Goal: Task Accomplishment & Management: Use online tool/utility

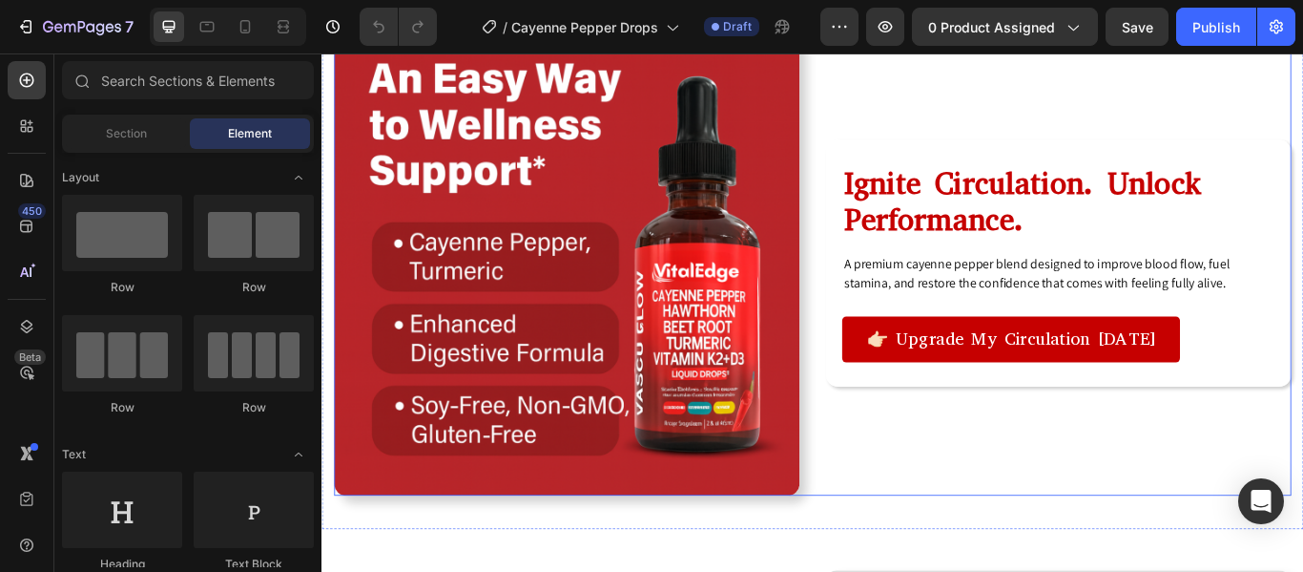
scroll to position [1525, 0]
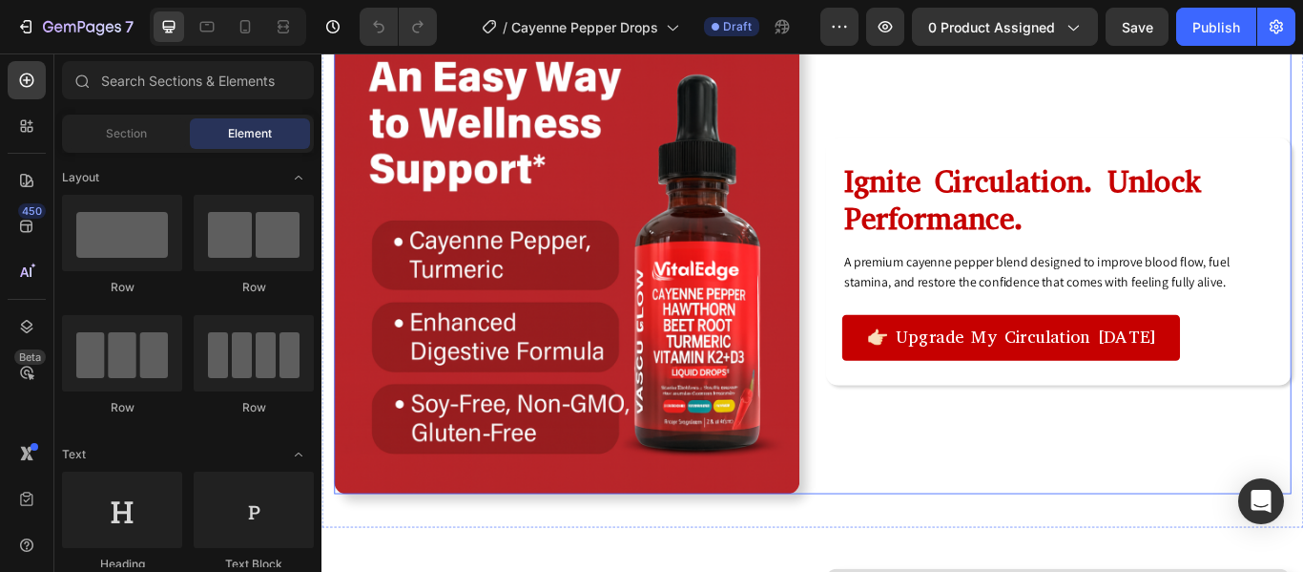
click at [956, 485] on div "Ignite Circulation. Unlock Performance. Heading A premium cayenne pepper blend …" at bounding box center [1180, 295] width 543 height 543
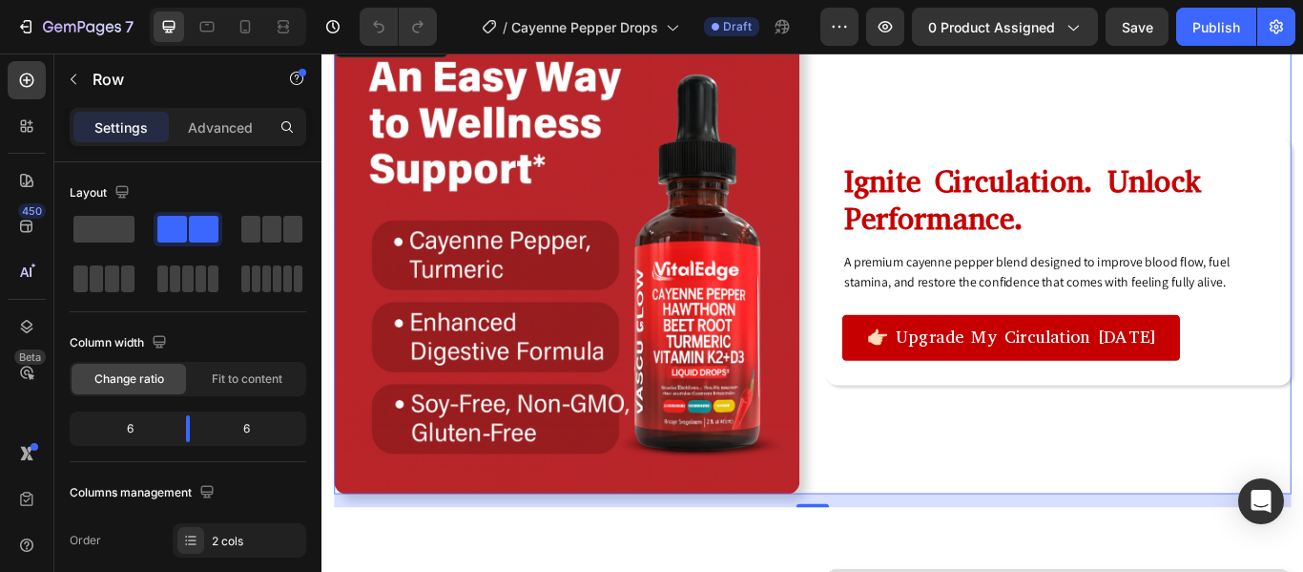
click at [956, 503] on div "Ignite Circulation. Unlock Performance. Heading A premium cayenne pepper blend …" at bounding box center [1180, 295] width 543 height 543
click at [963, 519] on div "Ignite Circulation. Unlock Performance. Heading A premium cayenne pepper blend …" at bounding box center [1180, 295] width 543 height 543
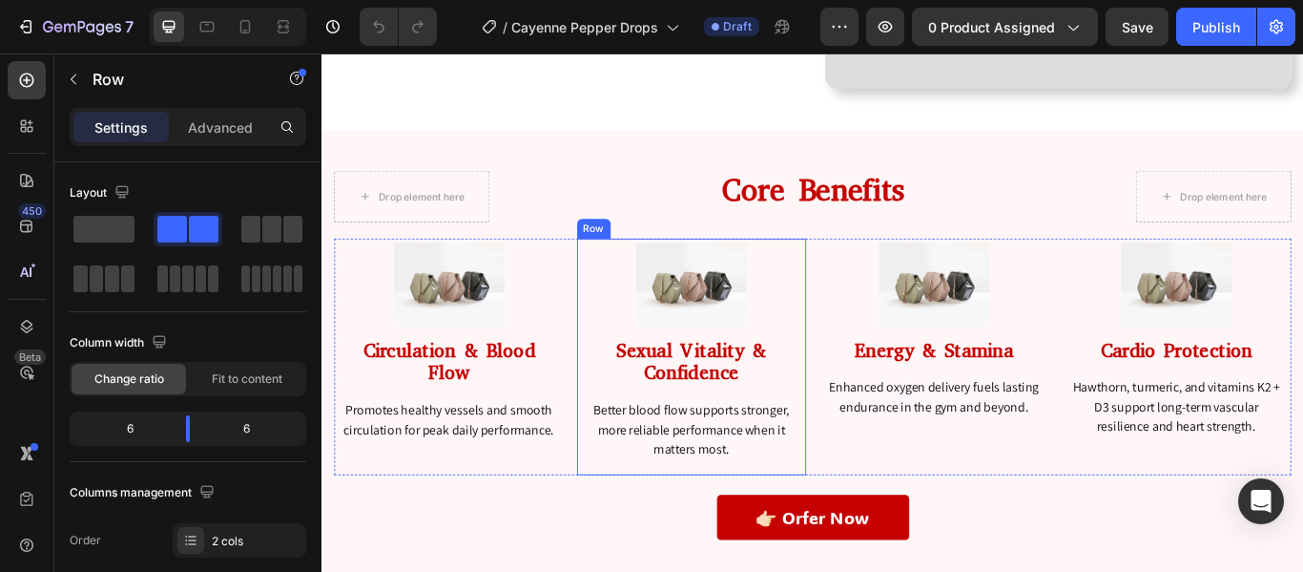
scroll to position [2660, 0]
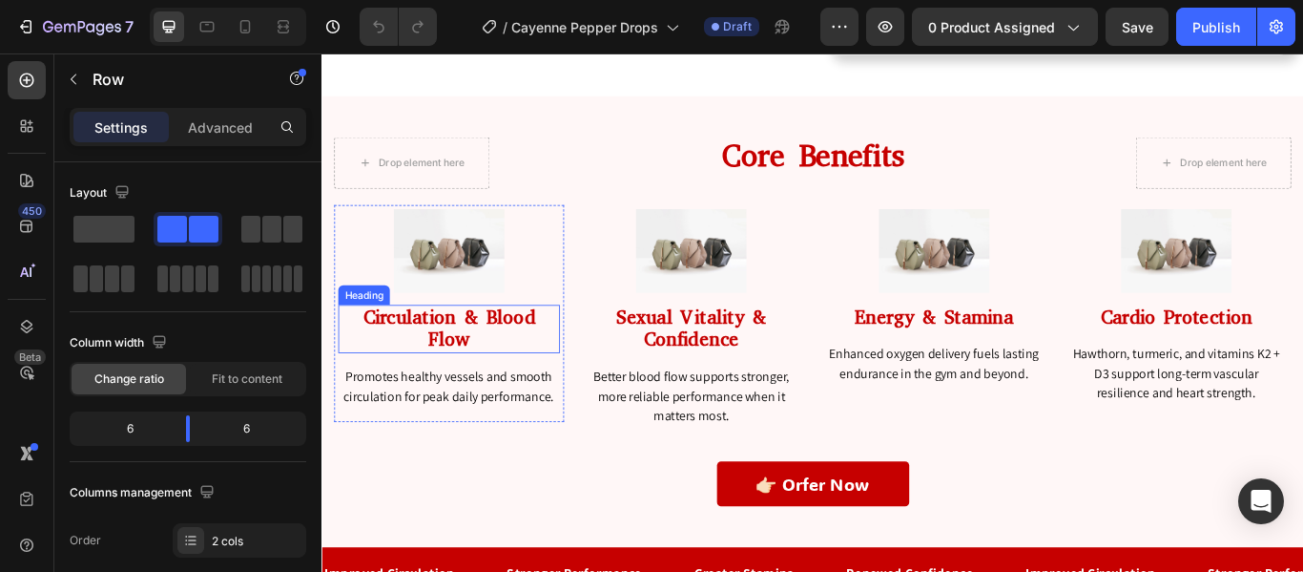
click at [476, 364] on h2 "Circulation & Blood Flow" at bounding box center [470, 374] width 259 height 56
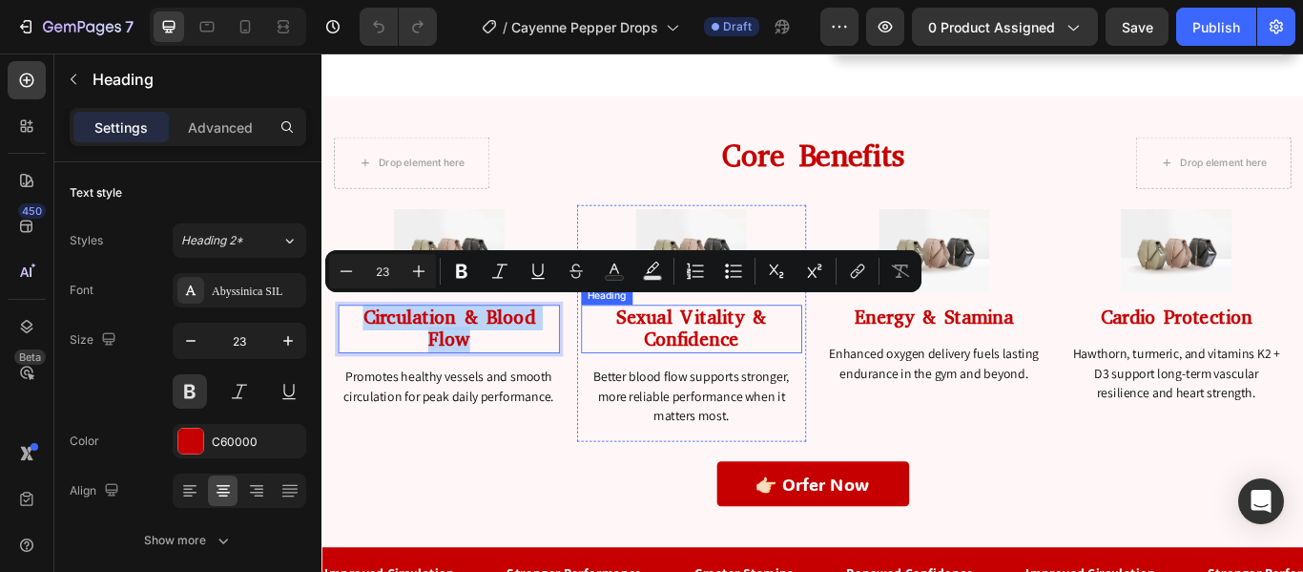
click at [760, 357] on h2 "Sexual Vitality & Confidence" at bounding box center [753, 374] width 259 height 56
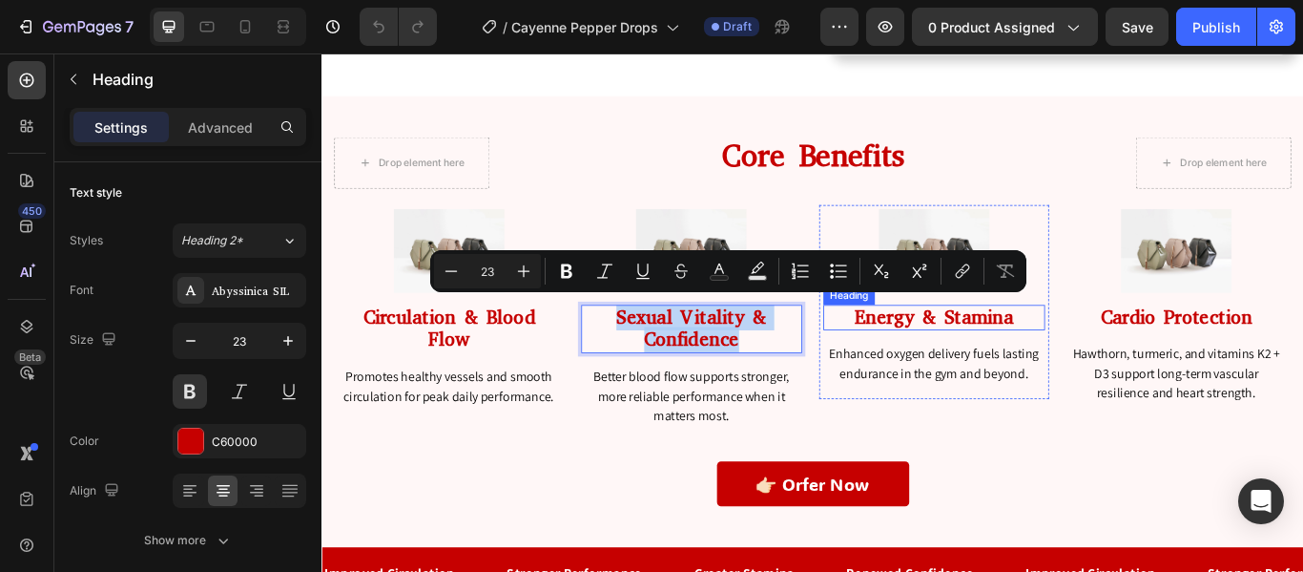
click at [1060, 356] on h2 "Energy & Stamina" at bounding box center [1036, 361] width 259 height 31
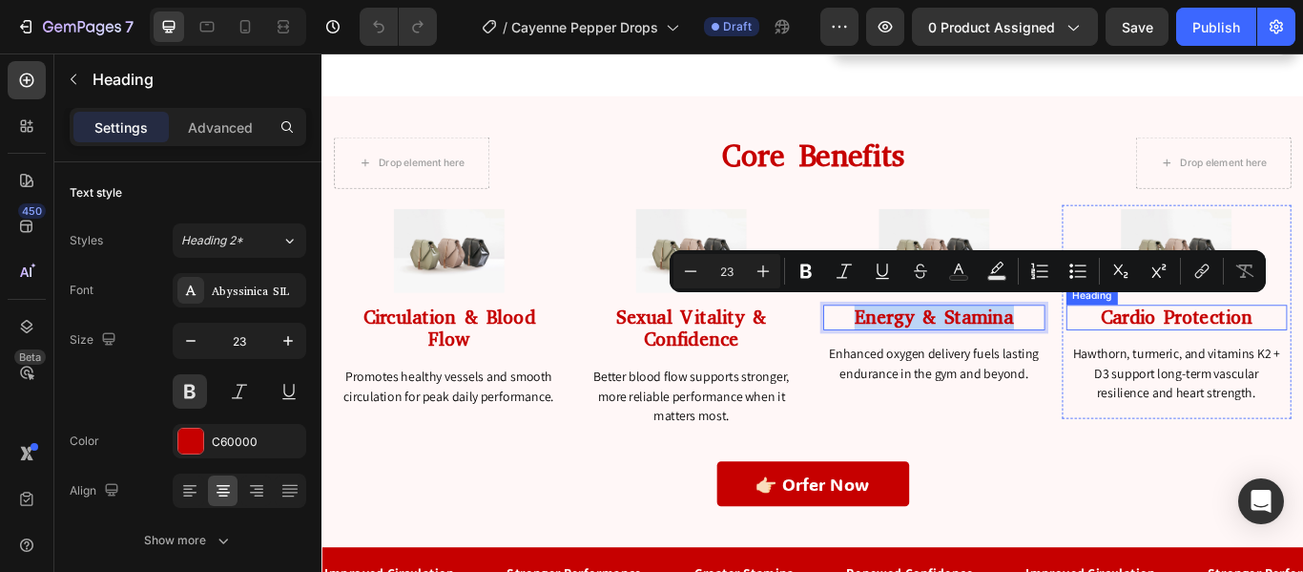
click at [1303, 357] on h2 "Cardio Protection" at bounding box center [1319, 361] width 259 height 31
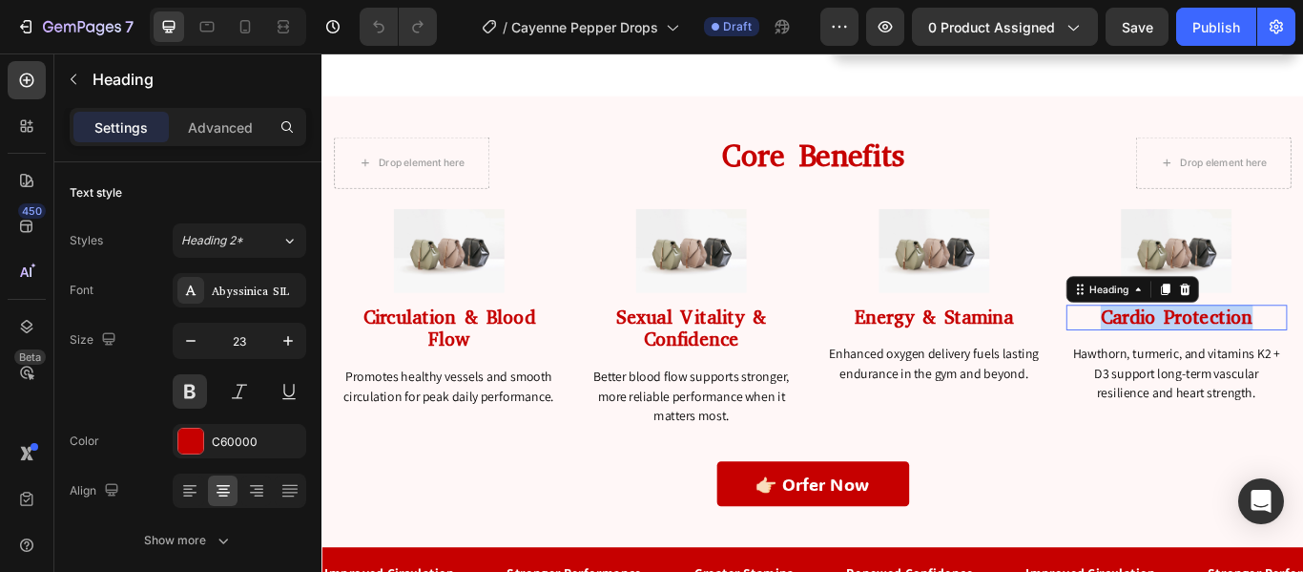
click at [1303, 357] on p "Cardio Protection" at bounding box center [1319, 361] width 255 height 27
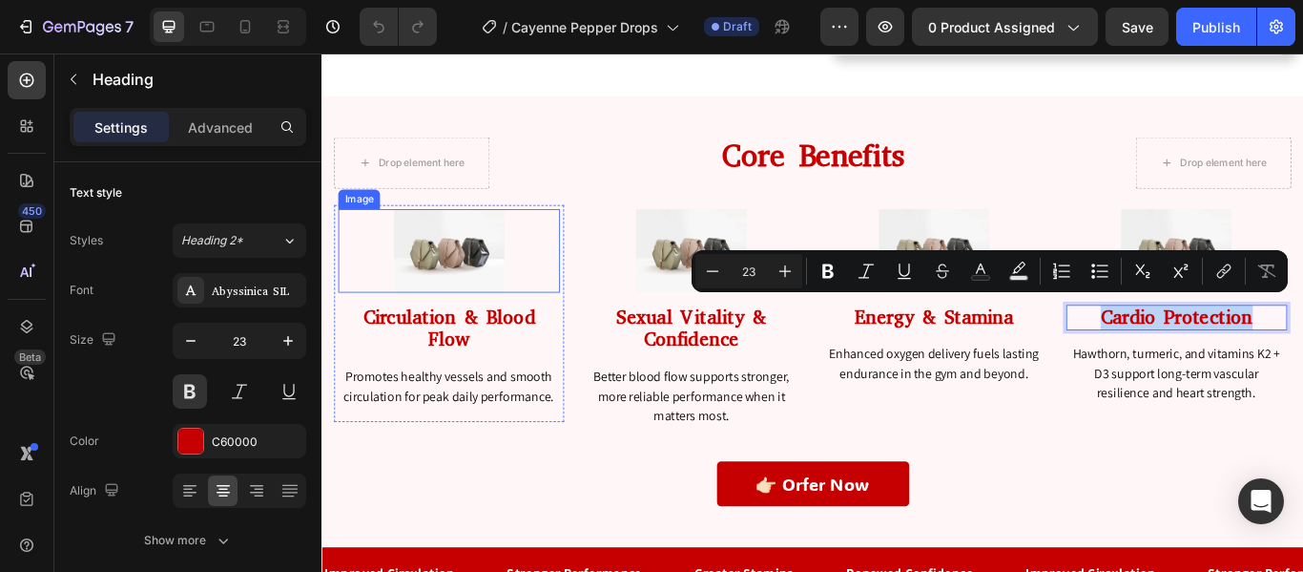
click at [432, 285] on img at bounding box center [470, 283] width 129 height 96
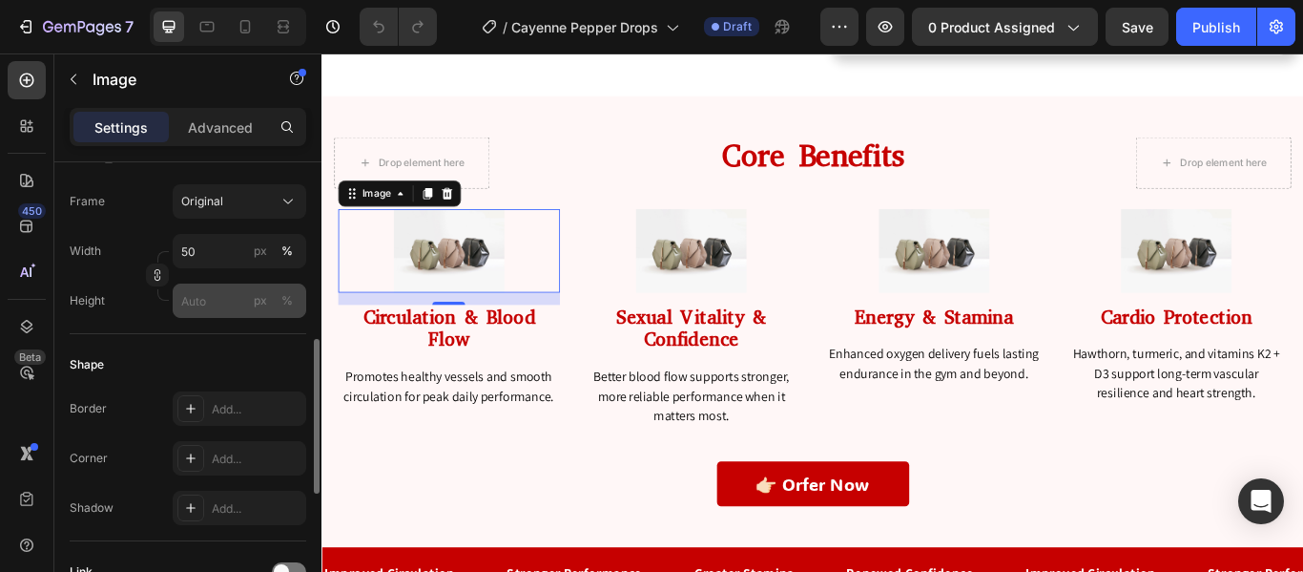
scroll to position [500, 0]
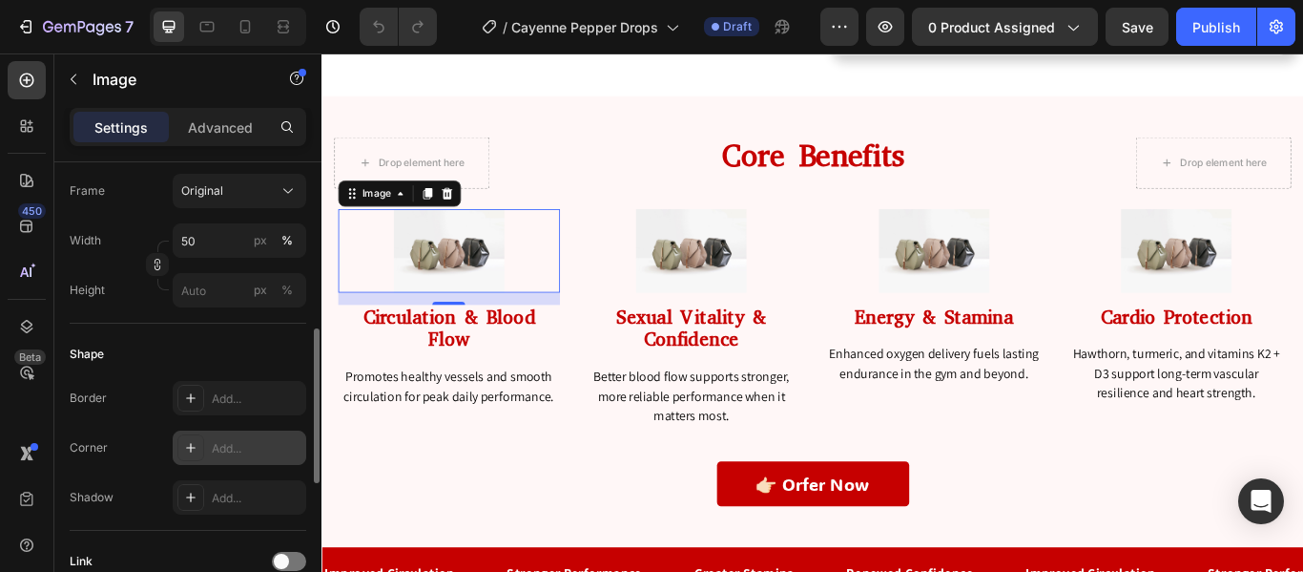
click at [196, 448] on icon at bounding box center [190, 447] width 15 height 15
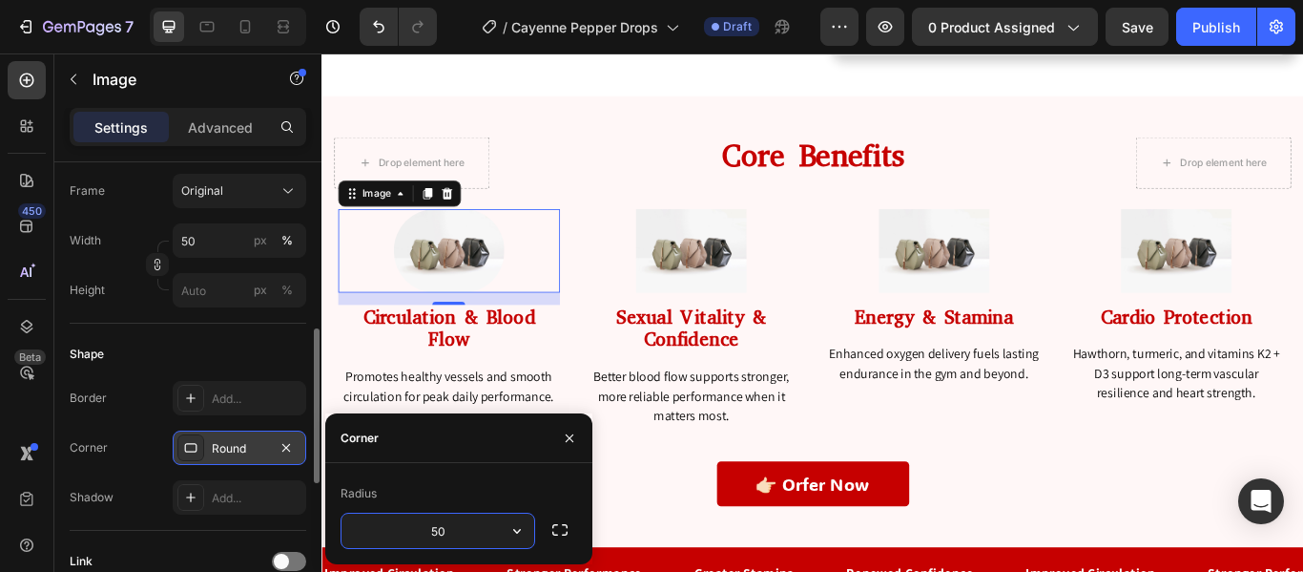
type input "500"
click at [260, 336] on div "Shape Border Add... Corner Round Shadow Add..." at bounding box center [188, 426] width 237 height 207
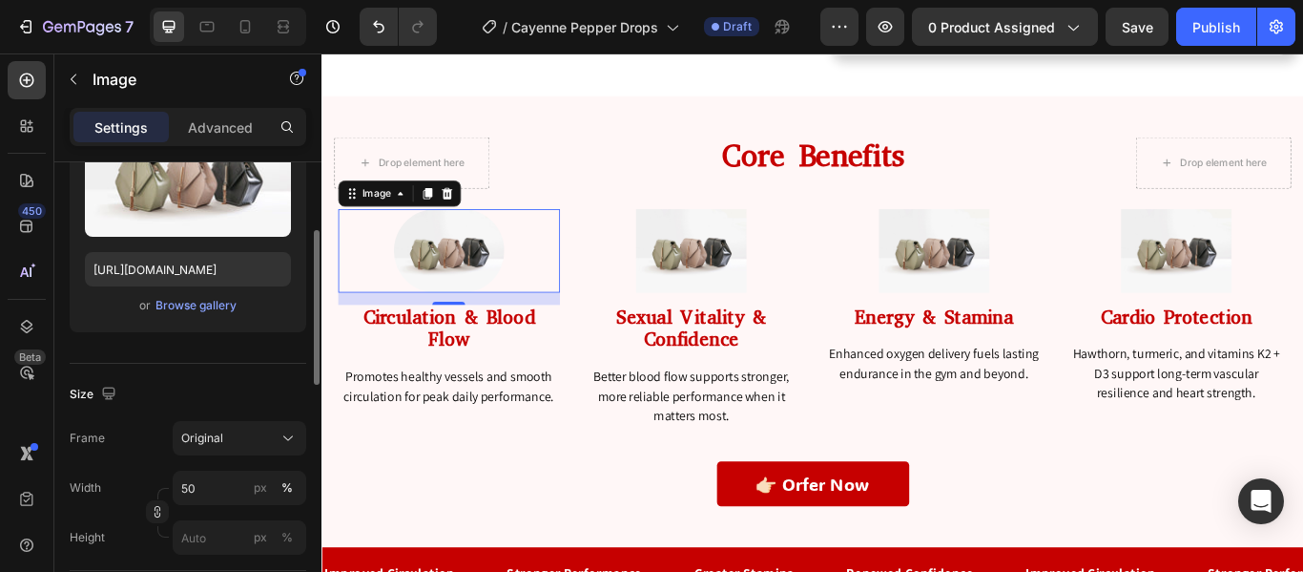
scroll to position [240, 0]
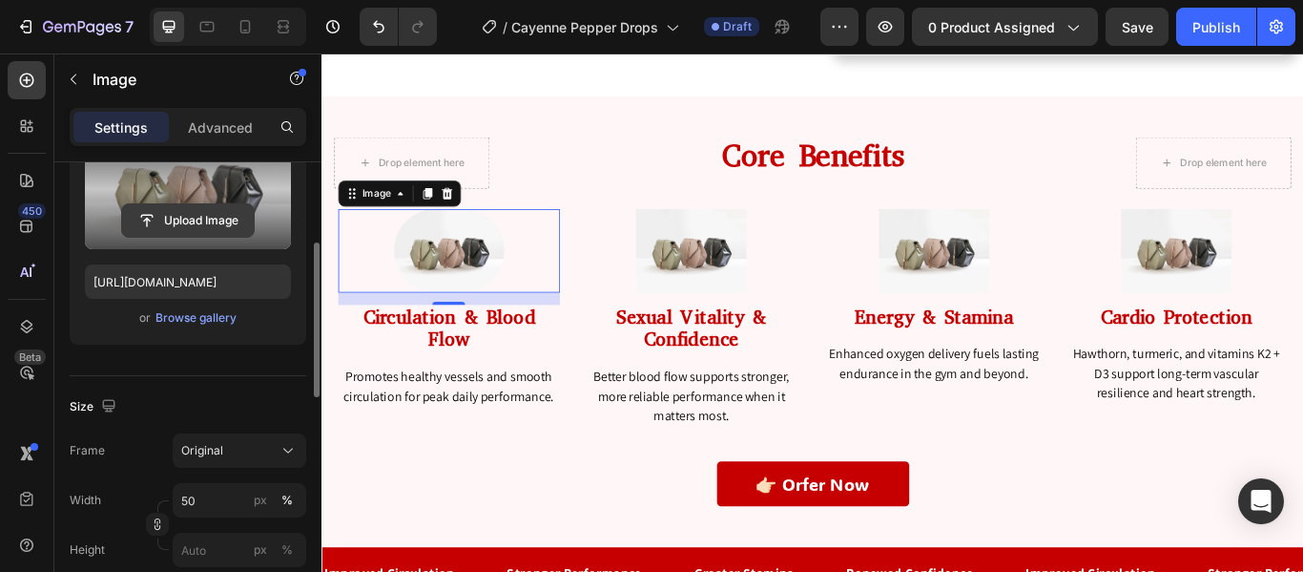
click at [197, 229] on input "file" at bounding box center [188, 220] width 132 height 32
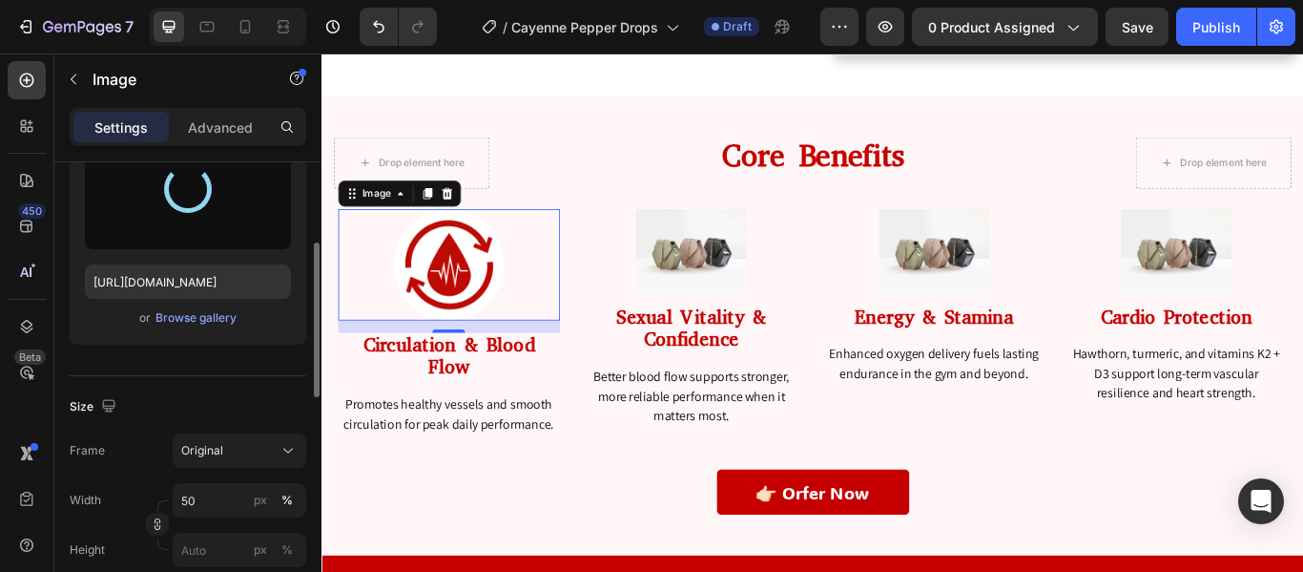
type input "[URL][DOMAIN_NAME]"
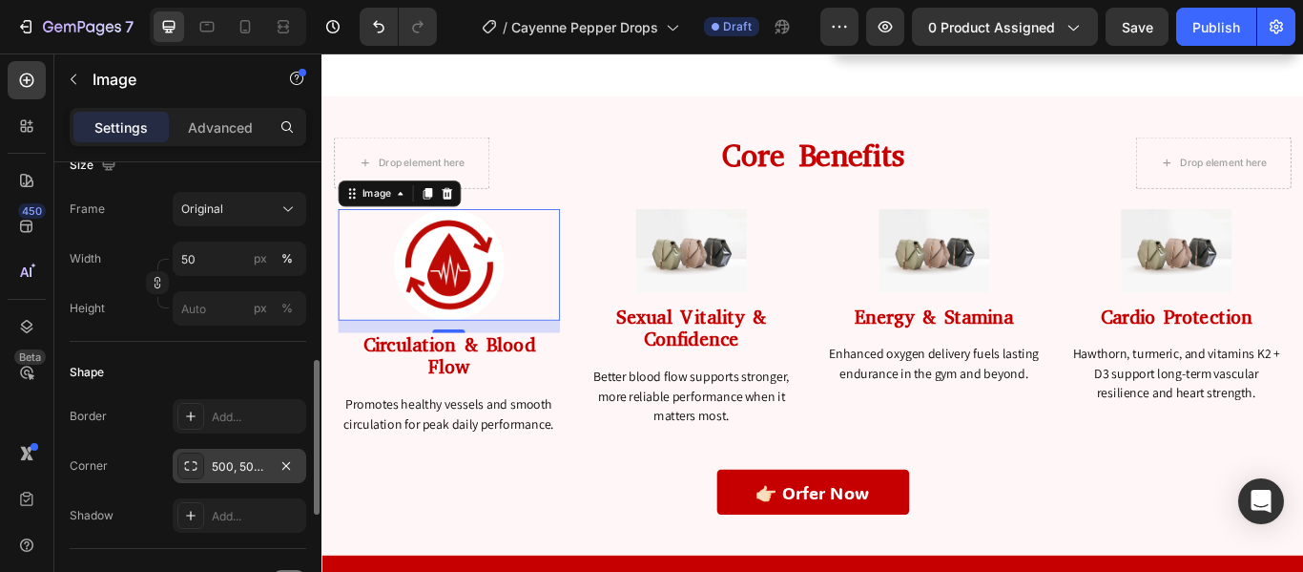
scroll to position [513, 0]
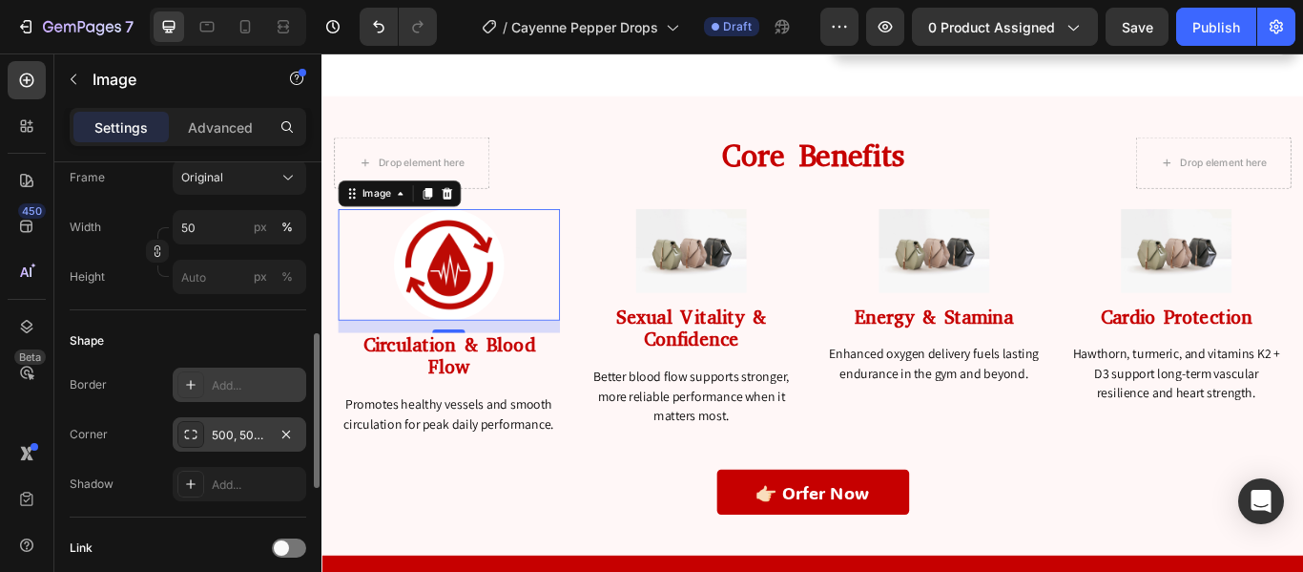
click at [193, 379] on icon at bounding box center [190, 384] width 15 height 15
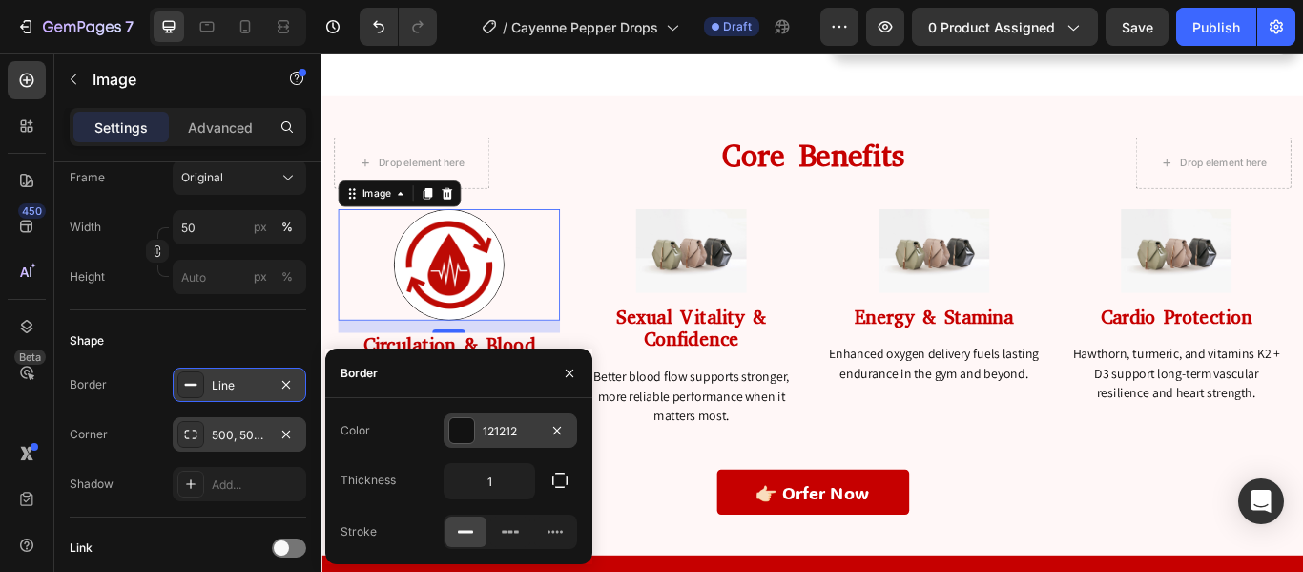
click at [466, 432] on div at bounding box center [461, 430] width 25 height 25
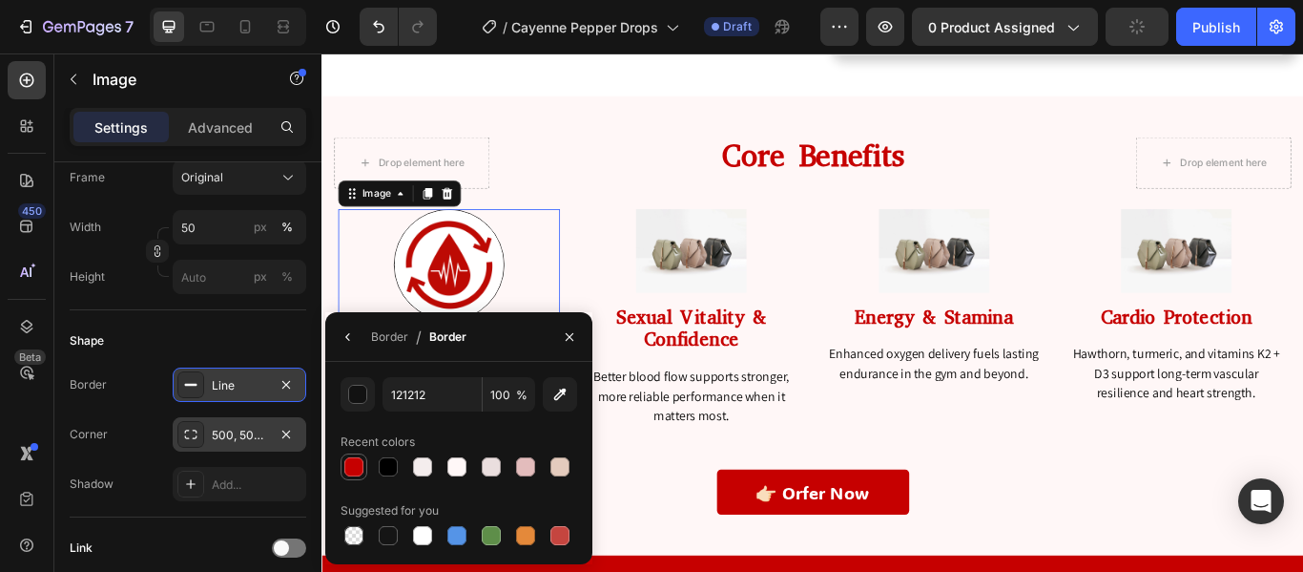
click at [359, 470] on div at bounding box center [353, 466] width 19 height 19
type input "C60000"
click at [252, 329] on div "Shape" at bounding box center [188, 340] width 237 height 31
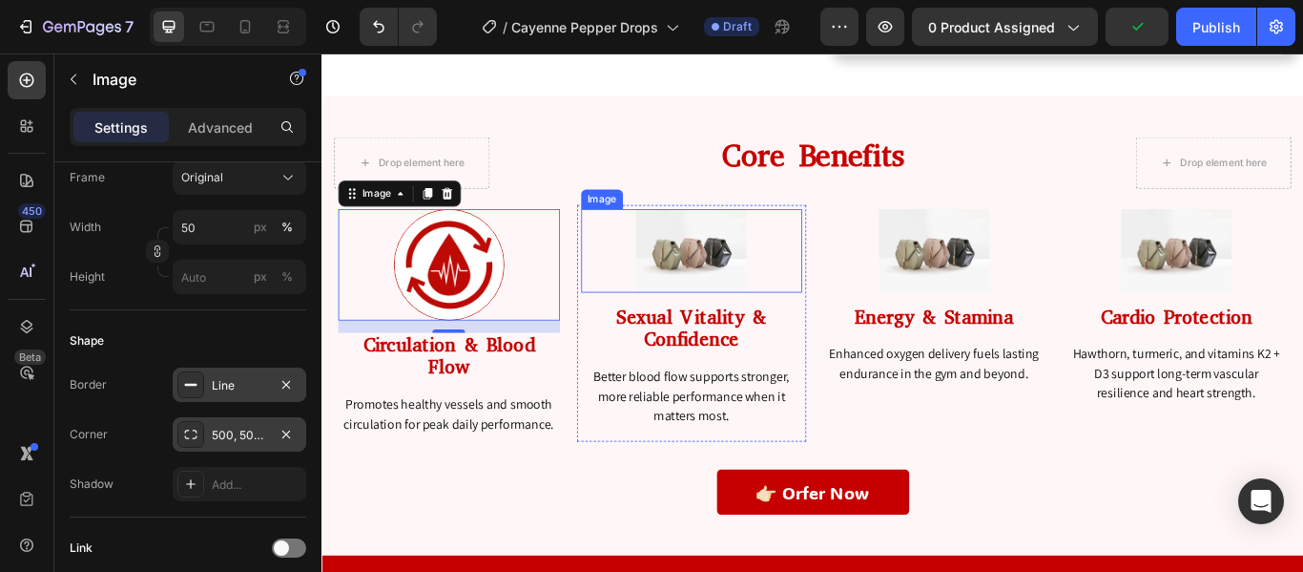
click at [732, 293] on img at bounding box center [752, 283] width 129 height 96
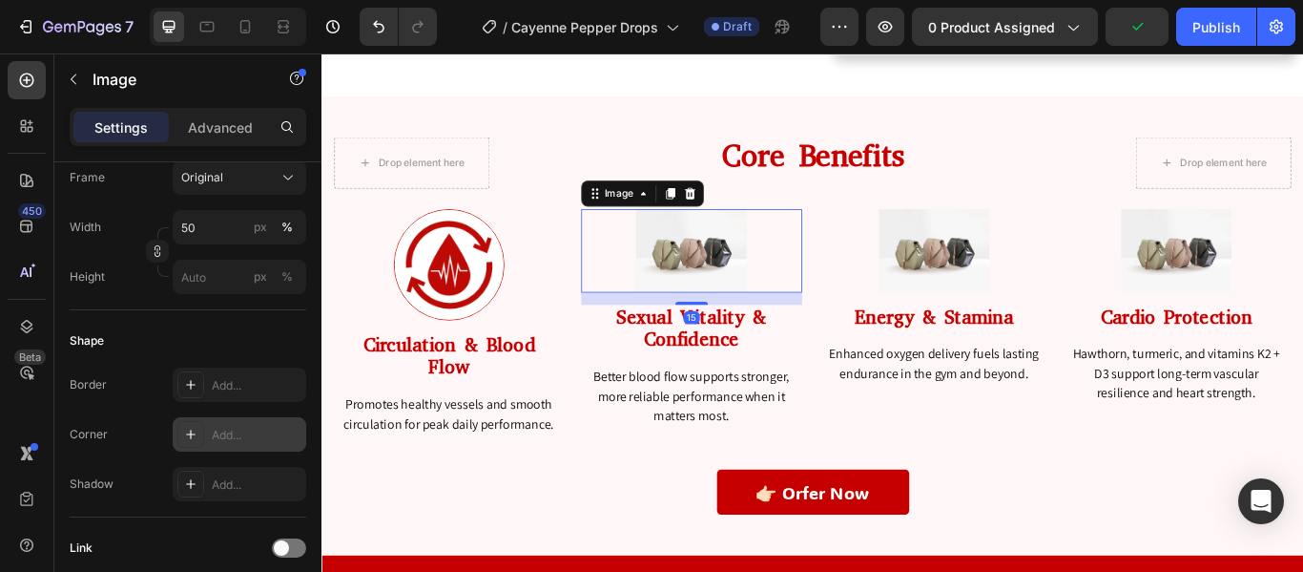
click at [196, 444] on div at bounding box center [190, 434] width 27 height 27
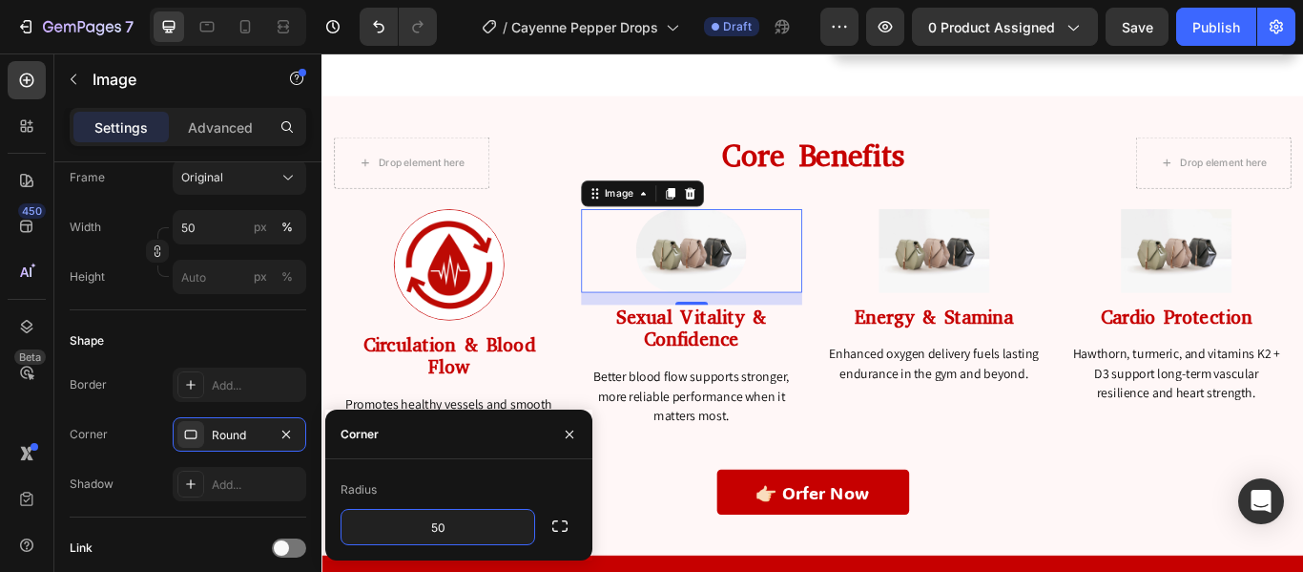
type input "500"
click at [189, 382] on icon at bounding box center [190, 384] width 15 height 15
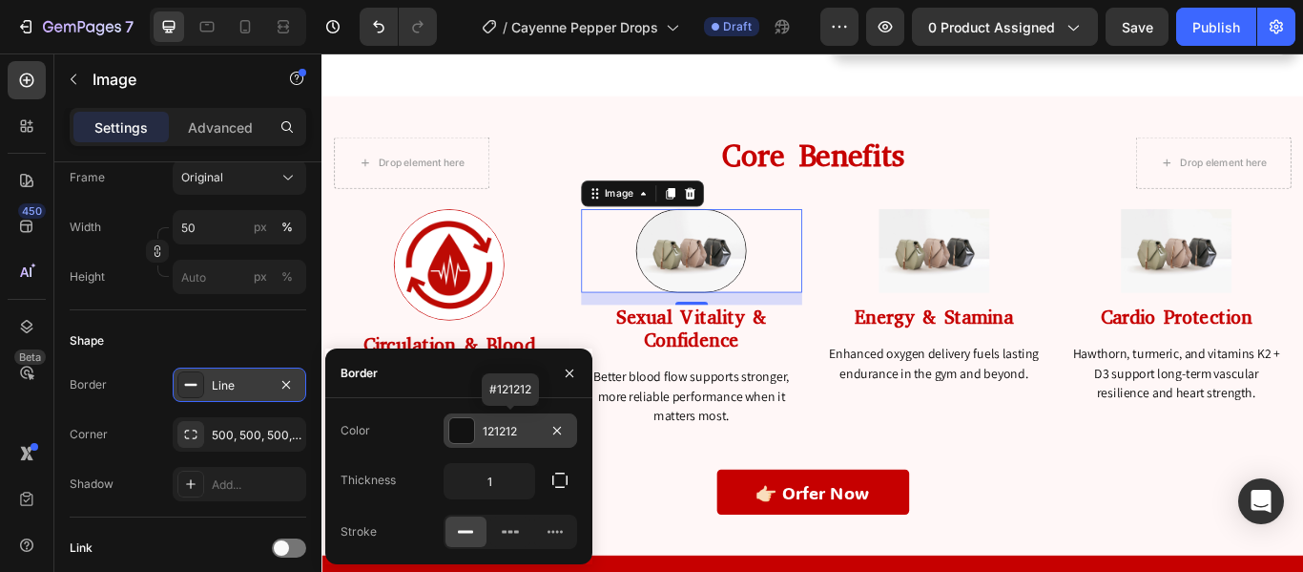
click at [473, 424] on div at bounding box center [461, 430] width 25 height 25
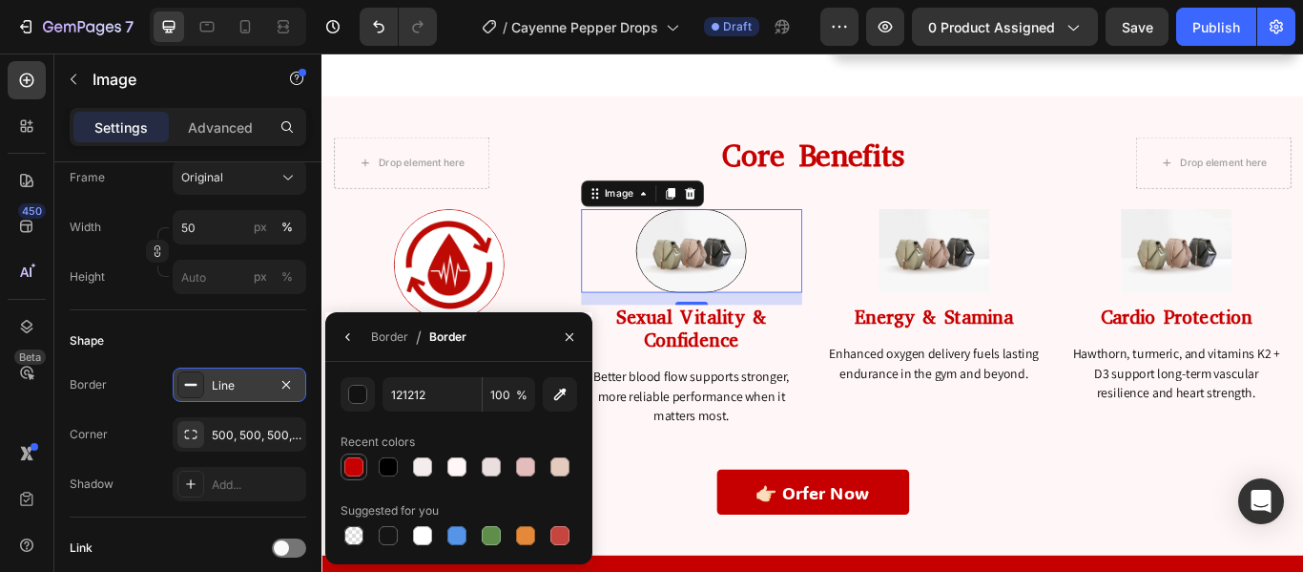
click at [351, 469] on div at bounding box center [353, 466] width 19 height 19
type input "C60000"
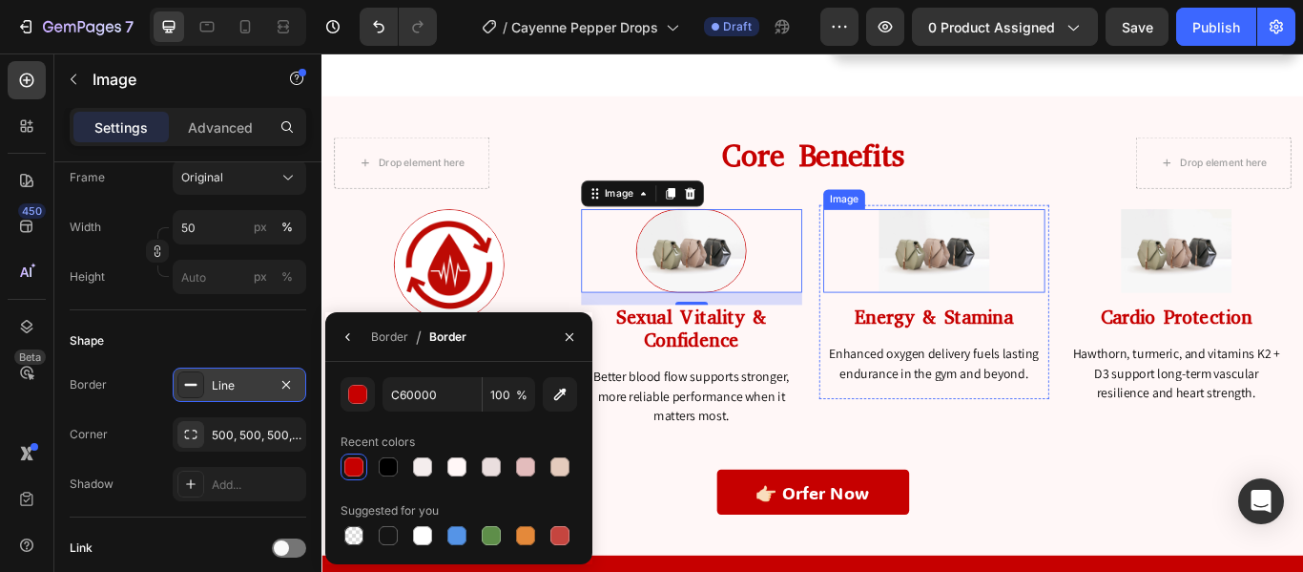
click at [1015, 284] on img at bounding box center [1035, 283] width 129 height 96
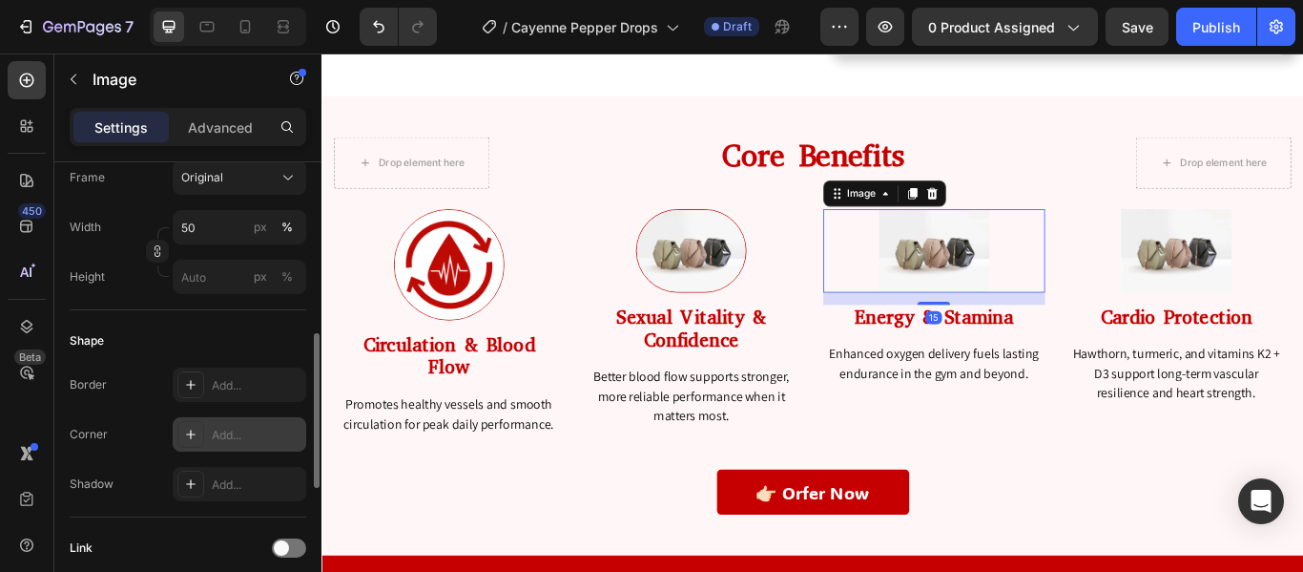
click at [198, 431] on icon at bounding box center [190, 434] width 15 height 15
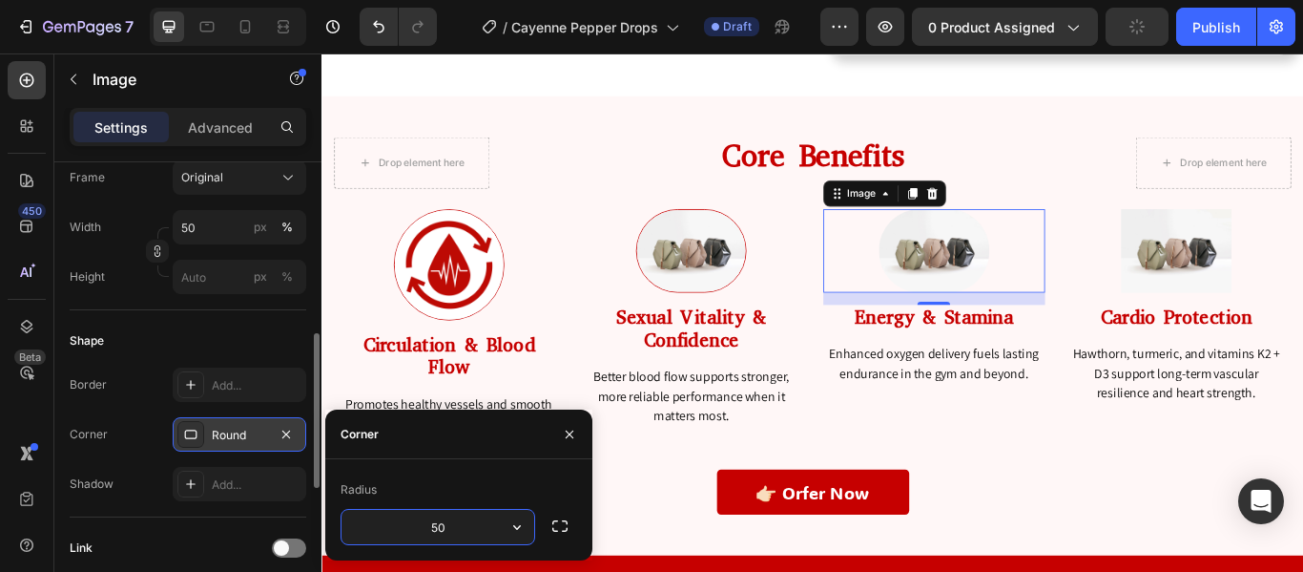
type input "500"
click at [201, 391] on div at bounding box center [190, 384] width 27 height 27
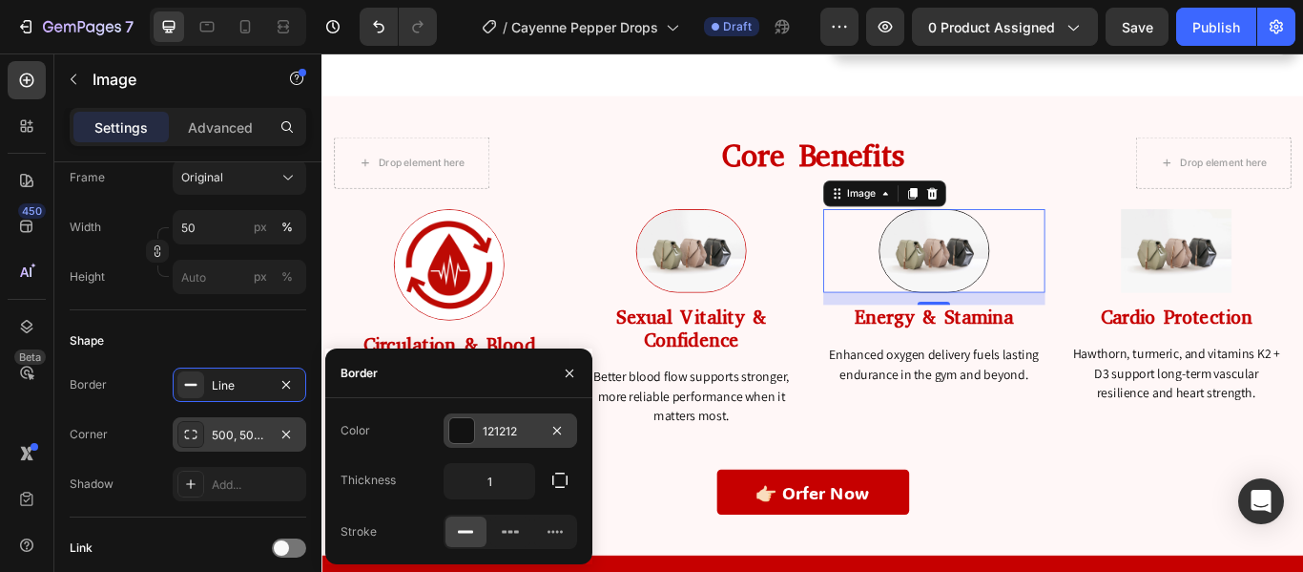
click at [474, 430] on div at bounding box center [461, 430] width 27 height 27
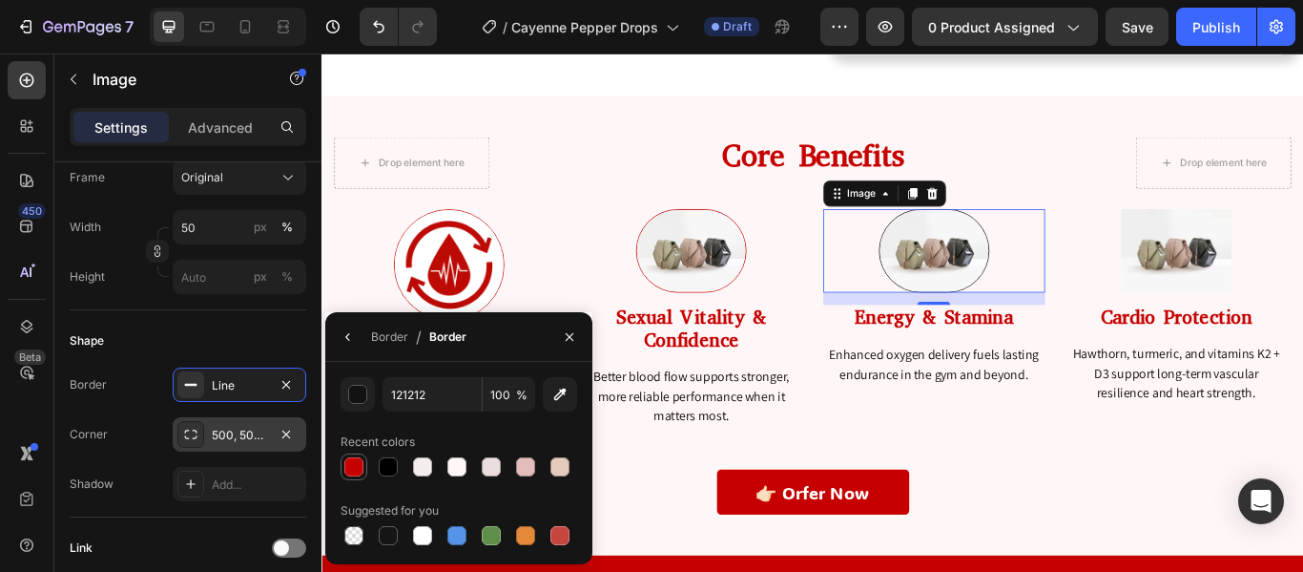
click at [347, 469] on div at bounding box center [353, 466] width 19 height 19
type input "C60000"
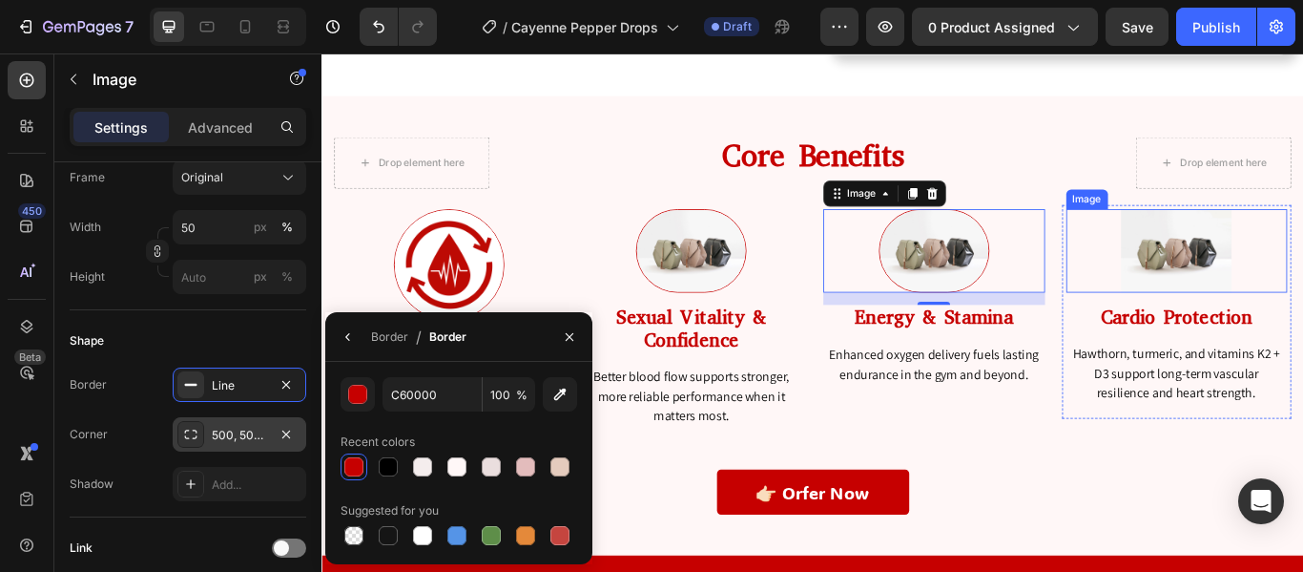
click at [1303, 263] on img at bounding box center [1318, 283] width 129 height 96
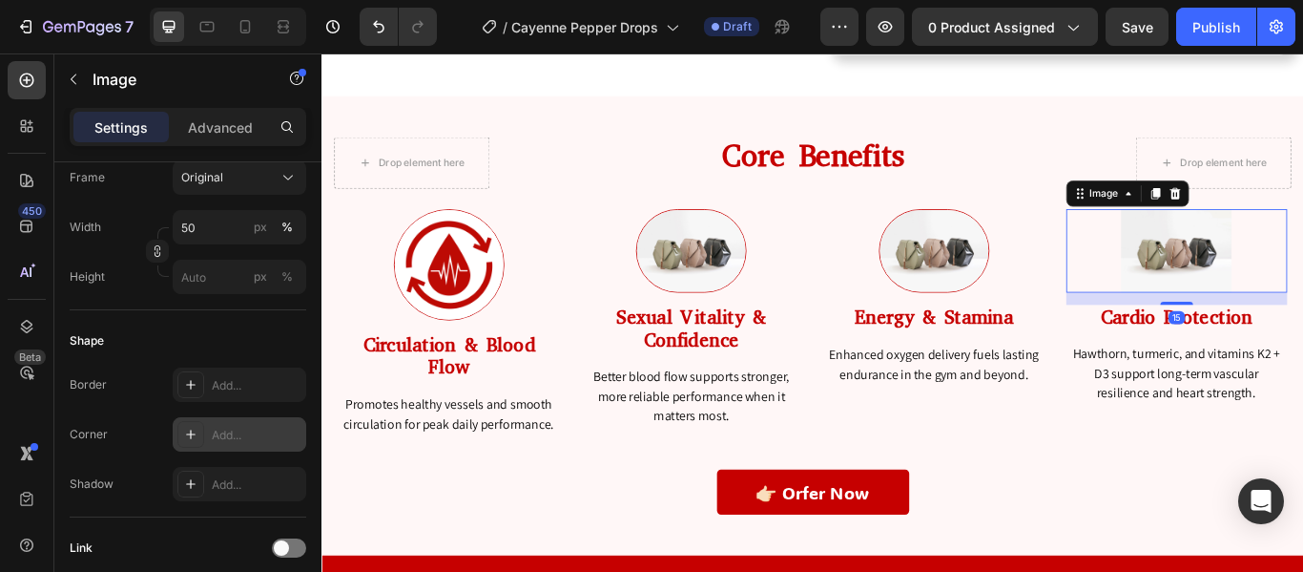
click at [192, 434] on icon at bounding box center [191, 434] width 10 height 10
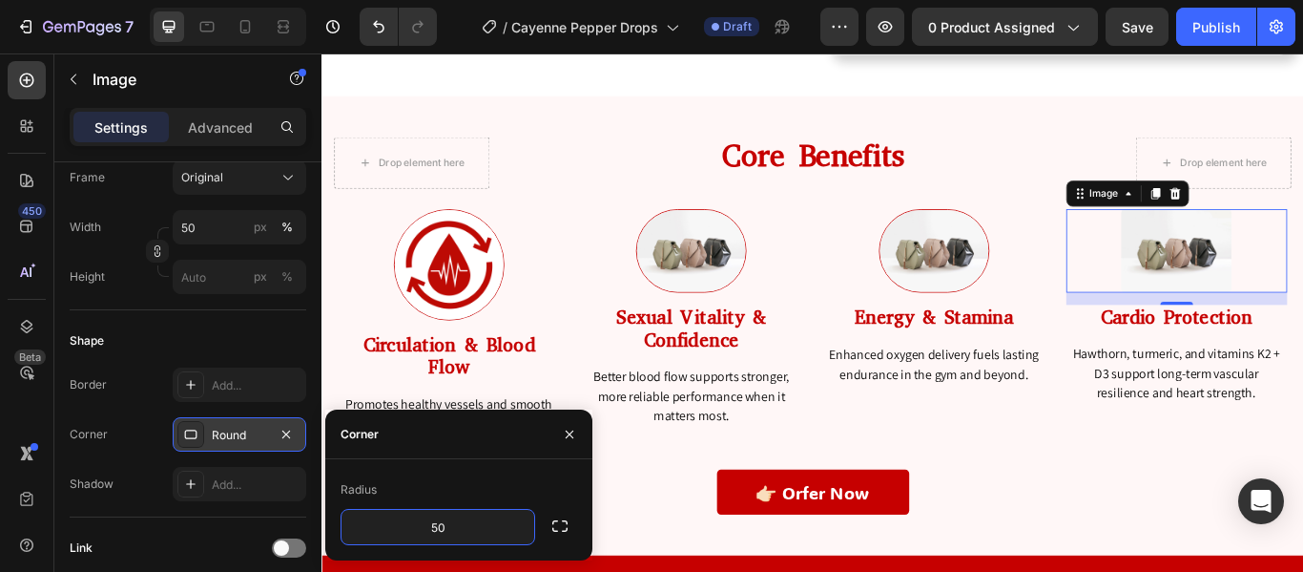
type input "500"
click at [199, 378] on div at bounding box center [190, 384] width 27 height 27
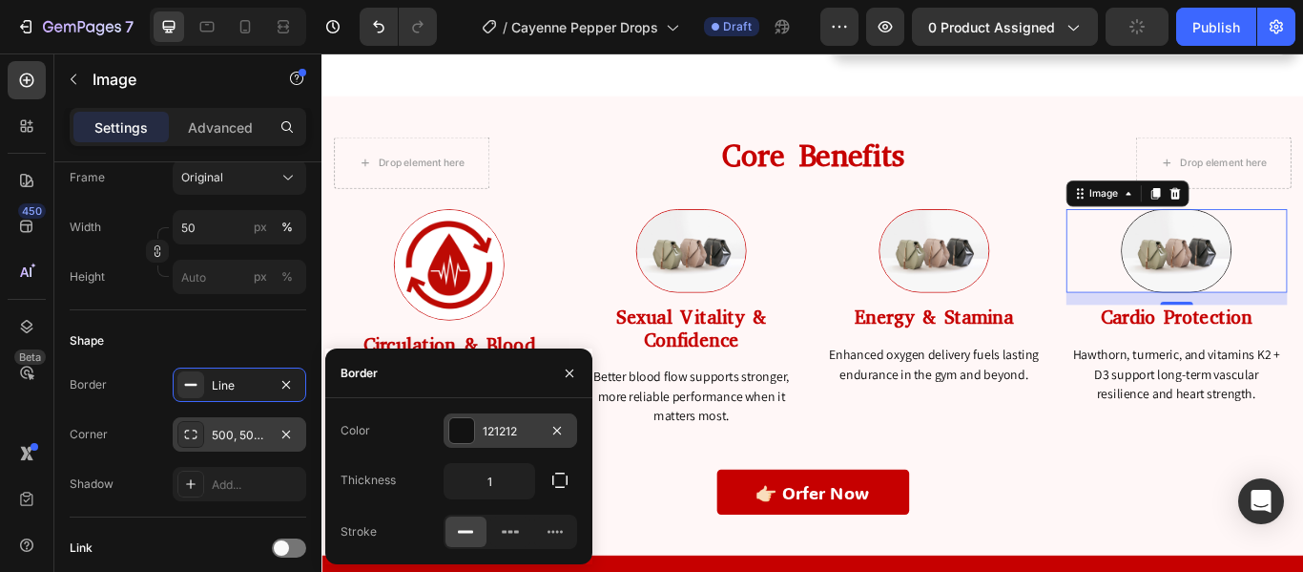
click at [462, 442] on div at bounding box center [461, 430] width 25 height 25
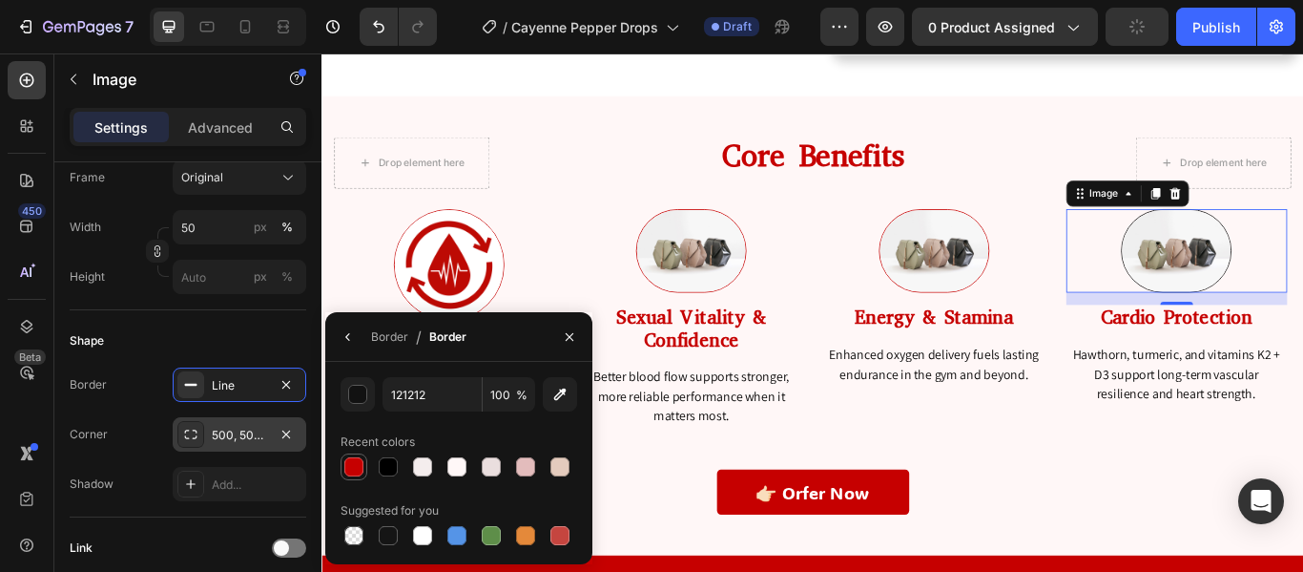
click at [358, 465] on div at bounding box center [353, 466] width 19 height 19
type input "C60000"
click at [253, 338] on div "Shape" at bounding box center [188, 340] width 237 height 31
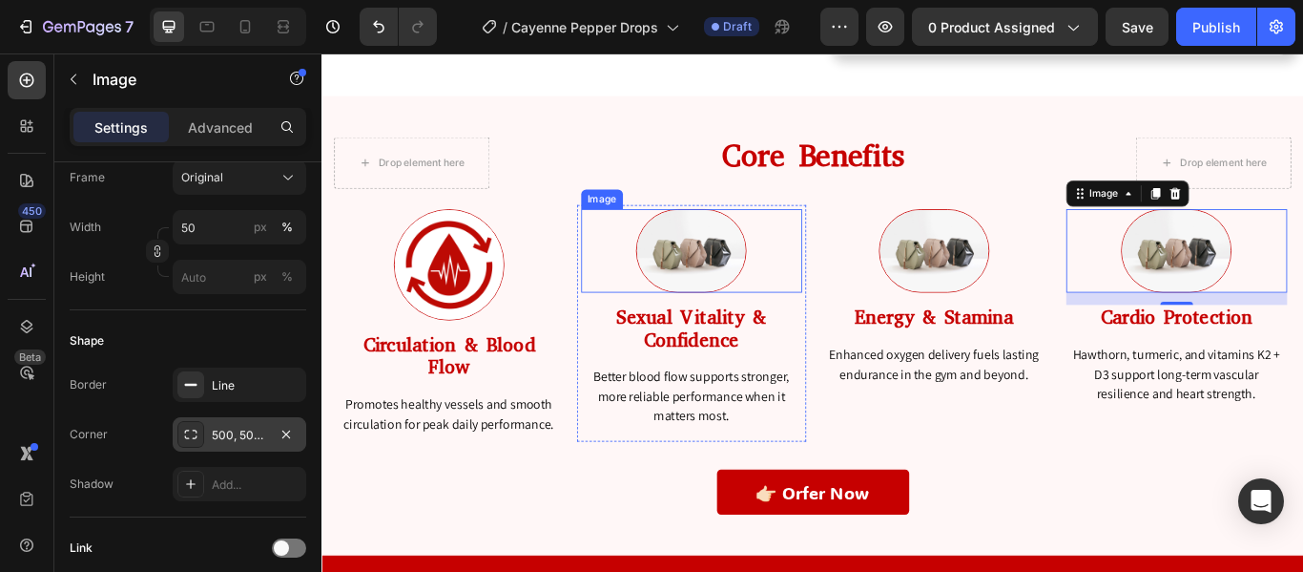
click at [747, 271] on img at bounding box center [752, 283] width 129 height 97
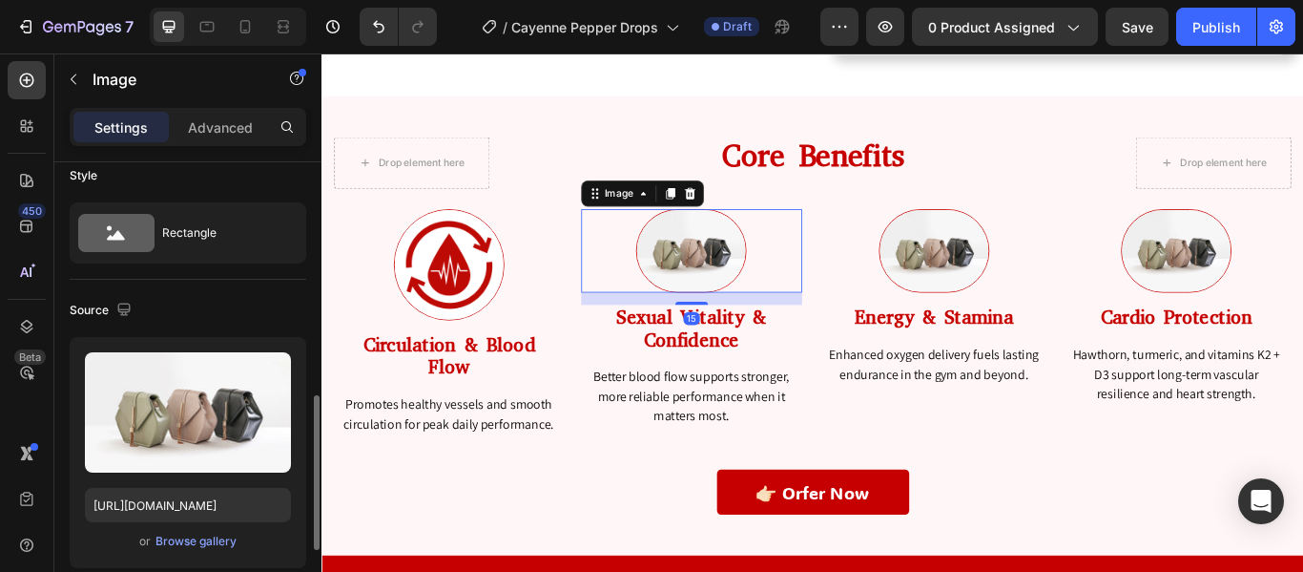
scroll to position [0, 0]
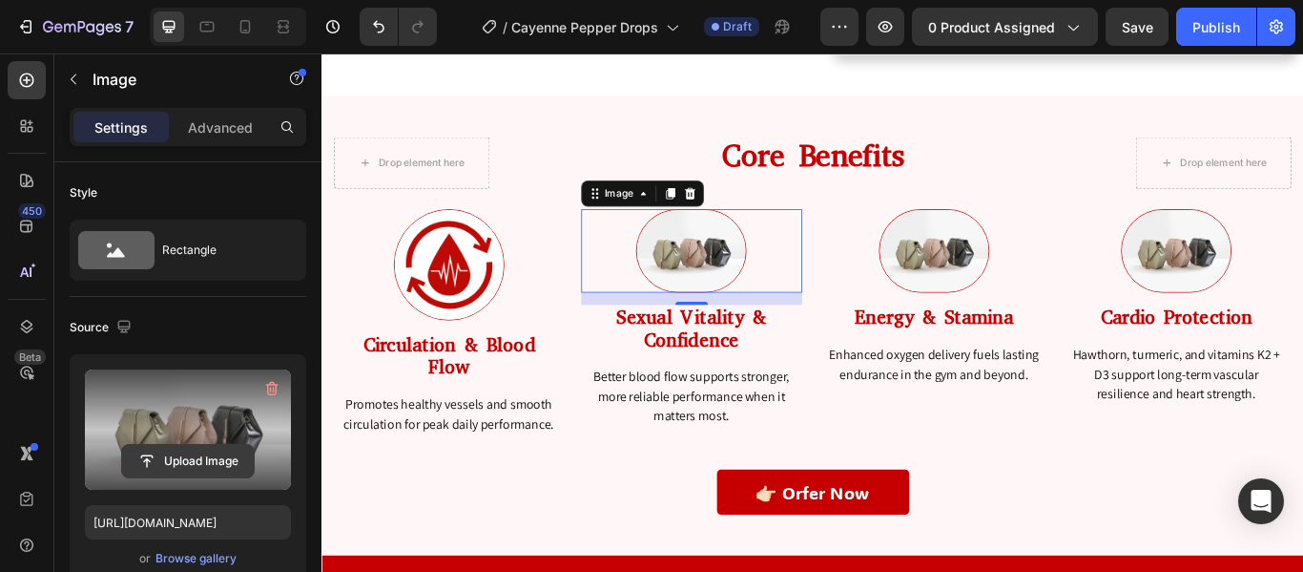
click at [207, 468] on input "file" at bounding box center [188, 461] width 132 height 32
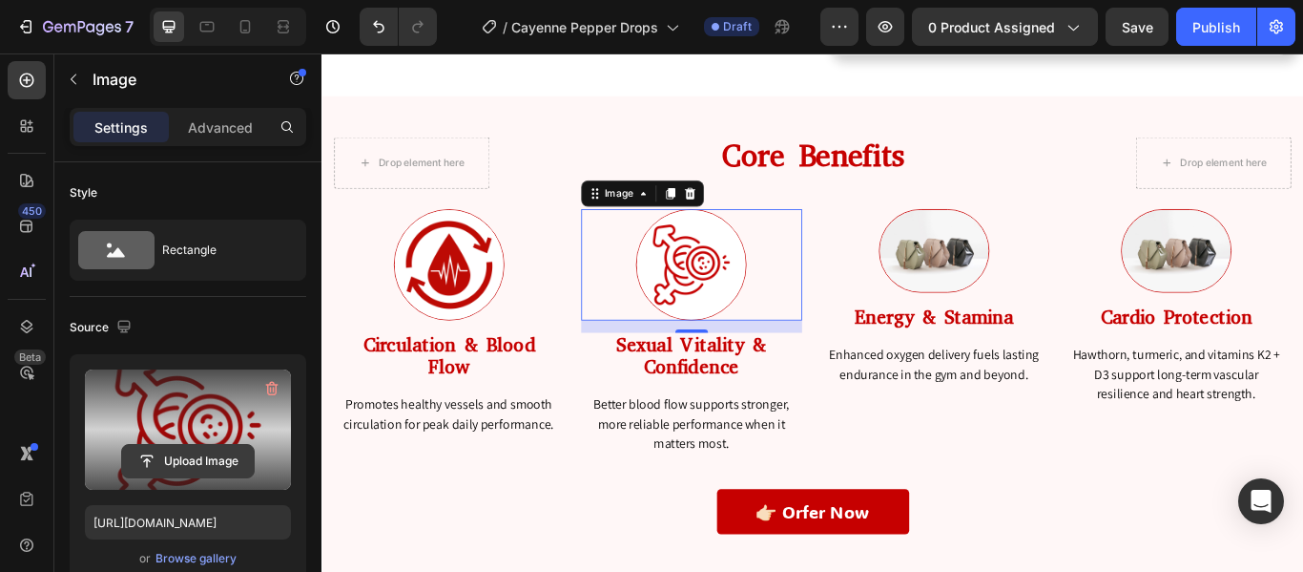
click at [227, 453] on input "file" at bounding box center [188, 461] width 132 height 32
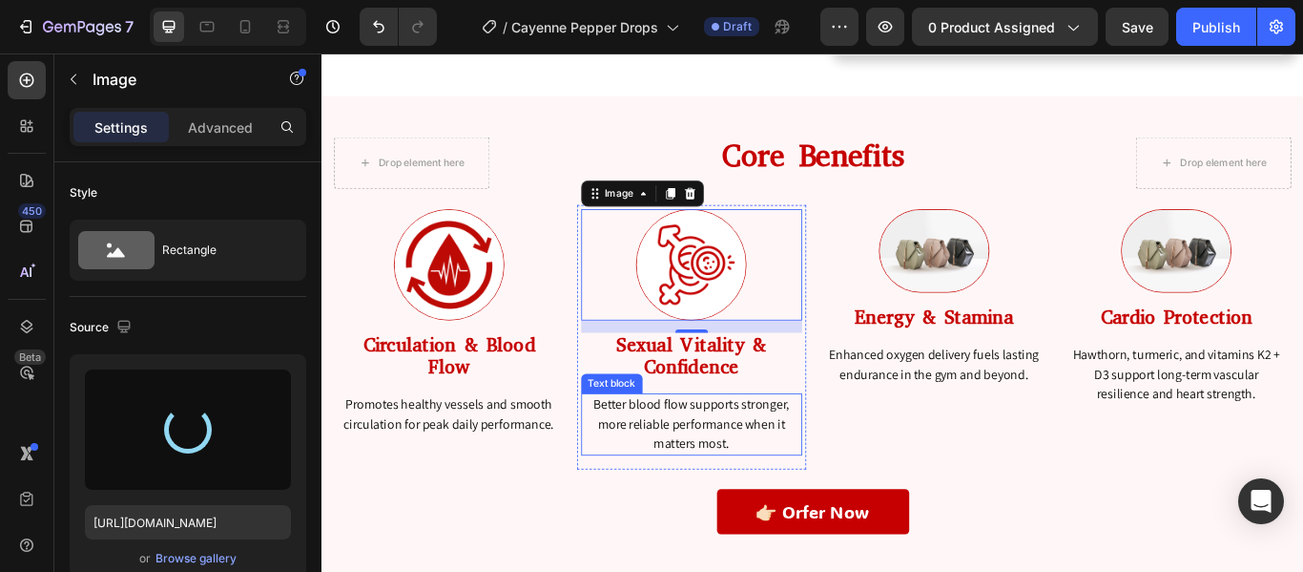
type input "[URL][DOMAIN_NAME]"
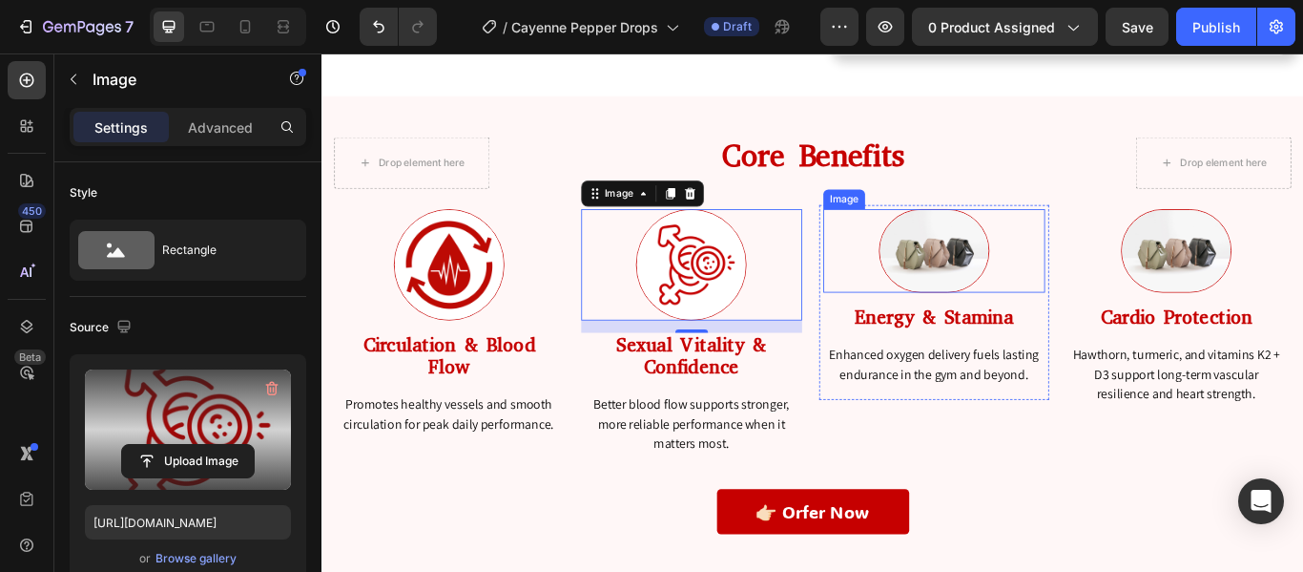
click at [1048, 286] on img at bounding box center [1035, 283] width 129 height 97
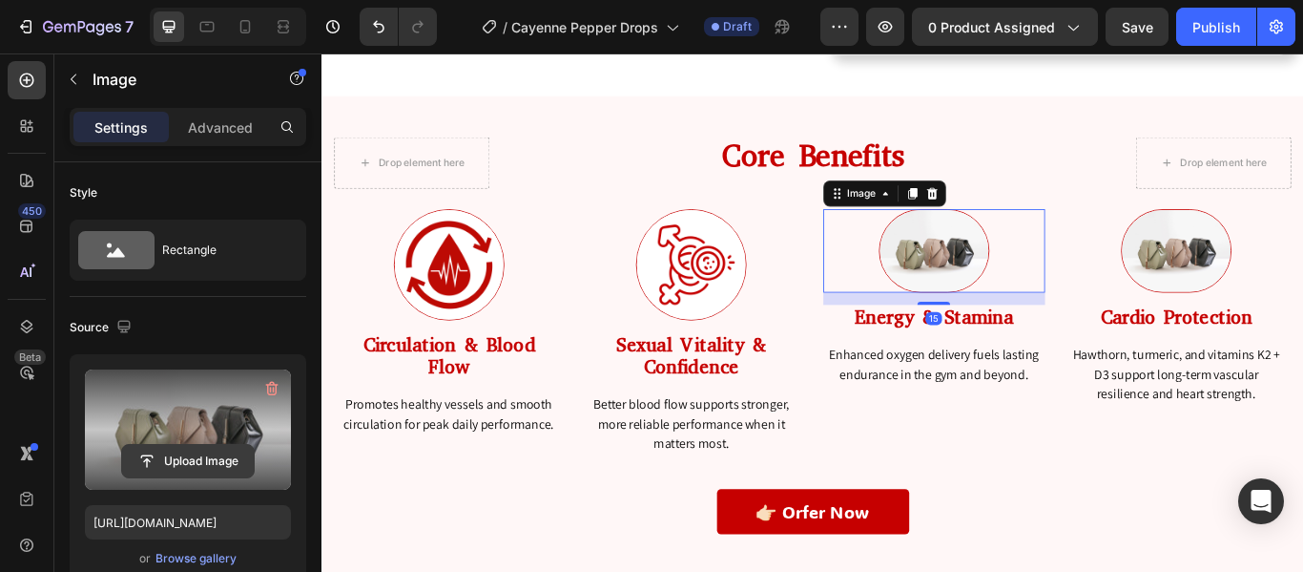
click at [191, 457] on input "file" at bounding box center [188, 461] width 132 height 32
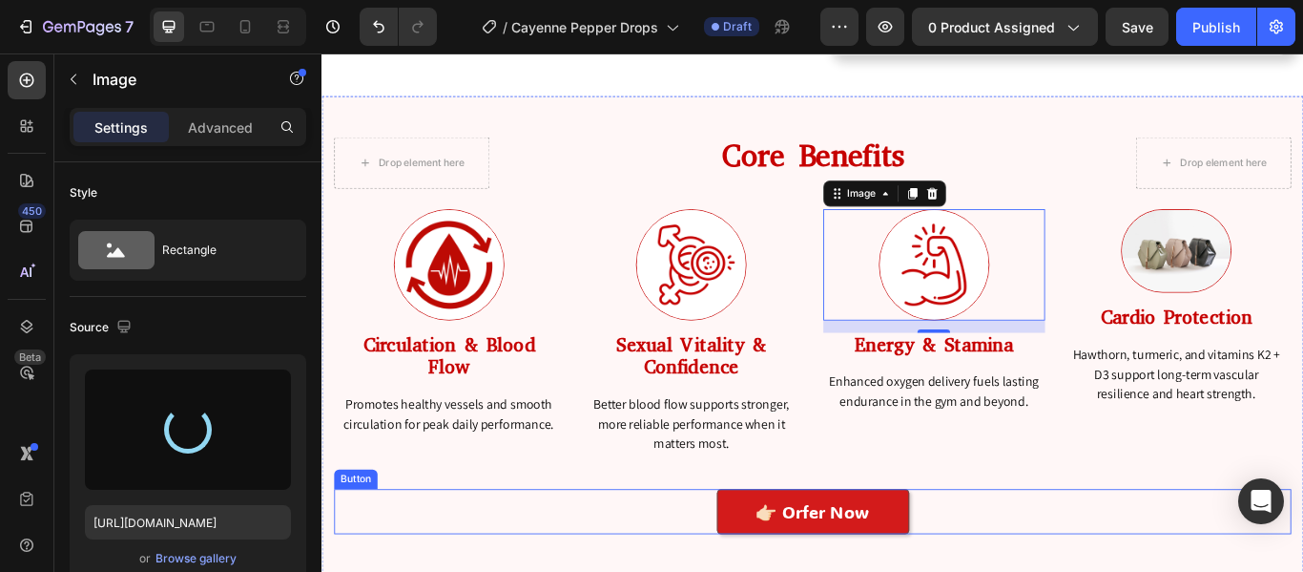
type input "[URL][DOMAIN_NAME]"
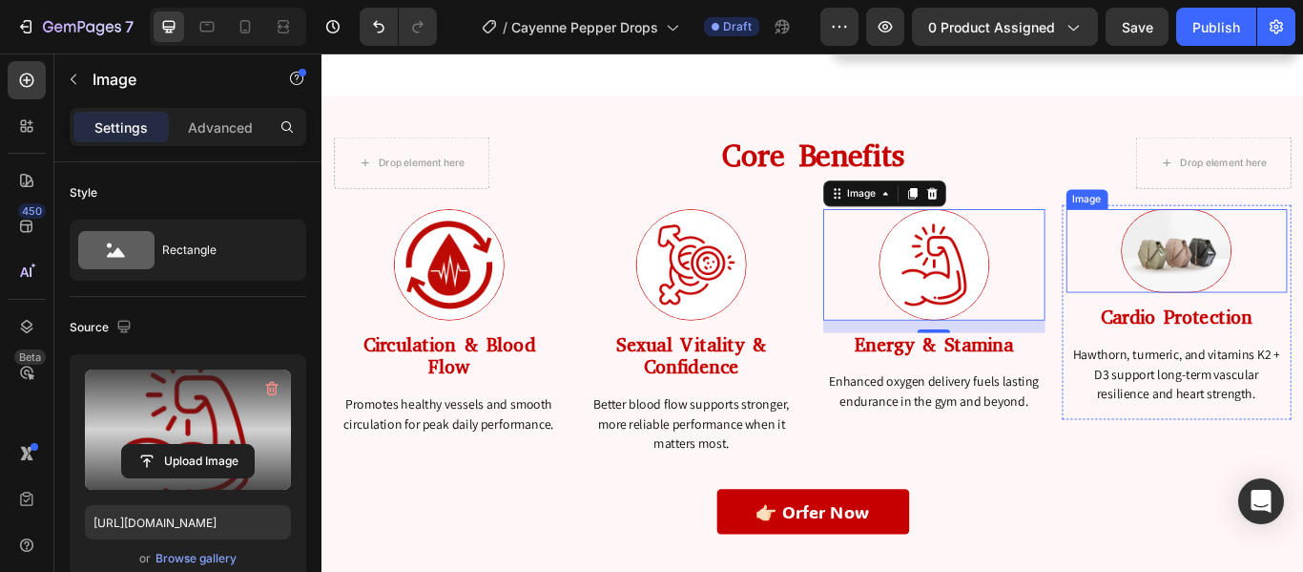
click at [1303, 265] on img at bounding box center [1318, 283] width 129 height 97
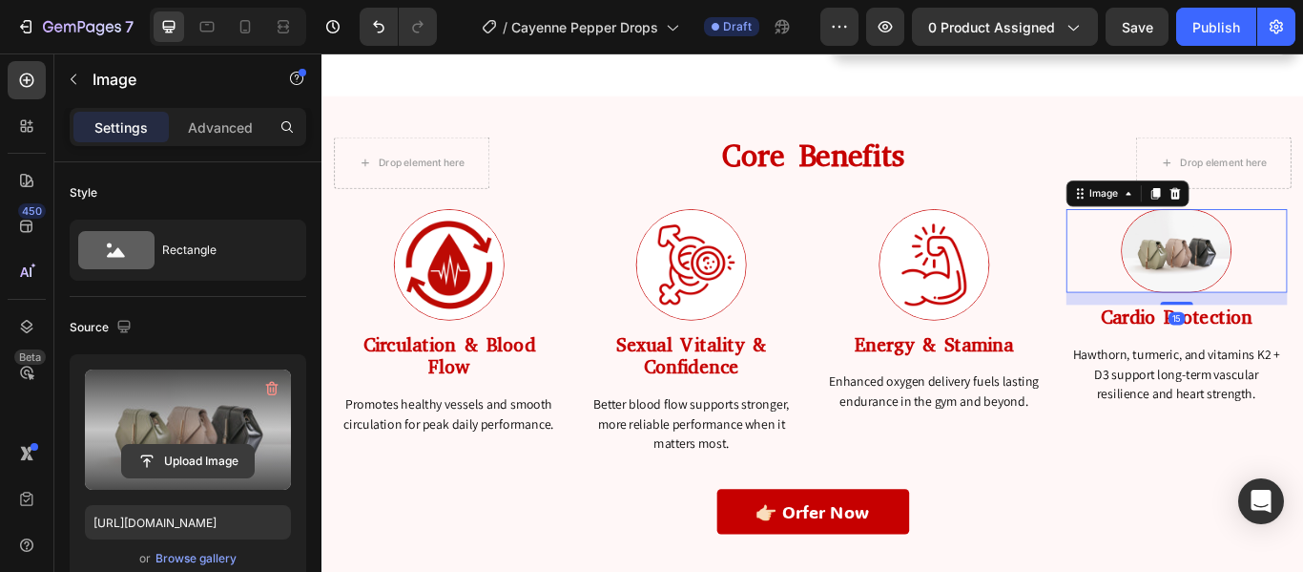
click at [204, 456] on input "file" at bounding box center [188, 461] width 132 height 32
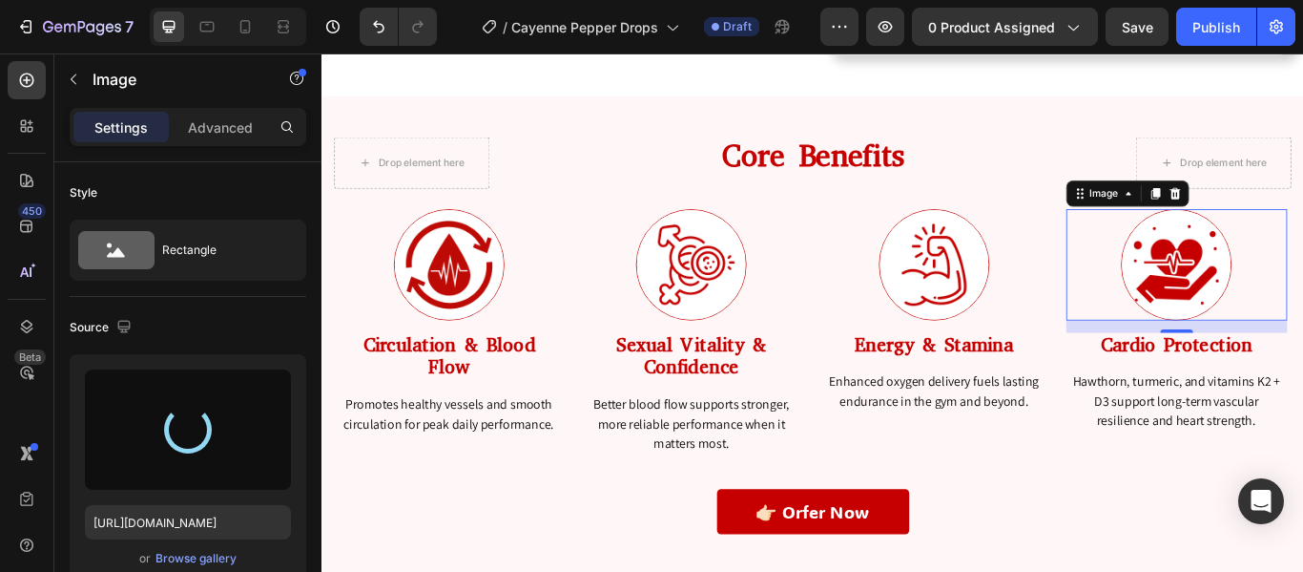
type input "[URL][DOMAIN_NAME]"
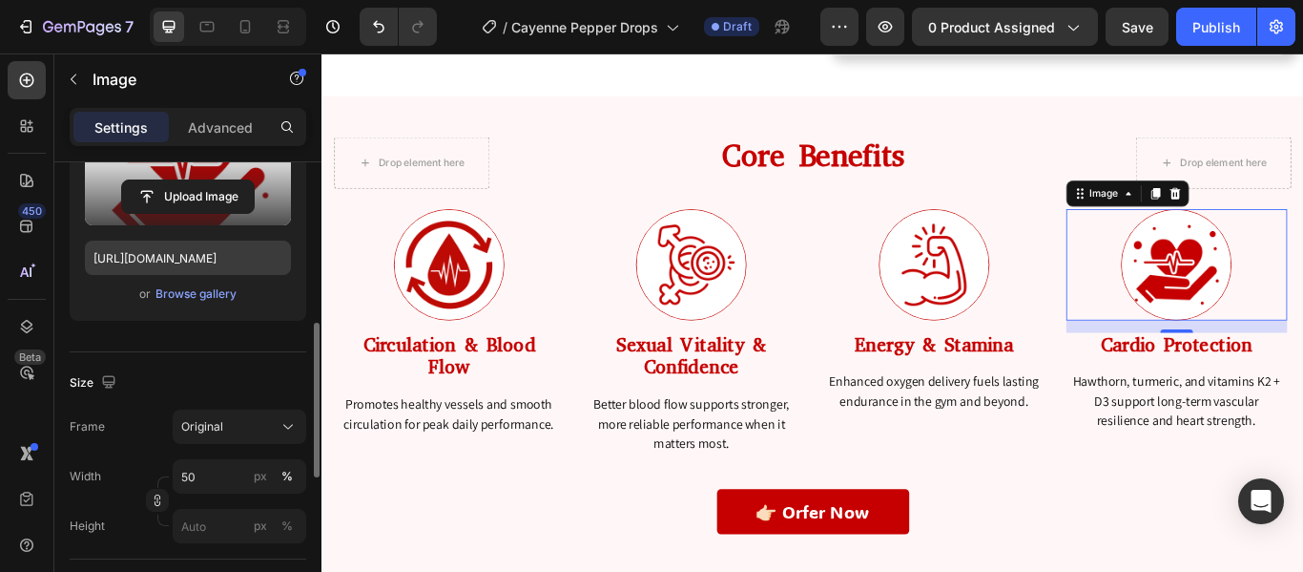
scroll to position [322, 0]
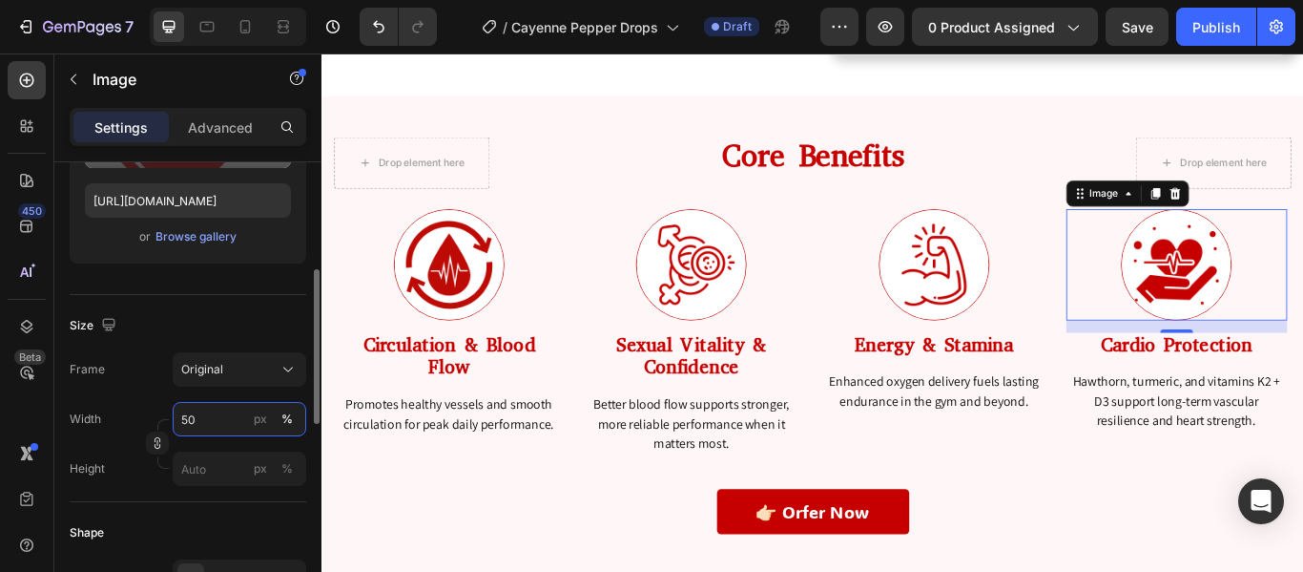
click at [209, 423] on input "50" at bounding box center [240, 419] width 134 height 34
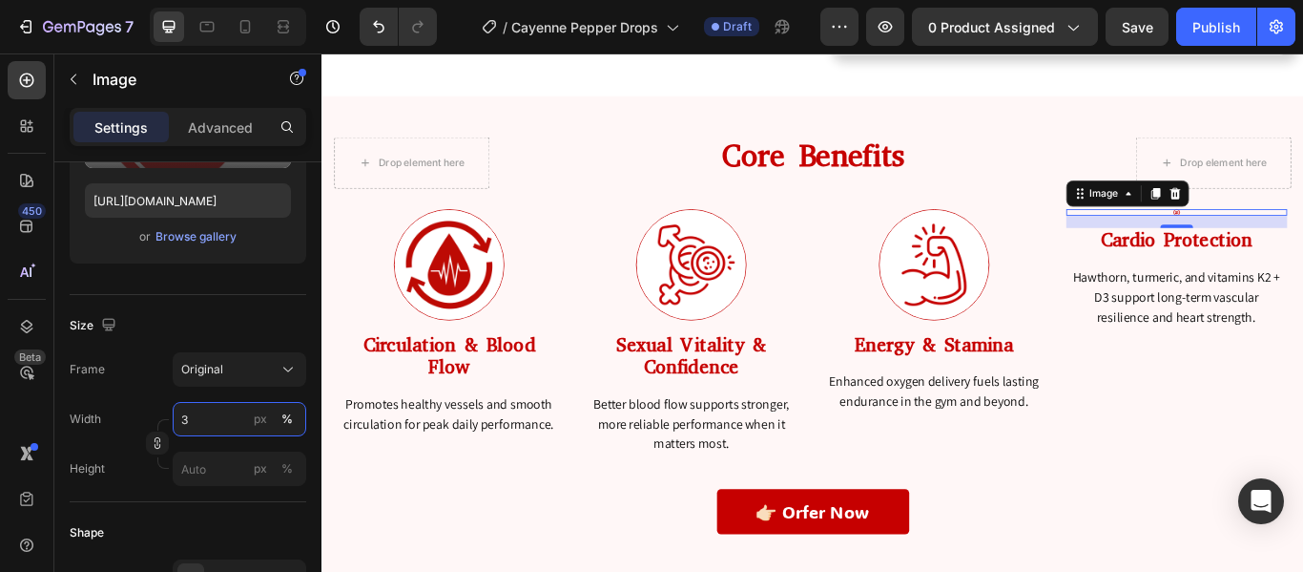
type input "30"
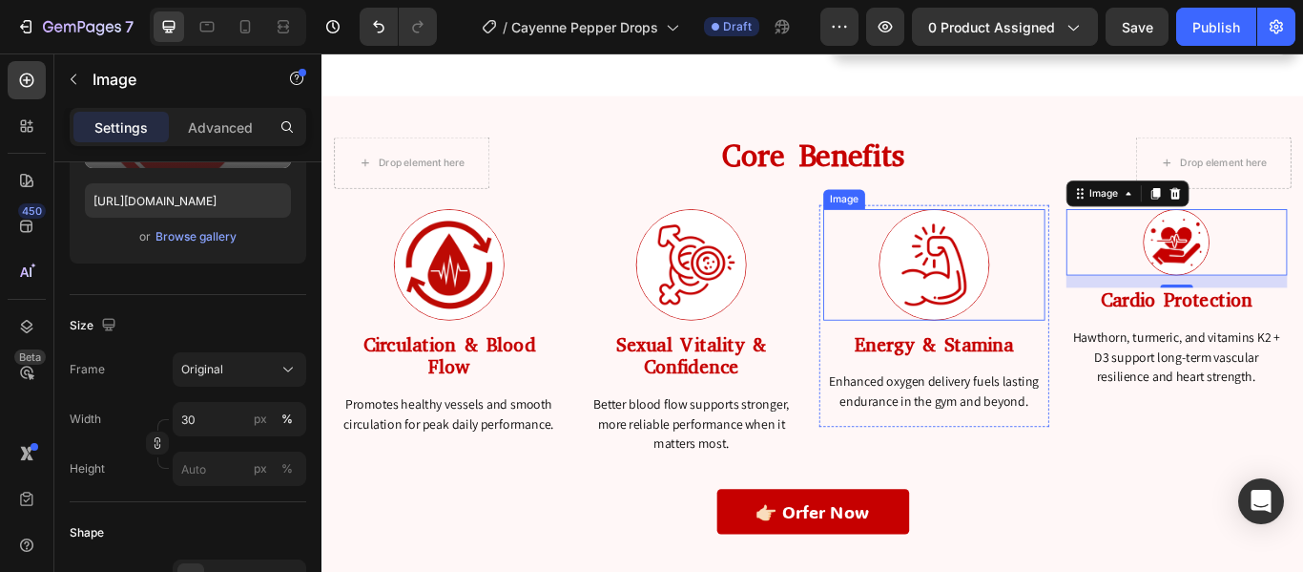
click at [996, 309] on img at bounding box center [1035, 299] width 129 height 129
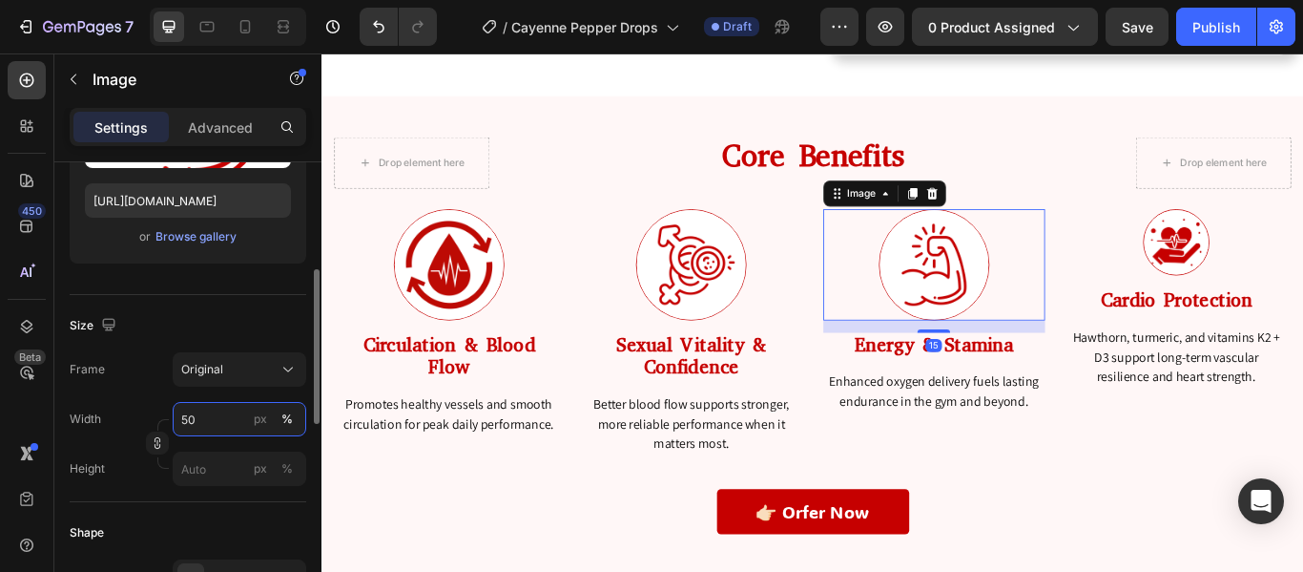
click at [199, 418] on input "50" at bounding box center [240, 419] width 134 height 34
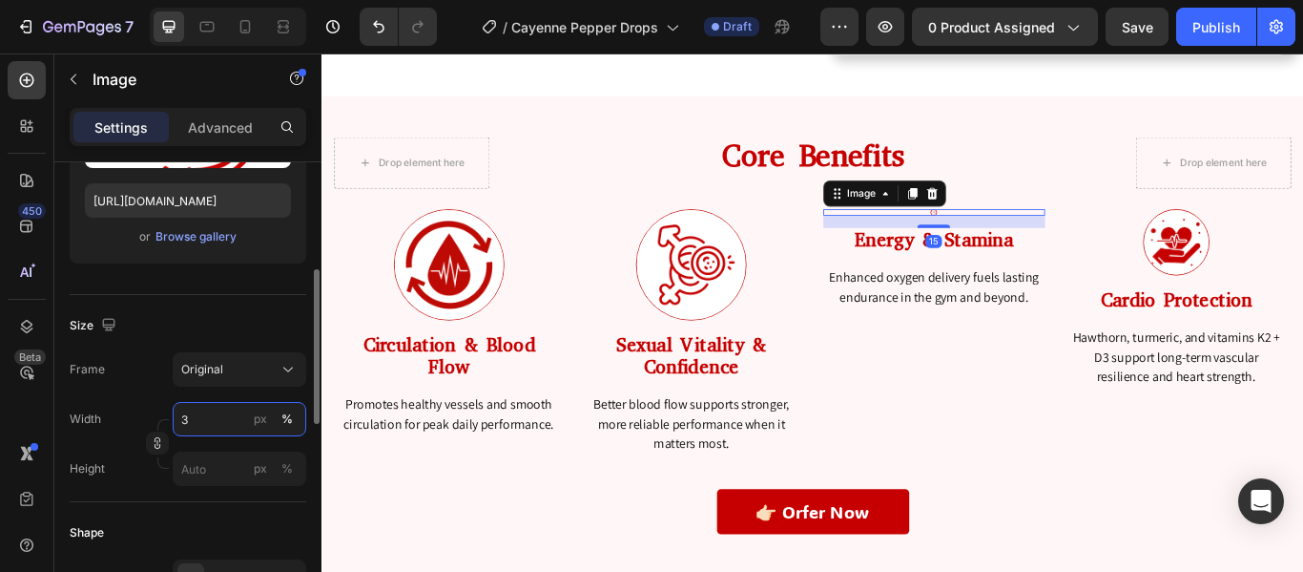
type input "30"
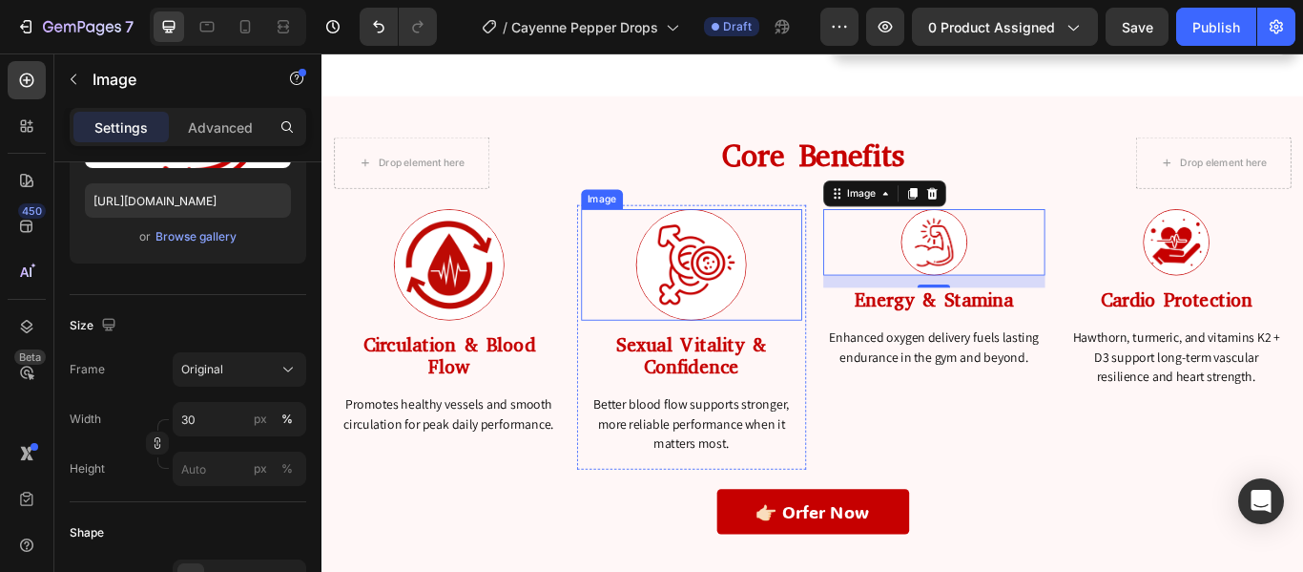
click at [742, 240] on img at bounding box center [752, 299] width 129 height 129
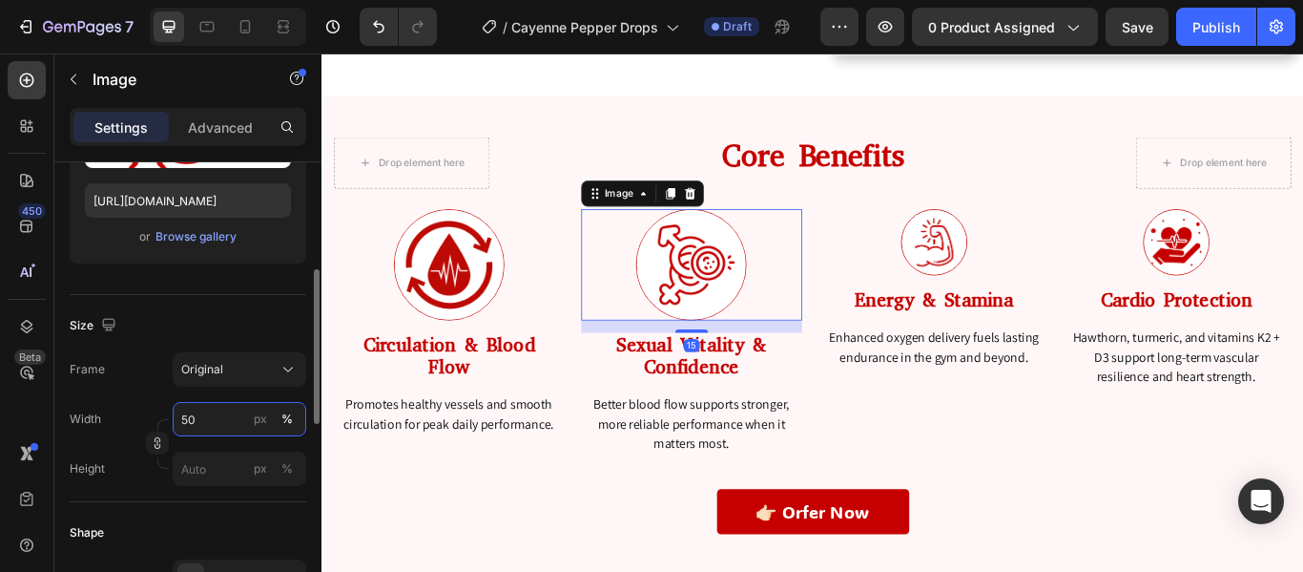
click at [203, 419] on input "50" at bounding box center [240, 419] width 134 height 34
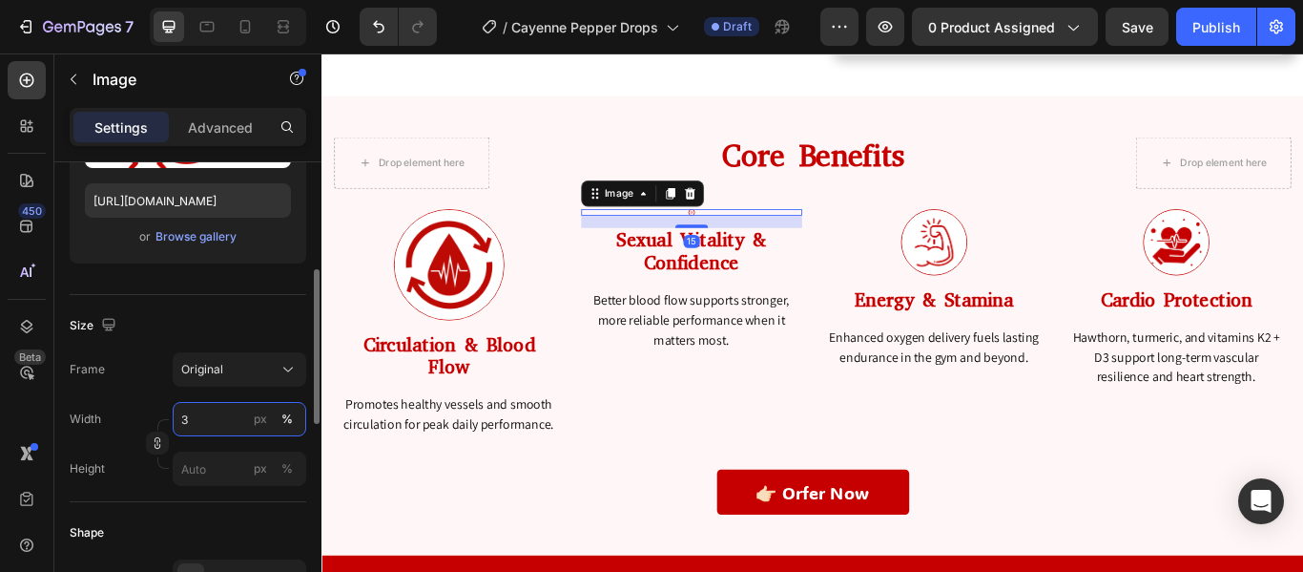
type input "30"
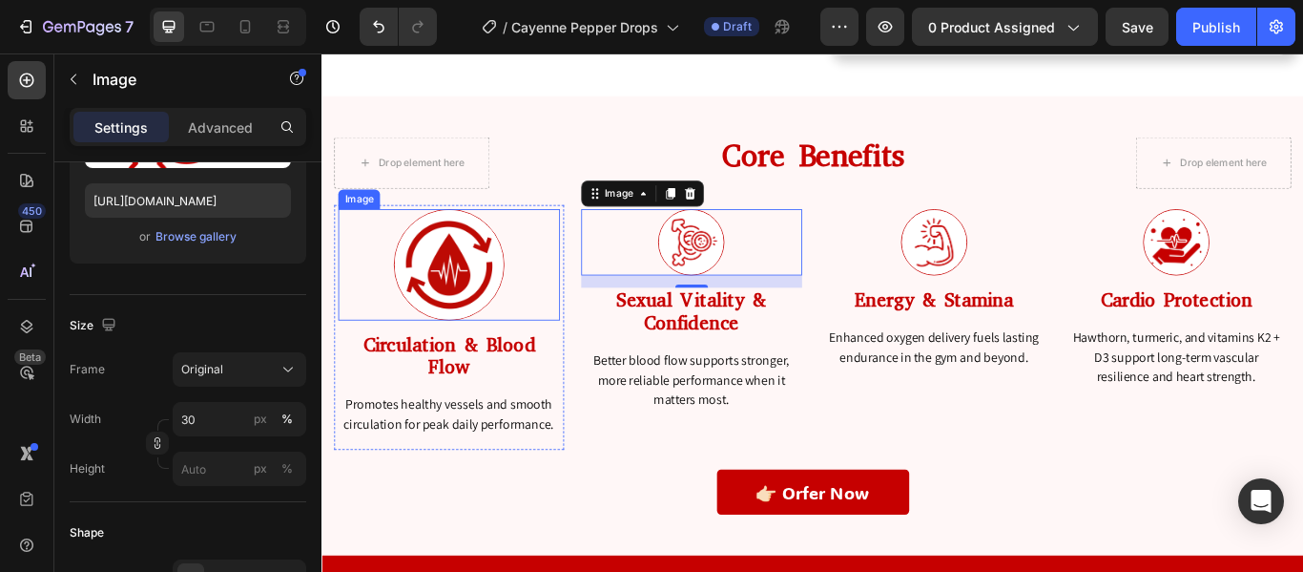
click at [449, 306] on img at bounding box center [470, 299] width 129 height 129
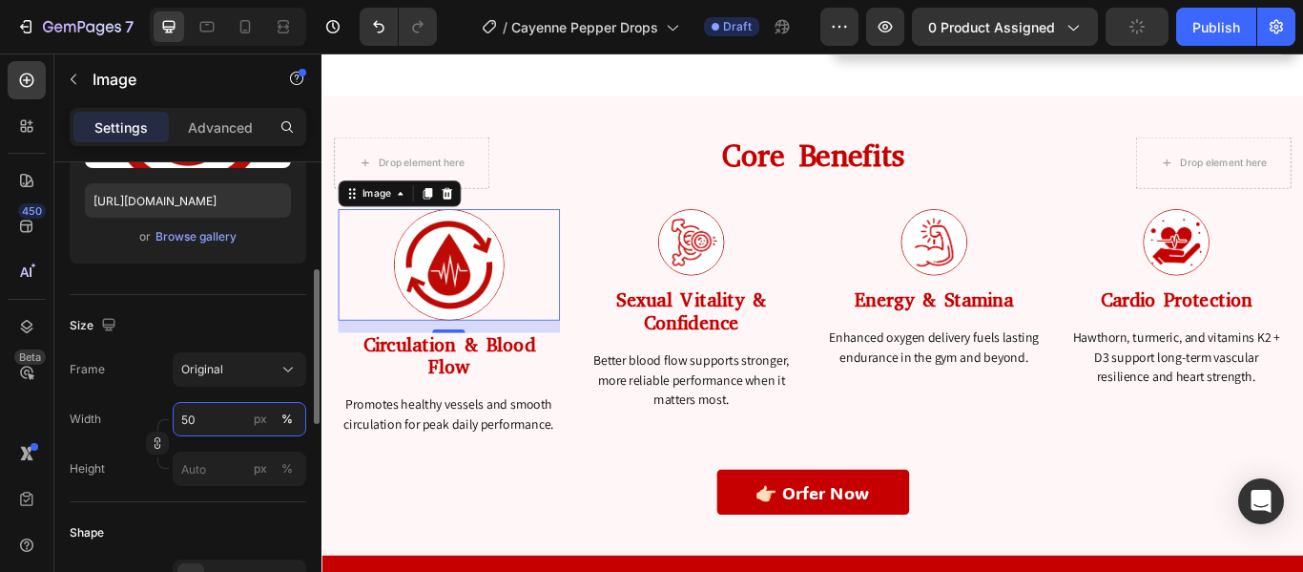
click at [210, 419] on input "50" at bounding box center [240, 419] width 134 height 34
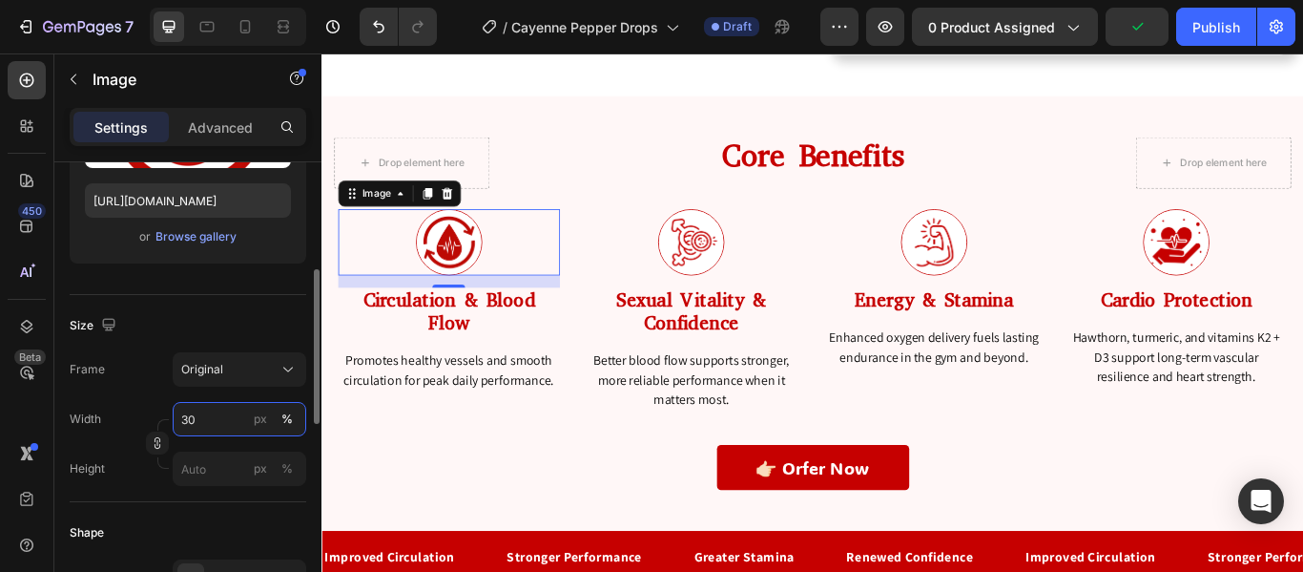
type input "30"
click at [243, 317] on div "Size" at bounding box center [188, 325] width 237 height 31
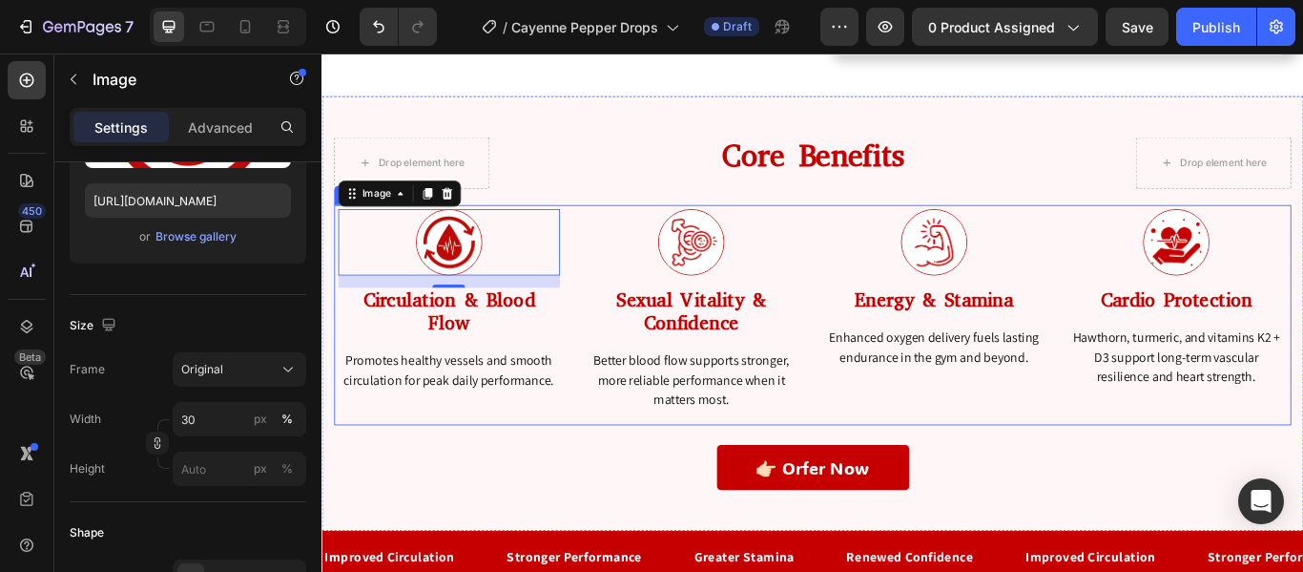
click at [1094, 443] on div "Image Energy & Stamina Heading Enhanced oxygen delivery fuels lasting endurance…" at bounding box center [1036, 358] width 268 height 256
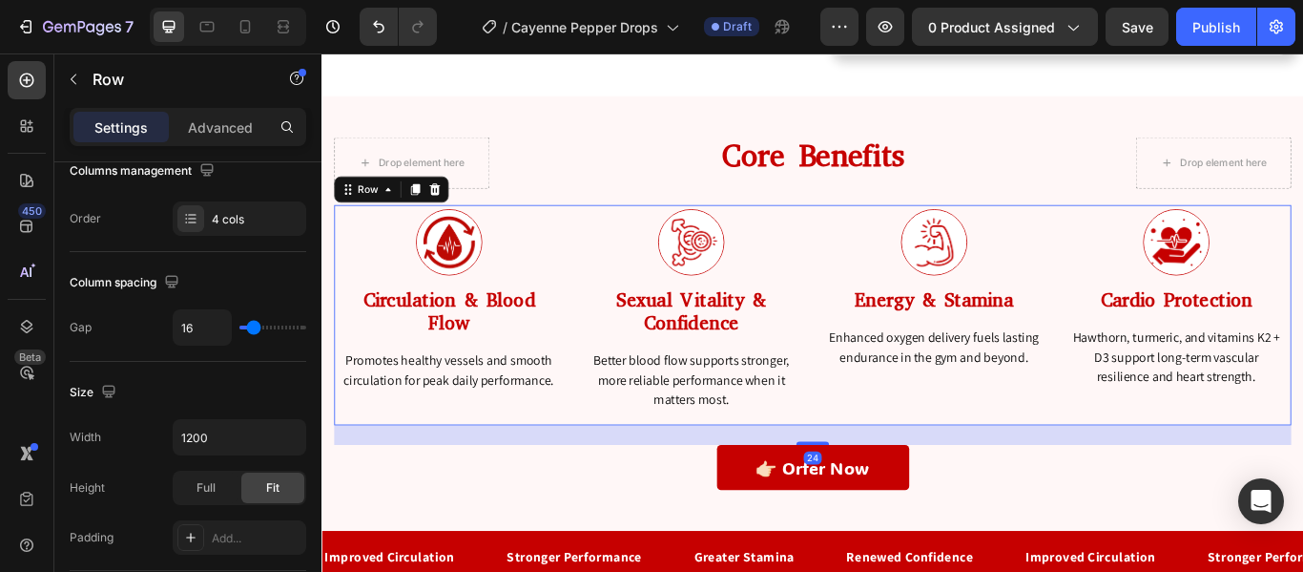
scroll to position [0, 0]
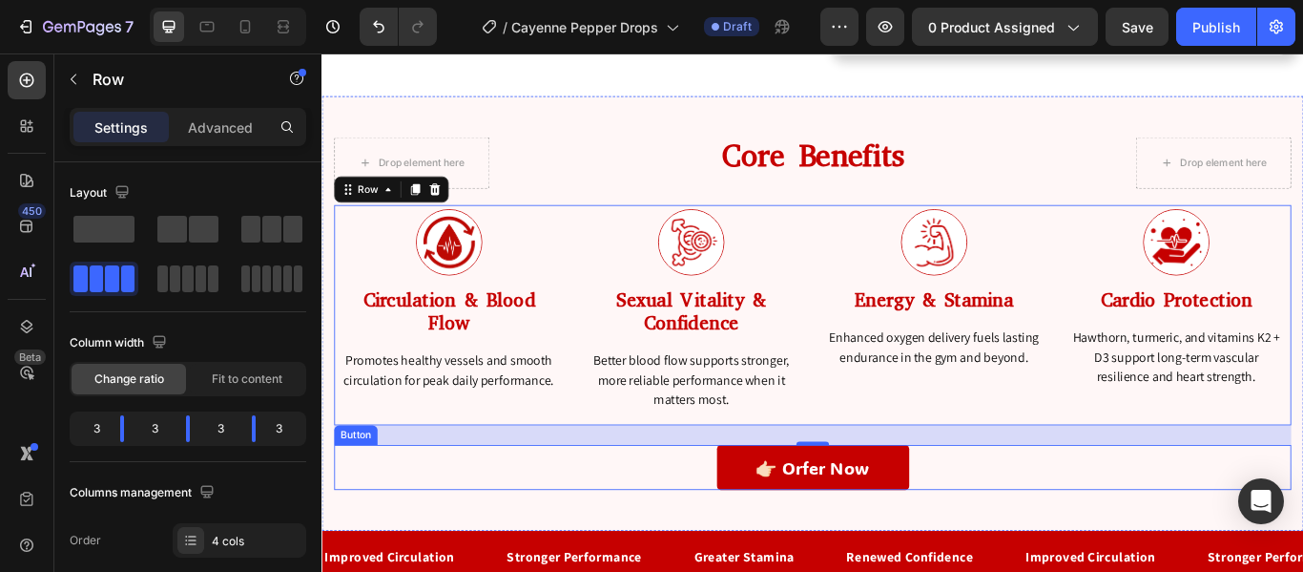
click at [746, 536] on div "👉🏻 Orfer Now Button" at bounding box center [894, 536] width 1116 height 53
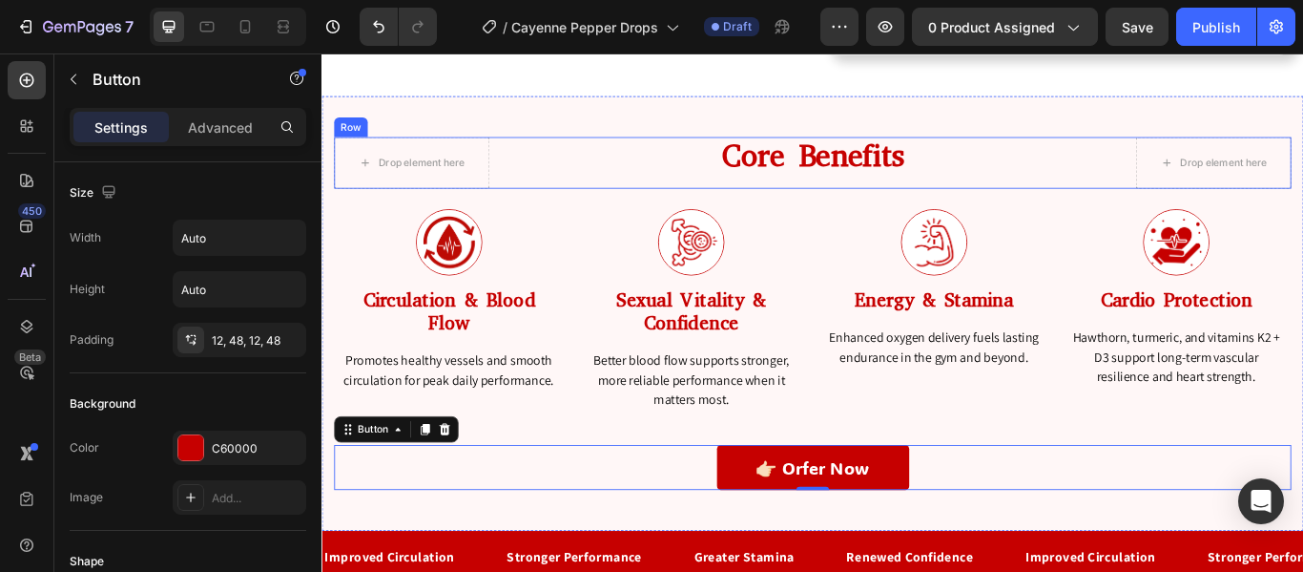
click at [854, 192] on div "Core Benefits Heading" at bounding box center [894, 181] width 724 height 60
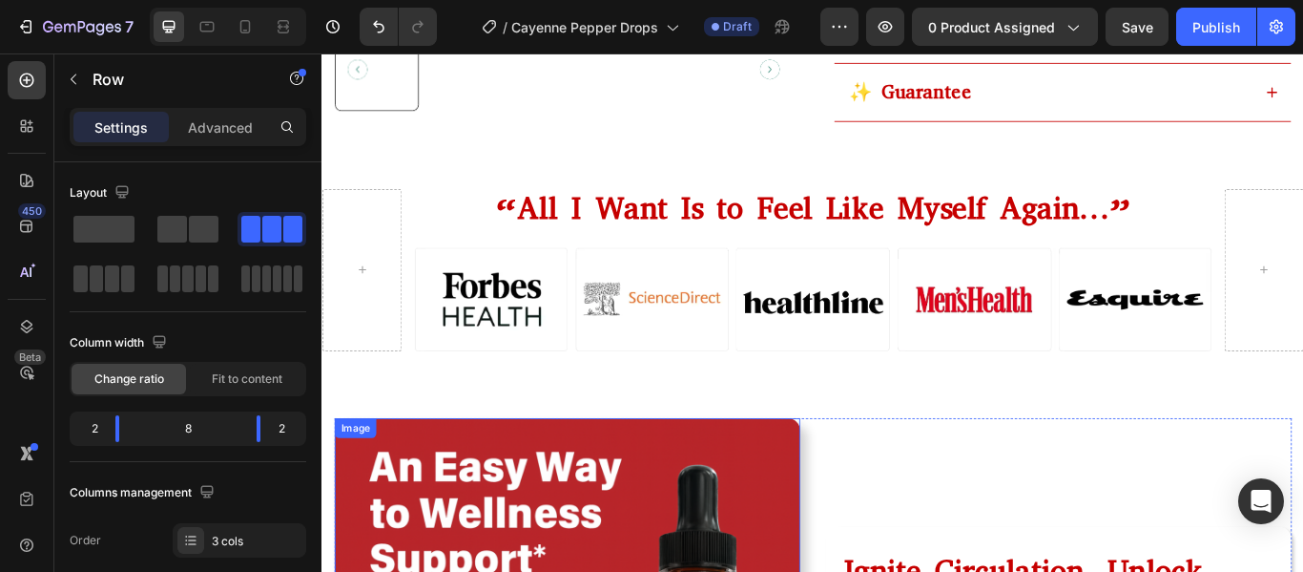
scroll to position [766, 0]
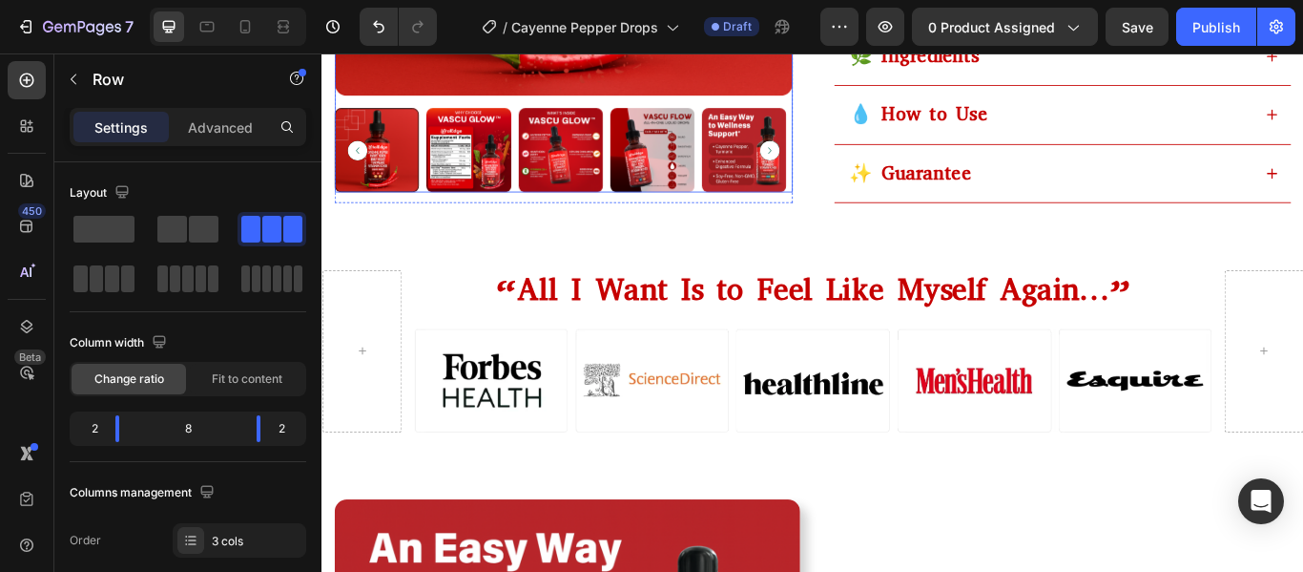
click at [761, 215] on div at bounding box center [603, 165] width 534 height 98
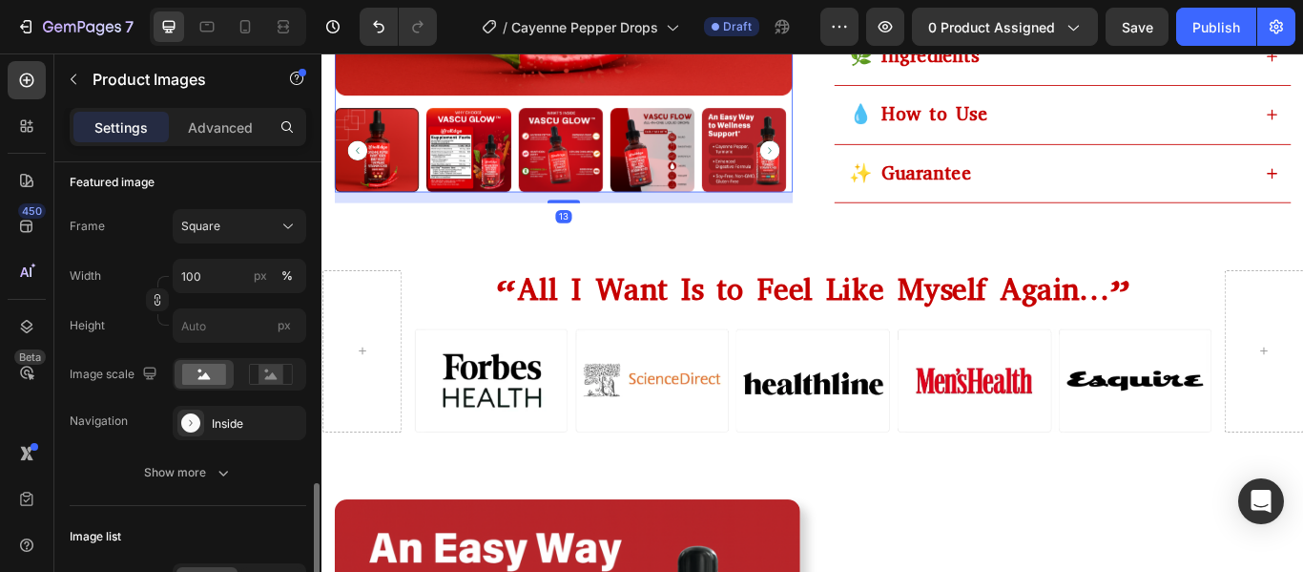
scroll to position [460, 0]
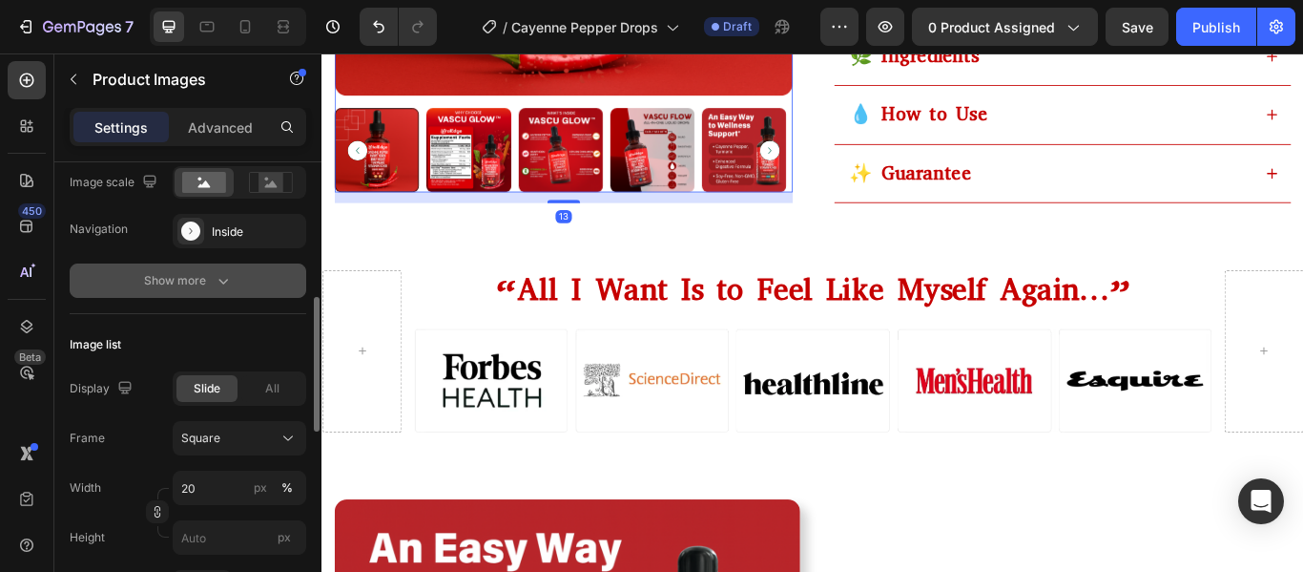
click at [222, 276] on icon "button" at bounding box center [223, 280] width 19 height 19
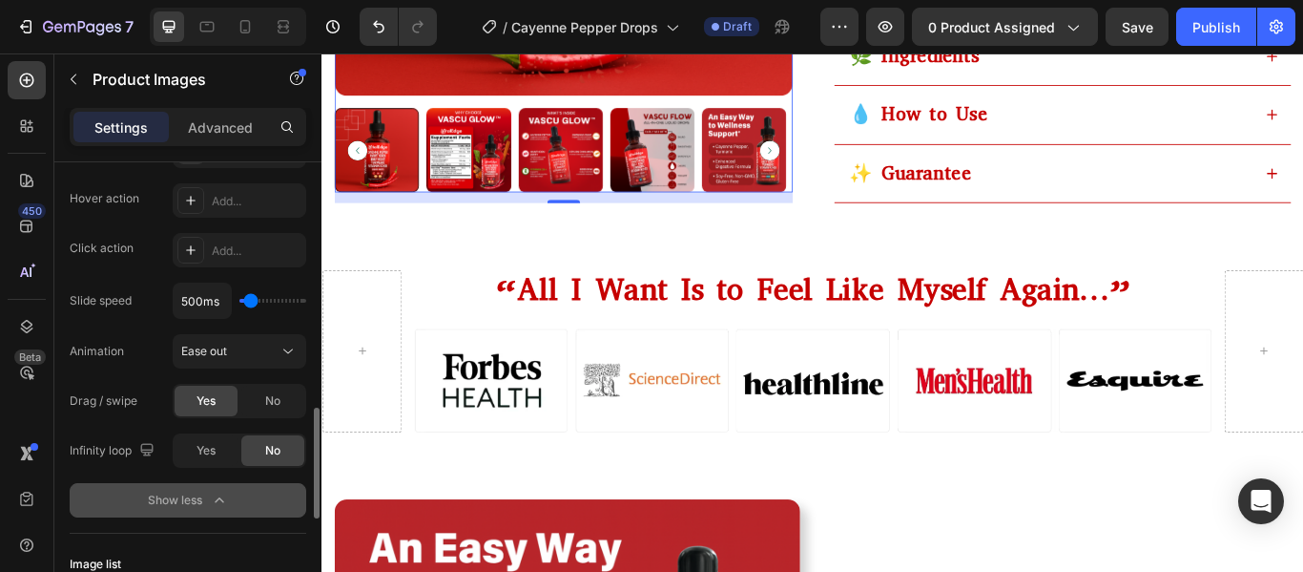
scroll to position [458, 0]
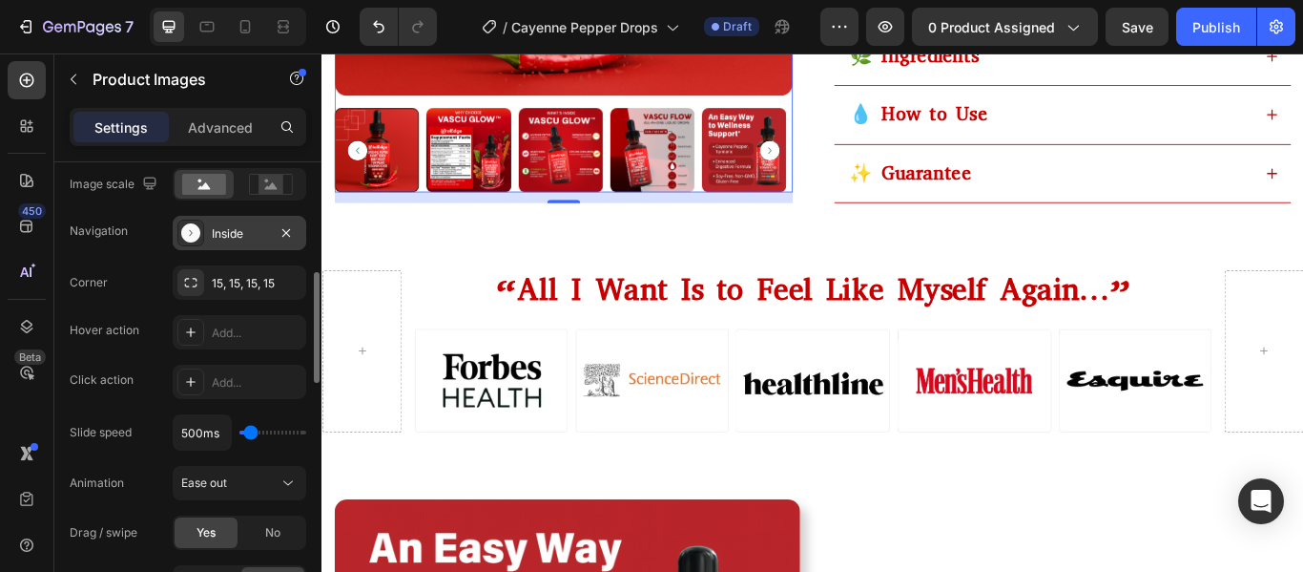
click at [216, 244] on div "Inside" at bounding box center [240, 233] width 134 height 34
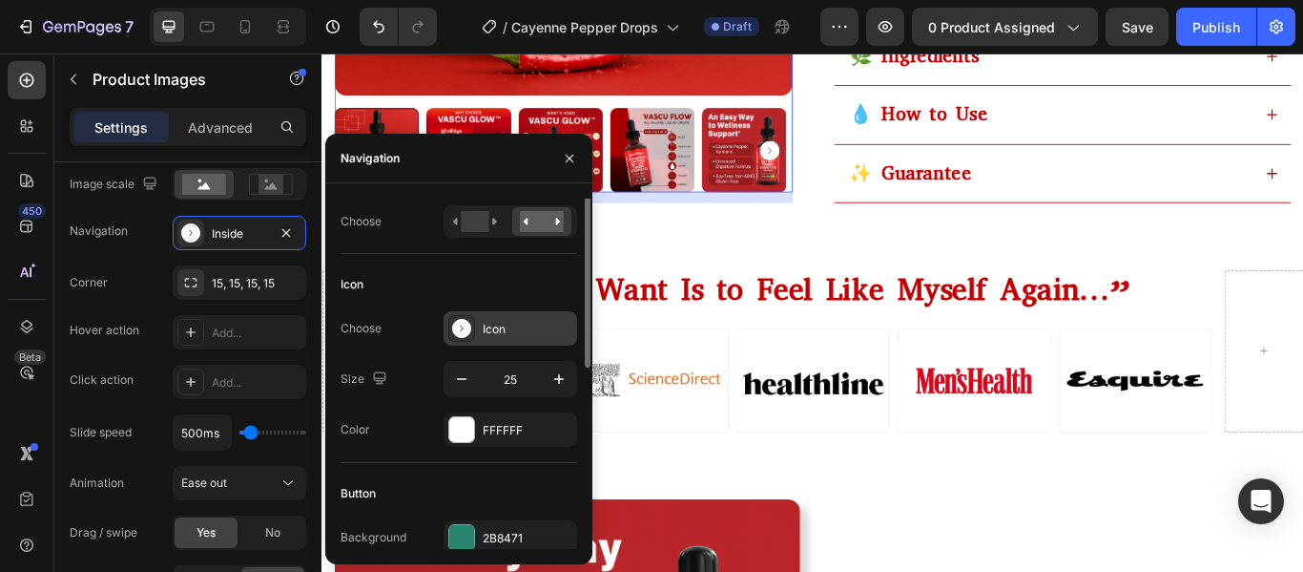
scroll to position [248, 0]
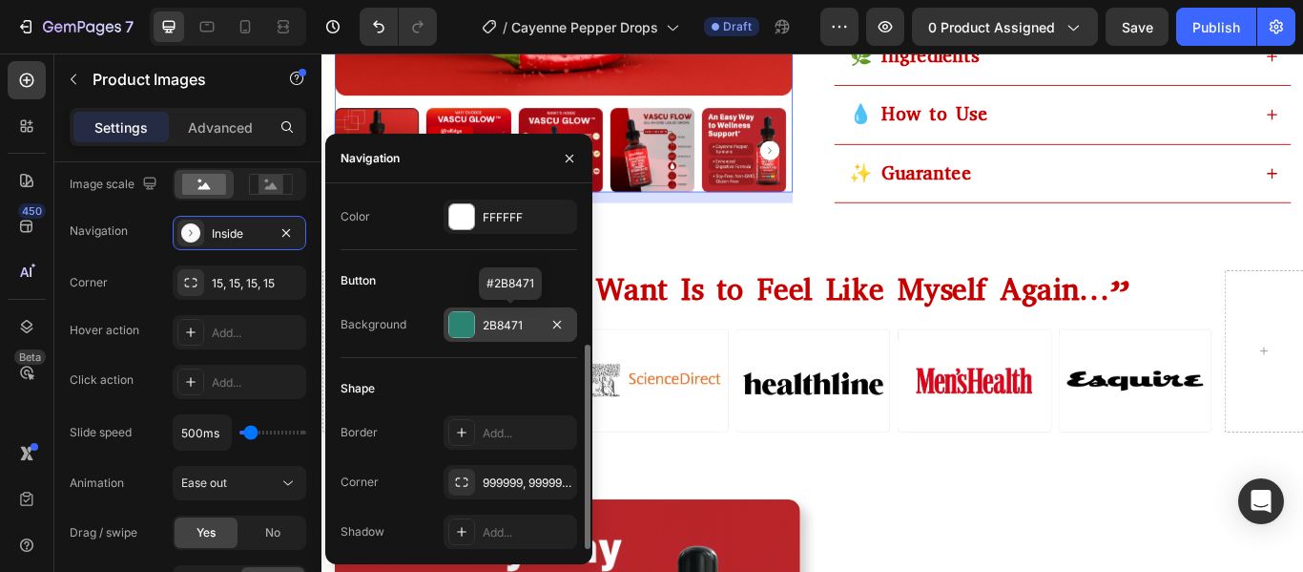
click at [462, 323] on div at bounding box center [461, 324] width 25 height 25
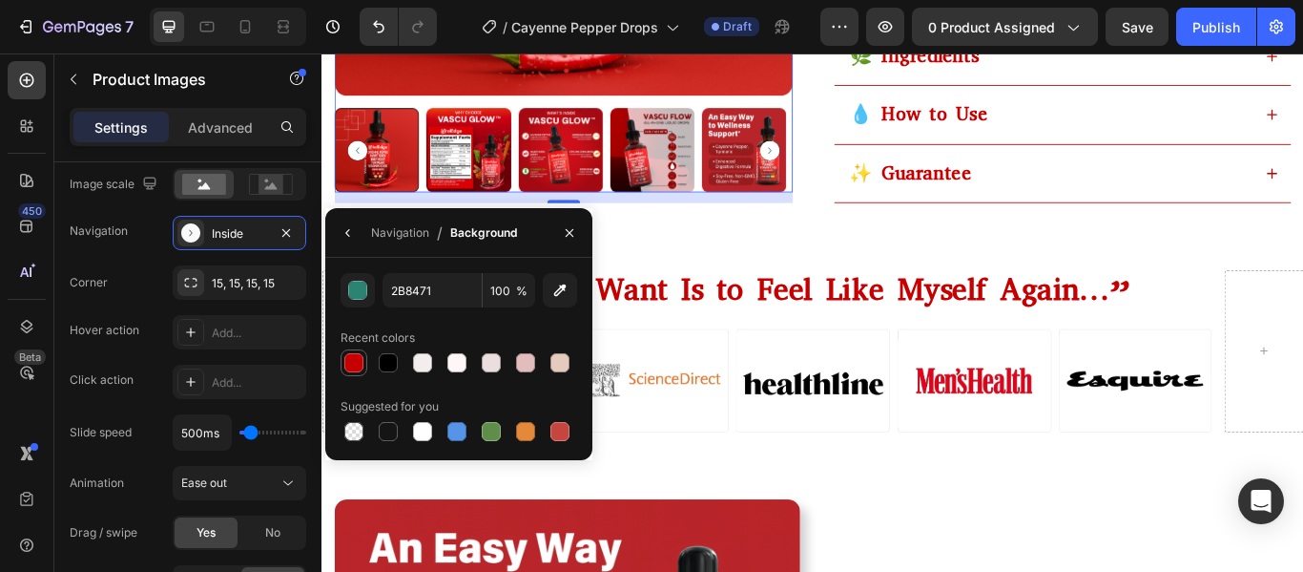
click at [346, 367] on div at bounding box center [353, 362] width 19 height 19
type input "C60000"
click at [348, 233] on icon "button" at bounding box center [348, 232] width 15 height 15
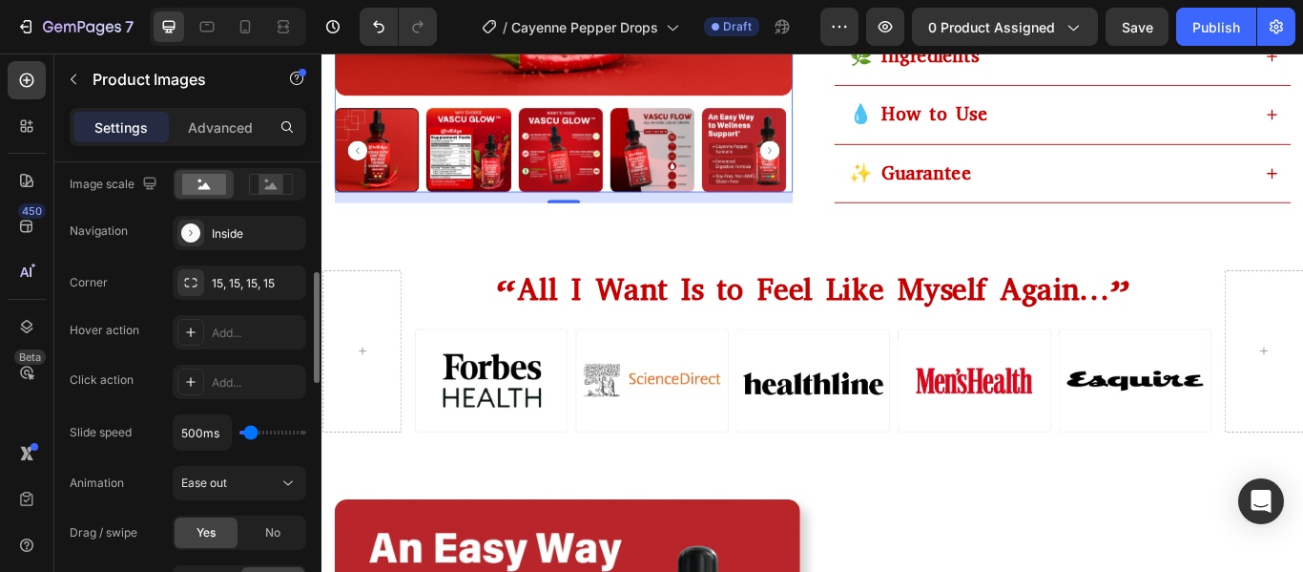
click at [156, 307] on div "Corner 15, 15, 15, 15 Hover action Add... Click action Add... Slide speed 500ms…" at bounding box center [188, 432] width 237 height 334
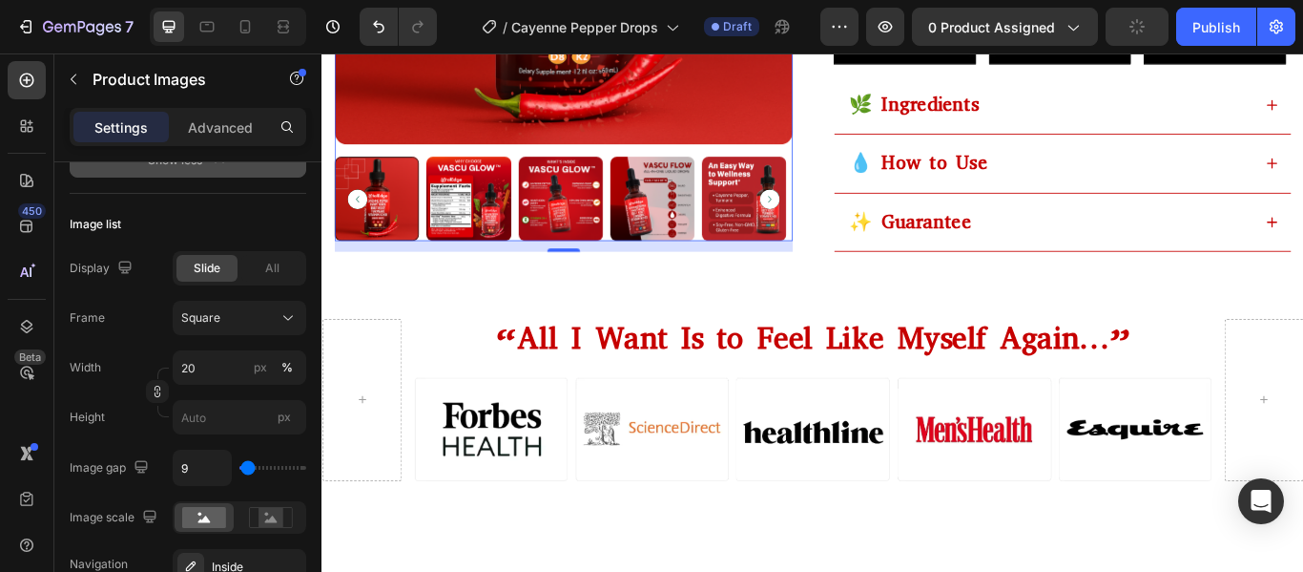
scroll to position [1198, 0]
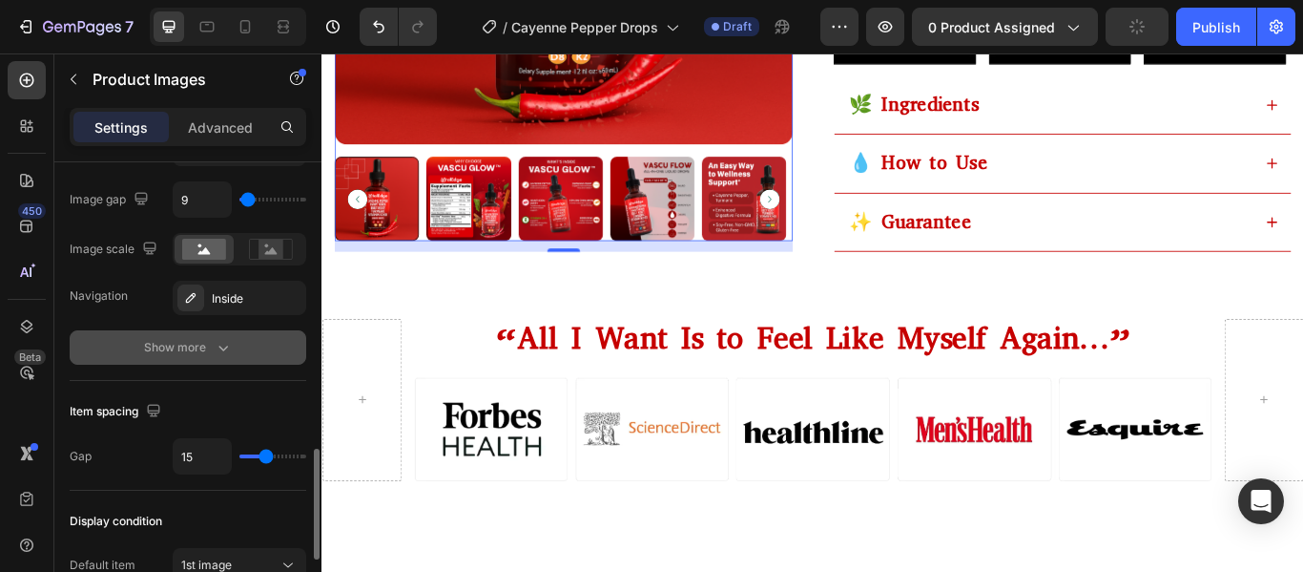
click at [216, 360] on button "Show more" at bounding box center [188, 347] width 237 height 34
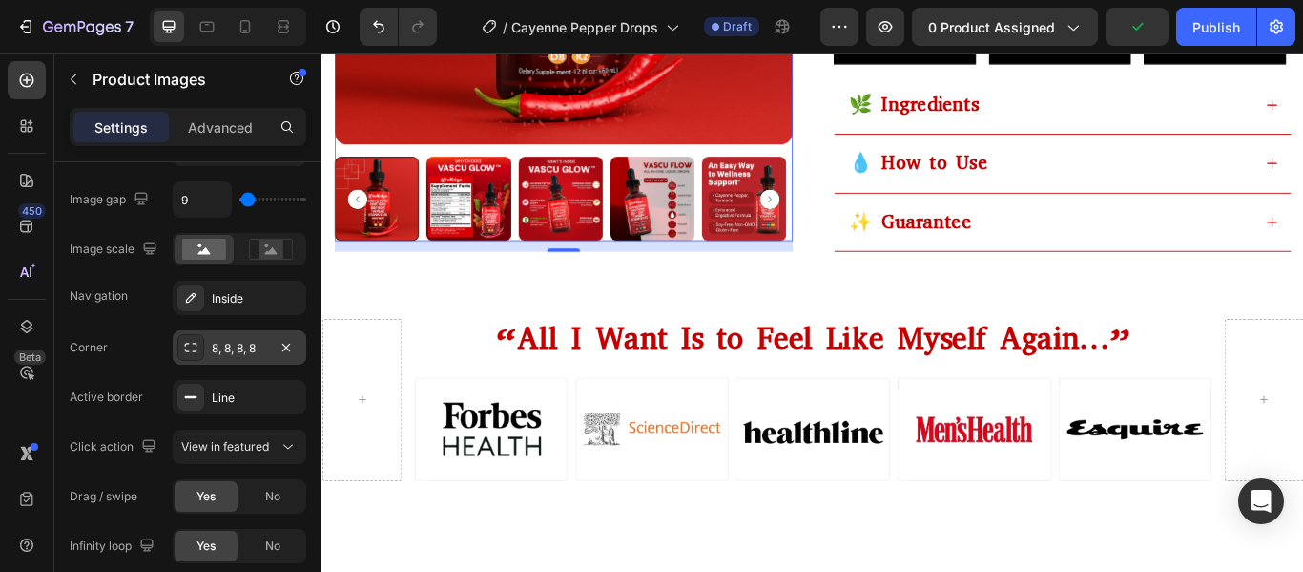
scroll to position [1364, 0]
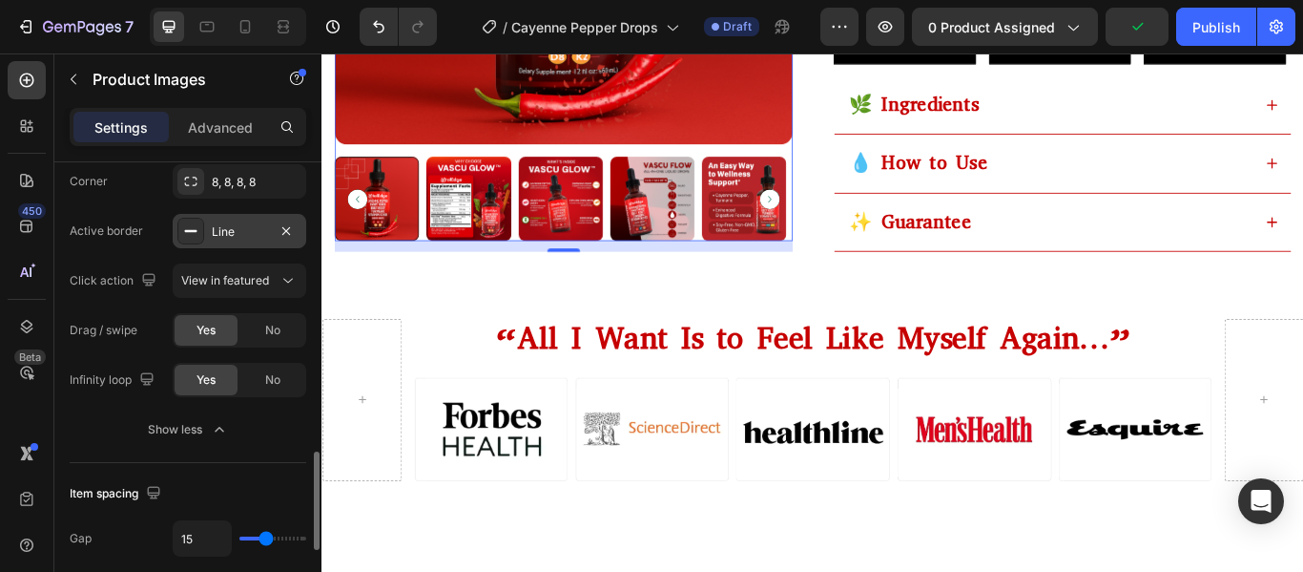
click at [196, 228] on icon at bounding box center [190, 230] width 15 height 15
click at [156, 250] on div "Corner 8, 8, 8, 8 Active border Line Click action View in featured Drag / swipe…" at bounding box center [188, 280] width 237 height 233
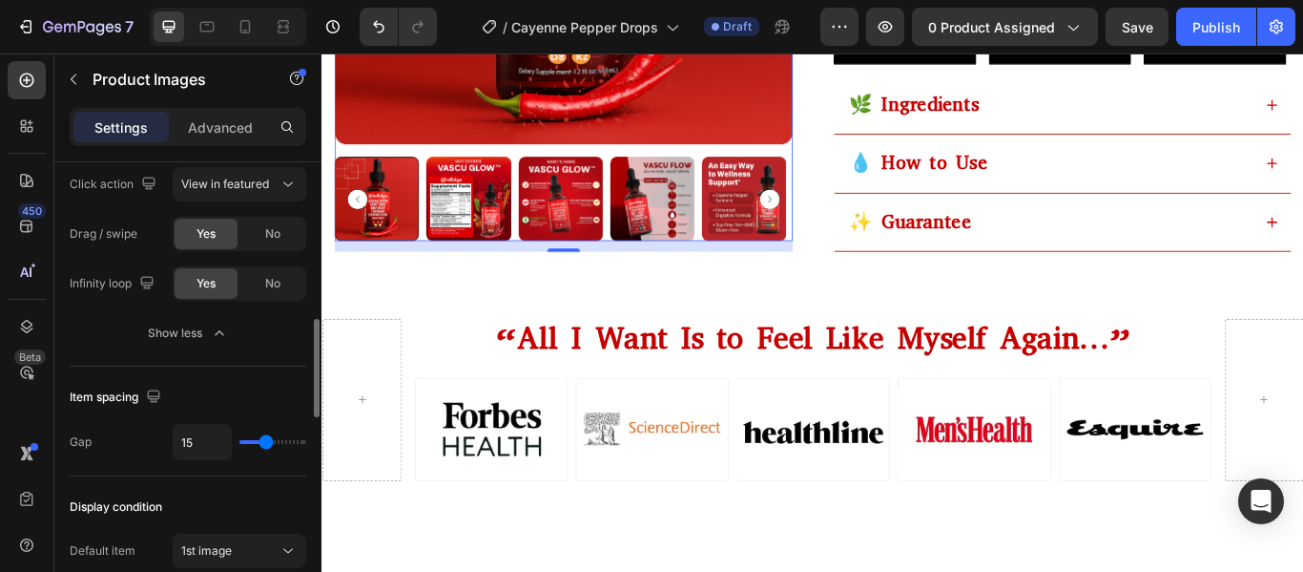
scroll to position [1334, 0]
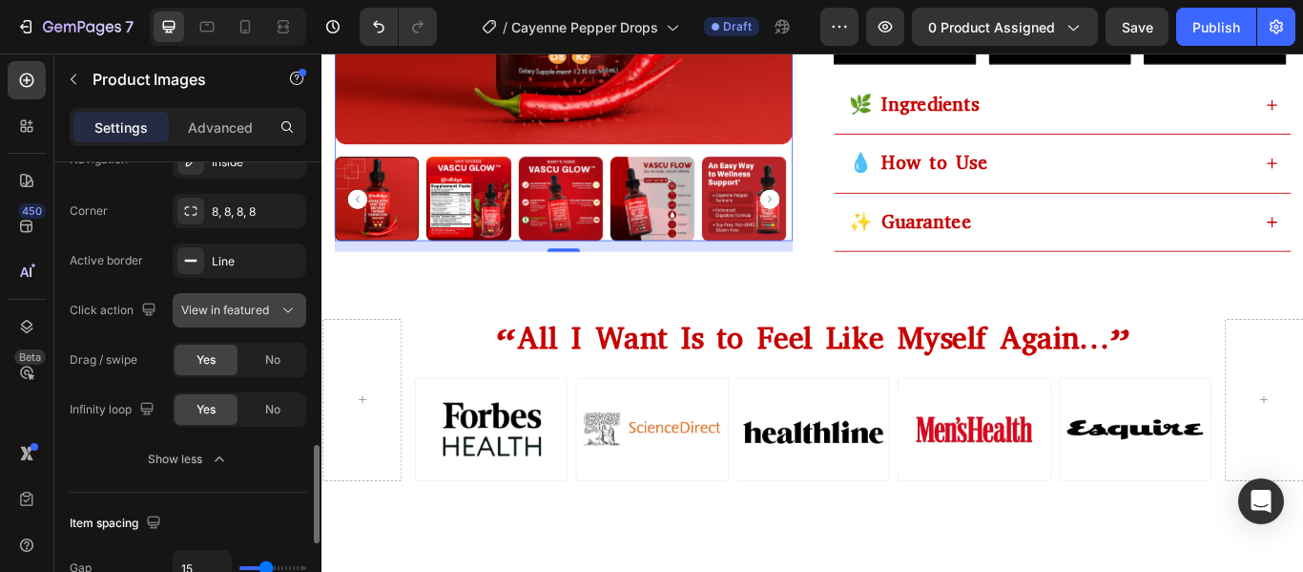
click at [240, 316] on span "View in featured" at bounding box center [225, 309] width 88 height 14
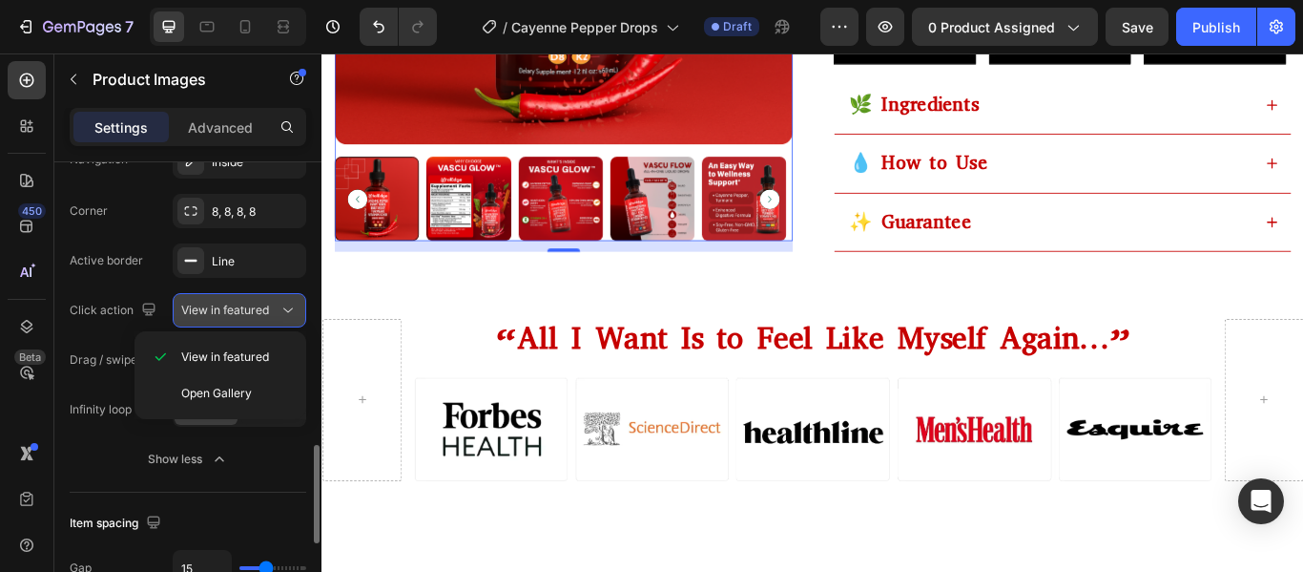
click at [240, 316] on span "View in featured" at bounding box center [225, 309] width 88 height 14
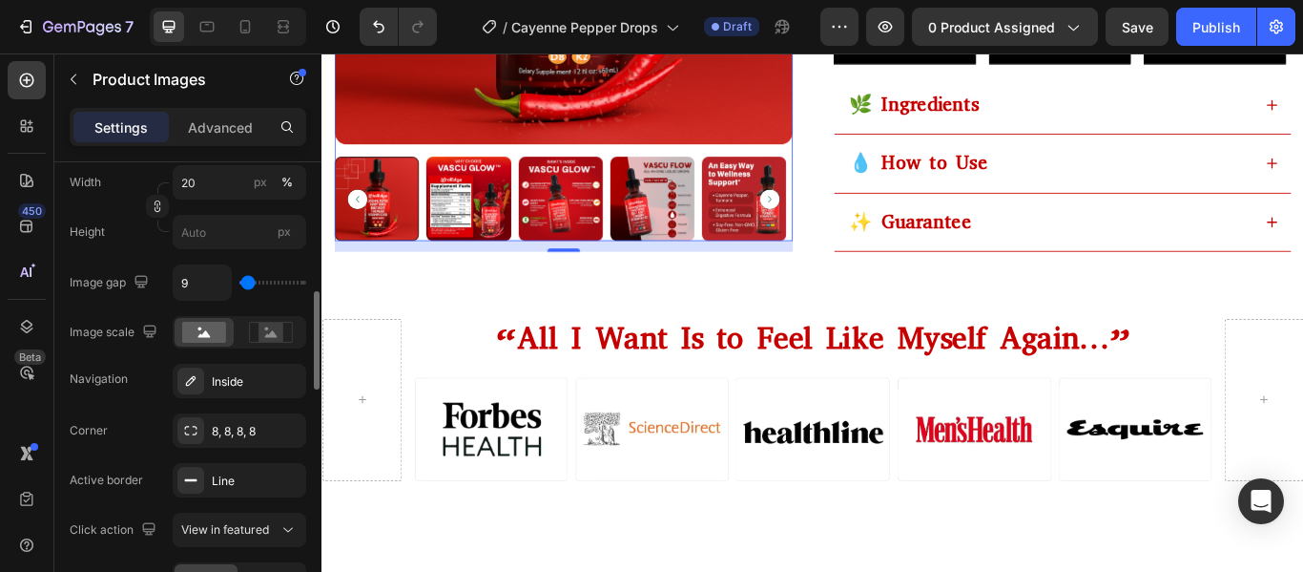
scroll to position [1026, 0]
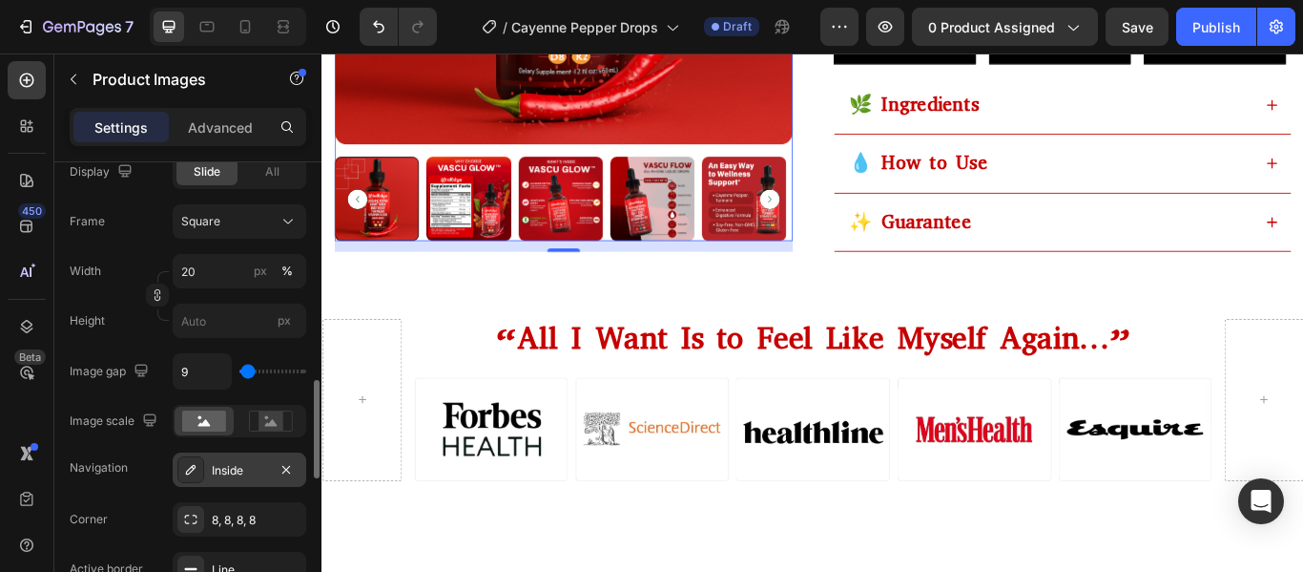
click at [240, 479] on div "Inside" at bounding box center [240, 469] width 134 height 34
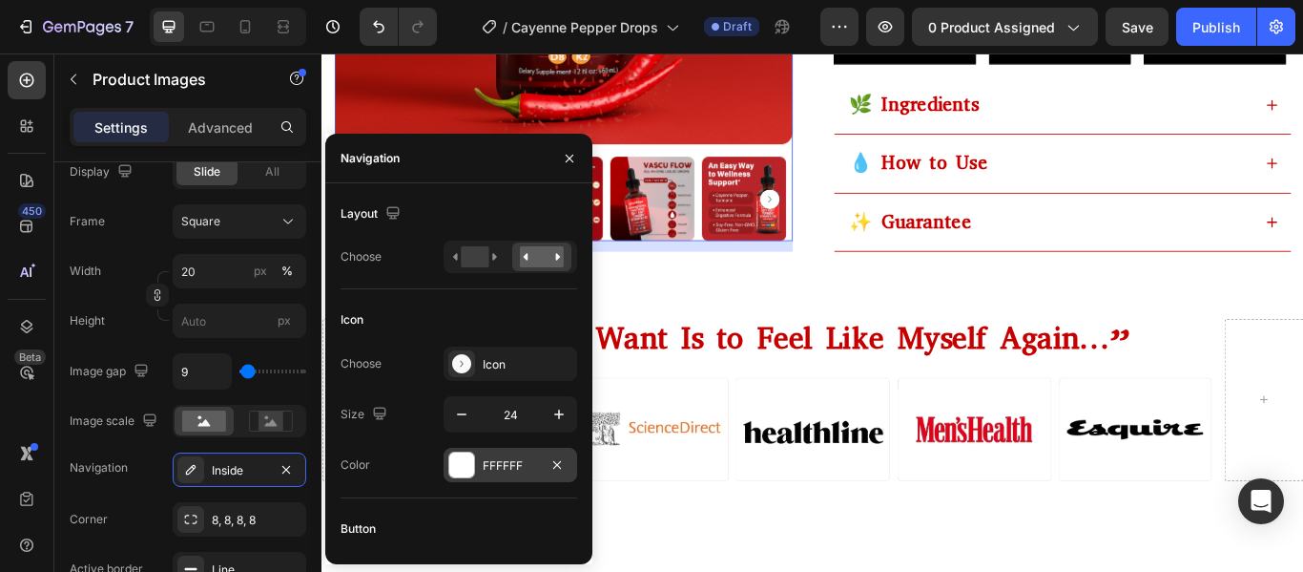
scroll to position [248, 0]
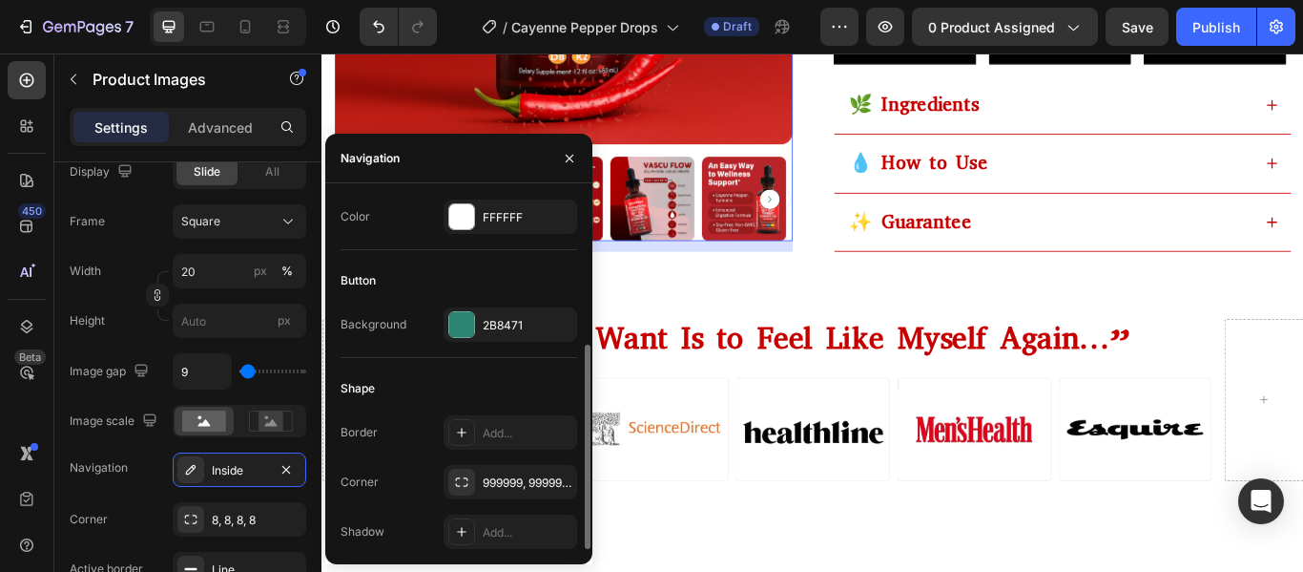
click at [448, 344] on div "Button Background 2B8471" at bounding box center [459, 311] width 237 height 93
click at [460, 324] on div at bounding box center [461, 324] width 25 height 25
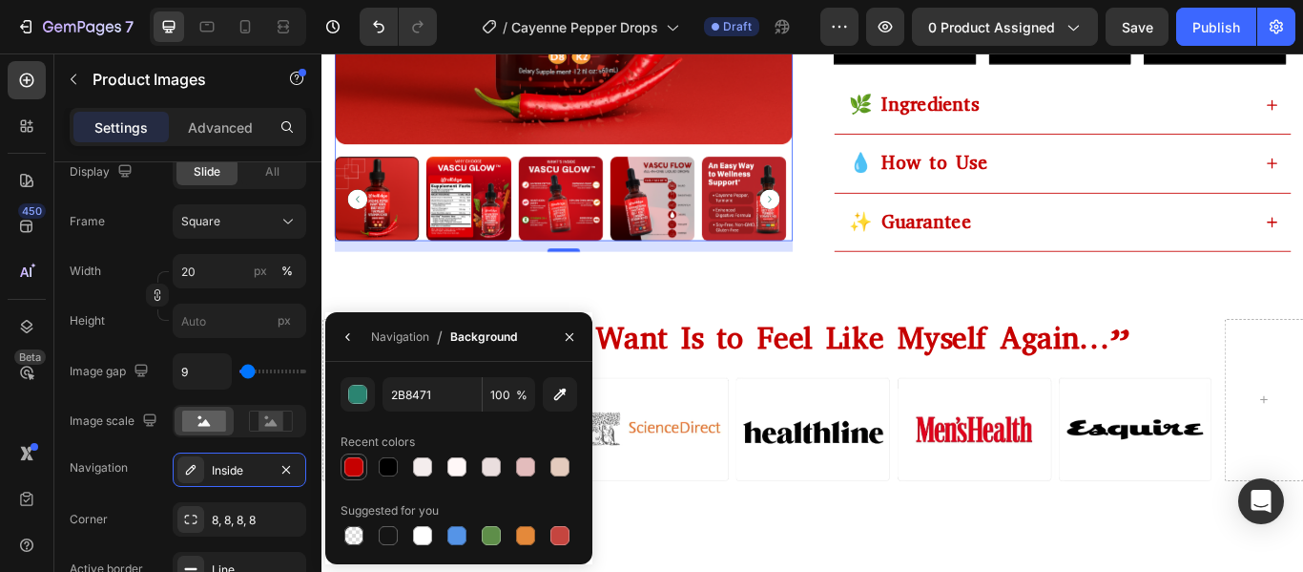
click at [357, 468] on div at bounding box center [353, 466] width 19 height 19
type input "C60000"
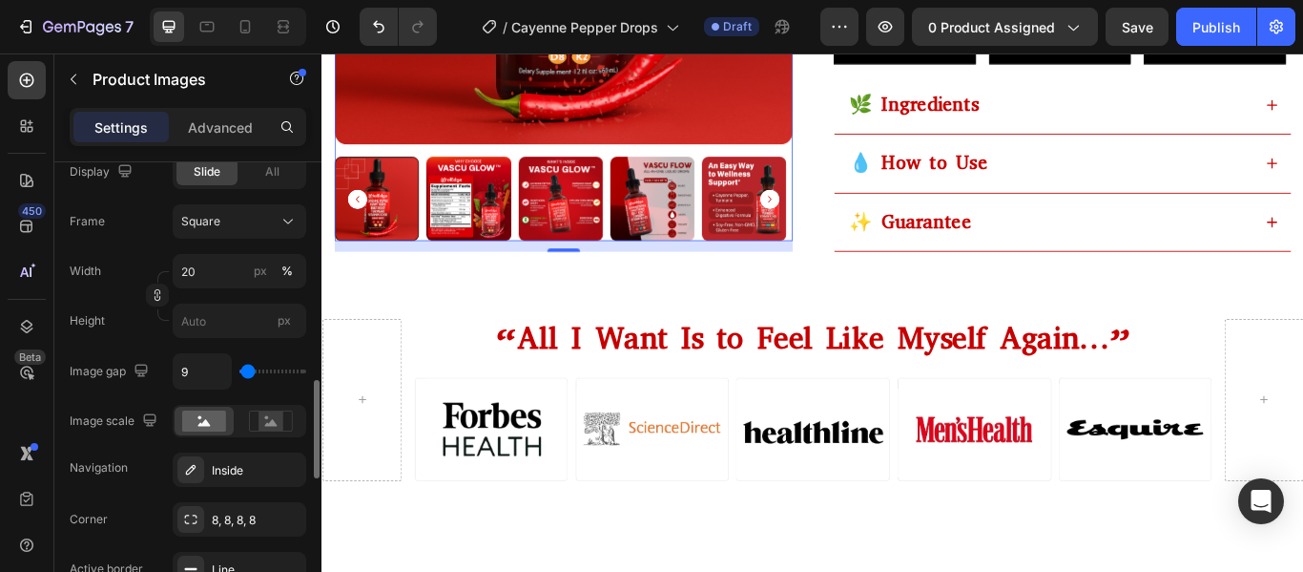
click at [142, 388] on div "Image gap 9" at bounding box center [188, 371] width 237 height 36
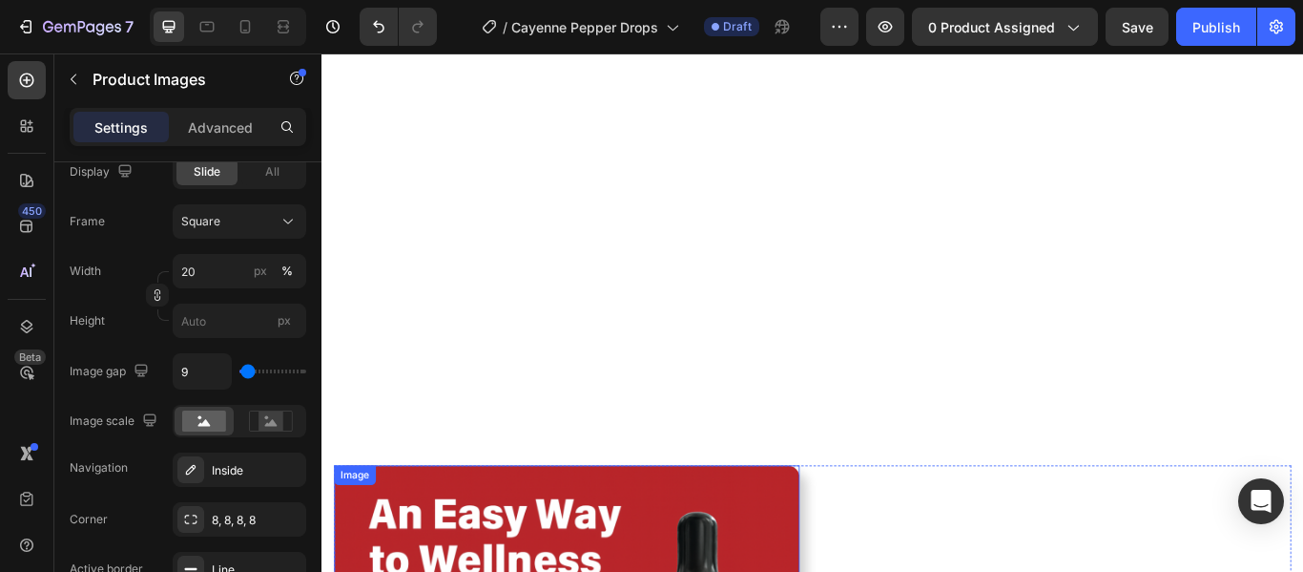
scroll to position [1442, 0]
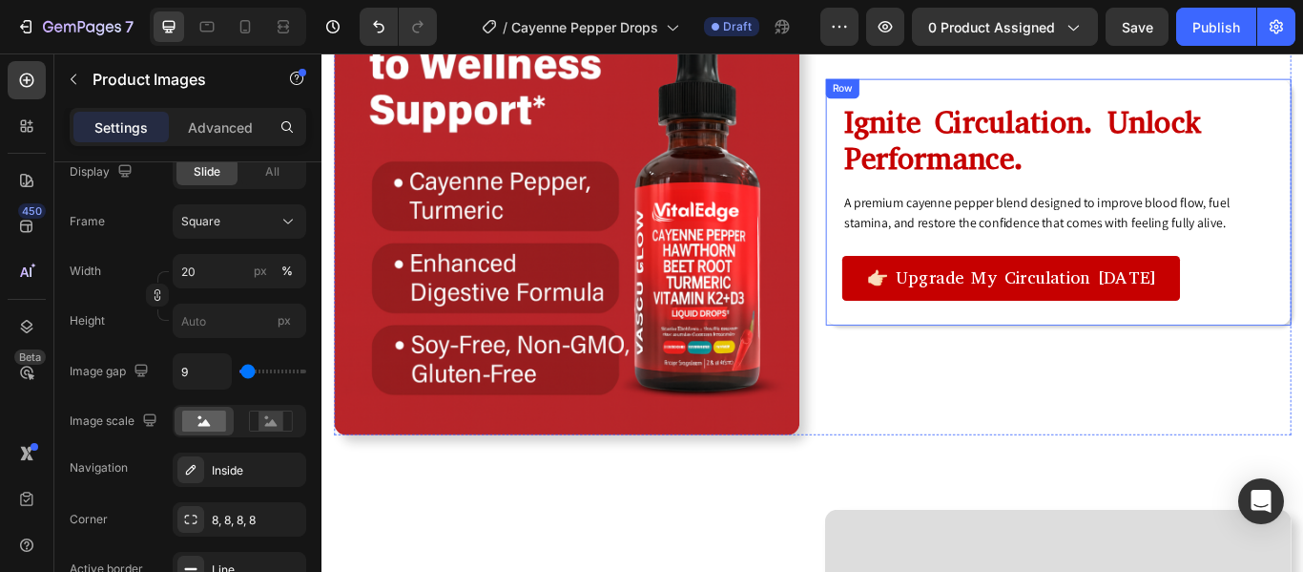
click at [911, 325] on div "Ignite Circulation. Unlock Performance. Heading A premium cayenne pepper blend …" at bounding box center [1180, 226] width 543 height 287
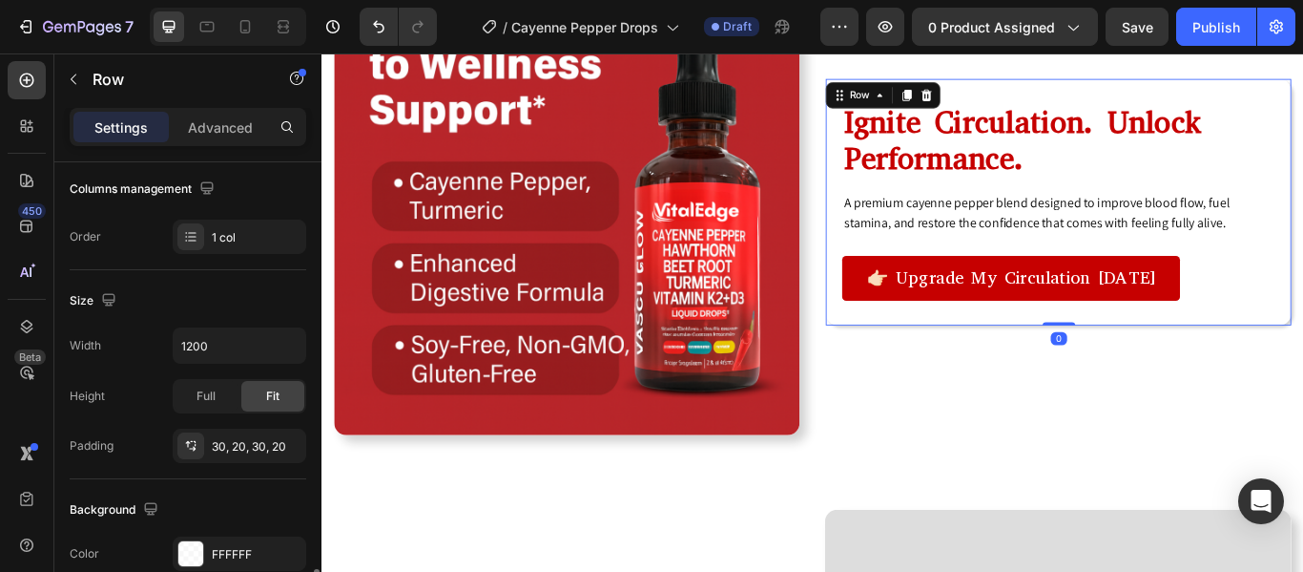
scroll to position [552, 0]
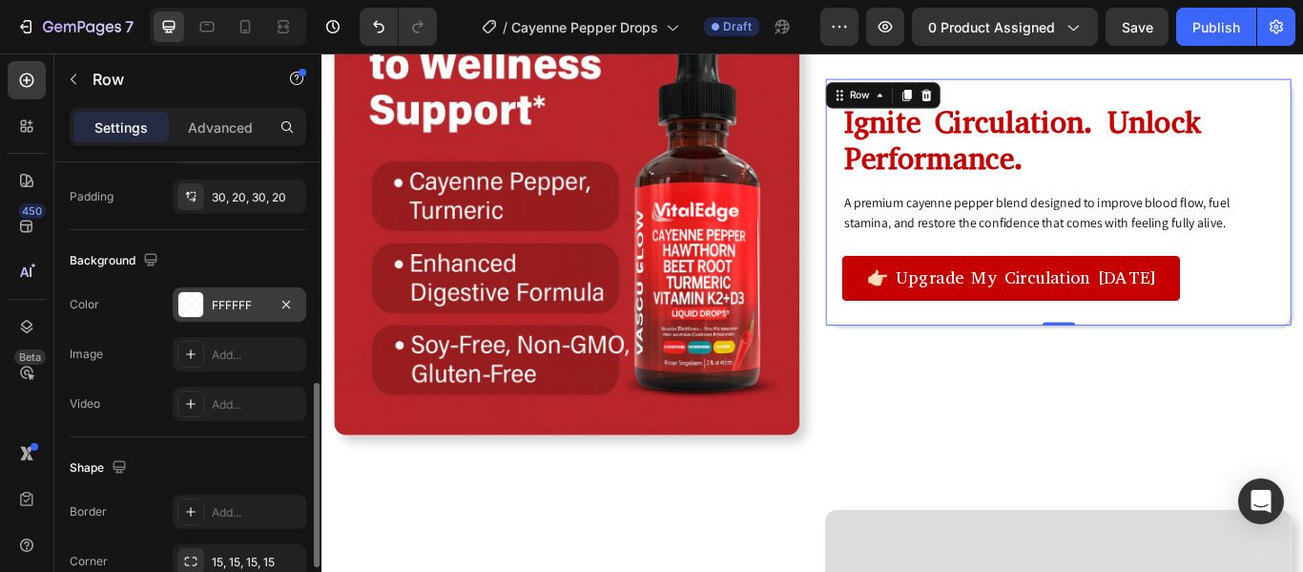
click at [189, 307] on div at bounding box center [190, 304] width 25 height 25
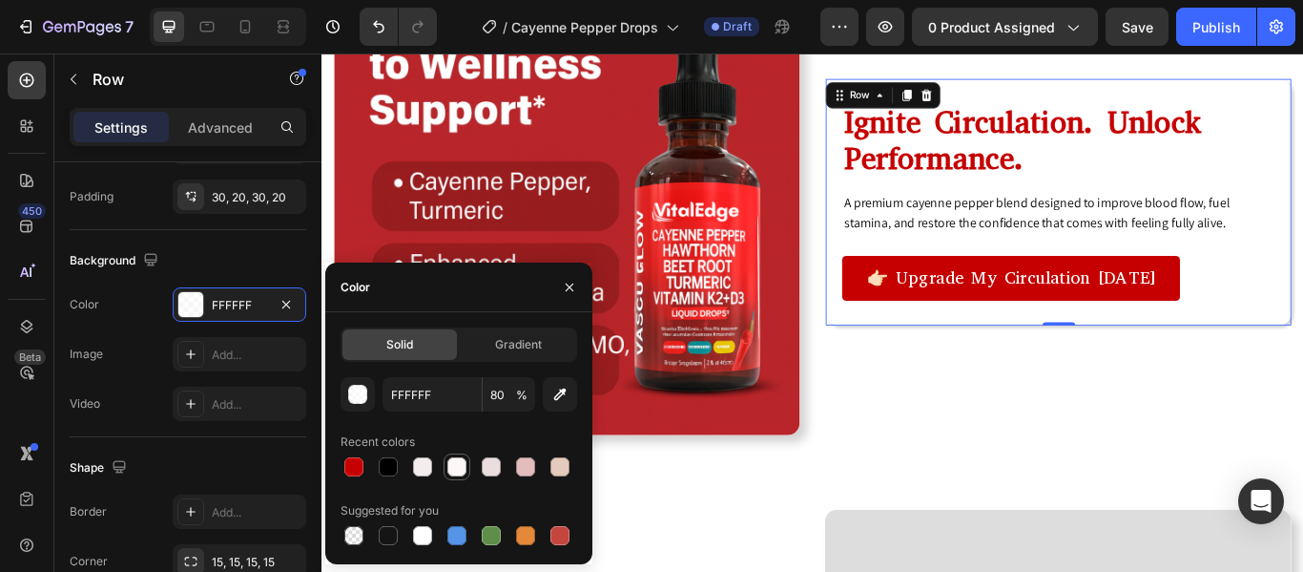
click at [462, 470] on div at bounding box center [457, 466] width 19 height 19
type input "FFF7F7"
type input "100"
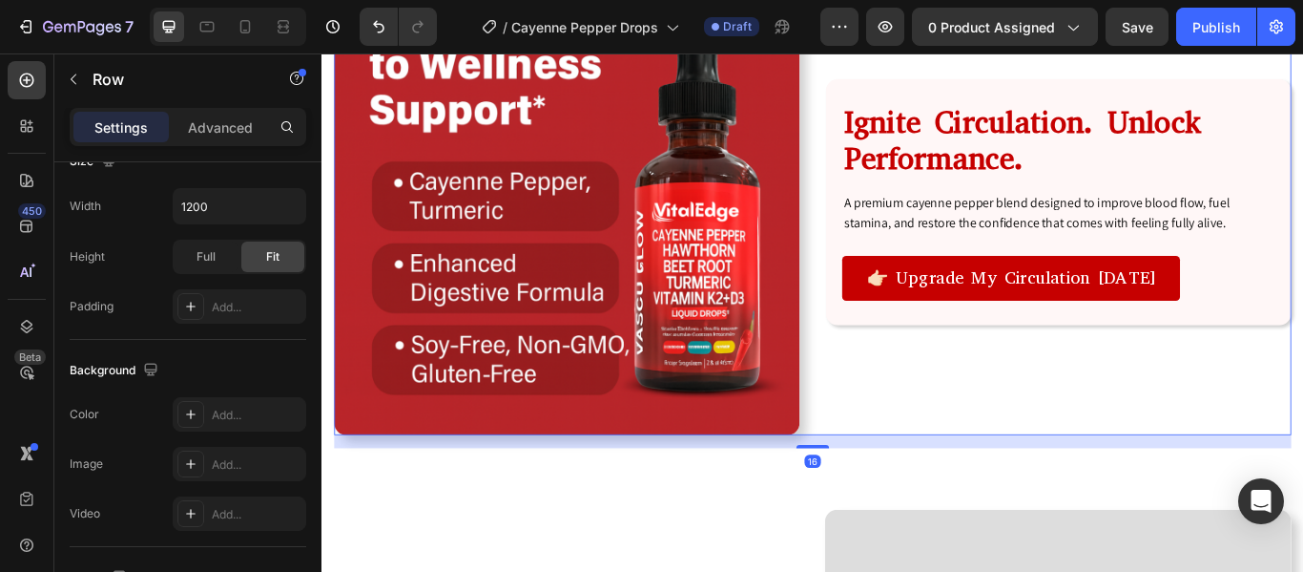
click at [983, 432] on div "Ignite Circulation. Unlock Performance. Heading A premium cayenne pepper blend …" at bounding box center [1180, 226] width 543 height 543
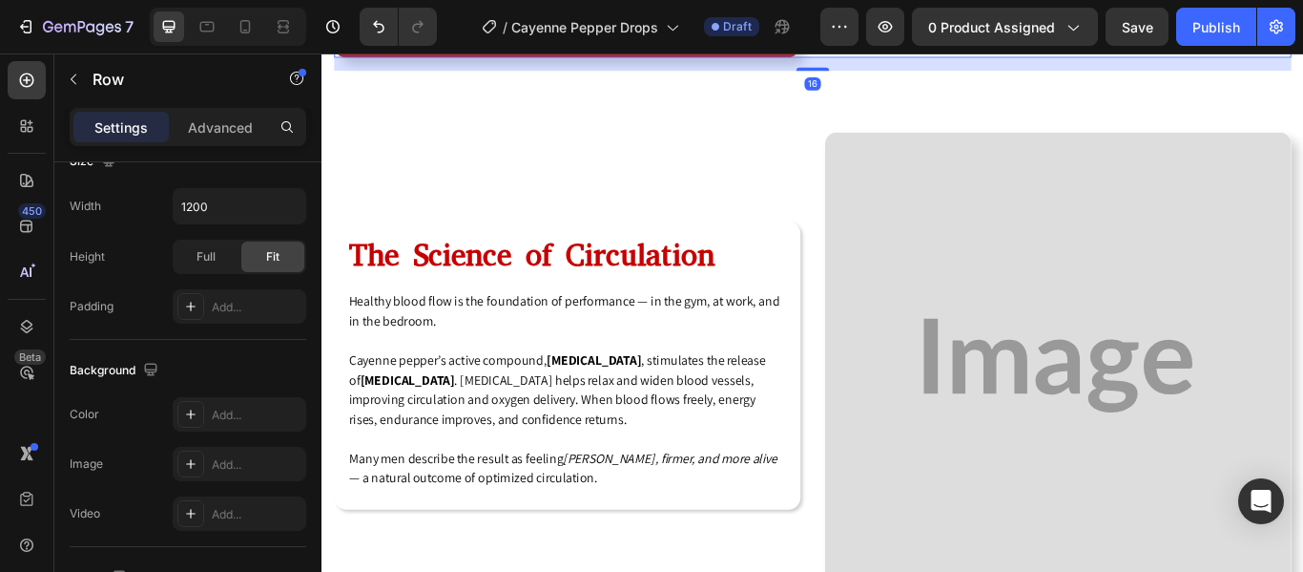
scroll to position [1902, 0]
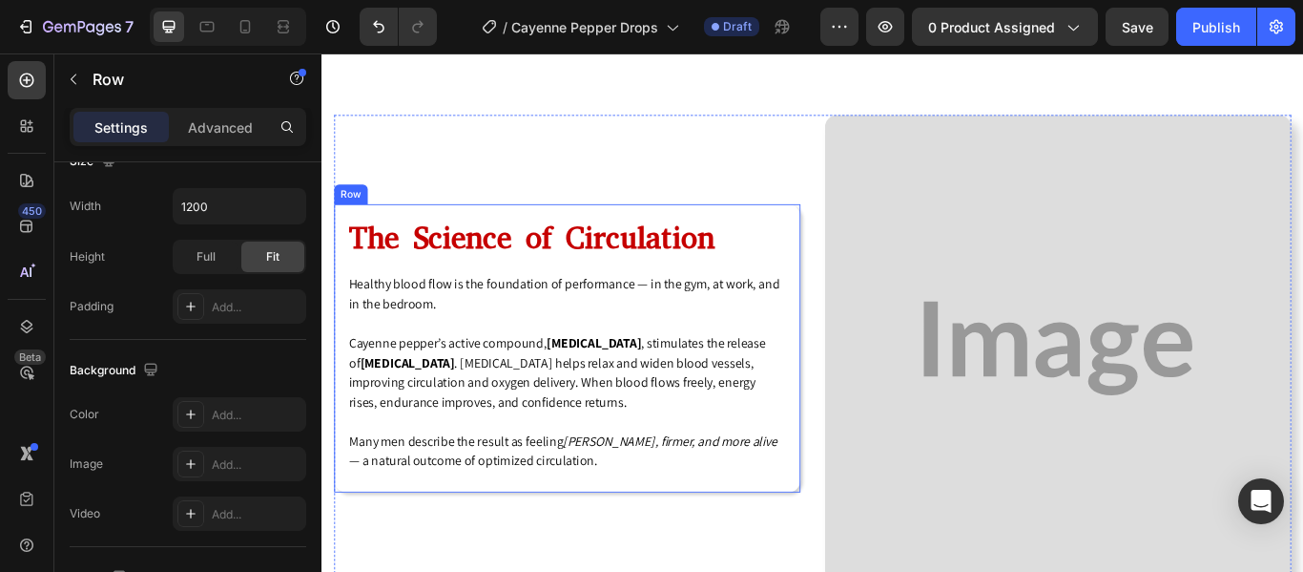
click at [859, 278] on div "The Science of Circulation Heading Healthy blood flow is the foundation of perf…" at bounding box center [608, 397] width 544 height 336
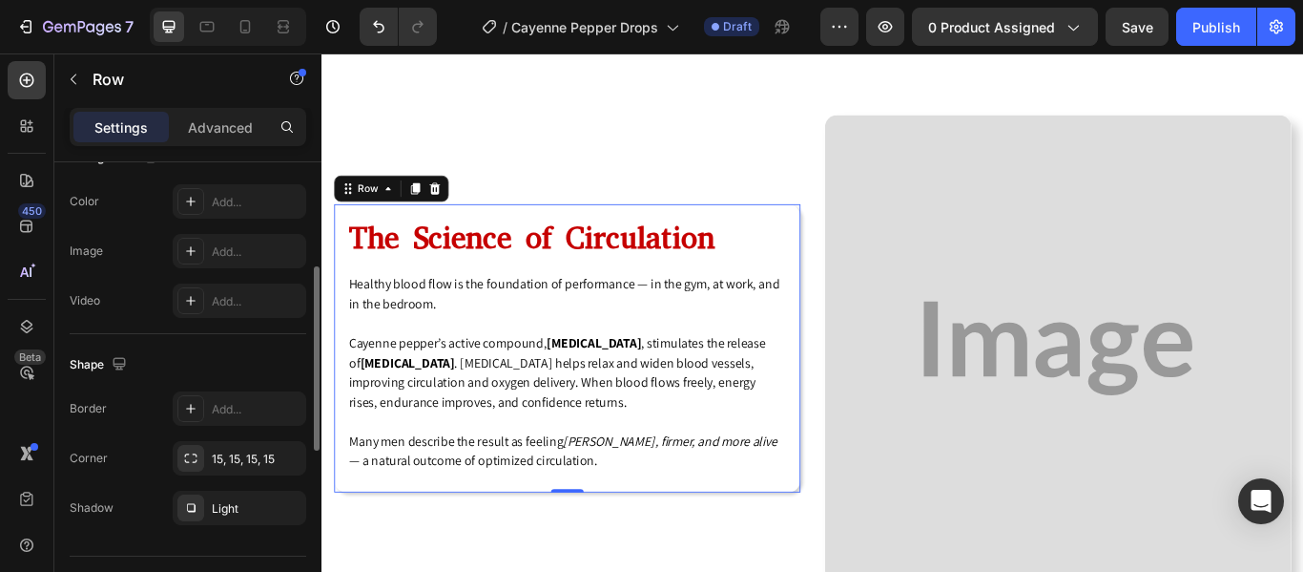
scroll to position [530, 0]
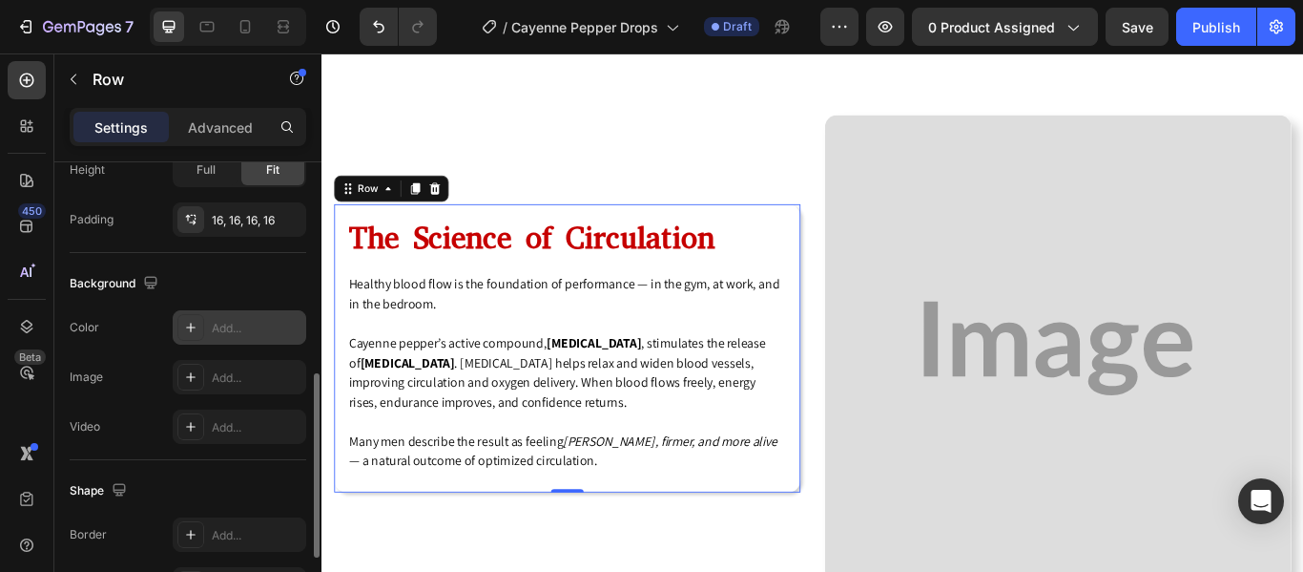
click at [191, 328] on icon at bounding box center [191, 328] width 10 height 10
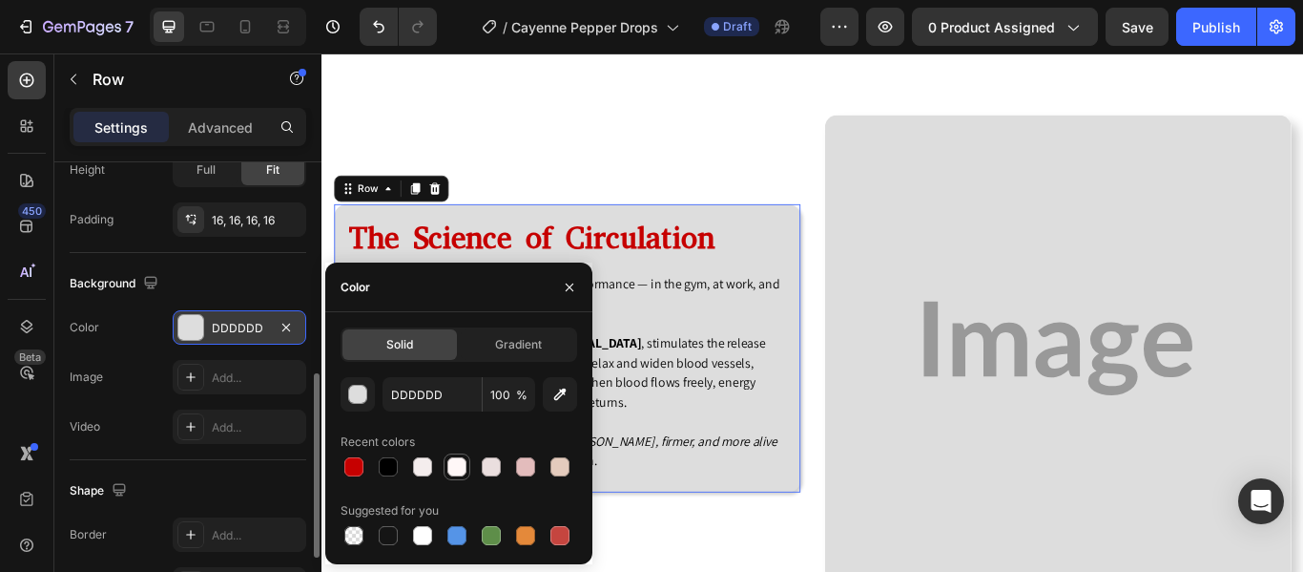
click at [452, 461] on div at bounding box center [457, 466] width 19 height 19
type input "FFF7F7"
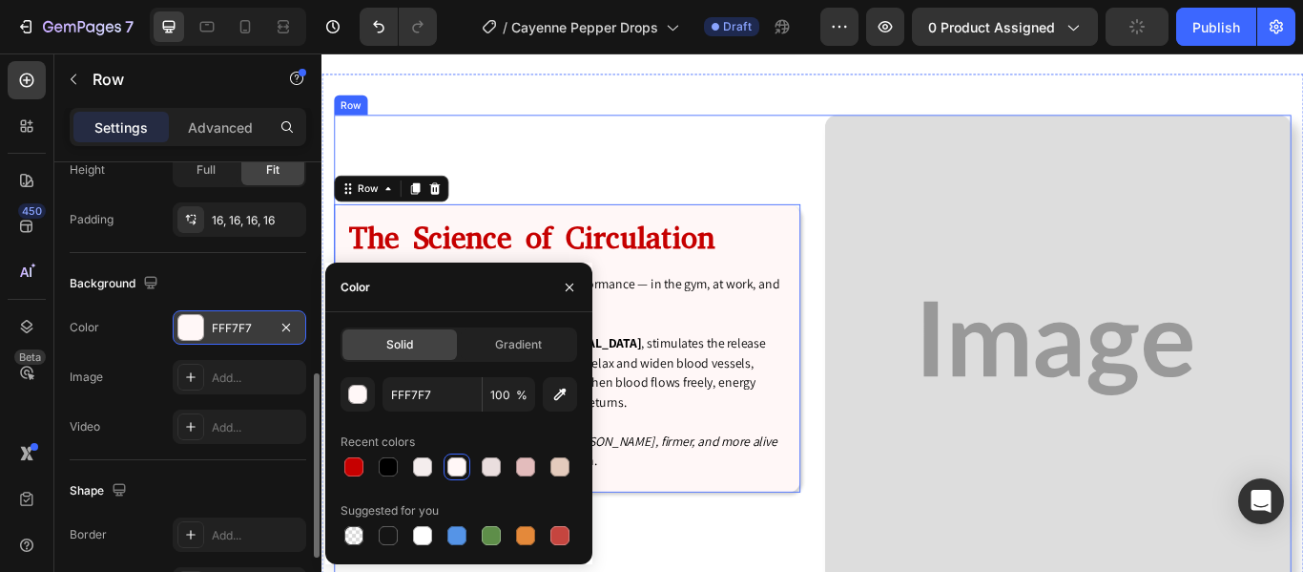
click at [896, 477] on div "The Science of Circulation Heading Healthy blood flow is the foundation of perf…" at bounding box center [894, 397] width 1116 height 544
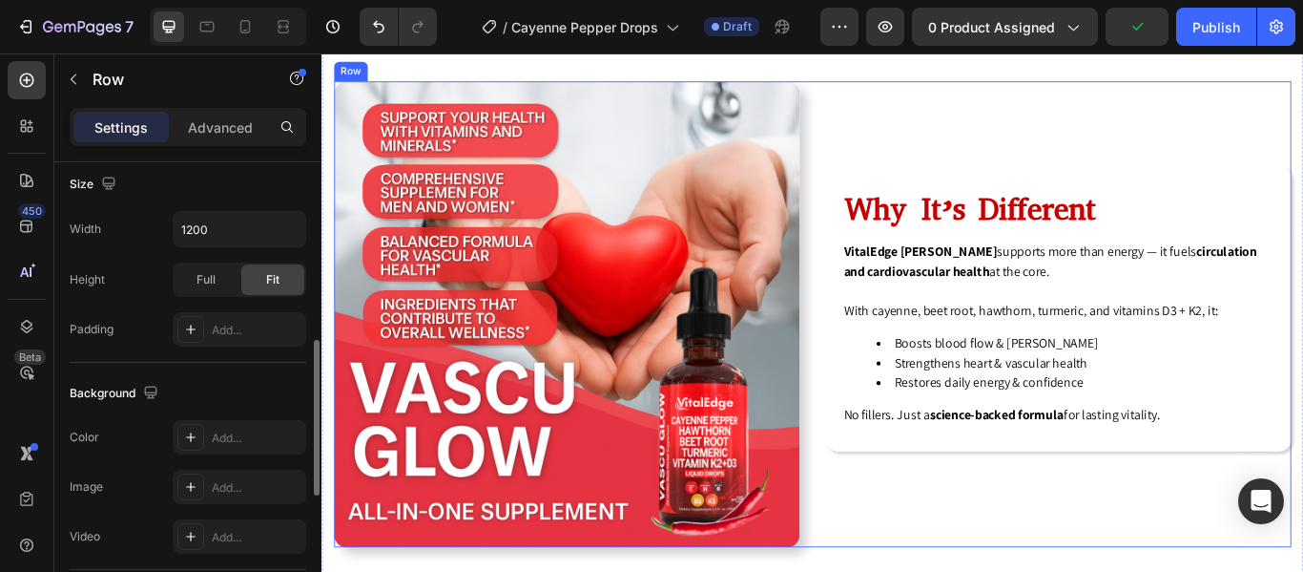
scroll to position [3171, 0]
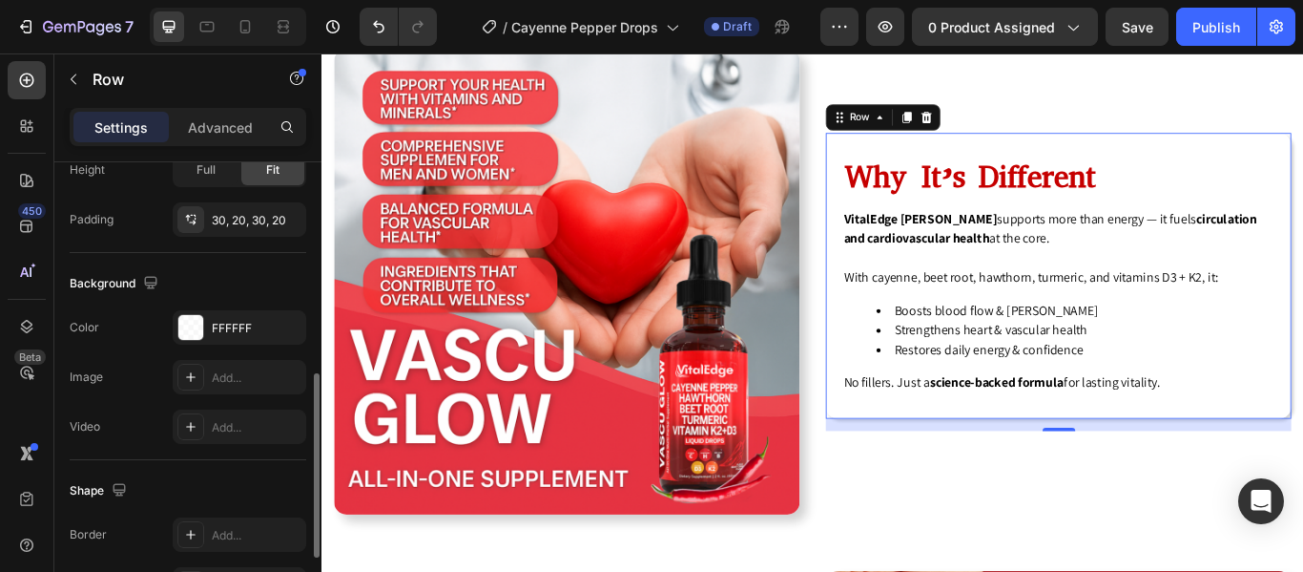
click at [913, 366] on div "Why It’s Different Heading VitalEdge [PERSON_NAME] supports more than energy — …" at bounding box center [1180, 312] width 543 height 333
click at [205, 333] on div "FFFFFF" at bounding box center [240, 327] width 134 height 34
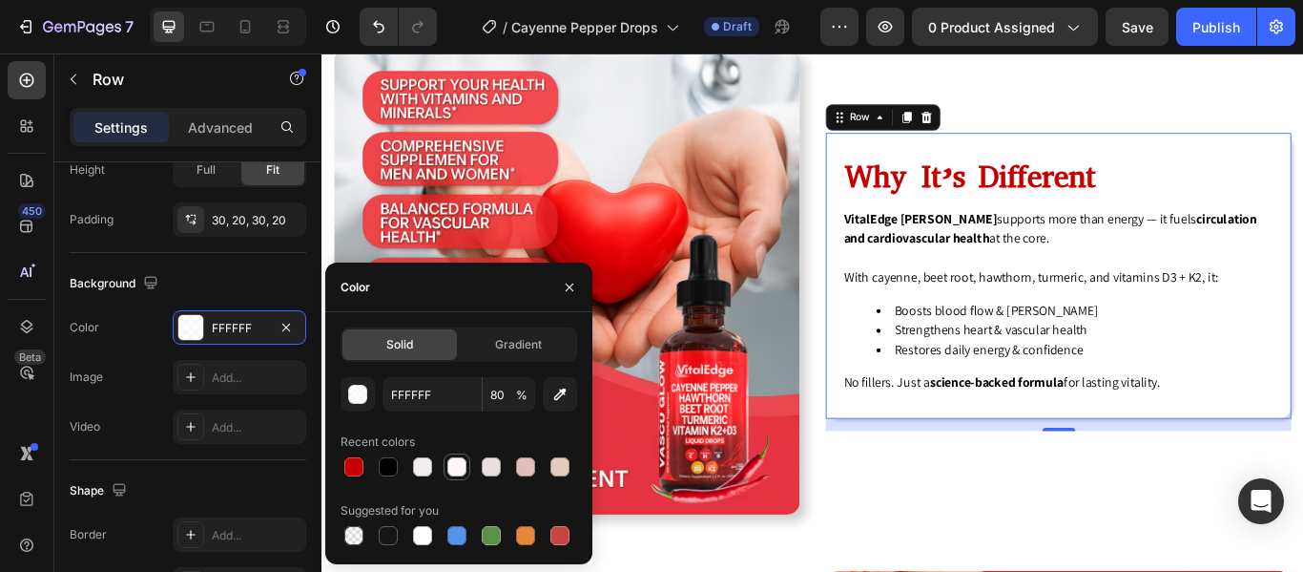
click at [457, 471] on div at bounding box center [457, 466] width 19 height 19
type input "FFF7F7"
type input "100"
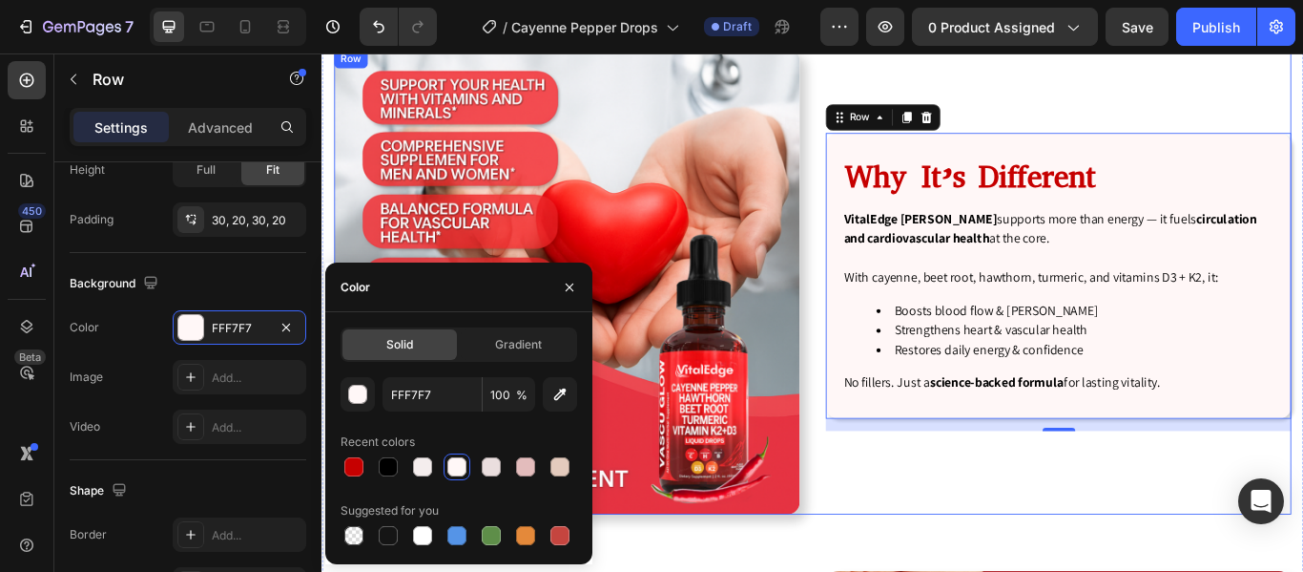
click at [1030, 565] on div "Why It’s Different Heading VitalEdge [PERSON_NAME] supports more than energy — …" at bounding box center [1180, 319] width 543 height 543
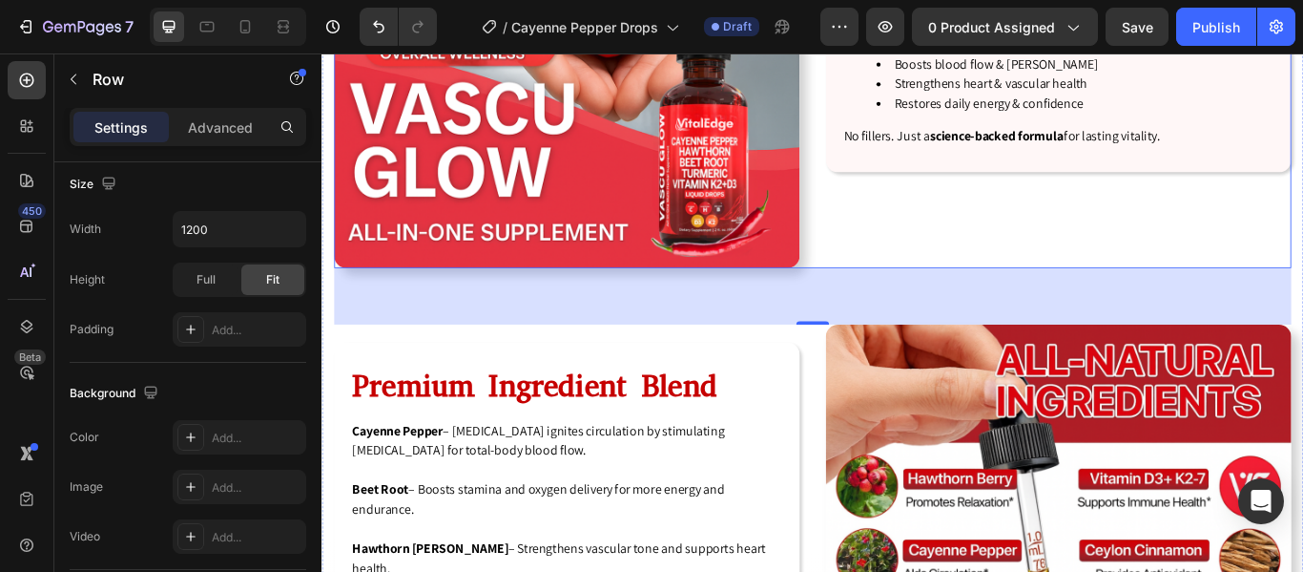
scroll to position [3459, 0]
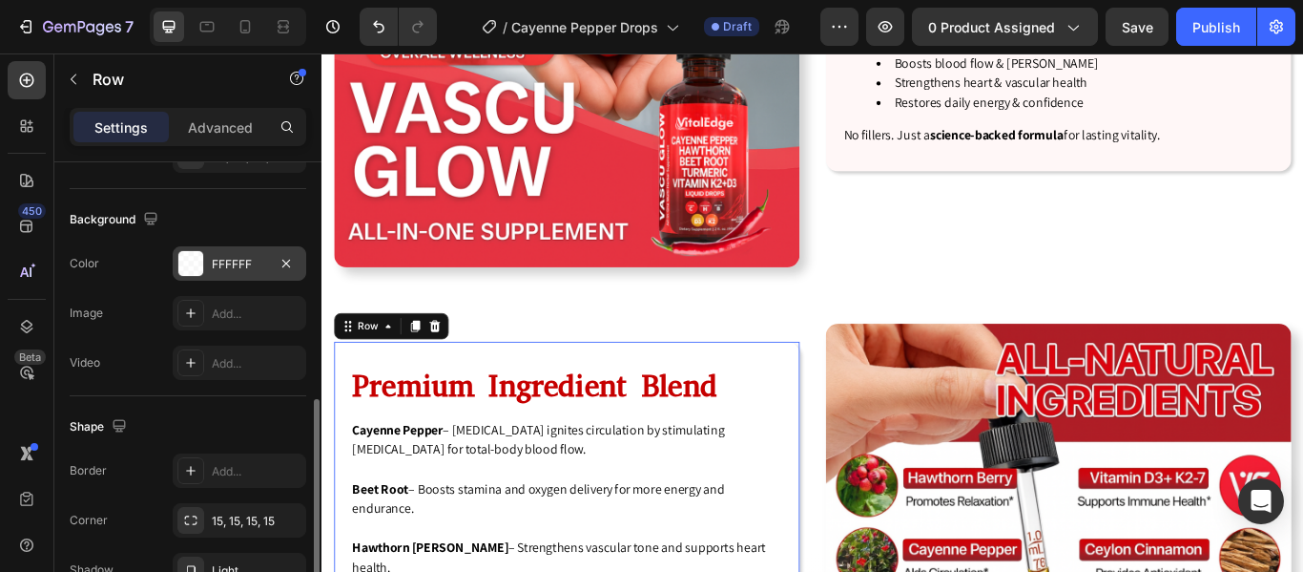
click at [185, 266] on div at bounding box center [190, 263] width 25 height 25
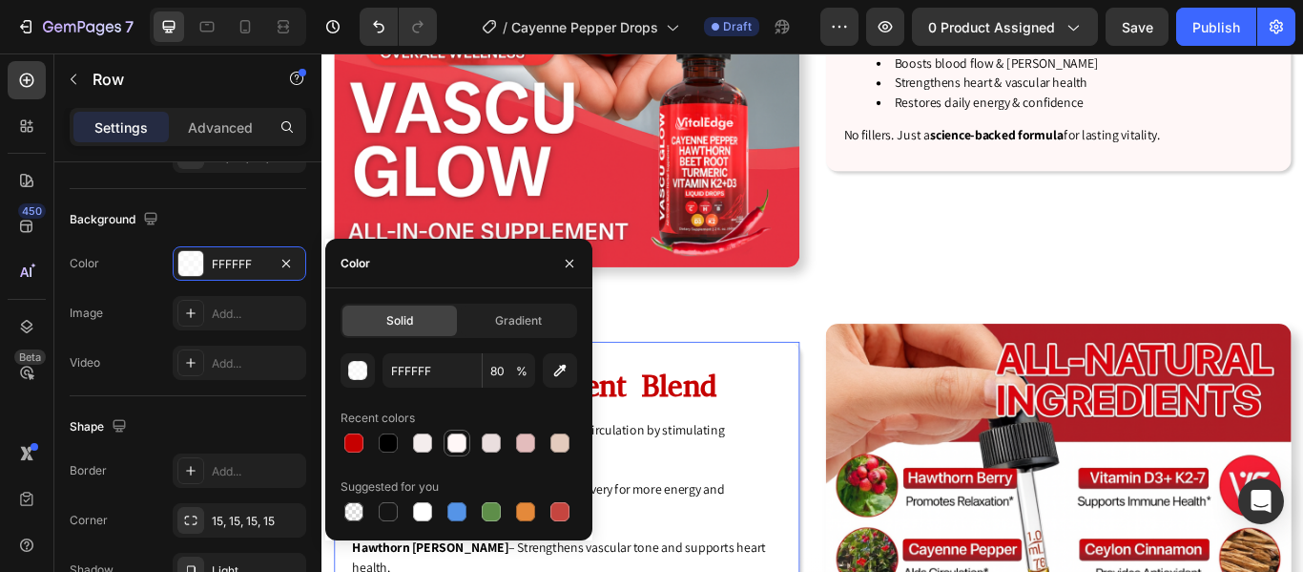
click at [457, 445] on div at bounding box center [457, 442] width 19 height 19
type input "FFF7F7"
type input "100"
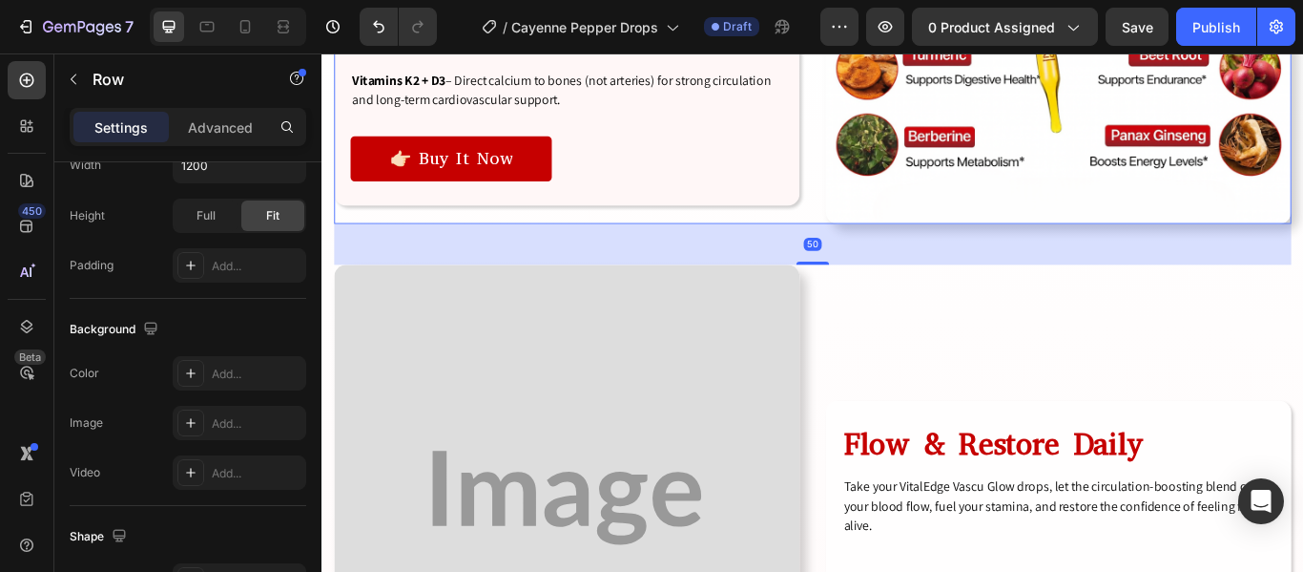
scroll to position [4169, 0]
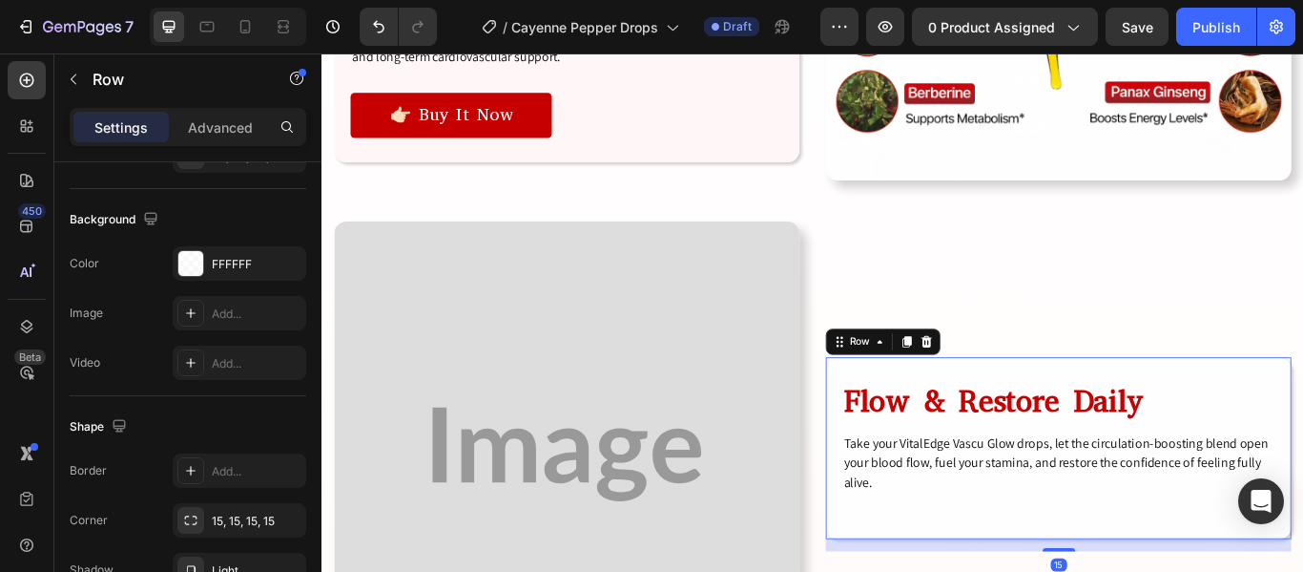
click at [933, 407] on div "Flow & Restore Daily Heading Take your VitalEdge Vascu Glow drops, let the circ…" at bounding box center [1180, 513] width 543 height 212
click at [194, 267] on div at bounding box center [190, 263] width 25 height 25
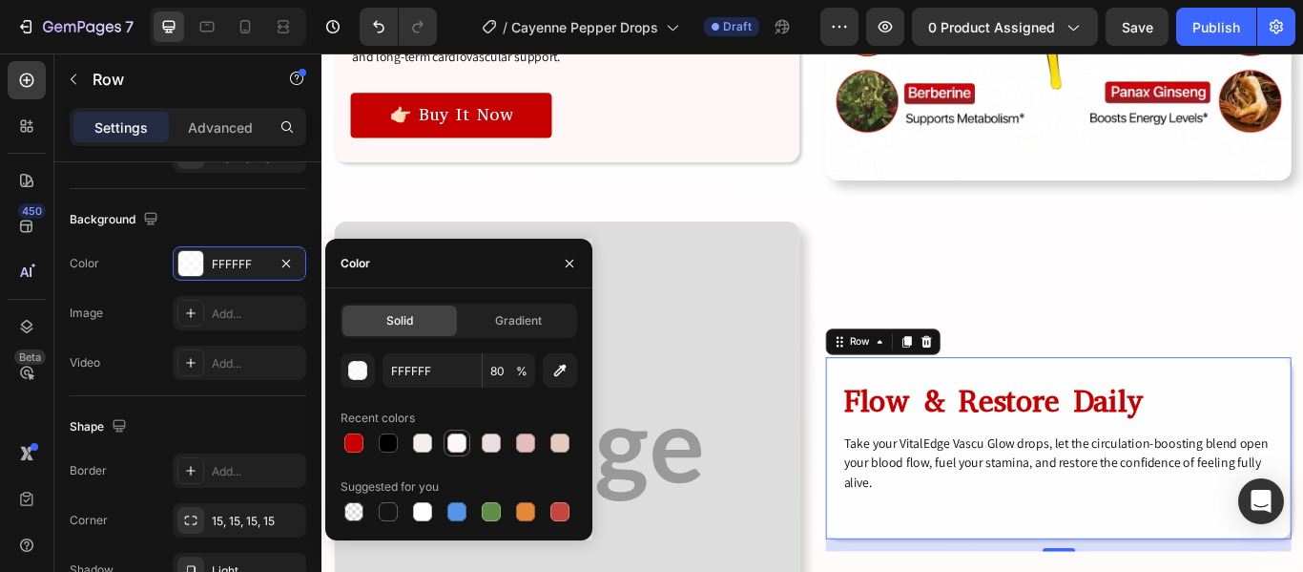
click at [454, 443] on div at bounding box center [457, 442] width 19 height 19
type input "FFF7F7"
type input "100"
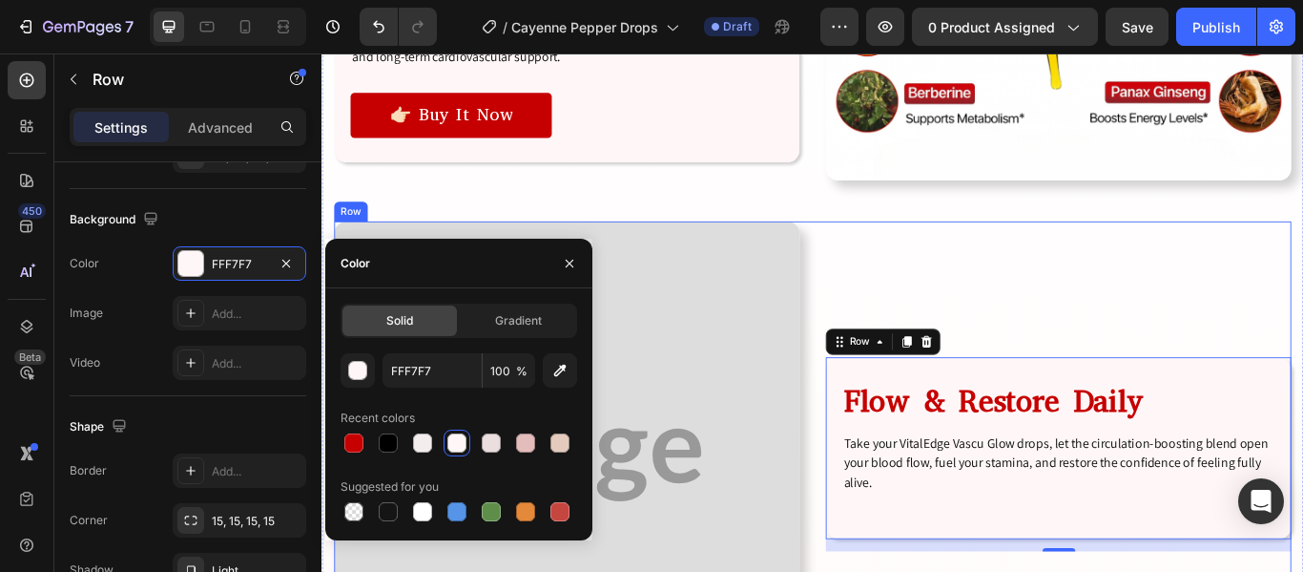
click at [887, 405] on div "Image Flow & Restore Daily Heading Take your VitalEdge [PERSON_NAME] drops, let…" at bounding box center [894, 520] width 1116 height 543
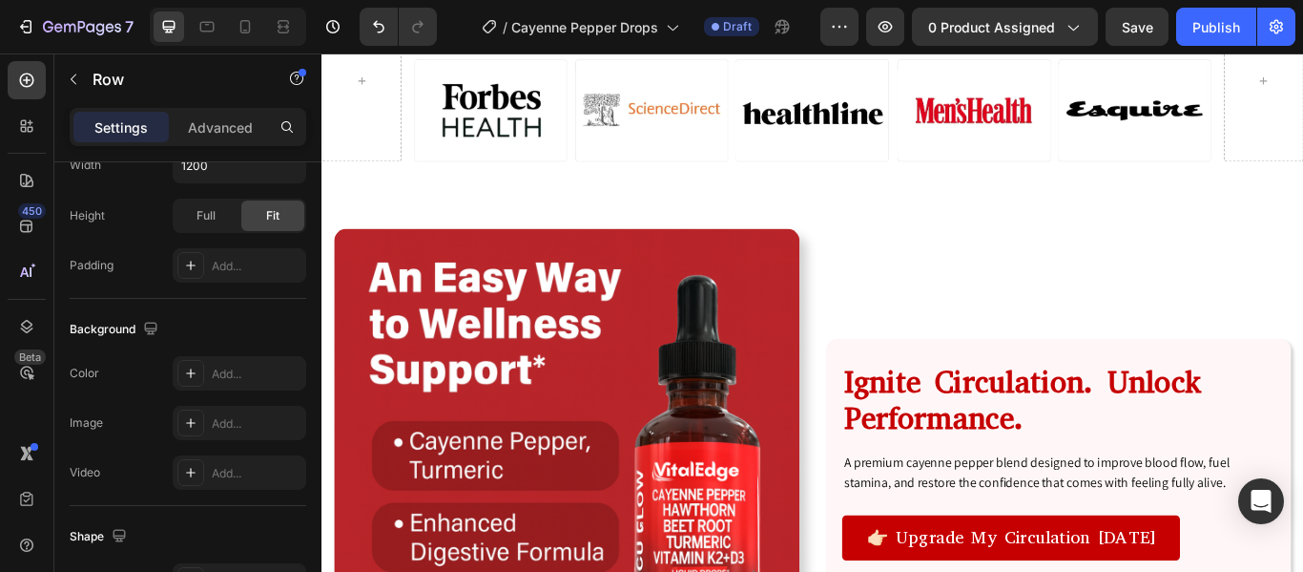
scroll to position [1459, 0]
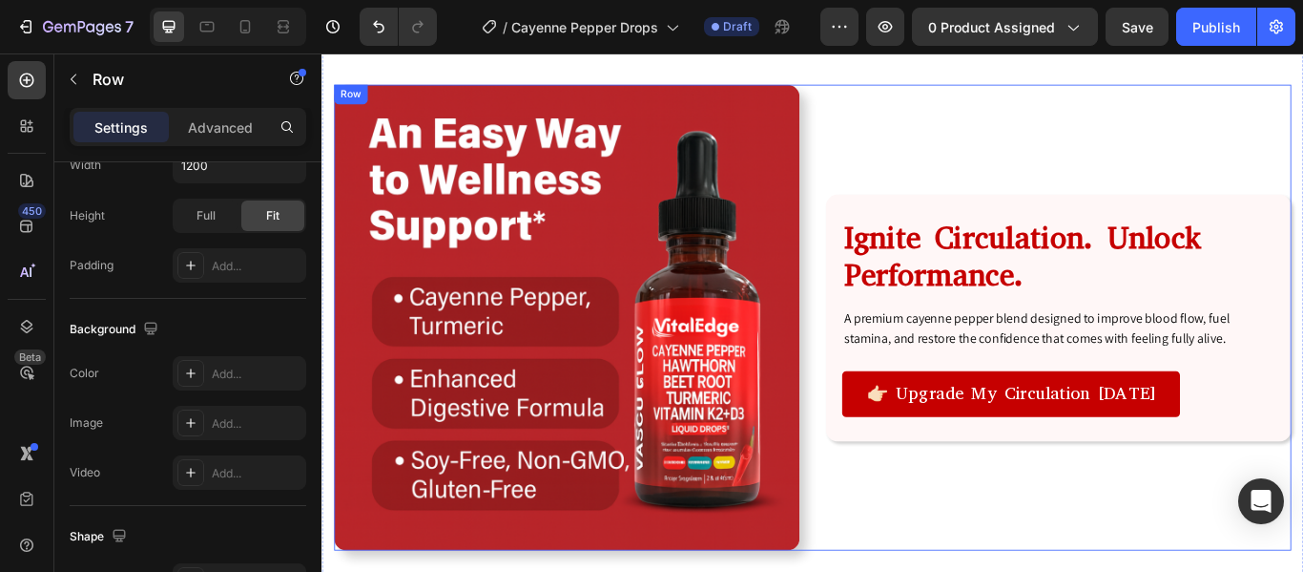
click at [927, 571] on div "Ignite Circulation. Unlock Performance. Heading A premium cayenne pepper blend …" at bounding box center [1180, 361] width 543 height 543
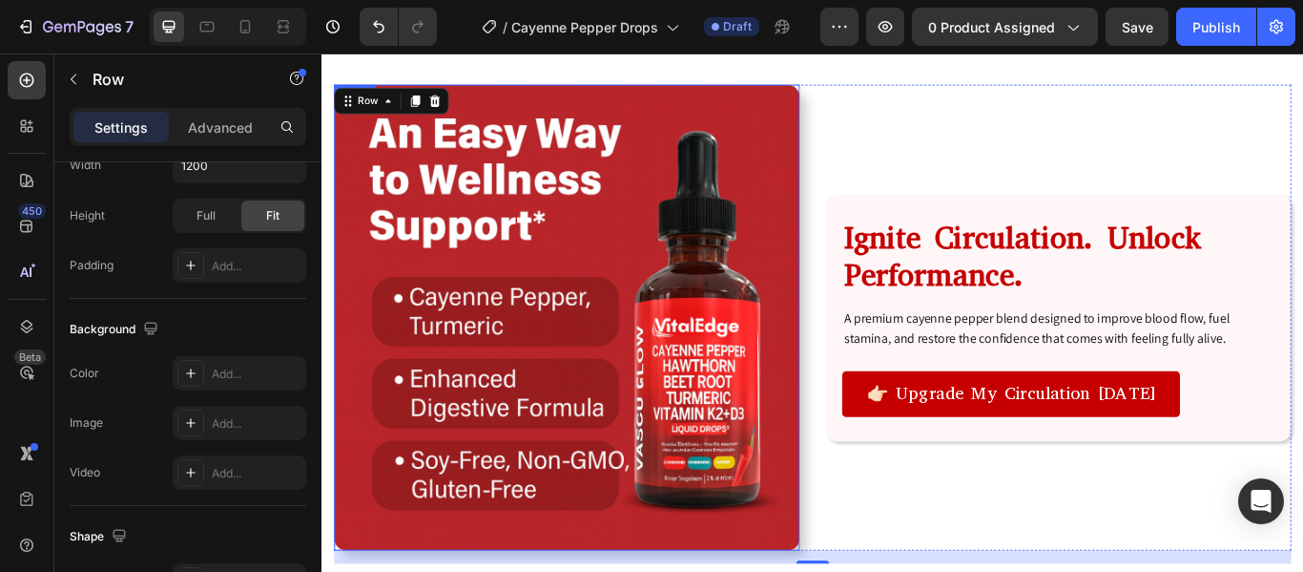
click at [663, 324] on img at bounding box center [607, 361] width 543 height 543
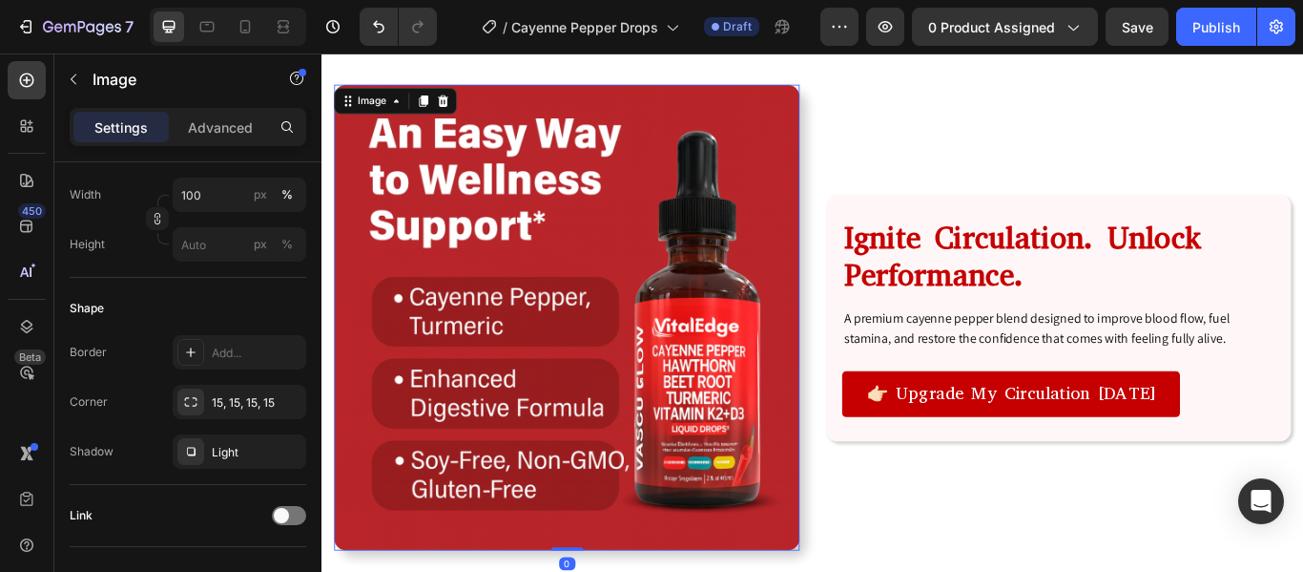
scroll to position [0, 0]
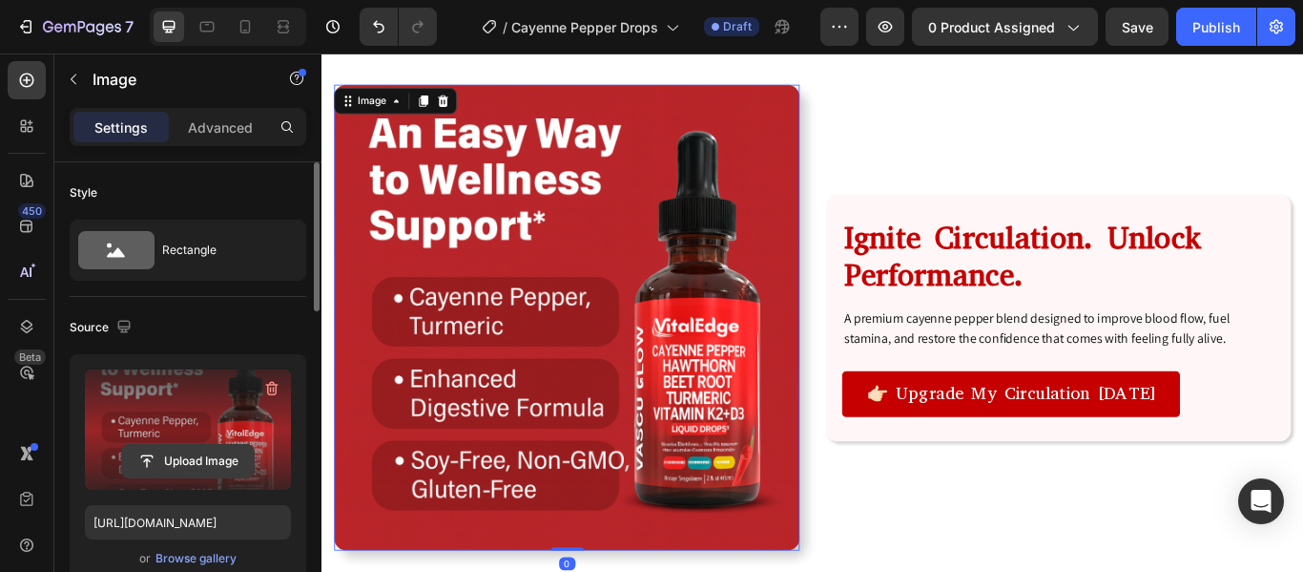
click at [198, 462] on input "file" at bounding box center [188, 461] width 132 height 32
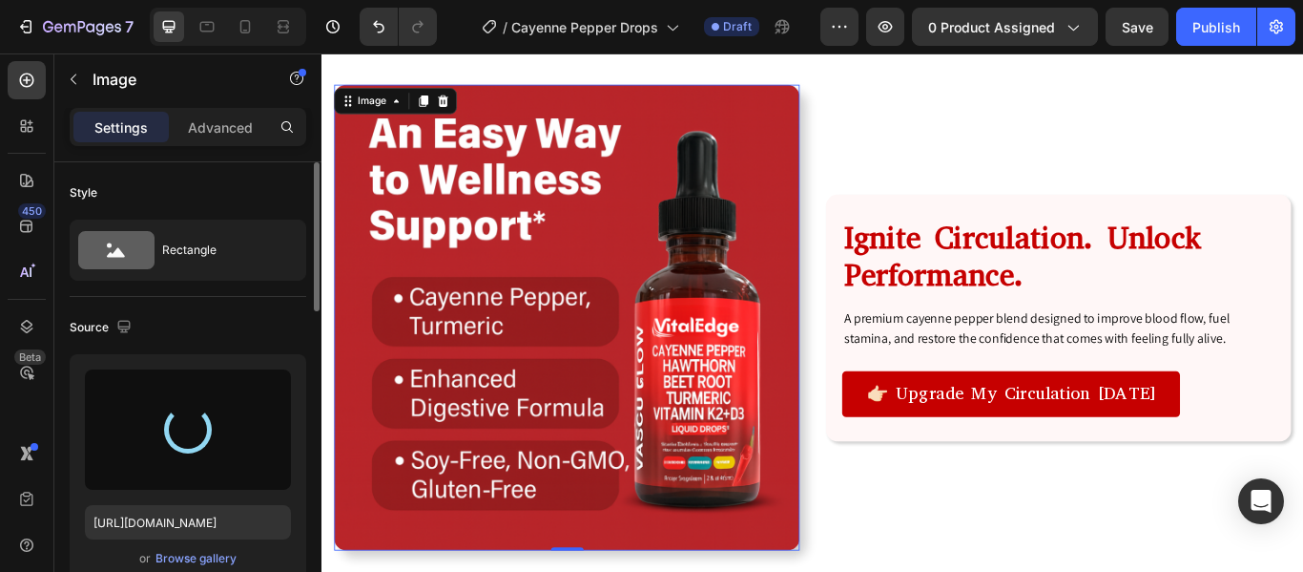
type input "[URL][DOMAIN_NAME]"
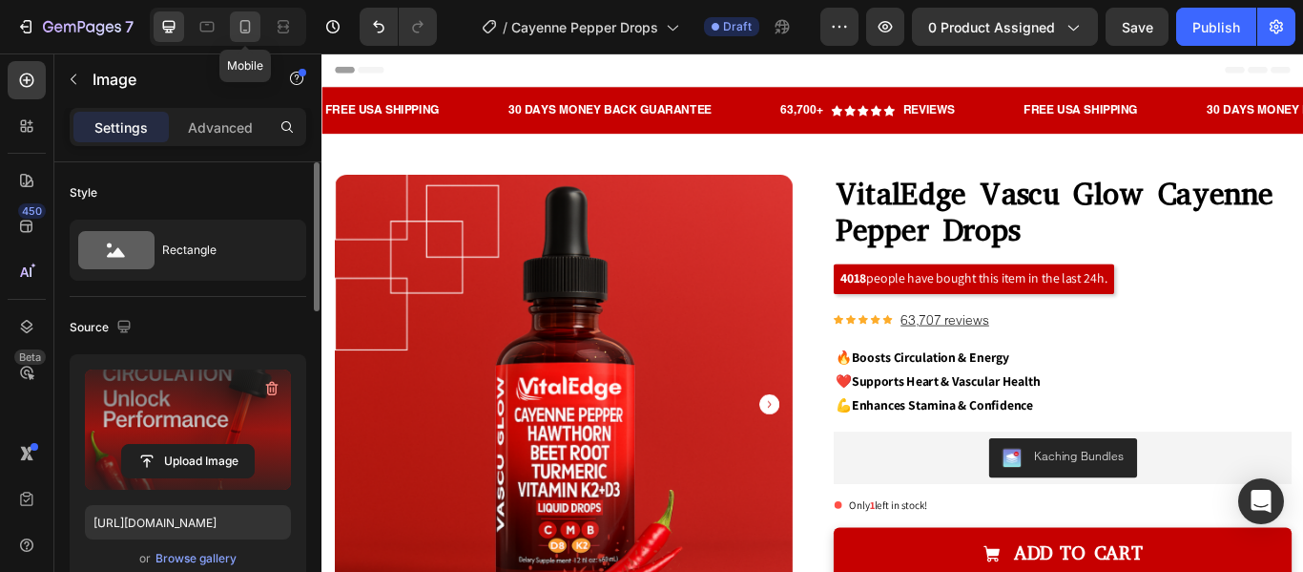
click at [243, 28] on icon at bounding box center [245, 26] width 19 height 19
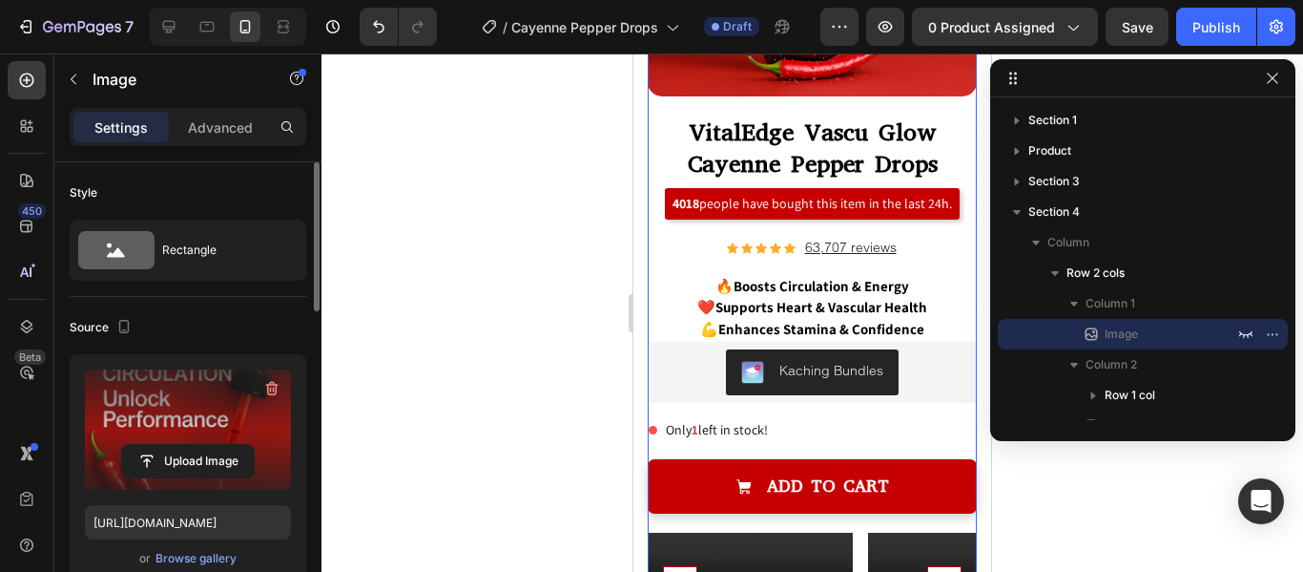
scroll to position [385, 0]
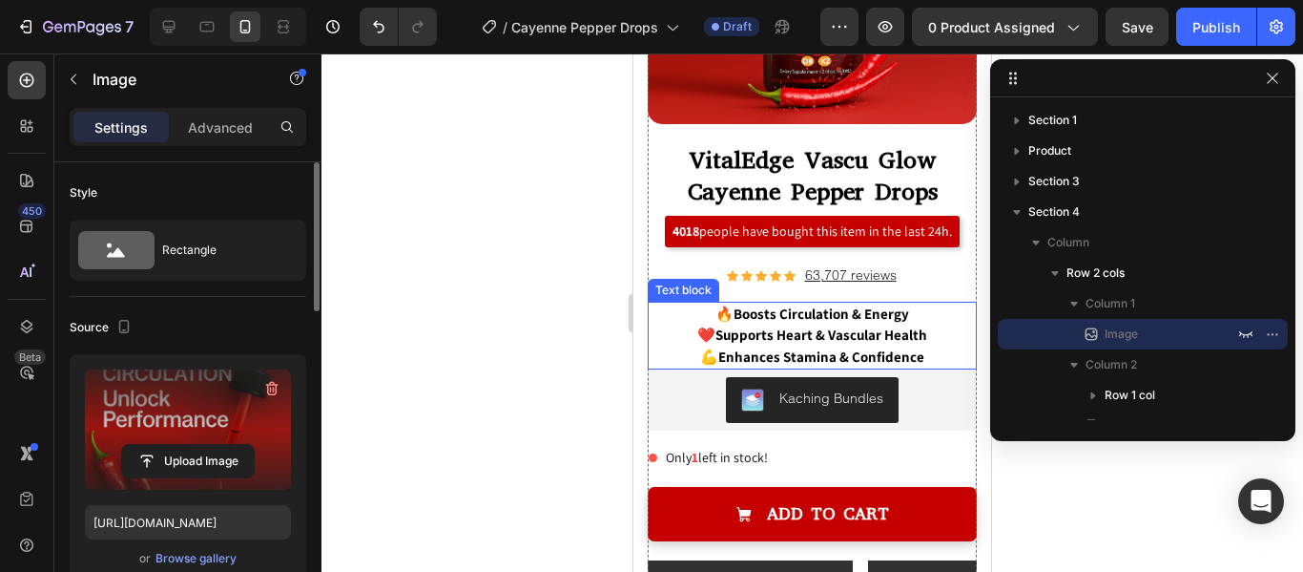
click at [682, 308] on p "🔥 Boosts Circulation & Energy ❤️ Supports Heart & Vascular Health 💪 Enhances St…" at bounding box center [812, 335] width 325 height 65
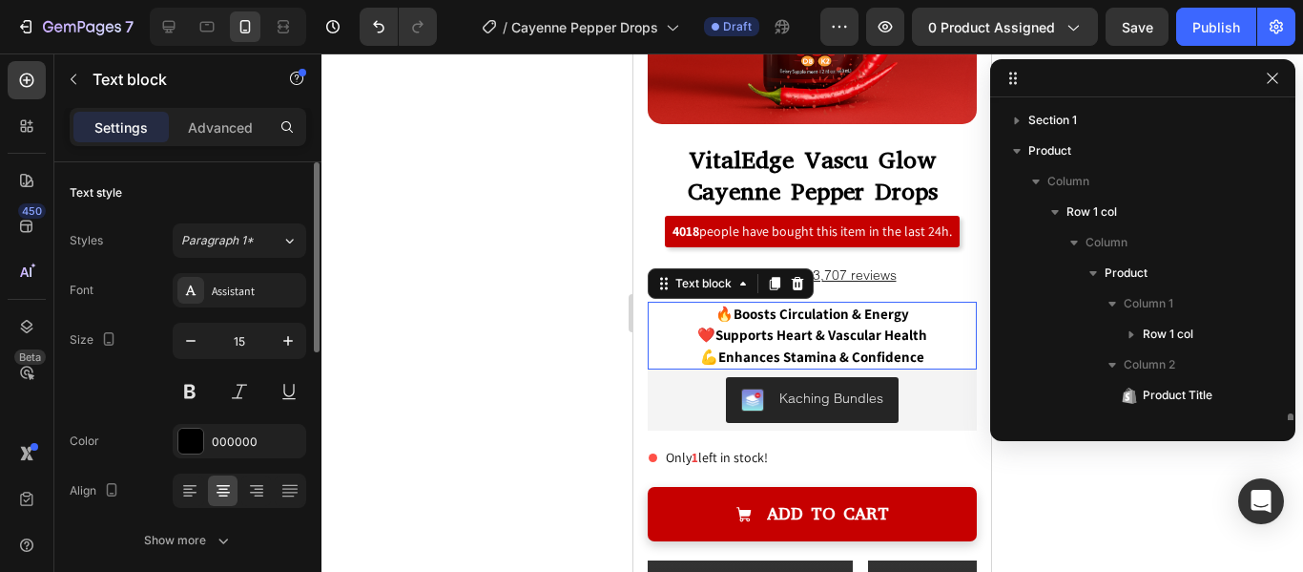
scroll to position [240, 0]
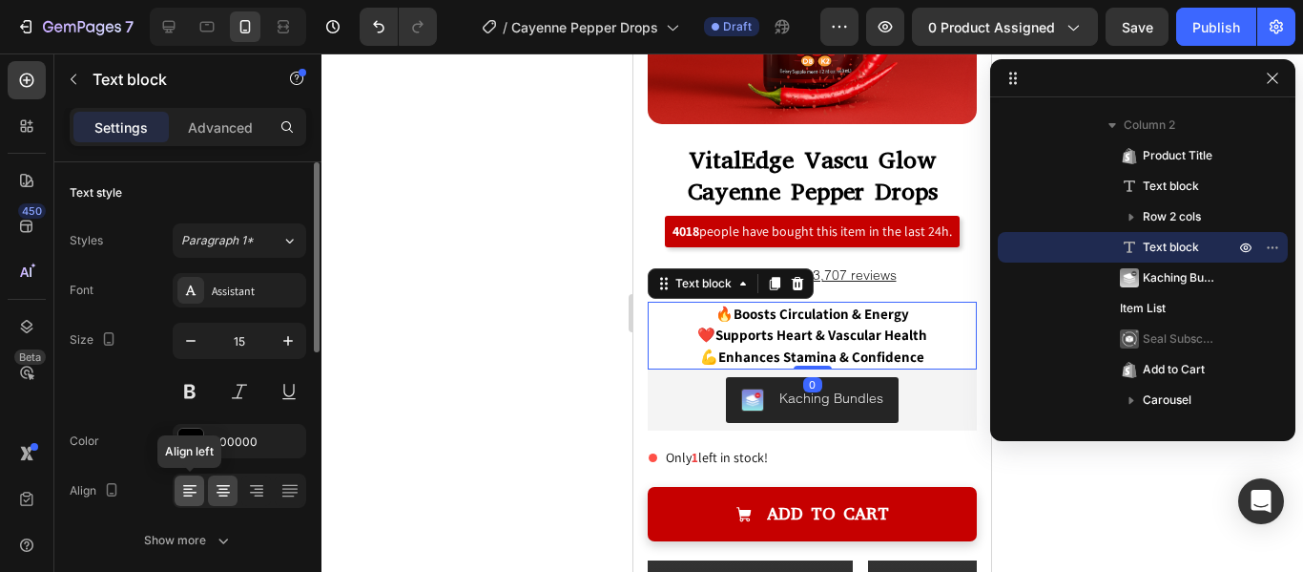
click at [191, 487] on icon at bounding box center [189, 490] width 19 height 19
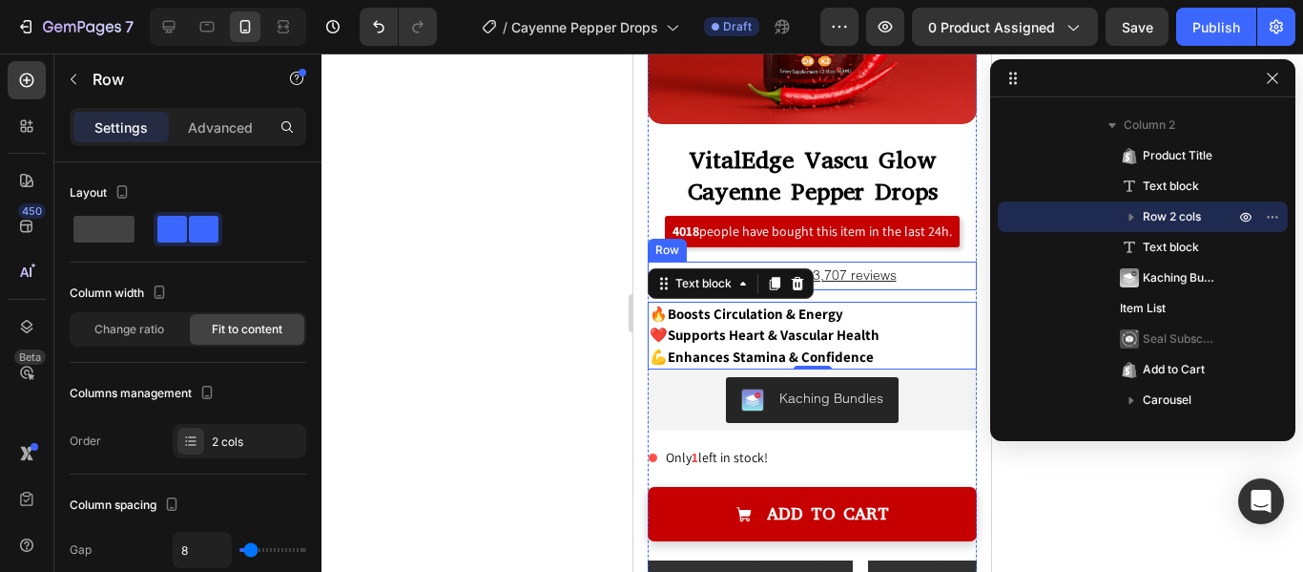
click at [926, 261] on div "Icon Icon Icon Icon Icon Icon List Hoz 63,707 reviews Text block Row" at bounding box center [812, 275] width 329 height 28
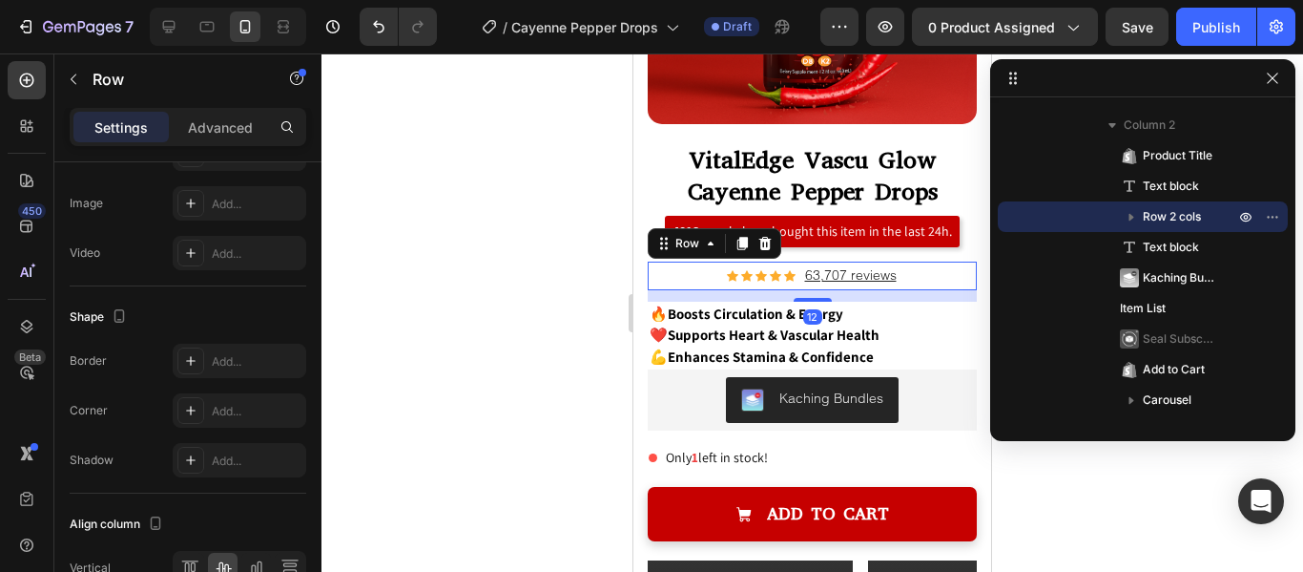
scroll to position [868, 0]
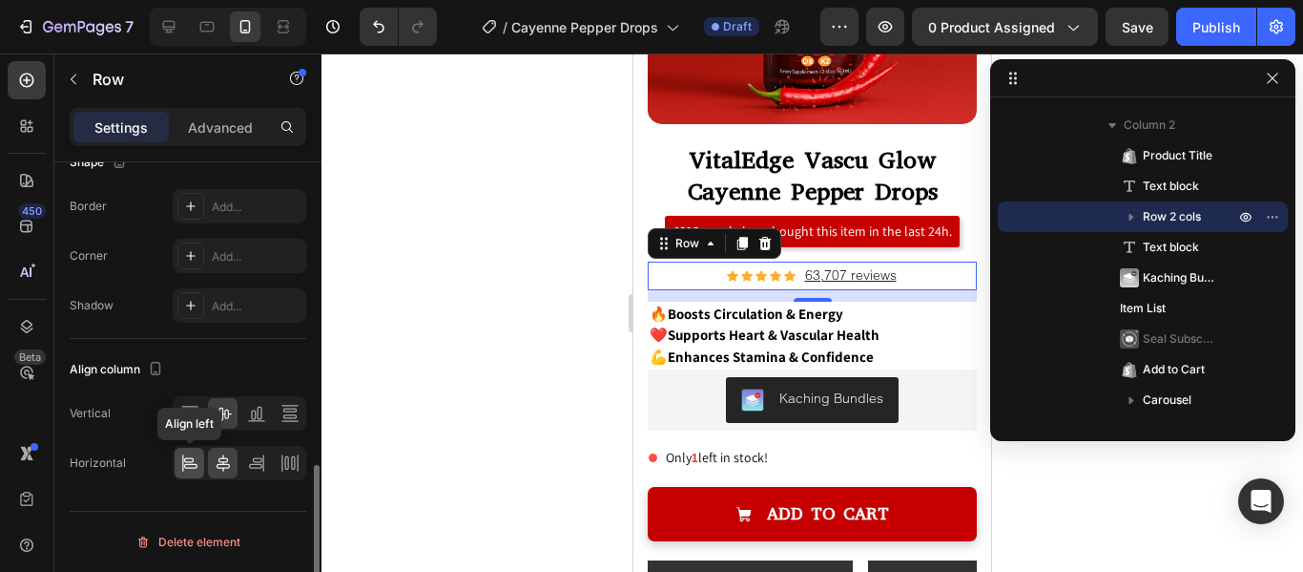
click at [192, 465] on icon at bounding box center [189, 462] width 19 height 19
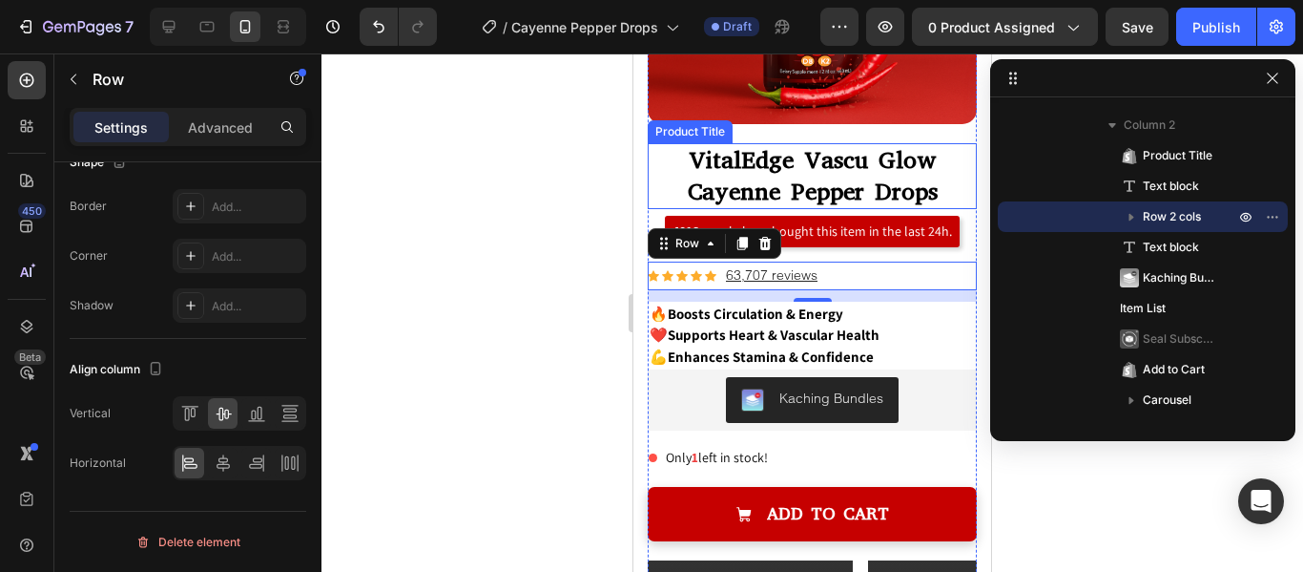
click at [832, 161] on h1 "VitalEdge Vascu Glow Cayenne Pepper Drops" at bounding box center [812, 176] width 329 height 66
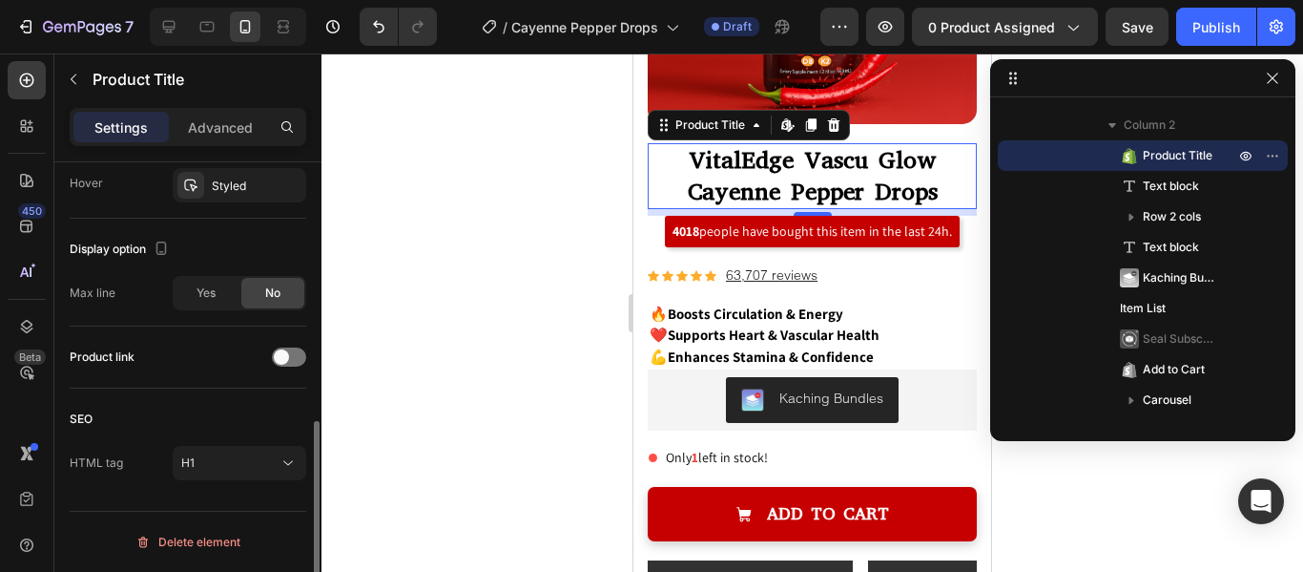
scroll to position [371, 0]
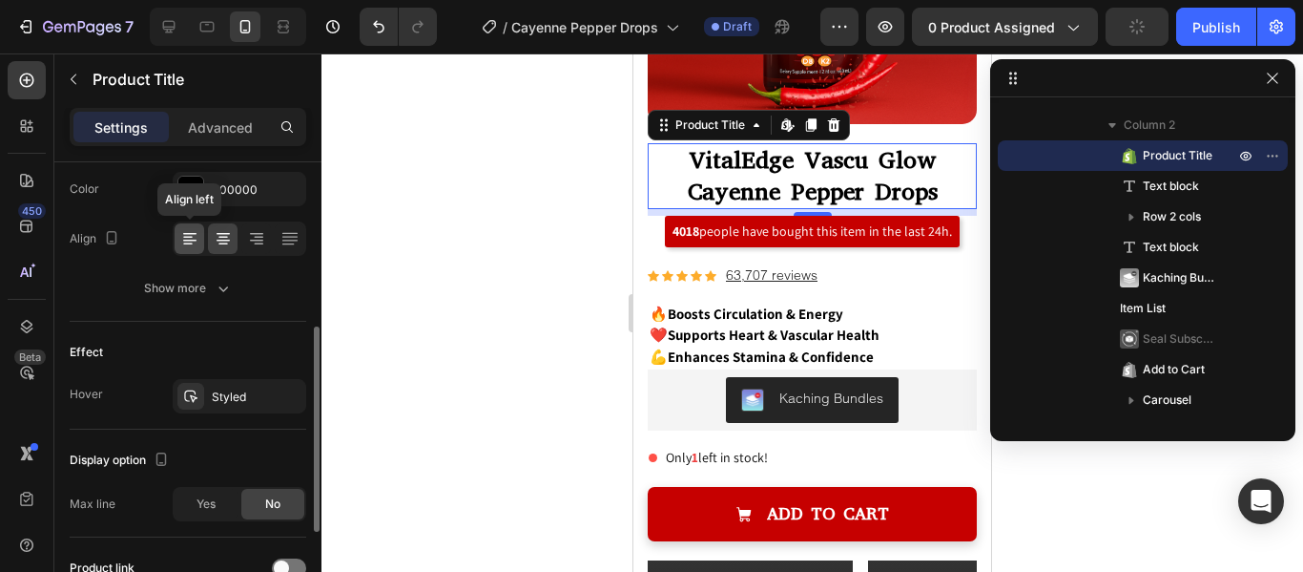
click at [194, 236] on icon at bounding box center [189, 238] width 19 height 19
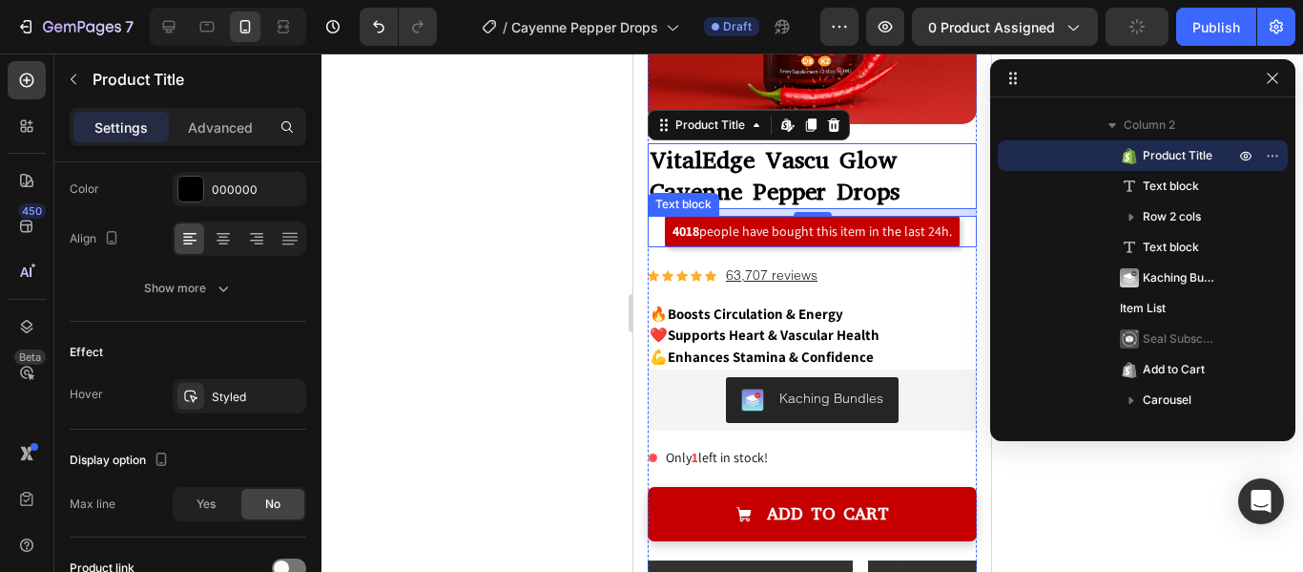
click at [666, 225] on div "4018 people have bought this item in the last 24h." at bounding box center [812, 231] width 295 height 31
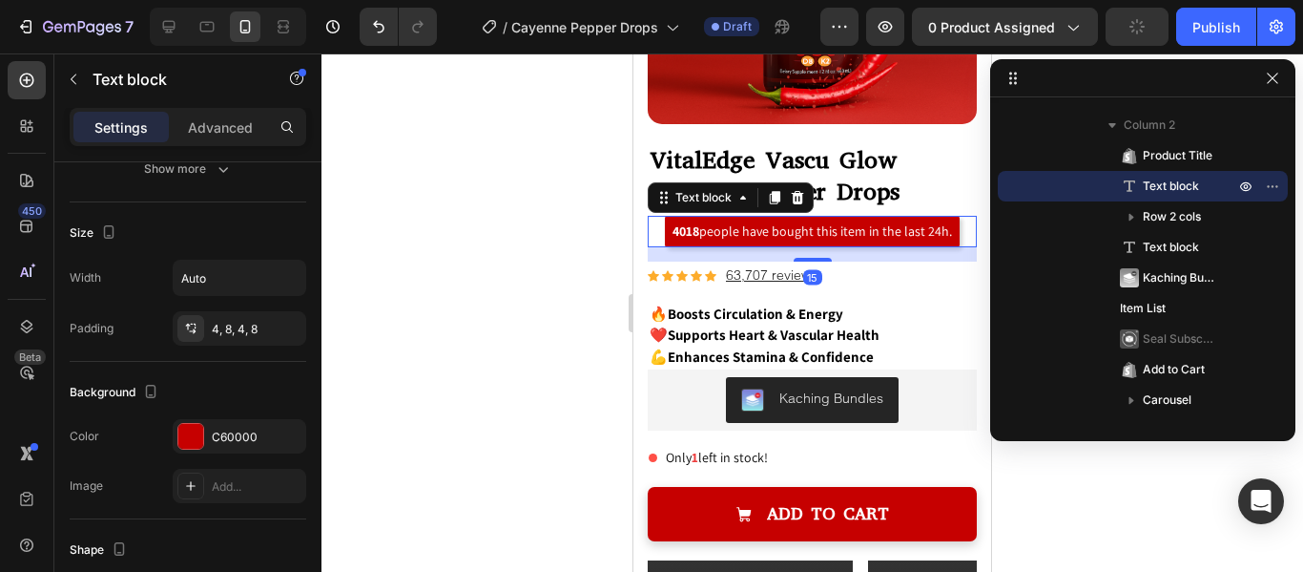
scroll to position [0, 0]
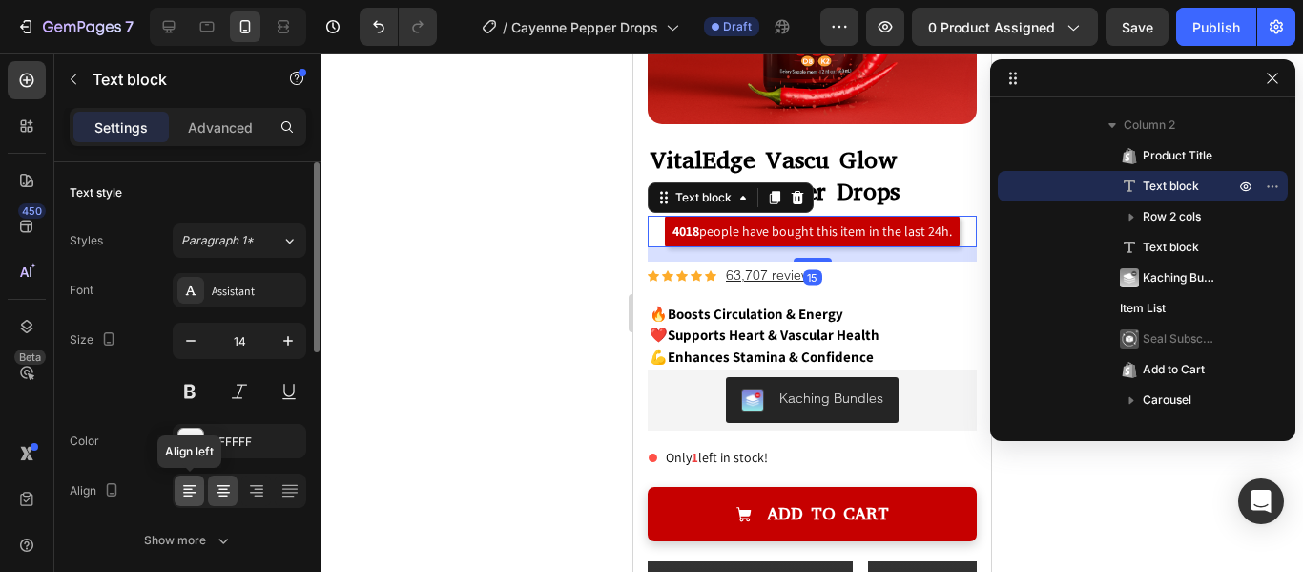
click at [183, 494] on icon at bounding box center [189, 490] width 19 height 19
click at [231, 494] on icon at bounding box center [223, 490] width 19 height 19
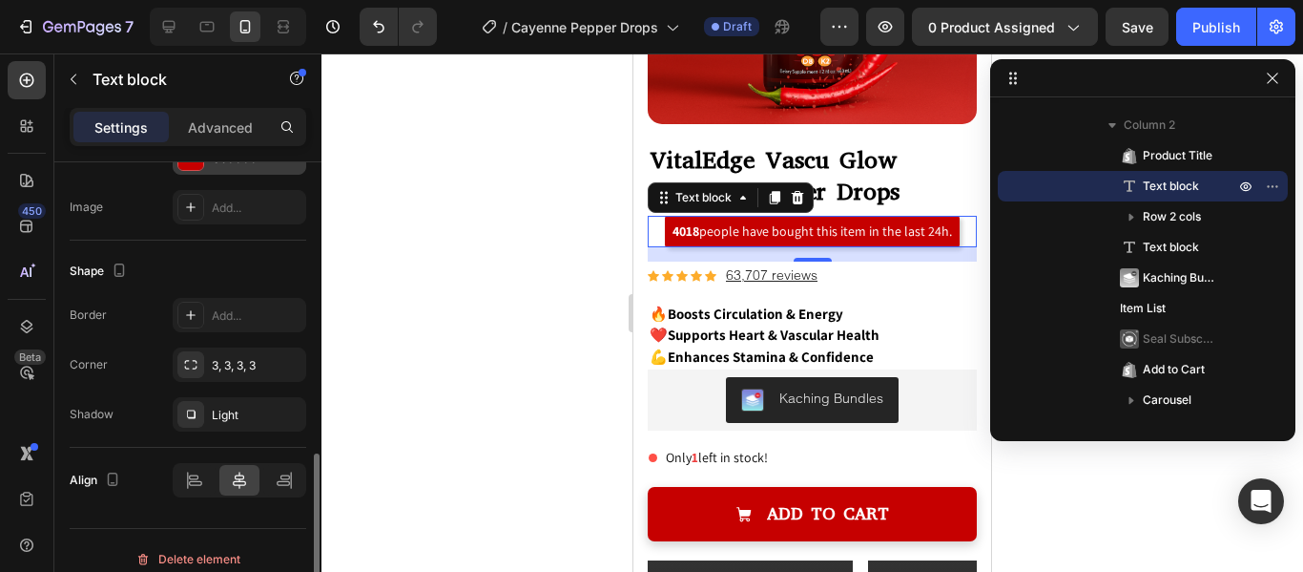
scroll to position [667, 0]
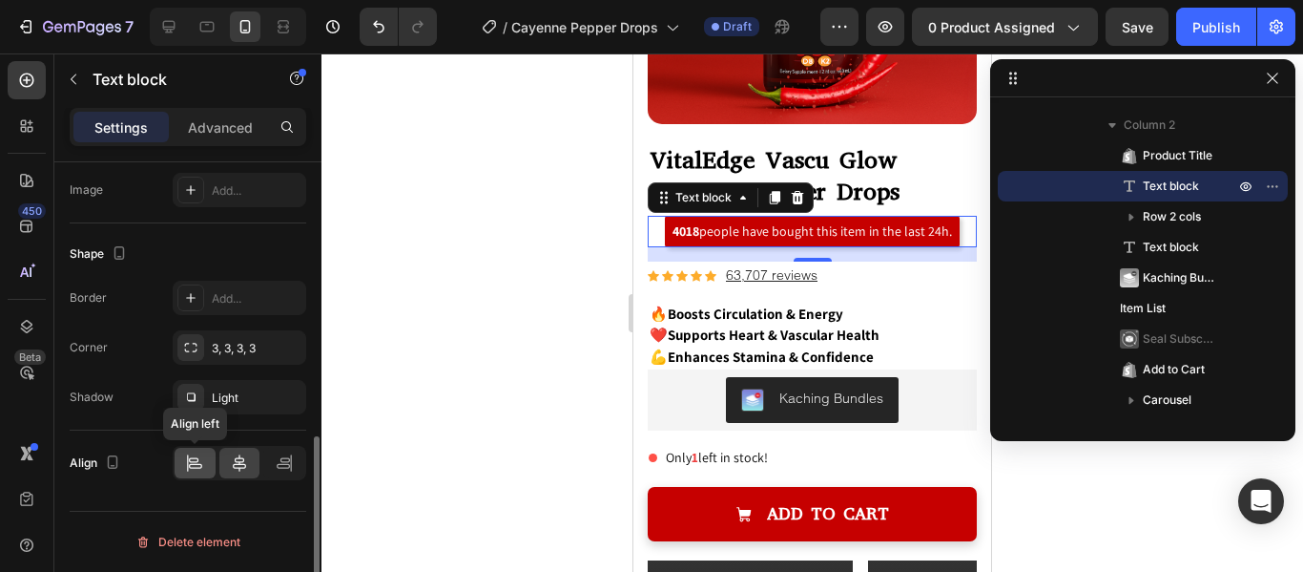
click at [190, 472] on div at bounding box center [195, 463] width 41 height 31
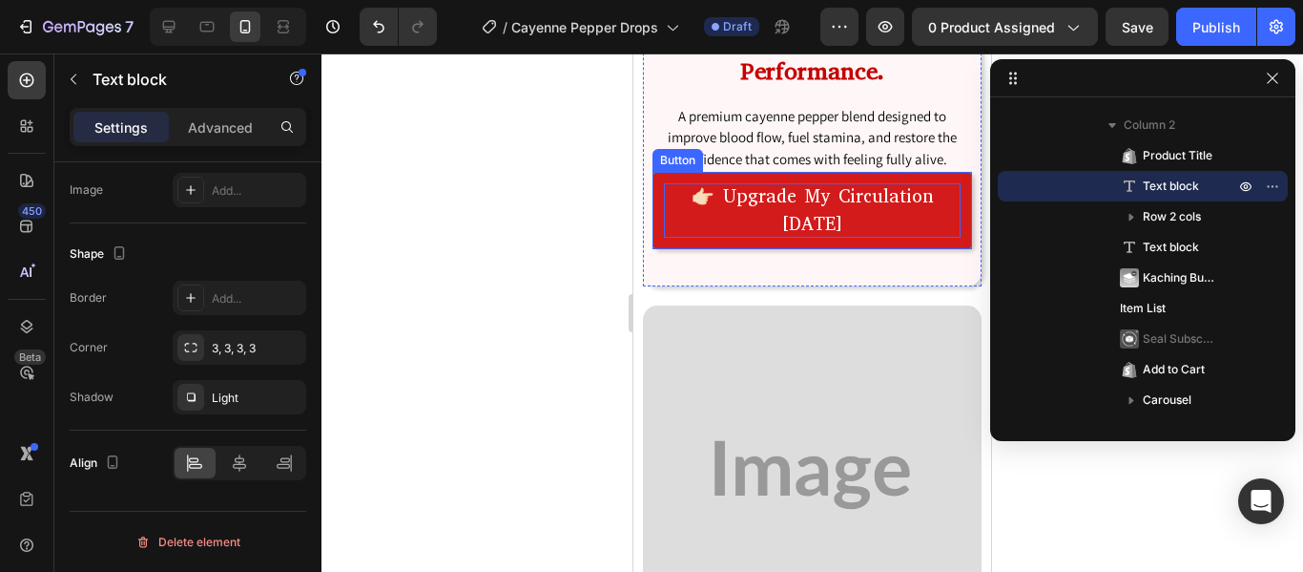
scroll to position [1801, 0]
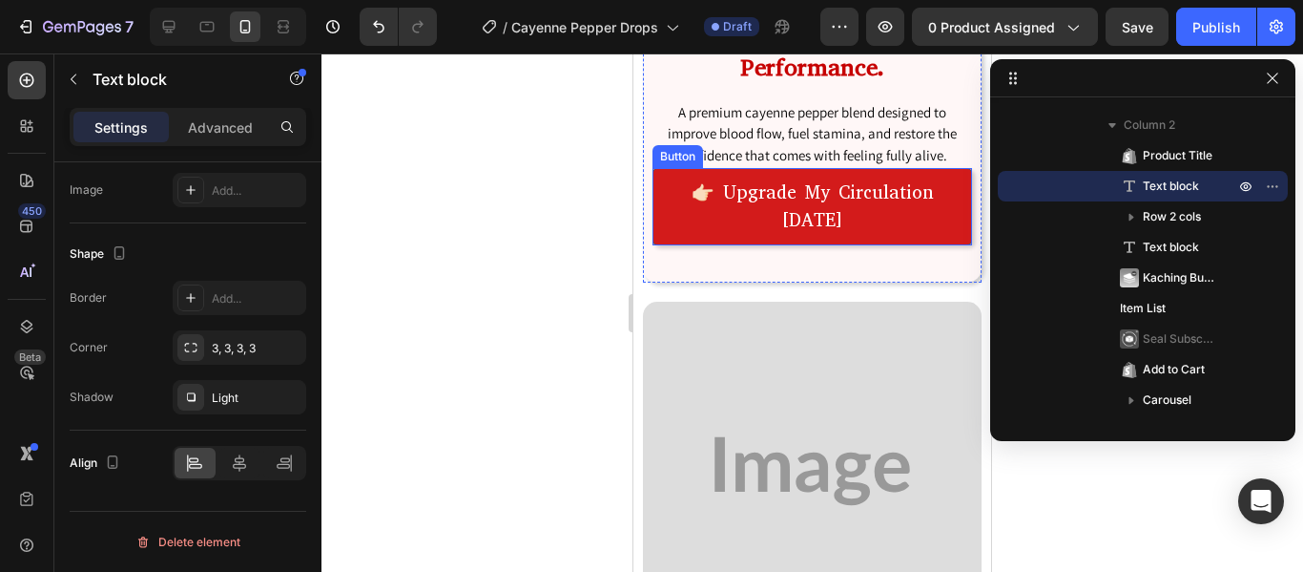
click at [742, 238] on link "👉🏻 Upgrade My Circulation [DATE]" at bounding box center [813, 206] width 320 height 77
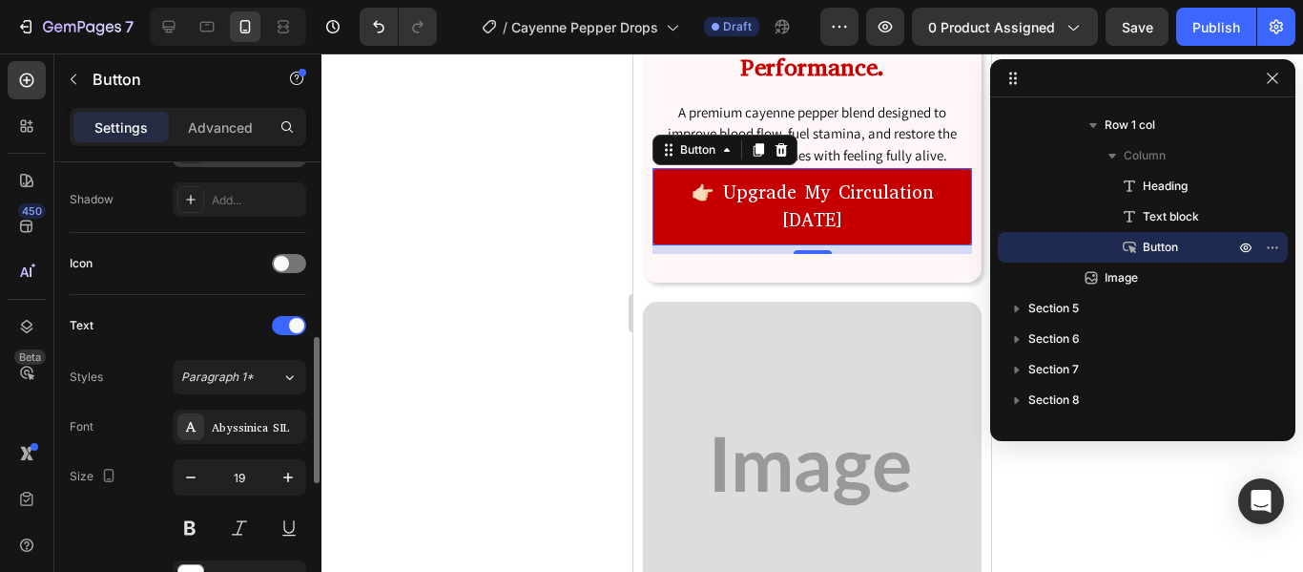
scroll to position [519, 0]
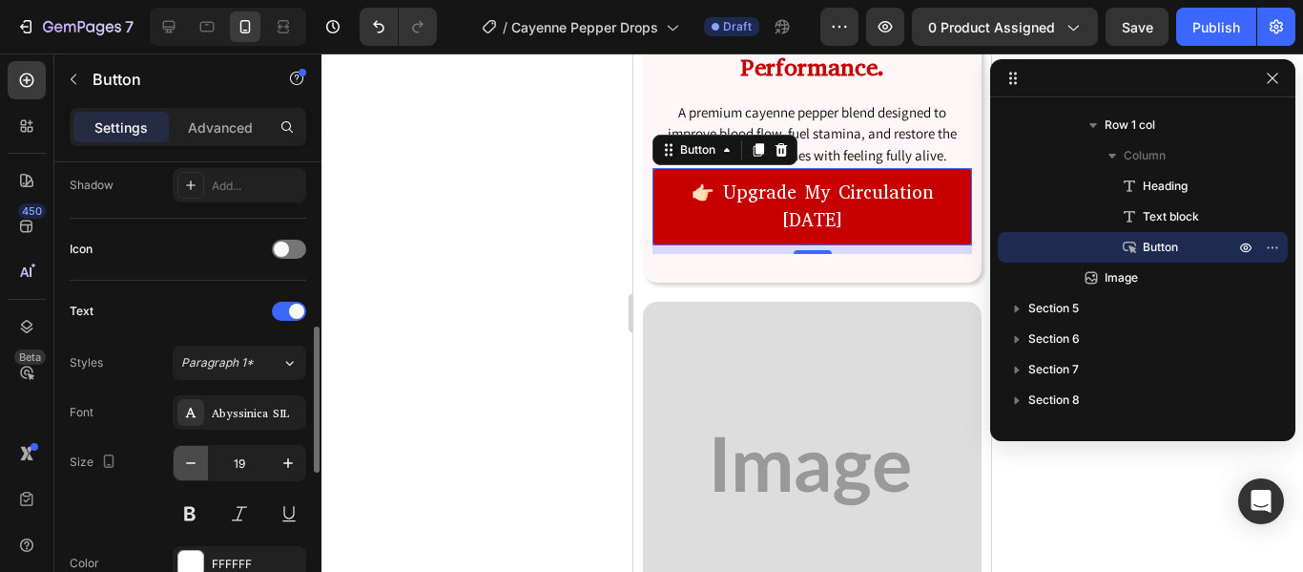
click at [180, 469] on button "button" at bounding box center [191, 463] width 34 height 34
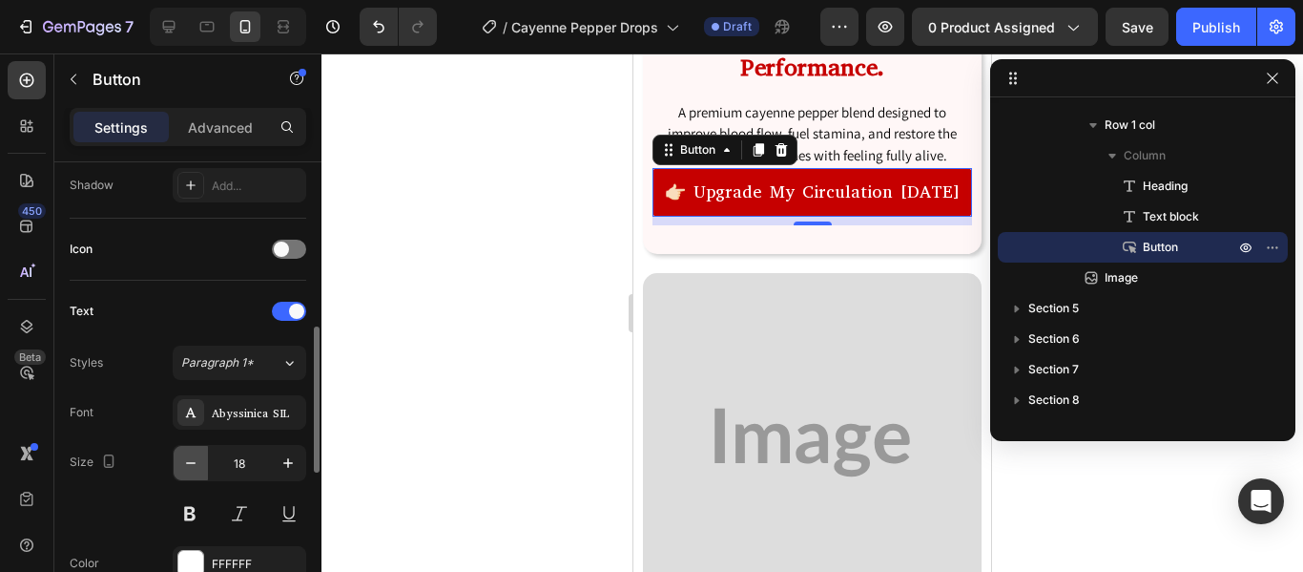
type input "17"
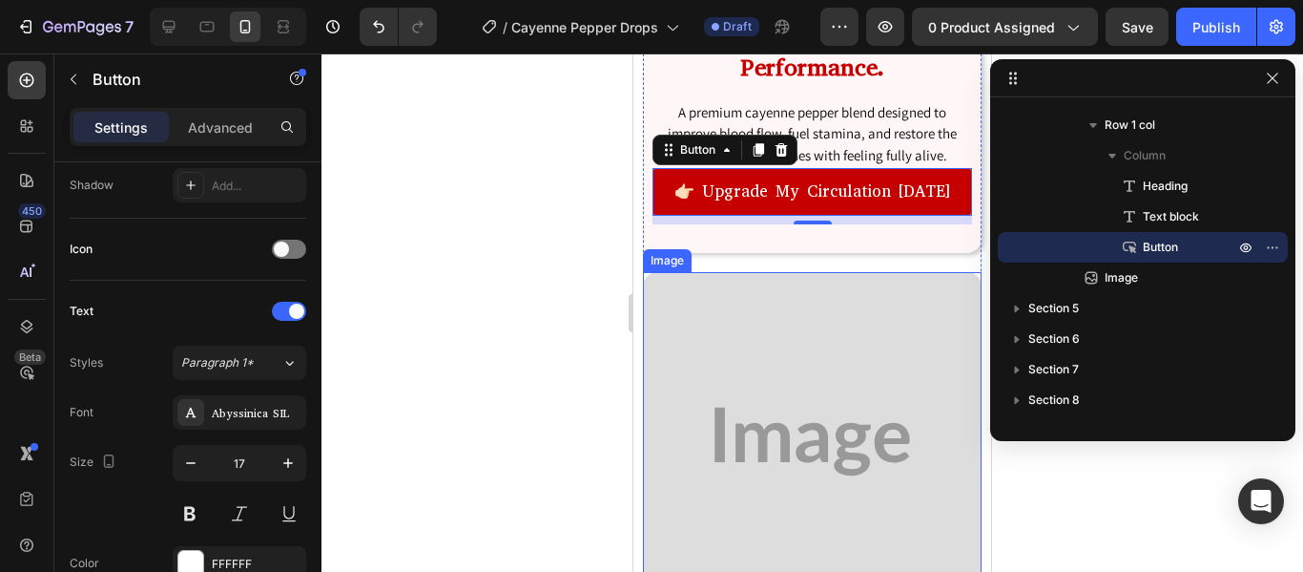
click at [718, 344] on img at bounding box center [812, 441] width 339 height 339
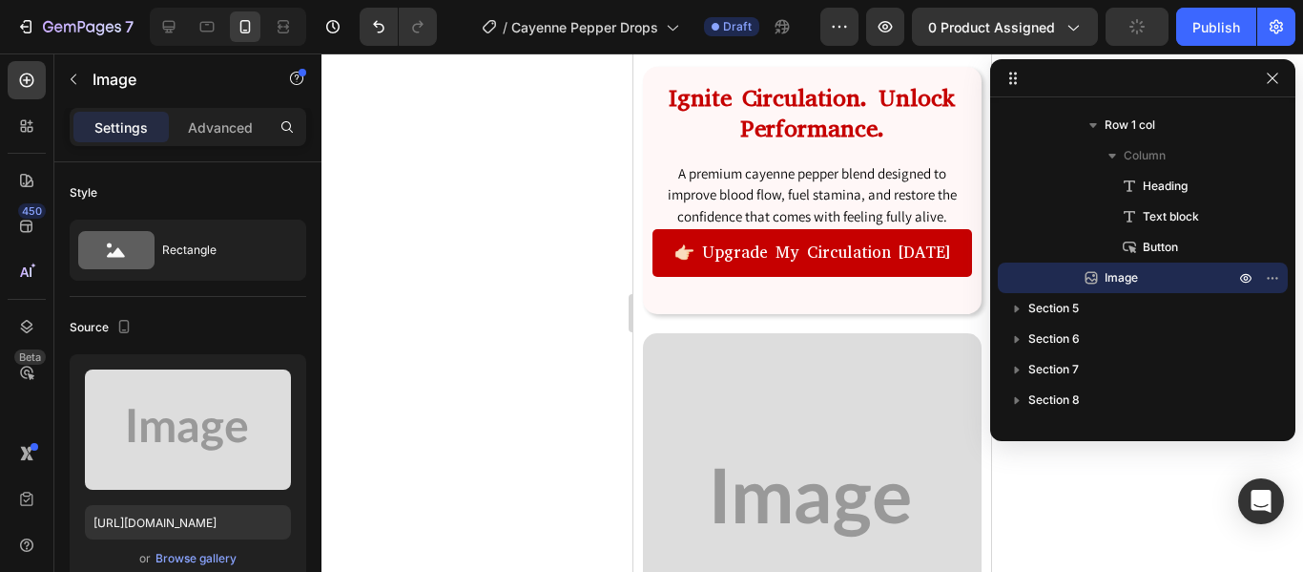
scroll to position [1729, 0]
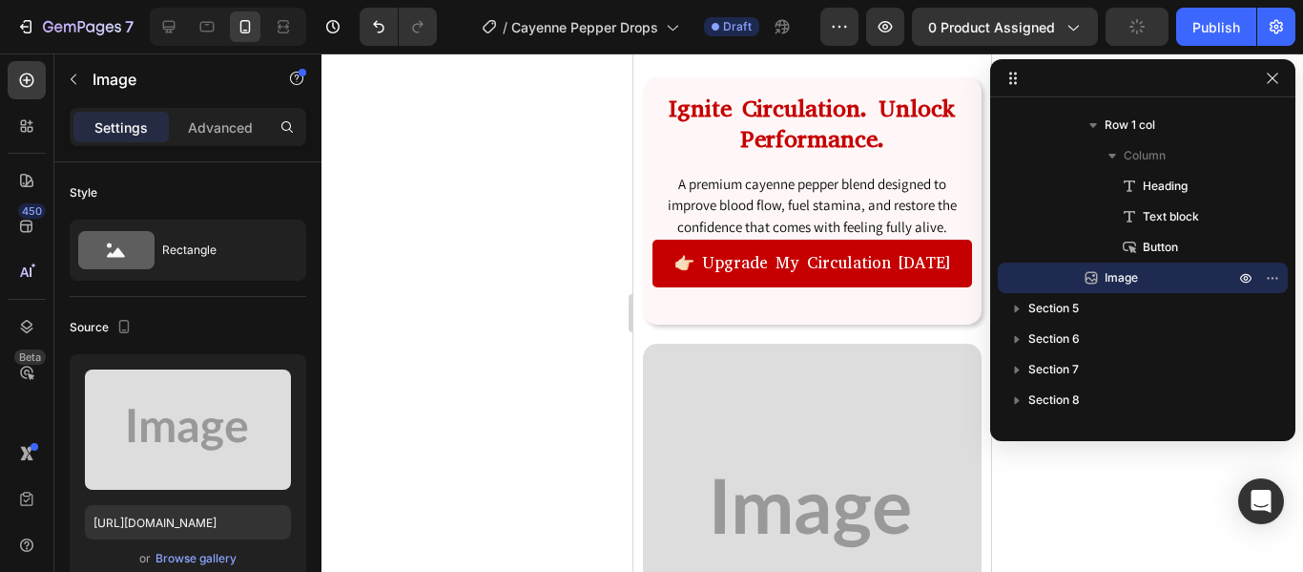
click at [680, 376] on img at bounding box center [812, 513] width 339 height 339
click at [705, 408] on img at bounding box center [812, 513] width 339 height 339
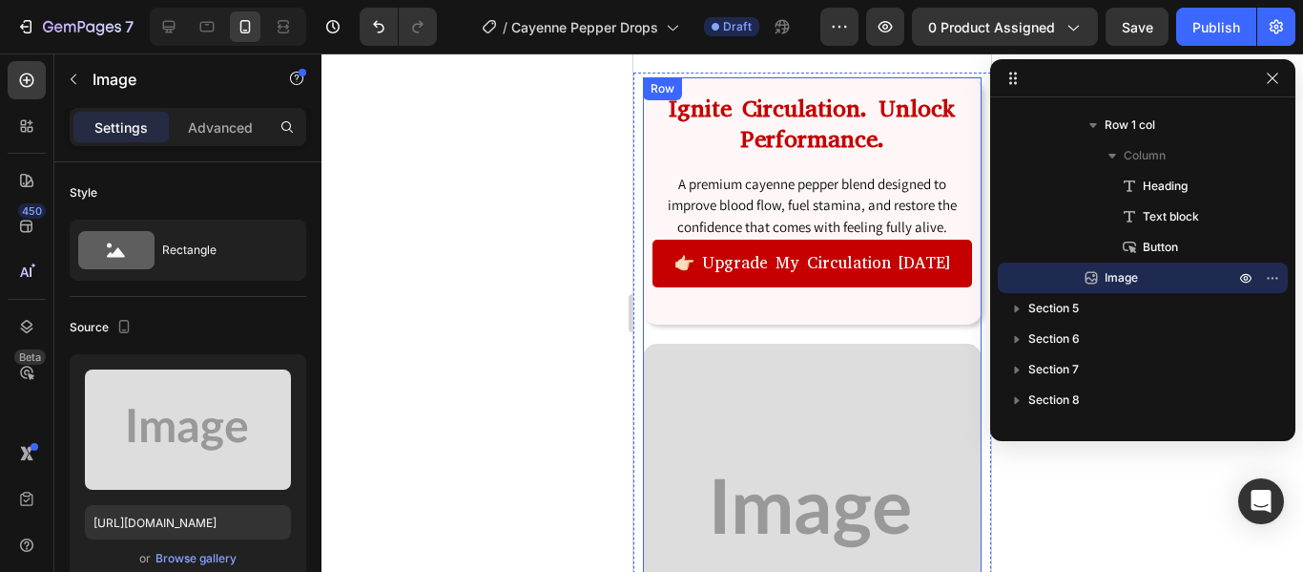
click at [842, 326] on div "Ignite Circulation. Unlock Performance. Heading A premium cayenne pepper blend …" at bounding box center [812, 379] width 339 height 605
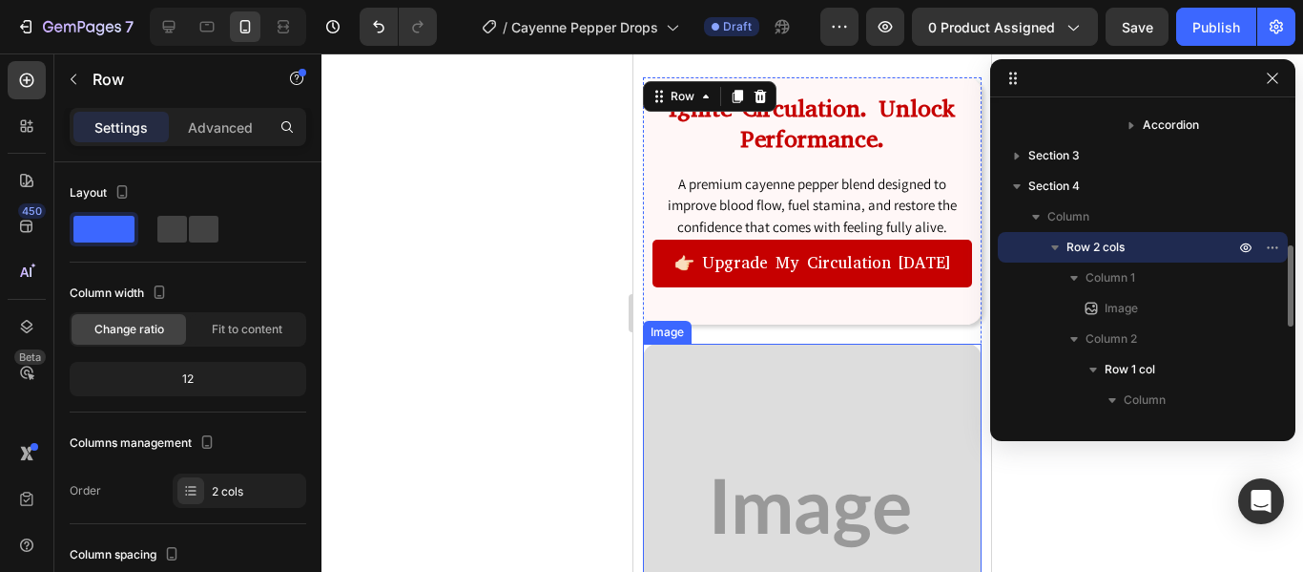
click at [780, 370] on img at bounding box center [812, 513] width 339 height 339
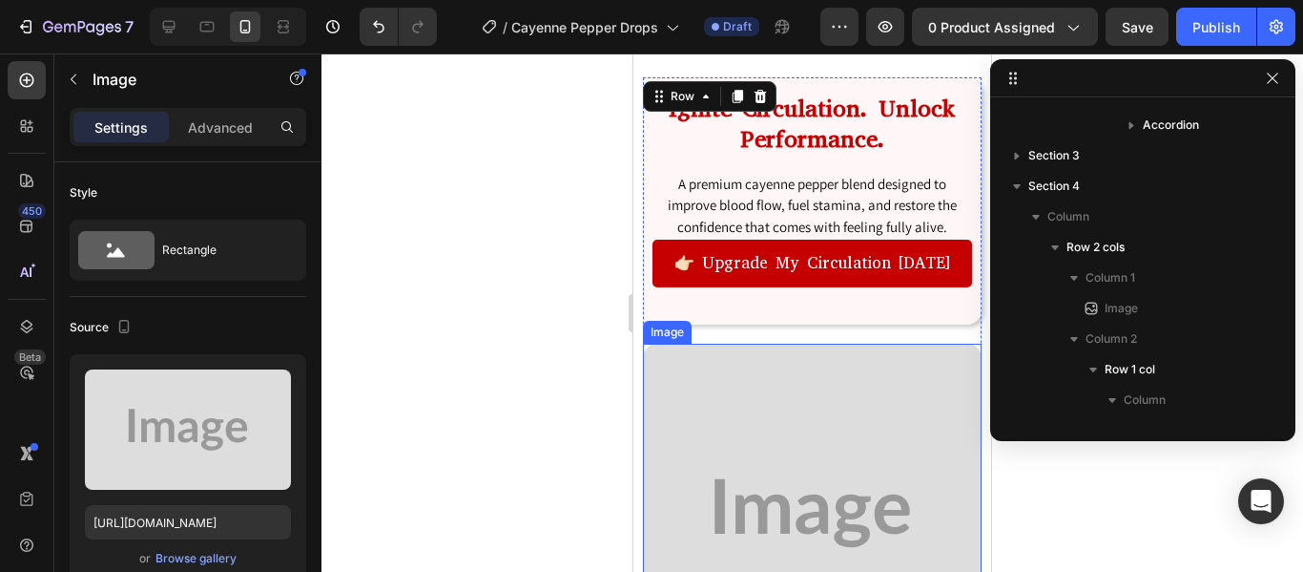
scroll to position [820, 0]
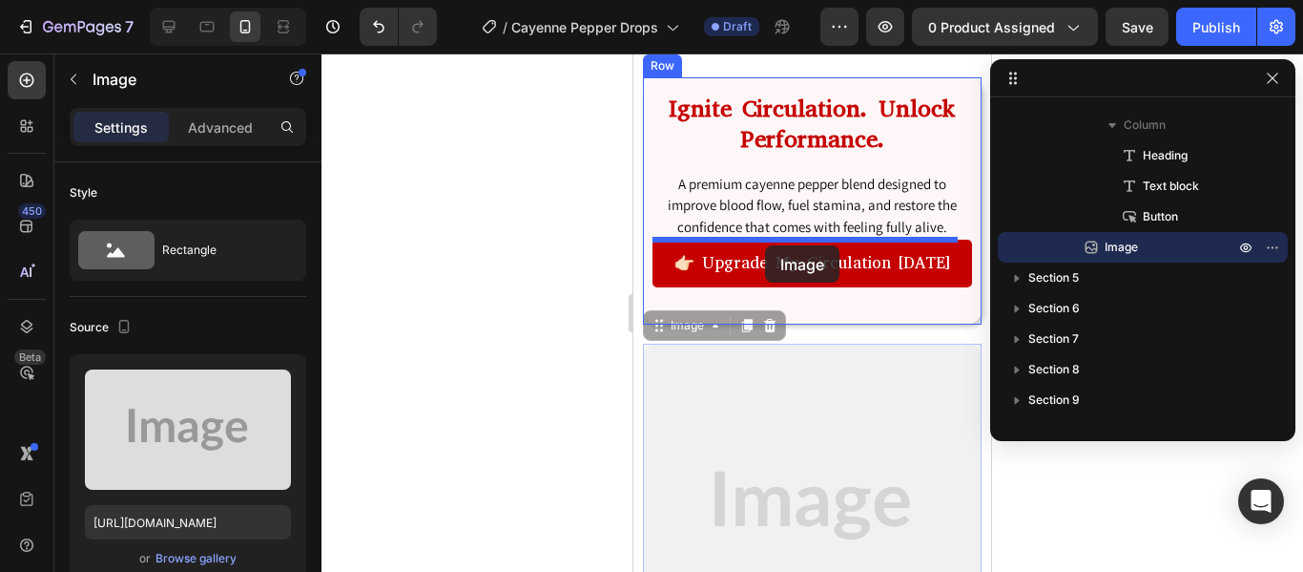
drag, startPoint x: 657, startPoint y: 325, endPoint x: 767, endPoint y: 245, distance: 135.9
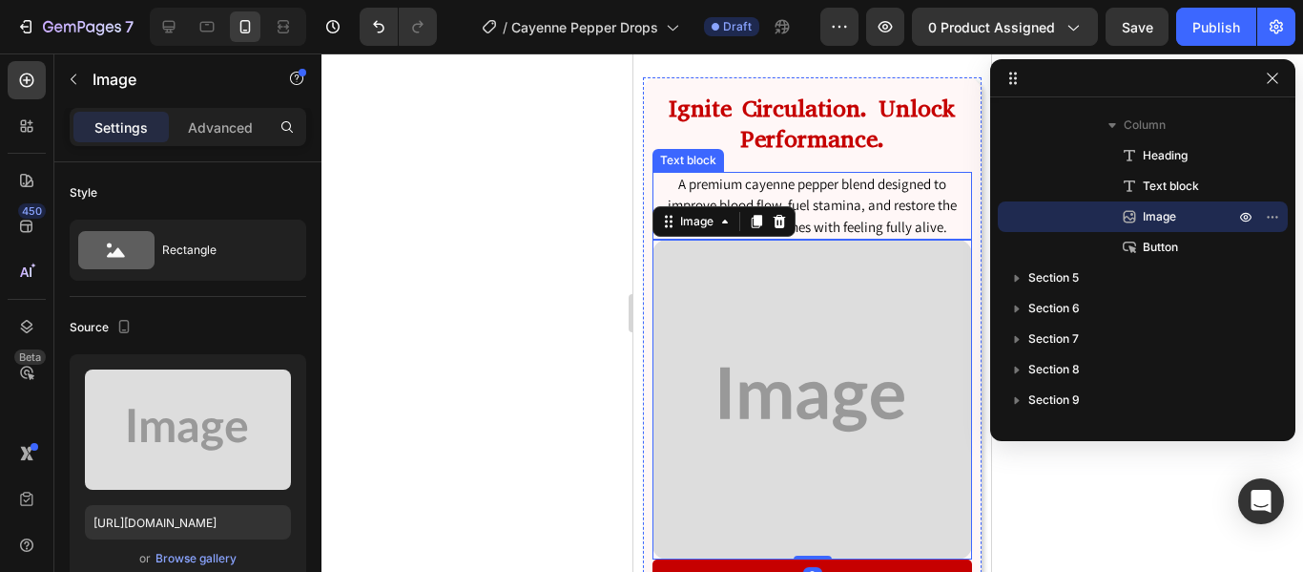
click at [855, 214] on p "A premium cayenne pepper blend designed to improve blood flow, fuel stamina, an…" at bounding box center [813, 206] width 316 height 65
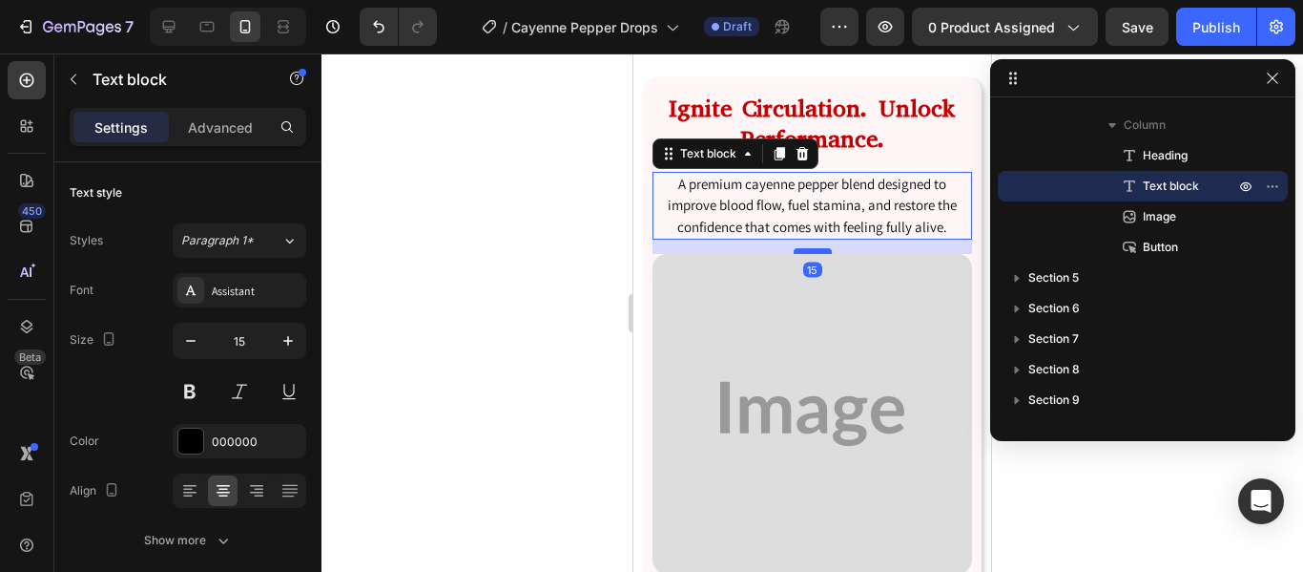
drag, startPoint x: 815, startPoint y: 238, endPoint x: 818, endPoint y: 252, distance: 14.6
click at [818, 252] on div at bounding box center [813, 251] width 38 height 6
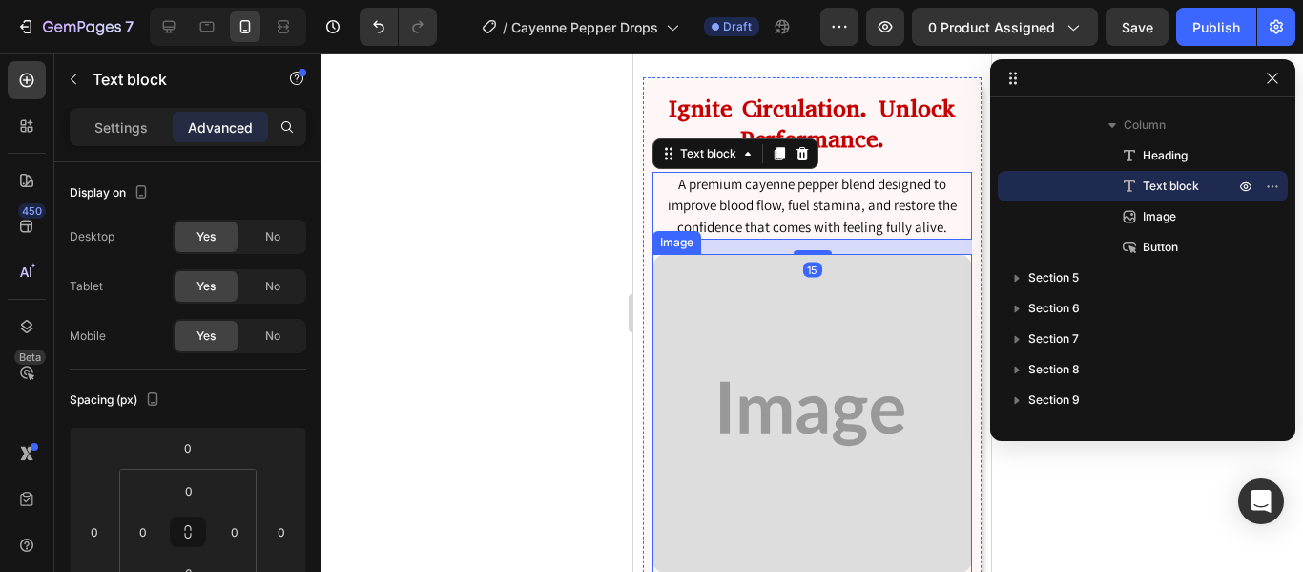
click at [844, 407] on img at bounding box center [813, 414] width 320 height 320
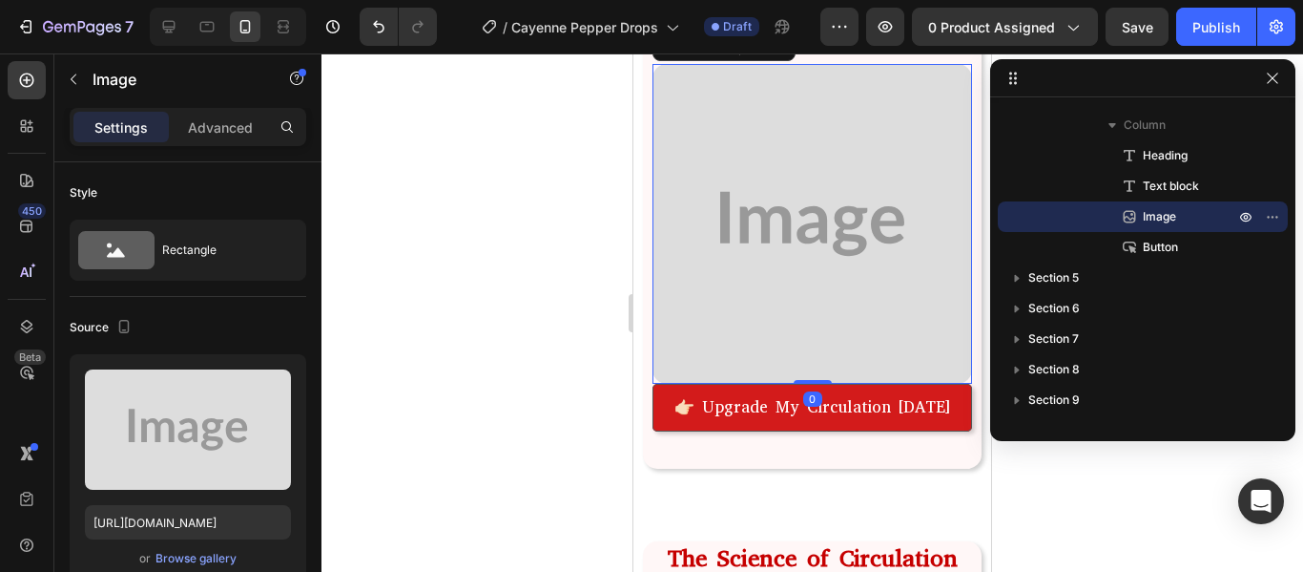
scroll to position [1920, 0]
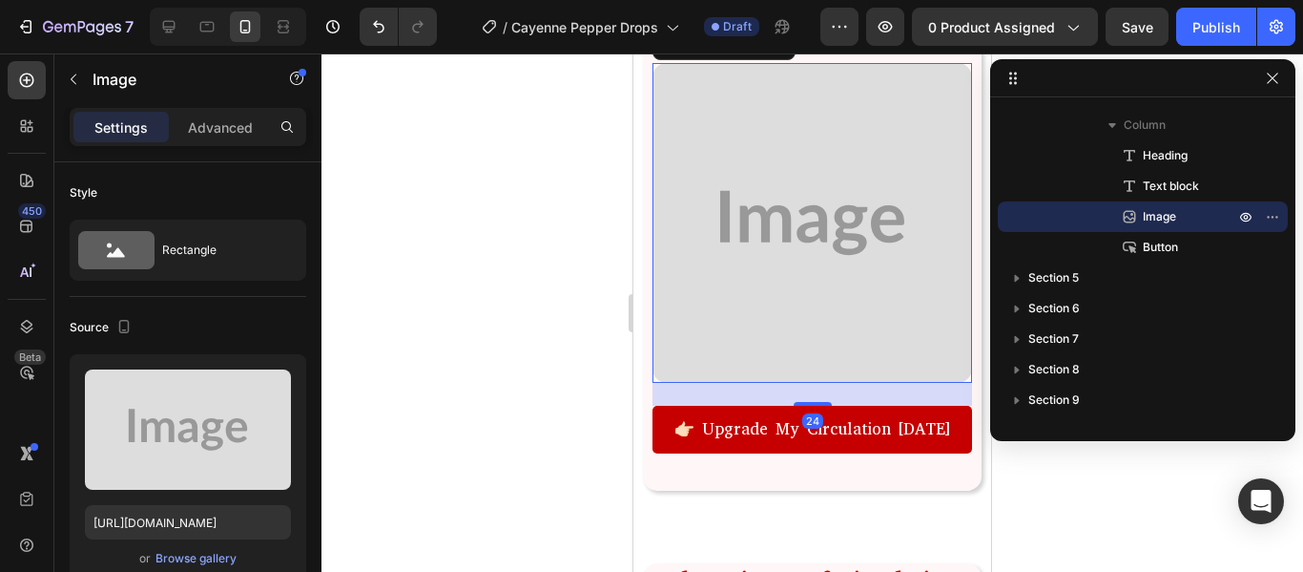
drag, startPoint x: 817, startPoint y: 366, endPoint x: 824, endPoint y: 389, distance: 24.1
click at [824, 383] on div "24" at bounding box center [813, 383] width 320 height 0
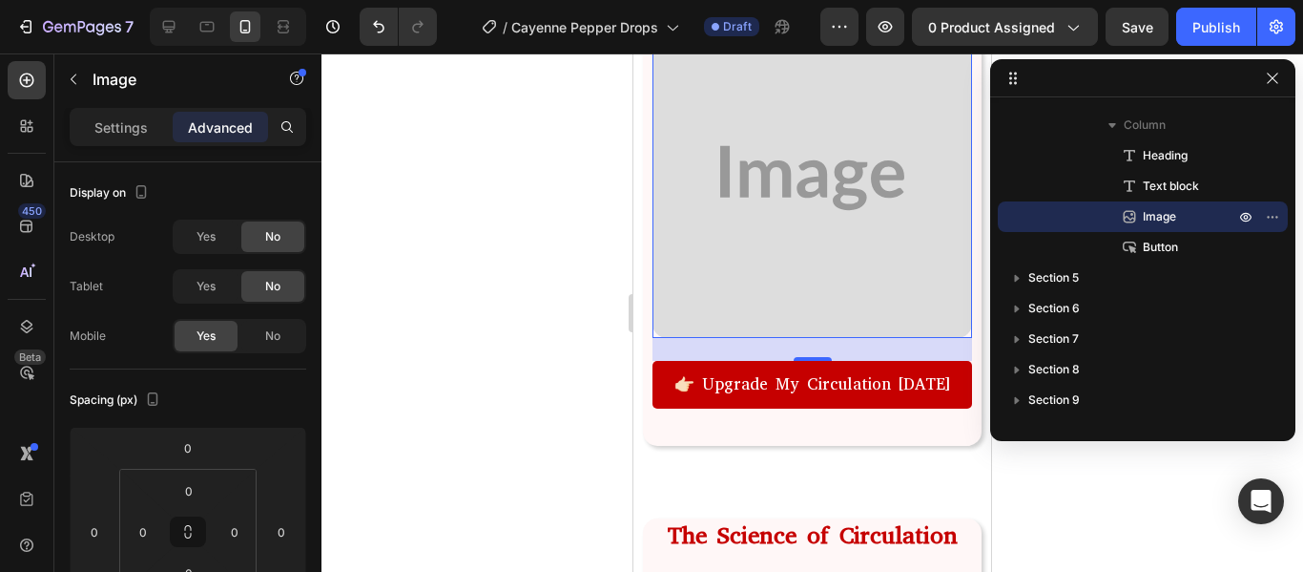
scroll to position [1970, 0]
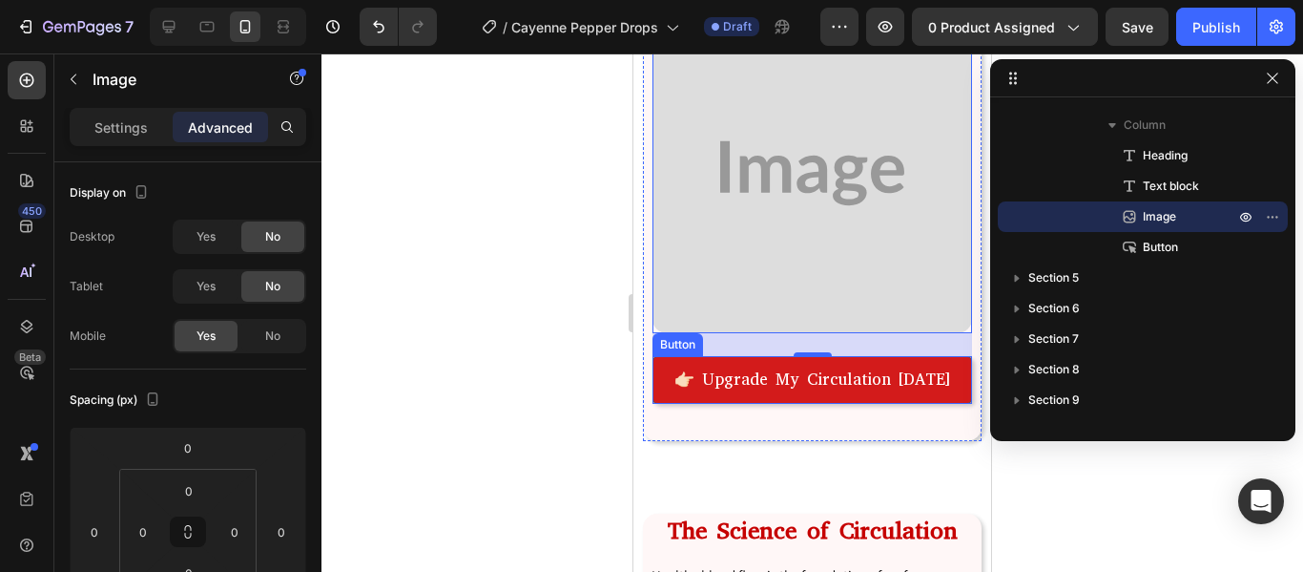
click at [777, 386] on link "👉🏻 Upgrade My Circulation [DATE]" at bounding box center [813, 380] width 320 height 48
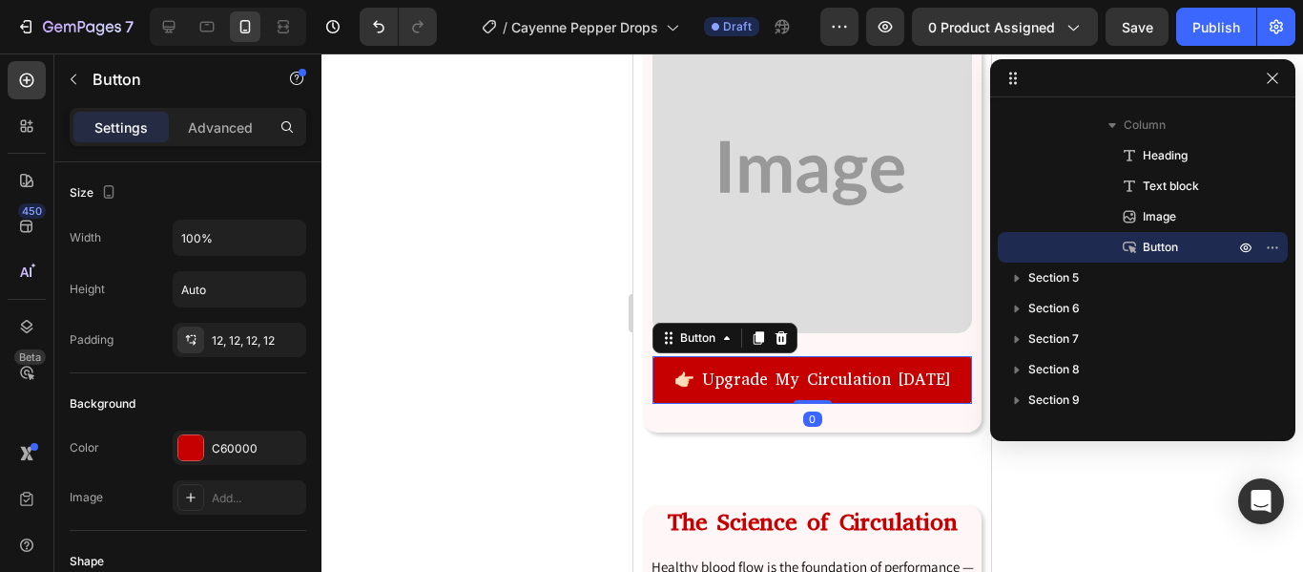
drag, startPoint x: 796, startPoint y: 397, endPoint x: 827, endPoint y: 325, distance: 78.2
click at [827, 325] on div "Ignite Circulation. Unlock Performance. Heading A premium cayenne pepper blend …" at bounding box center [813, 127] width 320 height 552
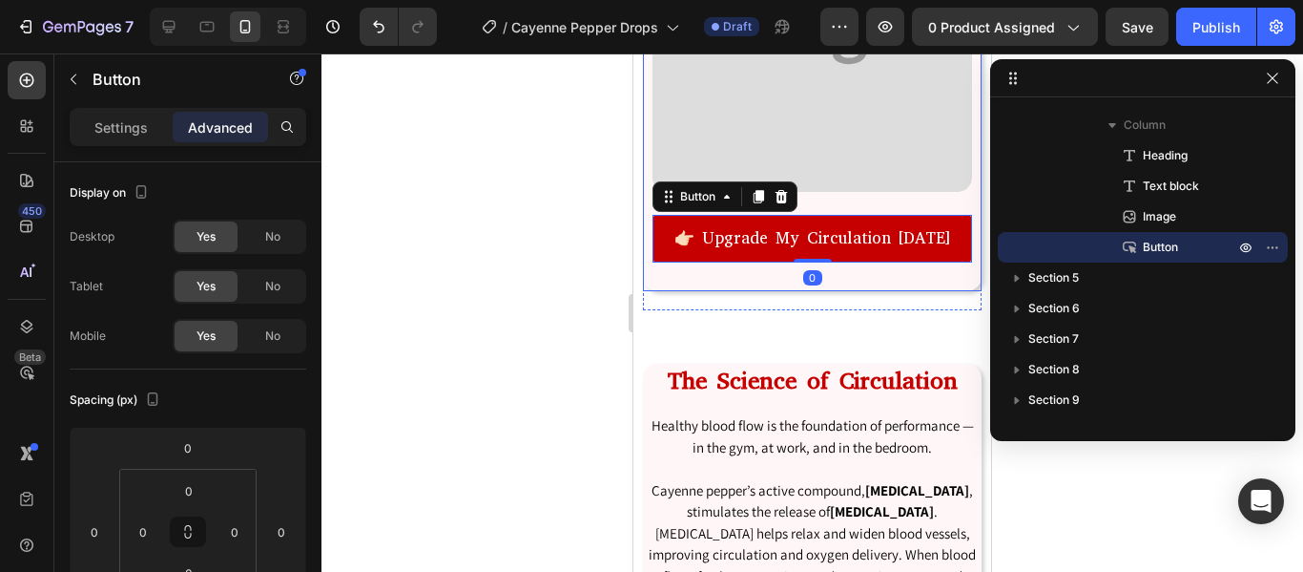
scroll to position [2123, 0]
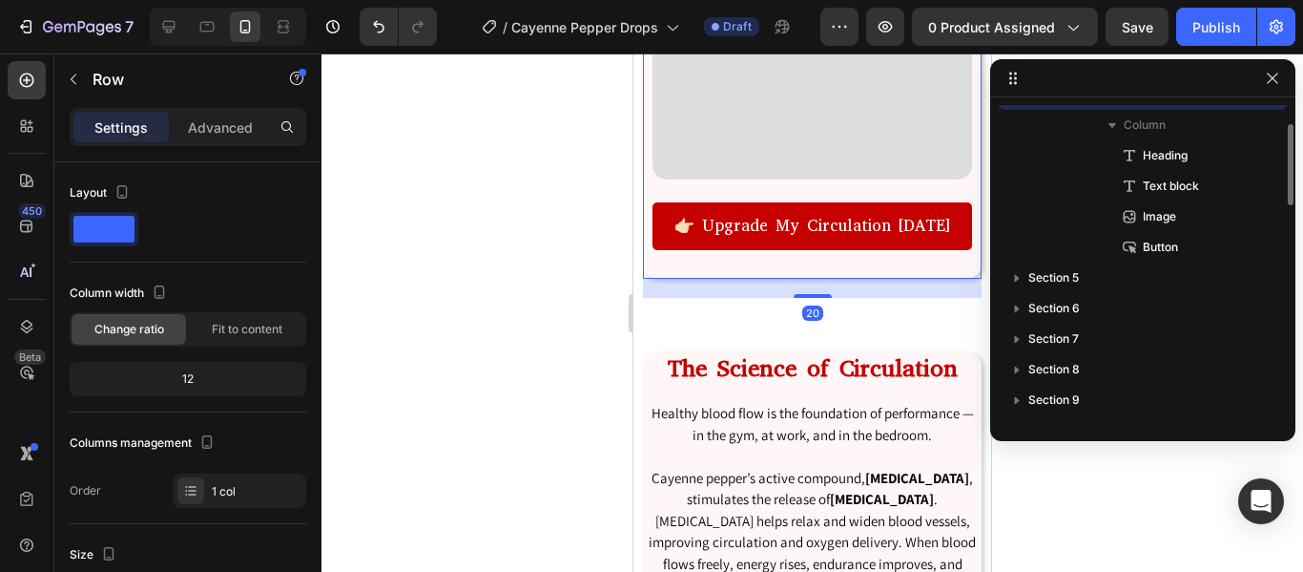
scroll to position [667, 0]
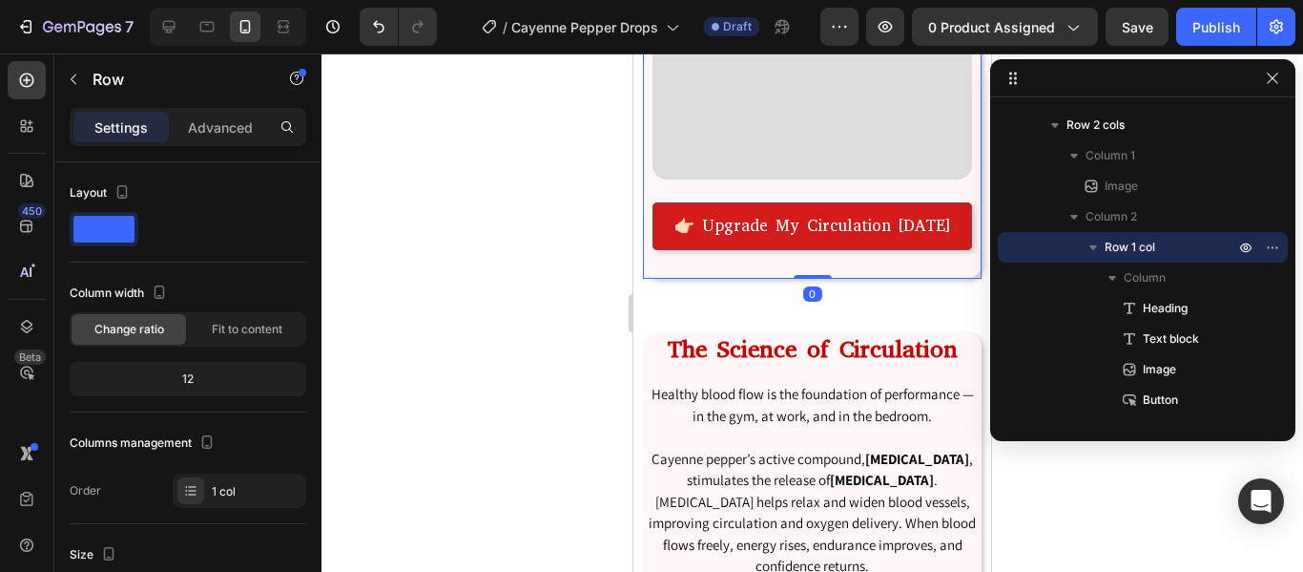
drag, startPoint x: 787, startPoint y: 282, endPoint x: 793, endPoint y: 224, distance: 58.5
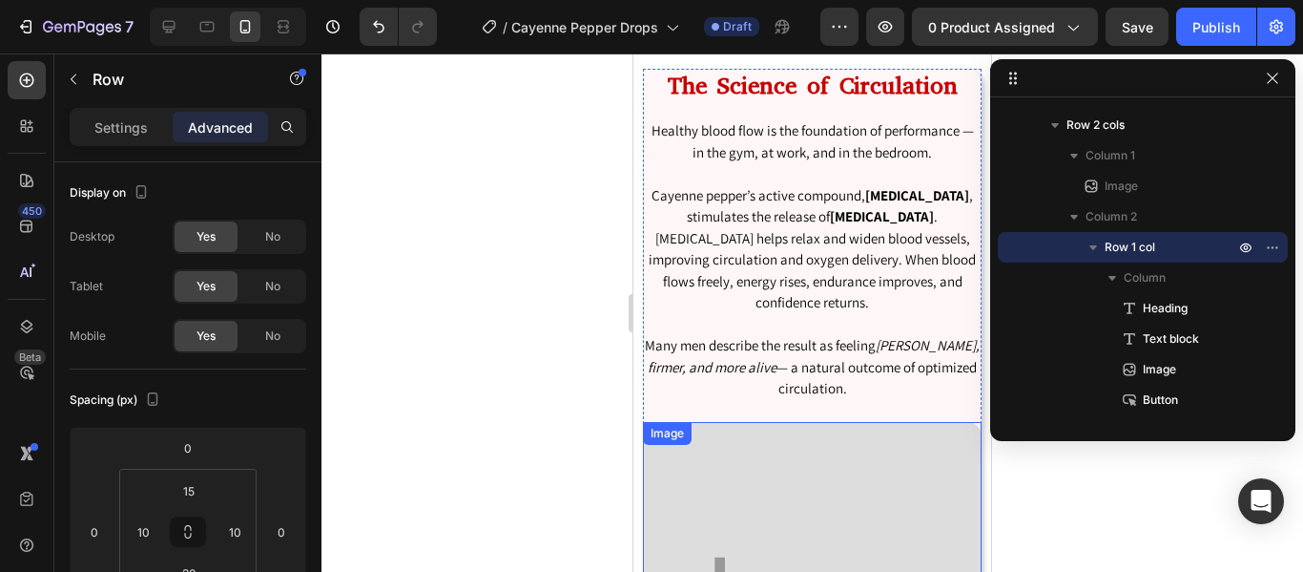
scroll to position [2378, 0]
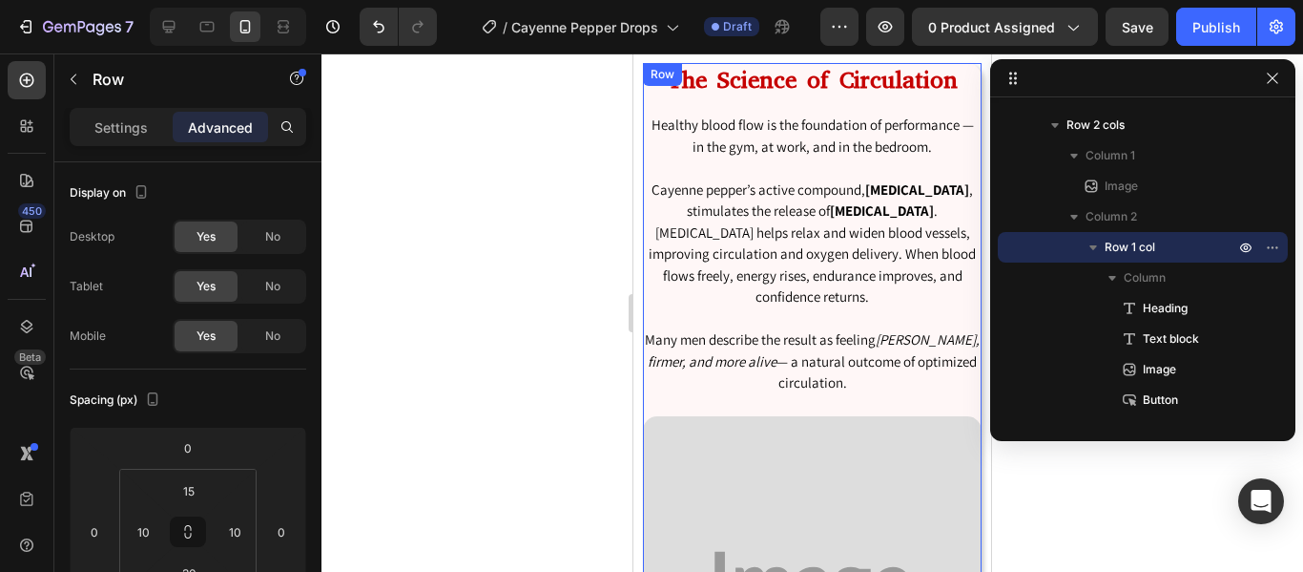
click at [685, 398] on div "The Science of Circulation Heading Healthy blood flow is the foundation of perf…" at bounding box center [812, 419] width 339 height 712
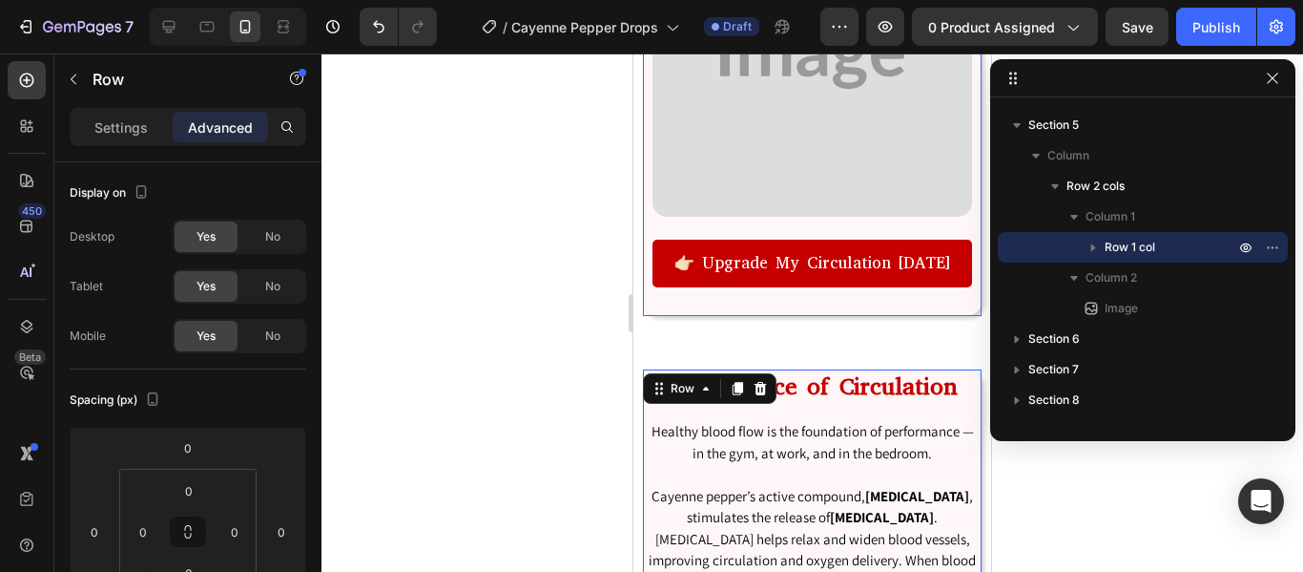
scroll to position [667, 0]
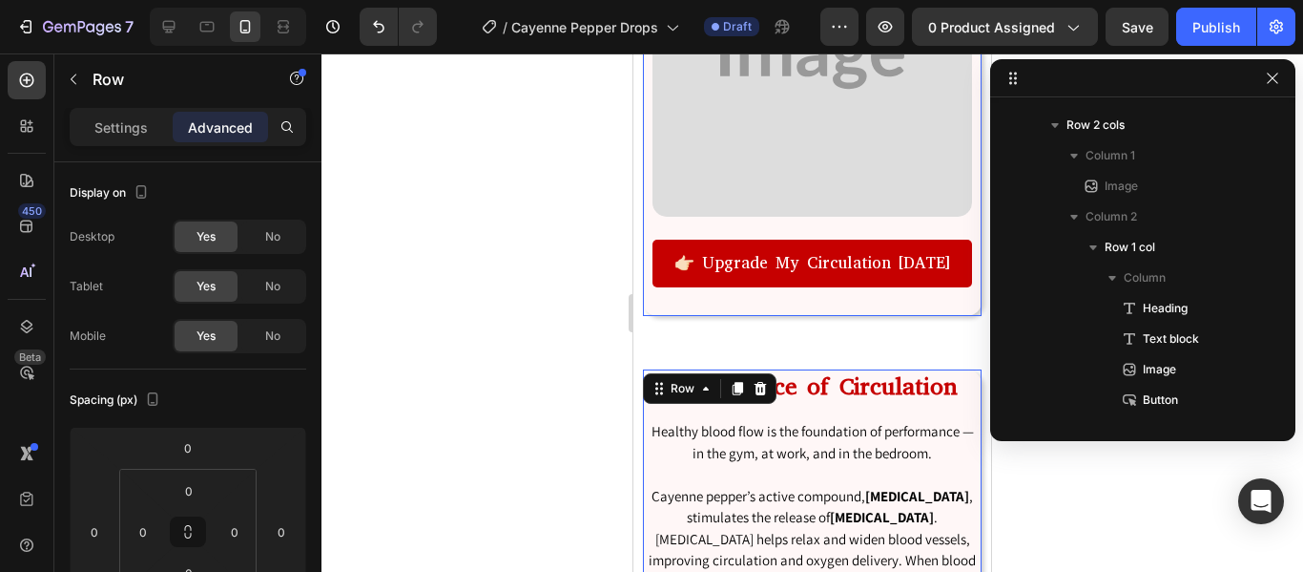
click at [648, 204] on div "Ignite Circulation. Unlock Performance. Heading A premium cayenne pepper blend …" at bounding box center [812, 17] width 339 height 595
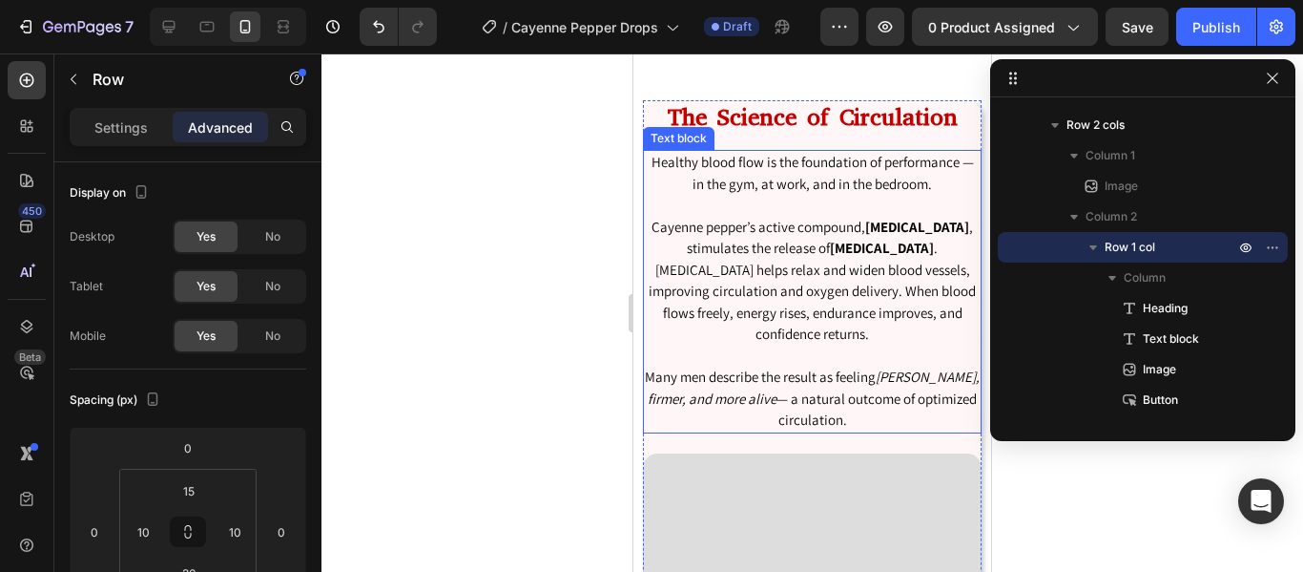
scroll to position [2371, 0]
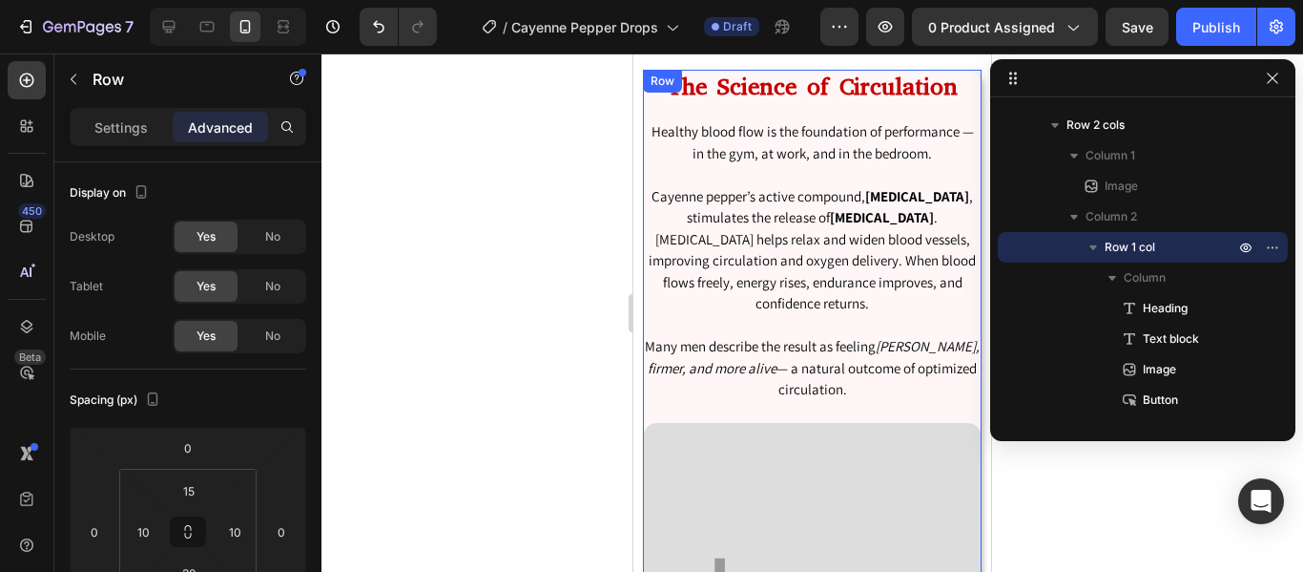
click at [741, 416] on div "The Science of Circulation Heading Healthy blood flow is the foundation of perf…" at bounding box center [812, 426] width 339 height 712
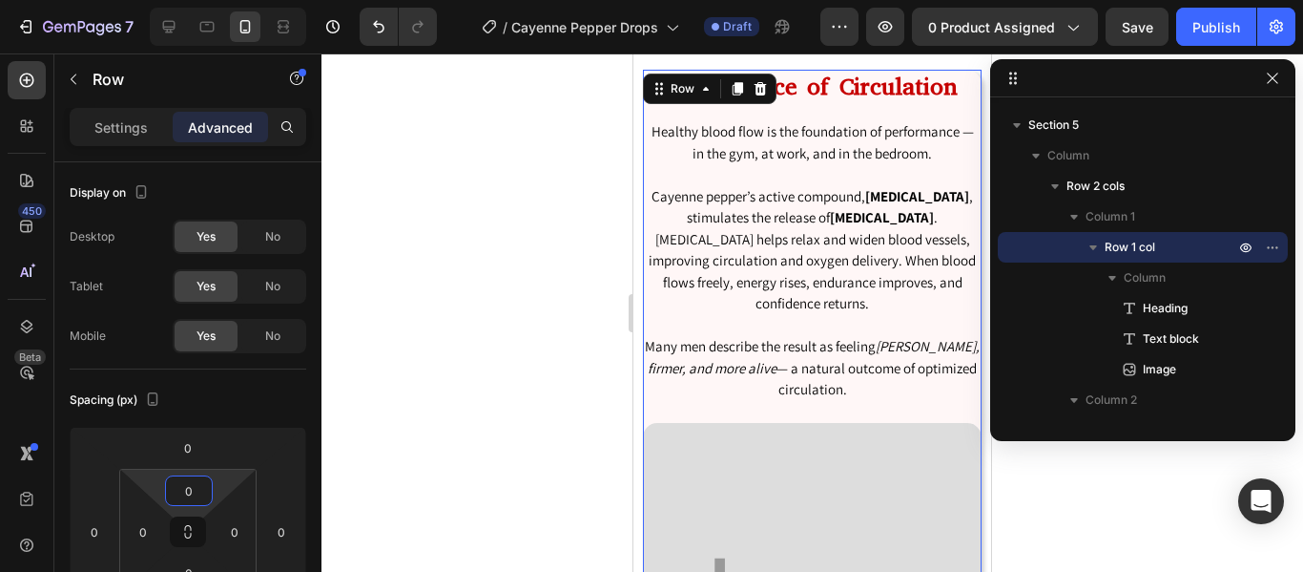
click at [185, 501] on input "0" at bounding box center [189, 490] width 38 height 29
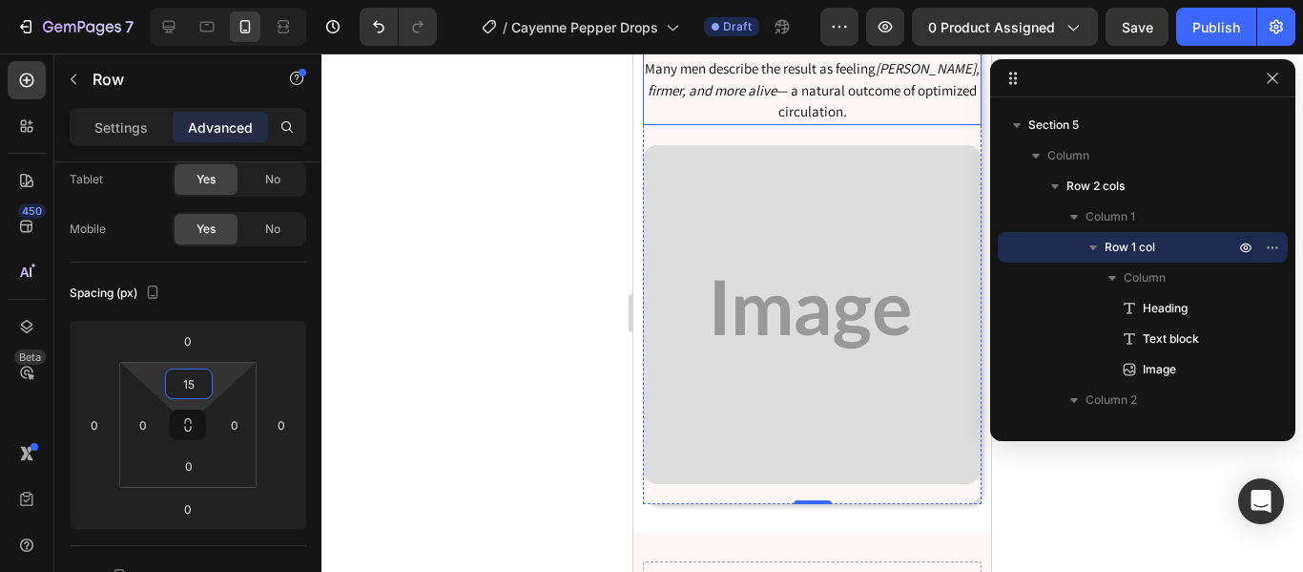
scroll to position [2682, 0]
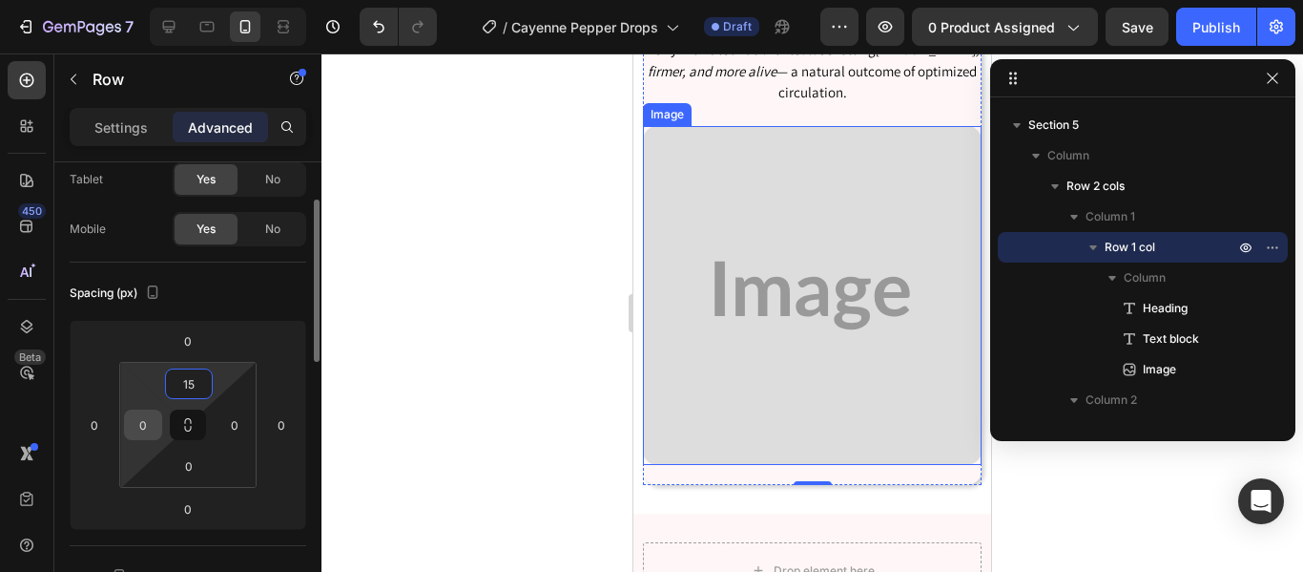
type input "15"
click at [149, 431] on input "0" at bounding box center [143, 424] width 29 height 29
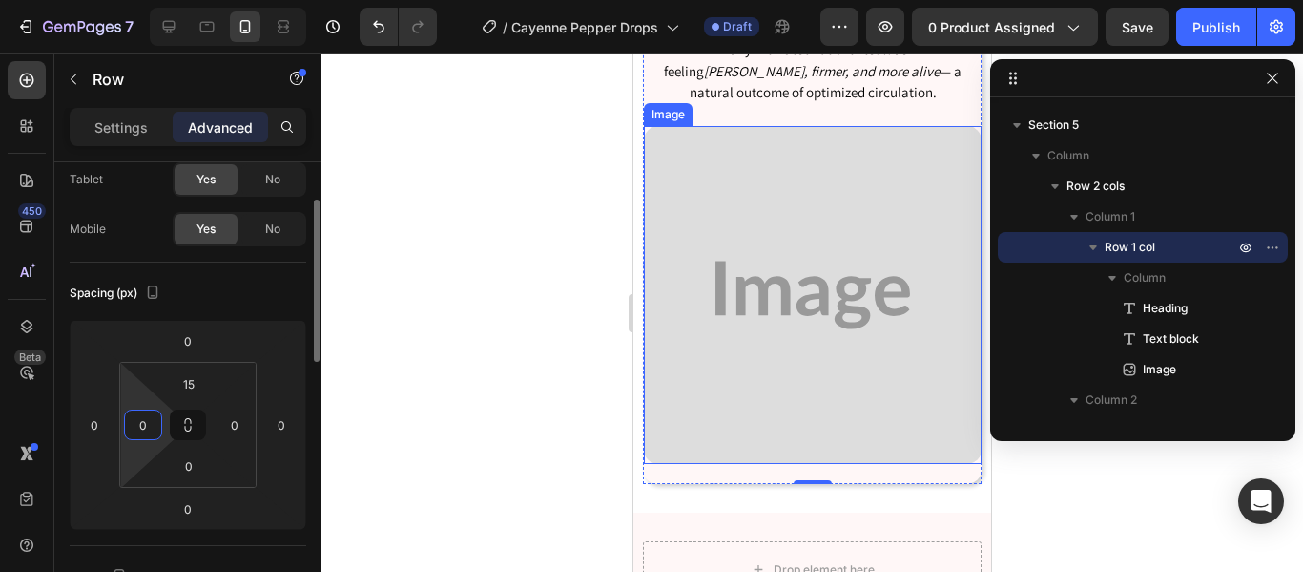
click at [140, 427] on input "0" at bounding box center [143, 424] width 29 height 29
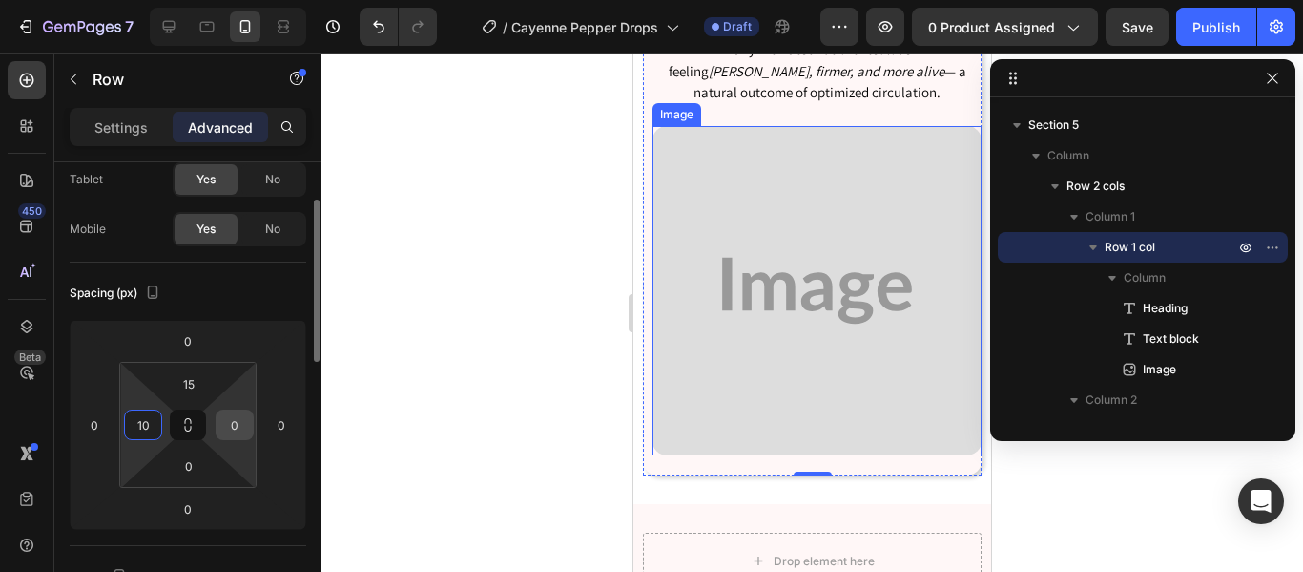
type input "10"
click at [234, 427] on input "0" at bounding box center [234, 424] width 29 height 29
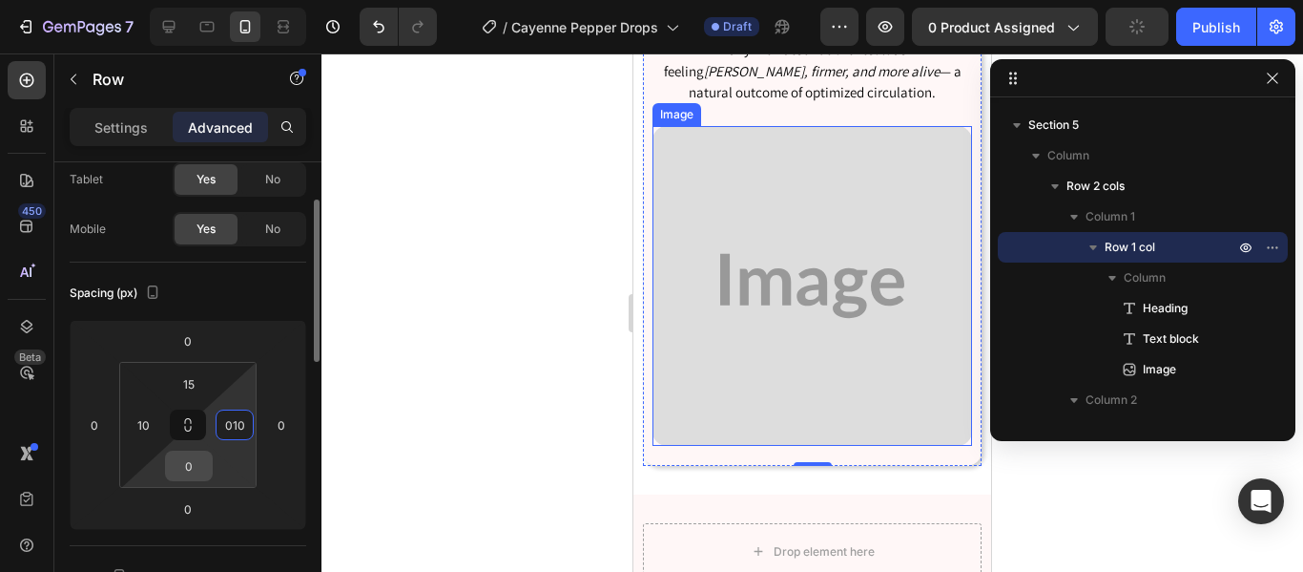
type input "10"
click at [198, 463] on input "0" at bounding box center [189, 465] width 38 height 29
type input "15"
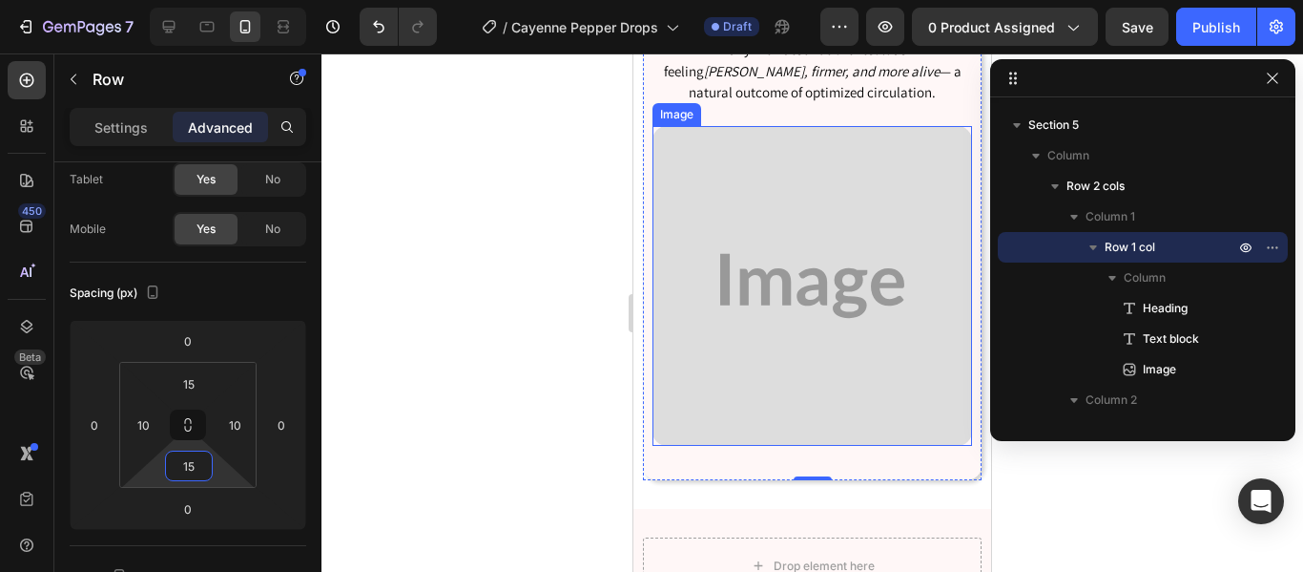
click at [797, 318] on img at bounding box center [813, 286] width 320 height 320
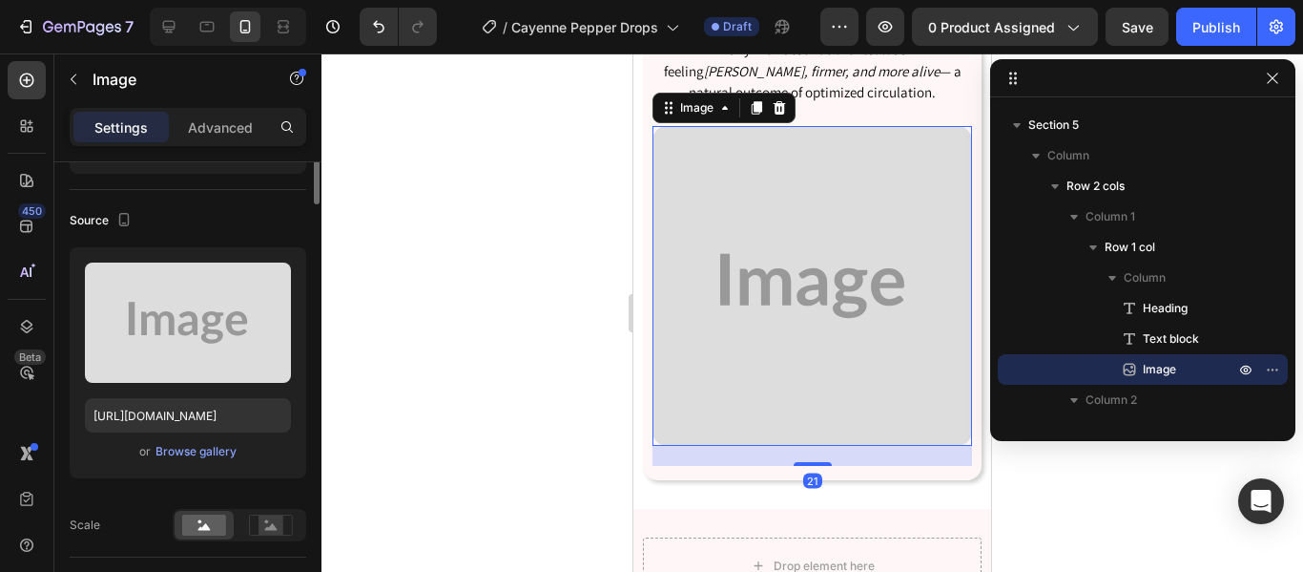
scroll to position [0, 0]
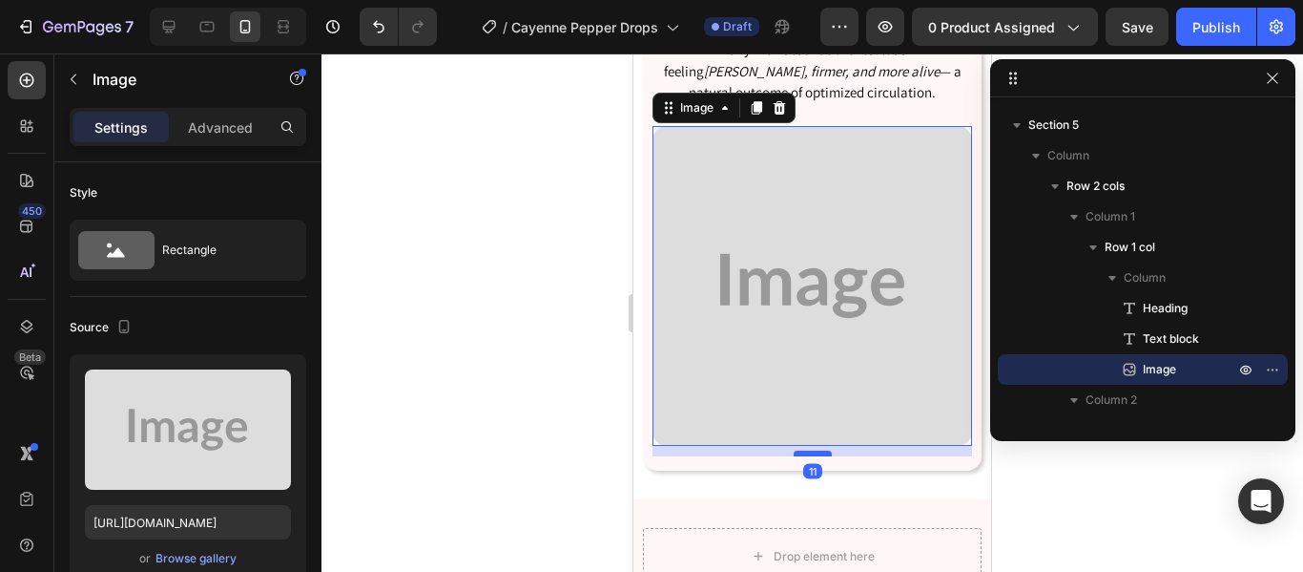
click at [817, 456] on div at bounding box center [813, 453] width 38 height 6
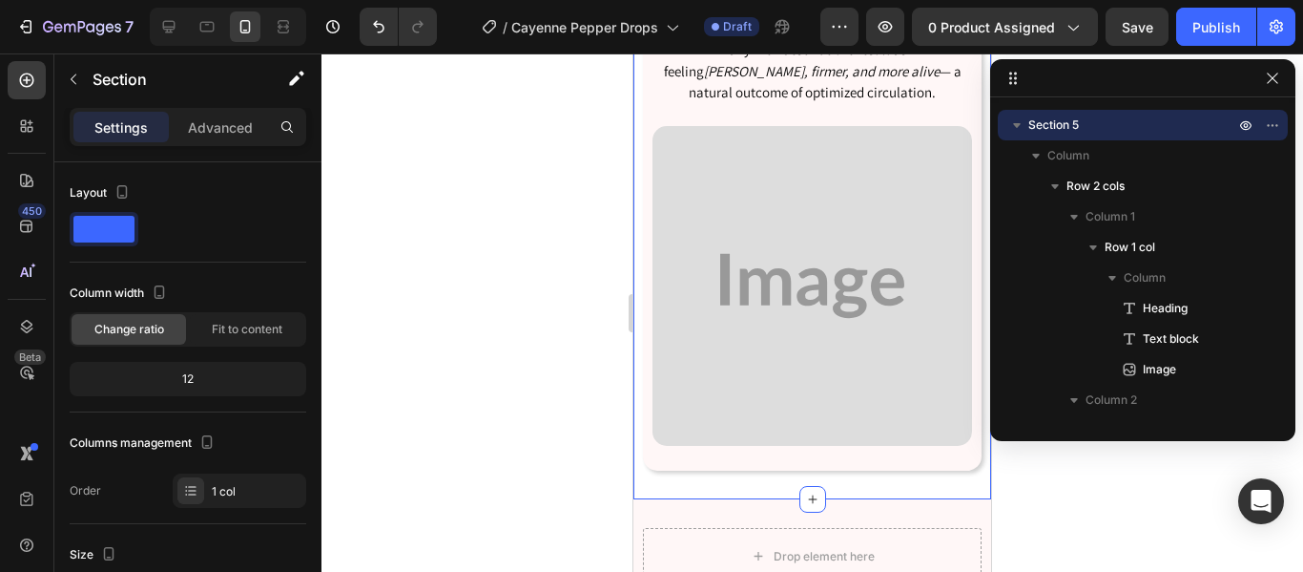
click at [763, 487] on div "The Science of Circulation Heading Healthy blood flow is the foundation of perf…" at bounding box center [813, 114] width 358 height 769
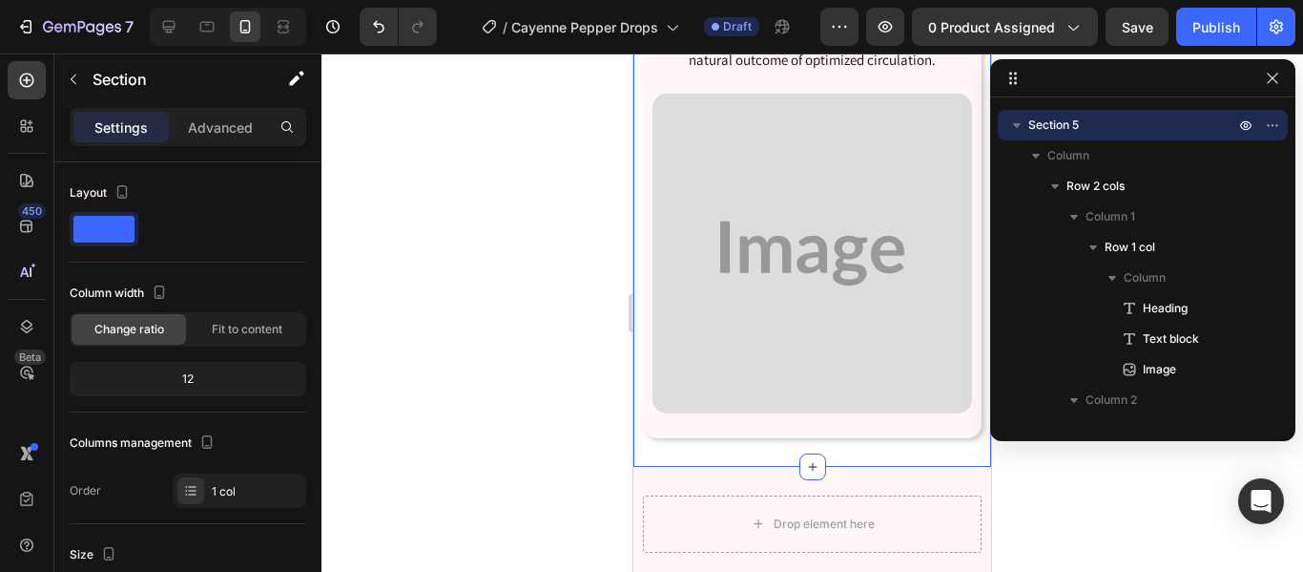
scroll to position [2723, 0]
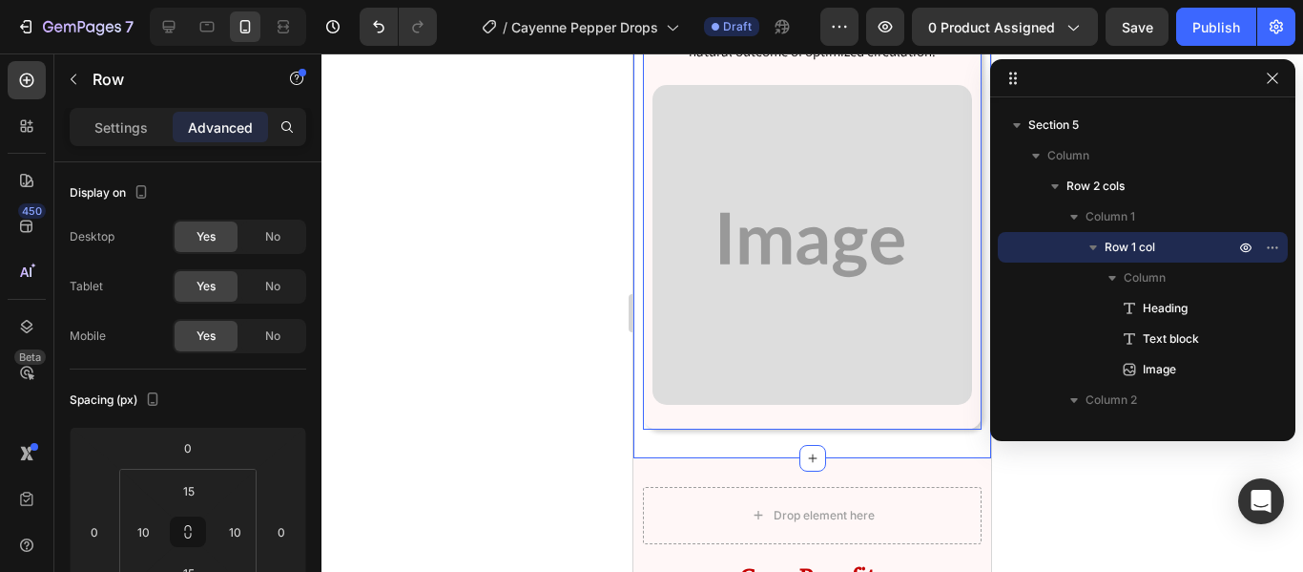
click at [663, 429] on div "The Science of Circulation Heading Healthy blood flow is the foundation of perf…" at bounding box center [812, 74] width 339 height 712
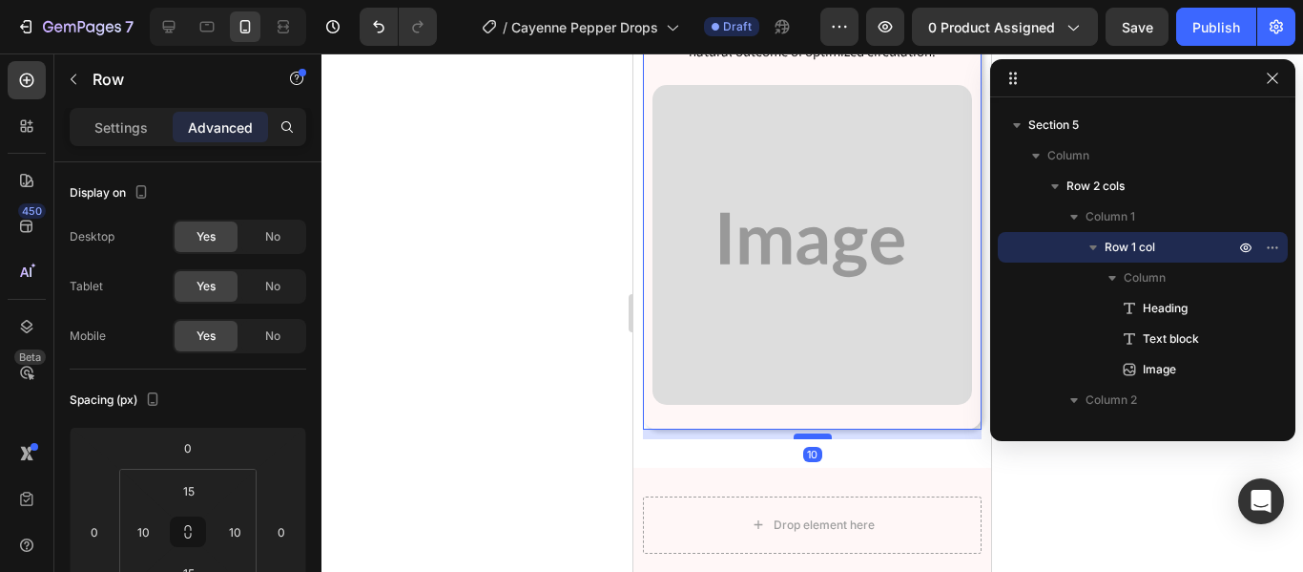
drag, startPoint x: 810, startPoint y: 435, endPoint x: 813, endPoint y: 445, distance: 10.0
click at [813, 439] on div at bounding box center [813, 436] width 38 height 6
type input "10"
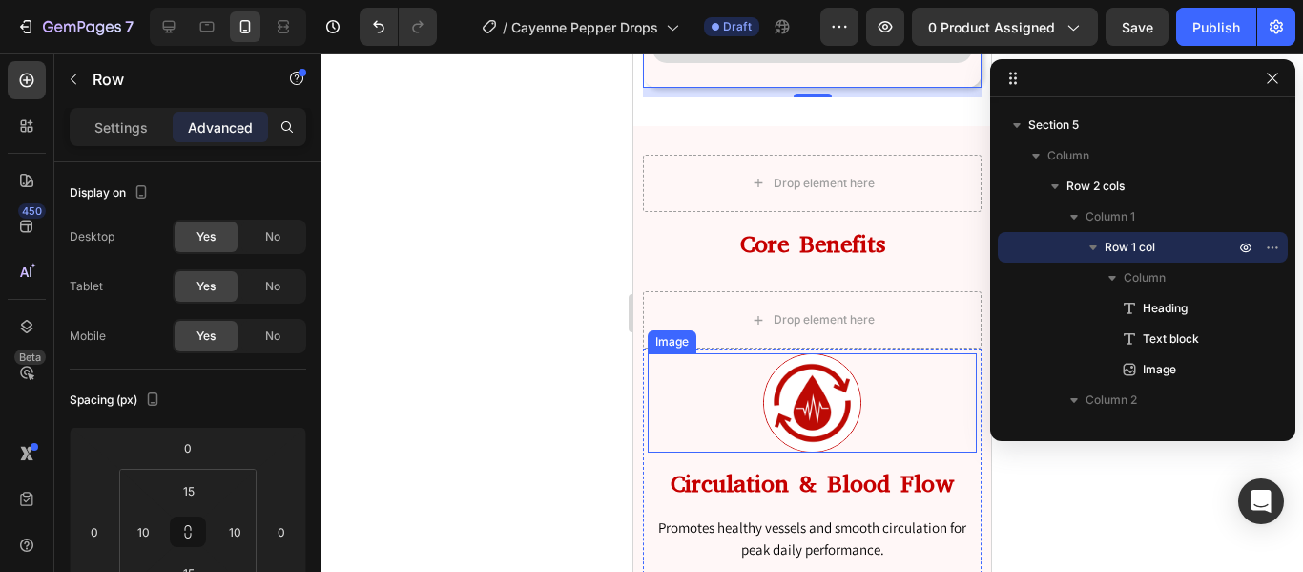
scroll to position [3086, 0]
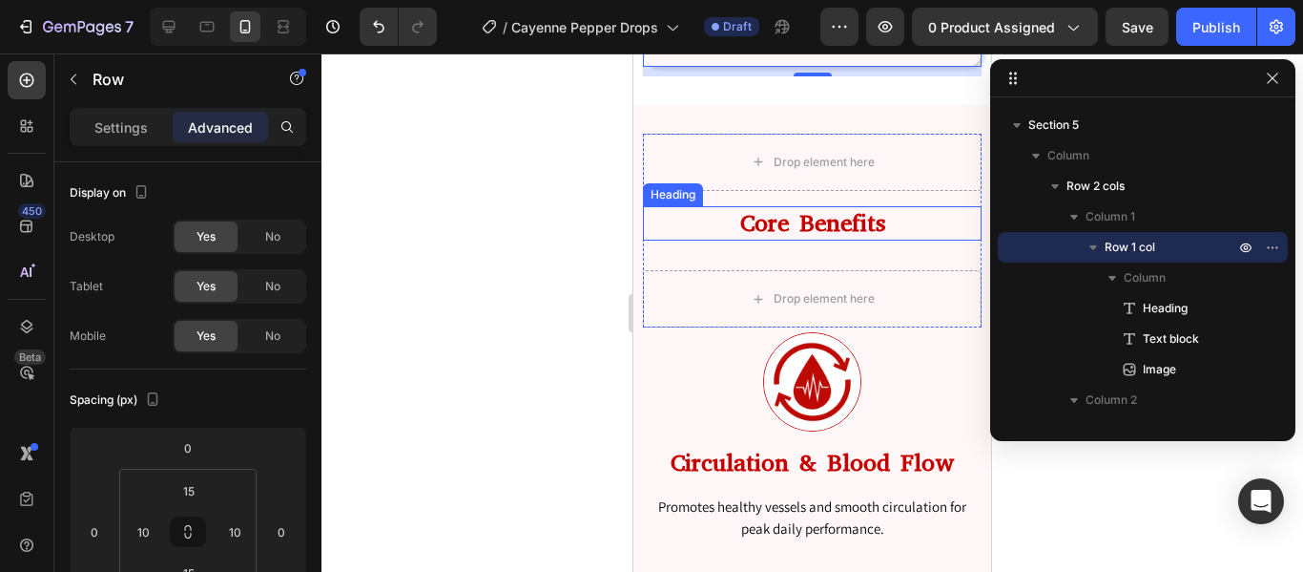
click at [742, 236] on h2 "Core Benefits" at bounding box center [812, 223] width 339 height 35
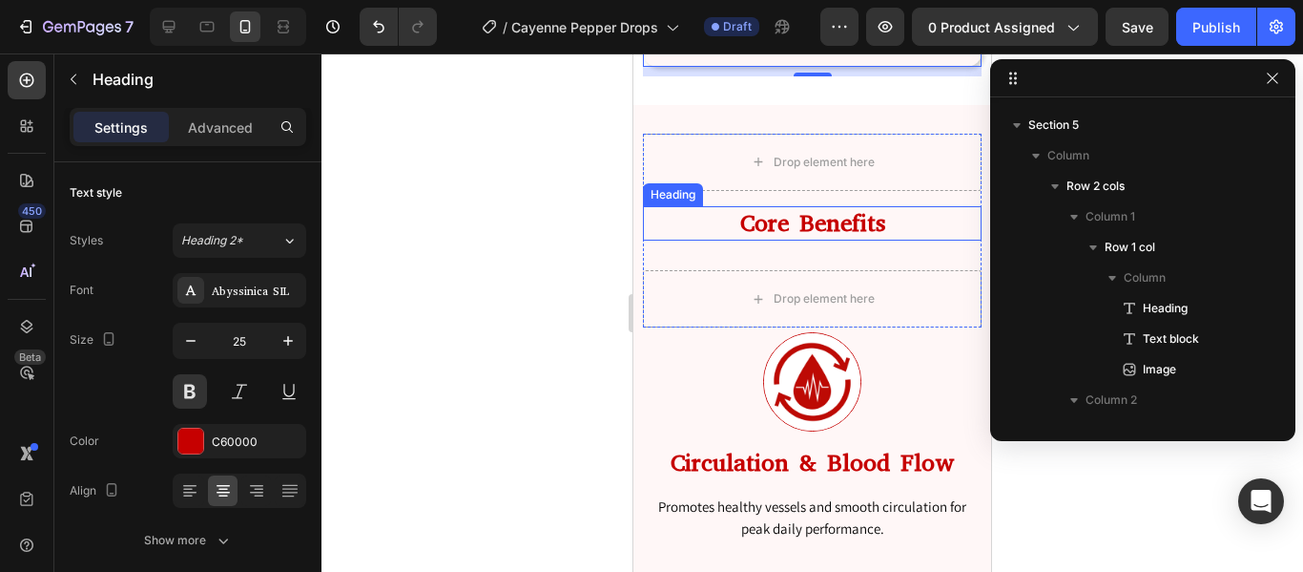
scroll to position [1362, 0]
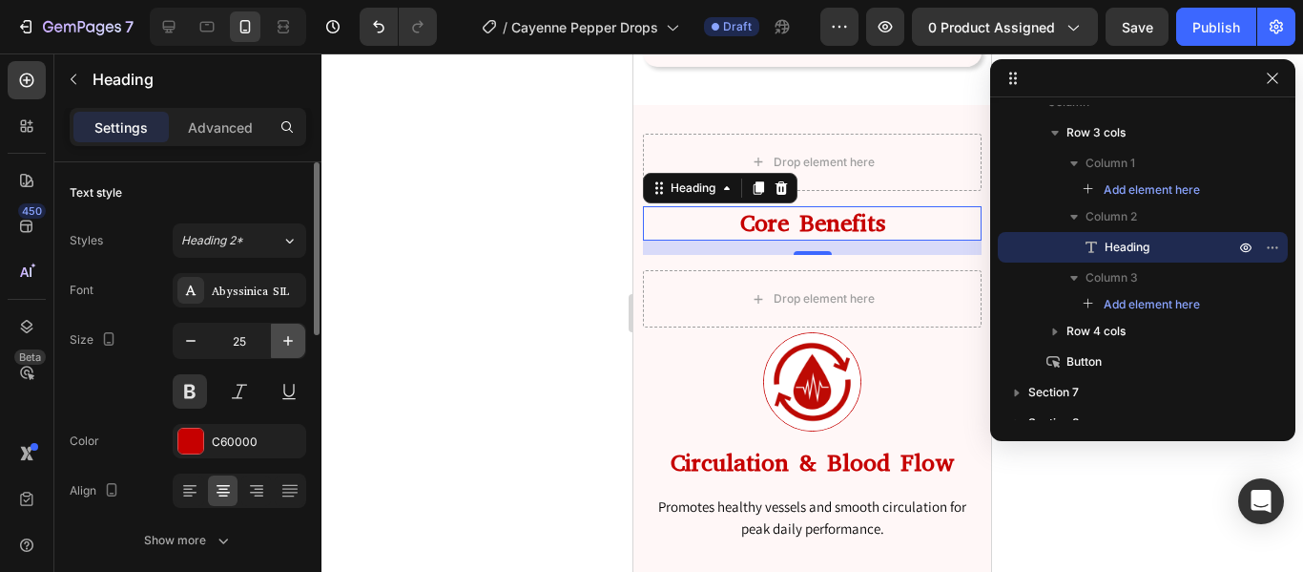
click at [287, 344] on icon "button" at bounding box center [288, 340] width 19 height 19
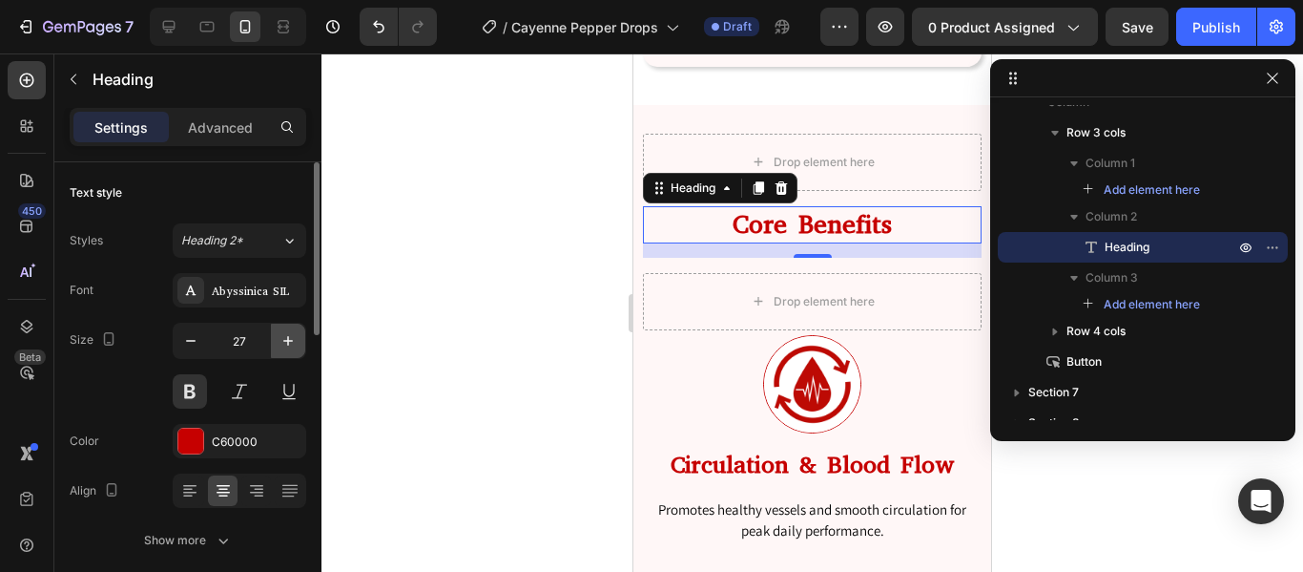
type input "28"
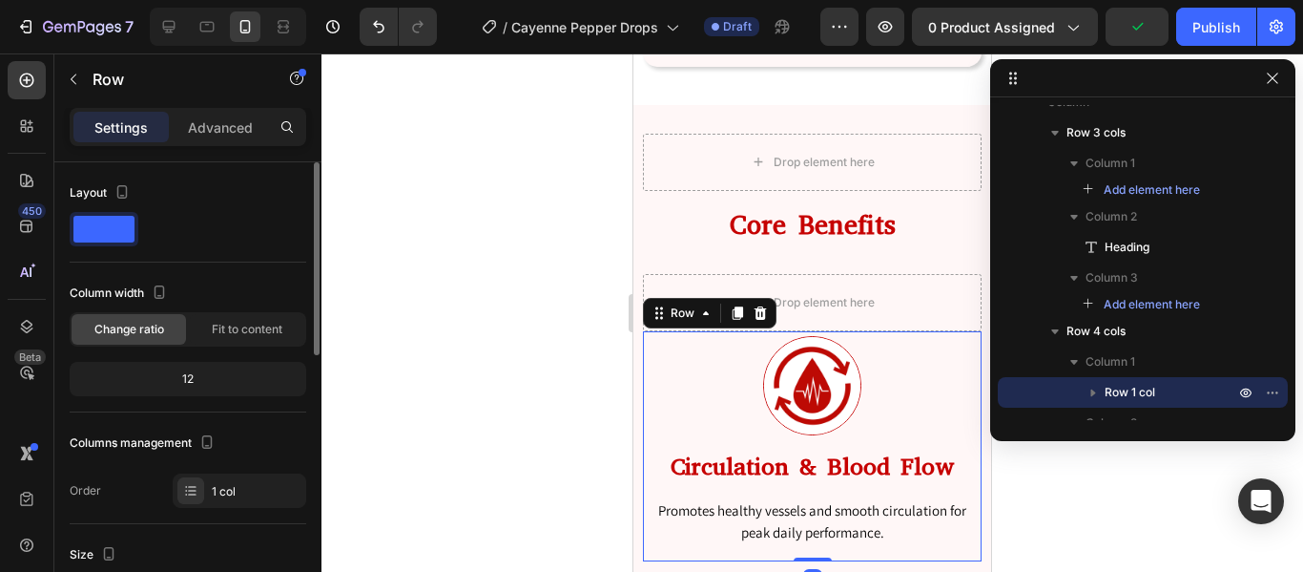
click at [652, 438] on div "Image Circulation & Blood Flow Heading Promotes healthy vessels and smooth circ…" at bounding box center [812, 446] width 329 height 220
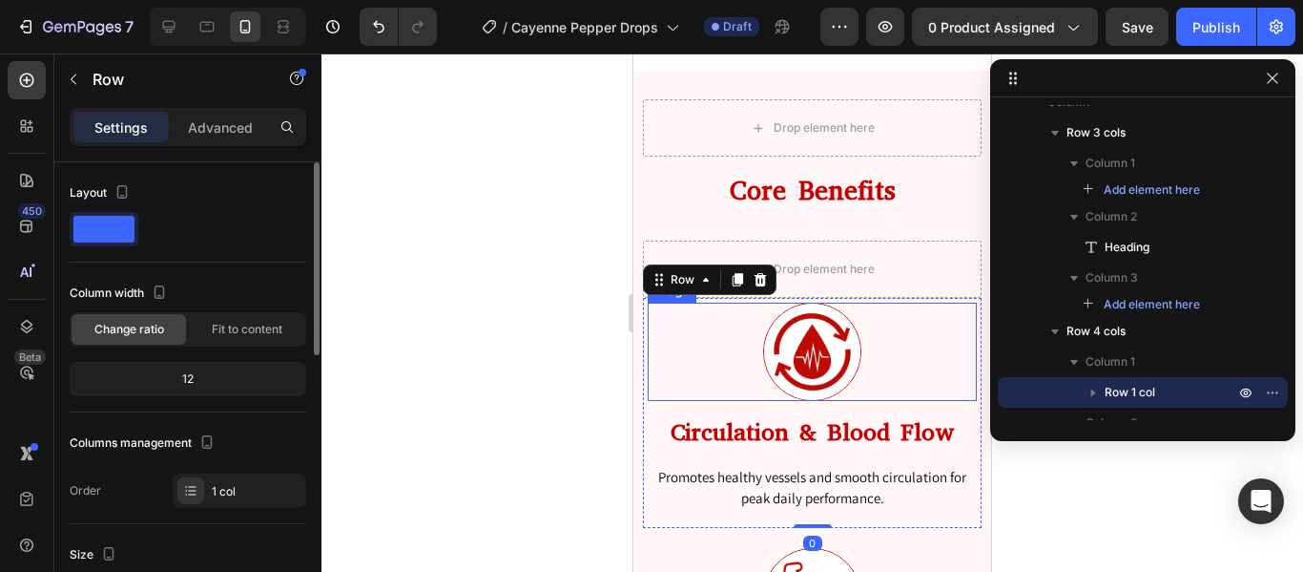
scroll to position [3265, 0]
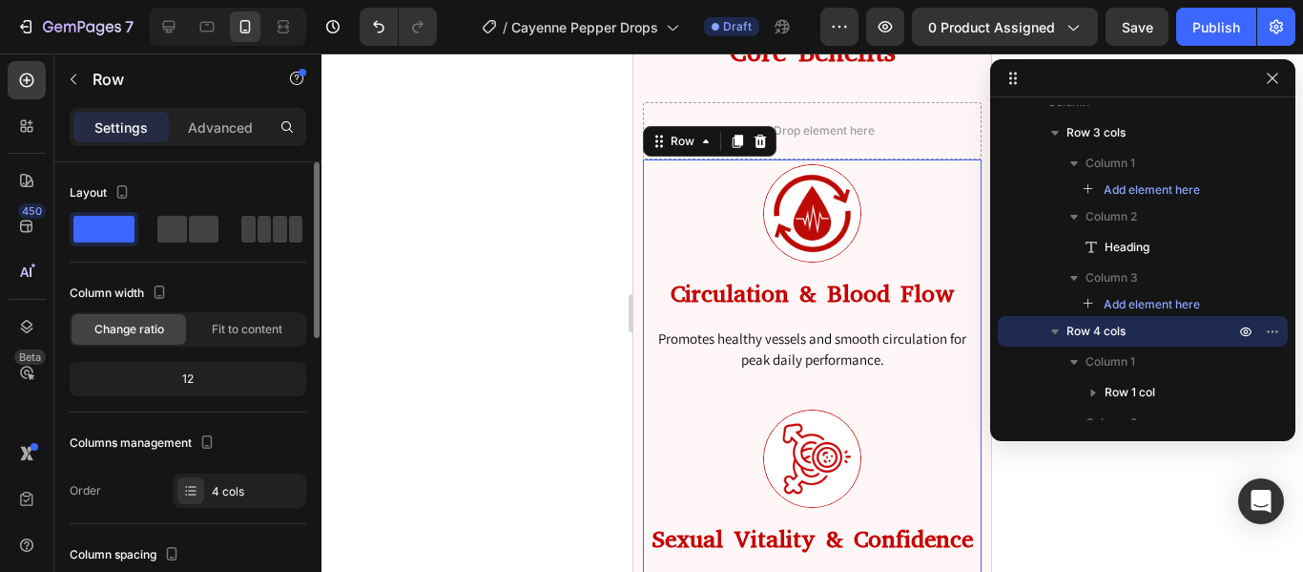
click at [179, 230] on span at bounding box center [172, 229] width 30 height 27
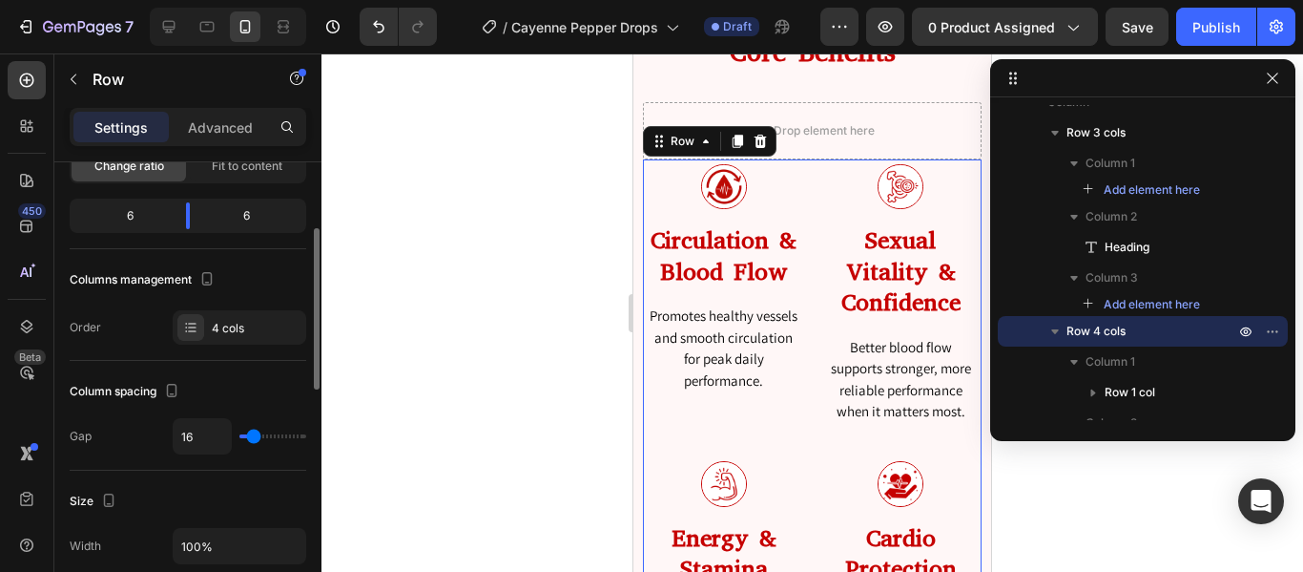
scroll to position [172, 0]
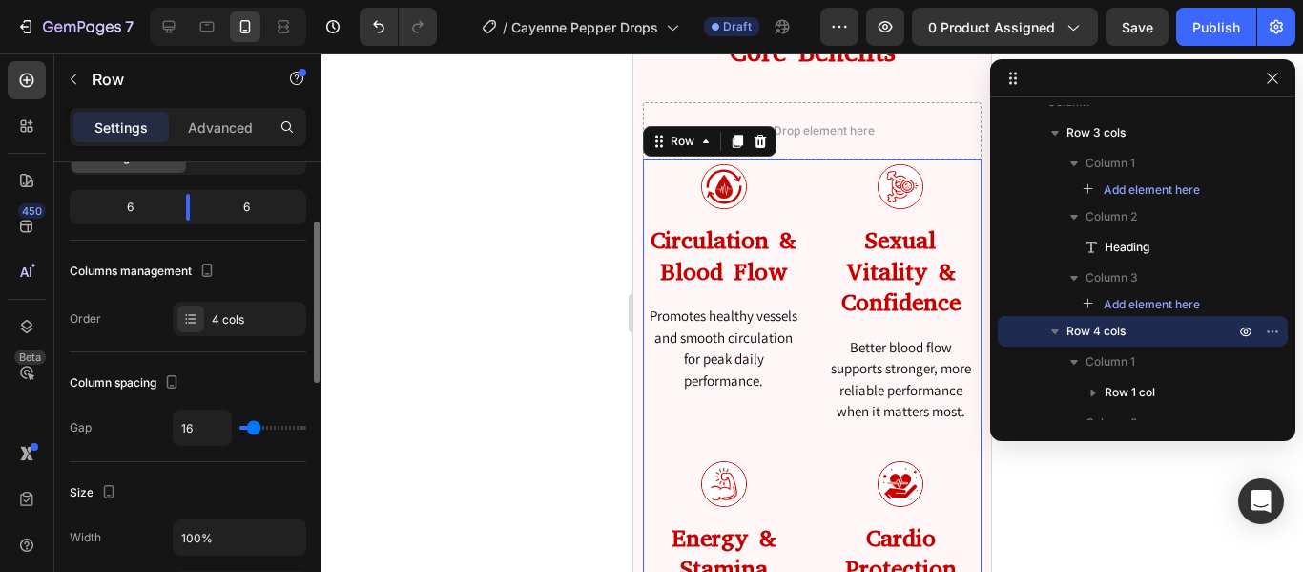
type input "0"
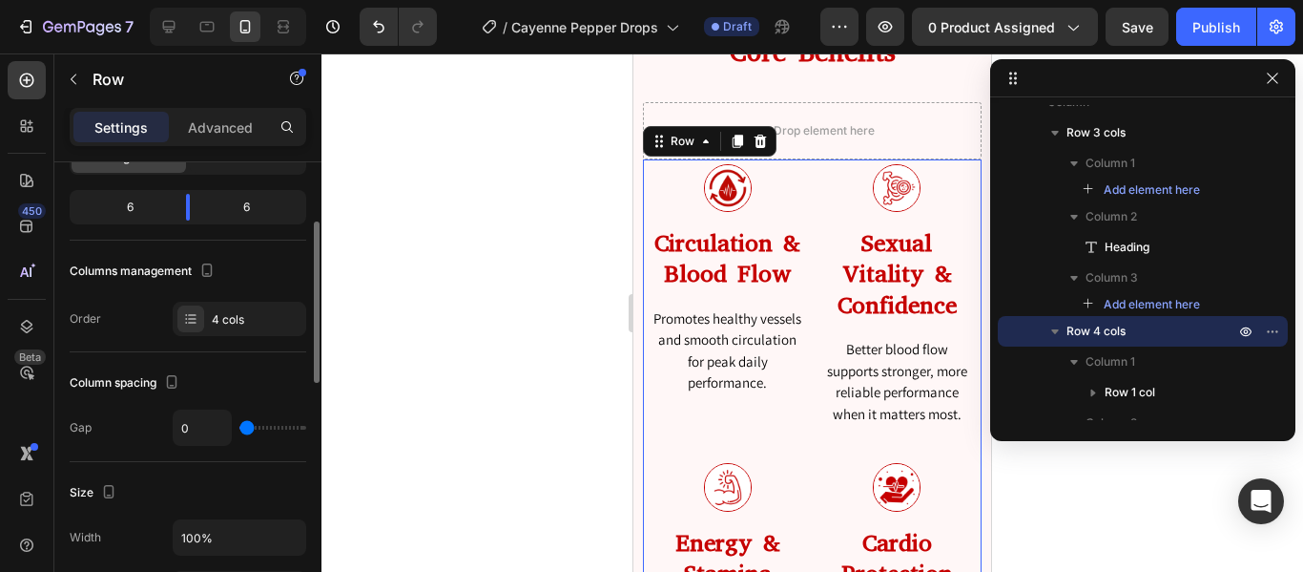
type input "2"
click at [248, 426] on input "range" at bounding box center [273, 428] width 67 height 4
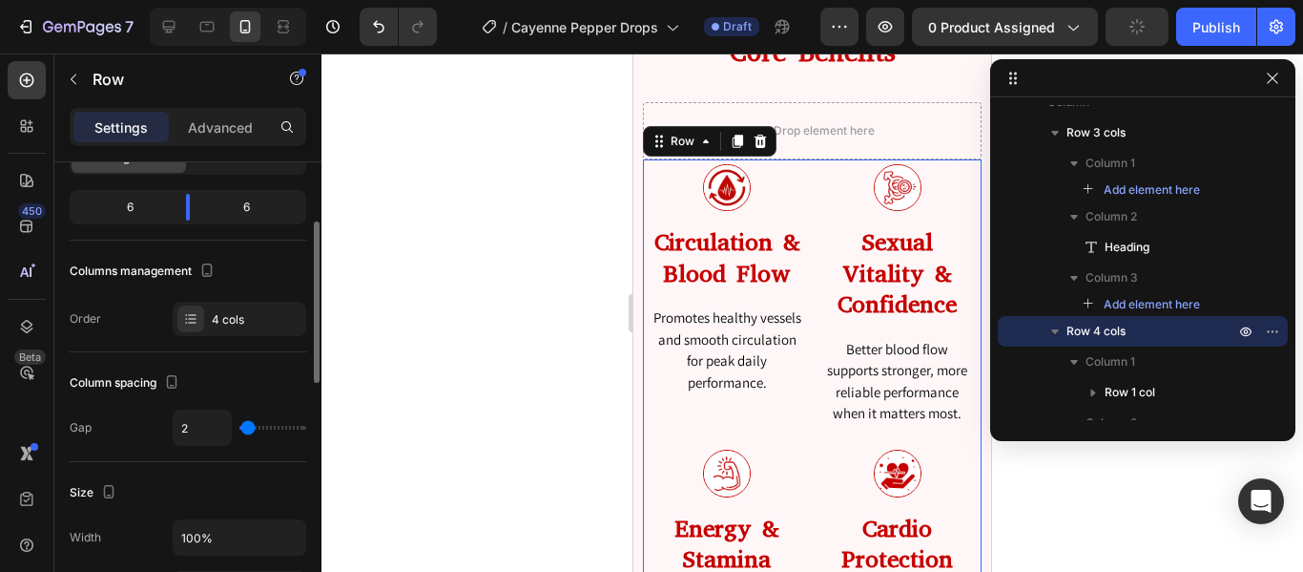
type input "4"
type input "7"
click at [250, 426] on input "range" at bounding box center [273, 428] width 67 height 4
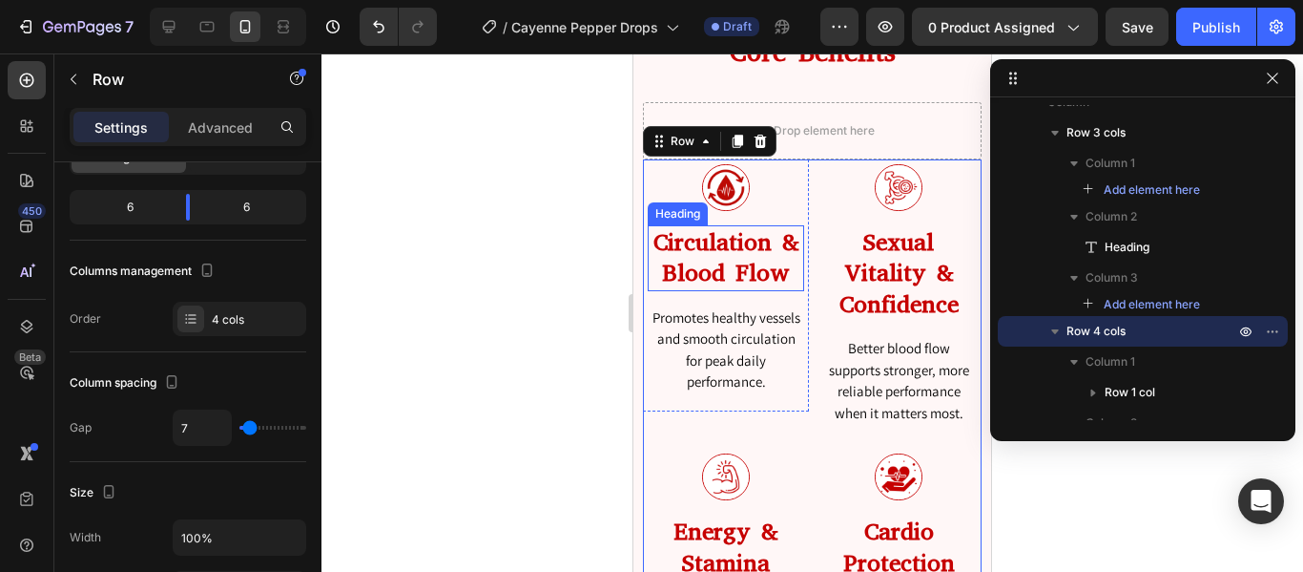
click at [713, 240] on h2 "Circulation & Blood Flow" at bounding box center [726, 258] width 156 height 66
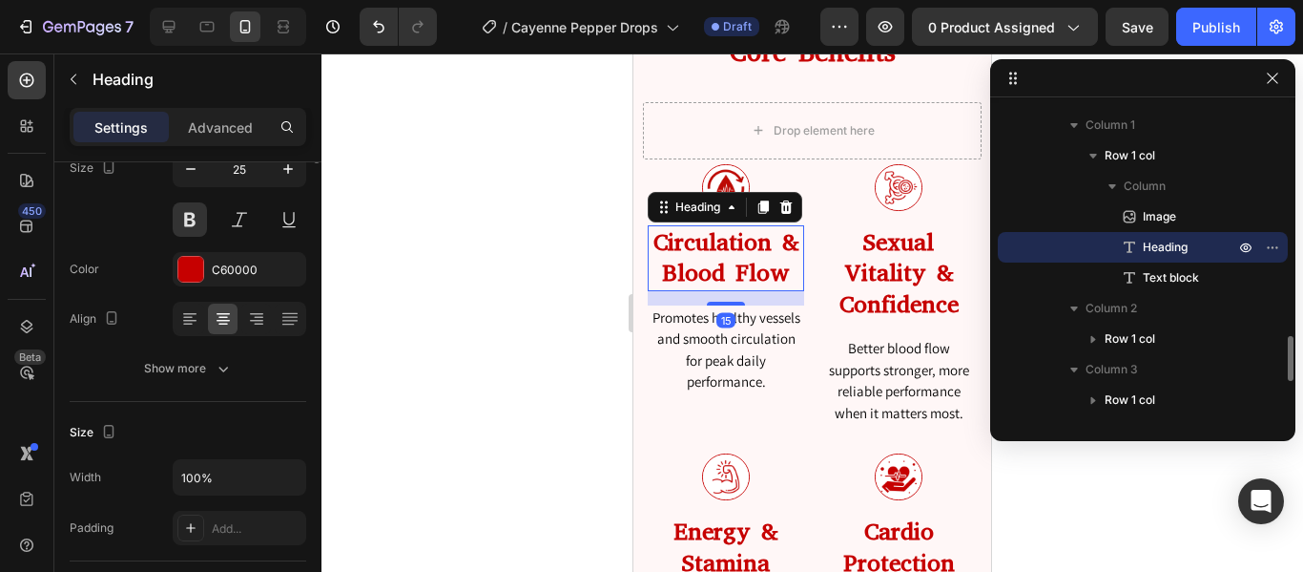
scroll to position [0, 0]
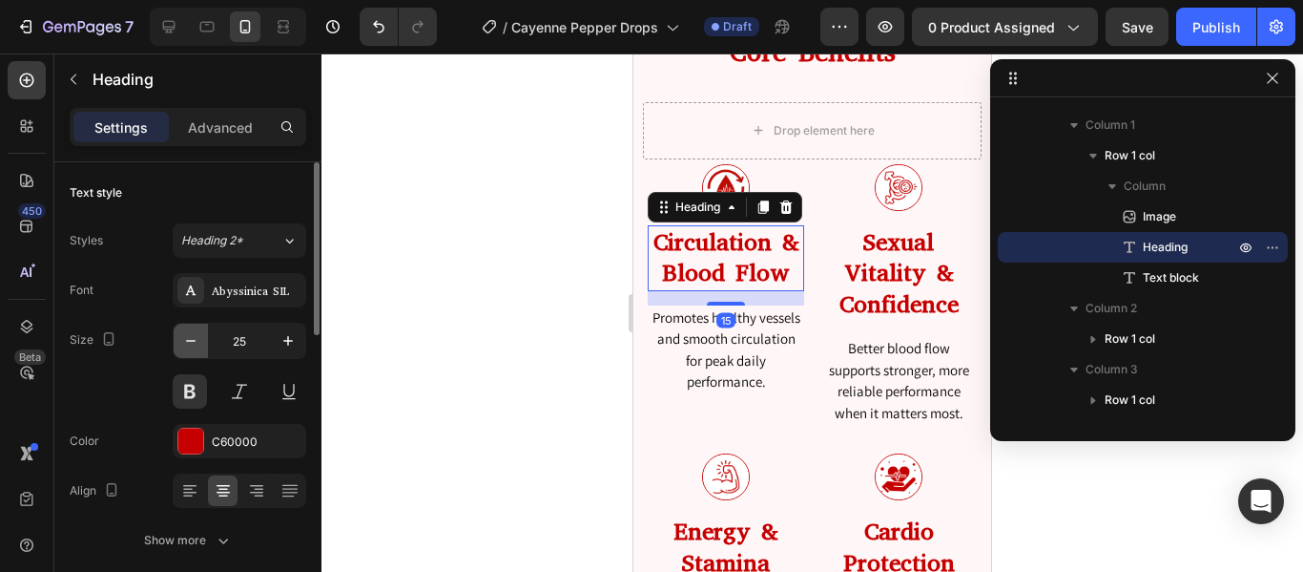
click at [193, 344] on icon "button" at bounding box center [190, 340] width 19 height 19
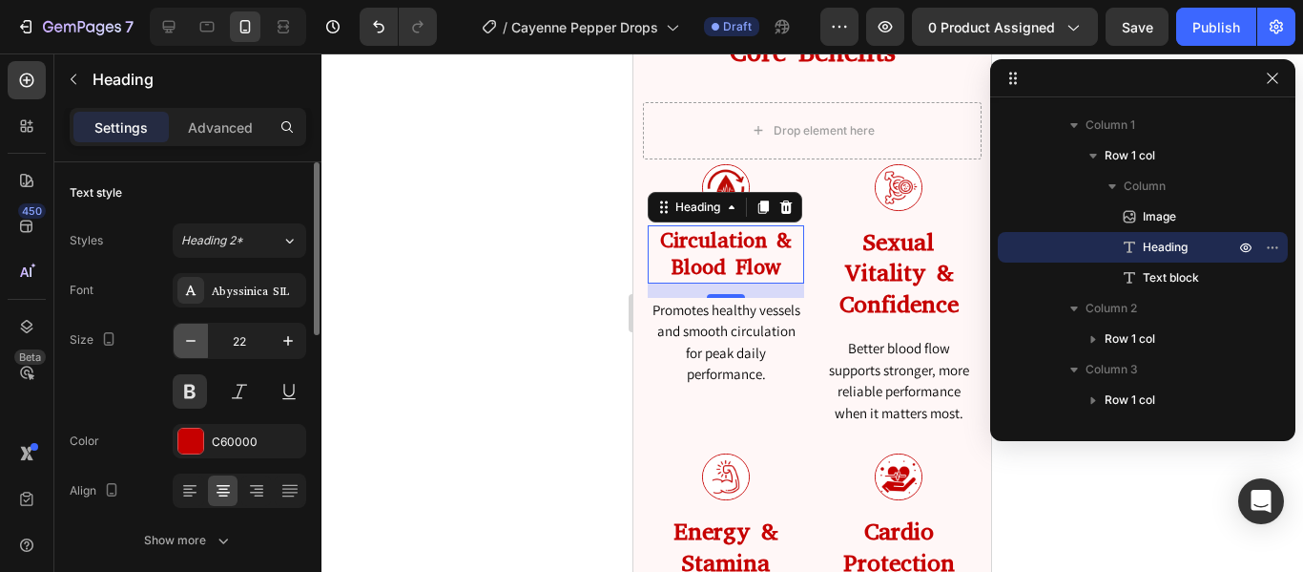
click at [193, 344] on icon "button" at bounding box center [190, 340] width 19 height 19
type input "18"
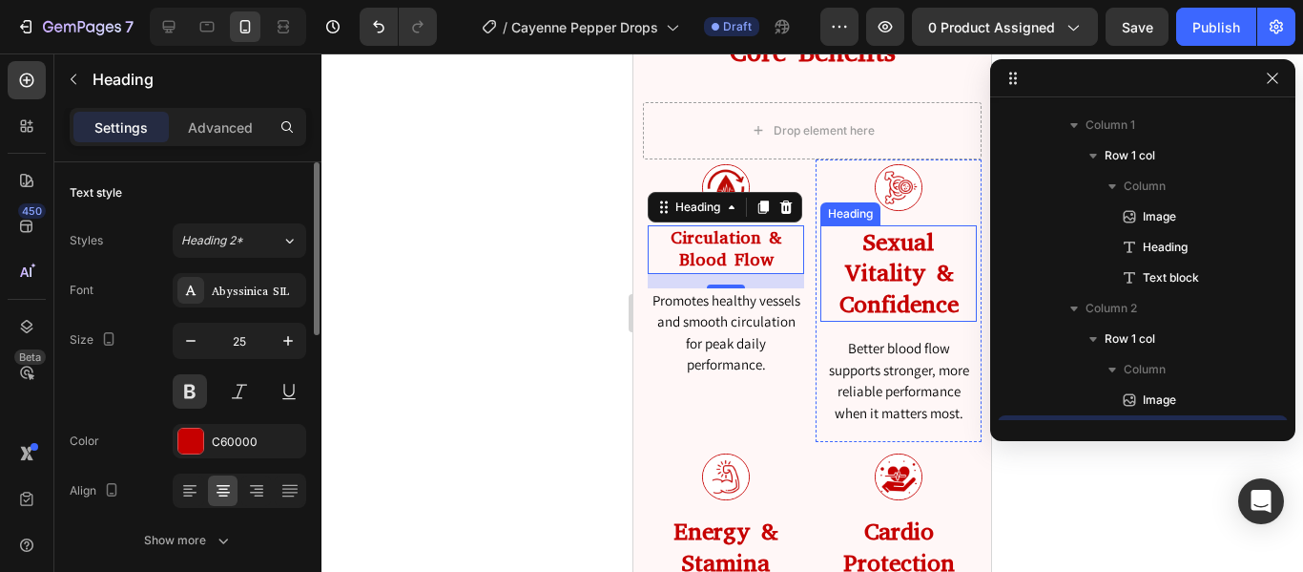
click at [906, 282] on h2 "Sexual Vitality & Confidence" at bounding box center [899, 273] width 156 height 97
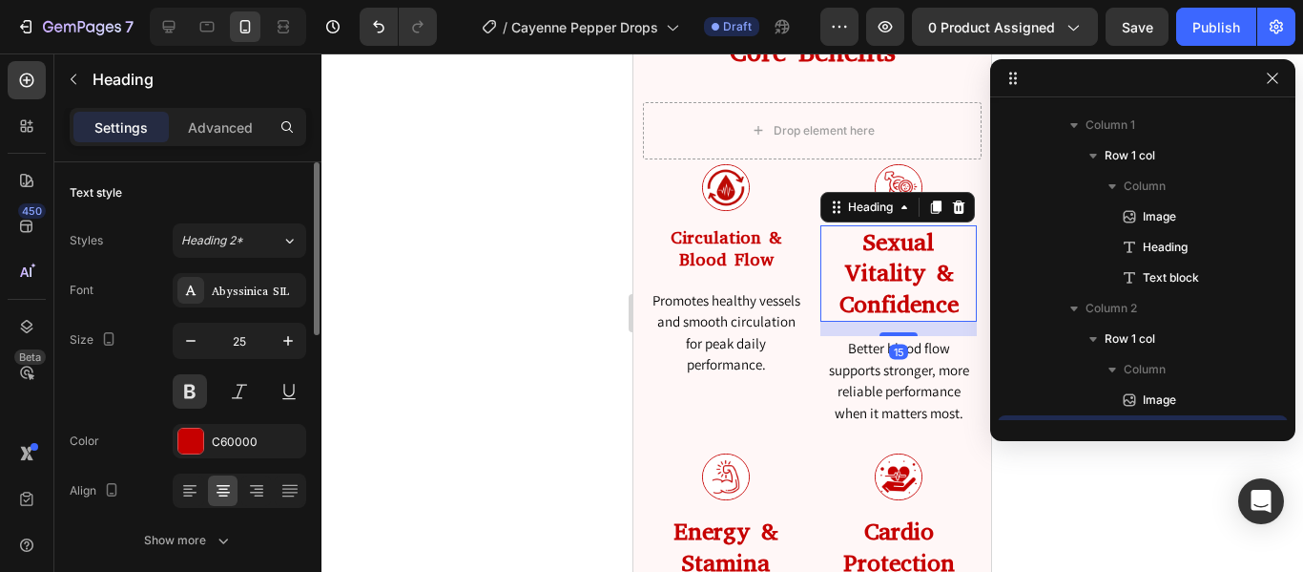
scroll to position [1782, 0]
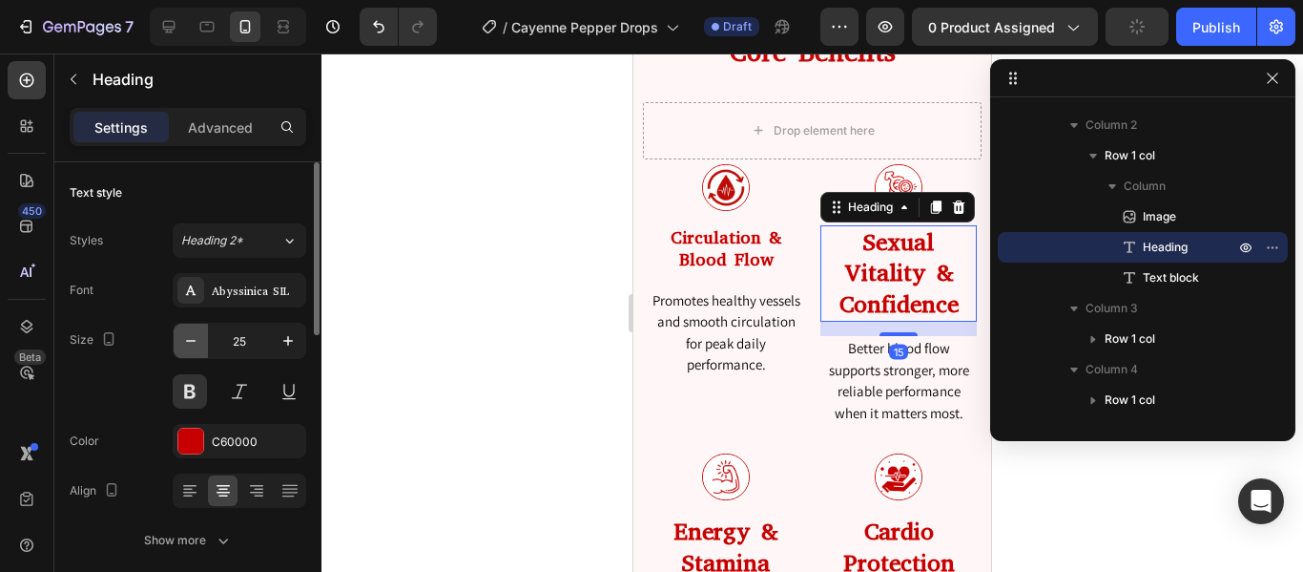
click at [197, 343] on icon "button" at bounding box center [190, 340] width 19 height 19
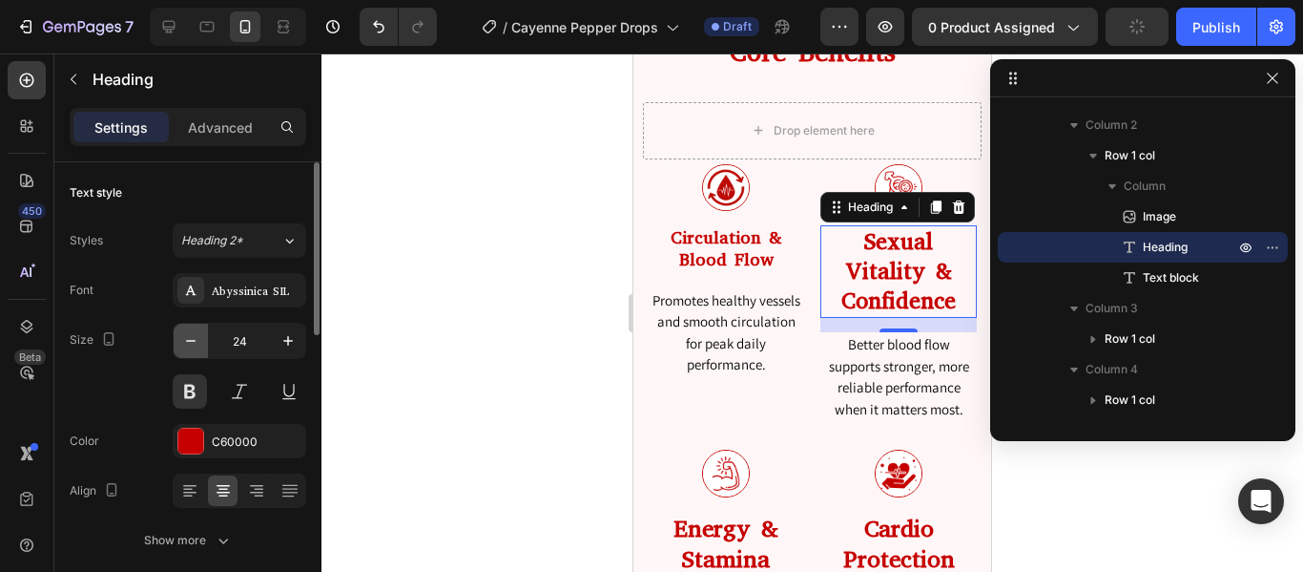
click at [197, 343] on icon "button" at bounding box center [190, 340] width 19 height 19
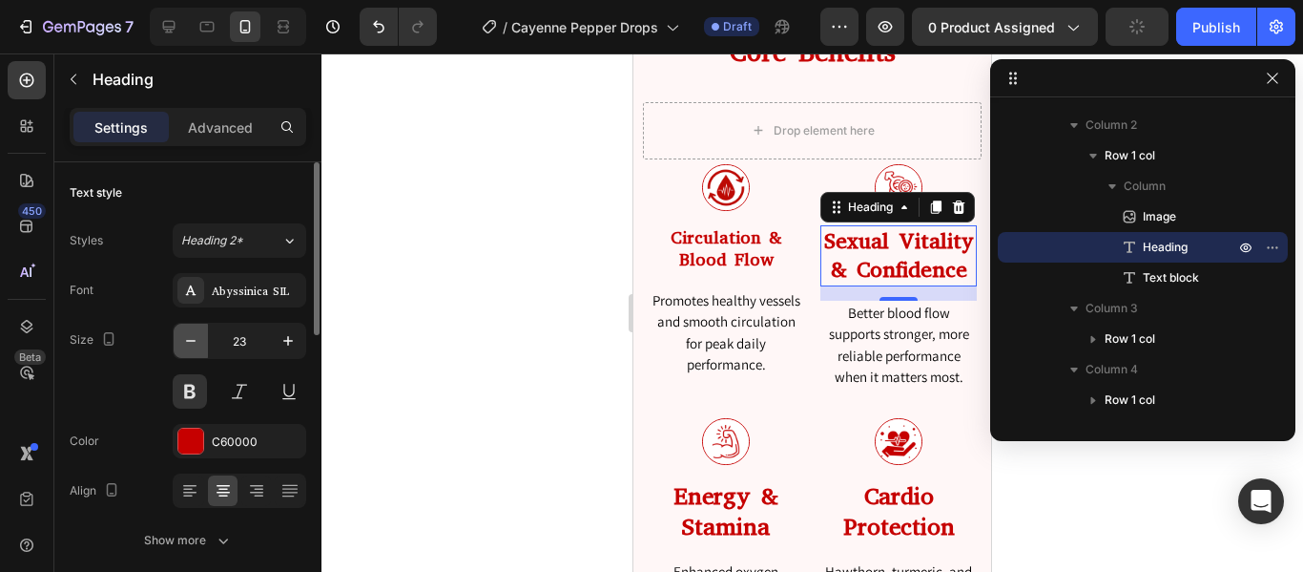
click at [197, 343] on icon "button" at bounding box center [190, 340] width 19 height 19
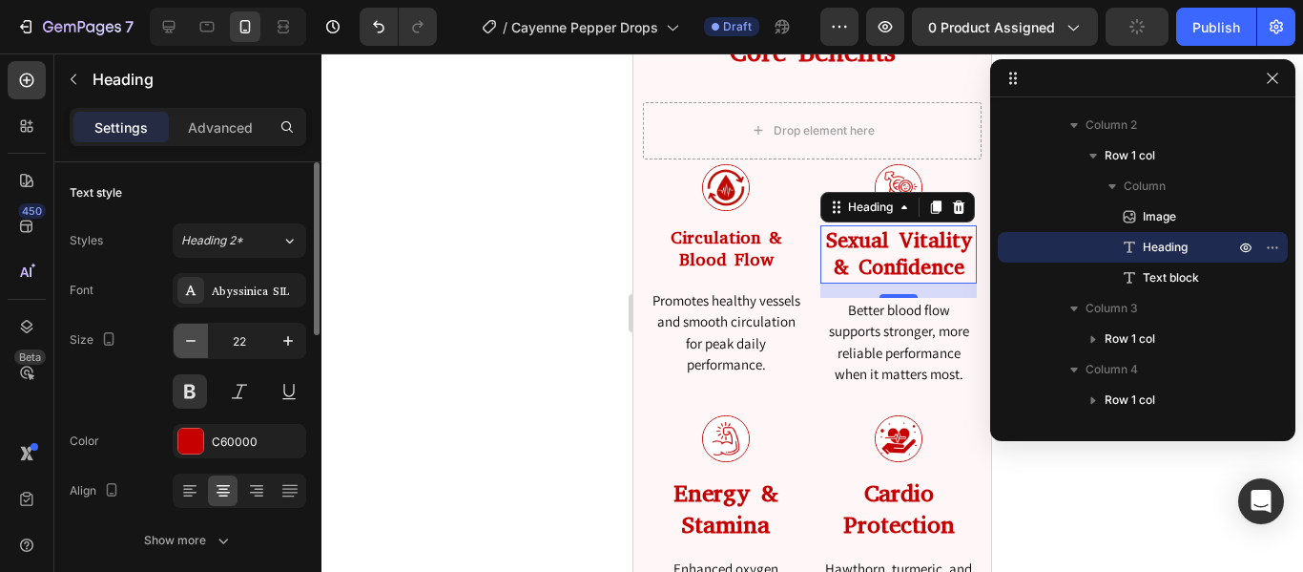
click at [197, 343] on icon "button" at bounding box center [190, 340] width 19 height 19
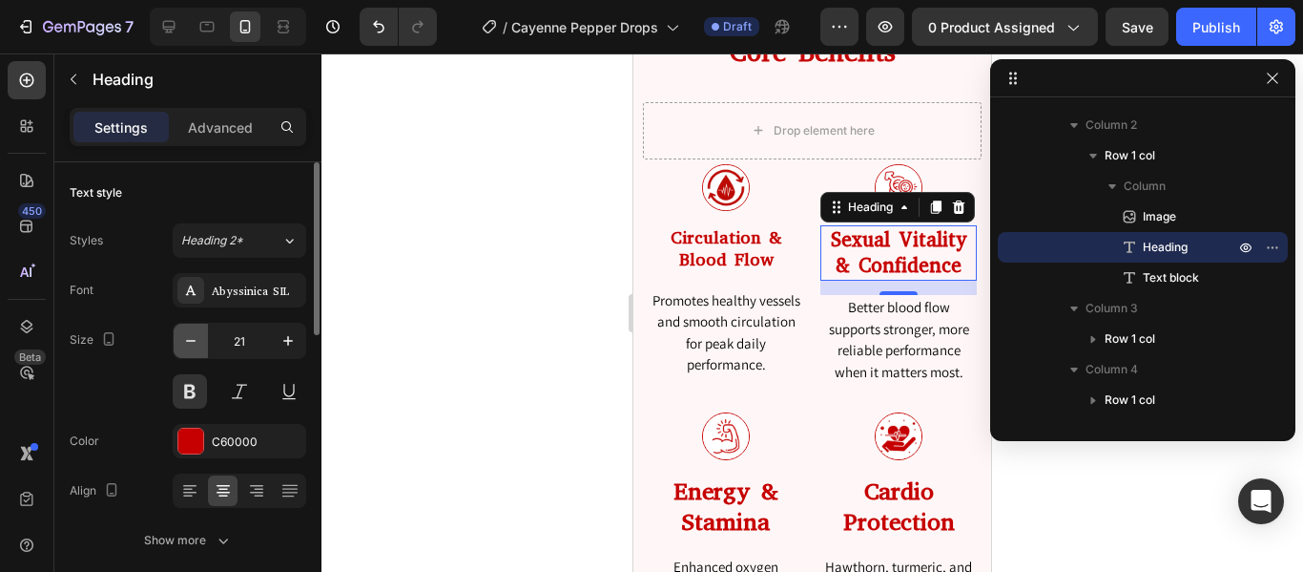
click at [197, 343] on icon "button" at bounding box center [190, 340] width 19 height 19
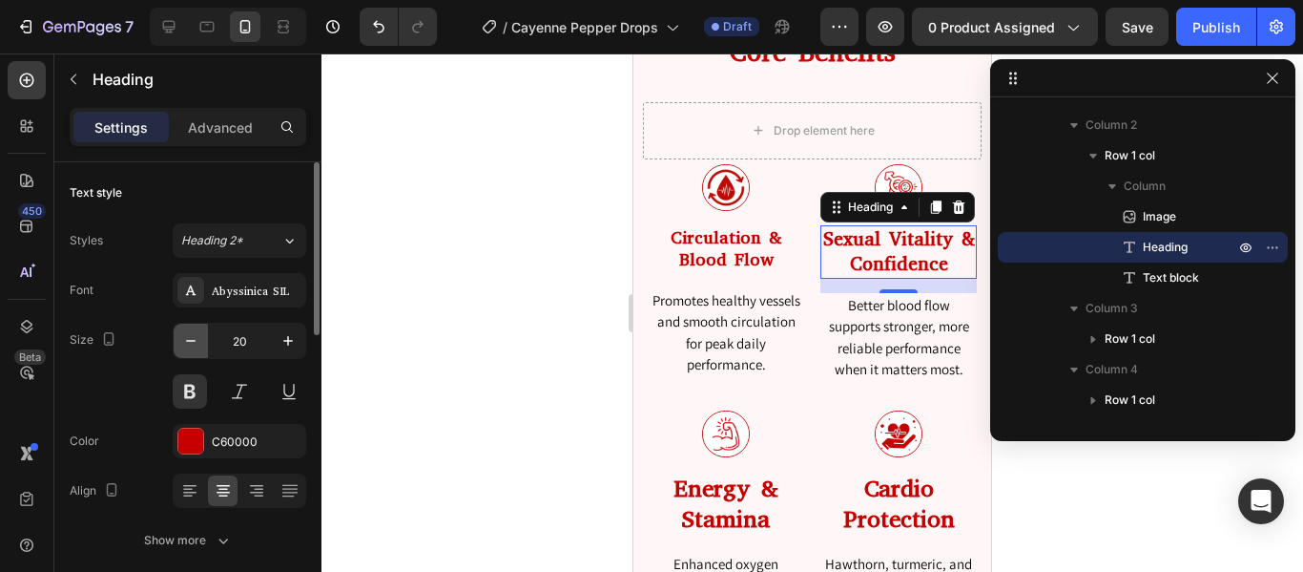
click at [197, 343] on icon "button" at bounding box center [190, 340] width 19 height 19
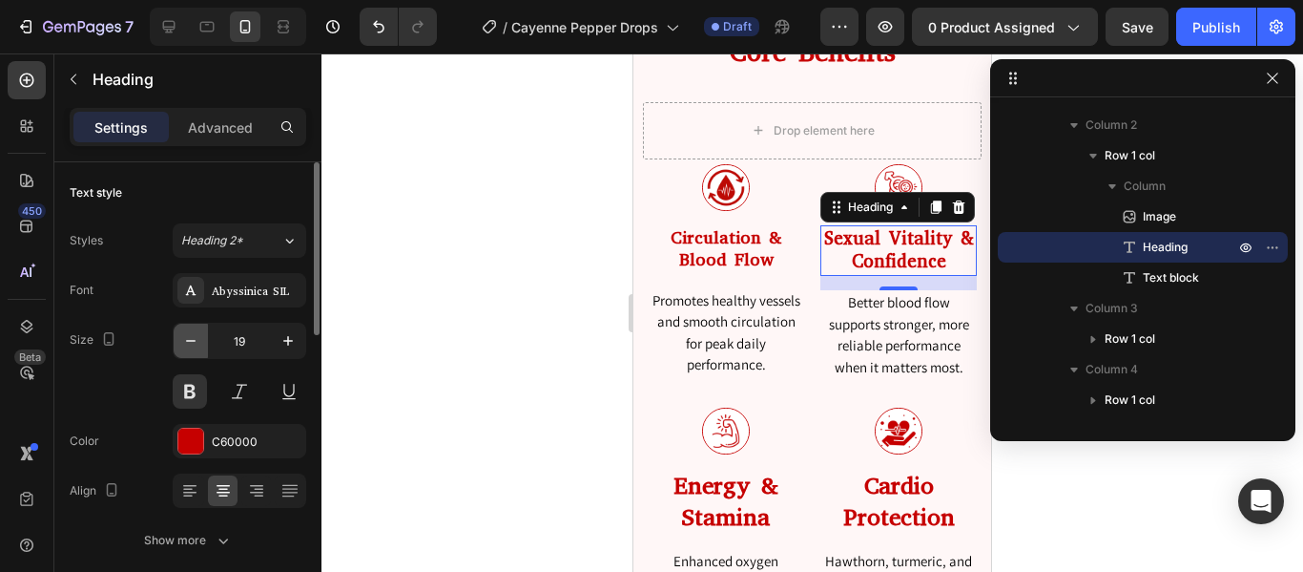
type input "18"
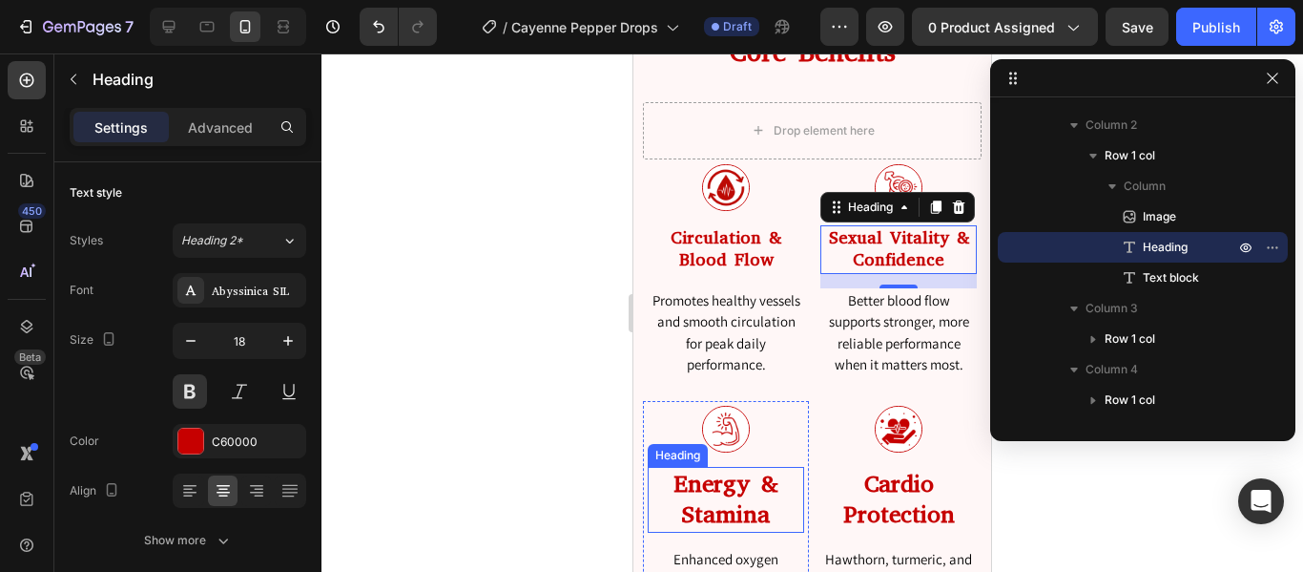
click at [713, 485] on h2 "Energy & Stamina" at bounding box center [726, 500] width 156 height 66
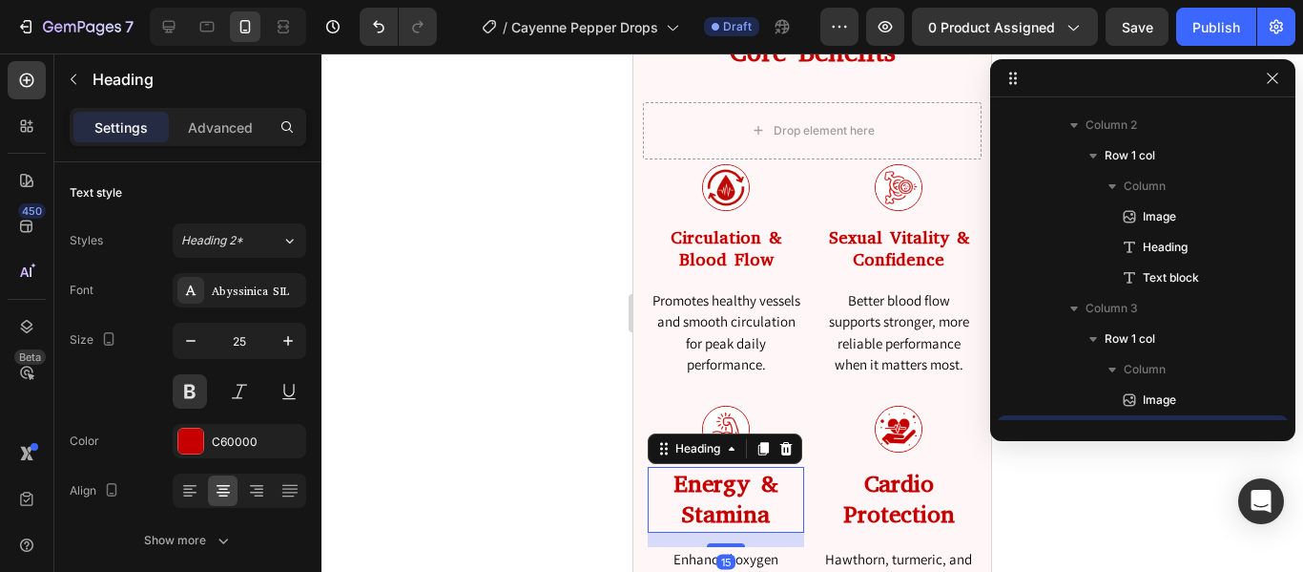
scroll to position [1965, 0]
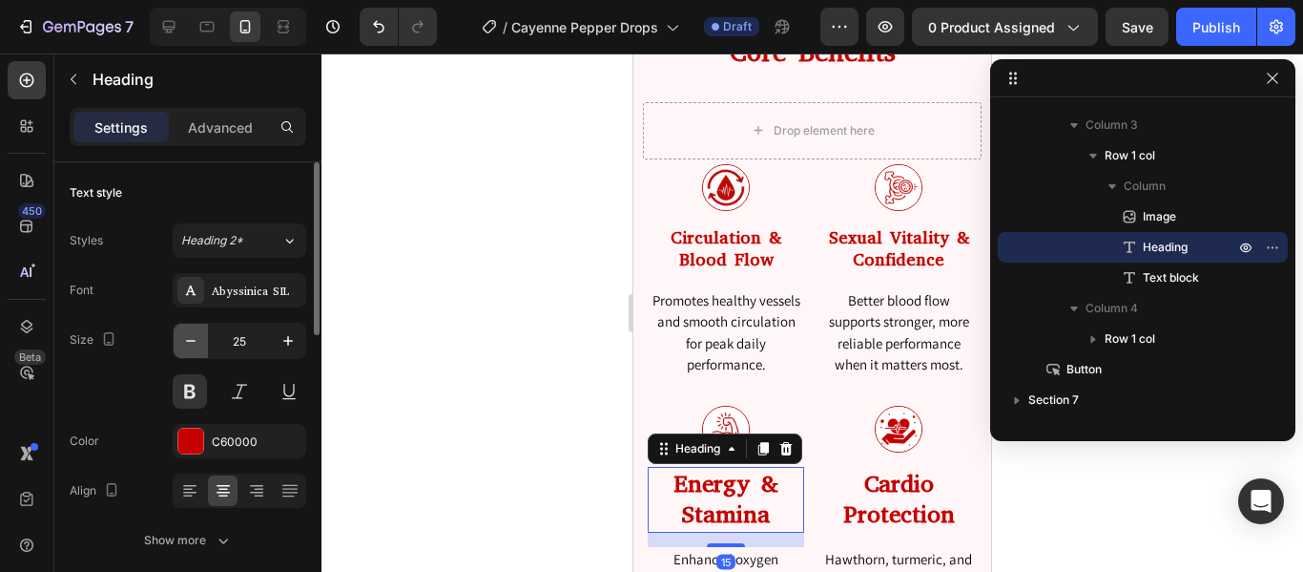
click at [198, 341] on icon "button" at bounding box center [190, 340] width 19 height 19
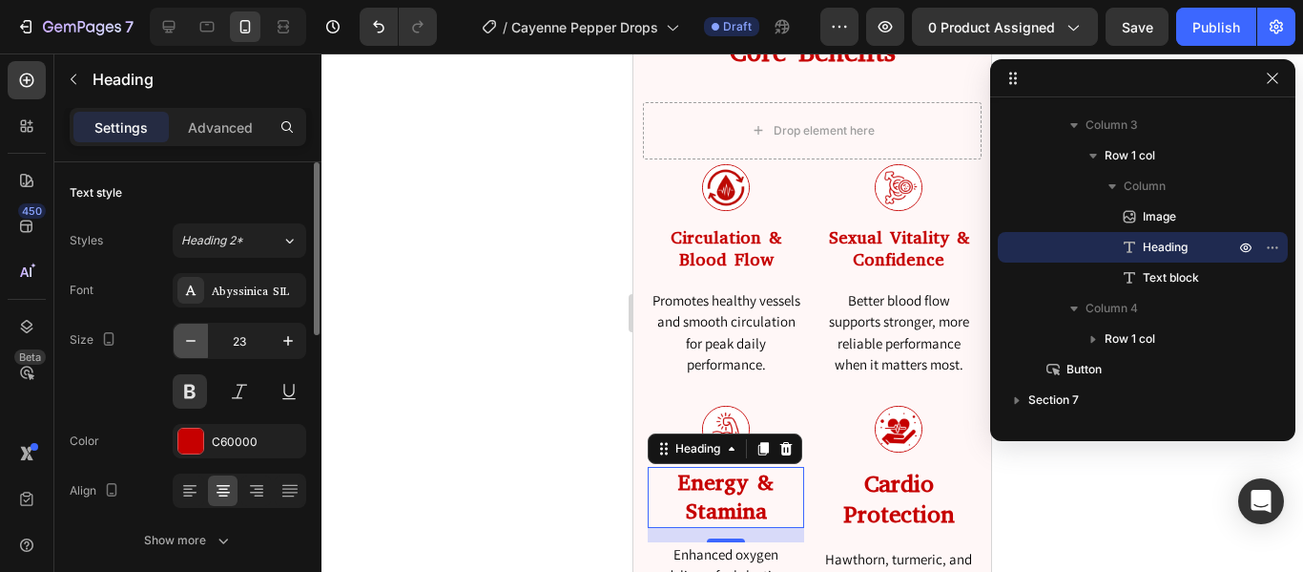
click at [198, 341] on icon "button" at bounding box center [190, 340] width 19 height 19
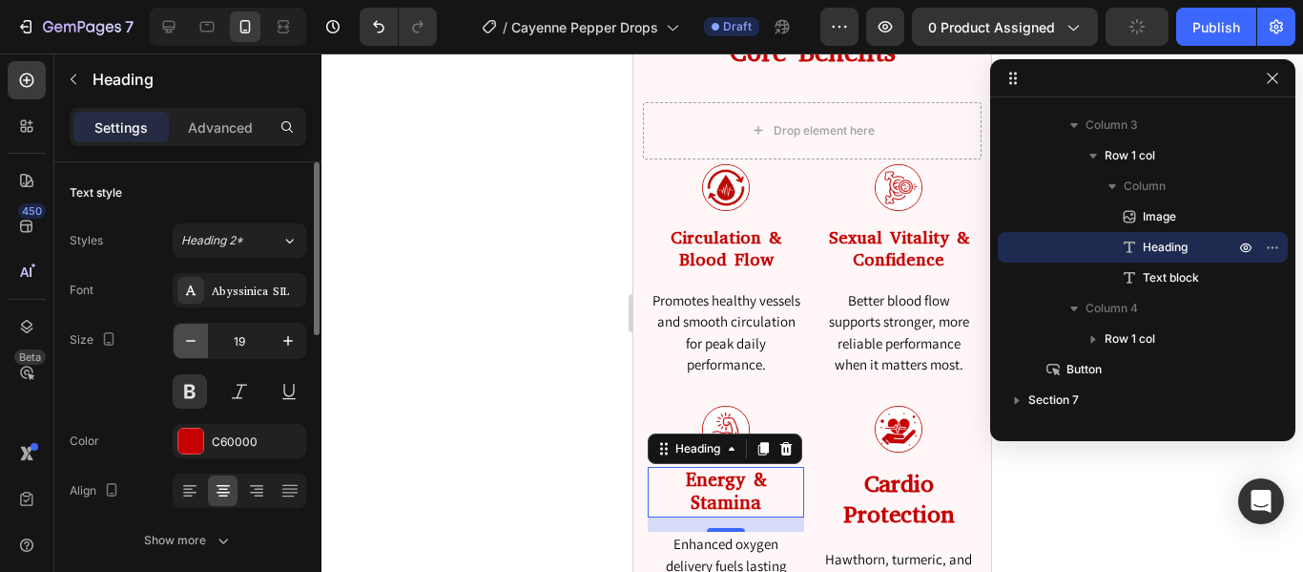
type input "18"
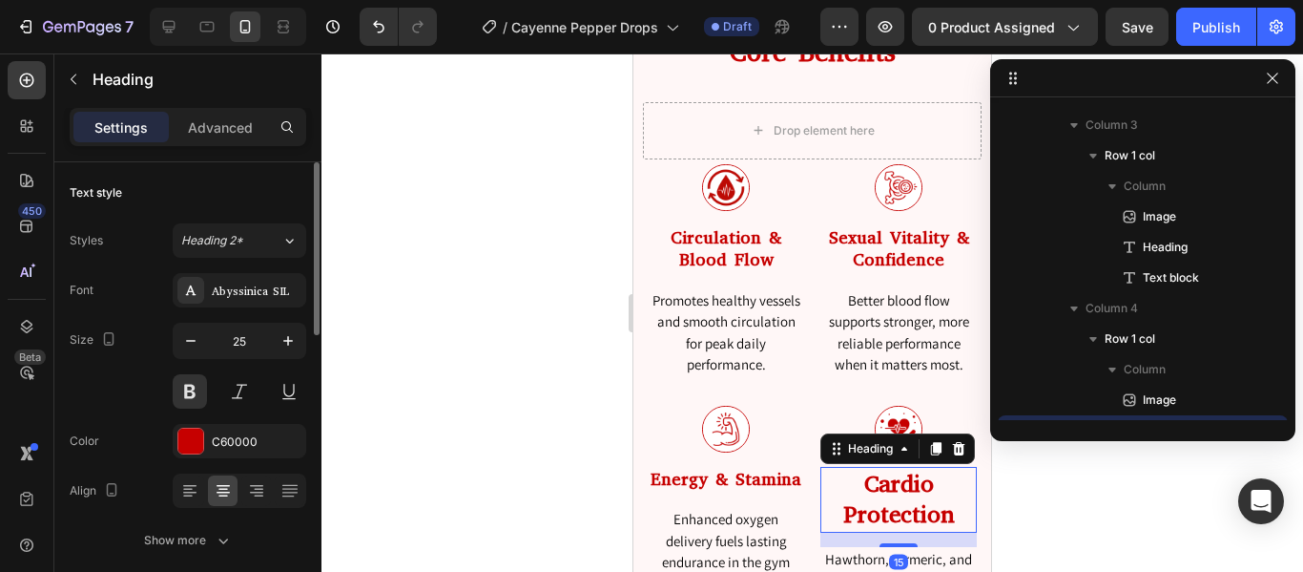
click at [895, 515] on h2 "Cardio Protection" at bounding box center [899, 500] width 156 height 66
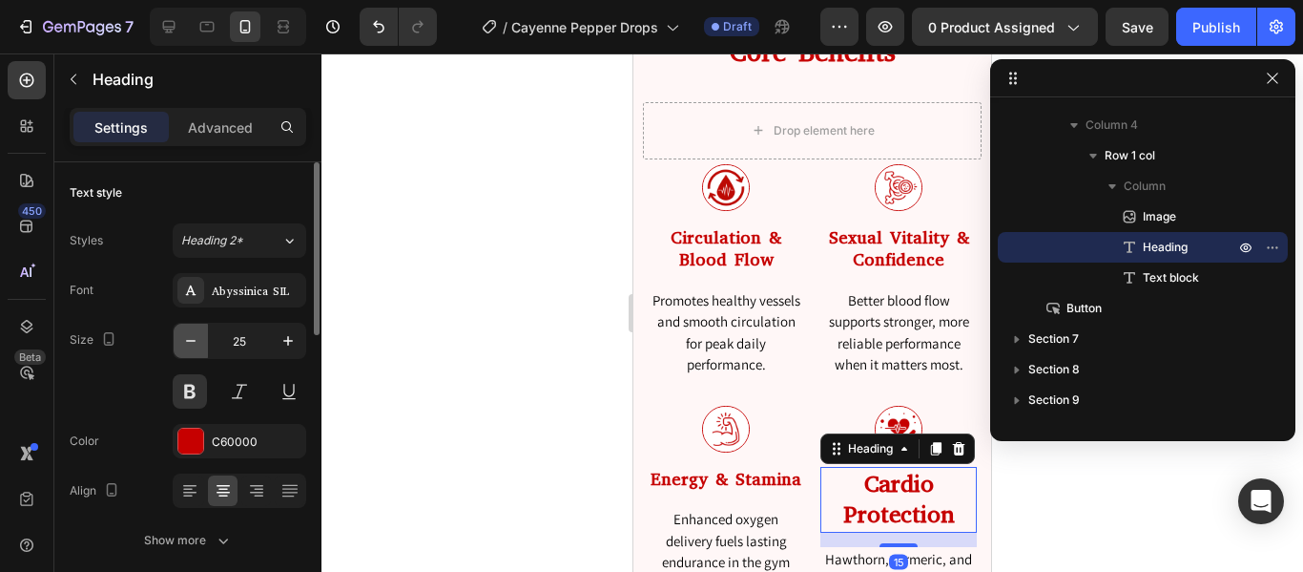
click at [190, 346] on icon "button" at bounding box center [190, 340] width 19 height 19
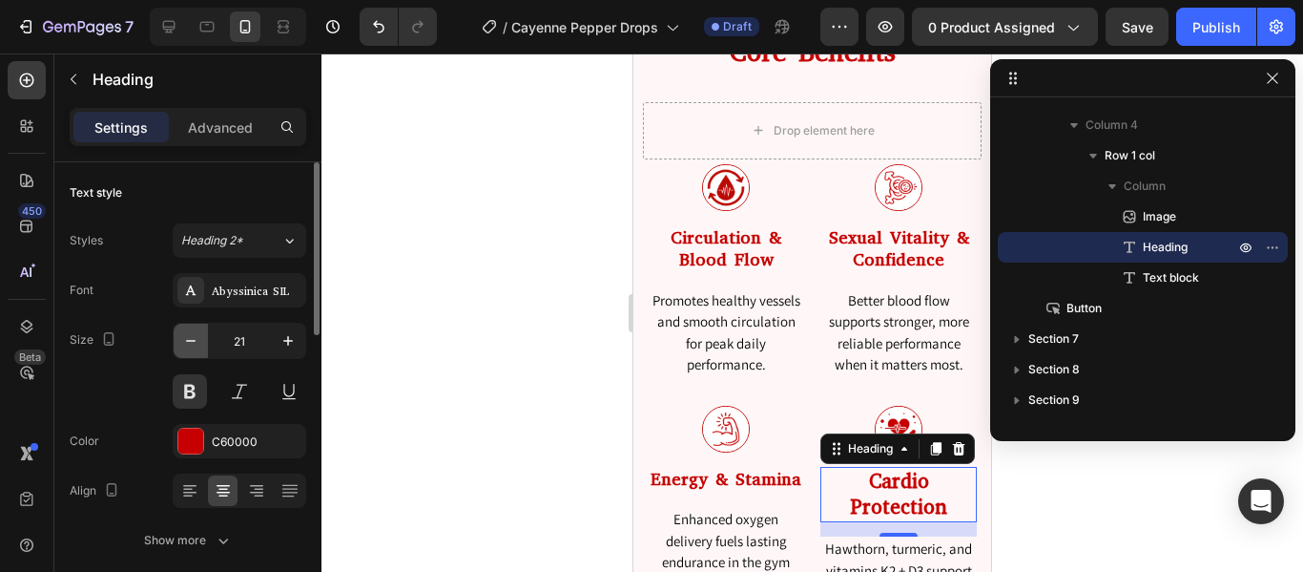
click at [190, 346] on icon "button" at bounding box center [190, 340] width 19 height 19
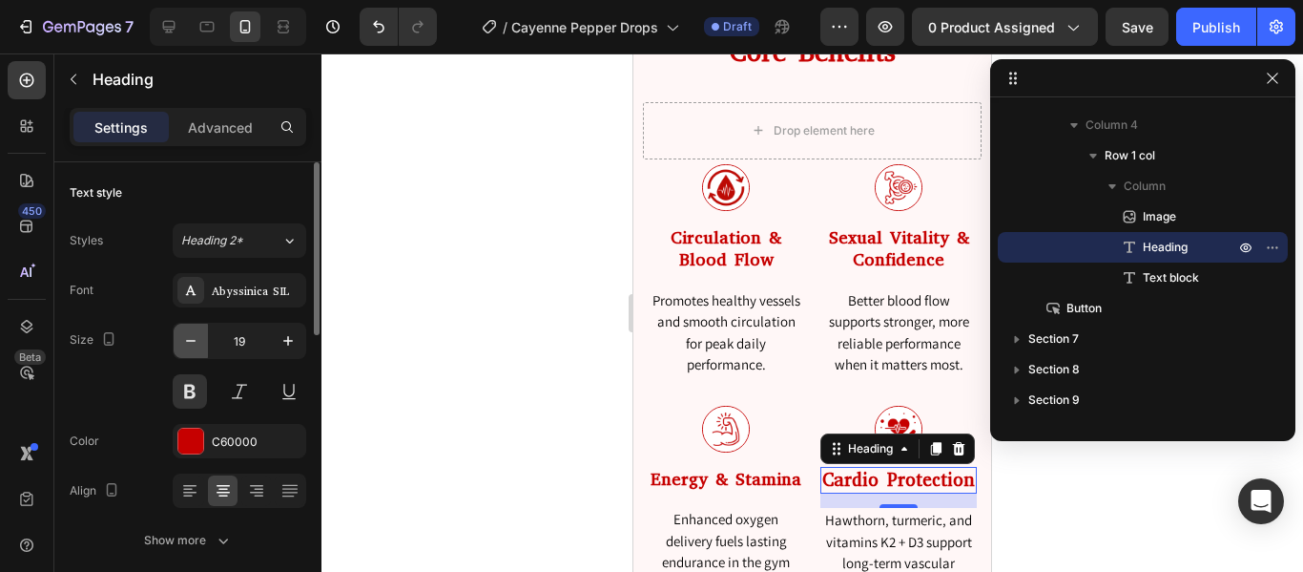
click at [190, 346] on icon "button" at bounding box center [190, 340] width 19 height 19
type input "18"
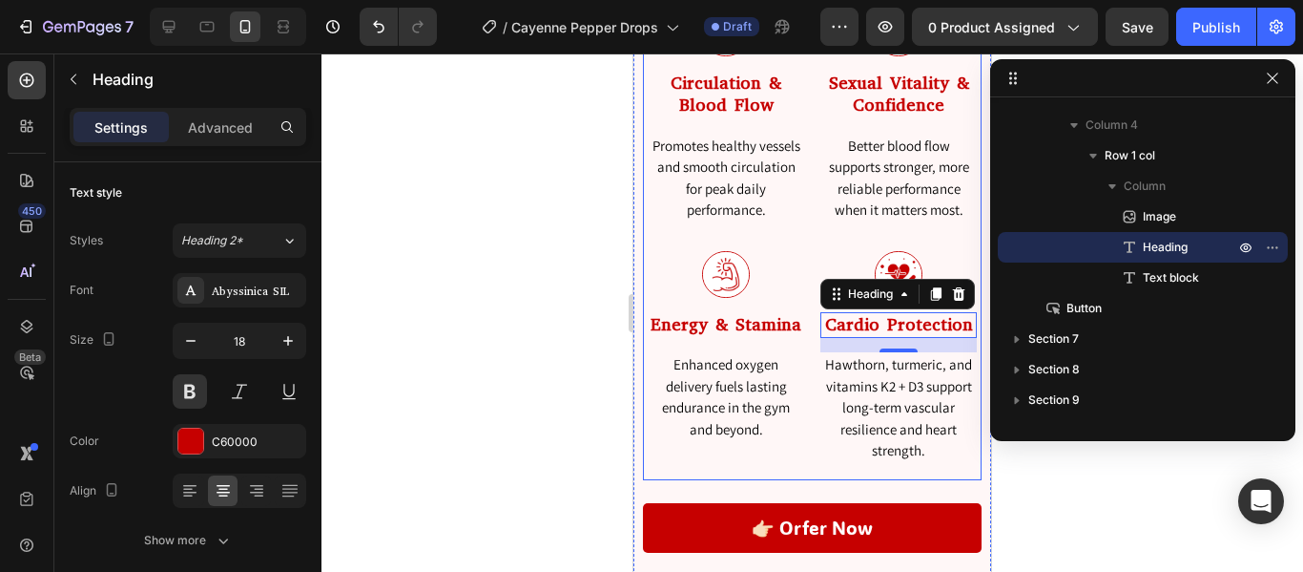
scroll to position [3461, 0]
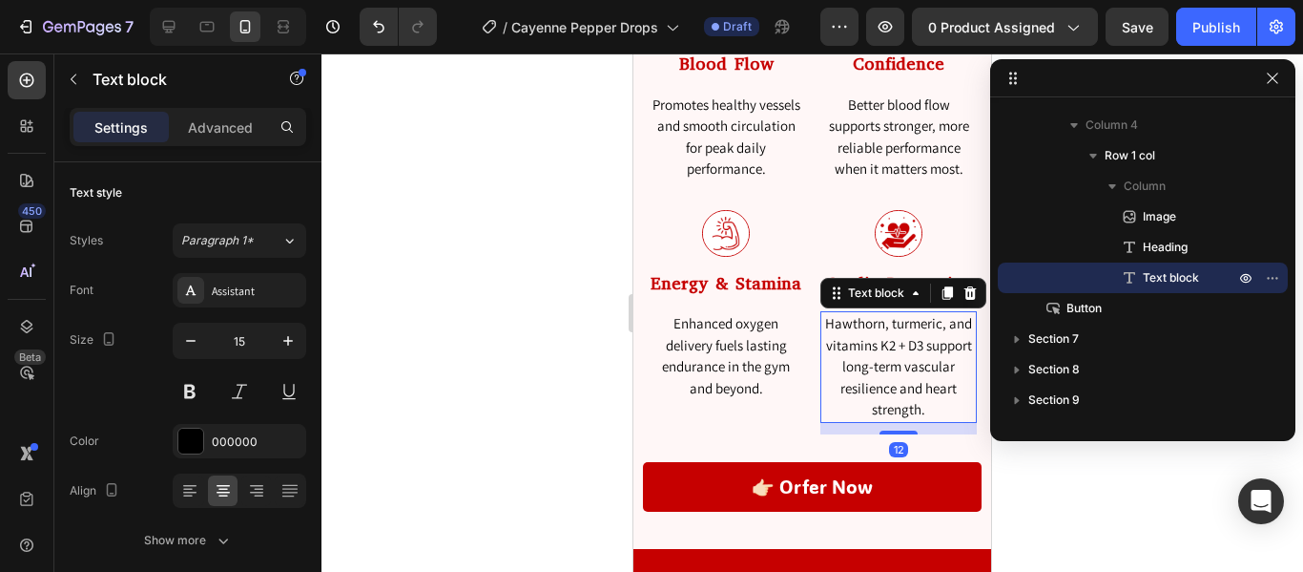
click at [844, 402] on p "Hawthorn, turmeric, and vitamins K2 + D3 support long-term vascular resilience …" at bounding box center [899, 367] width 153 height 108
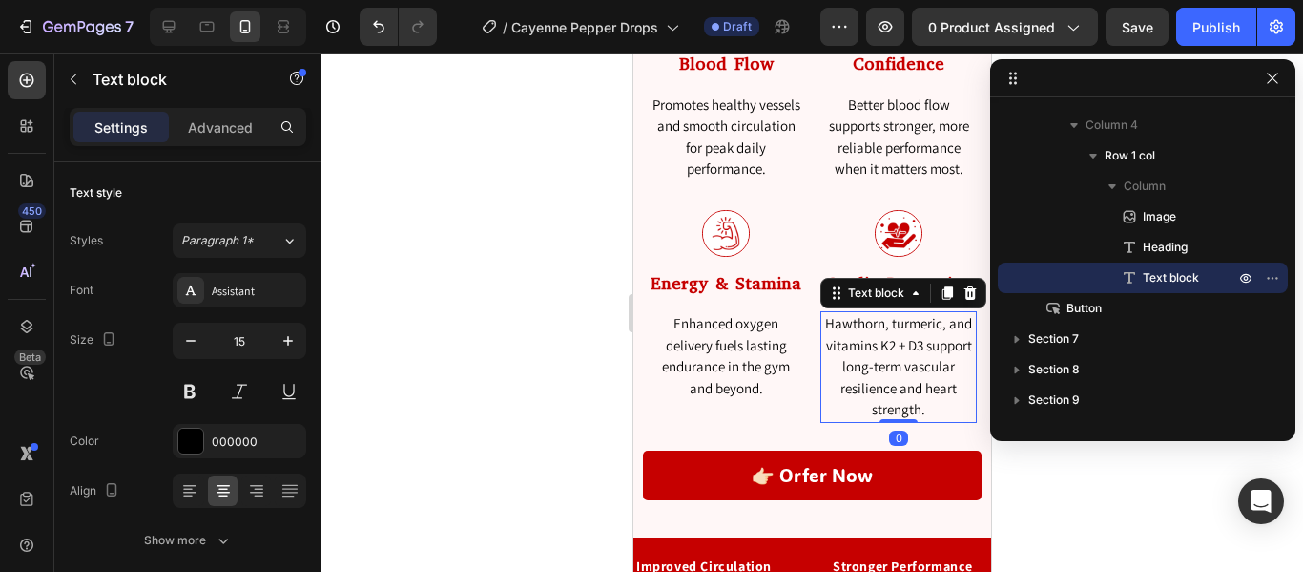
drag, startPoint x: 883, startPoint y: 428, endPoint x: 888, endPoint y: 398, distance: 31.1
click at [888, 398] on div "Hawthorn, turmeric, and vitamins K2 + D3 support long-term vascular resilience …" at bounding box center [899, 367] width 156 height 112
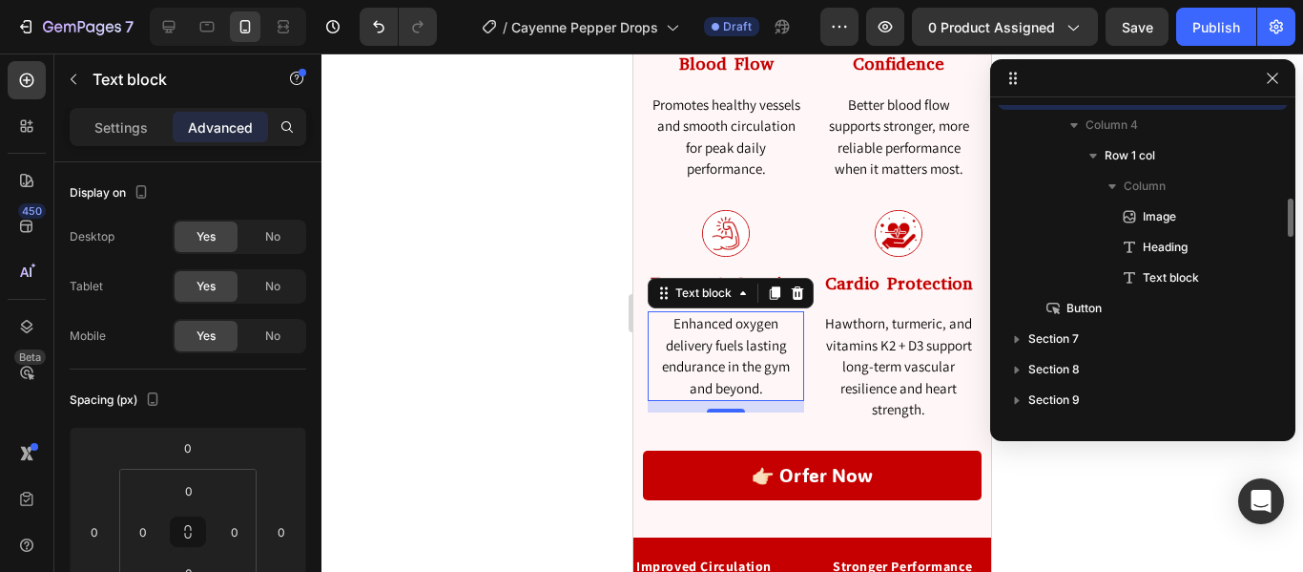
click at [738, 379] on p "Enhanced oxygen delivery fuels lasting endurance in the gym and beyond." at bounding box center [726, 356] width 153 height 86
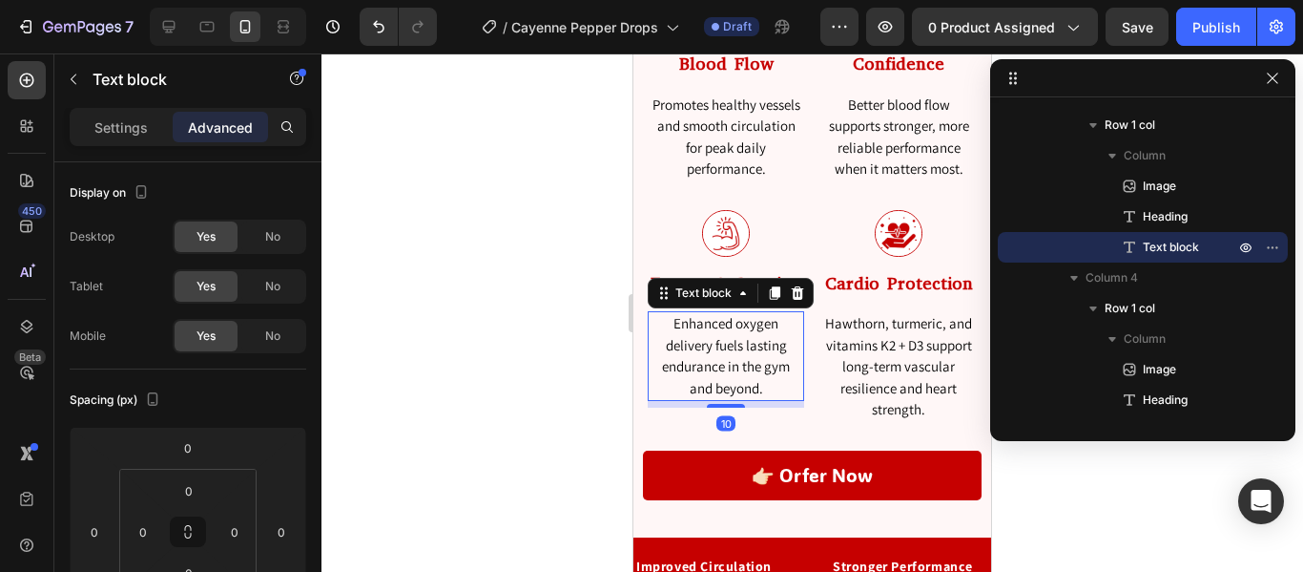
drag, startPoint x: 727, startPoint y: 405, endPoint x: 736, endPoint y: 375, distance: 30.8
click at [736, 375] on div "Enhanced oxygen delivery fuels lasting endurance in the gym and beyond. Text bl…" at bounding box center [726, 356] width 156 height 90
type input "0"
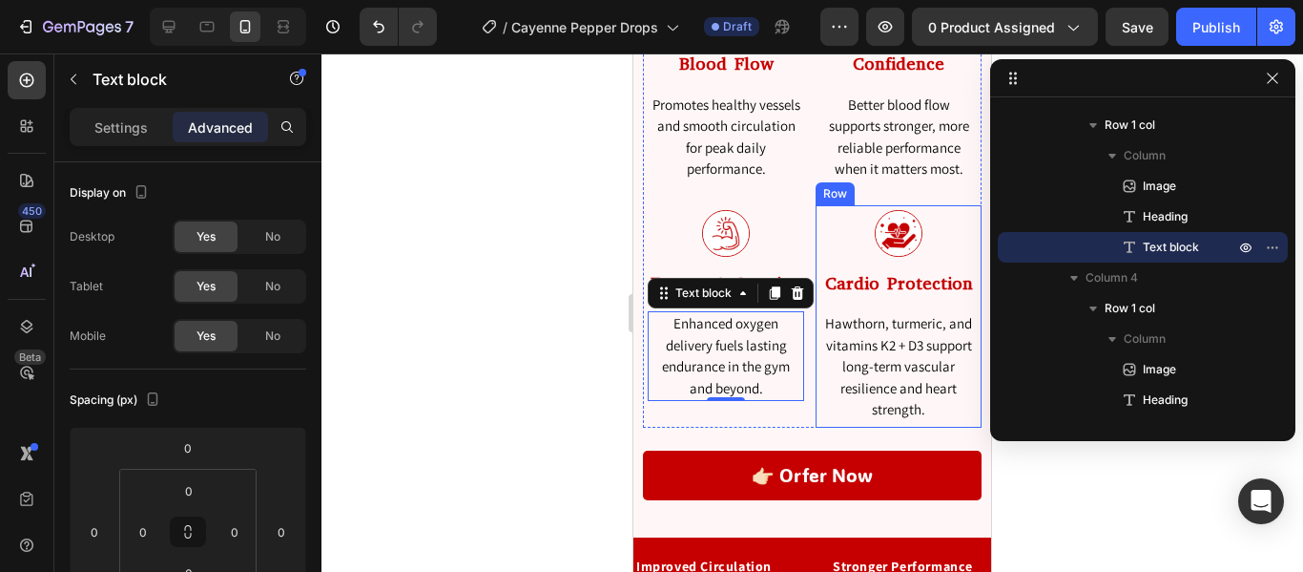
click at [906, 303] on div "Image Cardio Protection Heading Hawthorn, turmeric, and vitamins K2 + D3 suppor…" at bounding box center [899, 316] width 156 height 213
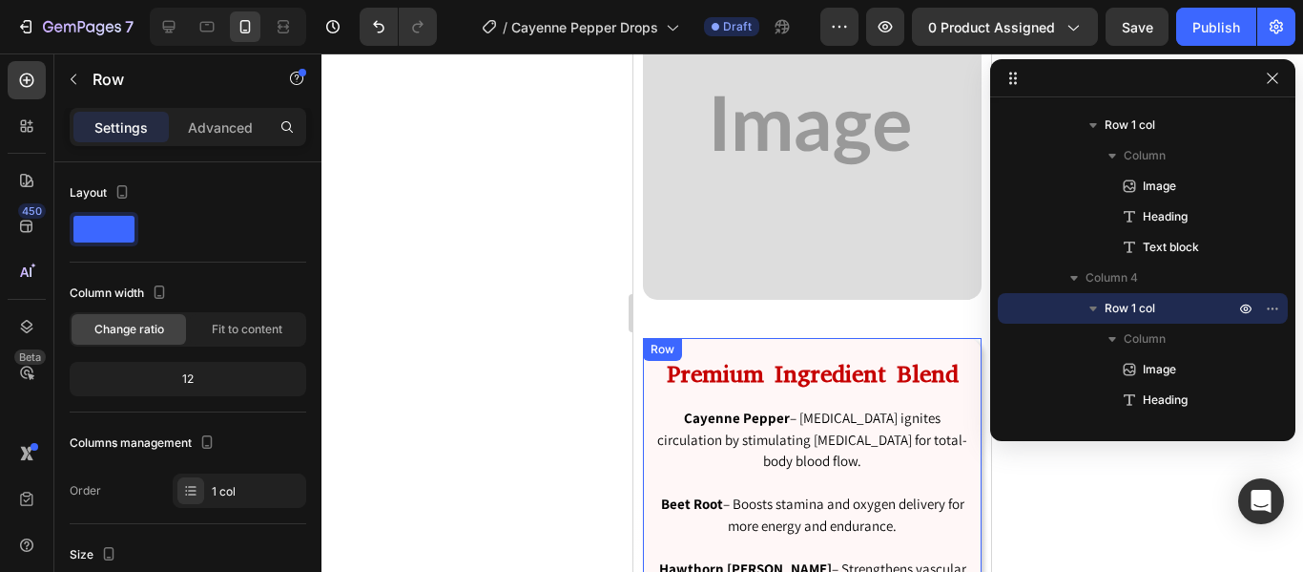
scroll to position [4768, 0]
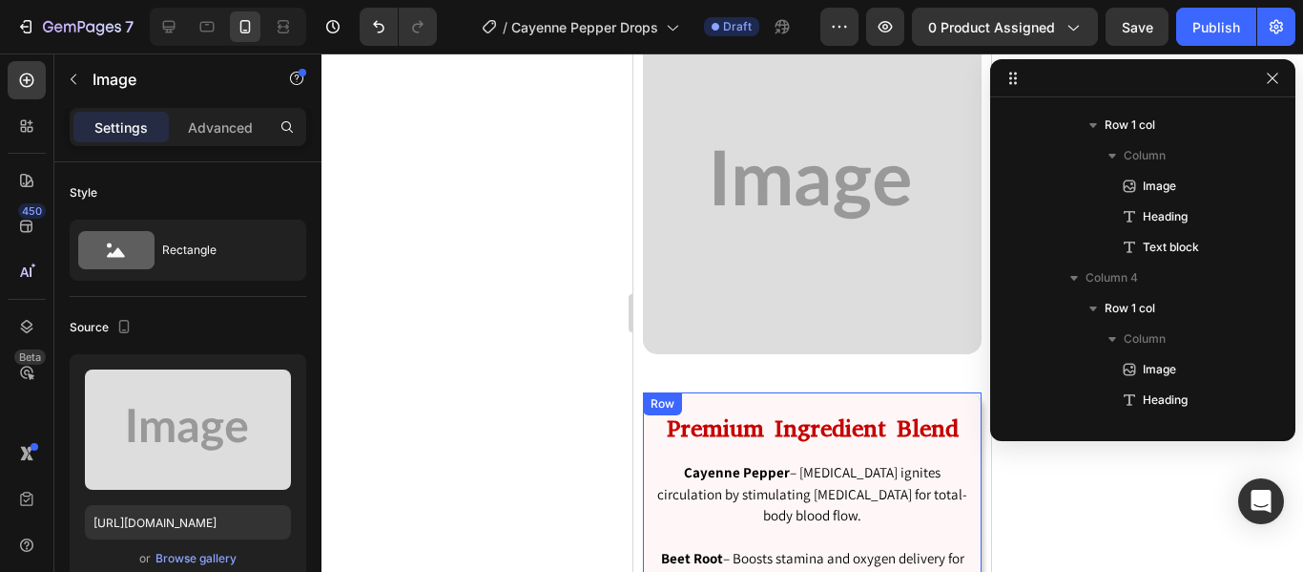
click at [813, 184] on img at bounding box center [812, 184] width 339 height 339
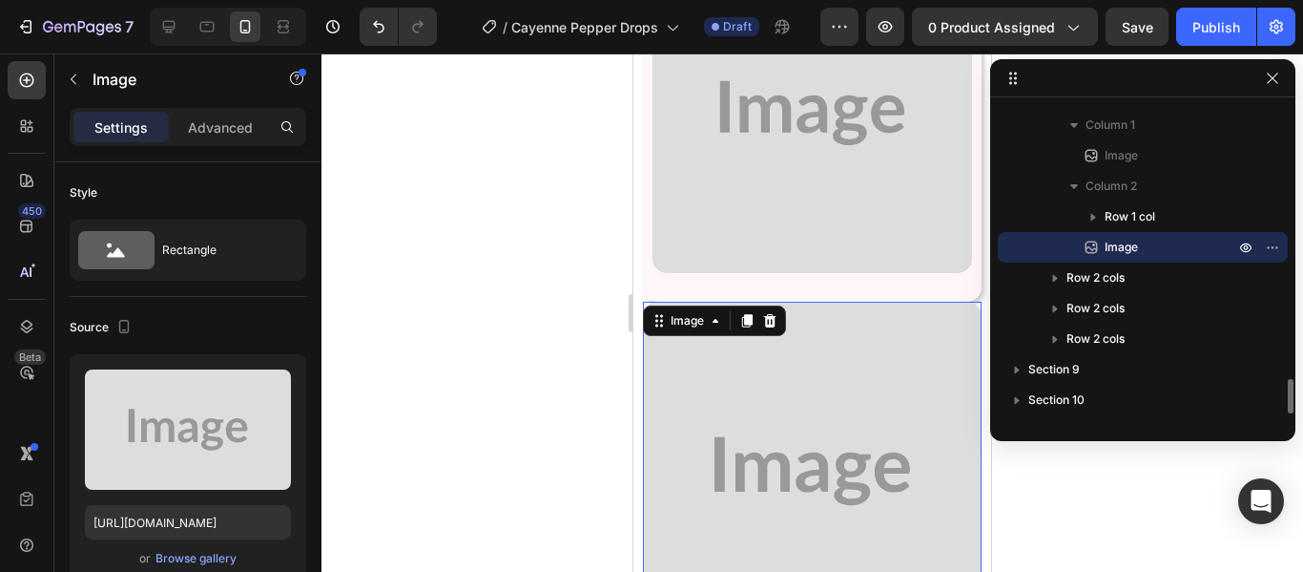
scroll to position [4468, 0]
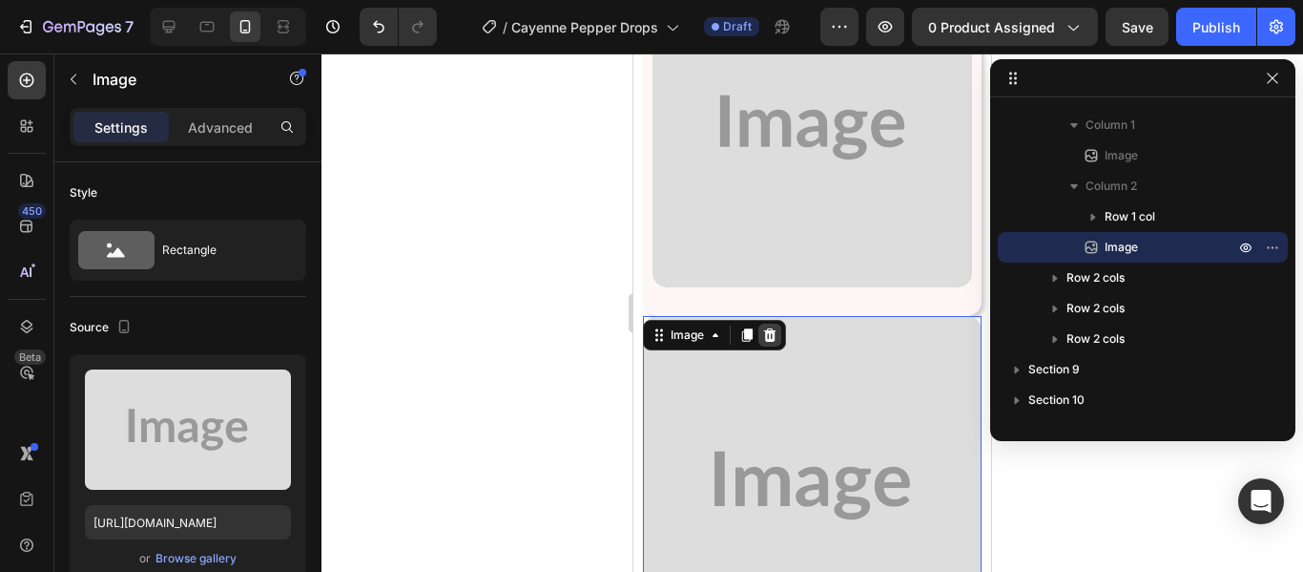
click at [768, 327] on icon at bounding box center [769, 334] width 15 height 15
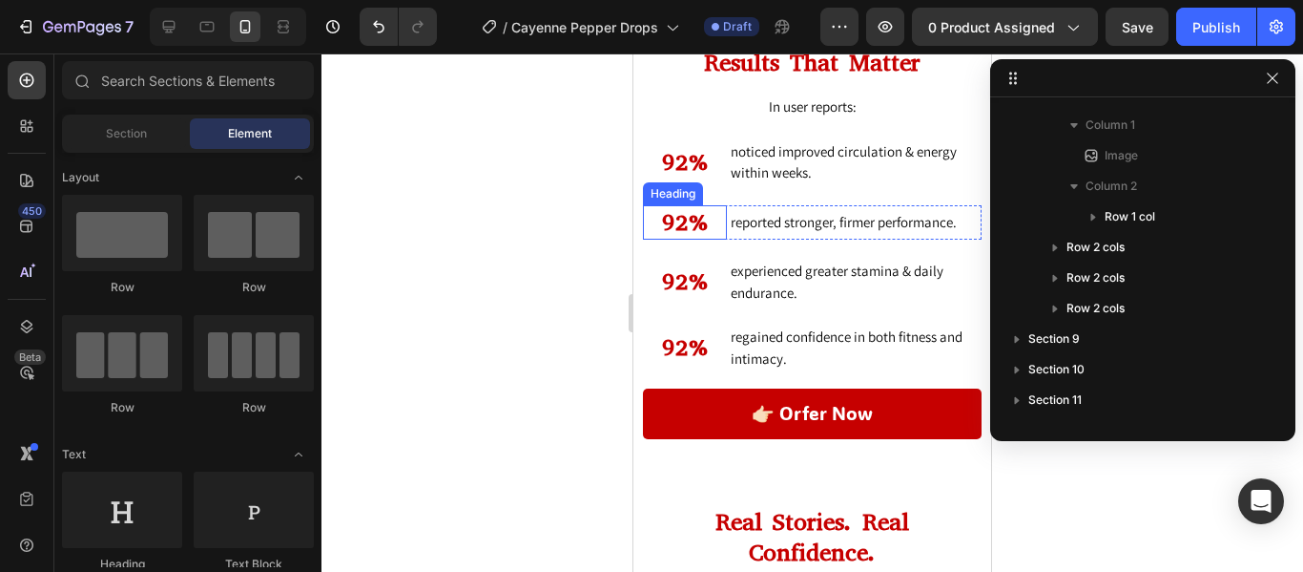
scroll to position [6921, 0]
click at [690, 219] on h2 "92%" at bounding box center [685, 221] width 84 height 35
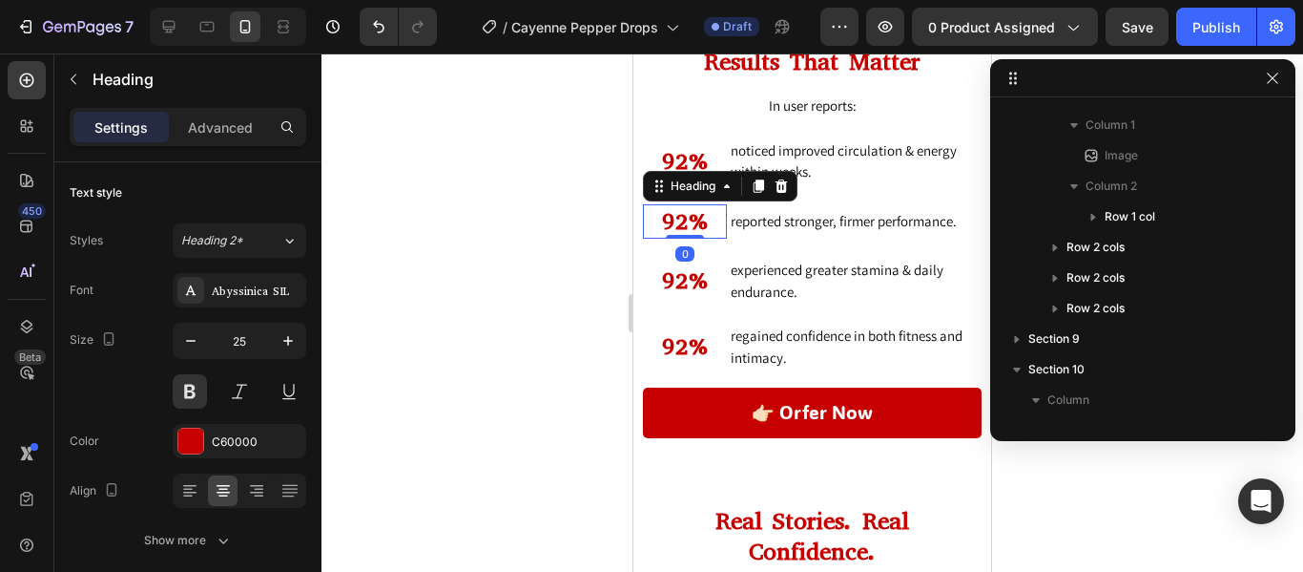
scroll to position [2942, 0]
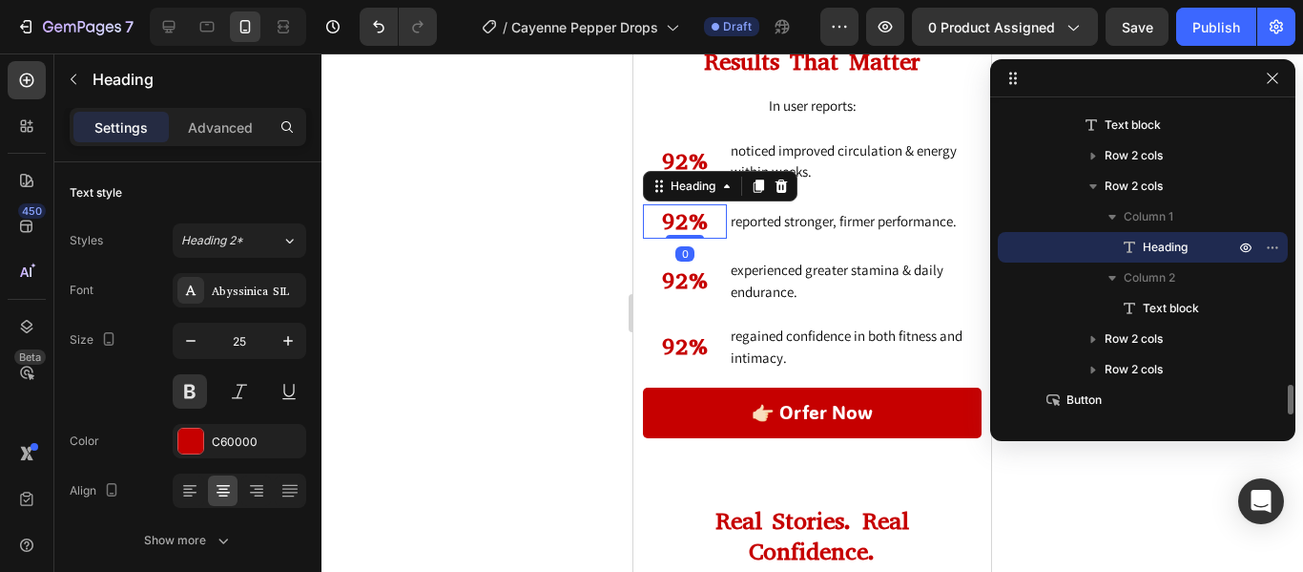
click at [686, 219] on h2 "92%" at bounding box center [685, 221] width 84 height 35
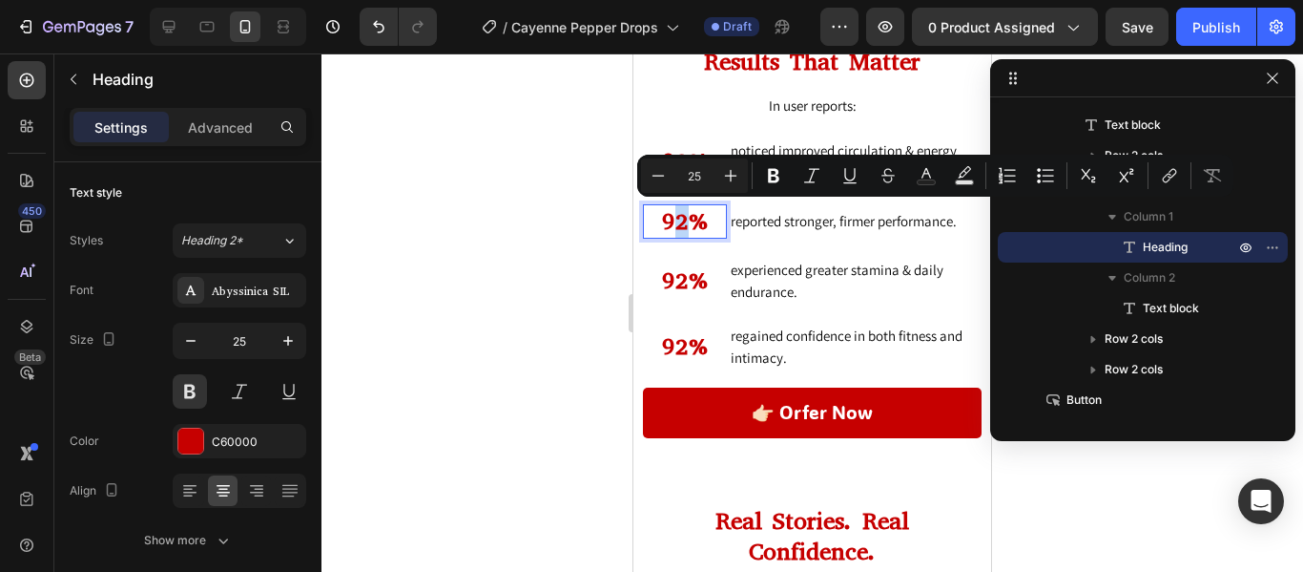
click at [677, 219] on p "92%" at bounding box center [685, 221] width 80 height 31
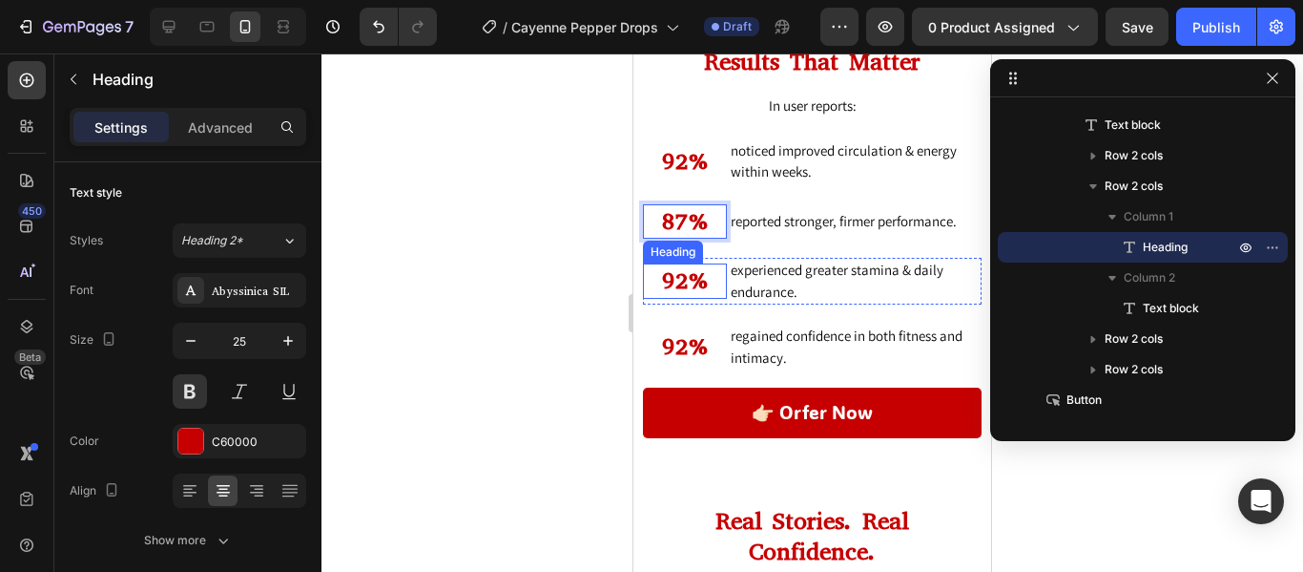
click at [680, 273] on h2 "92%" at bounding box center [685, 280] width 84 height 35
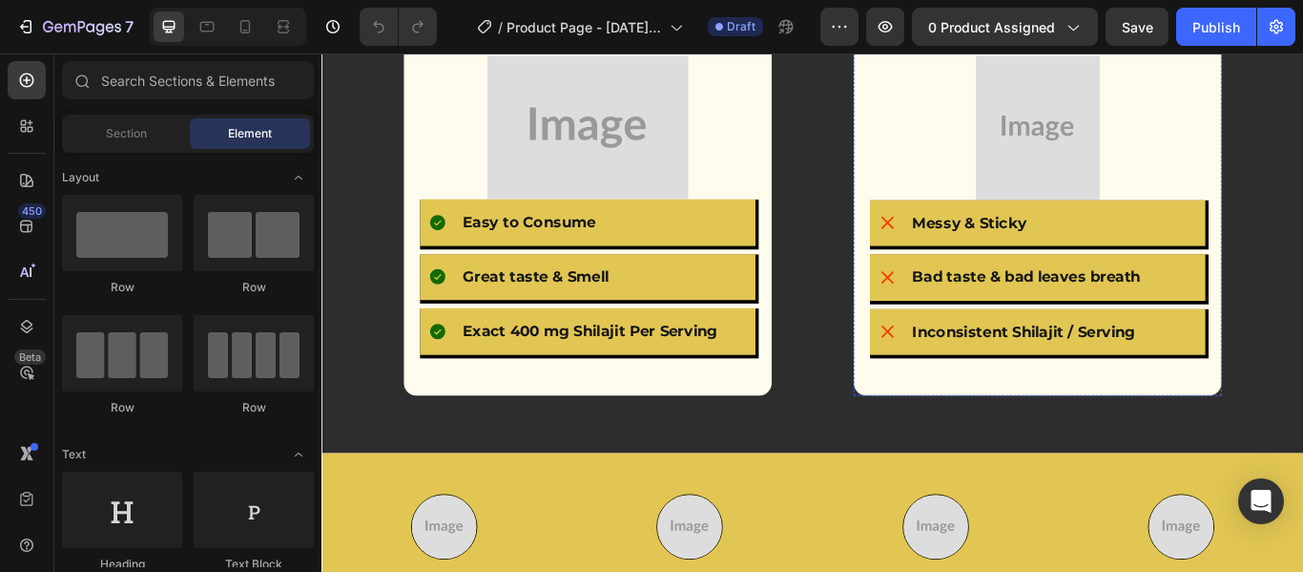
scroll to position [4994, 0]
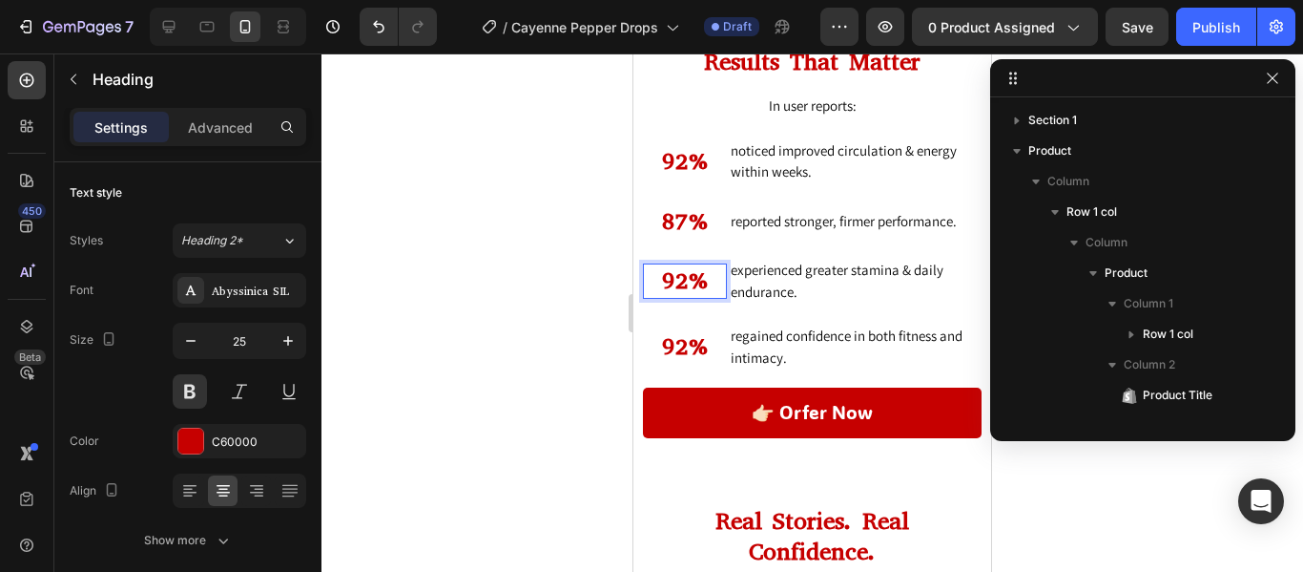
scroll to position [2942, 0]
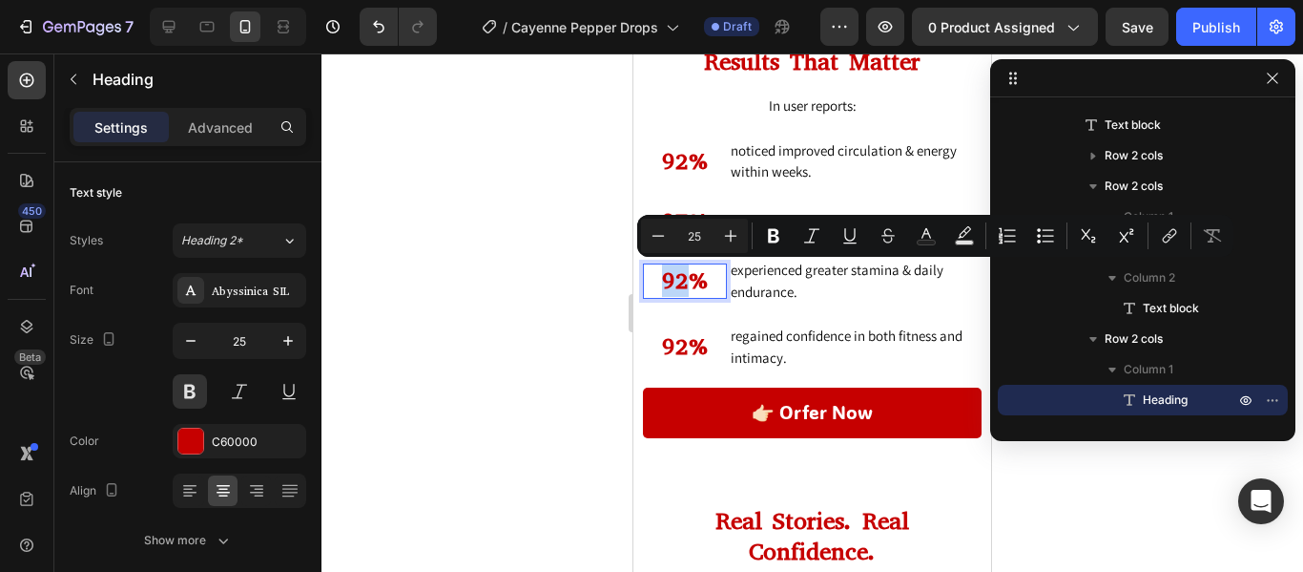
drag, startPoint x: 687, startPoint y: 283, endPoint x: 667, endPoint y: 283, distance: 20.0
click at [667, 283] on p "92%" at bounding box center [685, 280] width 80 height 31
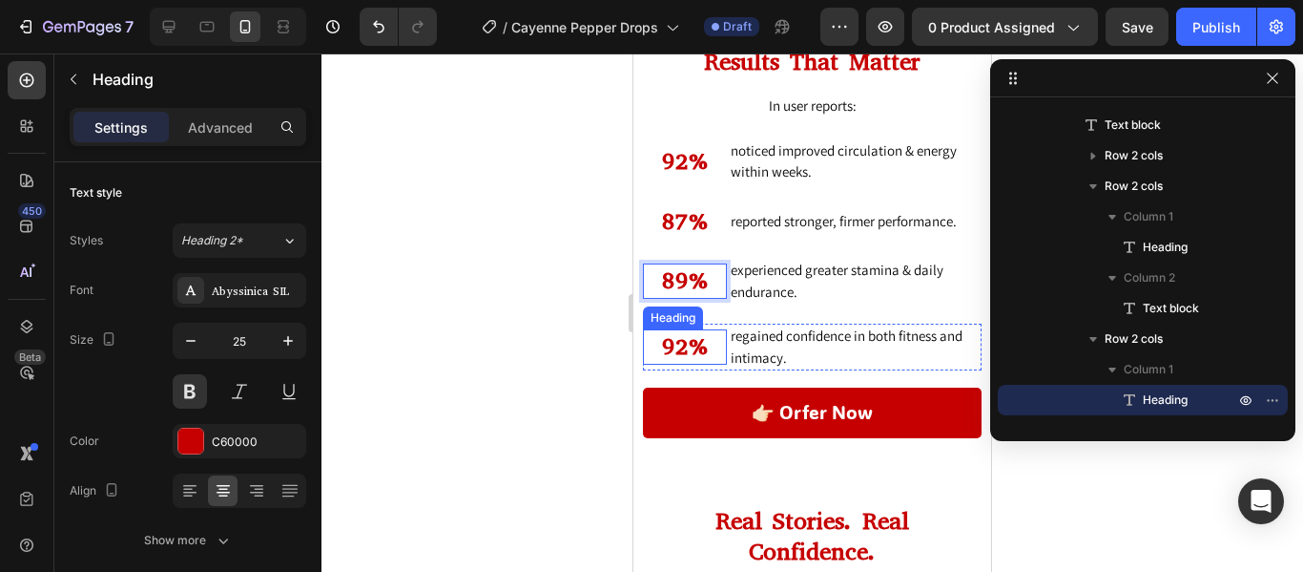
click at [681, 347] on h2 "92%" at bounding box center [685, 346] width 84 height 35
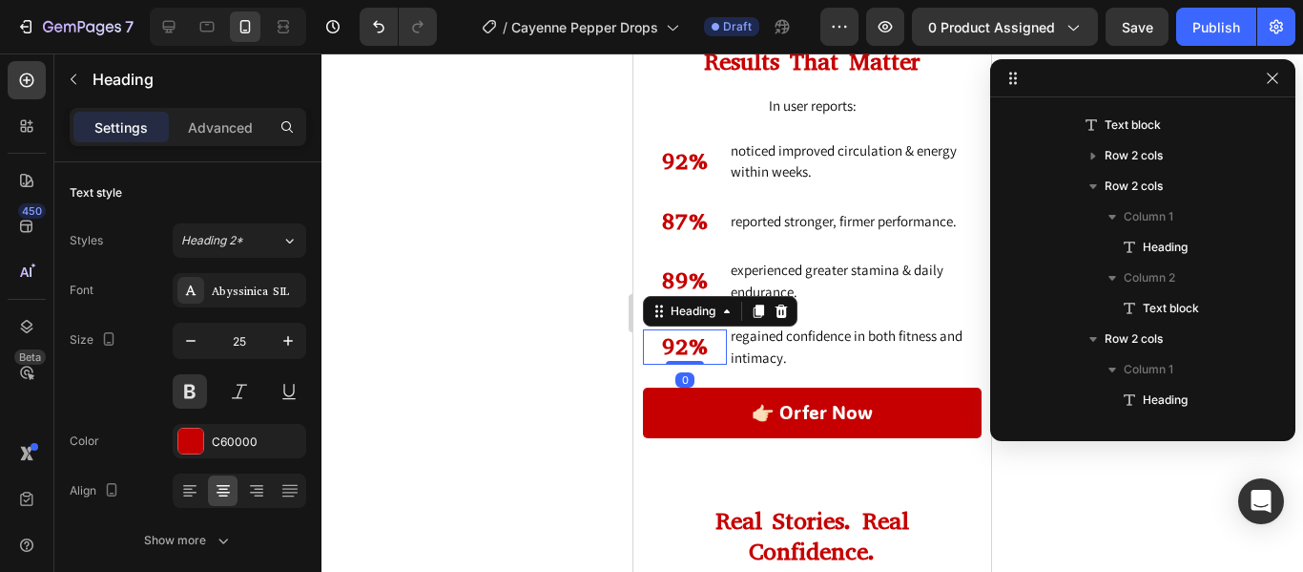
scroll to position [3242, 0]
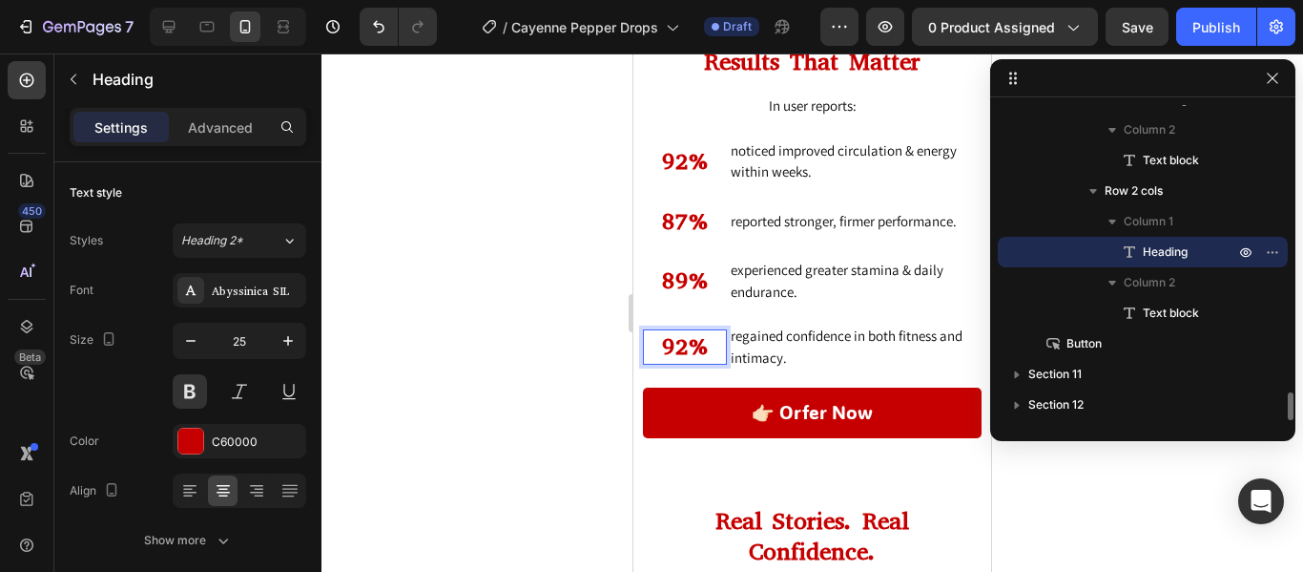
click at [681, 347] on h2 "92%" at bounding box center [685, 346] width 84 height 35
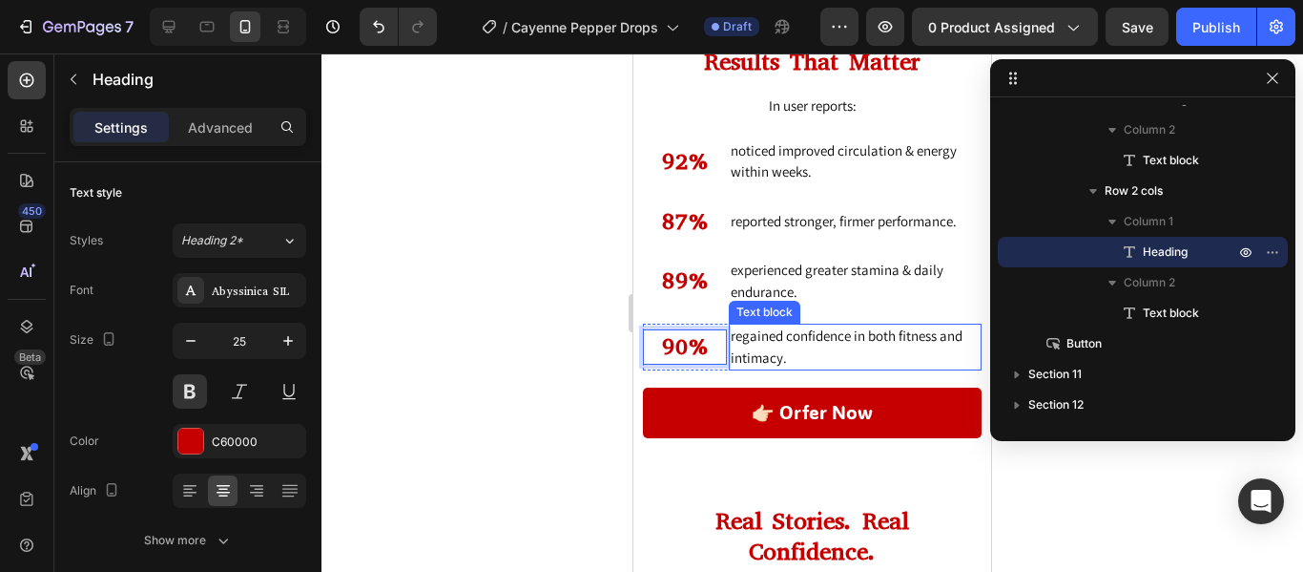
click at [844, 351] on p "regained confidence in both fitness and intimacy." at bounding box center [855, 346] width 249 height 43
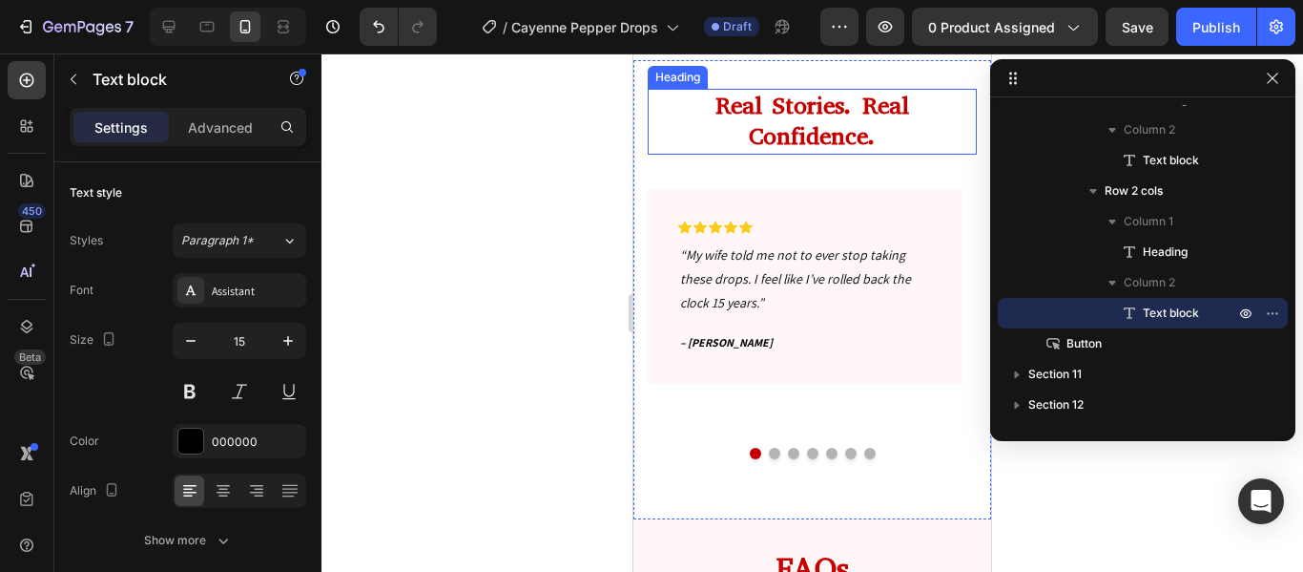
scroll to position [7389, 0]
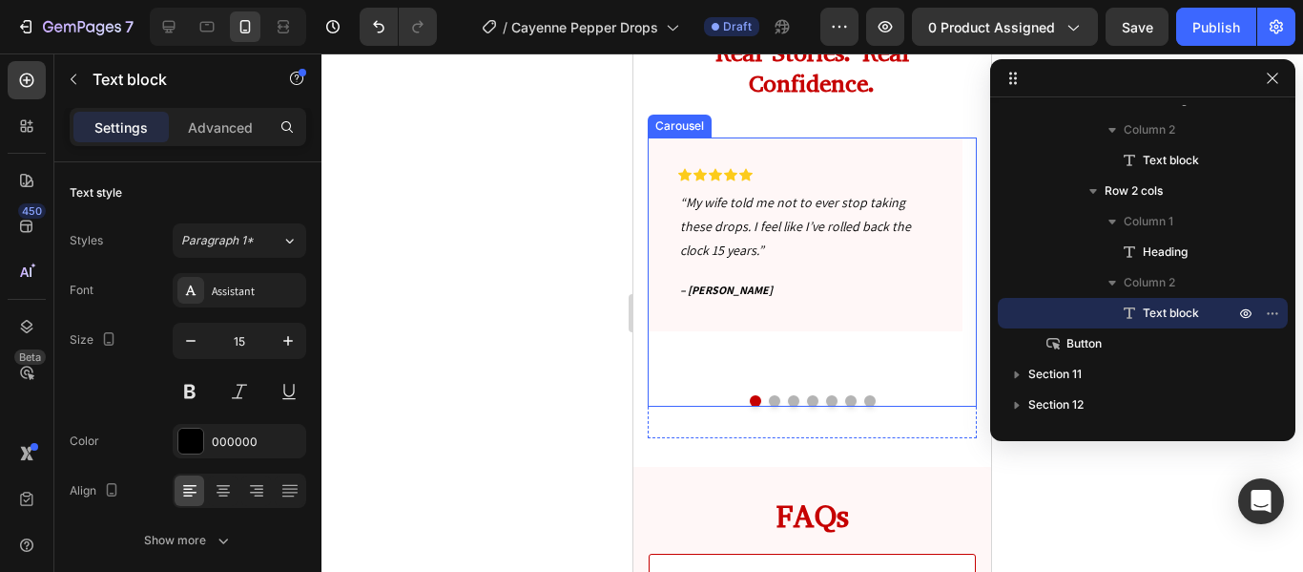
click at [725, 353] on div "Icon Icon Icon Icon Icon Row “My wife told me not to ever stop taking these dro…" at bounding box center [805, 258] width 315 height 242
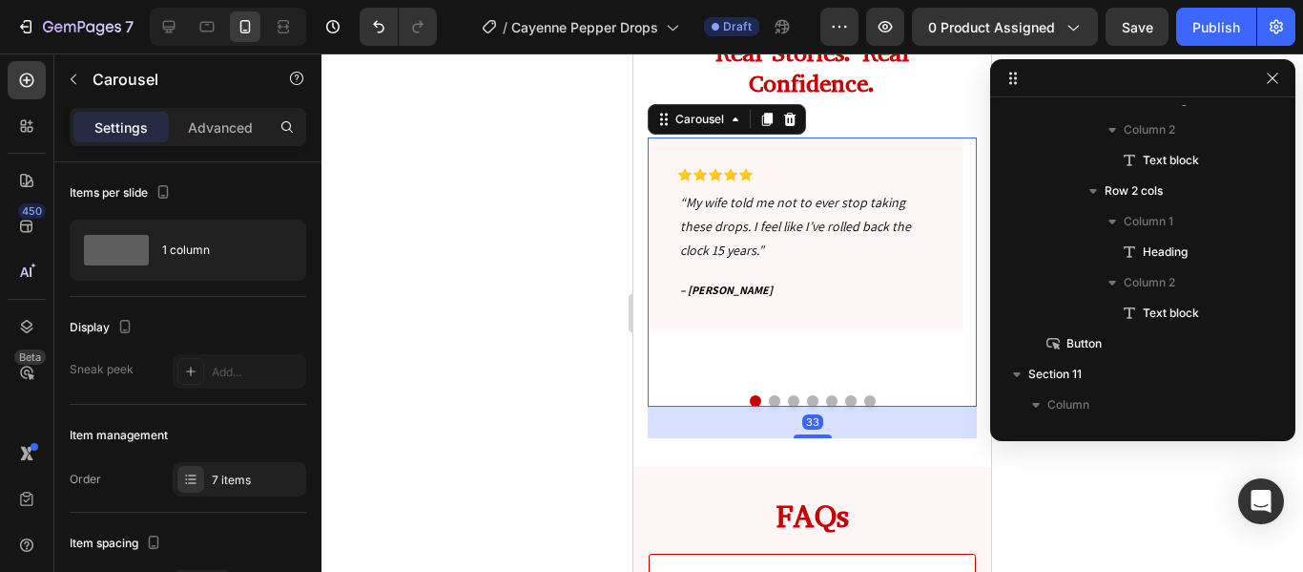
scroll to position [3395, 0]
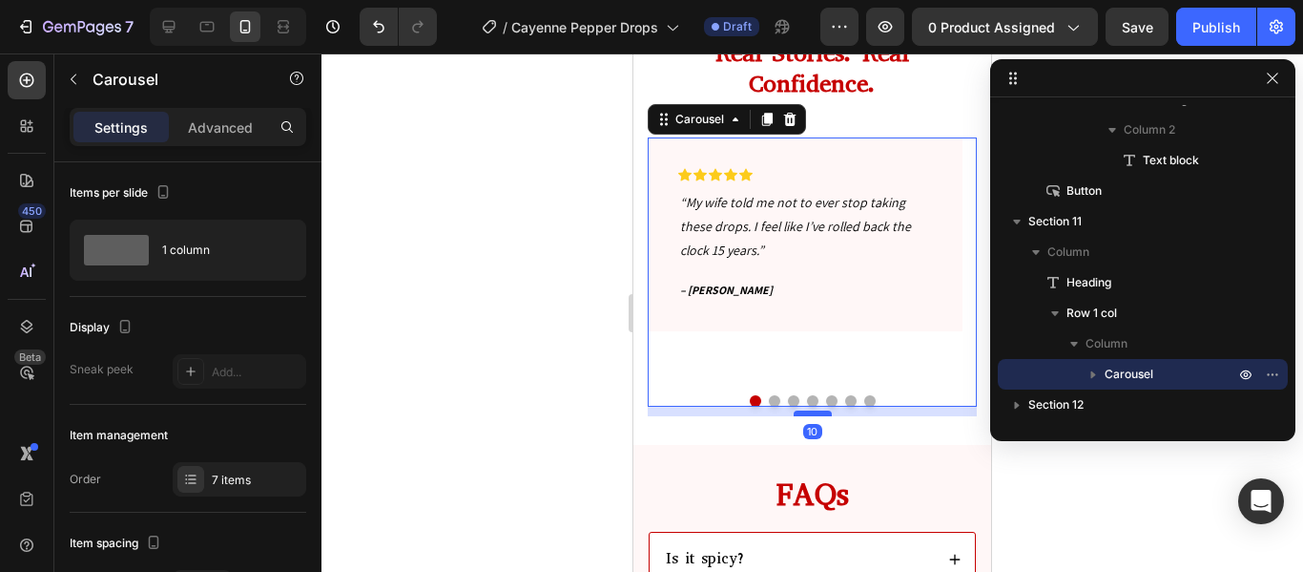
drag, startPoint x: 804, startPoint y: 410, endPoint x: 1023, endPoint y: 419, distance: 218.7
click at [802, 410] on div at bounding box center [813, 413] width 38 height 6
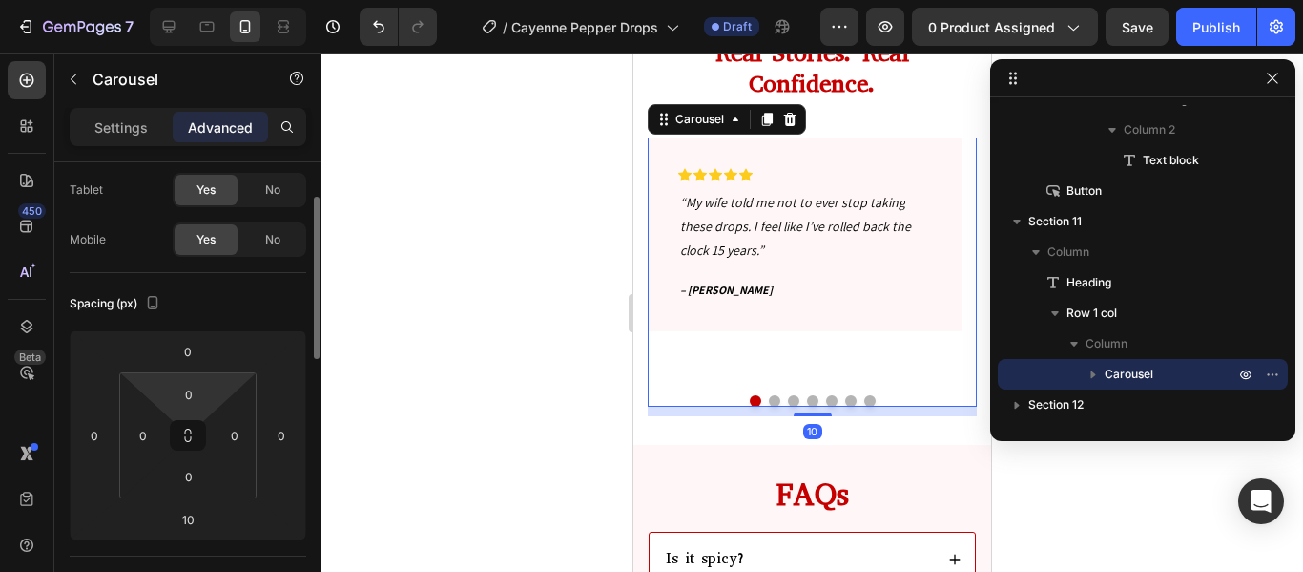
scroll to position [98, 0]
click at [128, 128] on p "Settings" at bounding box center [120, 127] width 53 height 20
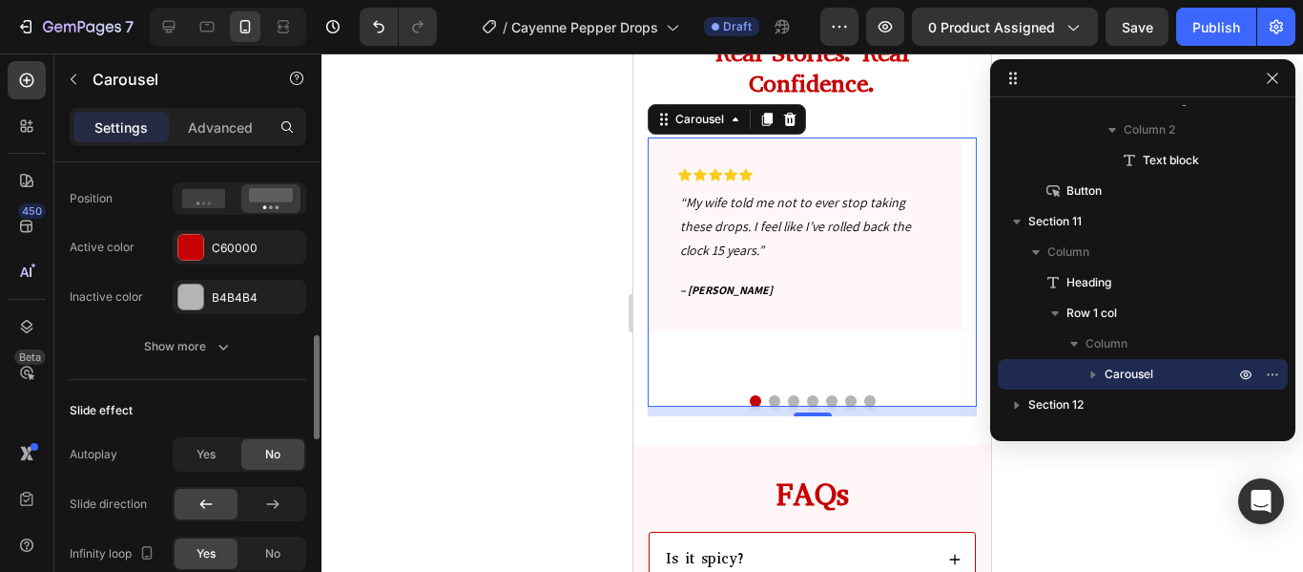
scroll to position [767, 0]
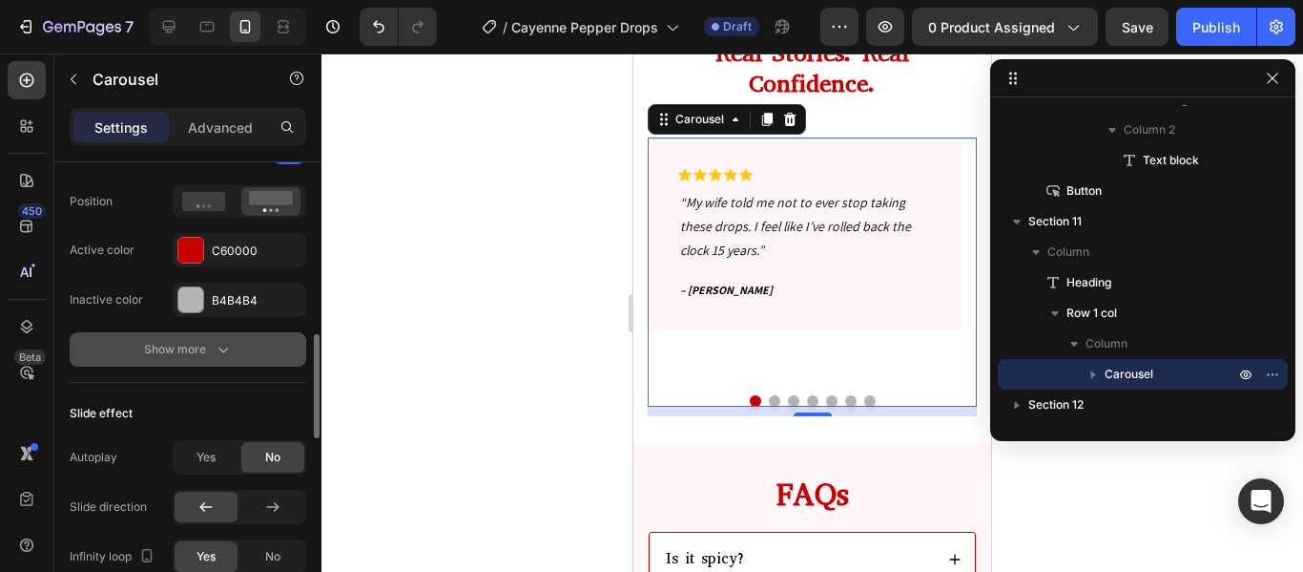
click at [219, 354] on icon "button" at bounding box center [223, 349] width 19 height 19
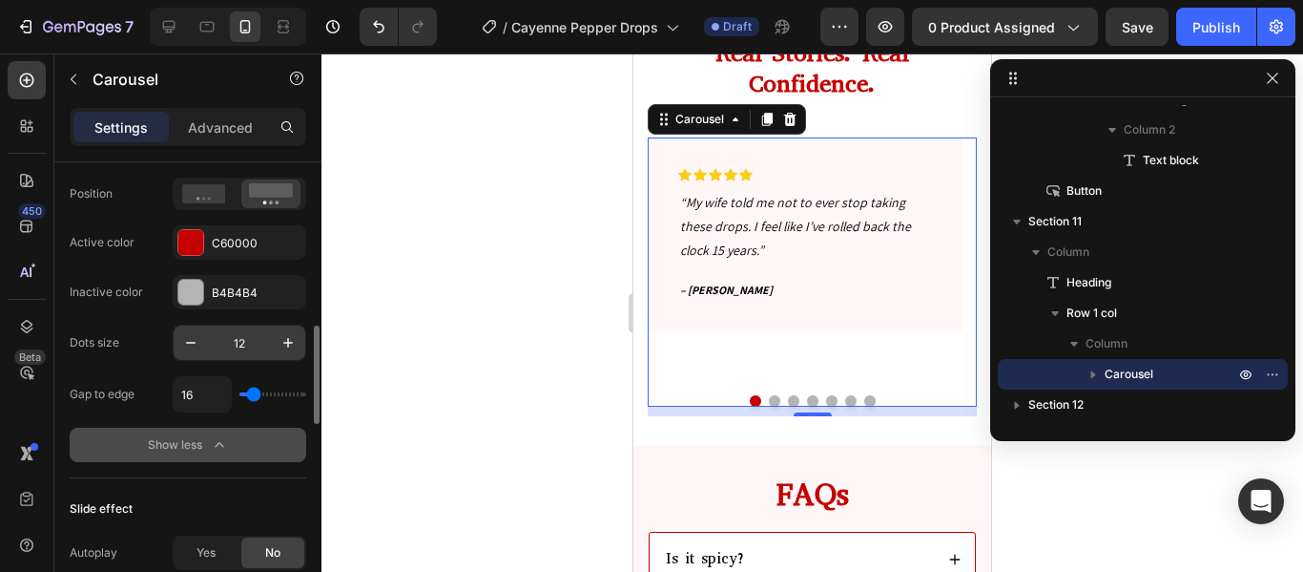
scroll to position [776, 0]
click at [194, 340] on icon "button" at bounding box center [190, 341] width 19 height 19
type input "9"
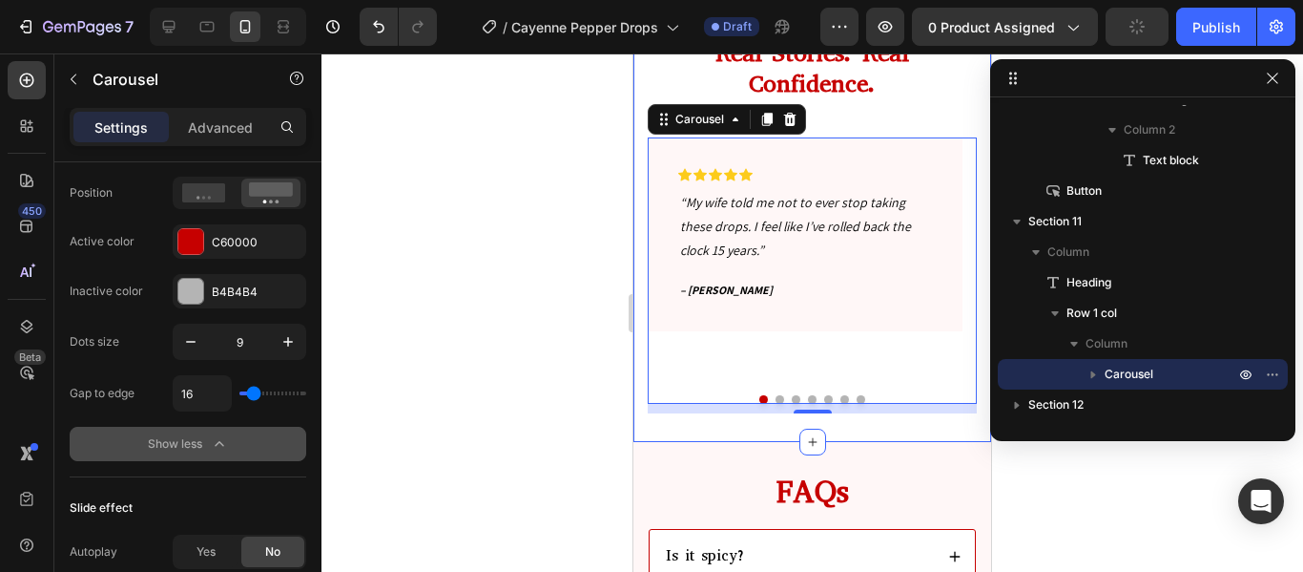
click at [715, 410] on div "Real Stories. Real Confidence. Heading Icon Icon Icon Icon Icon Row “My wife to…" at bounding box center [813, 225] width 358 height 434
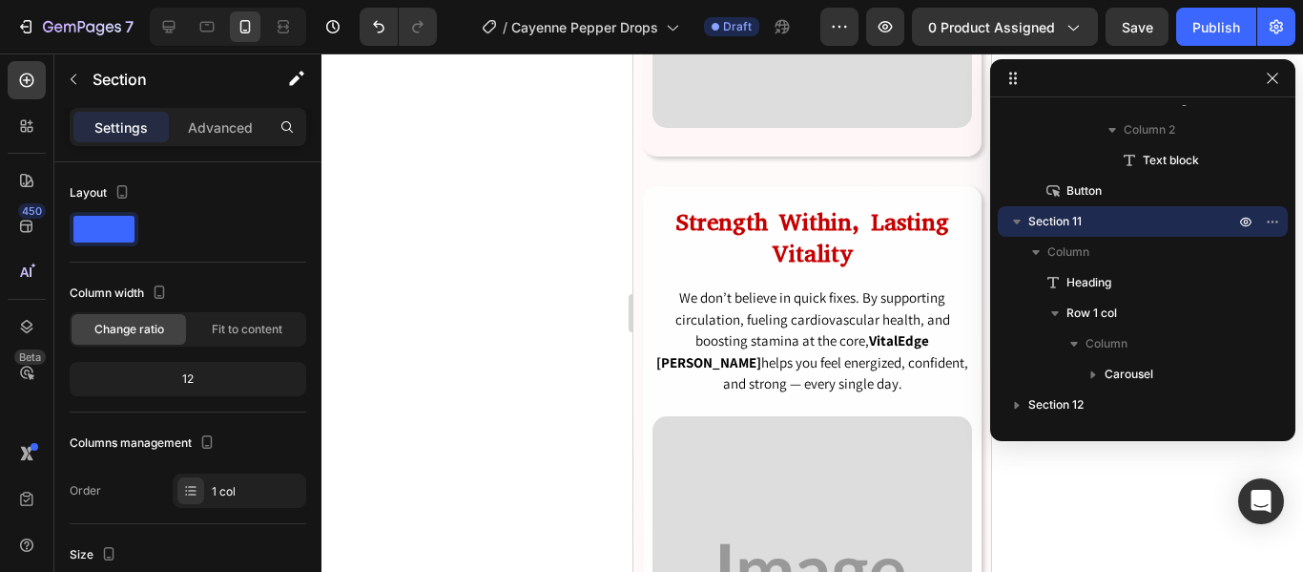
scroll to position [6096, 0]
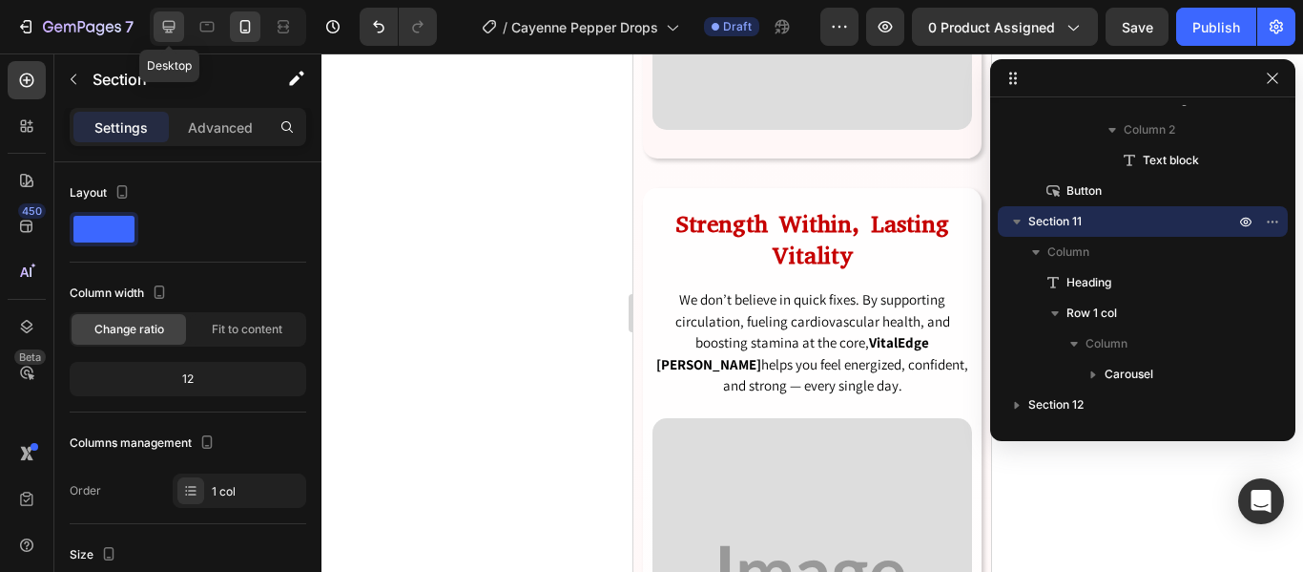
click at [171, 29] on icon at bounding box center [169, 27] width 12 height 12
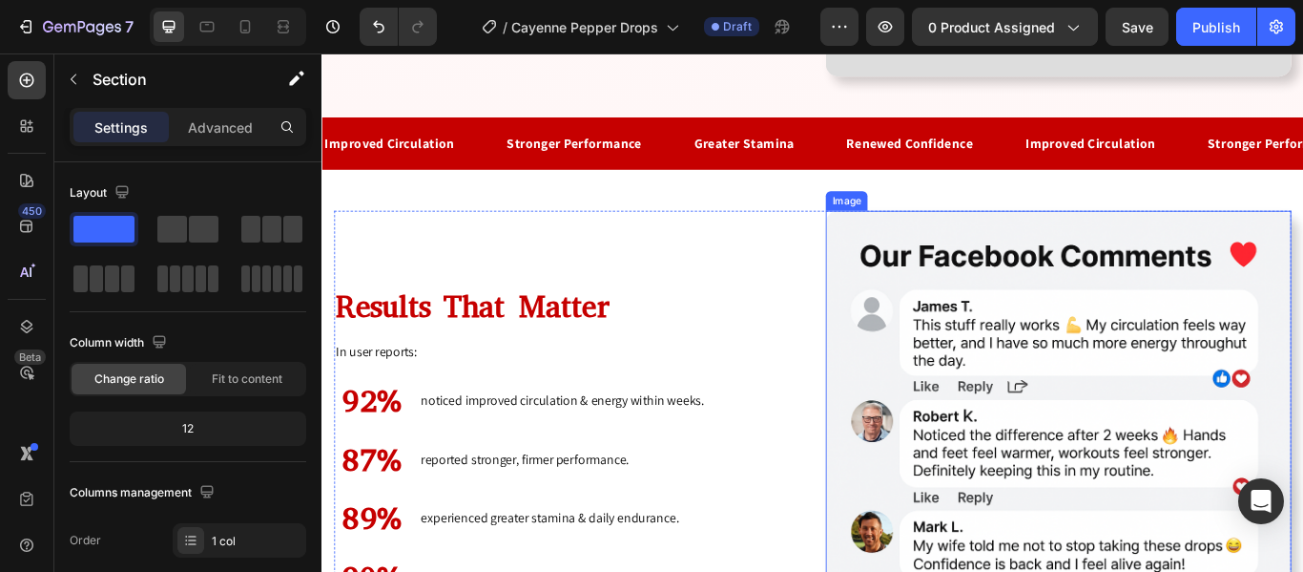
scroll to position [6556, 0]
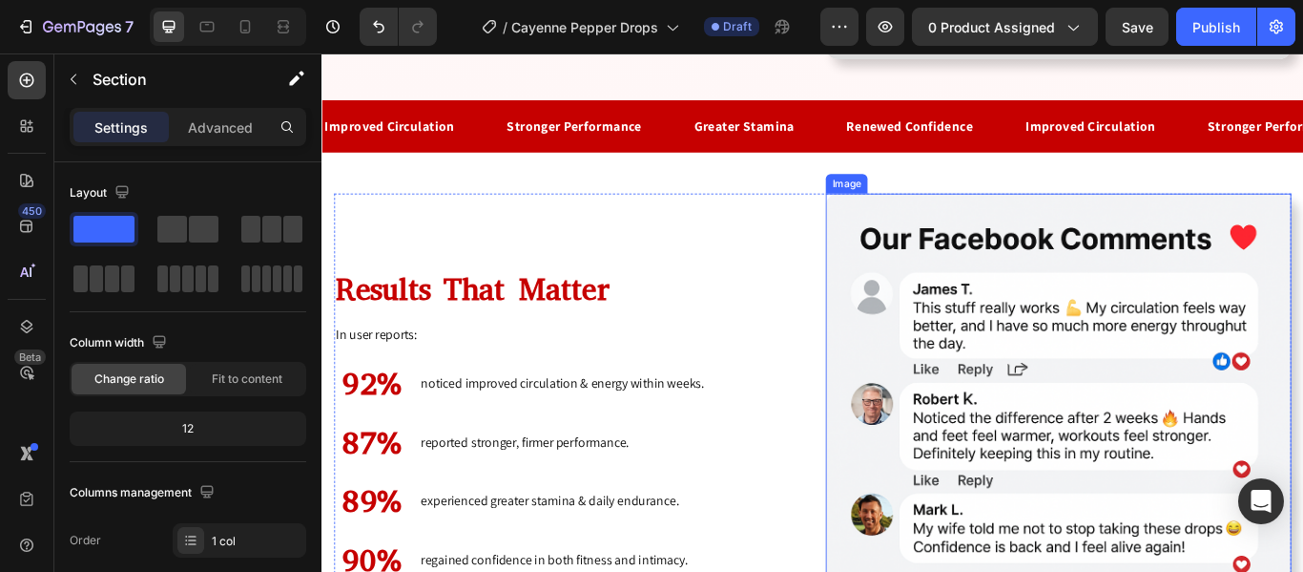
click at [935, 248] on img at bounding box center [1180, 488] width 543 height 543
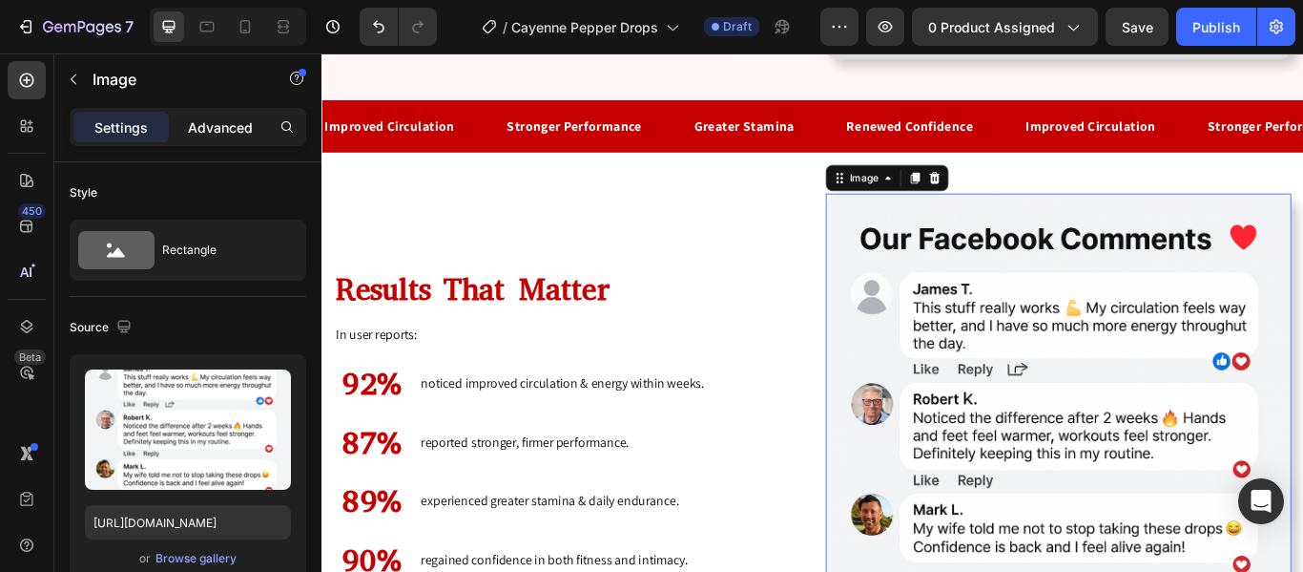
click at [237, 123] on p "Advanced" at bounding box center [220, 127] width 65 height 20
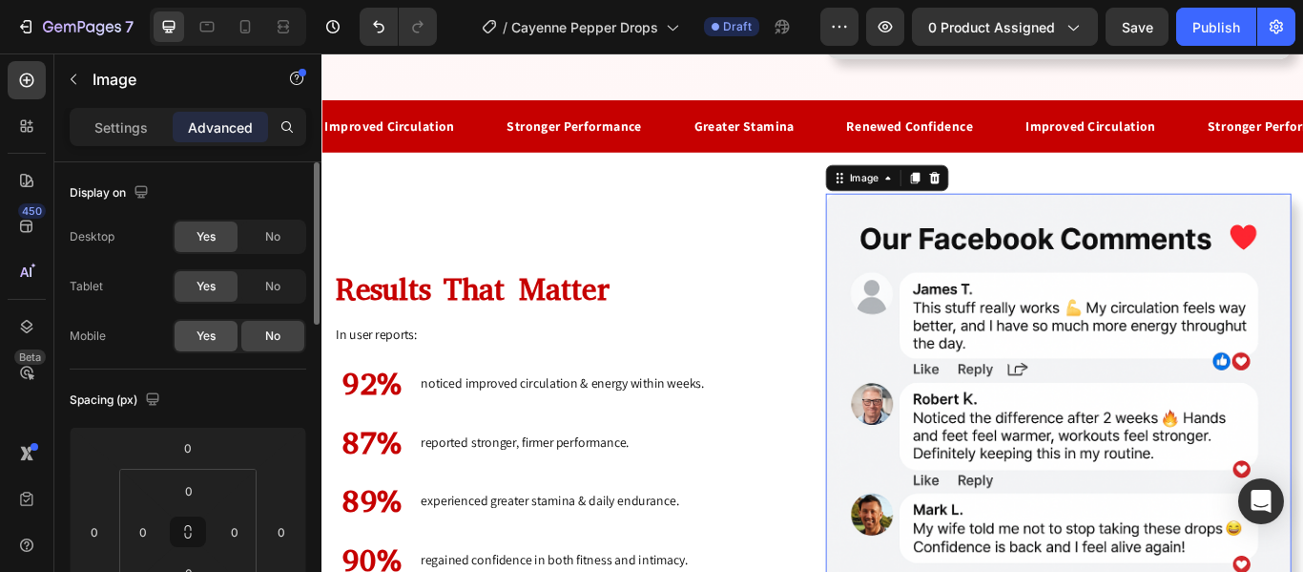
click at [210, 343] on span "Yes" at bounding box center [206, 335] width 19 height 17
click at [240, 30] on icon at bounding box center [245, 26] width 10 height 13
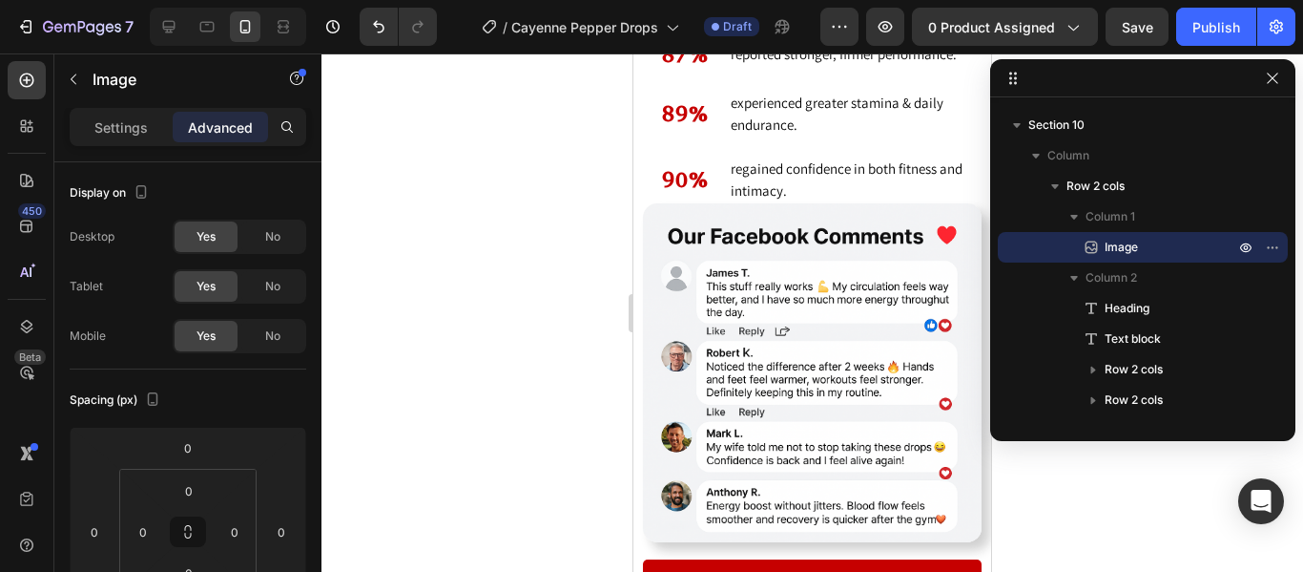
scroll to position [7105, 0]
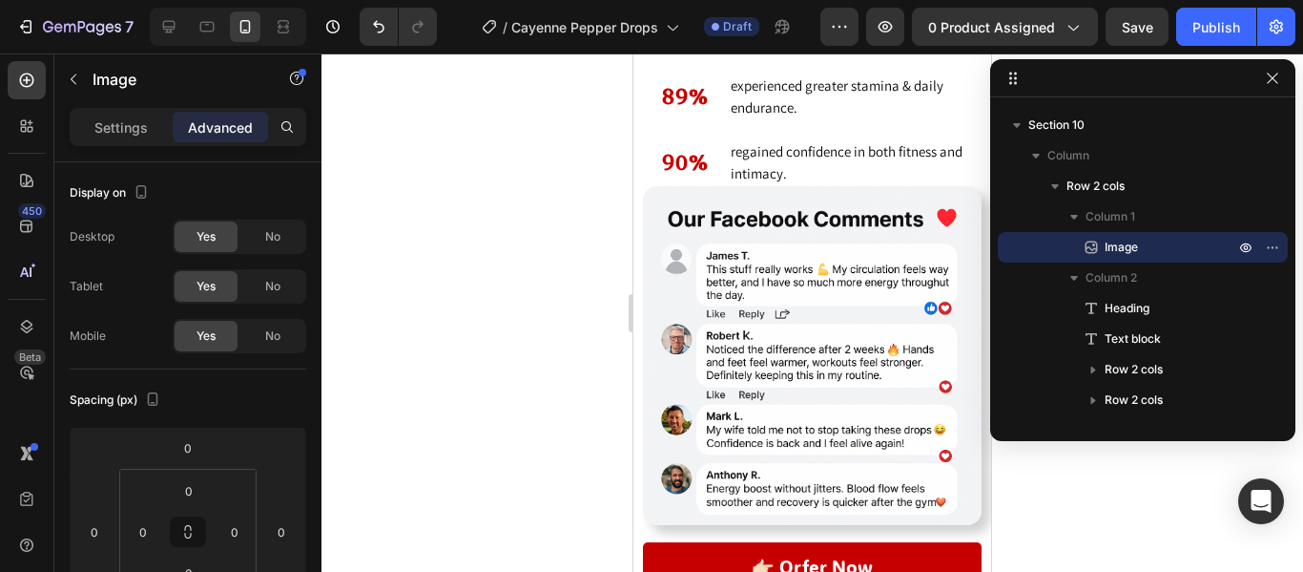
click at [722, 288] on img at bounding box center [812, 355] width 339 height 339
click at [730, 274] on img at bounding box center [812, 355] width 339 height 339
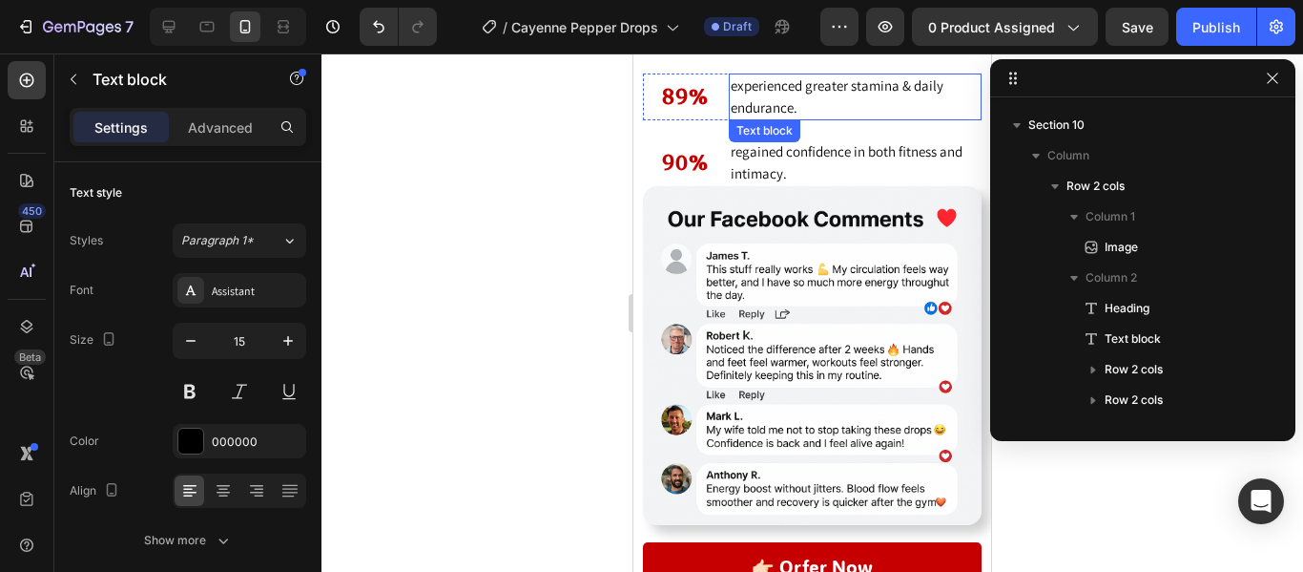
click at [752, 134] on div "Text block" at bounding box center [765, 130] width 64 height 17
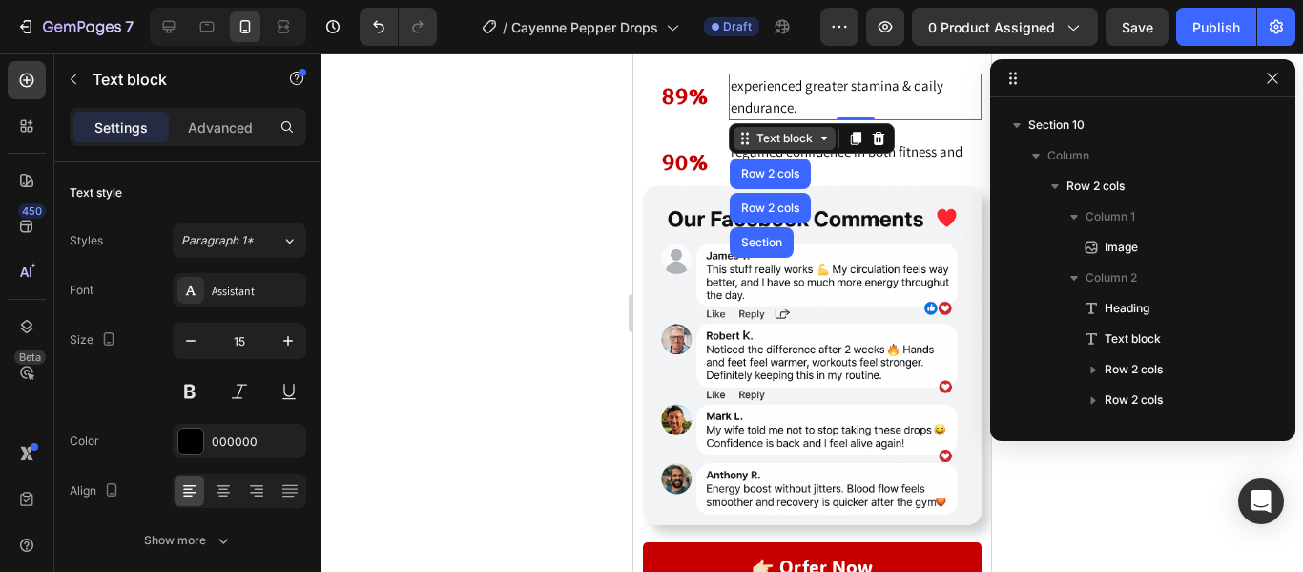
scroll to position [540, 0]
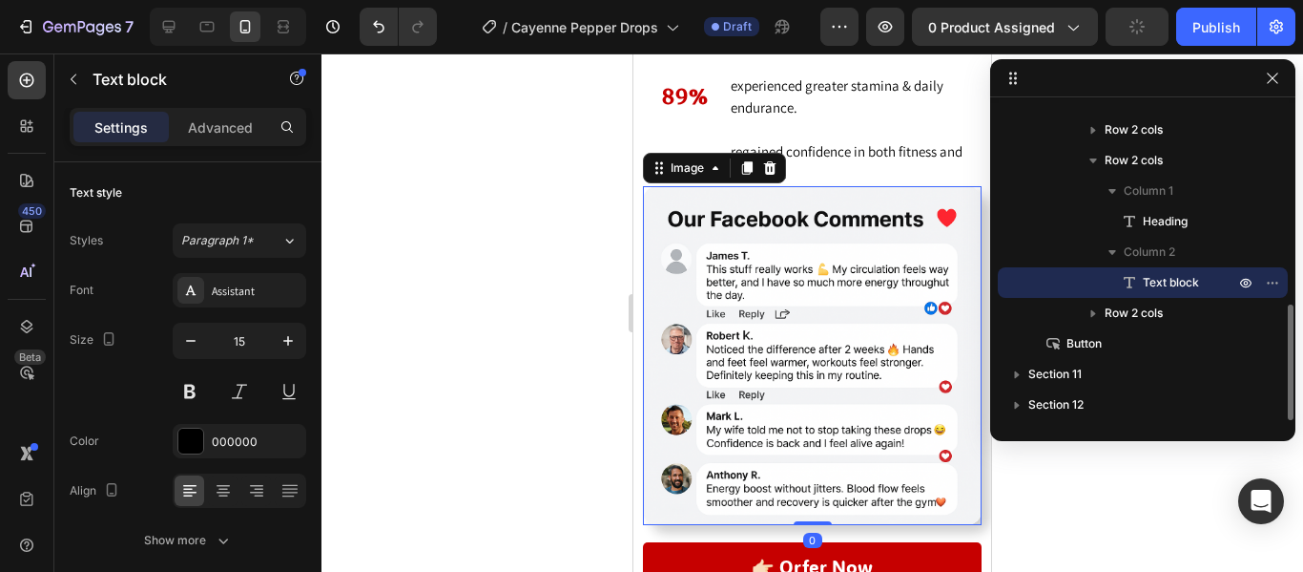
click at [668, 315] on img at bounding box center [812, 355] width 339 height 339
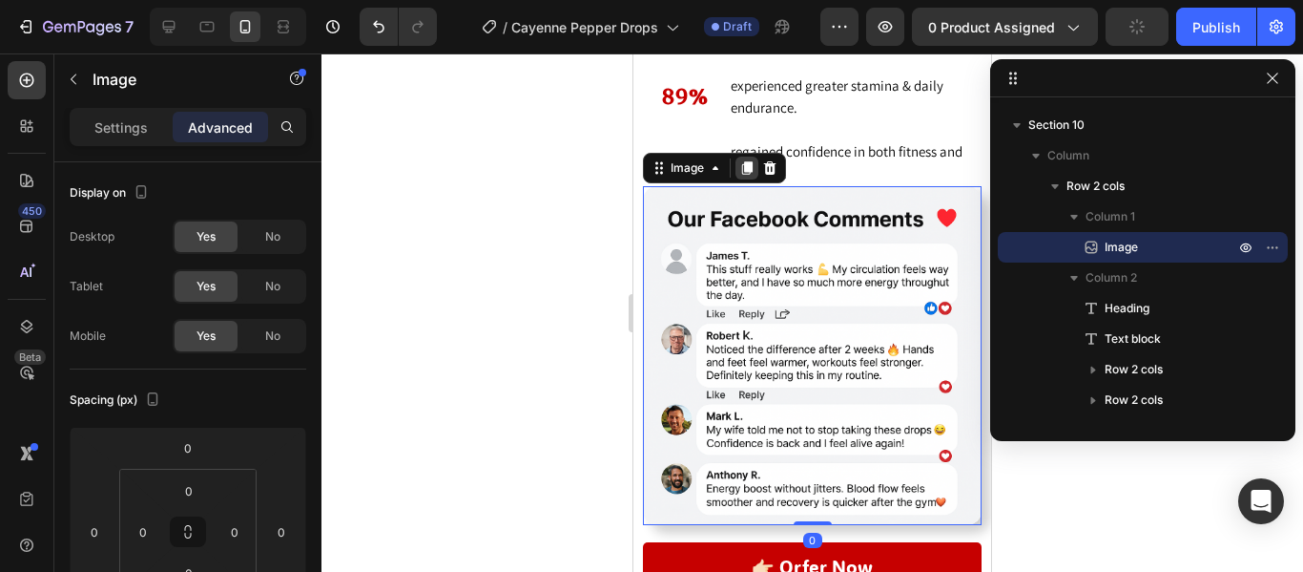
click at [754, 164] on icon at bounding box center [747, 167] width 15 height 15
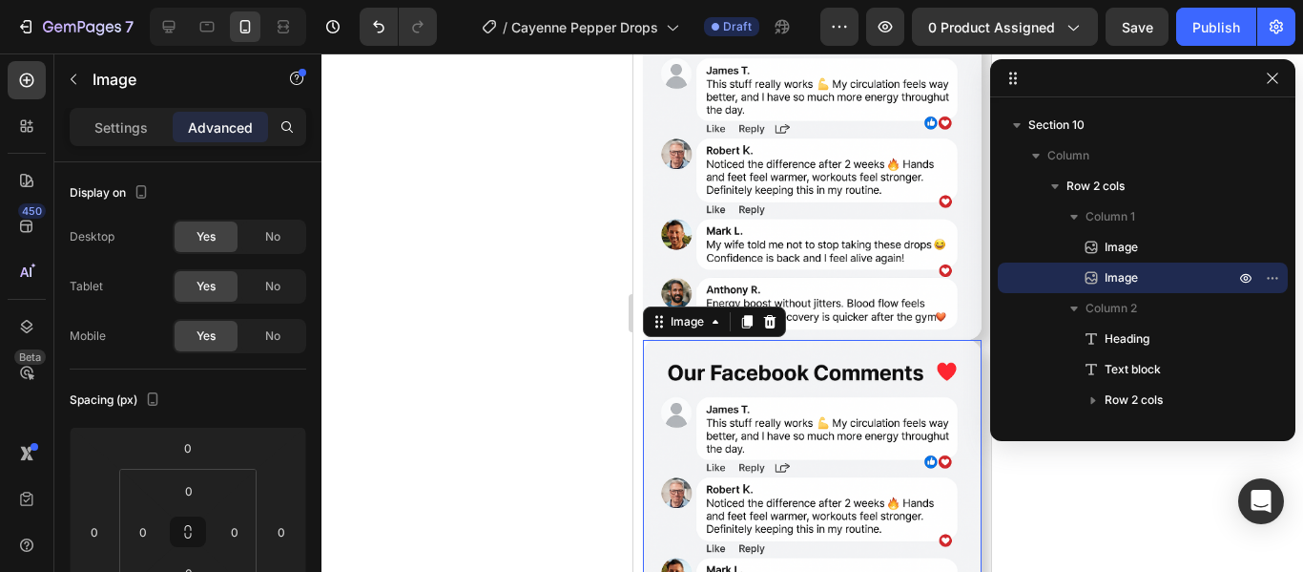
scroll to position [7274, 0]
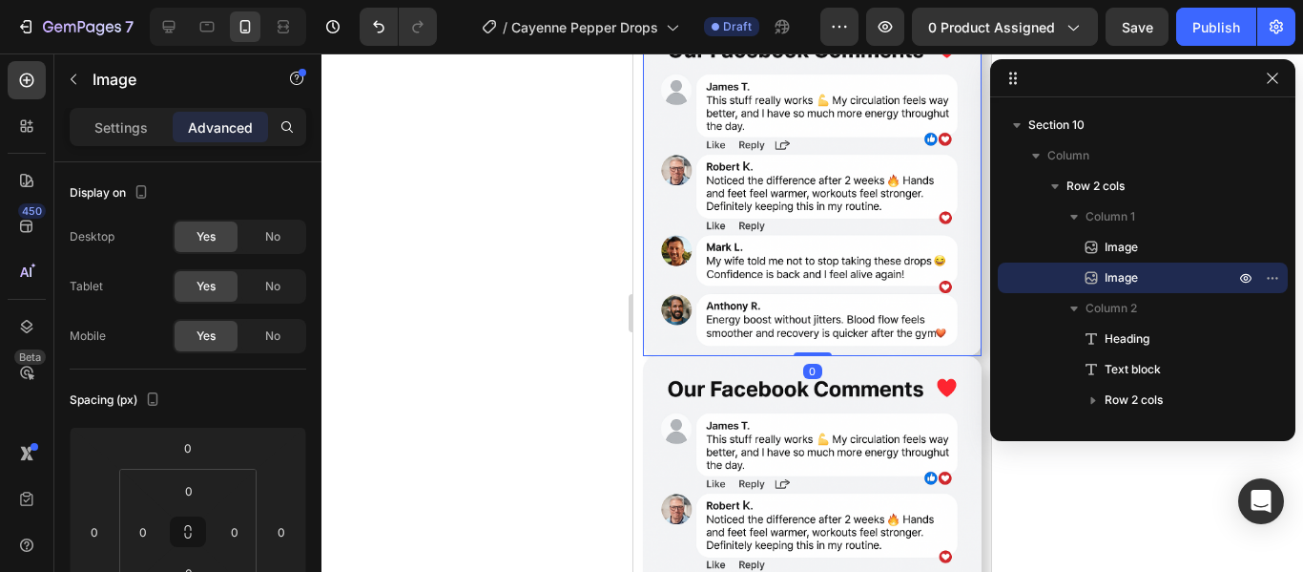
click at [849, 168] on img at bounding box center [812, 186] width 339 height 339
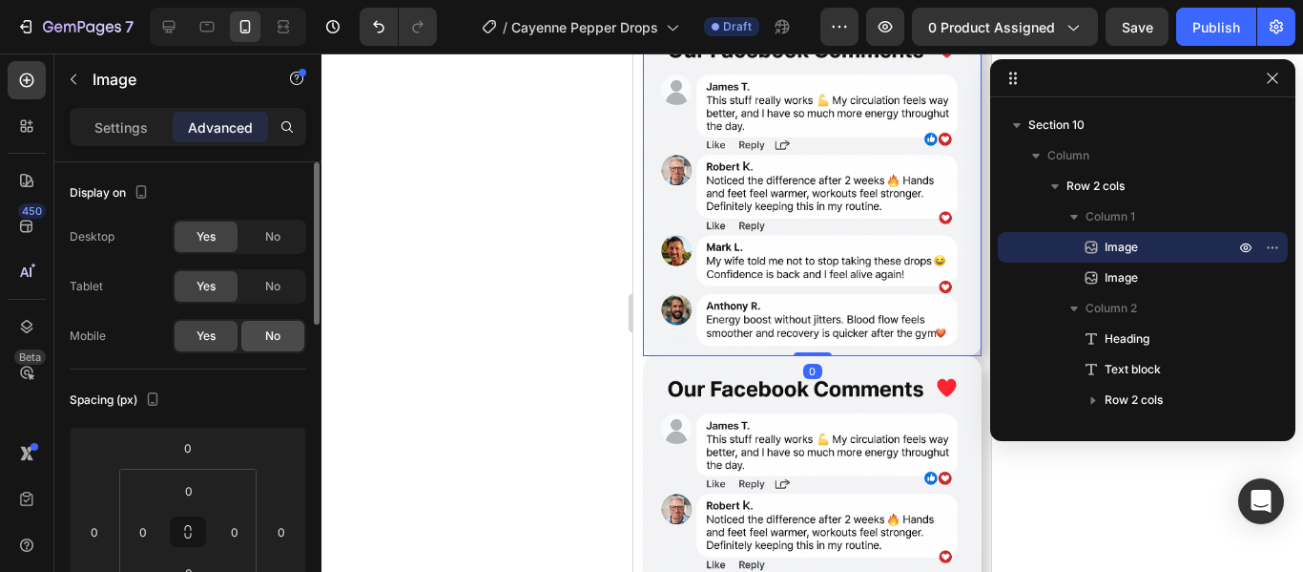
click at [277, 334] on span "No" at bounding box center [272, 335] width 15 height 17
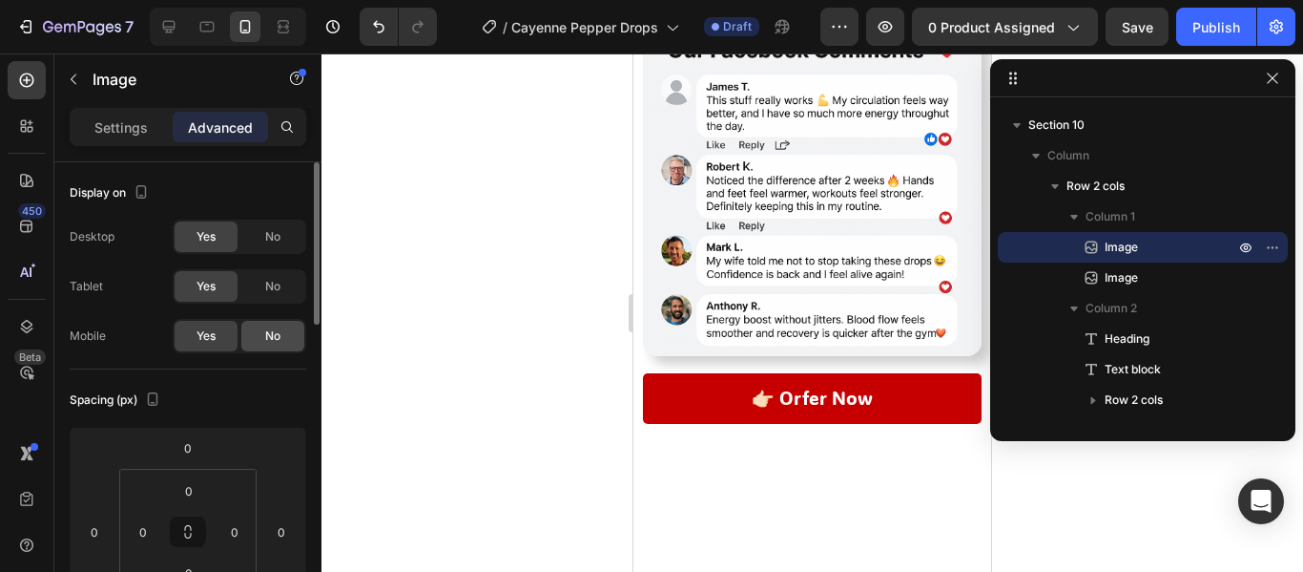
scroll to position [6950, 0]
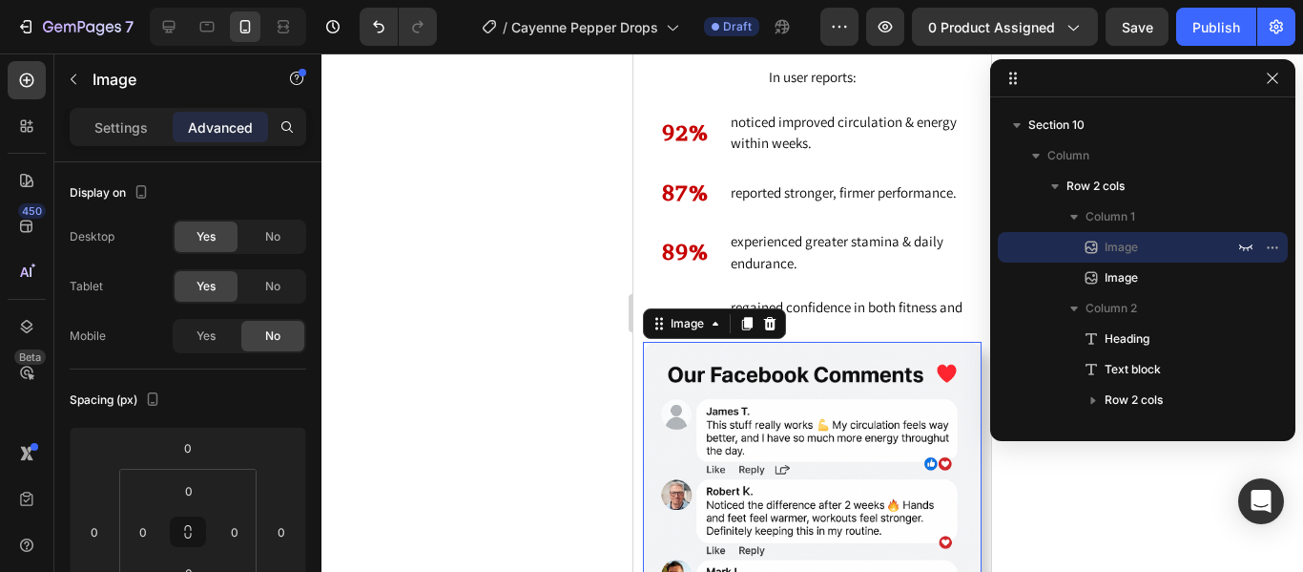
click at [898, 410] on img at bounding box center [812, 511] width 339 height 339
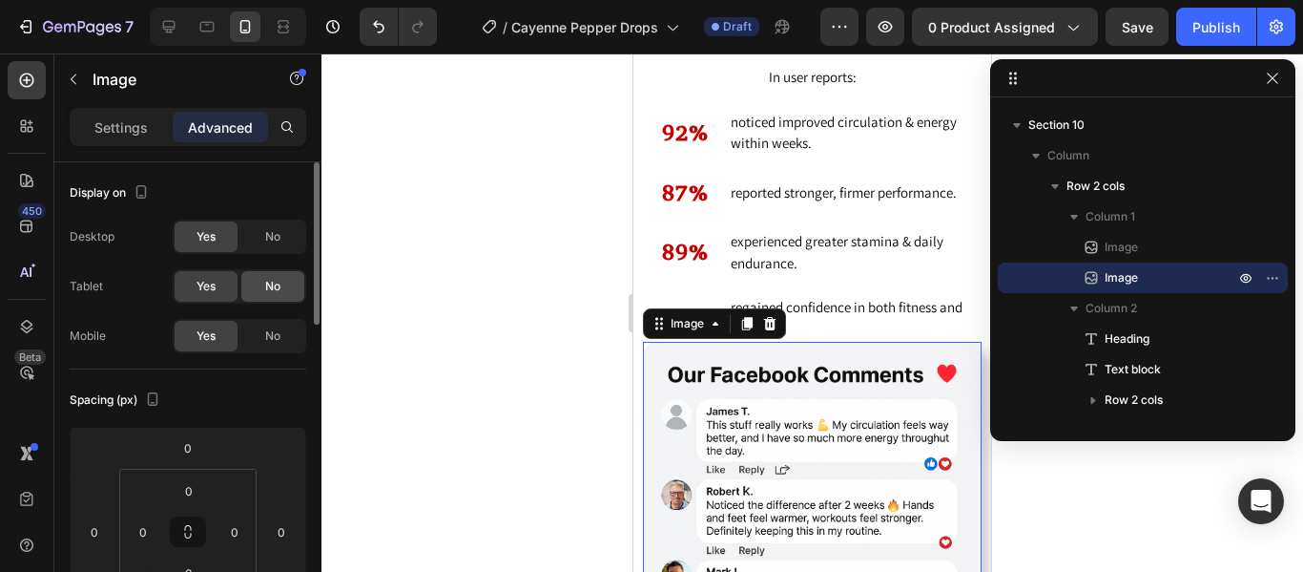
click at [274, 282] on span "No" at bounding box center [272, 286] width 15 height 17
click at [279, 235] on span "No" at bounding box center [272, 236] width 15 height 17
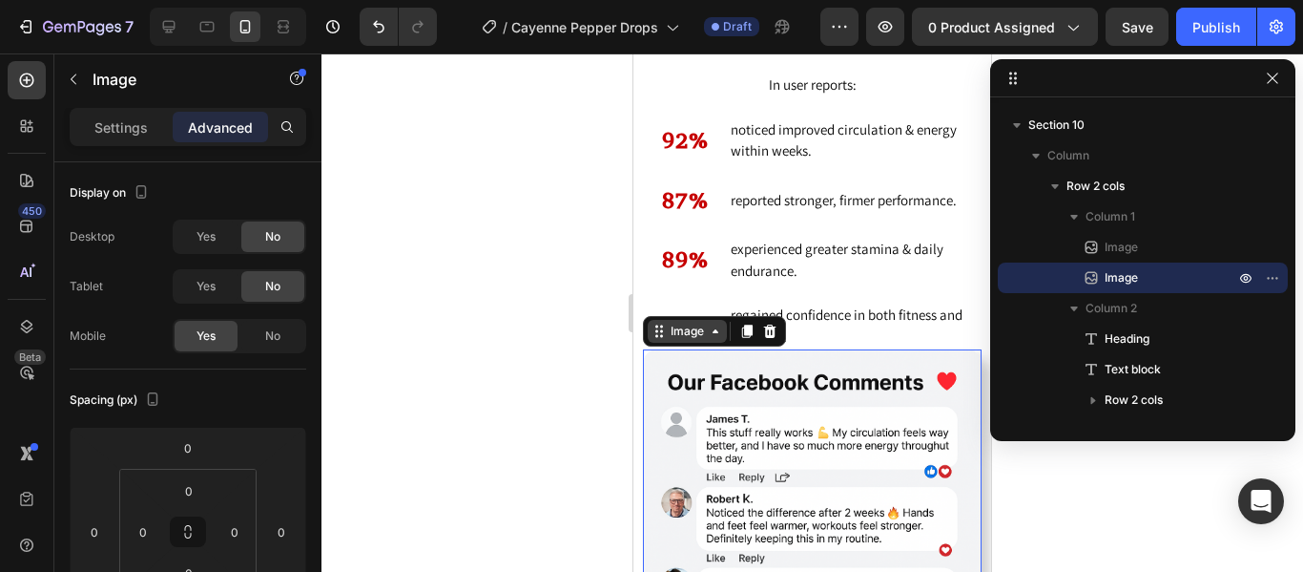
scroll to position [6940, 0]
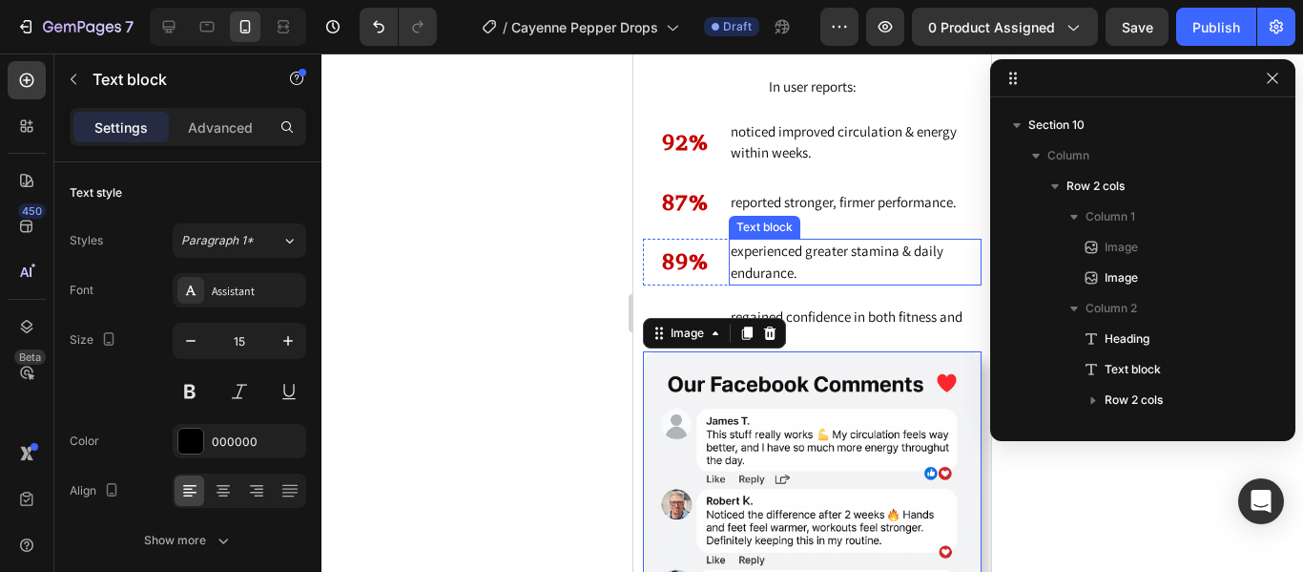
click at [838, 266] on p "experienced greater stamina & daily endurance." at bounding box center [855, 261] width 249 height 43
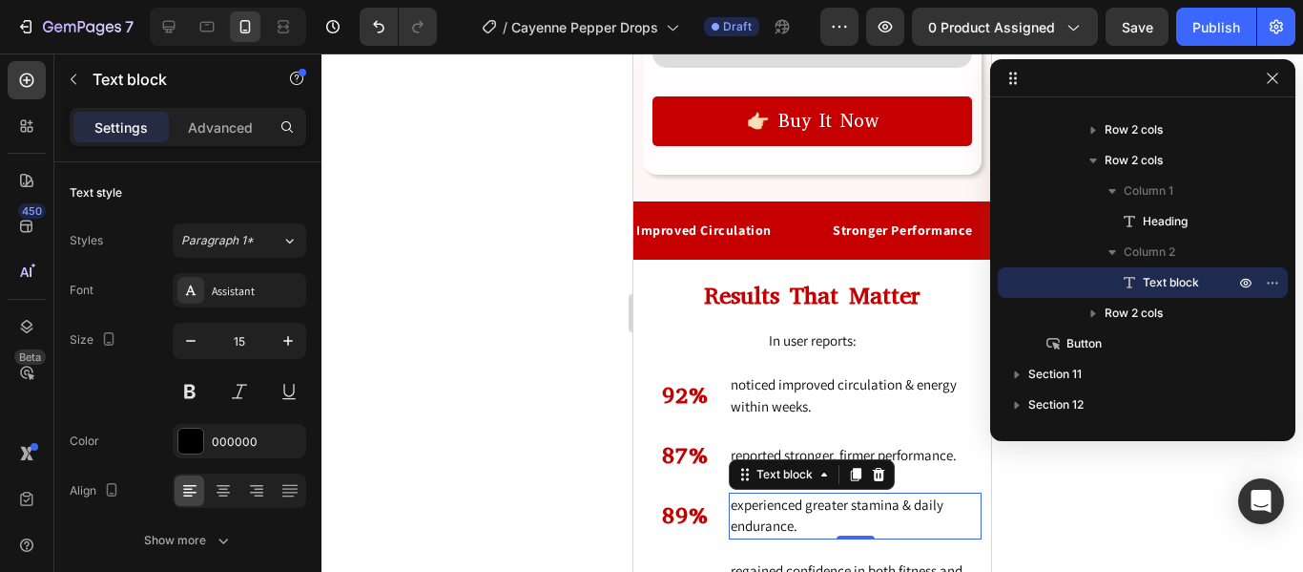
scroll to position [6766, 0]
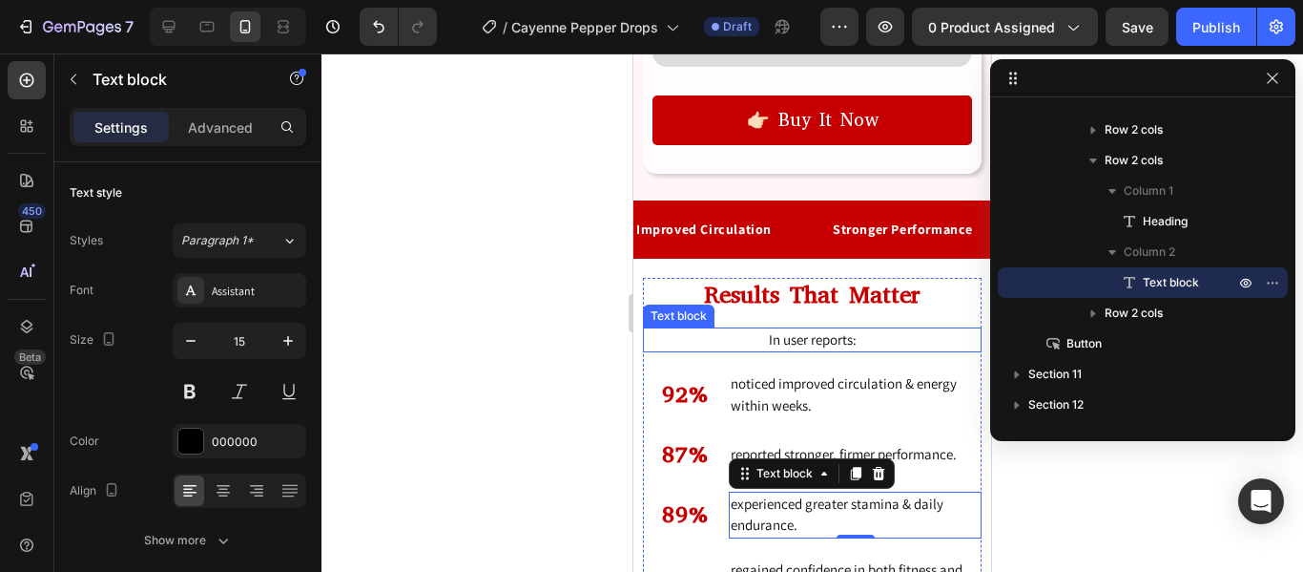
click at [777, 329] on p "In user reports:" at bounding box center [812, 340] width 335 height 22
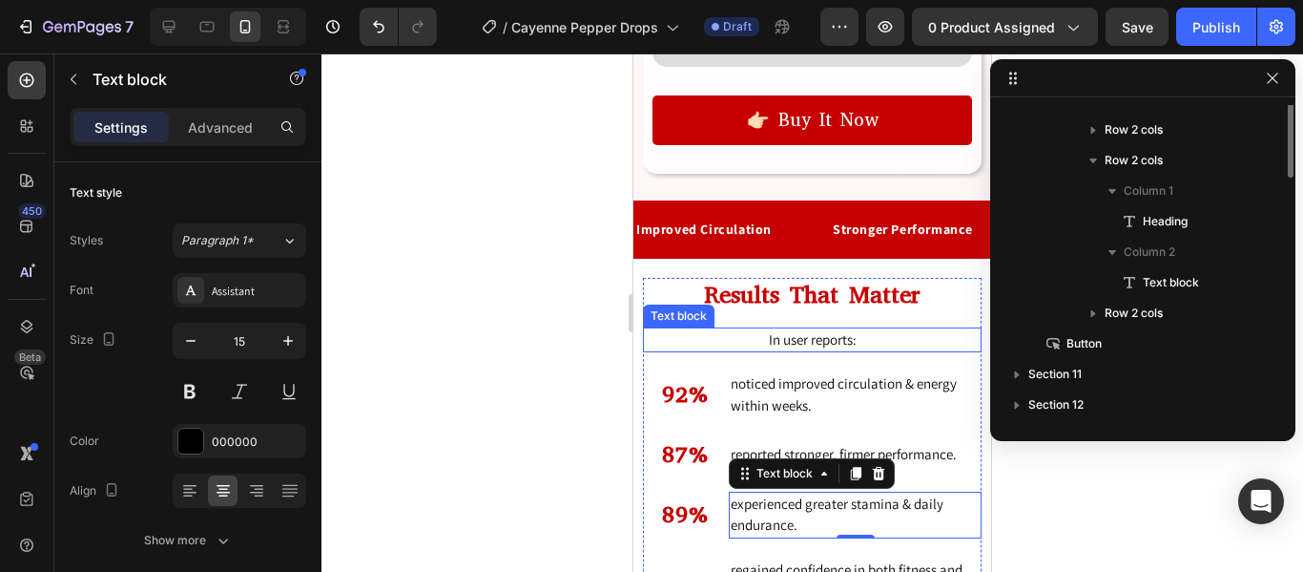
scroll to position [392, 0]
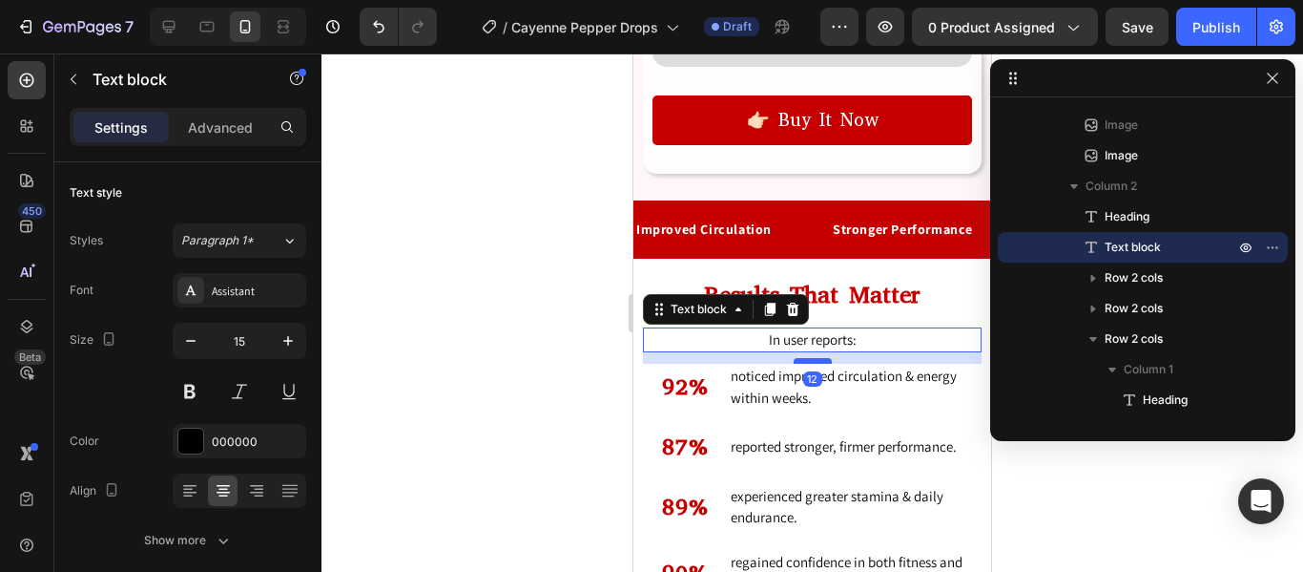
click at [815, 358] on div at bounding box center [813, 361] width 38 height 6
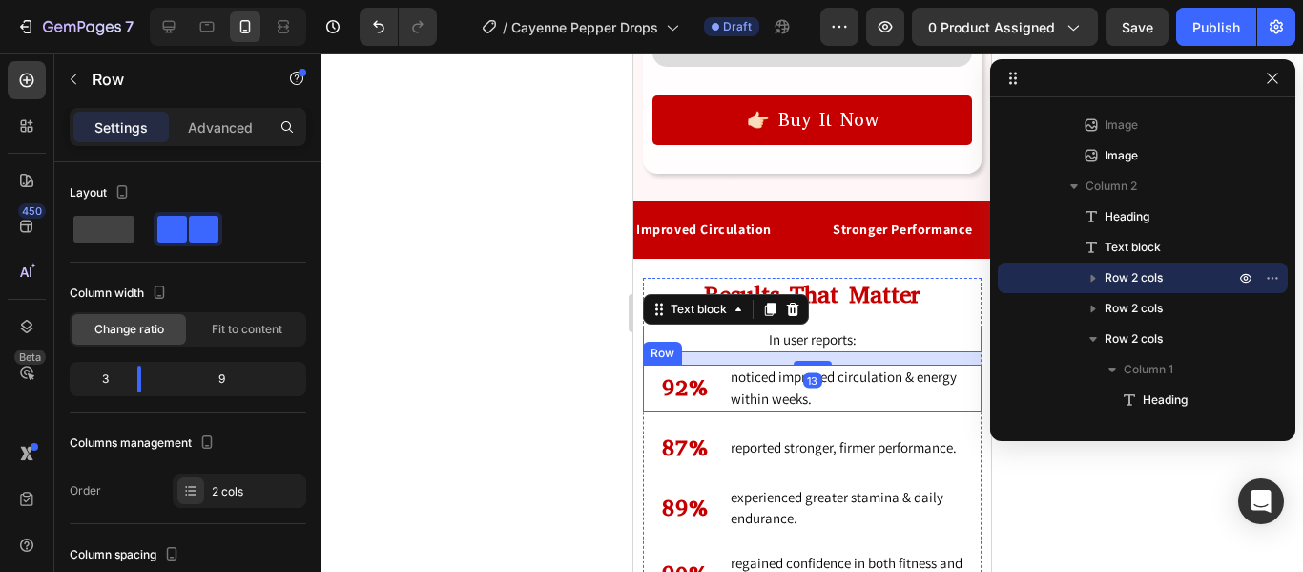
click at [722, 365] on div "92% Heading" at bounding box center [685, 388] width 84 height 47
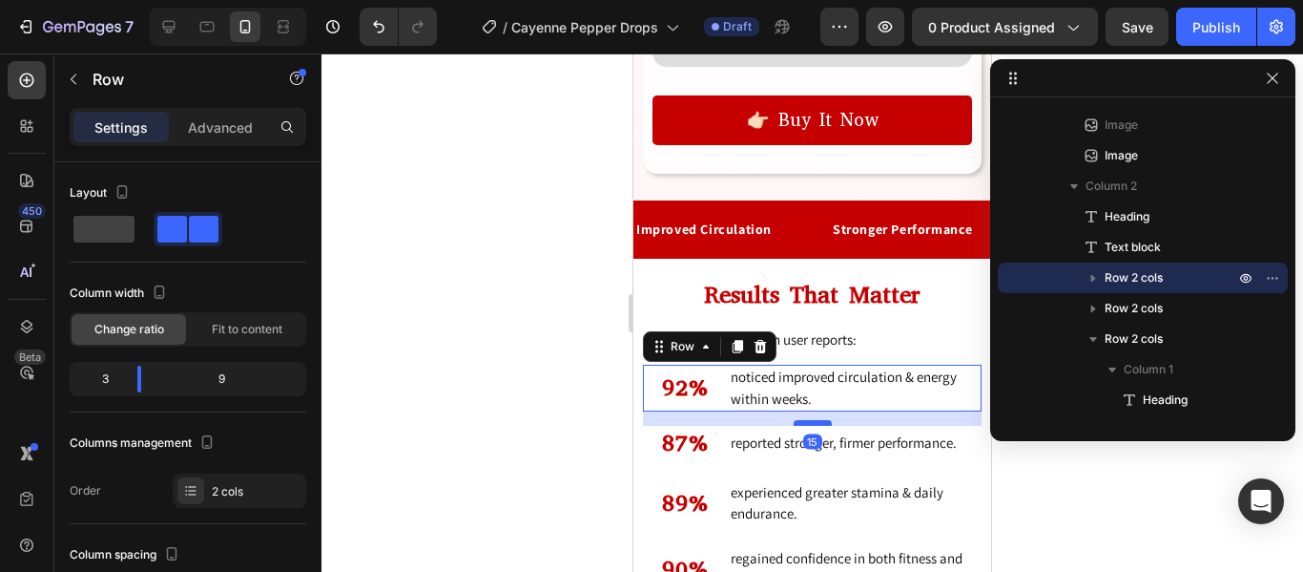
click at [811, 420] on div at bounding box center [813, 423] width 38 height 6
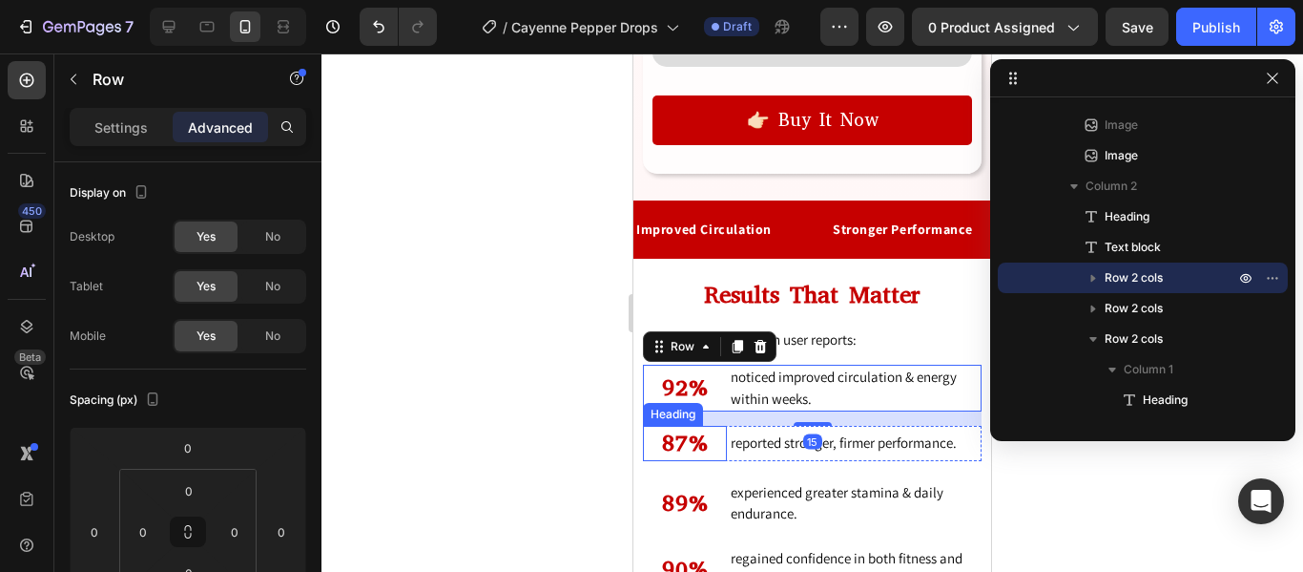
click at [721, 426] on h2 "87%" at bounding box center [685, 443] width 84 height 35
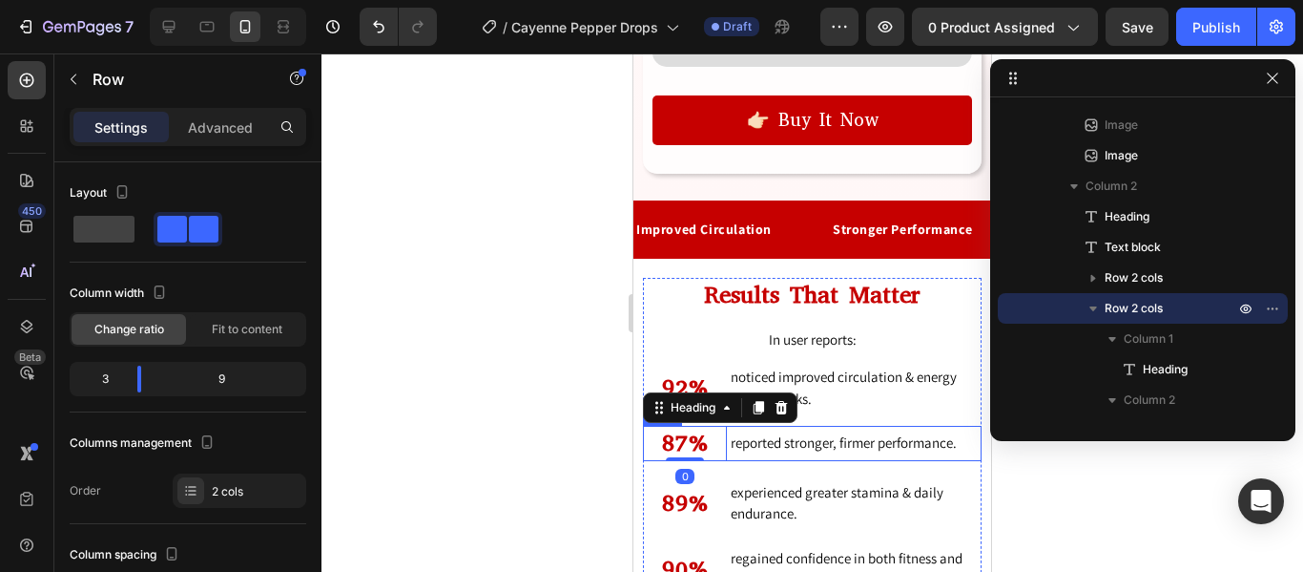
click at [729, 426] on div "reported stronger, firmer performance. Text block" at bounding box center [855, 443] width 253 height 35
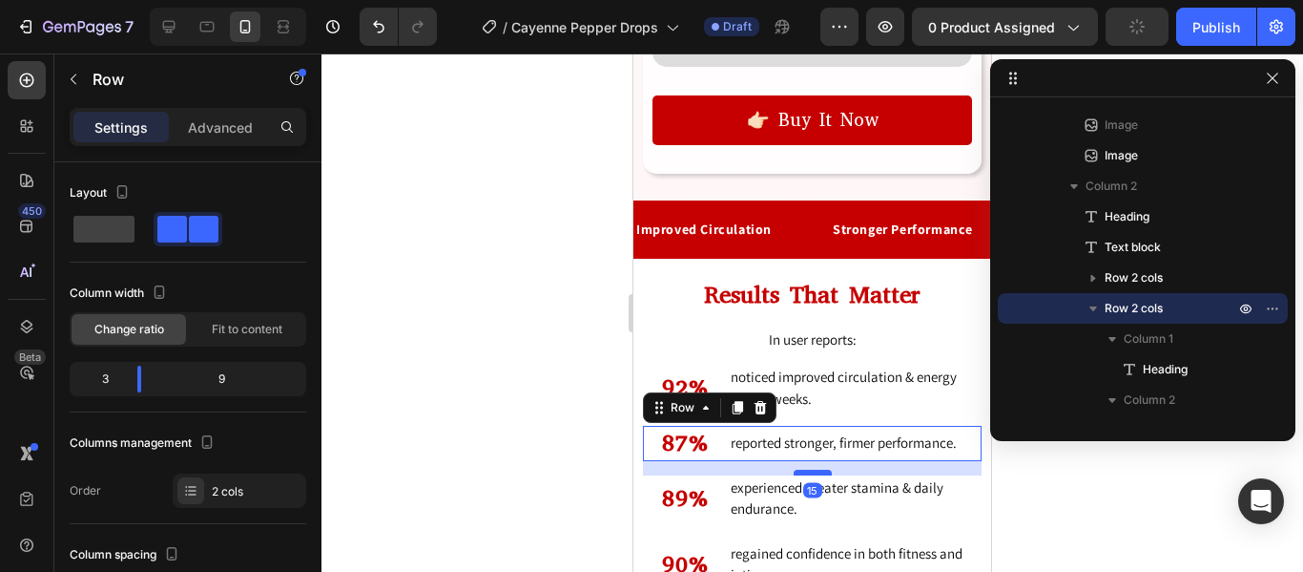
click at [805, 469] on div at bounding box center [813, 472] width 38 height 6
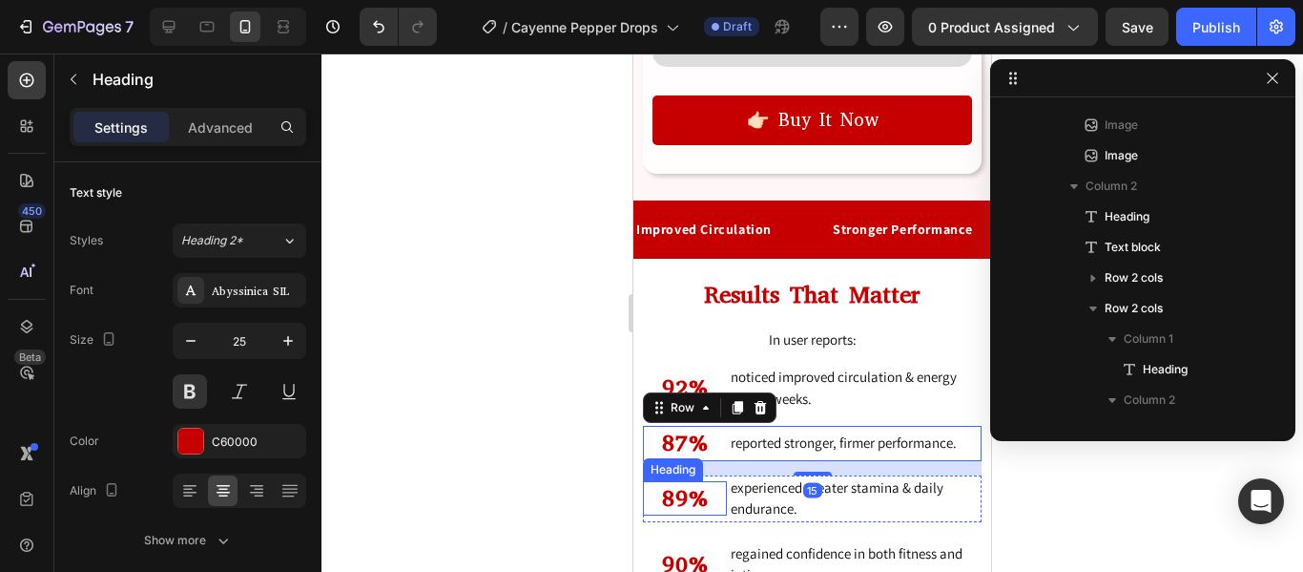
click at [718, 481] on h2 "89%" at bounding box center [685, 498] width 84 height 35
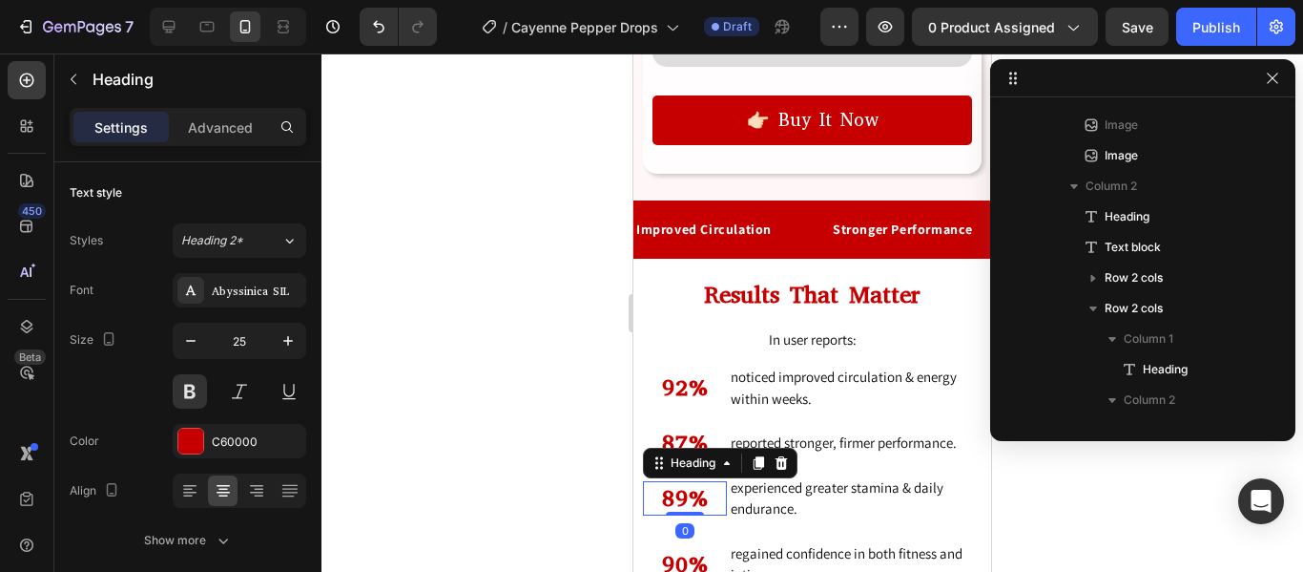
scroll to position [667, 0]
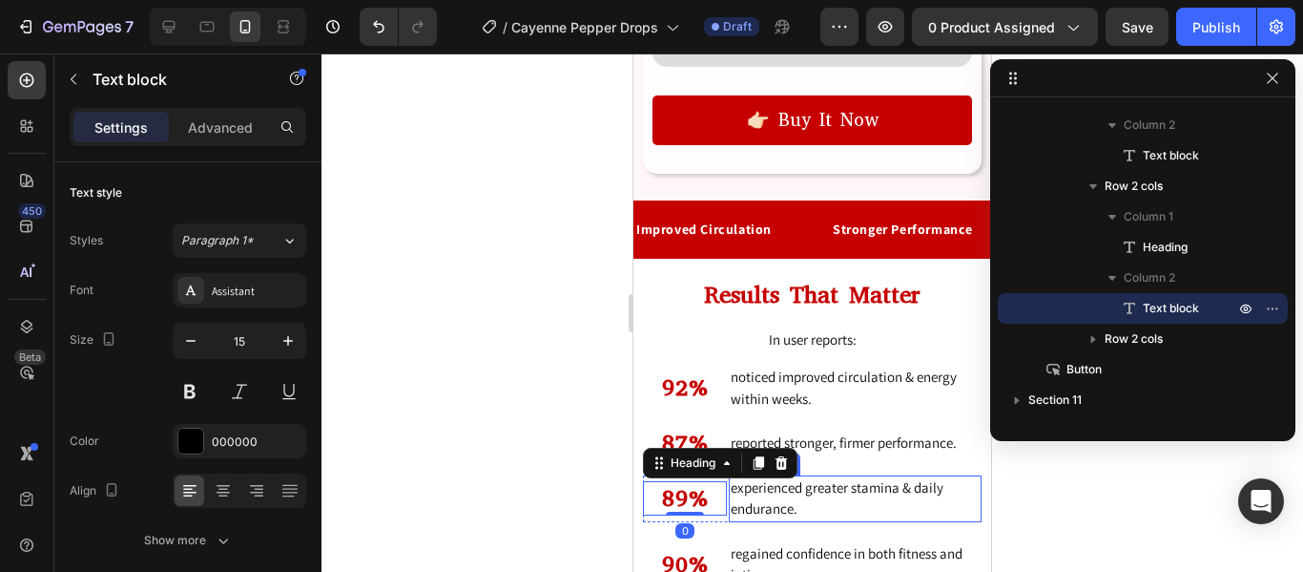
click at [729, 475] on div "experienced greater stamina & daily endurance." at bounding box center [855, 498] width 253 height 47
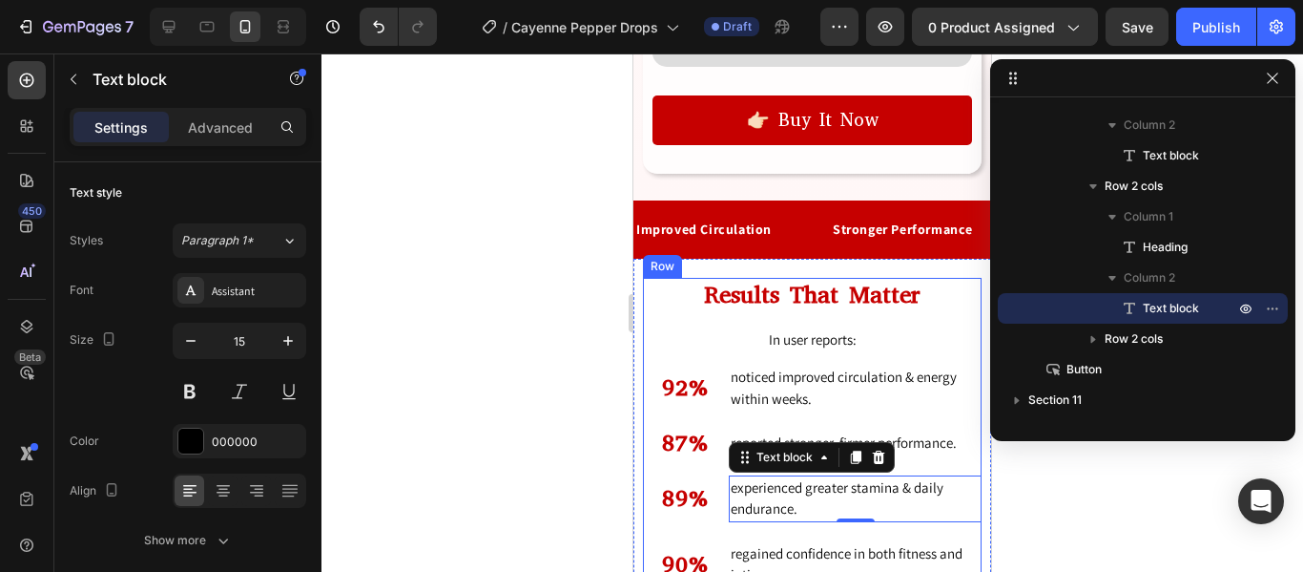
click at [792, 459] on div "Results That Matter Heading In user reports: Text block 92% Heading noticed imp…" at bounding box center [812, 433] width 339 height 310
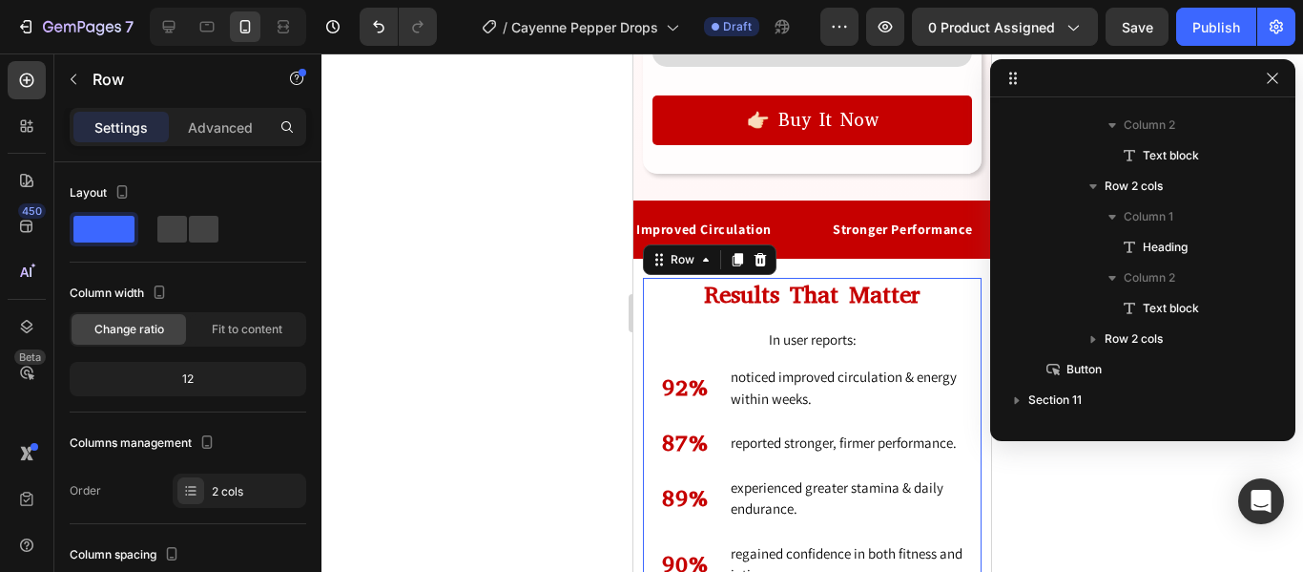
scroll to position [209, 0]
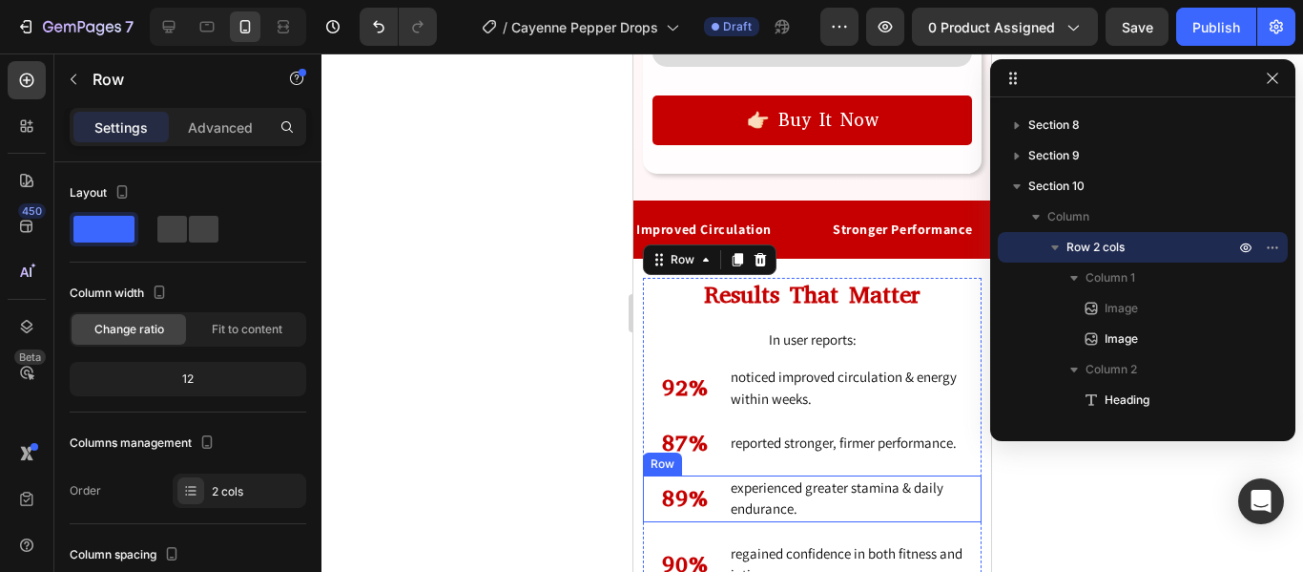
click at [723, 475] on div "89% Heading" at bounding box center [685, 498] width 84 height 47
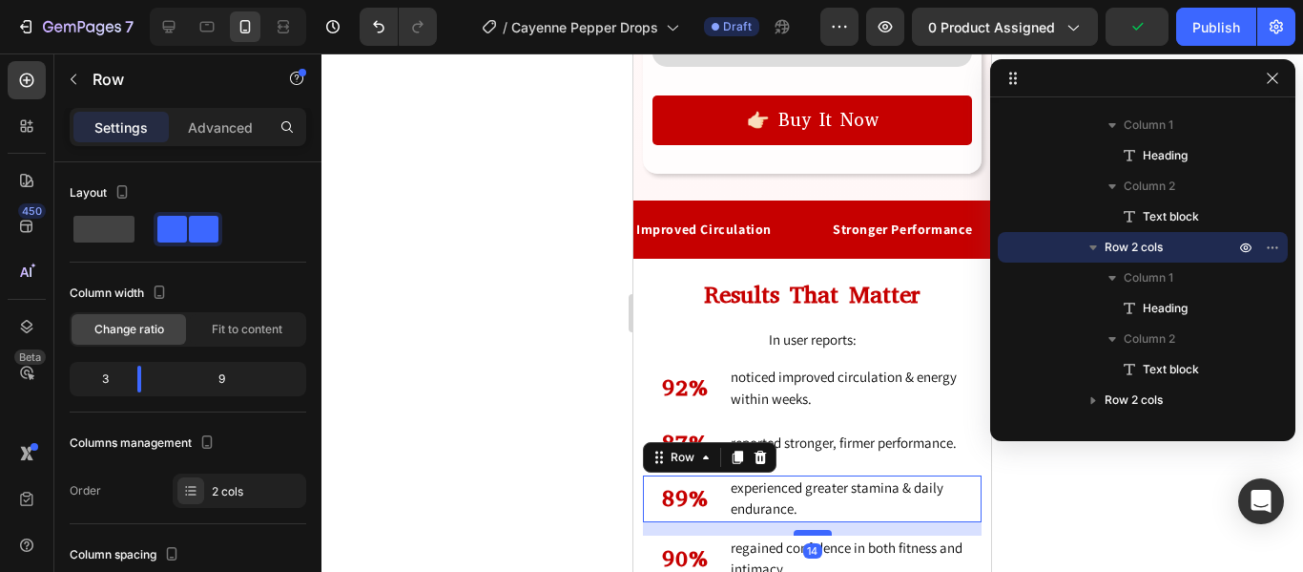
click at [812, 530] on div at bounding box center [813, 533] width 38 height 6
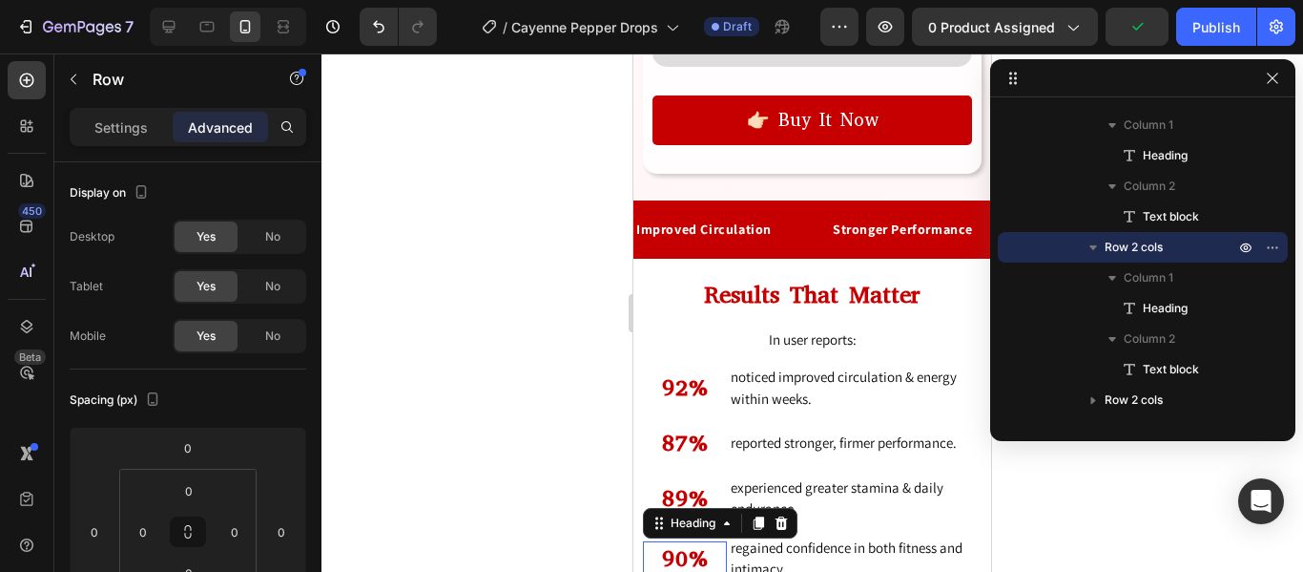
click at [723, 541] on h2 "90%" at bounding box center [685, 558] width 84 height 35
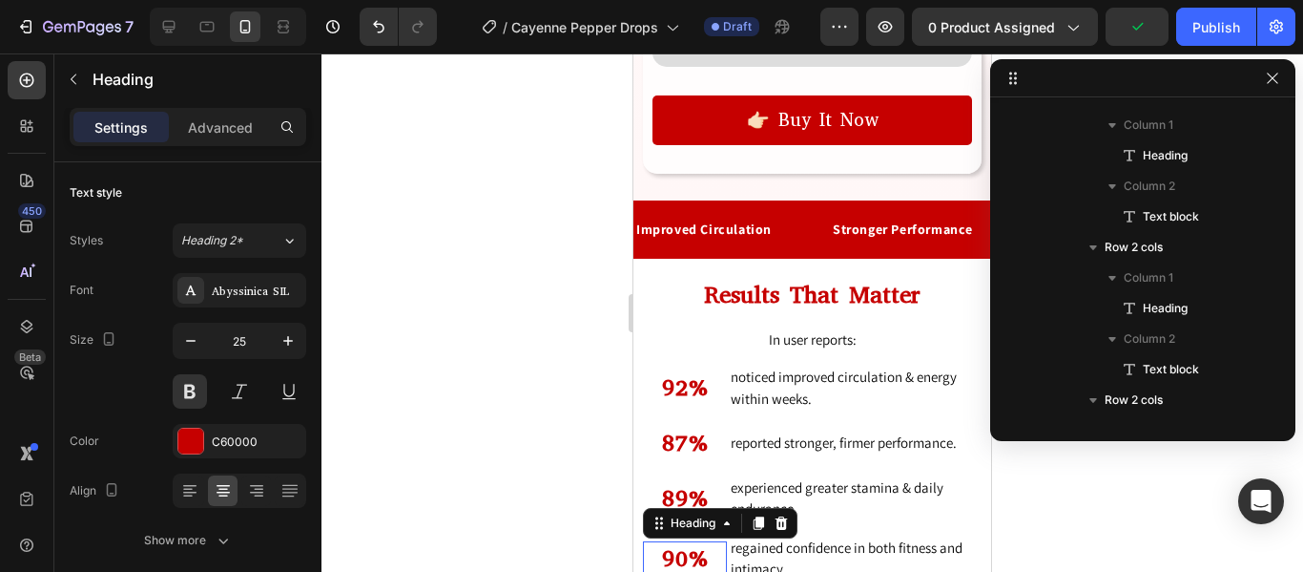
scroll to position [815, 0]
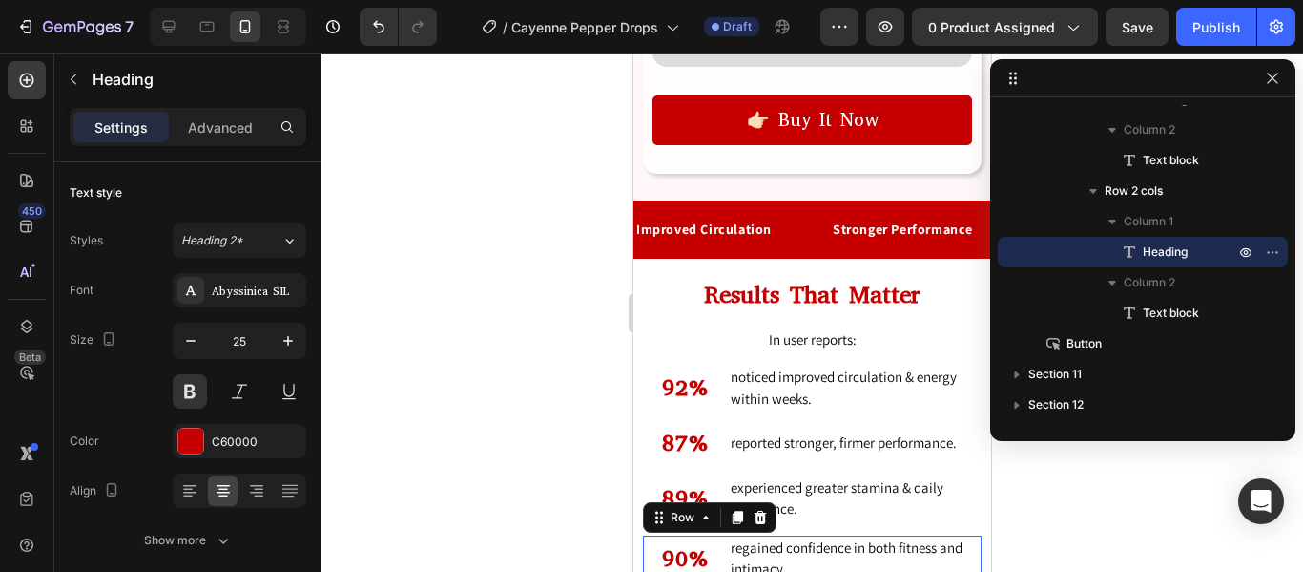
click at [724, 535] on div "90% Heading regained confidence in both fitness and intimacy. Text block Row 0" at bounding box center [812, 558] width 339 height 47
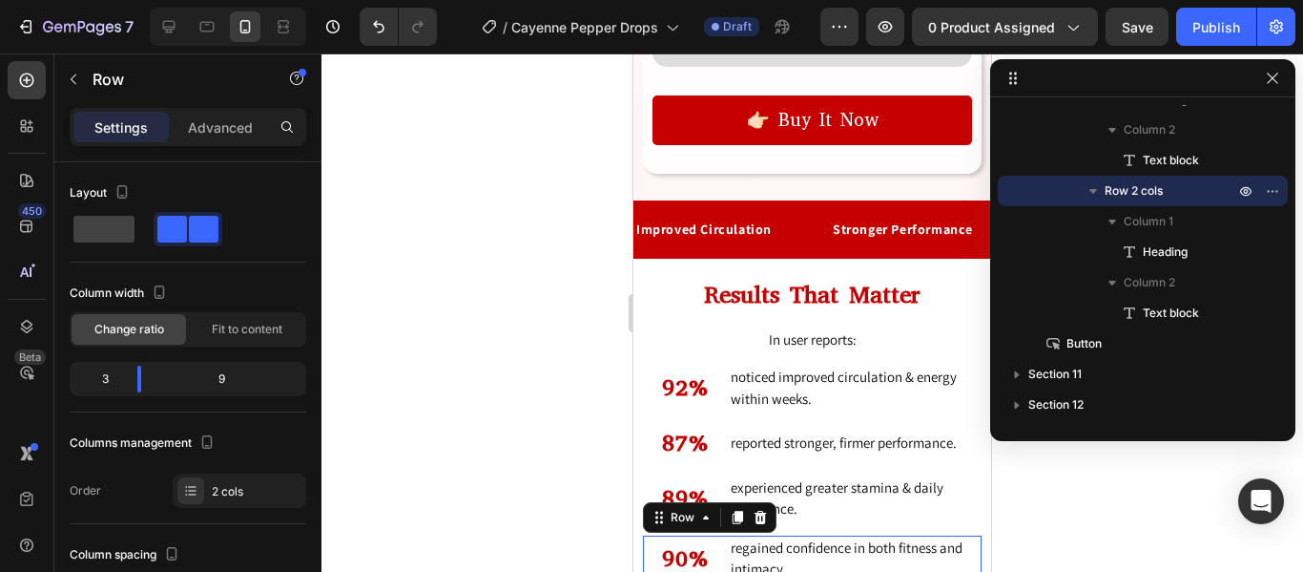
drag, startPoint x: 820, startPoint y: 501, endPoint x: 823, endPoint y: 520, distance: 19.5
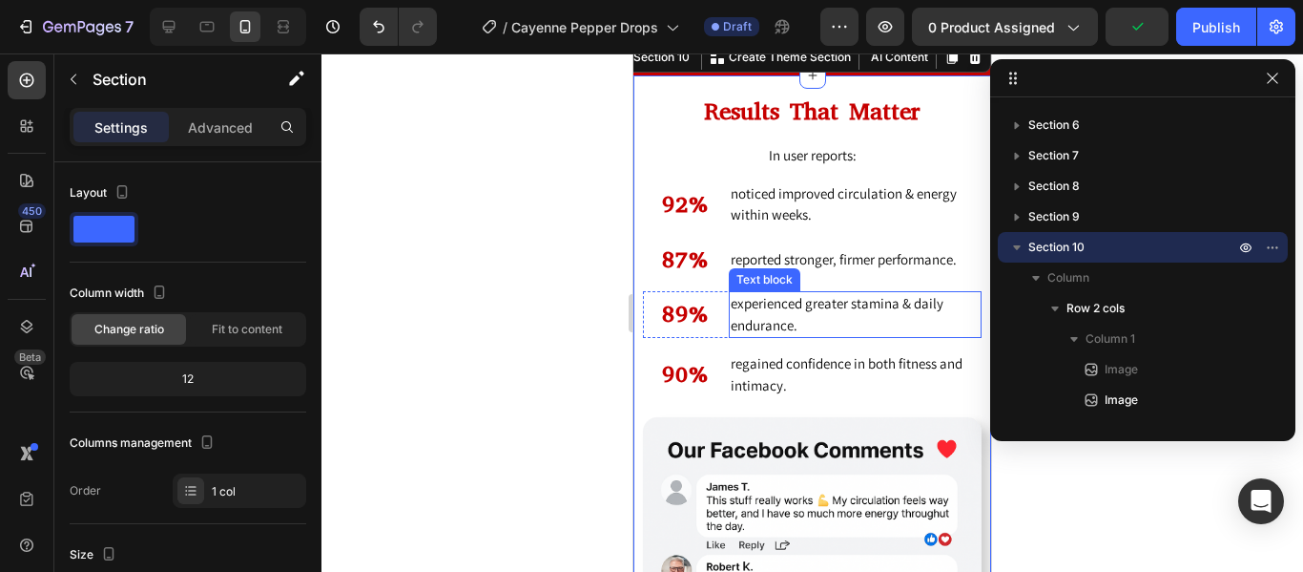
scroll to position [6882, 0]
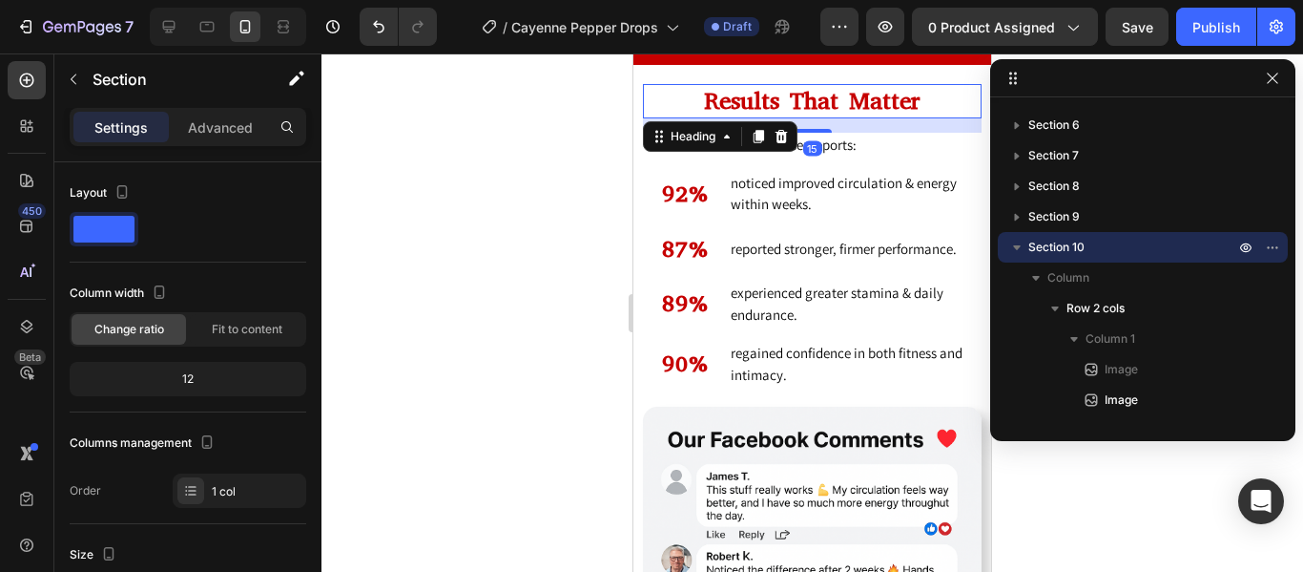
click at [876, 105] on h2 "Results That Matter" at bounding box center [812, 101] width 339 height 35
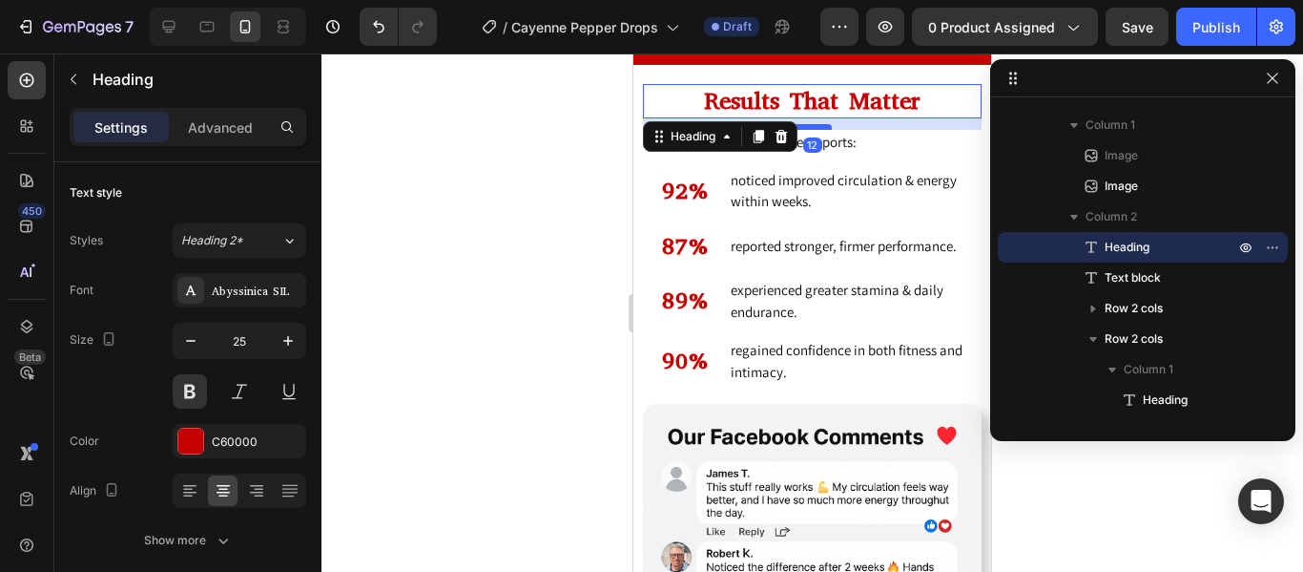
click at [815, 130] on div at bounding box center [813, 127] width 38 height 6
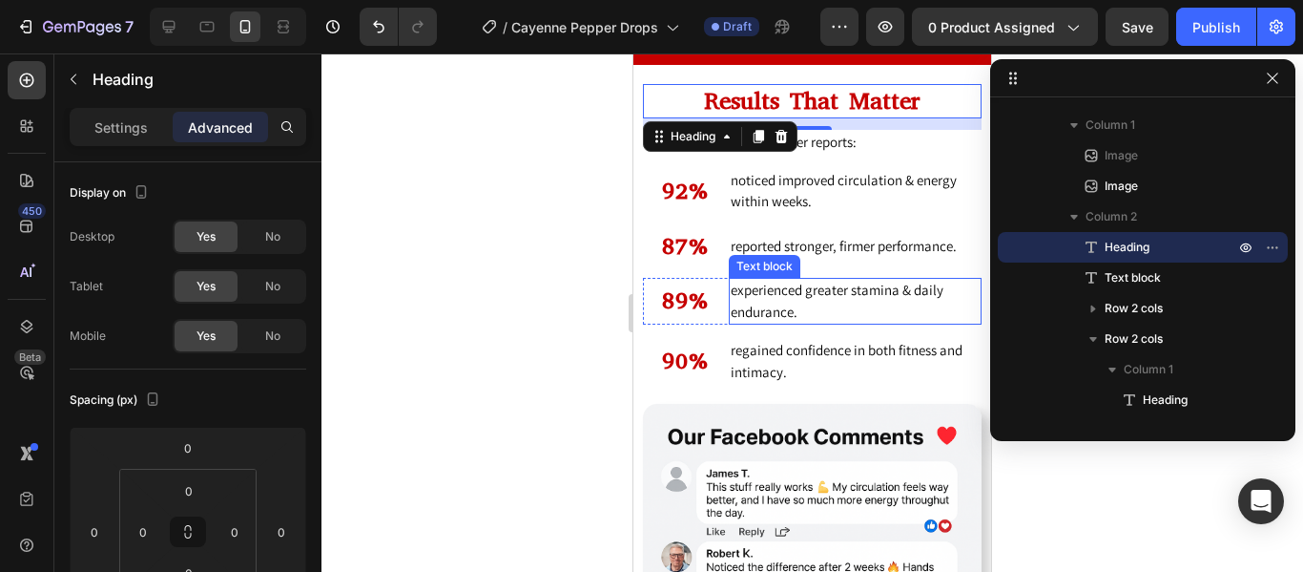
click at [965, 287] on p "experienced greater stamina & daily endurance." at bounding box center [855, 301] width 249 height 43
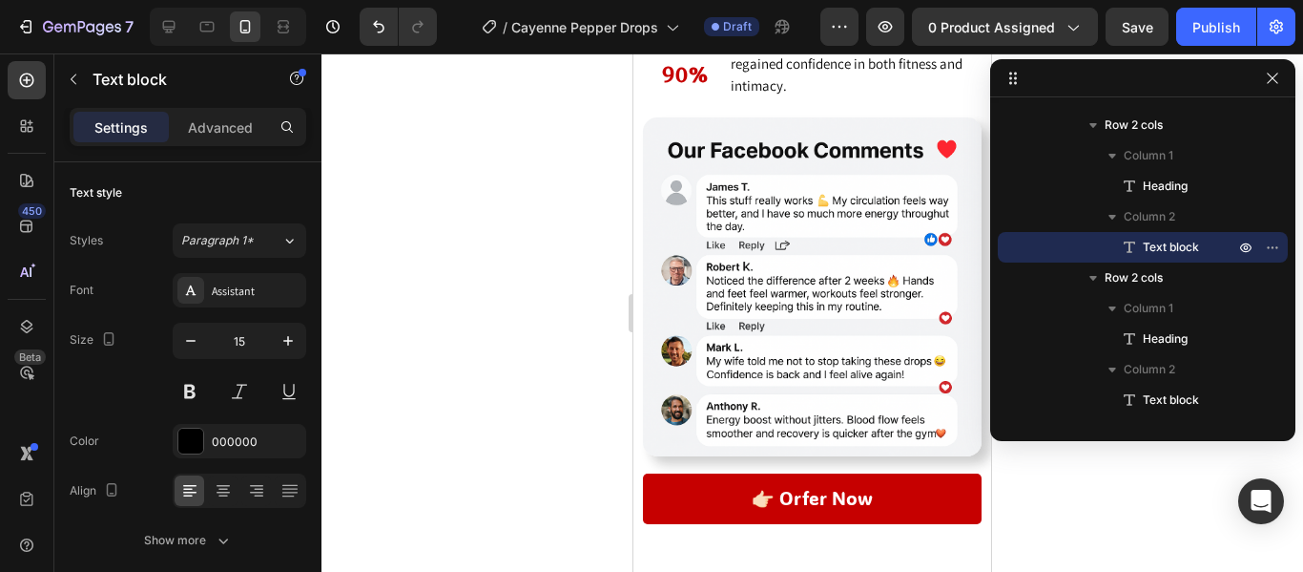
scroll to position [7271, 0]
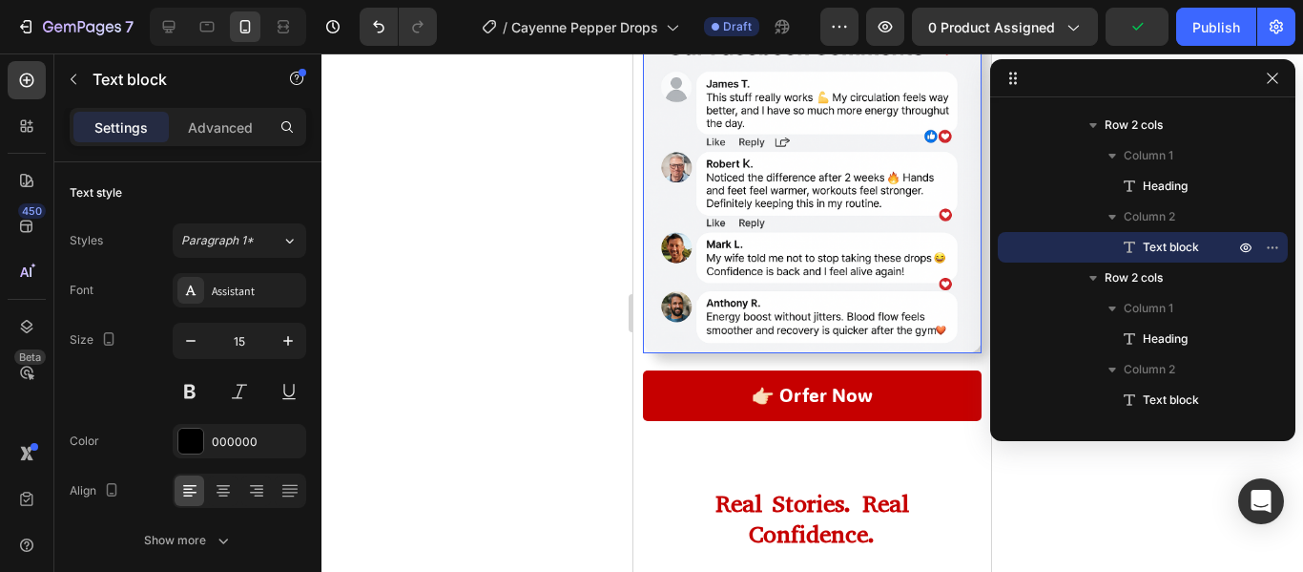
click at [684, 324] on img at bounding box center [812, 183] width 339 height 339
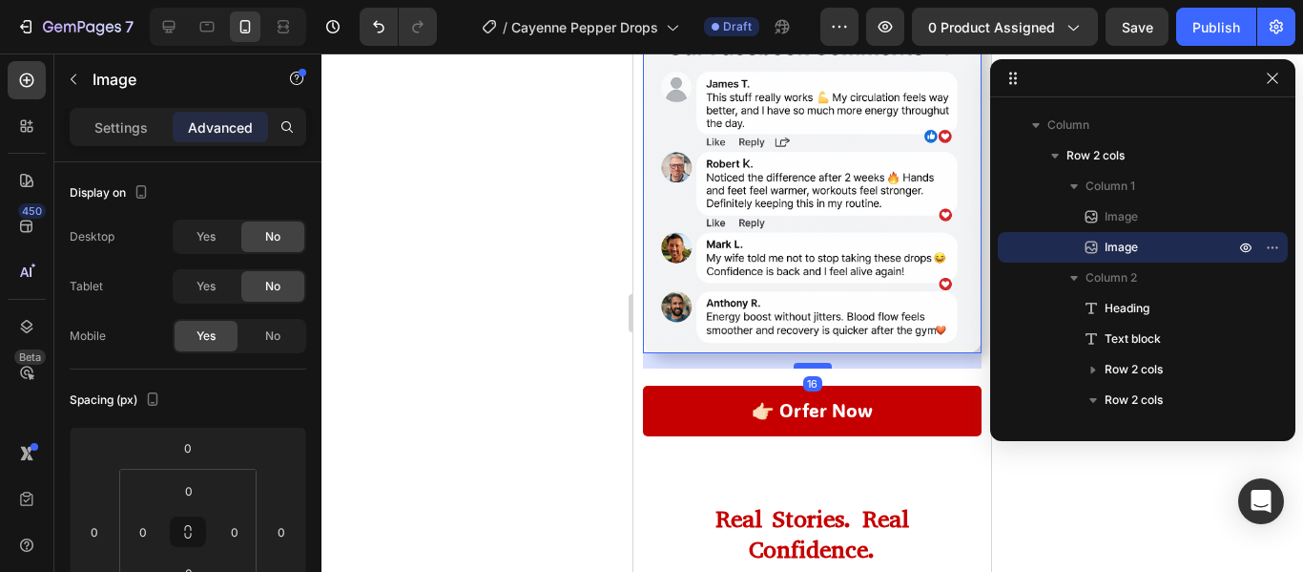
drag, startPoint x: 816, startPoint y: 336, endPoint x: 819, endPoint y: 351, distance: 15.5
click at [819, 363] on div at bounding box center [813, 366] width 38 height 6
type input "16"
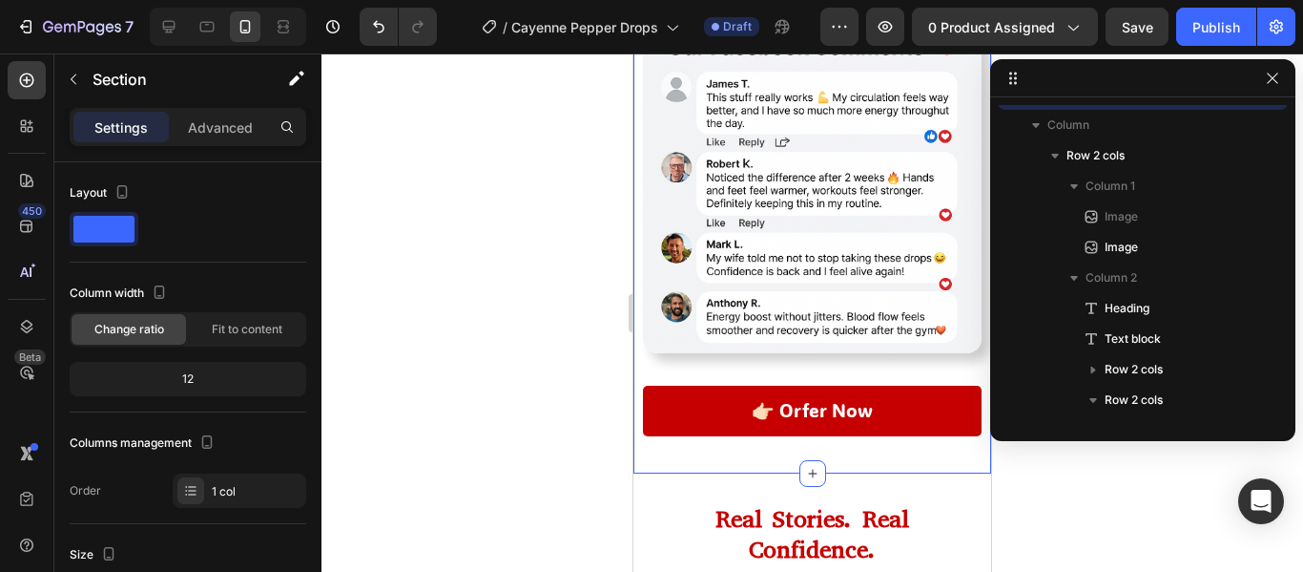
click at [865, 363] on div "Image Image Results That Matter Heading In user reports: Text block 92% Heading…" at bounding box center [812, 70] width 339 height 750
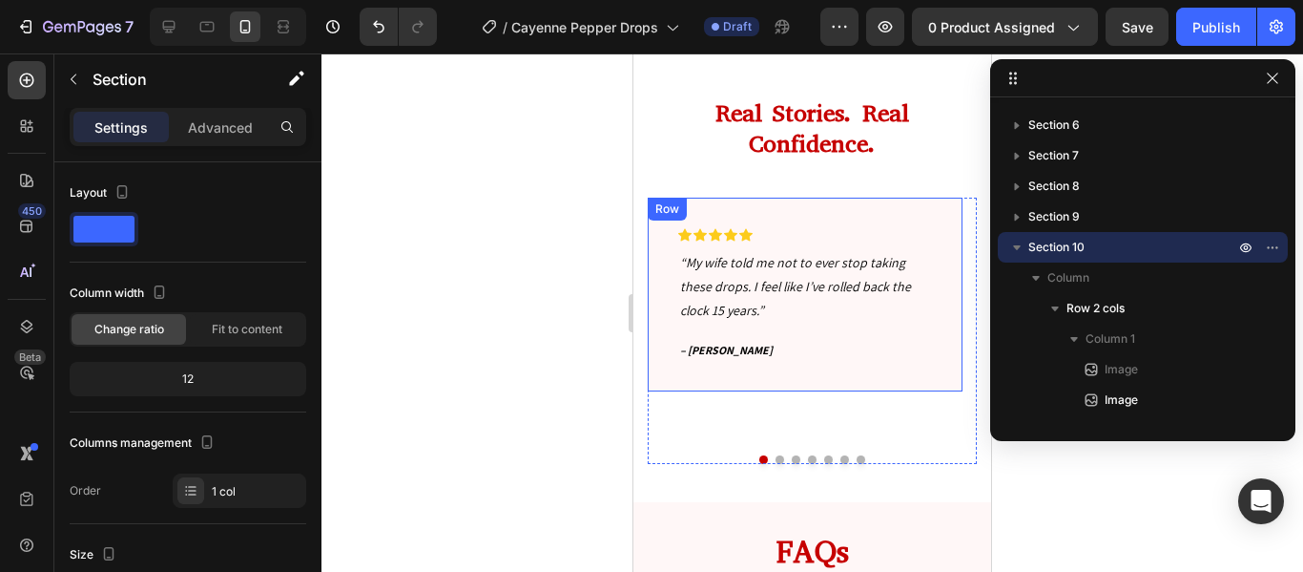
scroll to position [7628, 0]
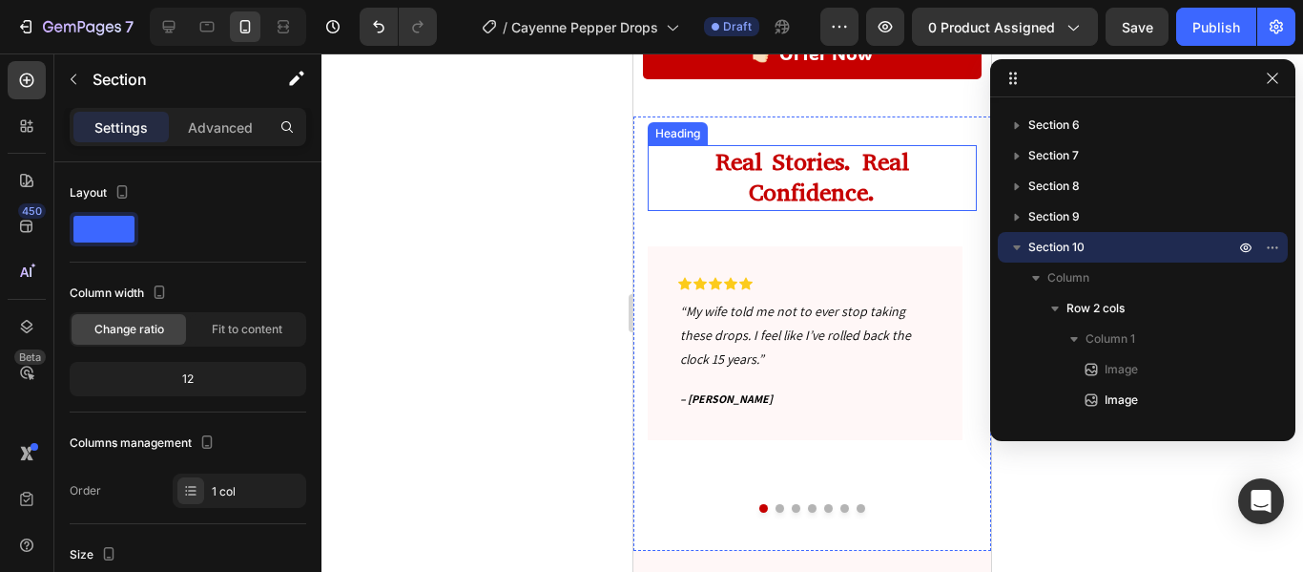
click at [836, 145] on h2 "Real Stories. Real Confidence." at bounding box center [812, 178] width 329 height 66
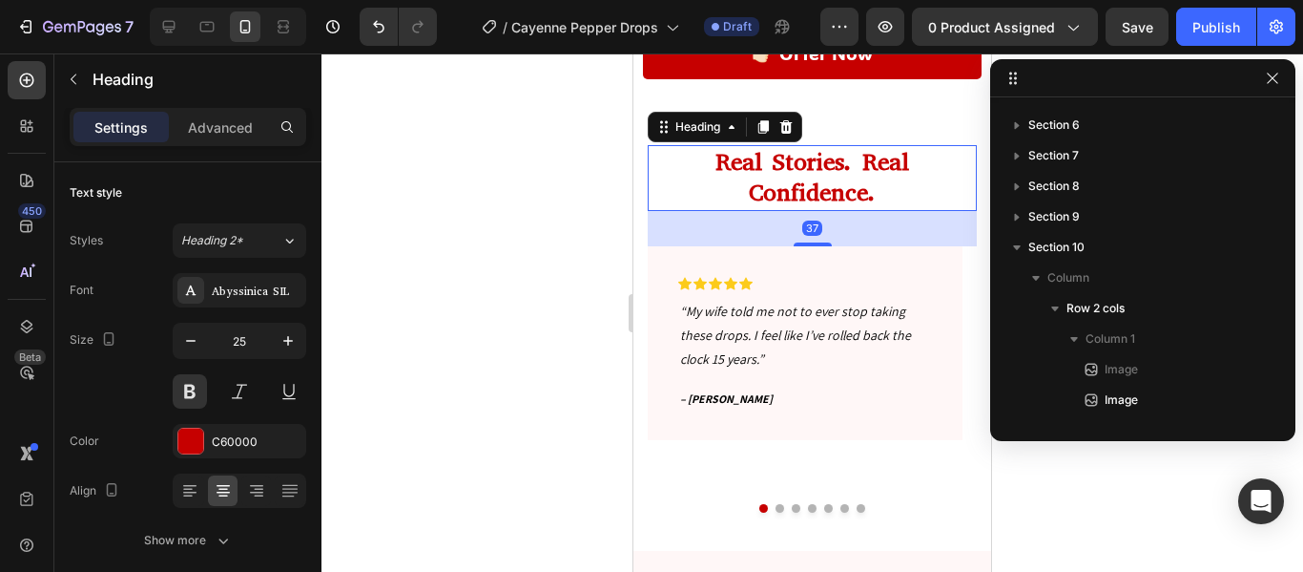
scroll to position [907, 0]
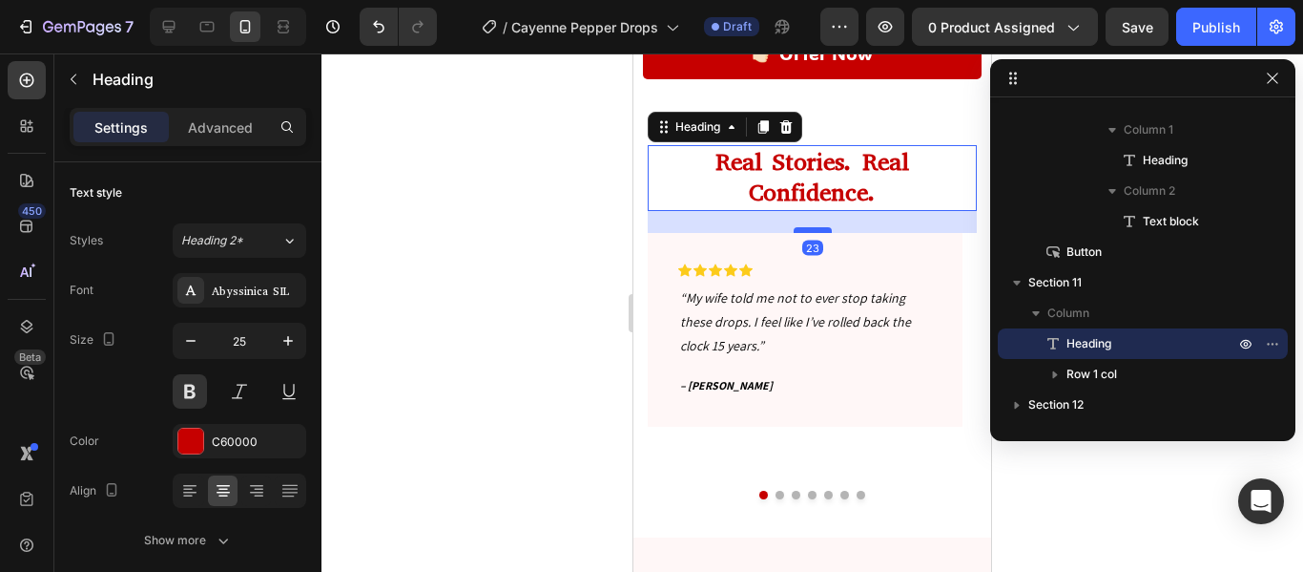
drag, startPoint x: 821, startPoint y: 229, endPoint x: 819, endPoint y: 216, distance: 13.5
click at [819, 227] on div at bounding box center [813, 230] width 38 height 6
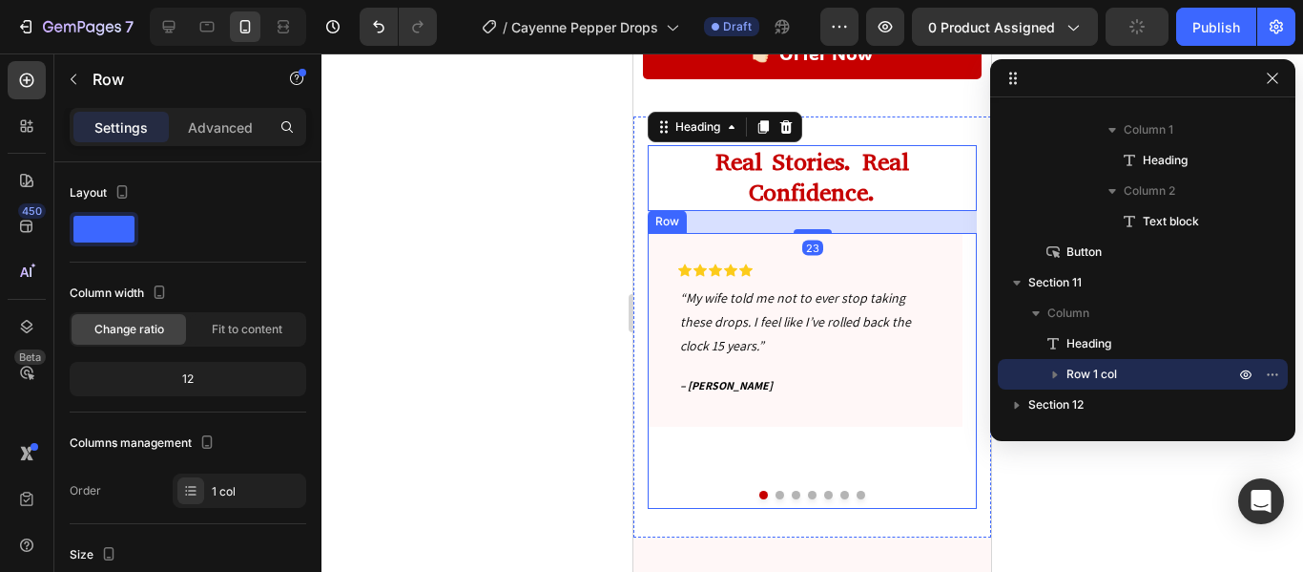
click at [678, 464] on div "Icon Icon Icon Icon Icon Row “My wife told me not to ever stop taking these dro…" at bounding box center [812, 371] width 329 height 276
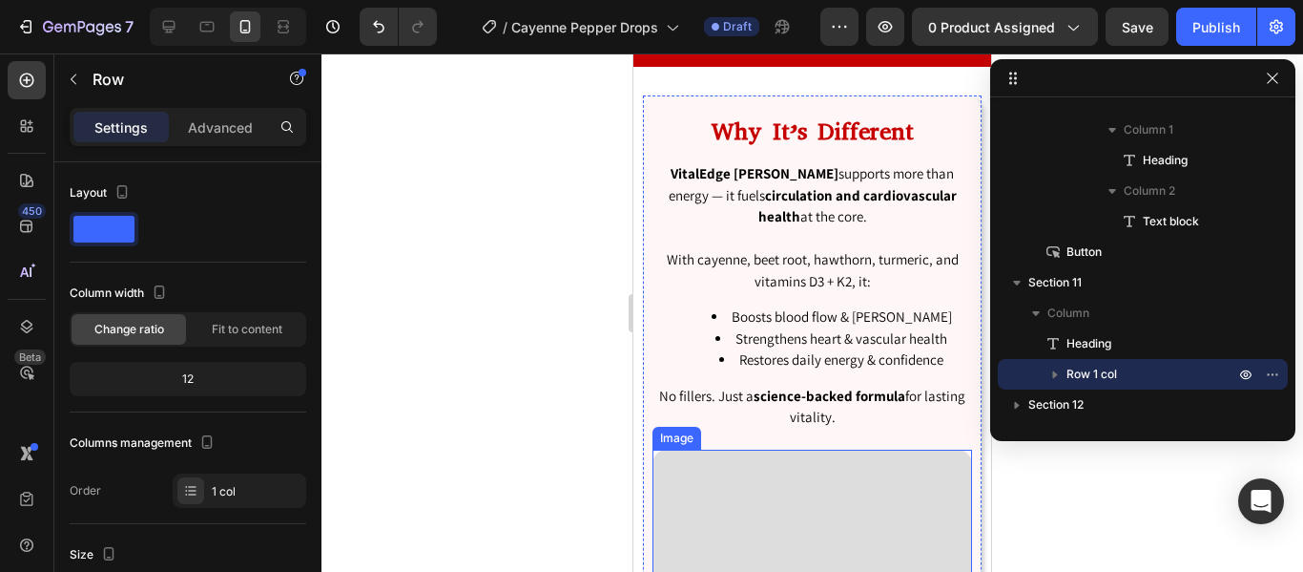
scroll to position [3990, 0]
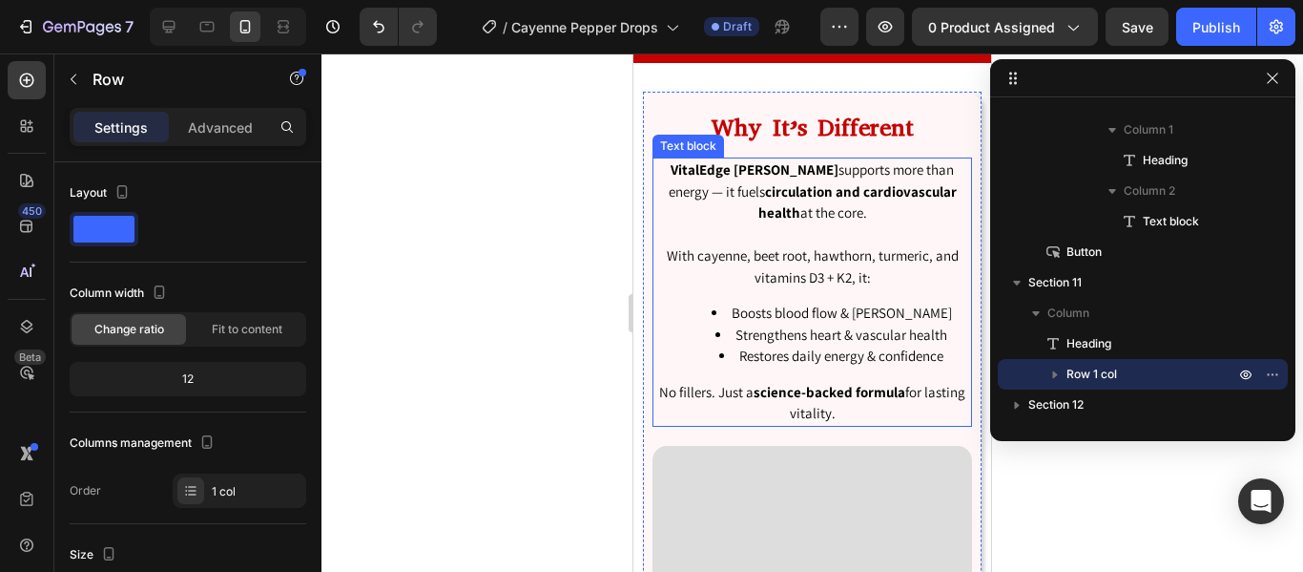
click at [759, 241] on p at bounding box center [813, 235] width 316 height 22
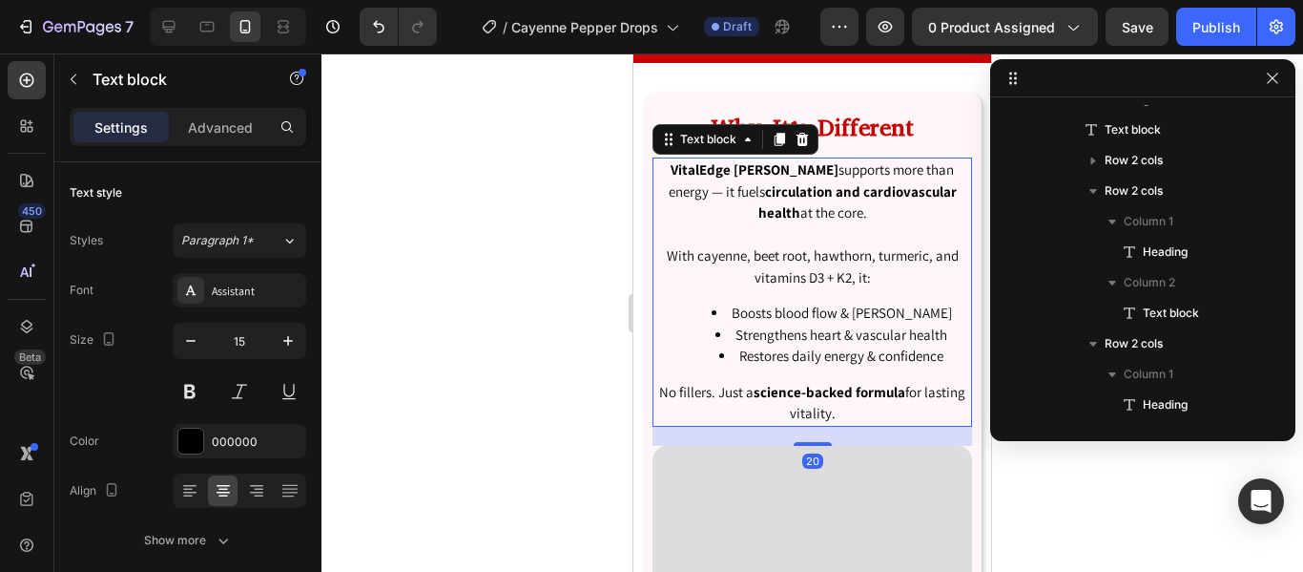
scroll to position [362, 0]
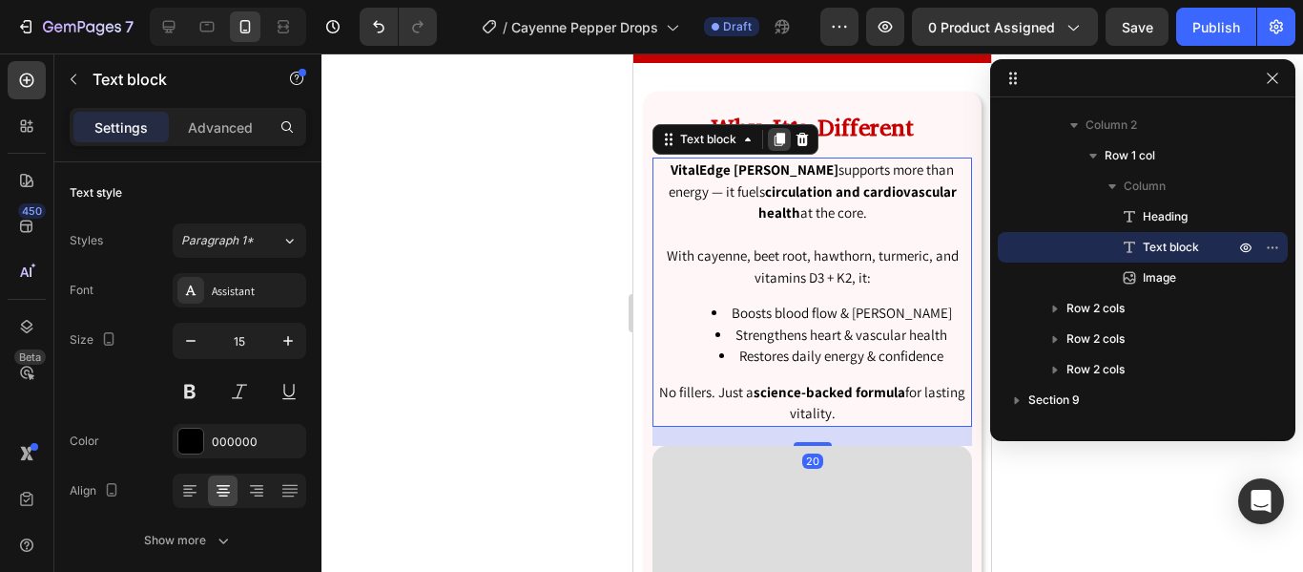
click at [772, 138] on icon at bounding box center [779, 139] width 15 height 15
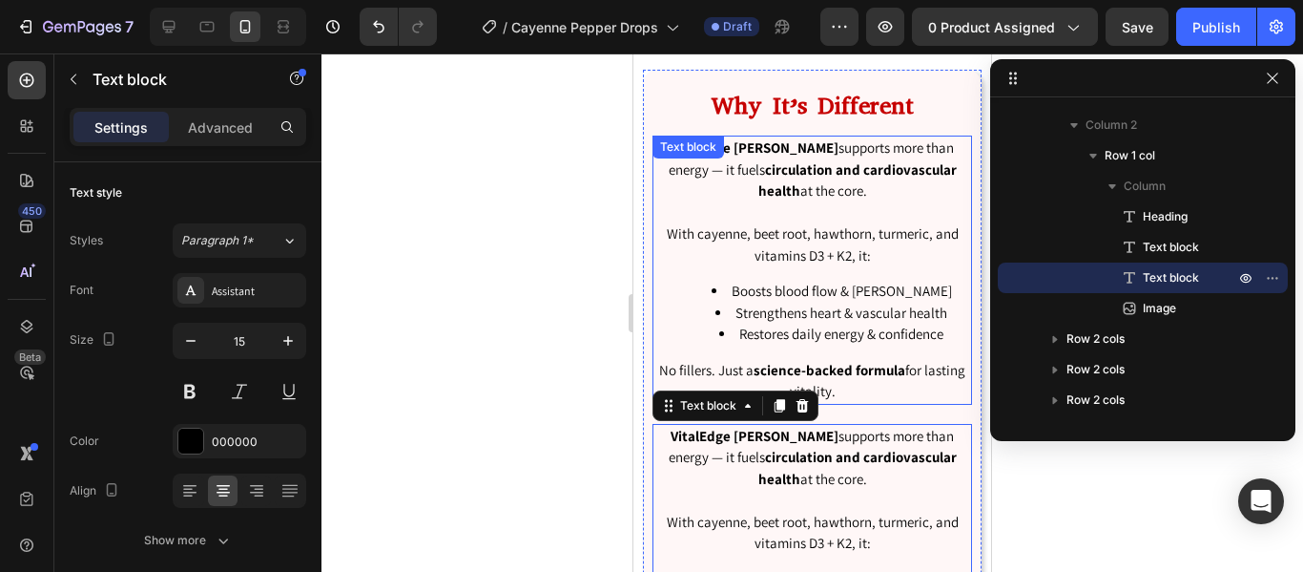
scroll to position [4011, 0]
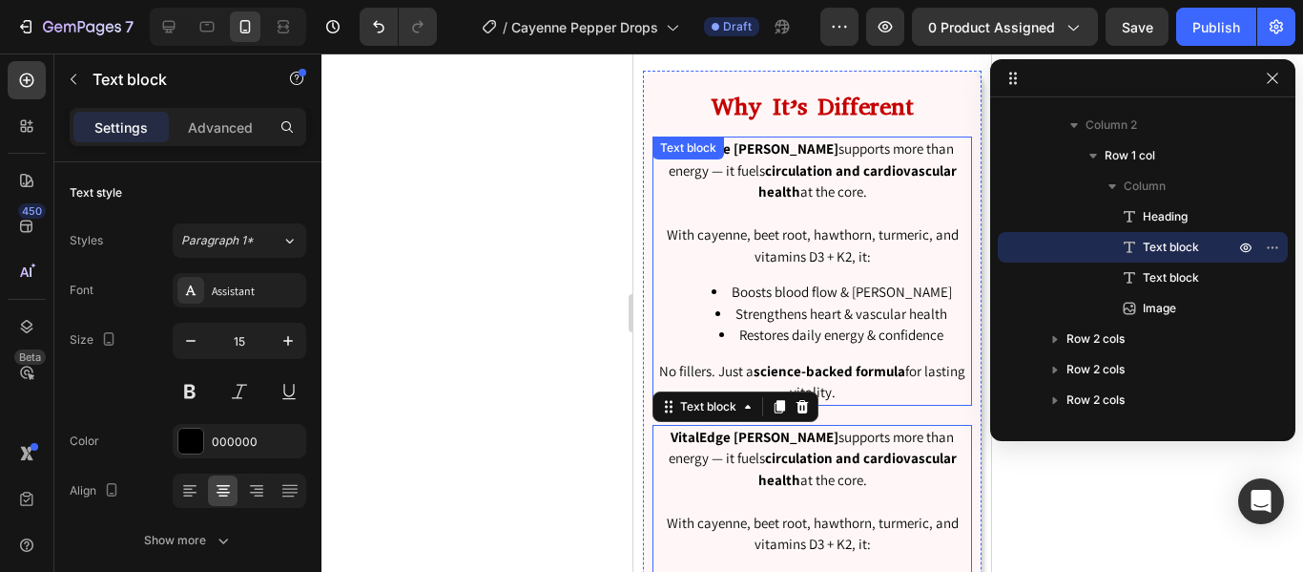
click at [802, 236] on p "With cayenne, beet root, hawthorn, turmeric, and vitamins D3 + K2, it:" at bounding box center [813, 245] width 316 height 43
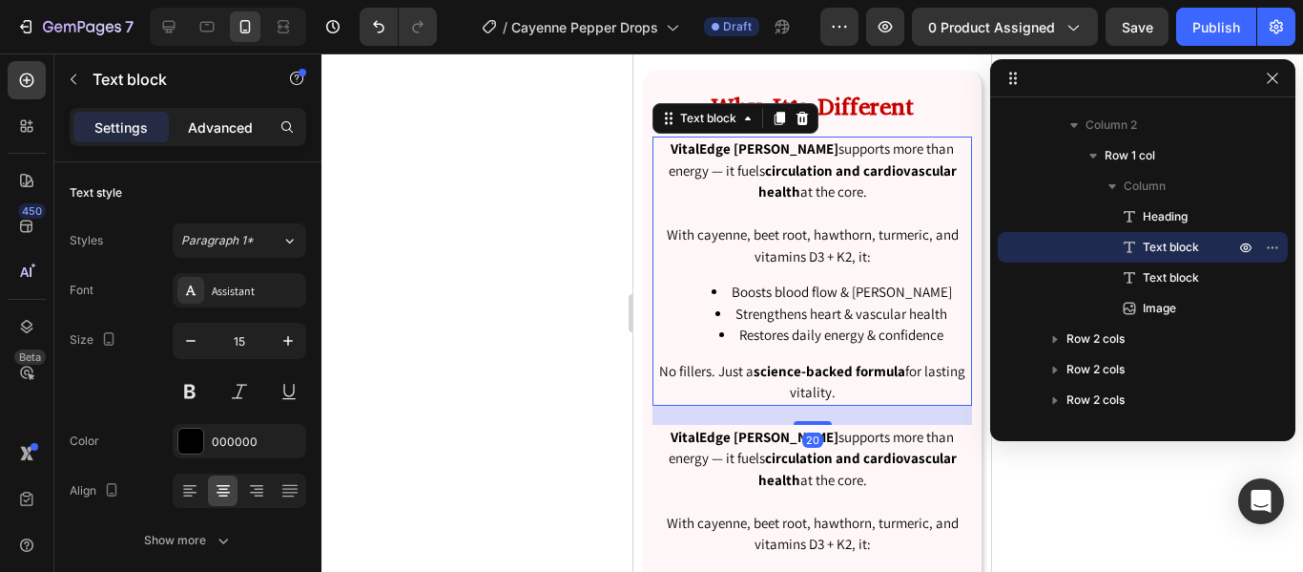
click at [235, 137] on div "Advanced" at bounding box center [220, 127] width 95 height 31
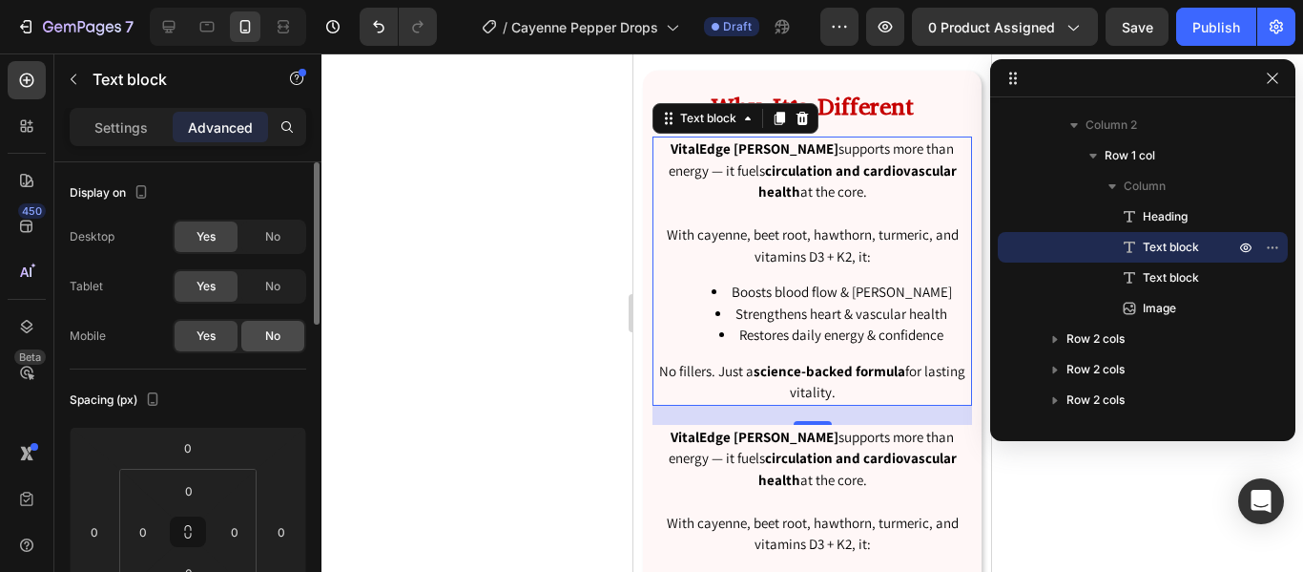
click at [273, 334] on span "No" at bounding box center [272, 335] width 15 height 17
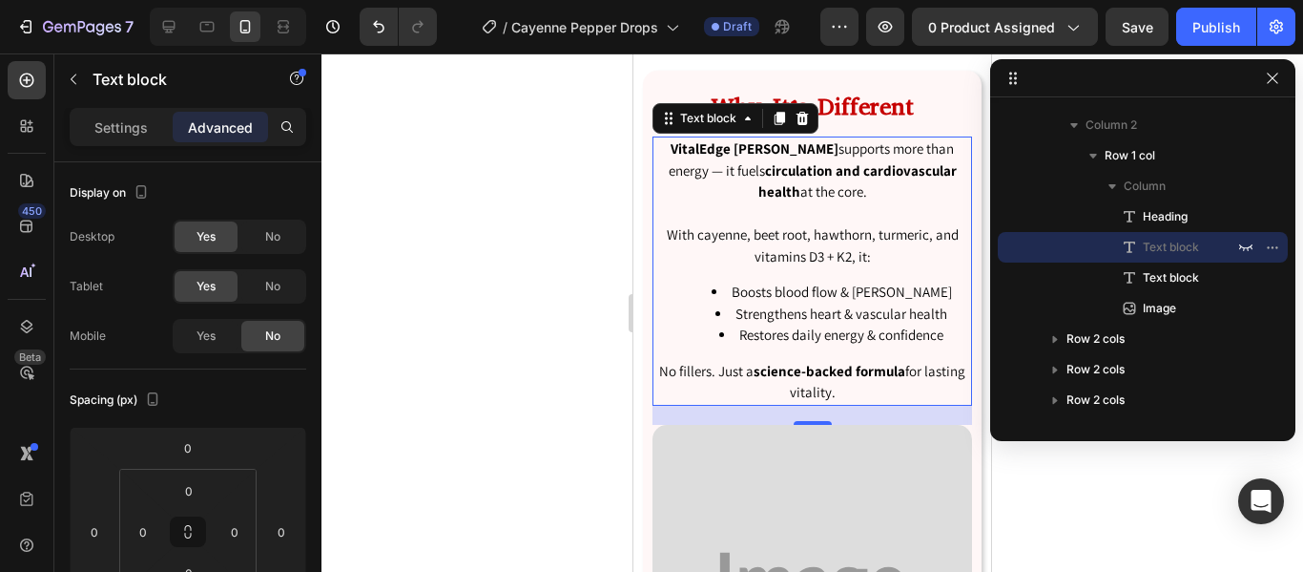
click at [767, 338] on li "Restores daily energy & confidence" at bounding box center [832, 335] width 278 height 22
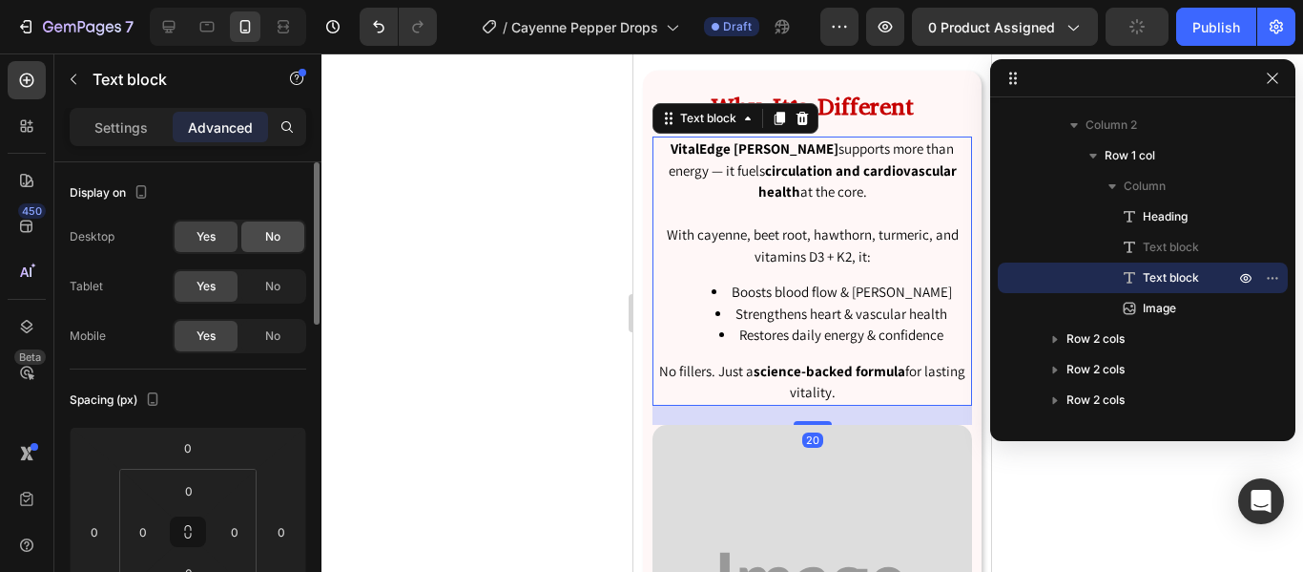
click at [285, 232] on div "No" at bounding box center [272, 236] width 63 height 31
click at [285, 282] on div "No" at bounding box center [272, 286] width 63 height 31
click at [761, 254] on p "With cayenne, beet root, hawthorn, turmeric, and vitamins D3 + K2, it:" at bounding box center [813, 245] width 316 height 43
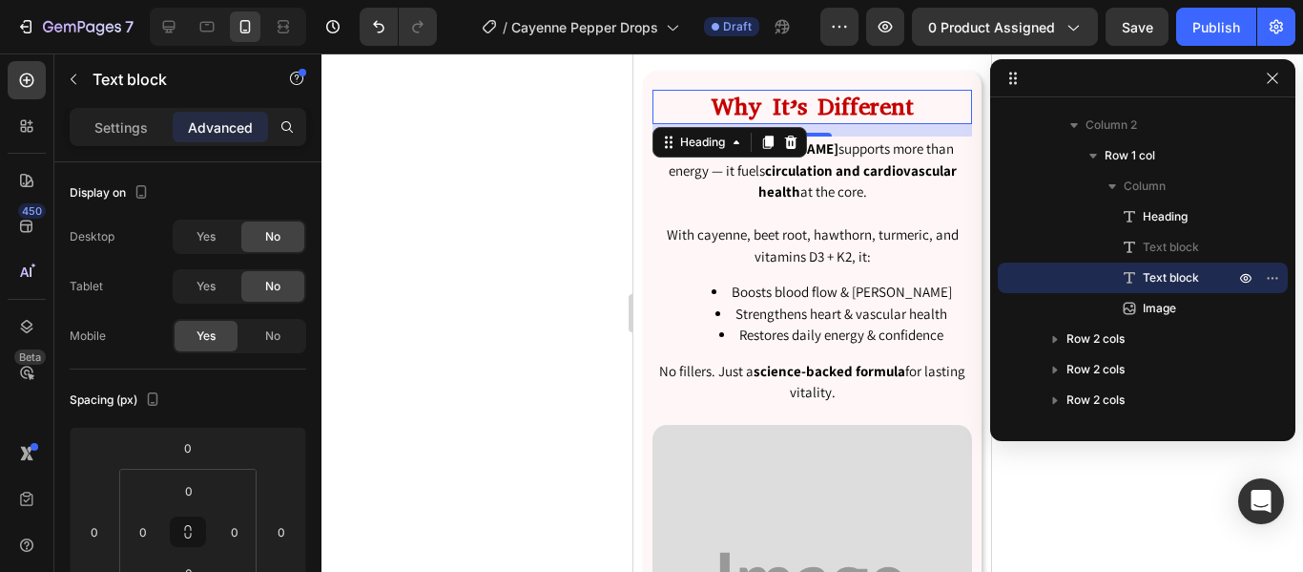
click at [874, 124] on div "Why It’s Different Heading 0" at bounding box center [813, 107] width 320 height 35
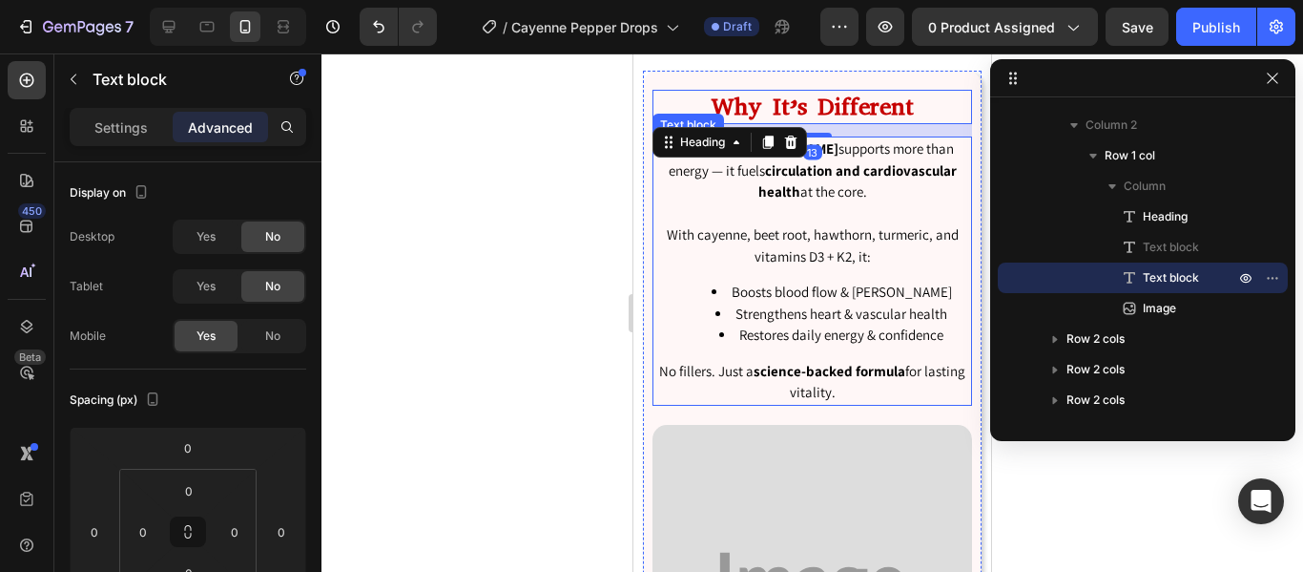
click at [779, 295] on li "Boosts blood flow & [PERSON_NAME]" at bounding box center [832, 292] width 278 height 22
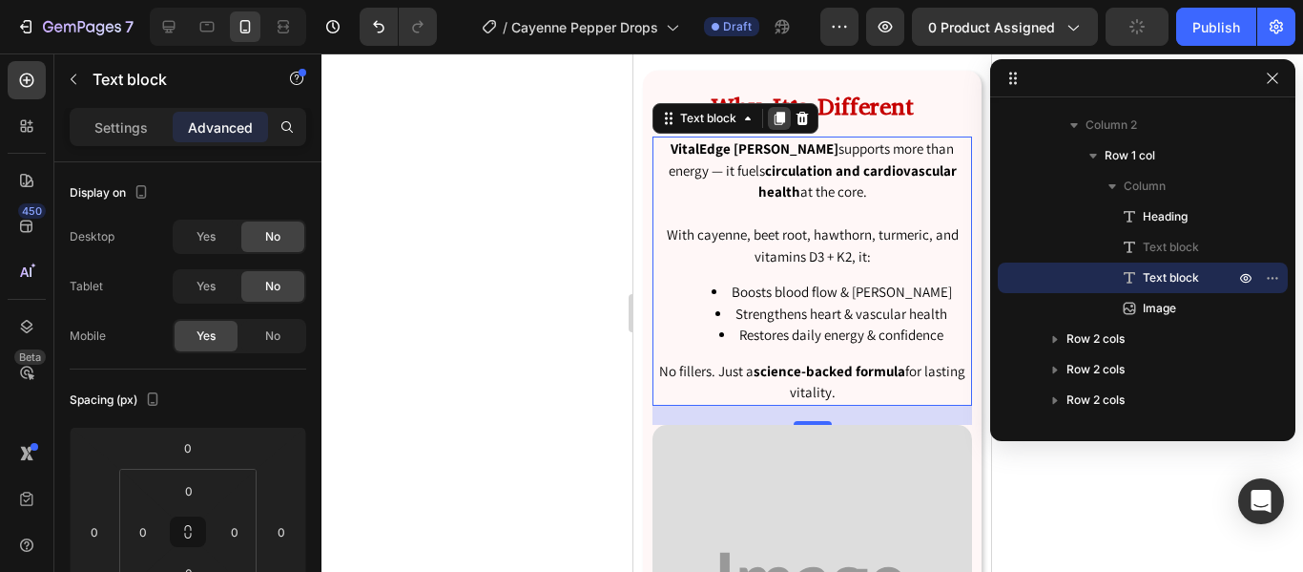
click at [785, 120] on icon at bounding box center [780, 118] width 10 height 13
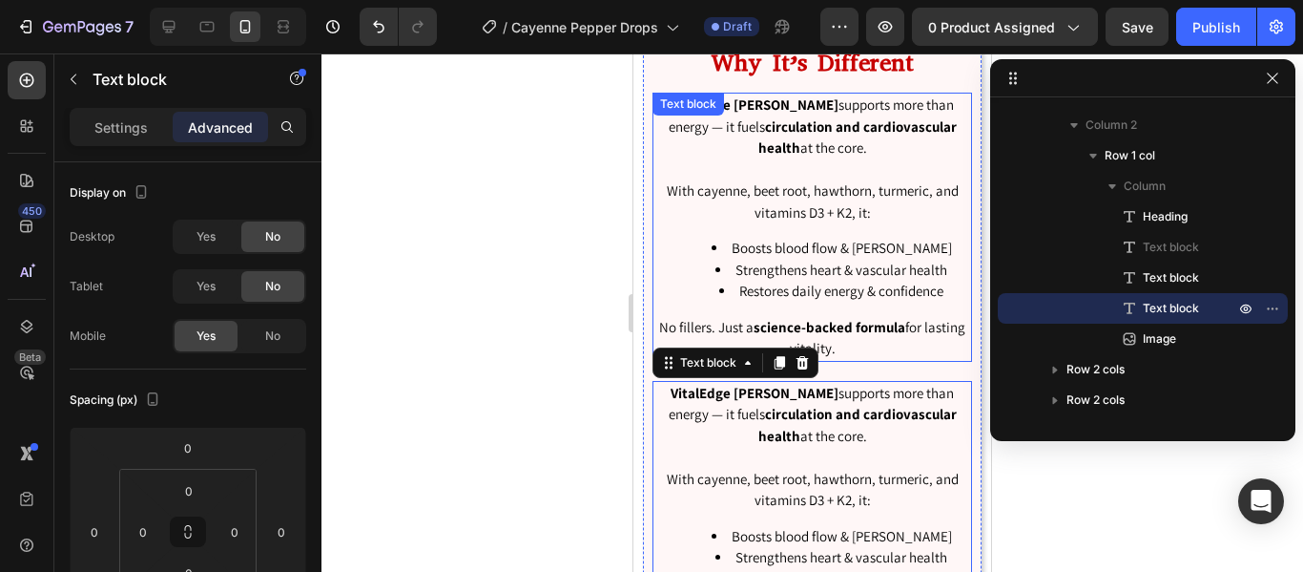
scroll to position [4030, 0]
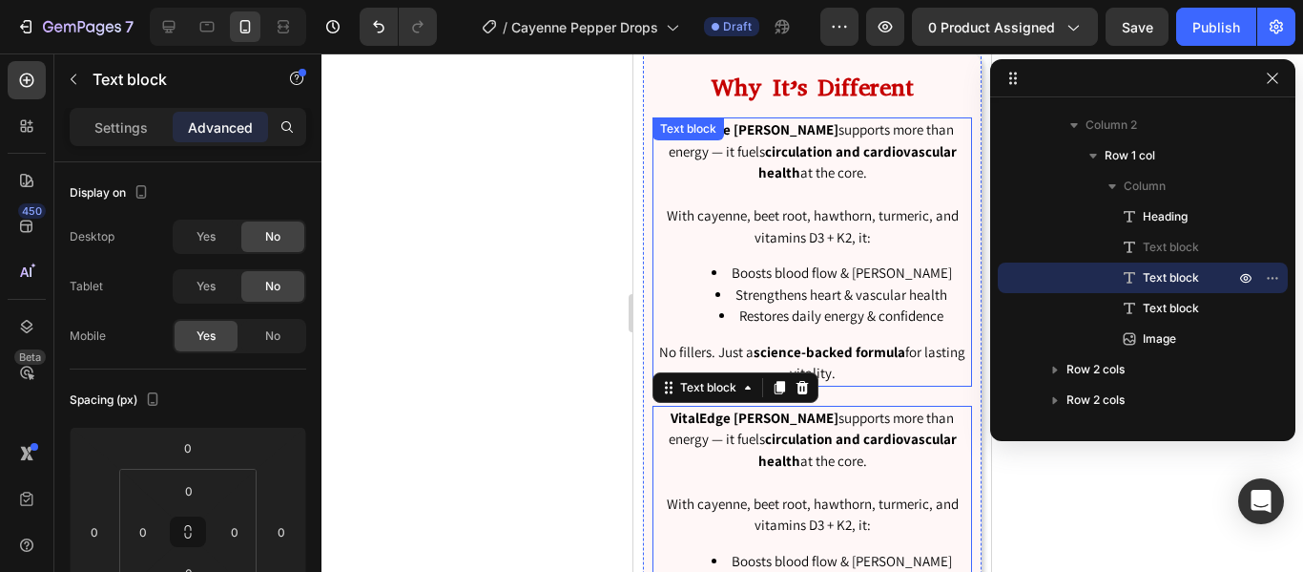
click at [773, 208] on p "With cayenne, beet root, hawthorn, turmeric, and vitamins D3 + K2, it:" at bounding box center [813, 226] width 316 height 43
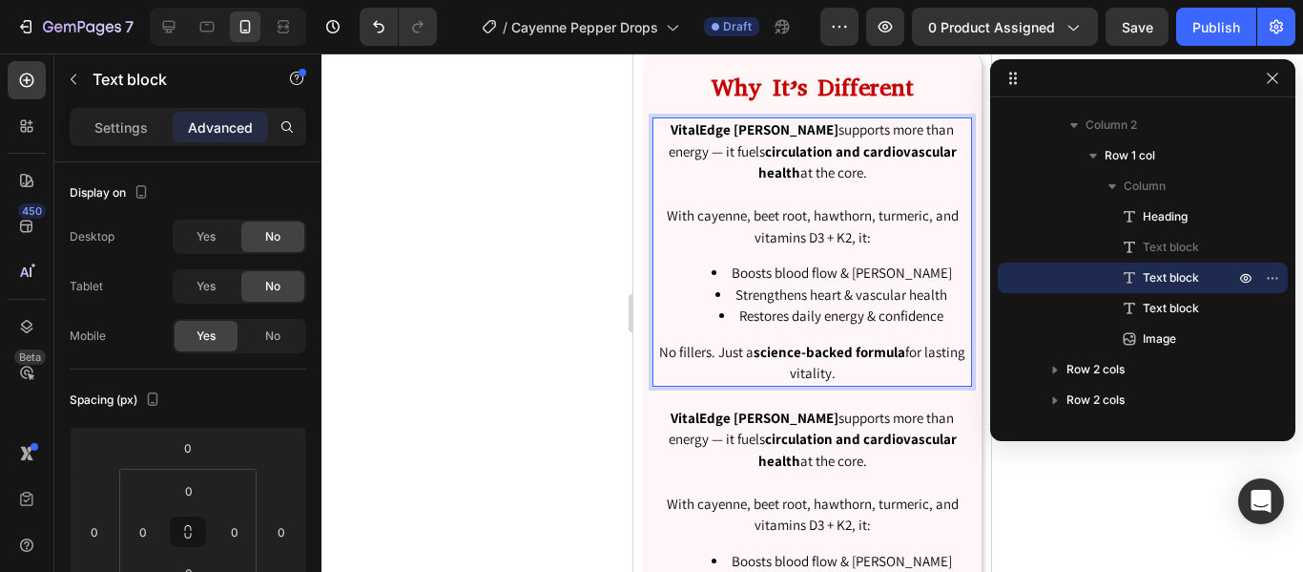
click at [855, 179] on p "VitalEdge Vascu Glow supports more than energy — it fuels circulation and cardi…" at bounding box center [813, 151] width 316 height 65
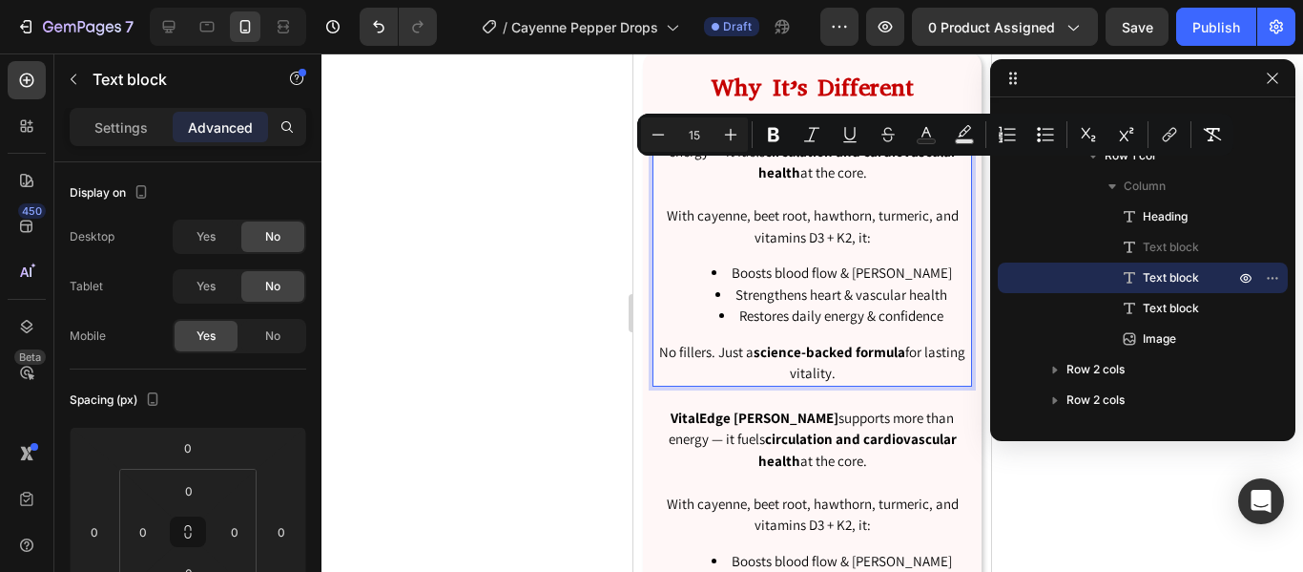
drag, startPoint x: 855, startPoint y: 179, endPoint x: 928, endPoint y: 376, distance: 209.5
click at [928, 376] on div "VitalEdge Vascu Glow supports more than energy — it fuels circulation and cardi…" at bounding box center [813, 251] width 320 height 269
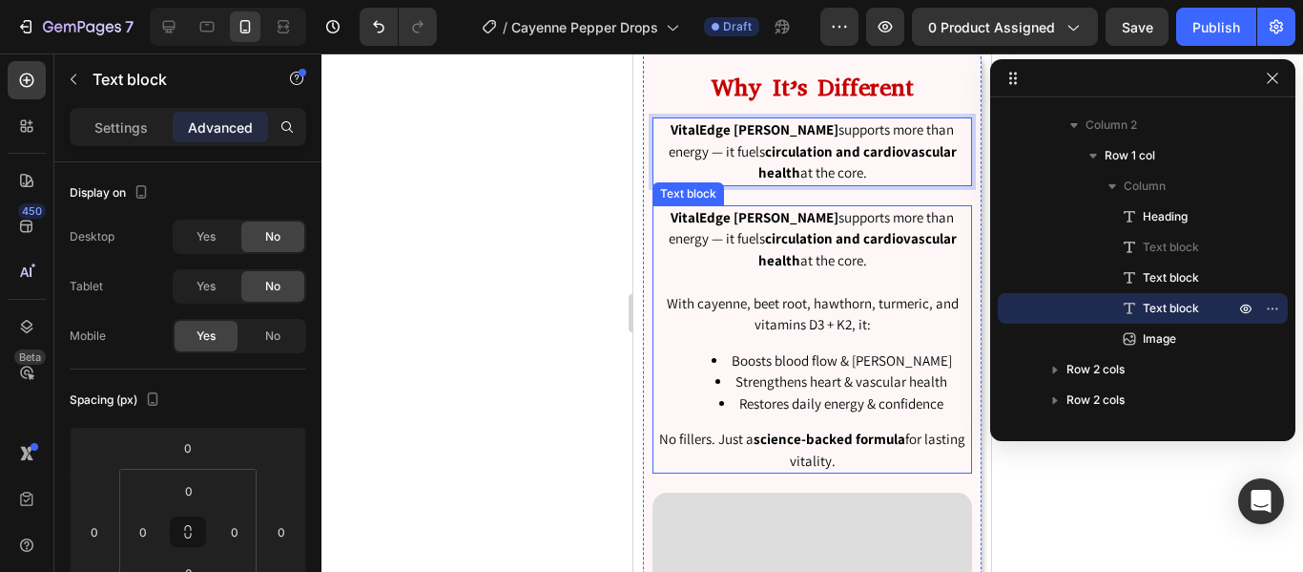
click at [812, 256] on p "VitalEdge Vascu Glow supports more than energy — it fuels circulation and cardi…" at bounding box center [813, 239] width 316 height 65
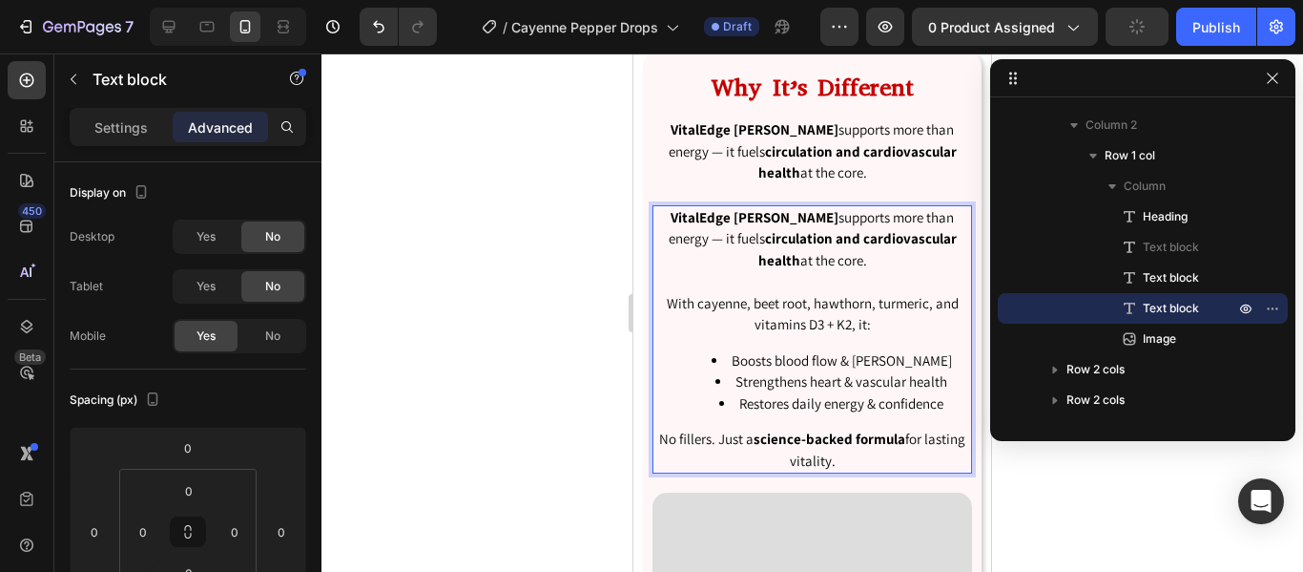
click at [795, 280] on p "Rich Text Editor. Editing area: main" at bounding box center [813, 282] width 316 height 22
click at [658, 302] on p "With cayenne, beet root, hawthorn, turmeric, and vitamins D3 + K2, it:" at bounding box center [813, 314] width 316 height 43
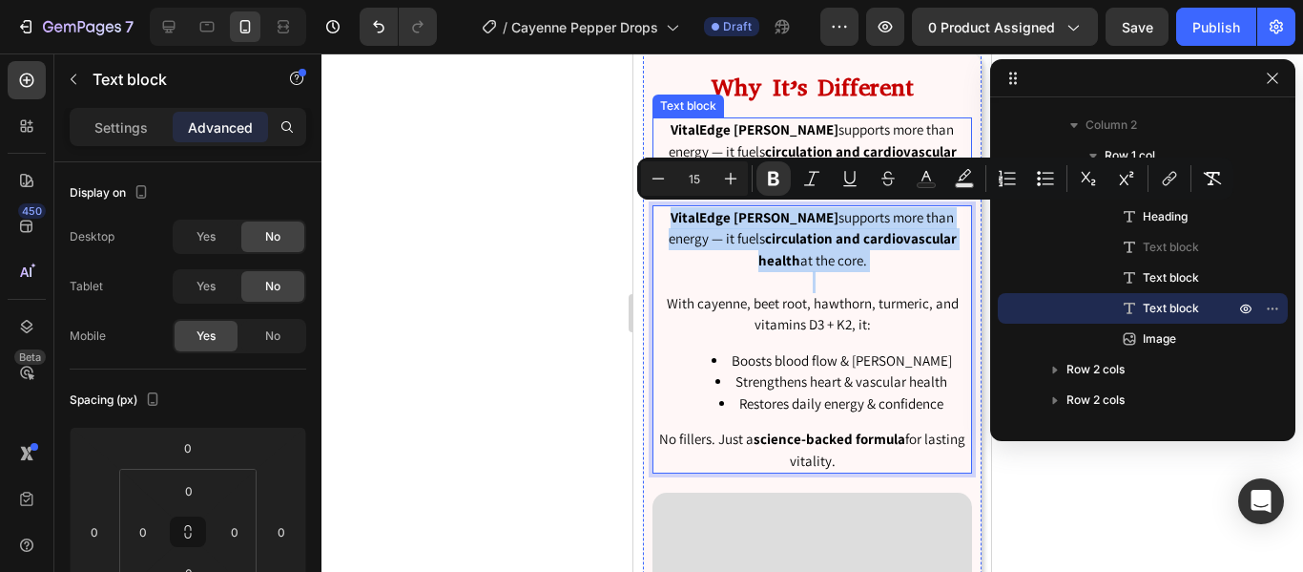
drag, startPoint x: 658, startPoint y: 302, endPoint x: 1287, endPoint y: 221, distance: 633.9
click at [654, 168] on div "Why It’s Different Heading VitalEdge Vascu Glow supports more than energy — it …" at bounding box center [813, 442] width 320 height 742
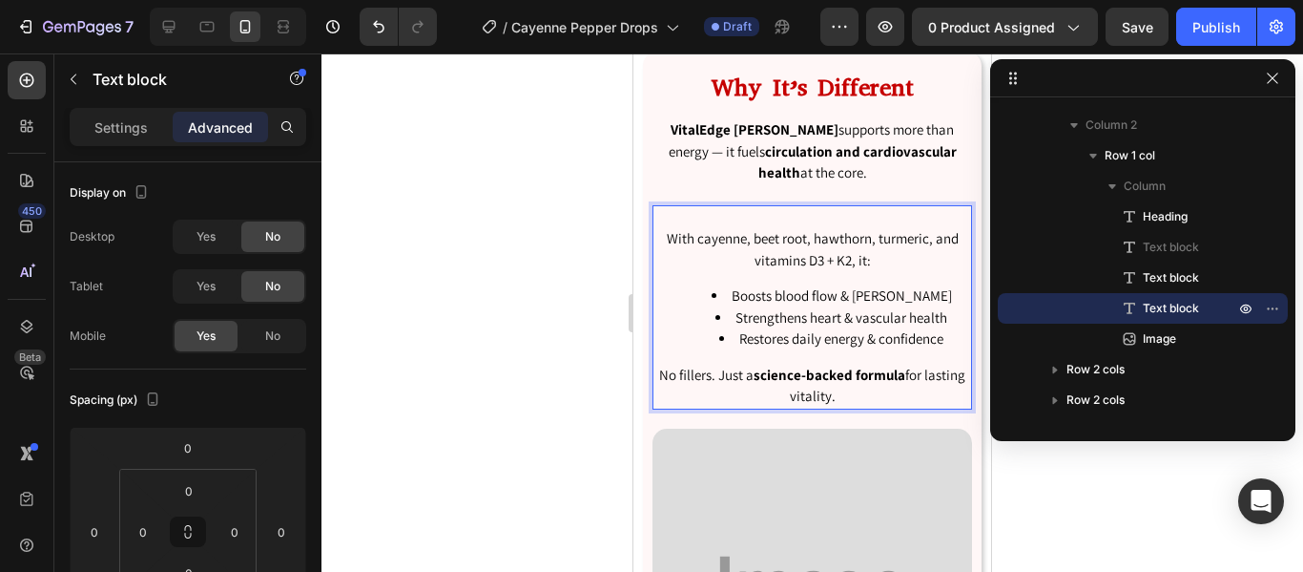
click at [658, 234] on p "With cayenne, beet root, hawthorn, turmeric, and vitamins D3 + K2, it:" at bounding box center [813, 249] width 316 height 43
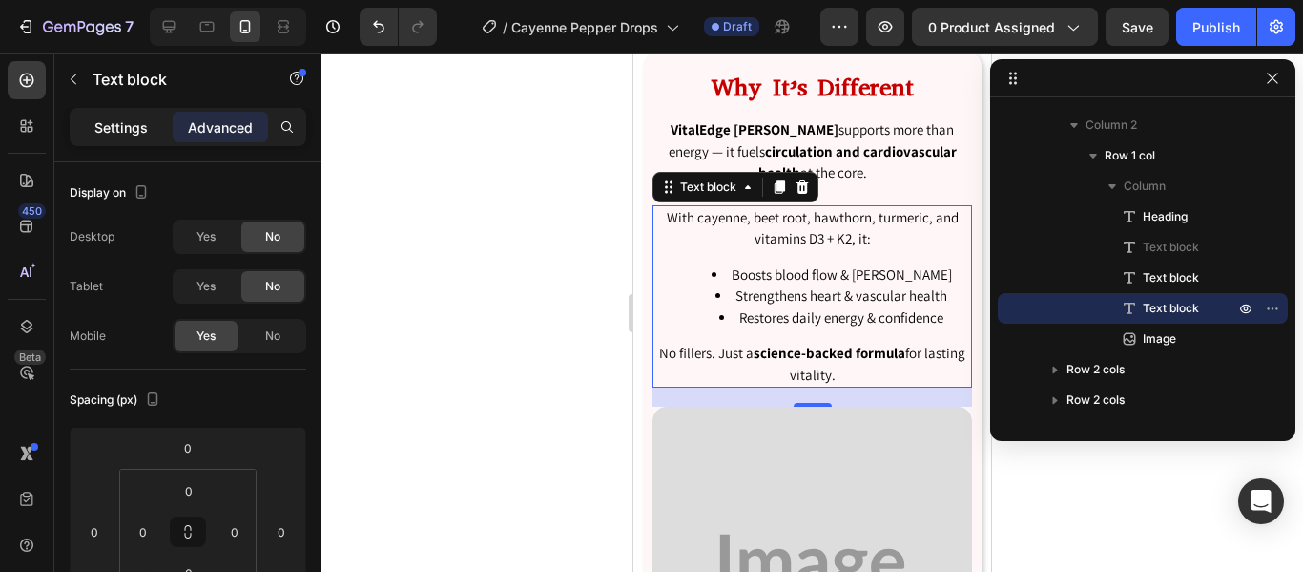
click at [122, 121] on p "Settings" at bounding box center [120, 127] width 53 height 20
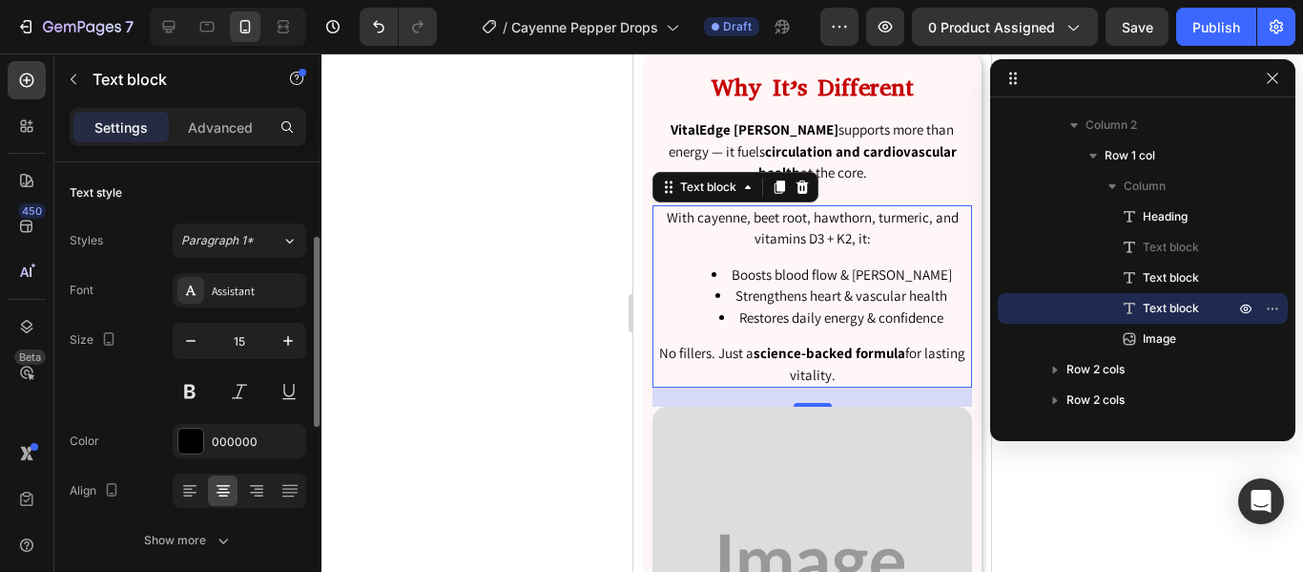
scroll to position [121, 0]
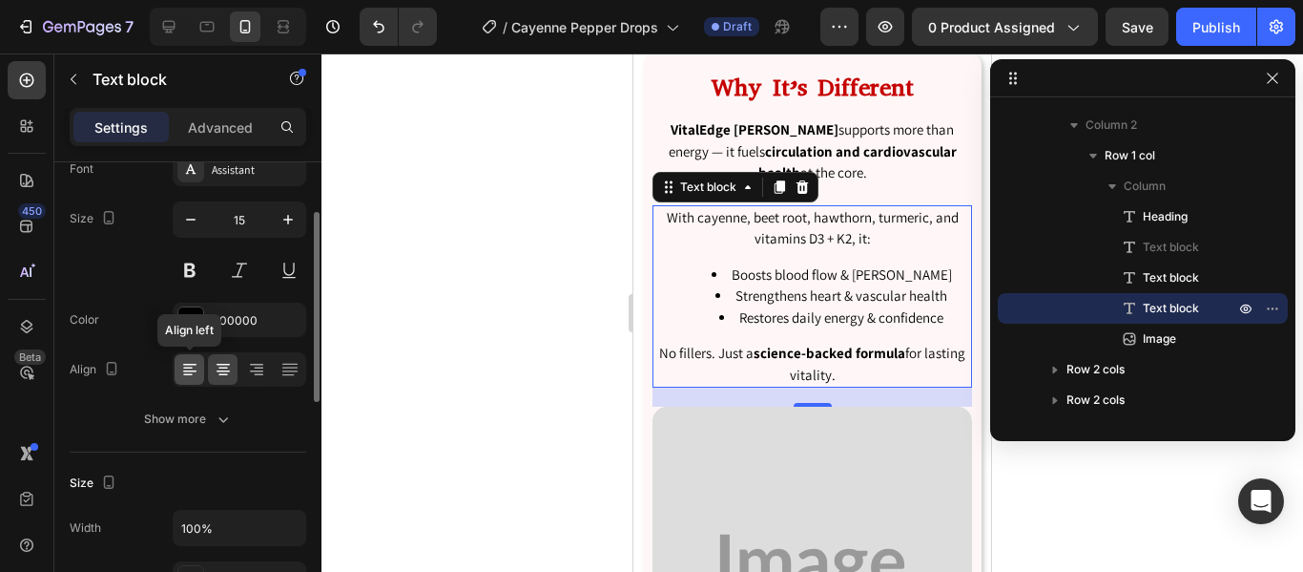
click at [180, 377] on icon at bounding box center [189, 369] width 19 height 19
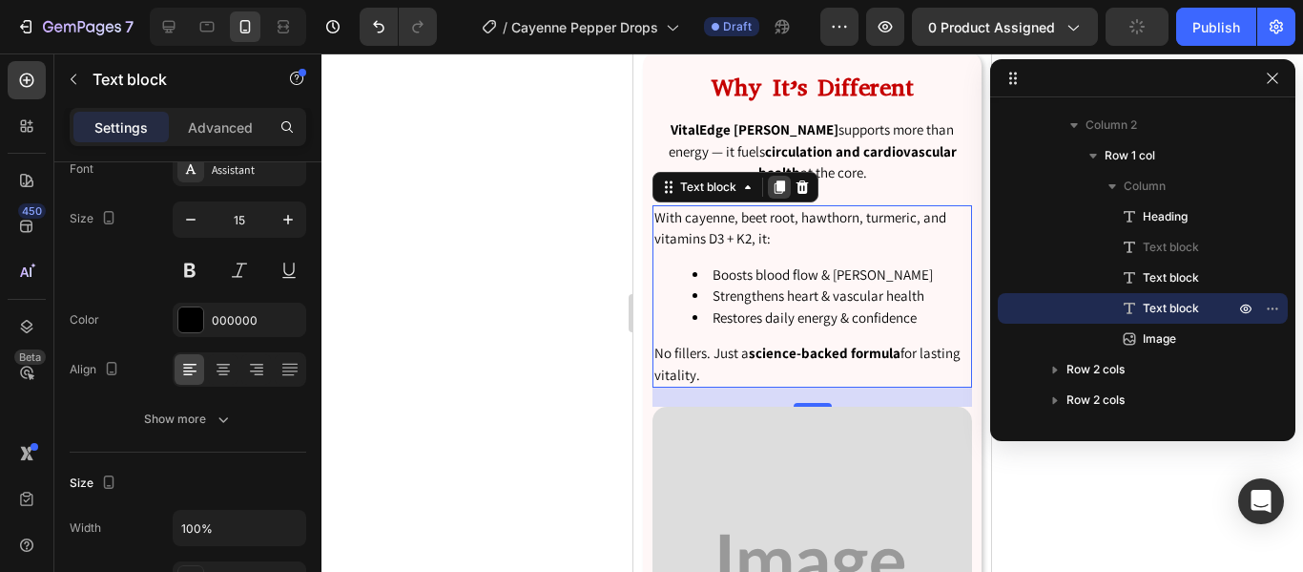
click at [778, 187] on icon at bounding box center [780, 186] width 10 height 13
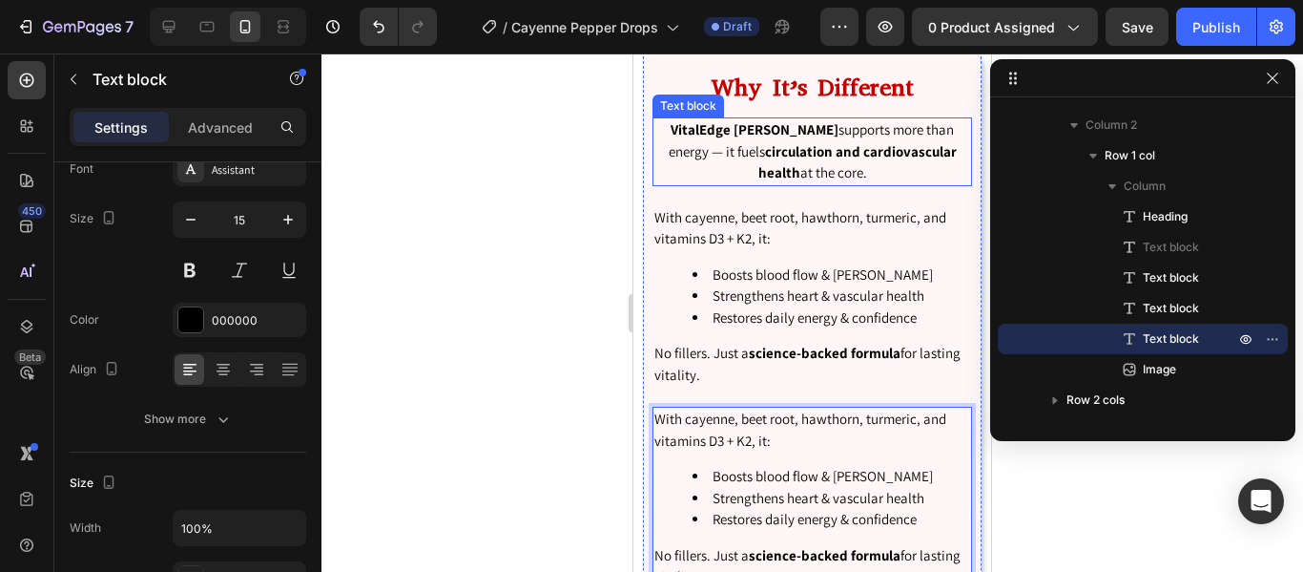
click at [849, 181] on p "VitalEdge Vascu Glow supports more than energy — it fuels circulation and cardi…" at bounding box center [813, 151] width 316 height 65
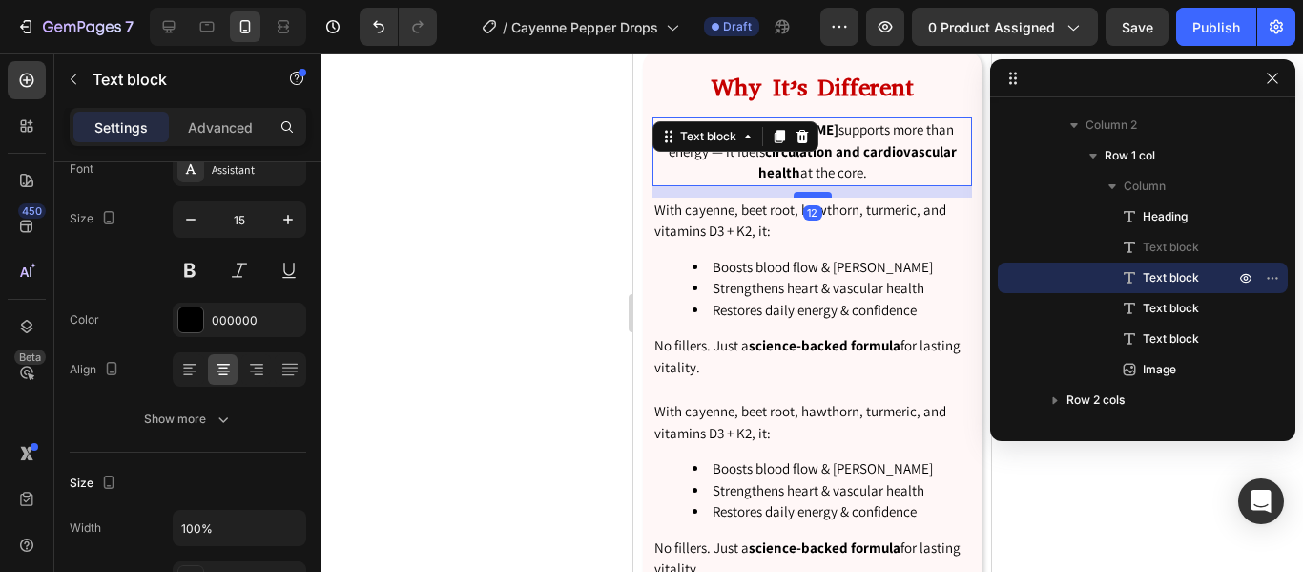
click at [810, 194] on div at bounding box center [813, 195] width 38 height 6
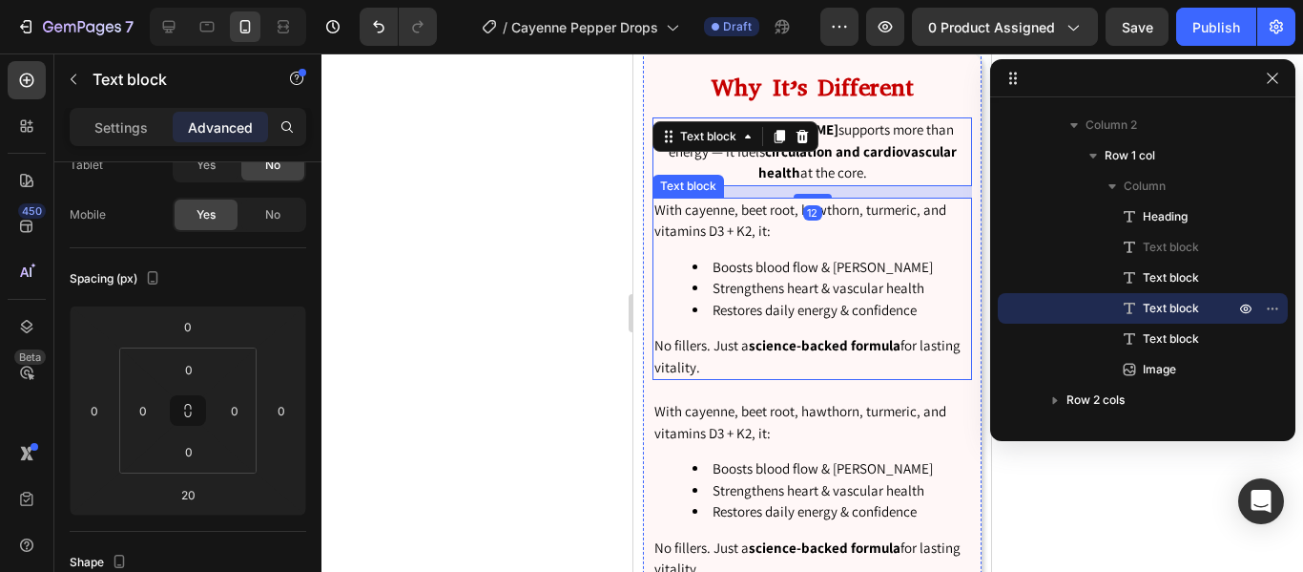
click at [835, 323] on div "With cayenne, beet root, hawthorn, turmeric, and vitamins D3 + K2, it: Boosts b…" at bounding box center [813, 289] width 320 height 183
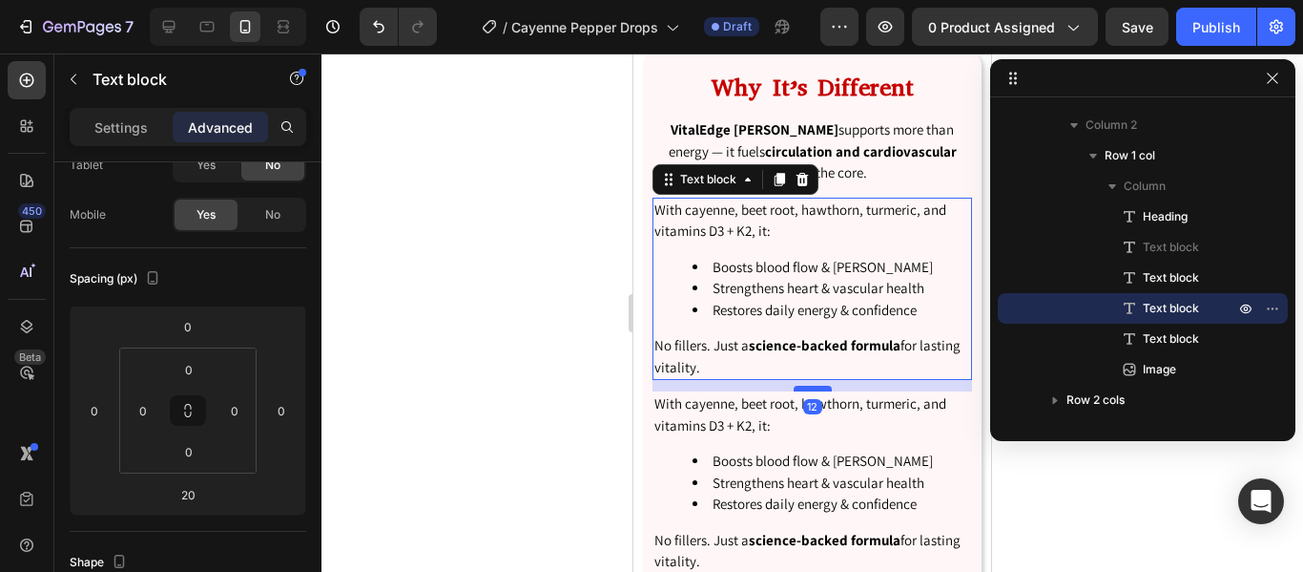
click at [818, 391] on div at bounding box center [813, 389] width 38 height 6
type input "12"
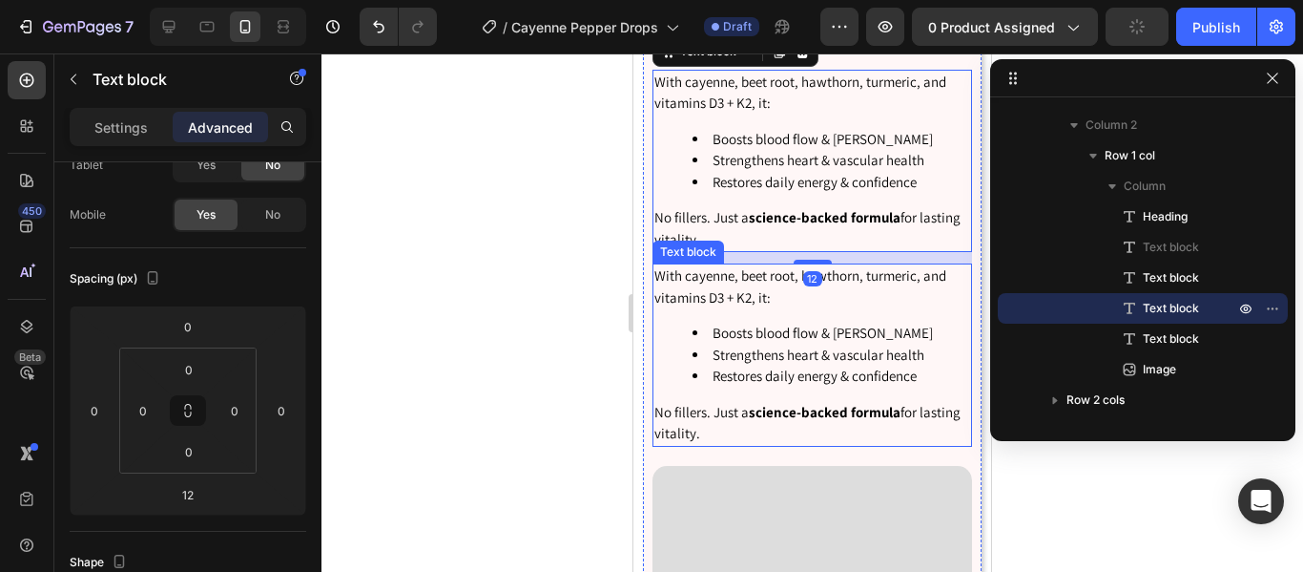
scroll to position [4207, 0]
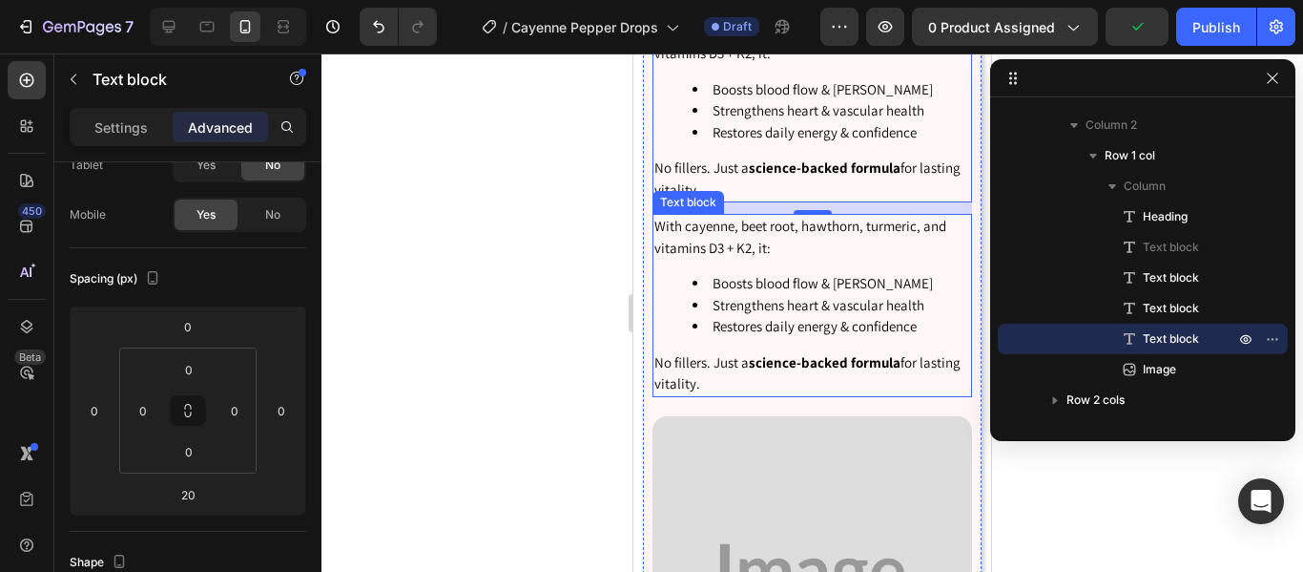
click at [681, 355] on p "No fillers. Just a science-backed formula for lasting vitality." at bounding box center [813, 373] width 316 height 43
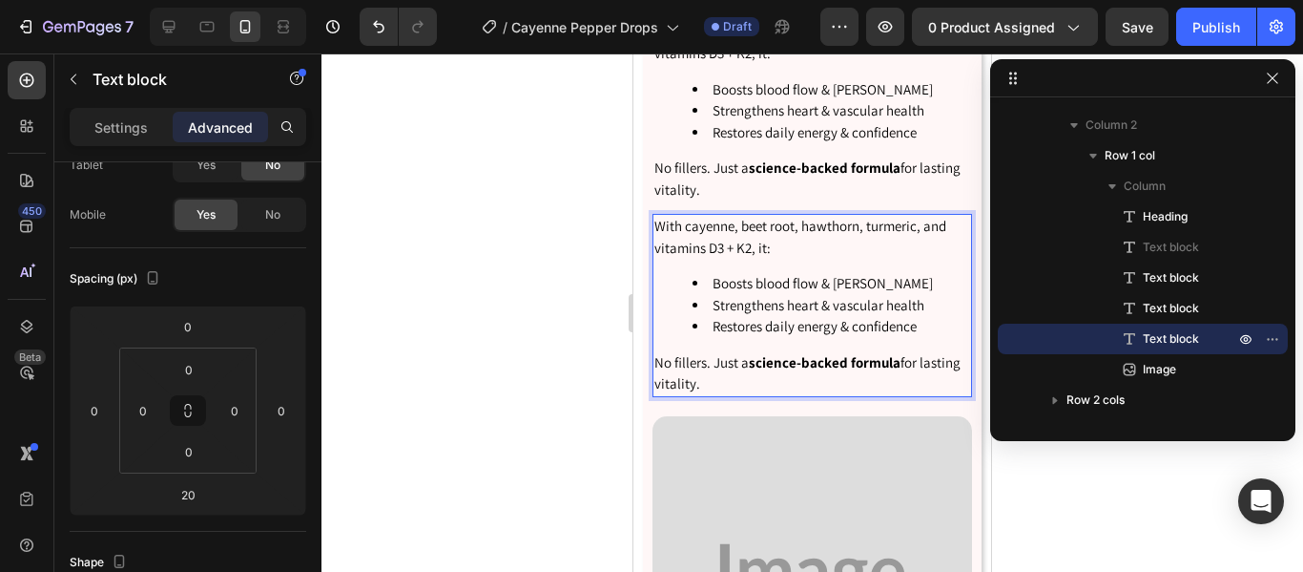
click at [933, 328] on li "Restores daily energy & confidence" at bounding box center [832, 327] width 278 height 22
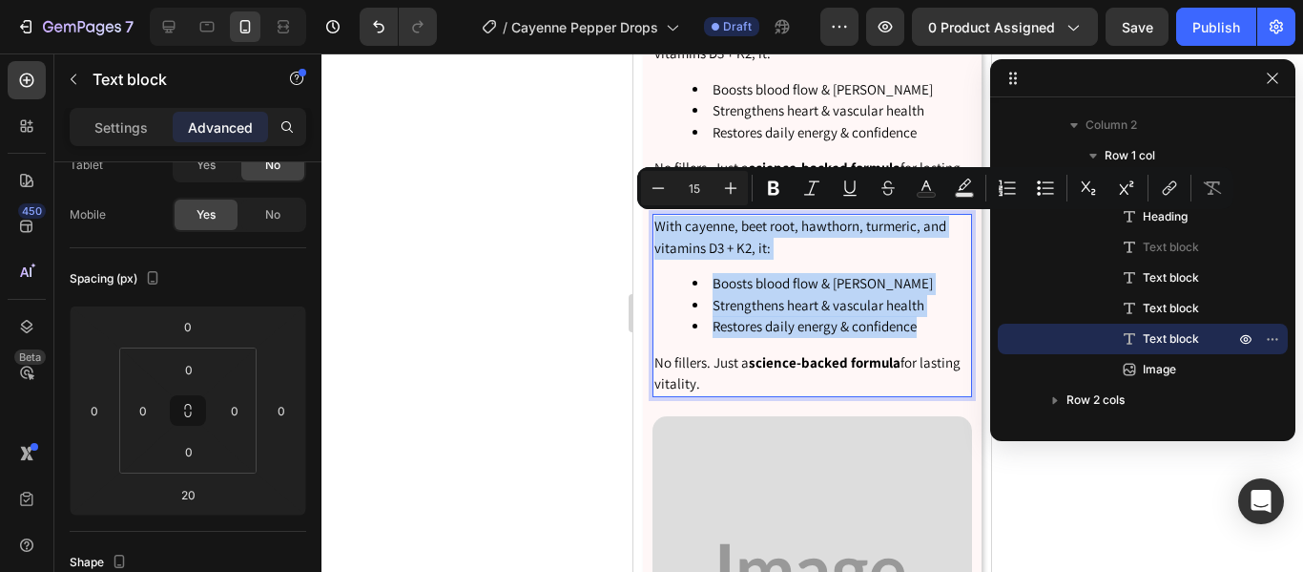
drag, startPoint x: 933, startPoint y: 328, endPoint x: 625, endPoint y: 219, distance: 326.8
click at [634, 219] on html "iPhone 13 Mini ( 375 px) iPhone 13 Mini iPhone 13 Pro iPhone 11 Pro Max iPhone …" at bounding box center [813, 432] width 358 height 9172
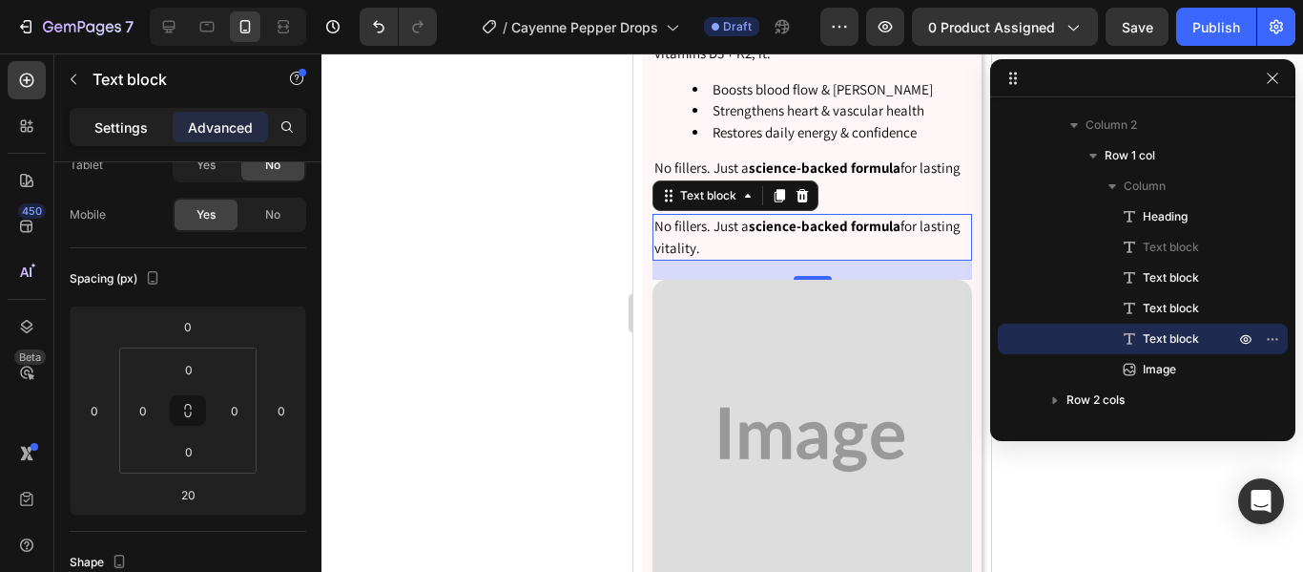
click at [128, 128] on p "Settings" at bounding box center [120, 127] width 53 height 20
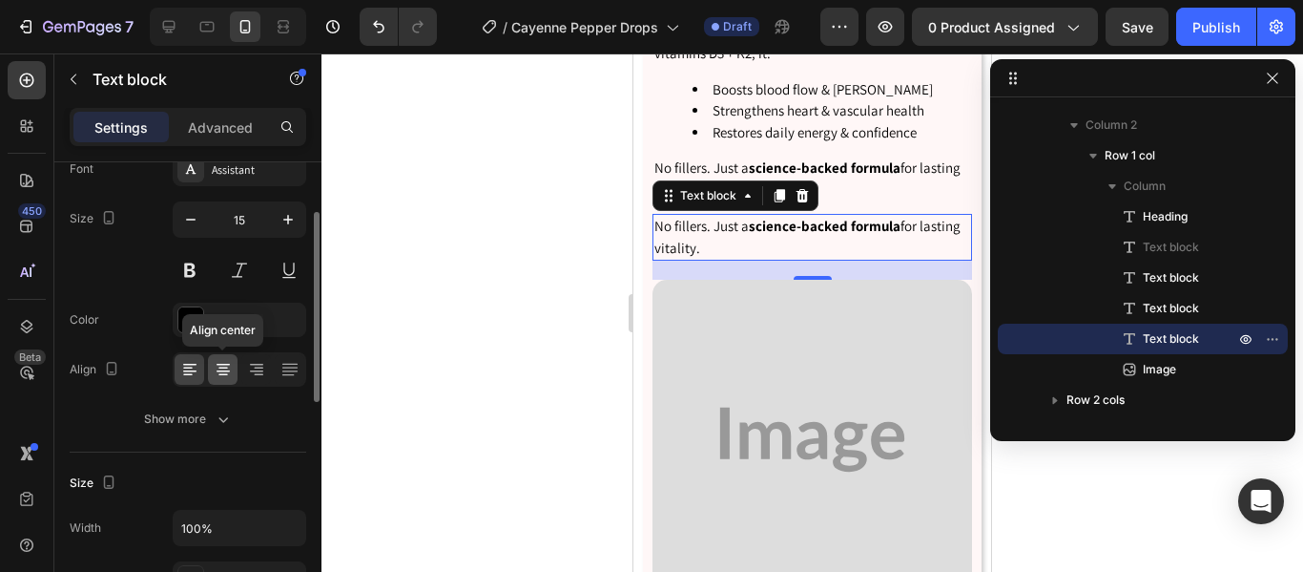
click at [224, 378] on icon at bounding box center [223, 369] width 19 height 19
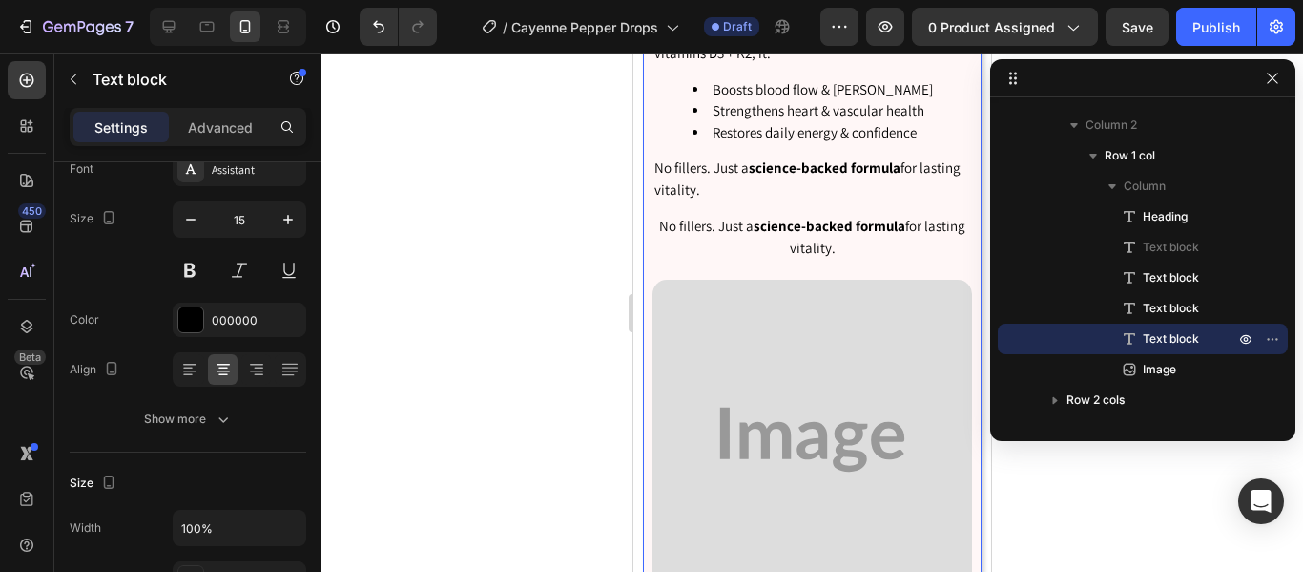
click at [648, 287] on div "Why It’s Different Heading VitalEdge Vascu Glow supports more than energy — it …" at bounding box center [812, 251] width 339 height 755
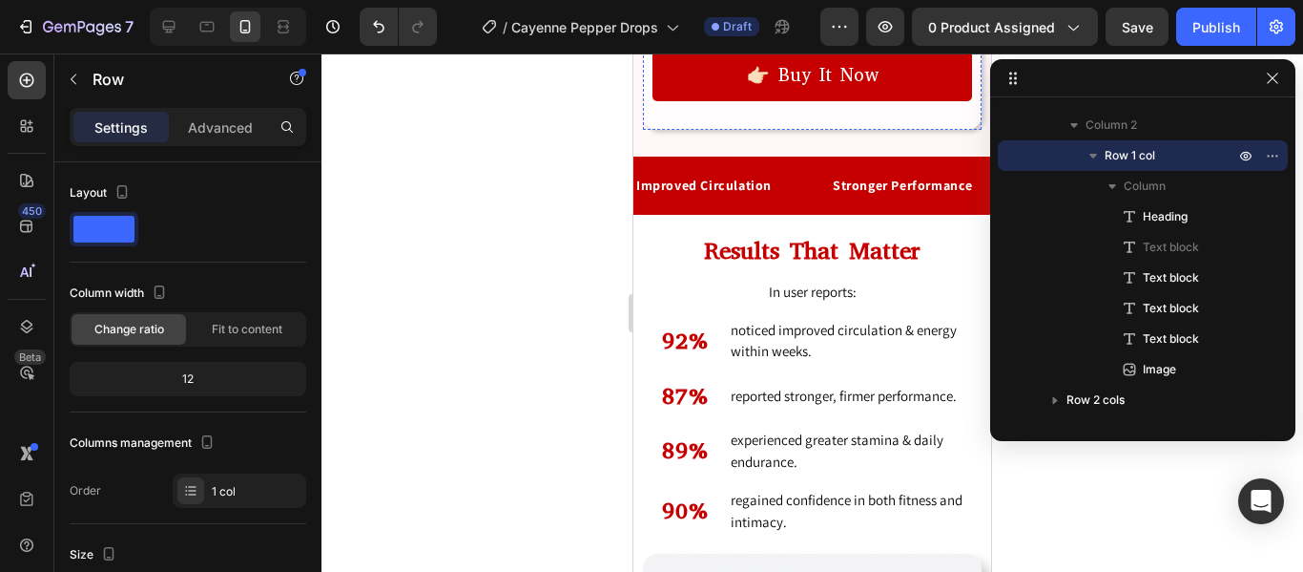
scroll to position [6865, 0]
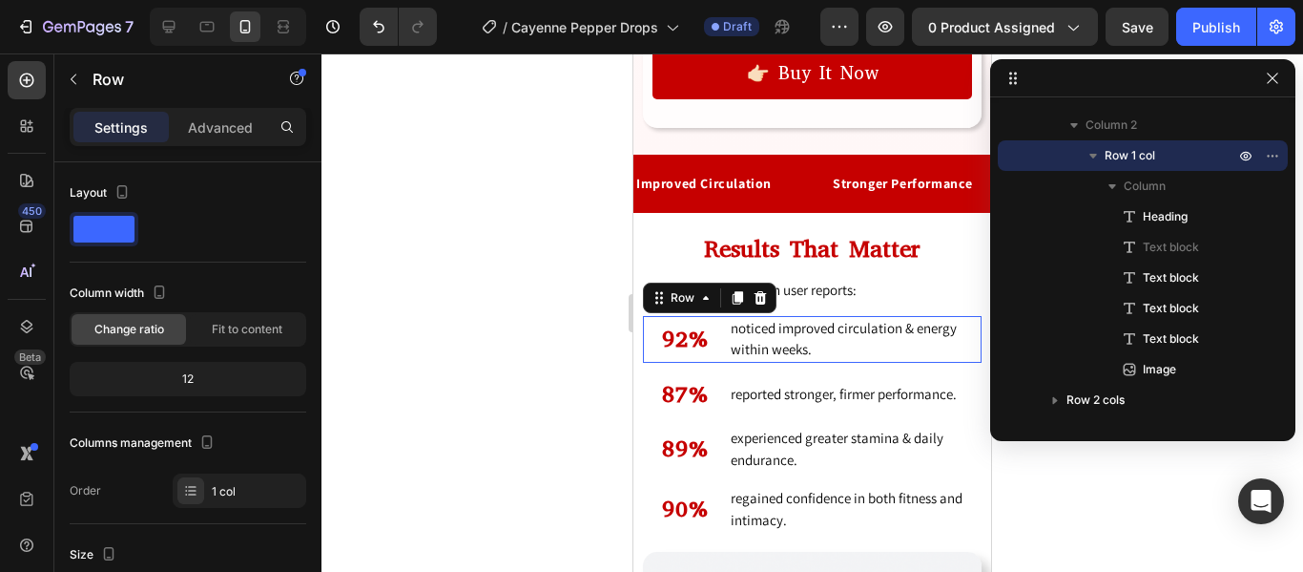
click at [724, 316] on div "92% Heading noticed improved circulation & energy within weeks. Text block Row 0" at bounding box center [812, 339] width 339 height 47
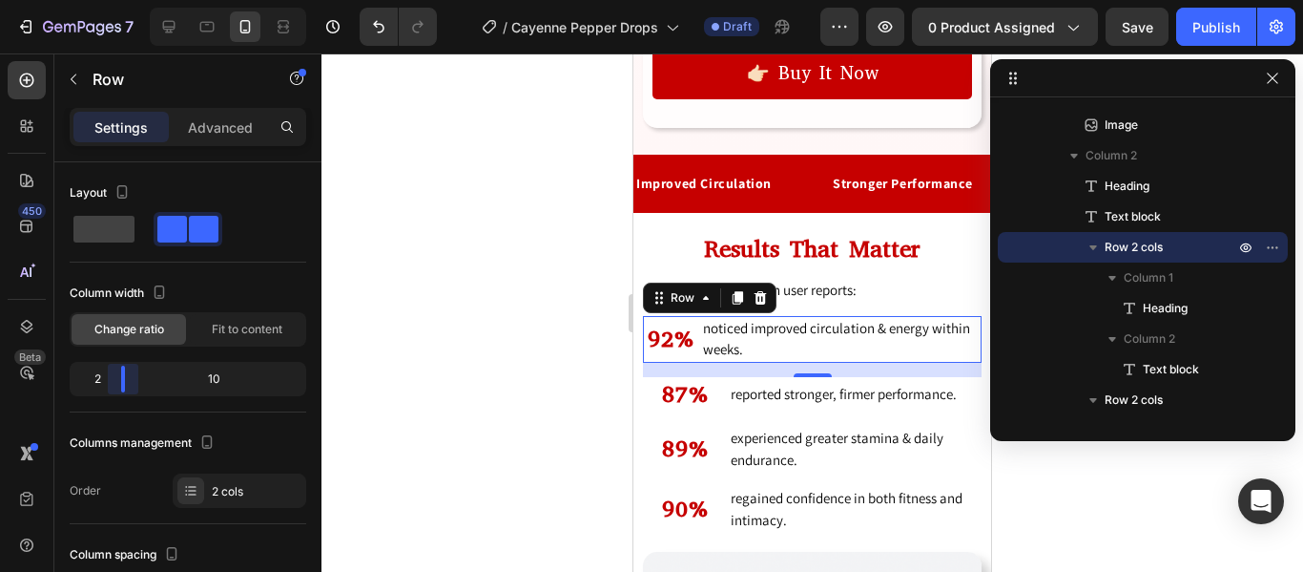
drag, startPoint x: 143, startPoint y: 372, endPoint x: 114, endPoint y: 370, distance: 29.6
click at [114, 0] on body "7 / Cayenne Pepper Drops Draft Preview 0 product assigned Save Publish 450 Beta…" at bounding box center [651, 0] width 1303 height 0
click at [377, 17] on icon "Undo/Redo" at bounding box center [378, 26] width 19 height 19
click at [690, 322] on h2 "92%" at bounding box center [685, 339] width 84 height 35
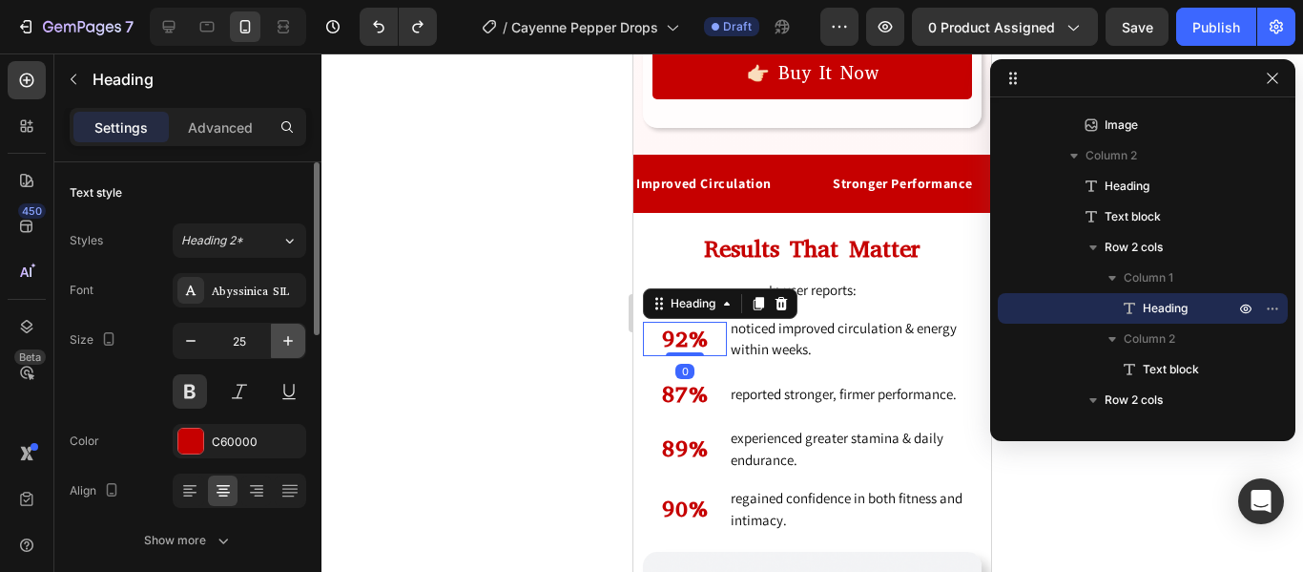
click at [280, 343] on icon "button" at bounding box center [288, 340] width 19 height 19
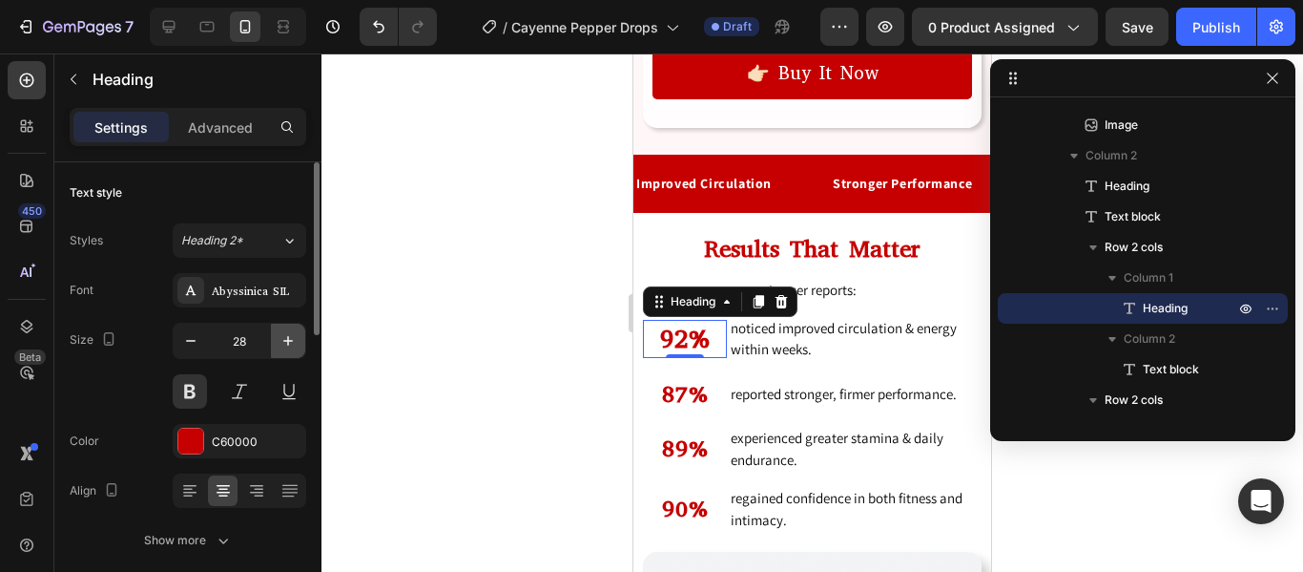
click at [280, 343] on icon "button" at bounding box center [288, 340] width 19 height 19
type input "33"
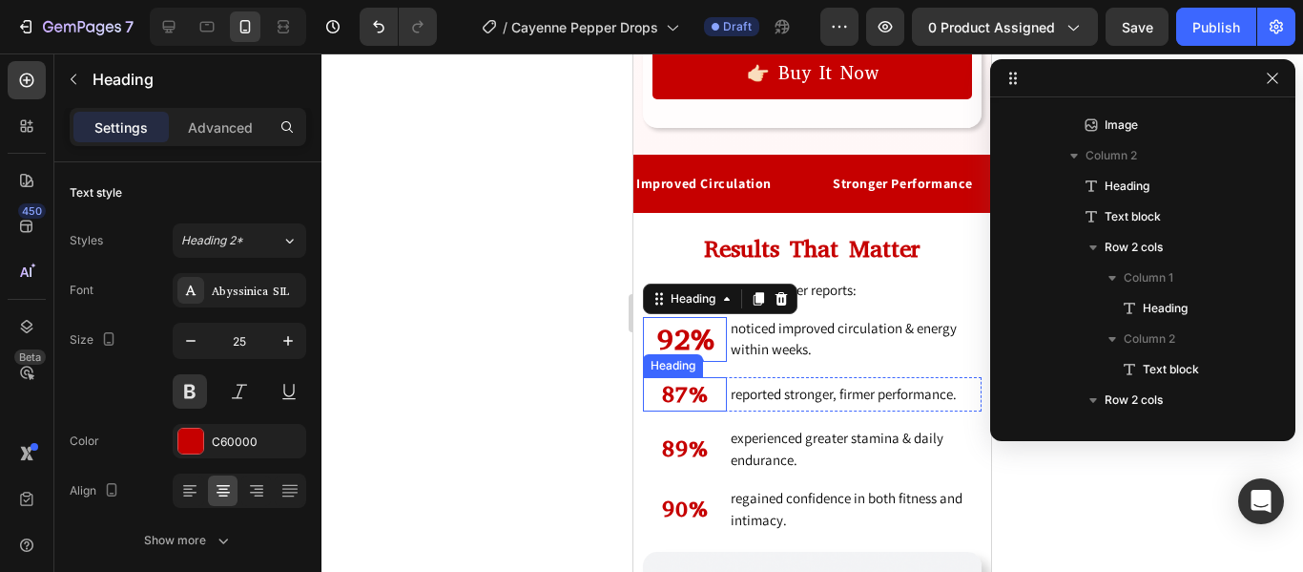
click at [684, 377] on h2 "87%" at bounding box center [685, 394] width 84 height 35
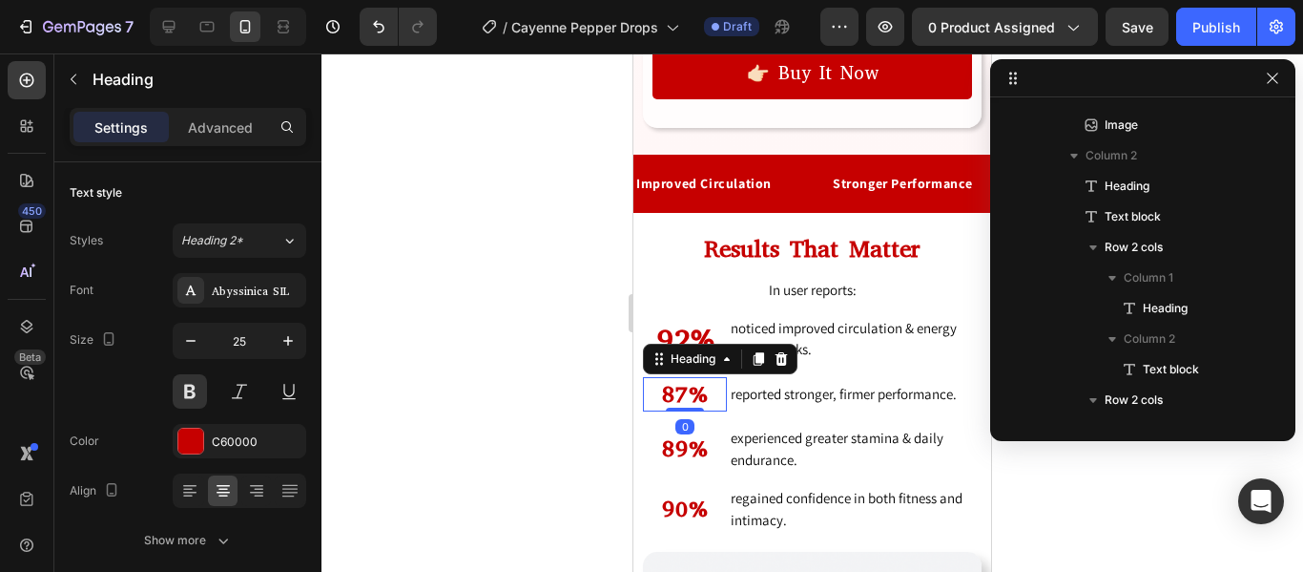
scroll to position [1125, 0]
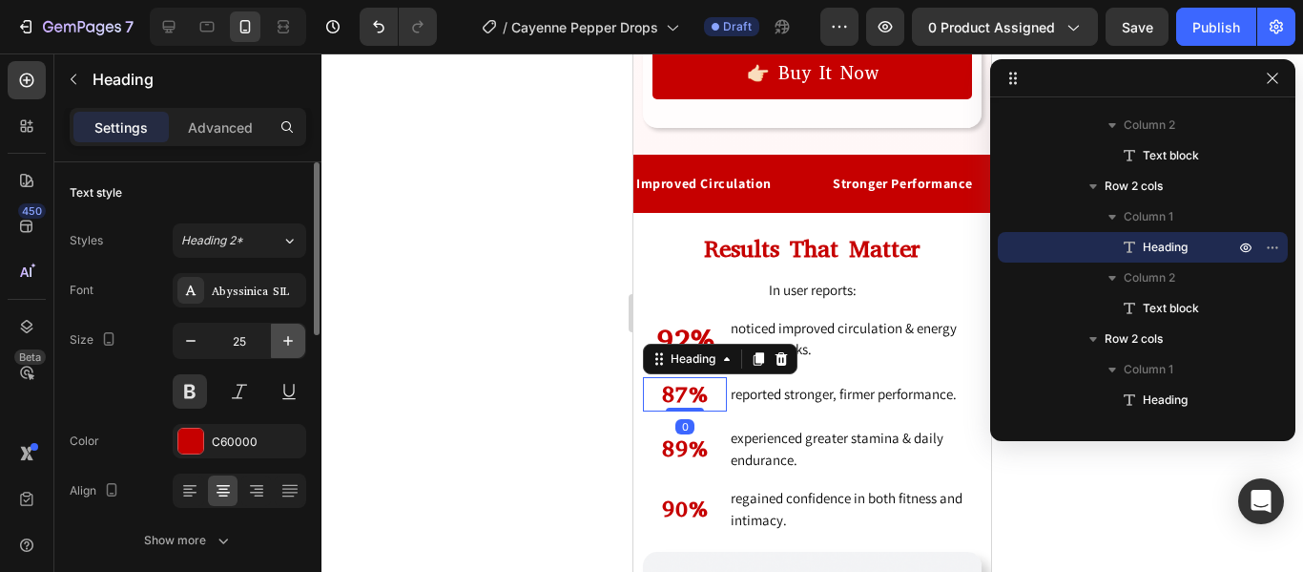
click at [300, 339] on button "button" at bounding box center [288, 340] width 34 height 34
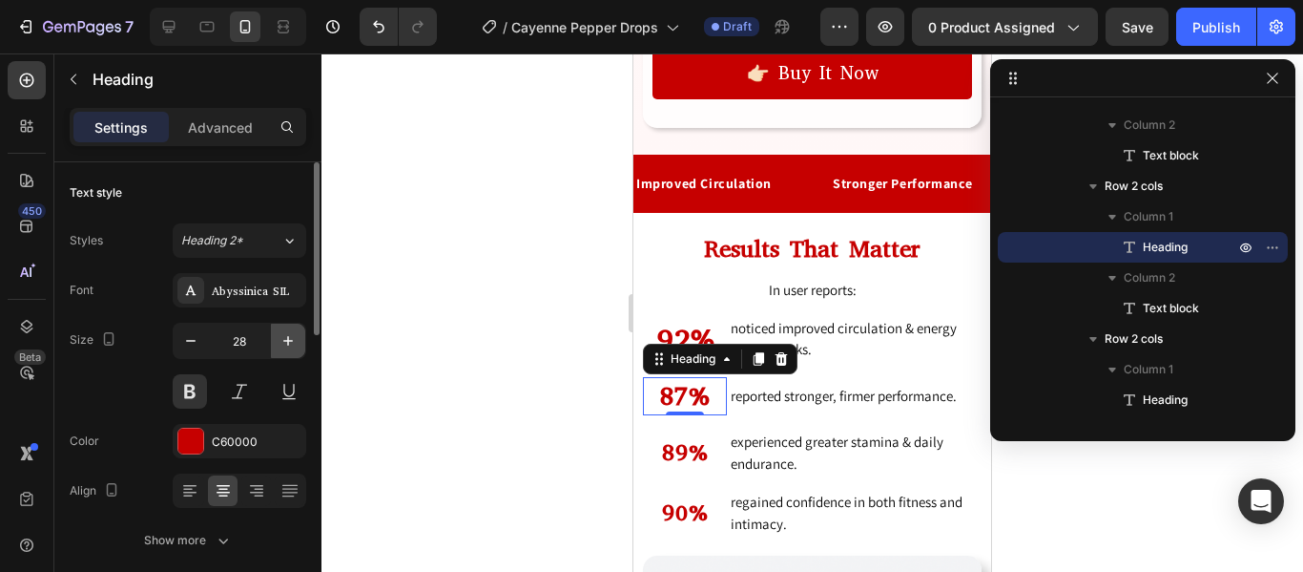
click at [300, 339] on button "button" at bounding box center [288, 340] width 34 height 34
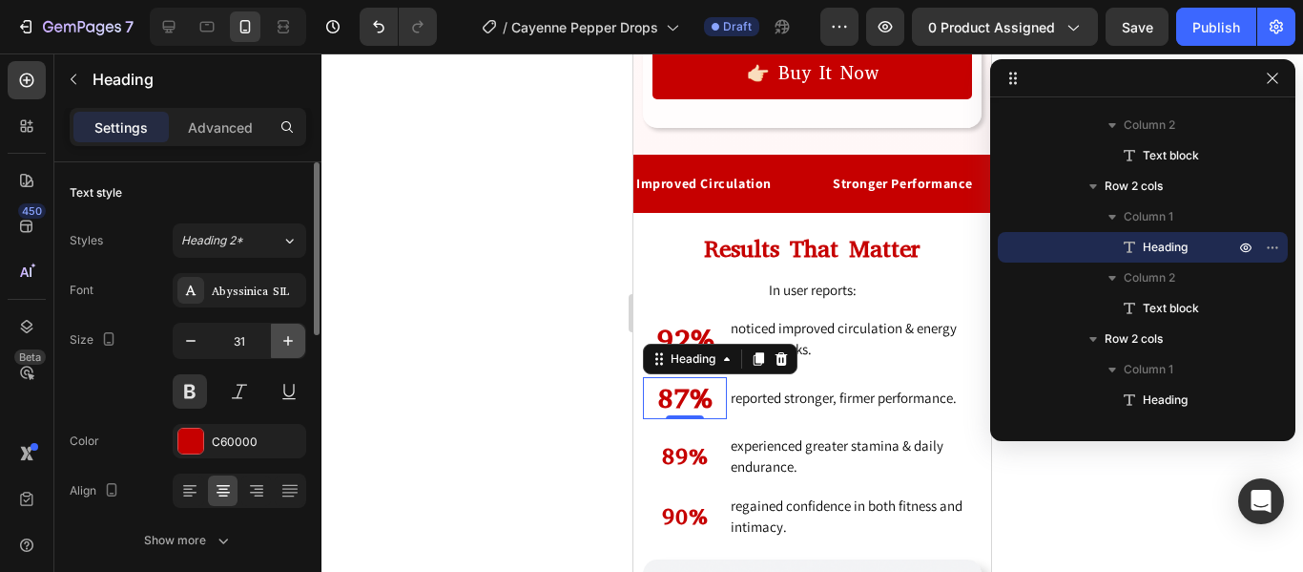
click at [300, 339] on button "button" at bounding box center [288, 340] width 34 height 34
type input "33"
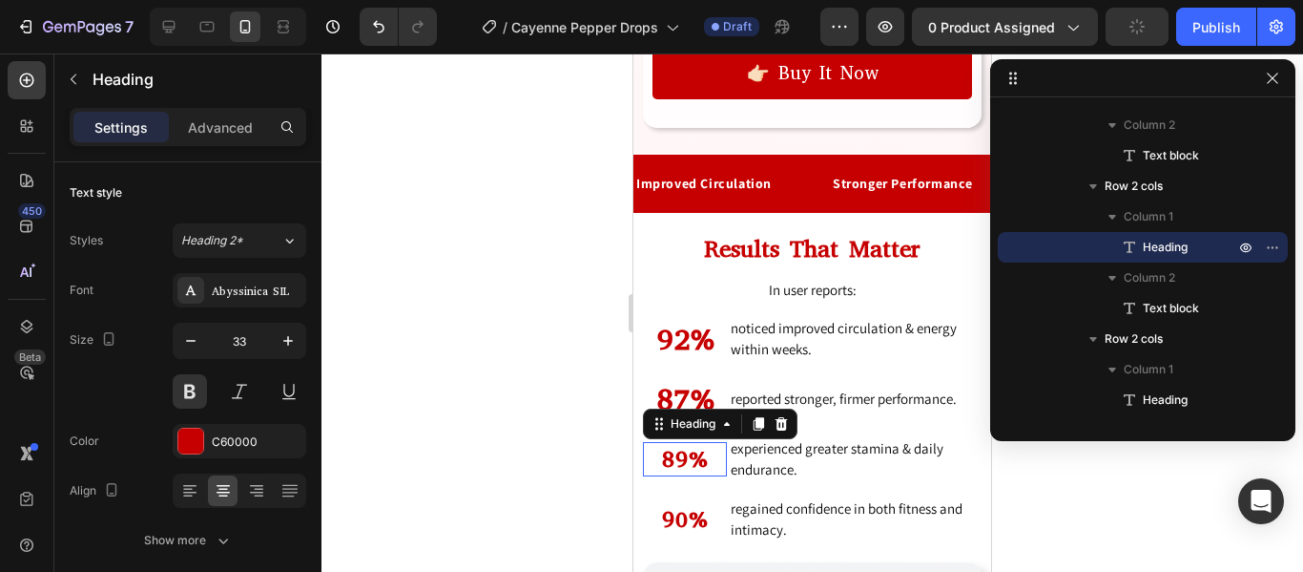
click at [702, 442] on h2 "89%" at bounding box center [685, 459] width 84 height 35
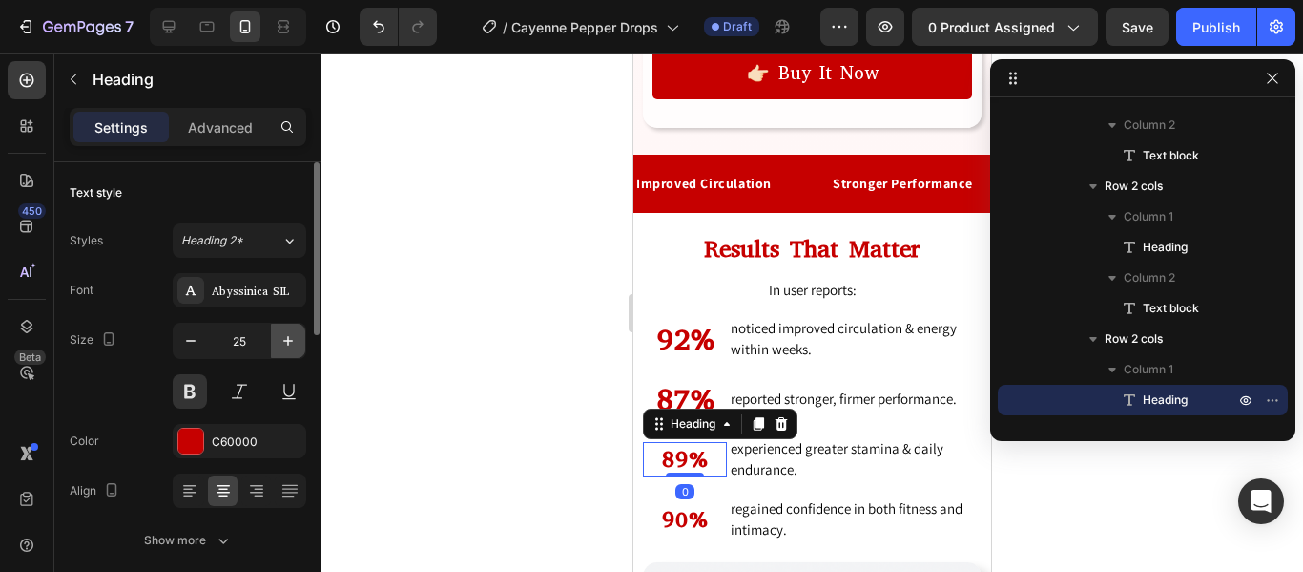
click at [292, 336] on icon "button" at bounding box center [288, 340] width 19 height 19
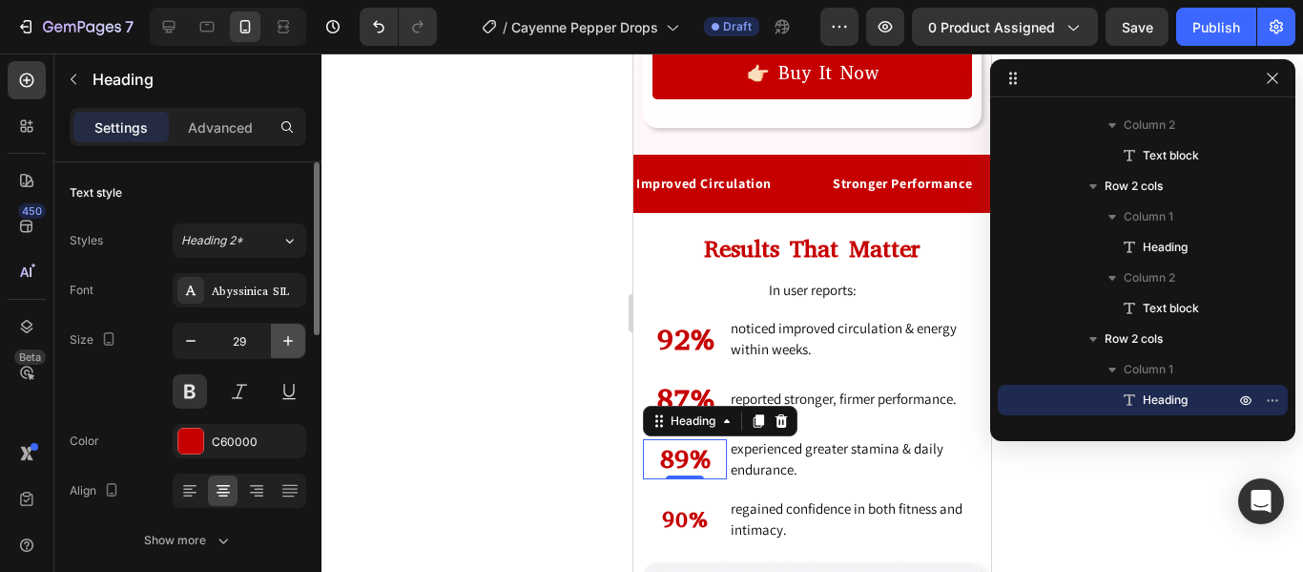
click at [292, 336] on icon "button" at bounding box center [288, 340] width 19 height 19
type input "33"
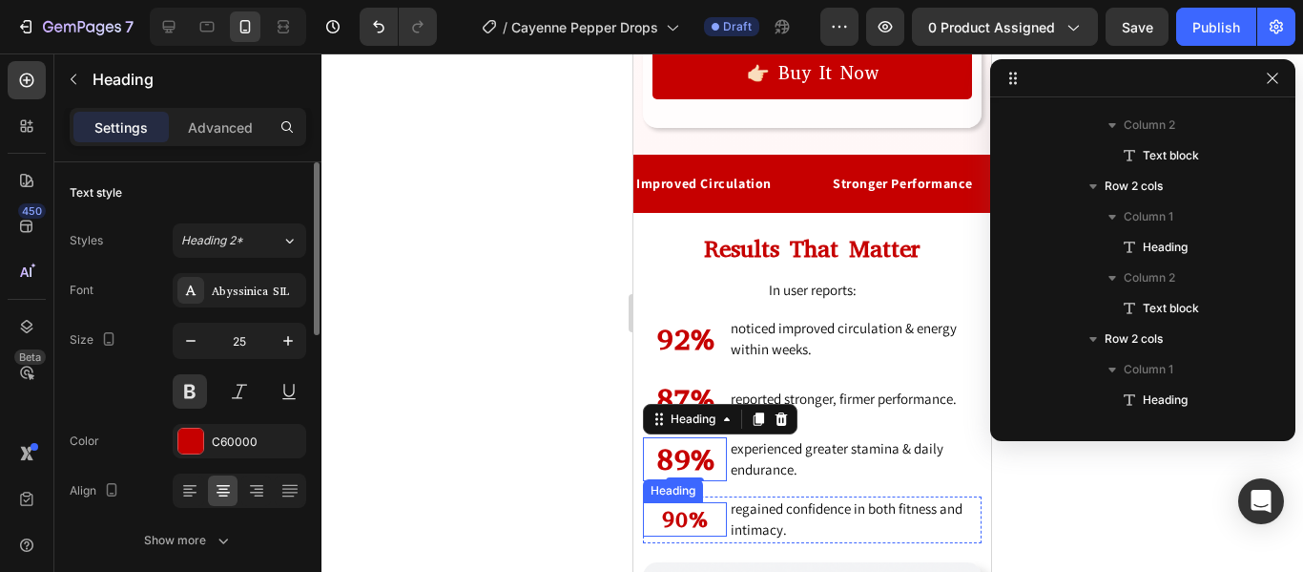
click at [689, 502] on h2 "90%" at bounding box center [685, 519] width 84 height 35
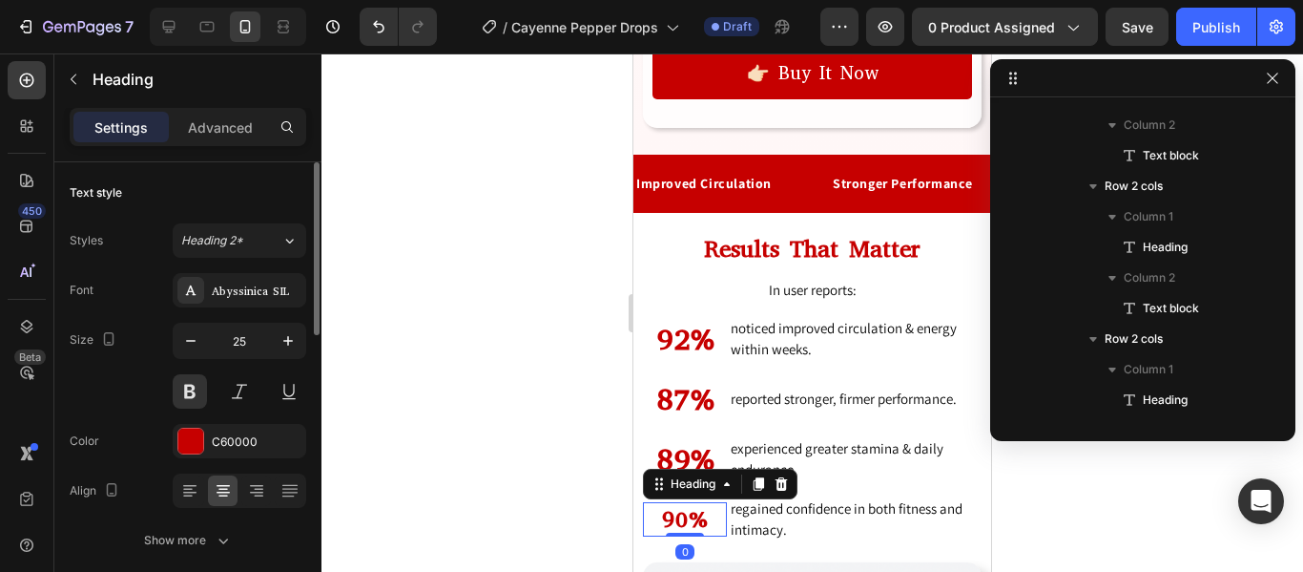
scroll to position [1430, 0]
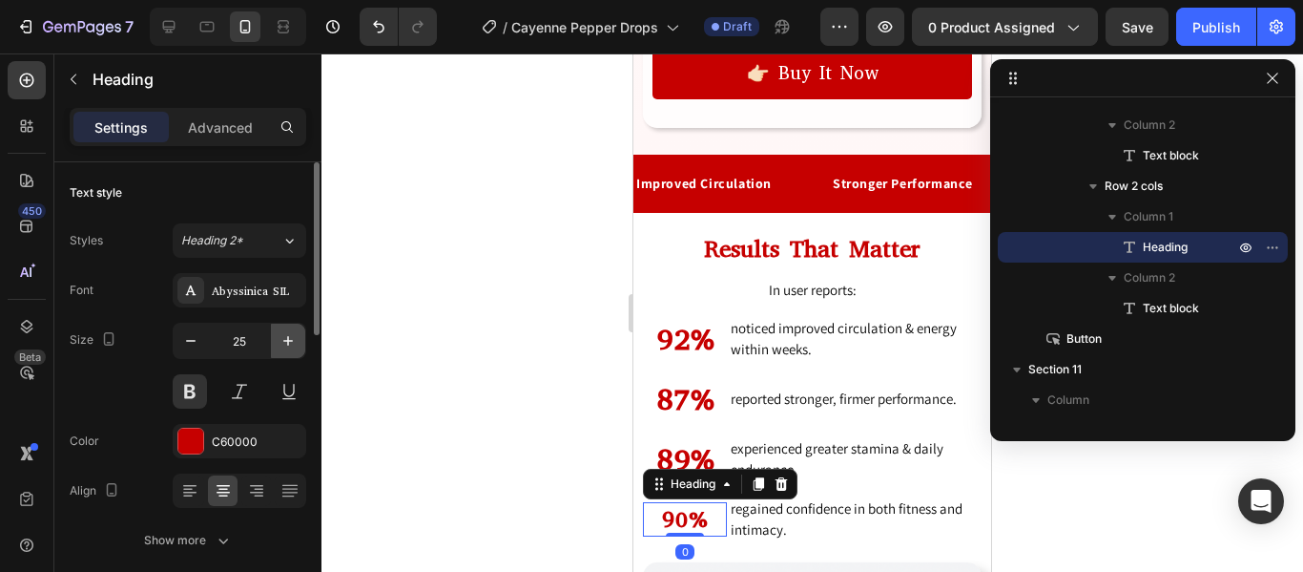
click at [281, 342] on icon "button" at bounding box center [288, 340] width 19 height 19
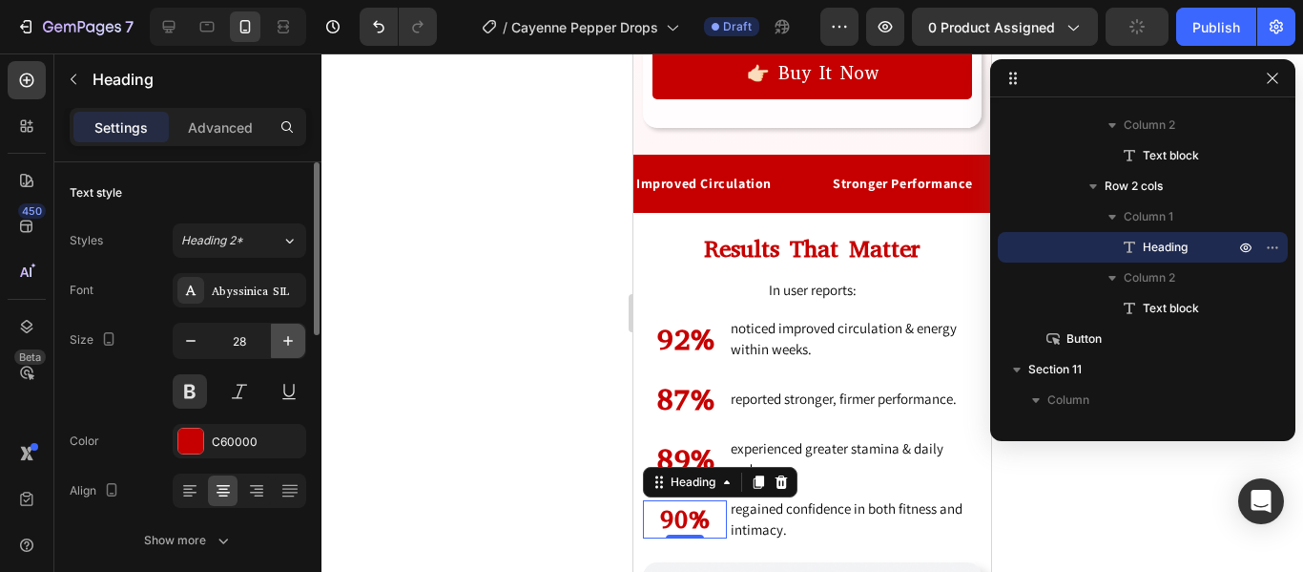
click at [281, 342] on icon "button" at bounding box center [288, 340] width 19 height 19
type input "33"
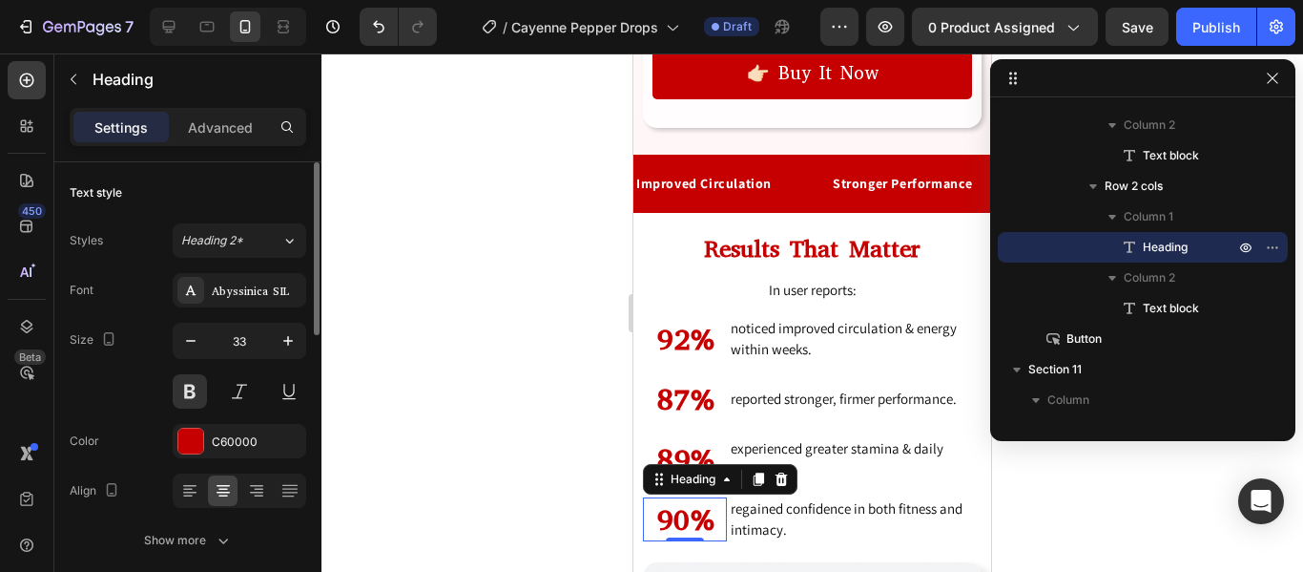
click at [123, 368] on div "Size 33" at bounding box center [188, 366] width 237 height 86
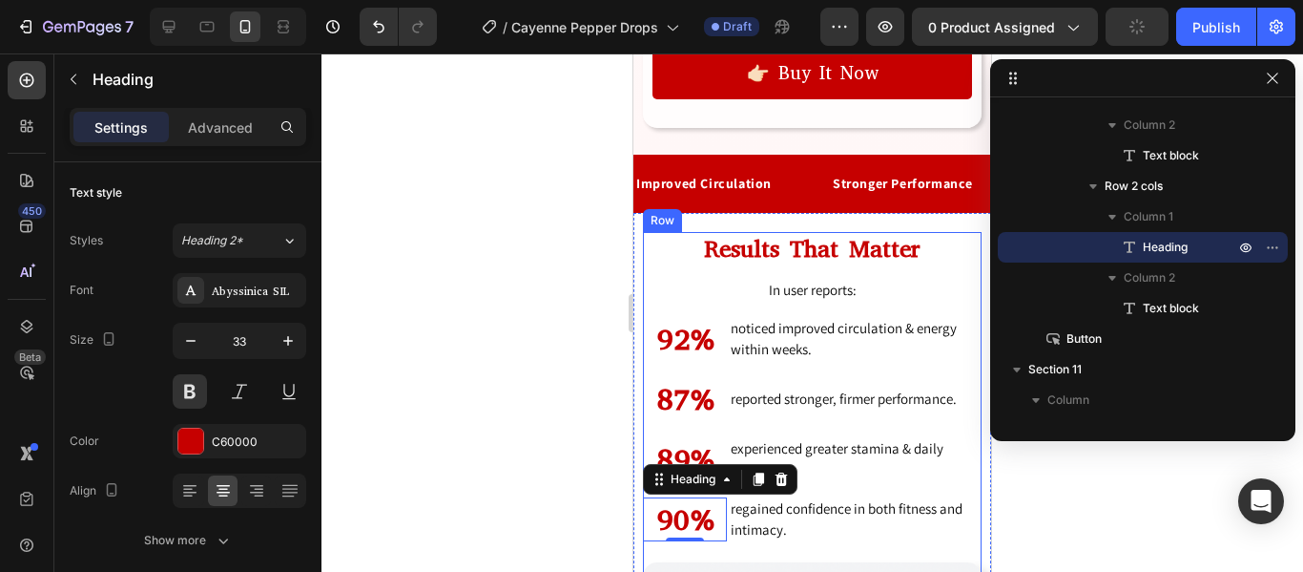
click at [666, 232] on div "Results That Matter Heading In user reports: Text block 92% Heading noticed imp…" at bounding box center [812, 397] width 339 height 330
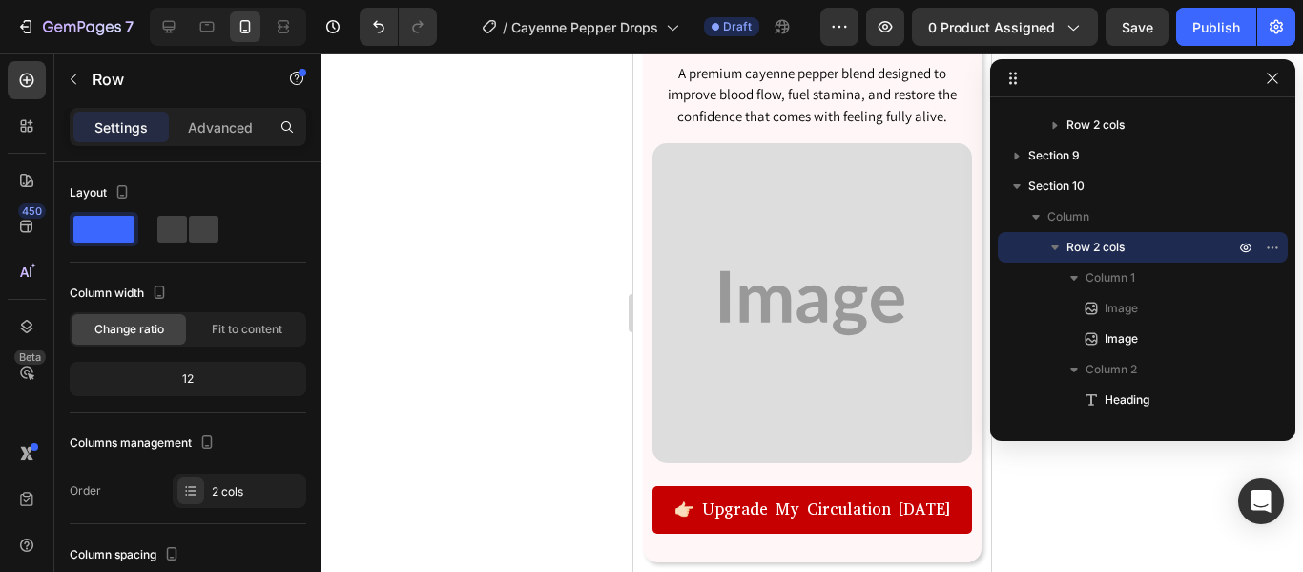
scroll to position [1845, 0]
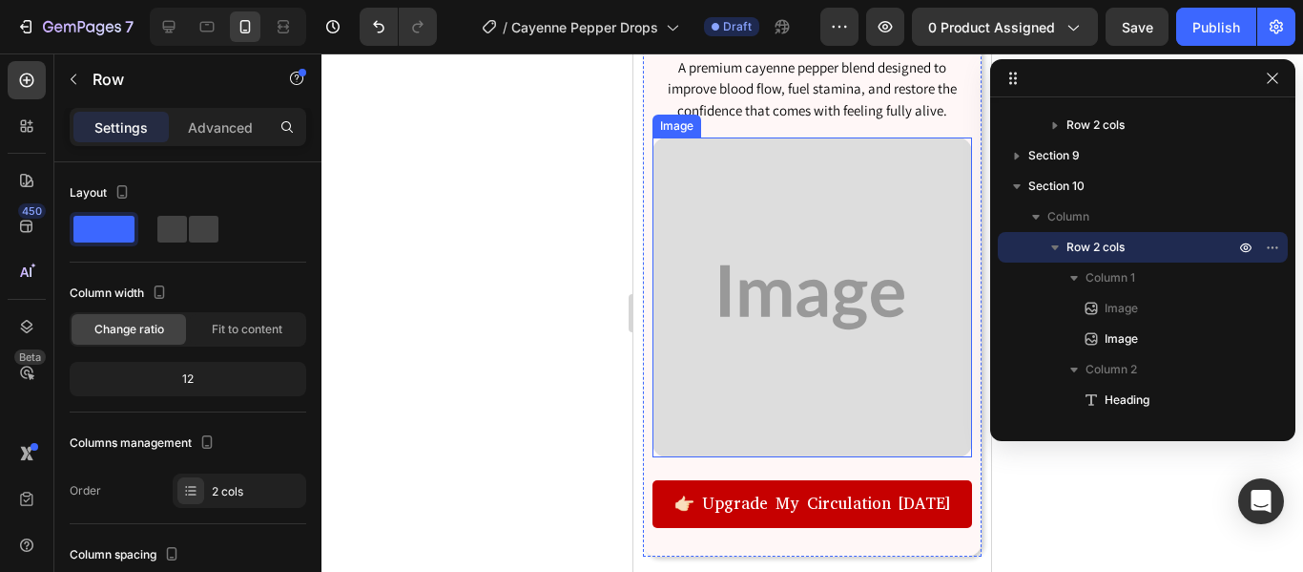
click at [782, 299] on img at bounding box center [813, 297] width 320 height 320
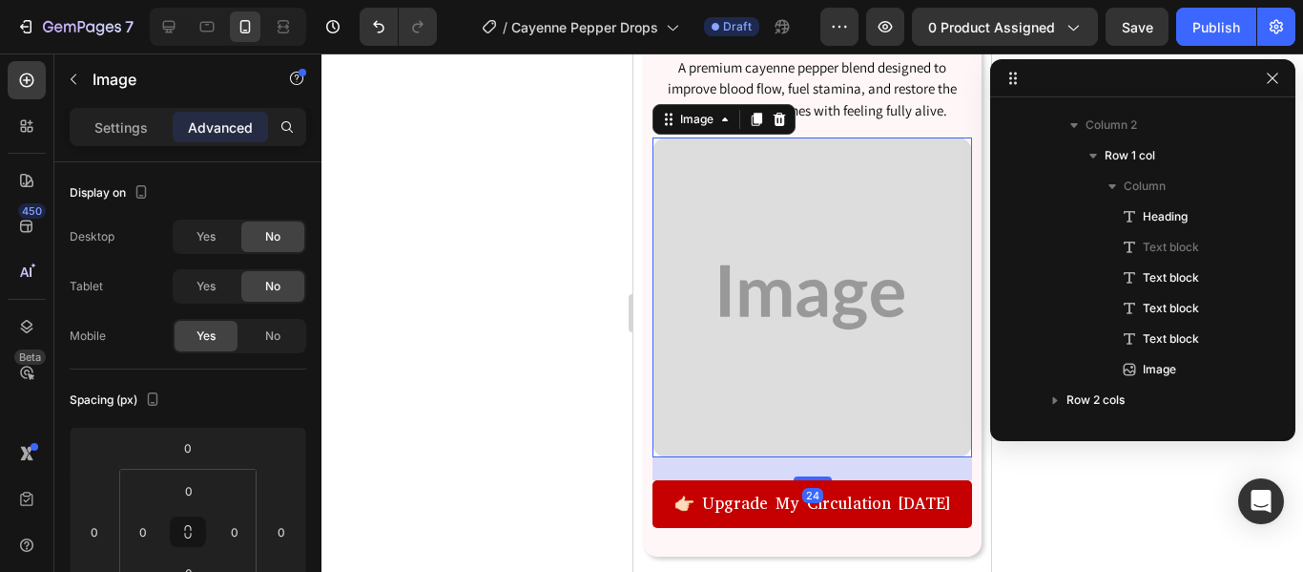
scroll to position [270, 0]
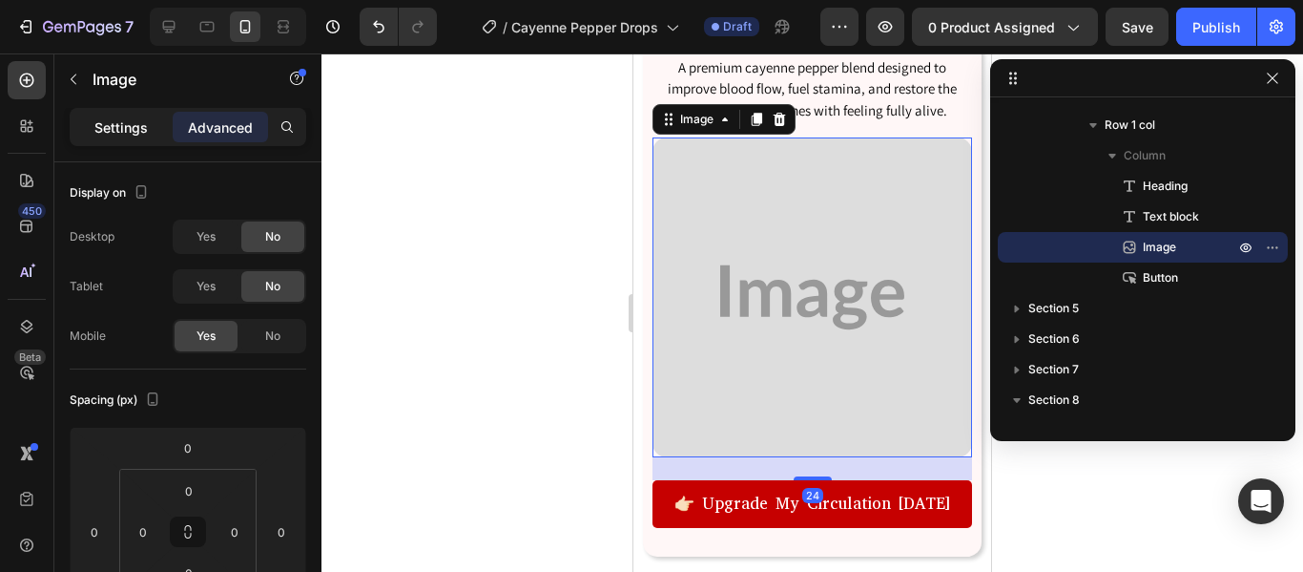
click at [117, 137] on div "Settings" at bounding box center [120, 127] width 95 height 31
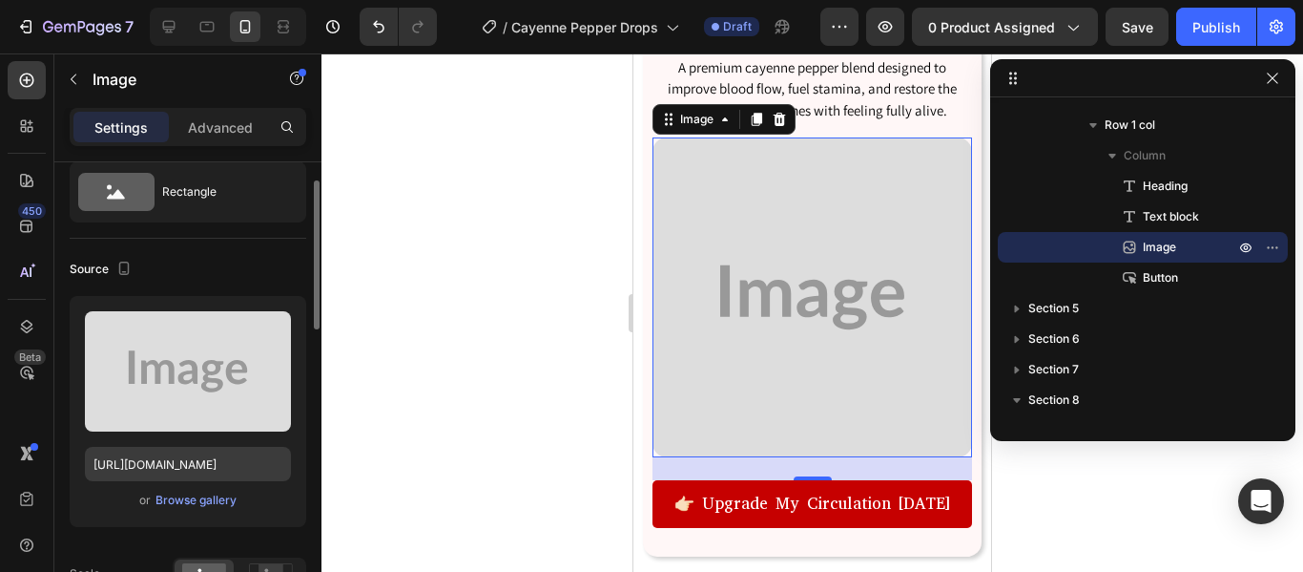
scroll to position [60, 0]
click at [221, 490] on div "Browse gallery" at bounding box center [196, 498] width 81 height 17
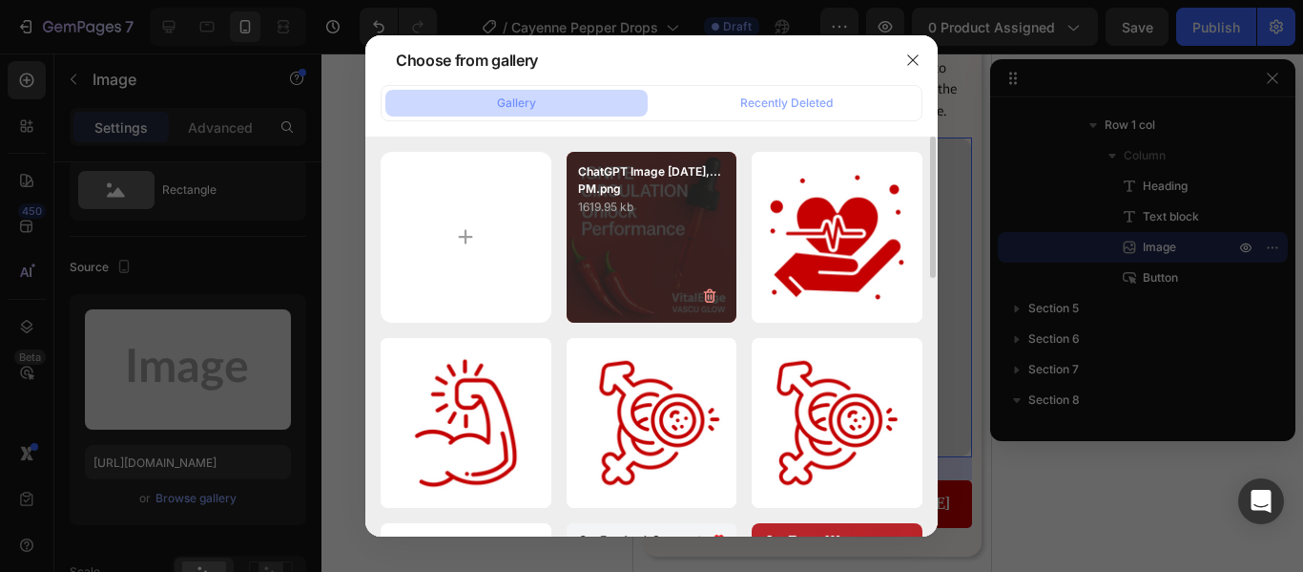
click at [699, 240] on div "ChatGPT Image Aug 26,...PM.png 1619.95 kb" at bounding box center [652, 237] width 171 height 171
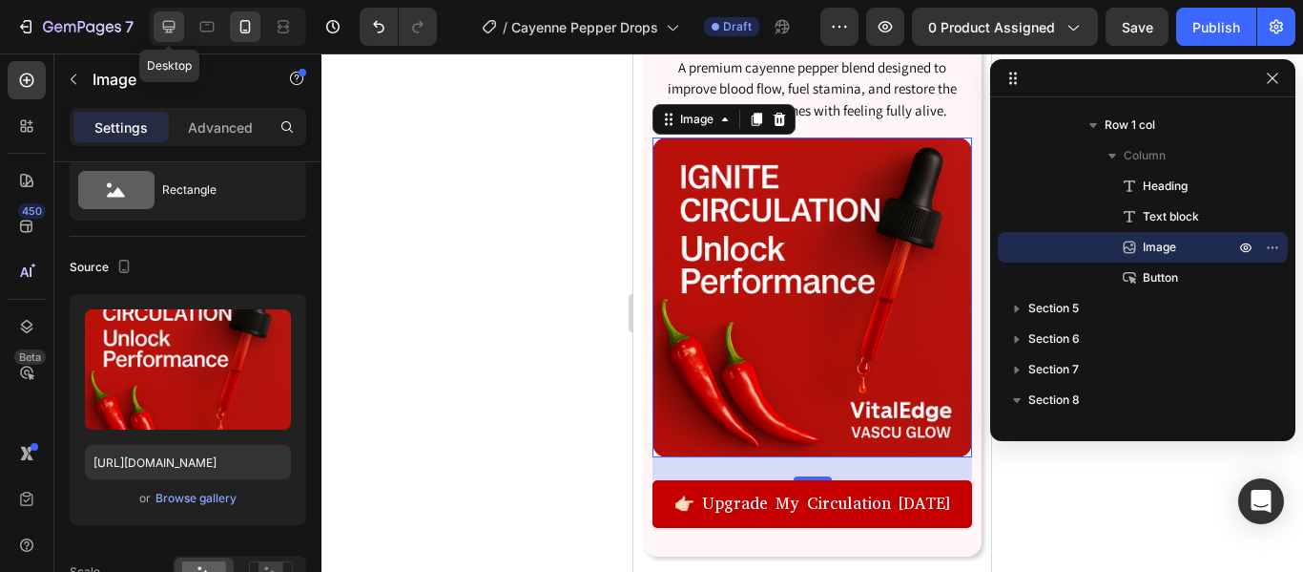
click at [170, 37] on div at bounding box center [169, 26] width 31 height 31
type input "https://placehold.co/750x750?text=Image"
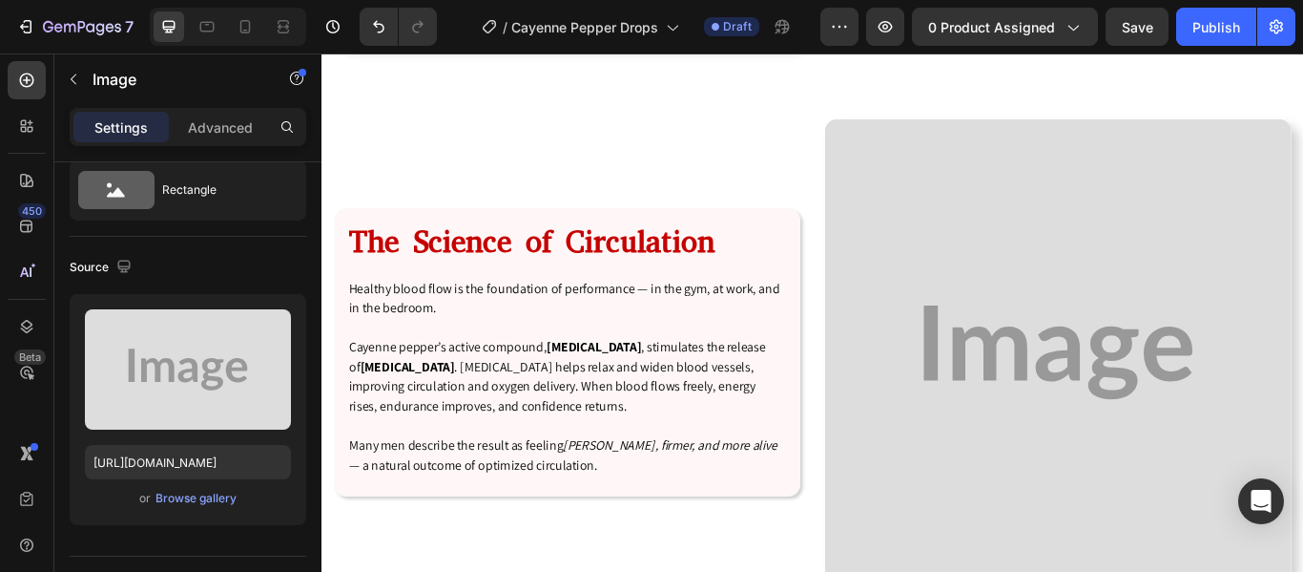
scroll to position [2256, 0]
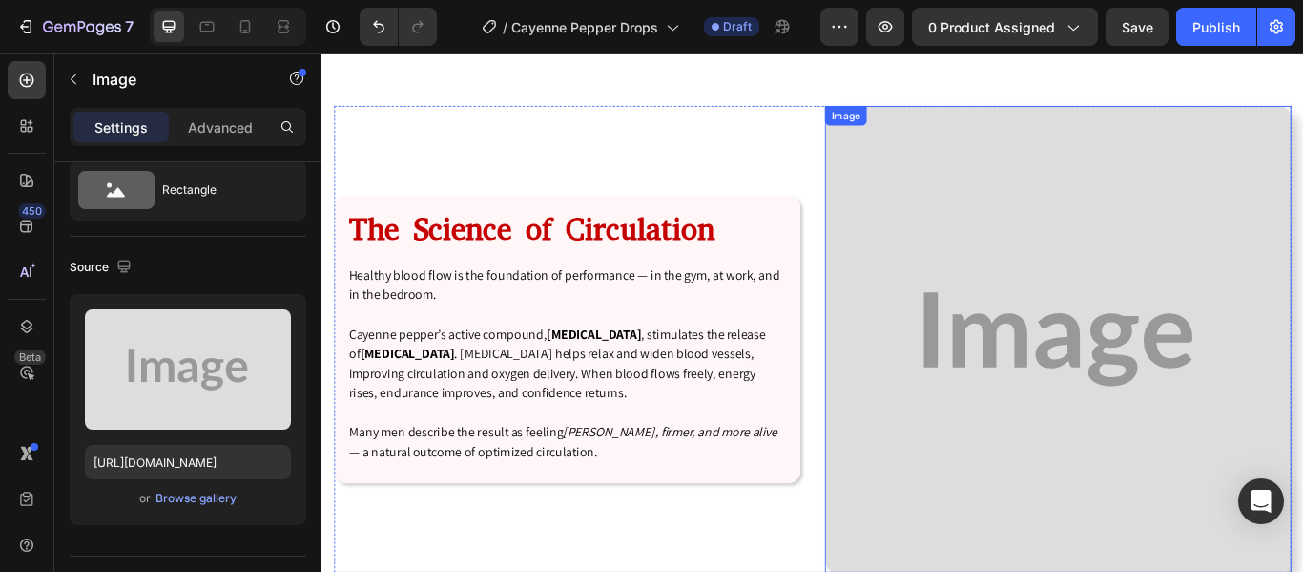
click at [1034, 369] on img at bounding box center [1180, 387] width 544 height 544
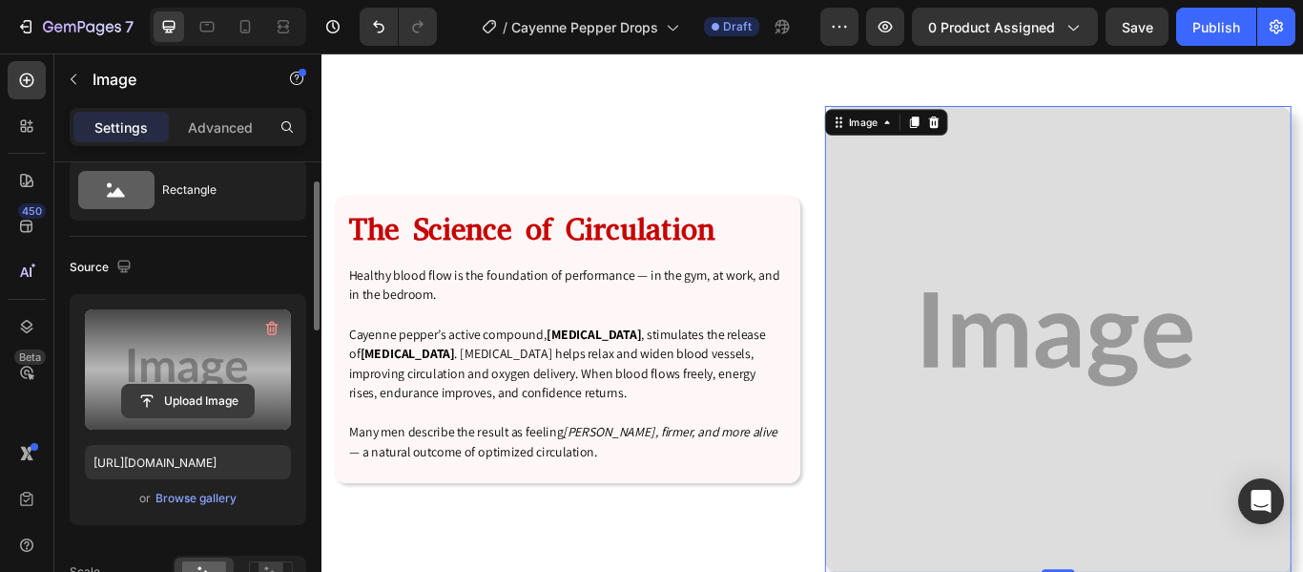
click at [206, 406] on input "file" at bounding box center [188, 401] width 132 height 32
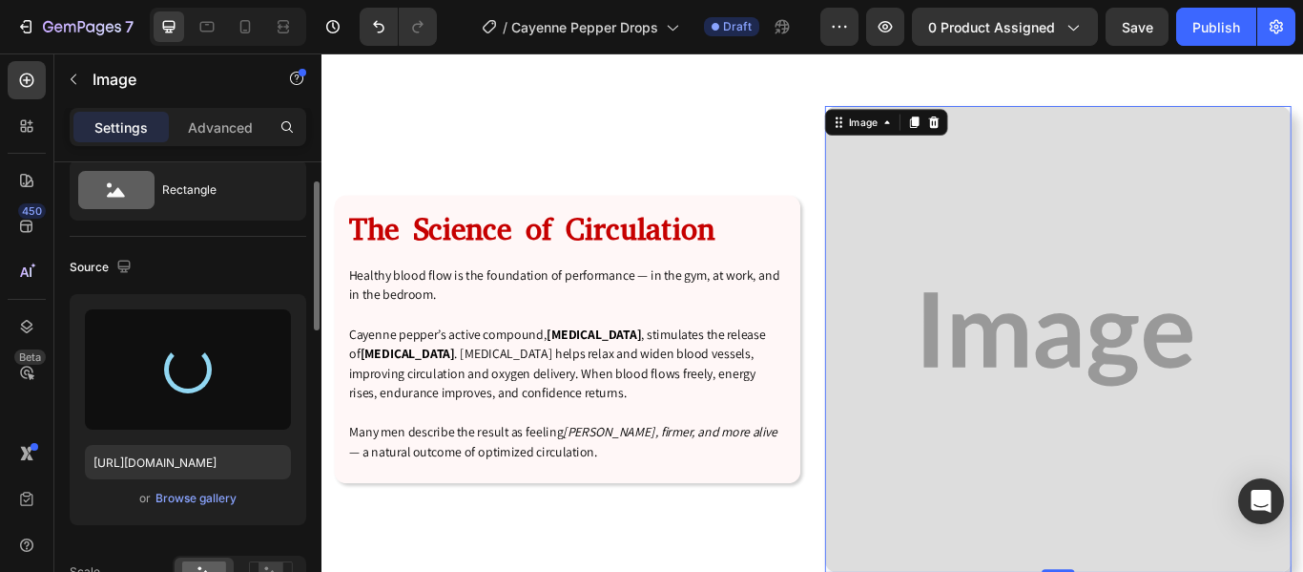
type input "https://cdn.shopify.com/s/files/1/0926/5496/0931/files/gempages_581625443682091…"
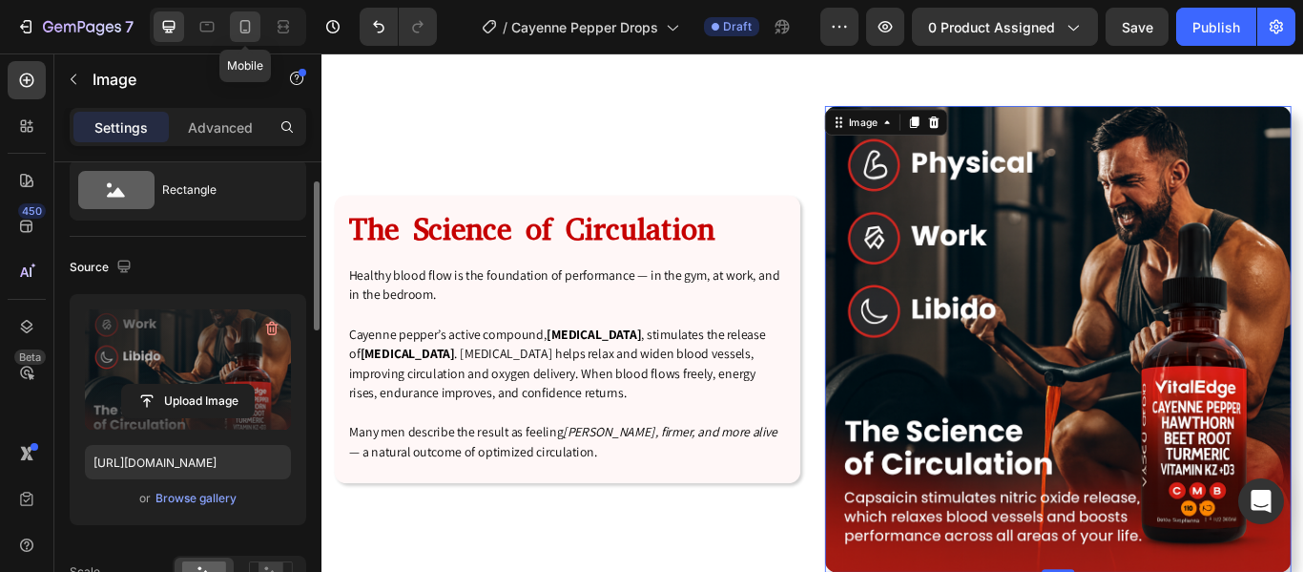
click at [251, 25] on icon at bounding box center [245, 26] width 19 height 19
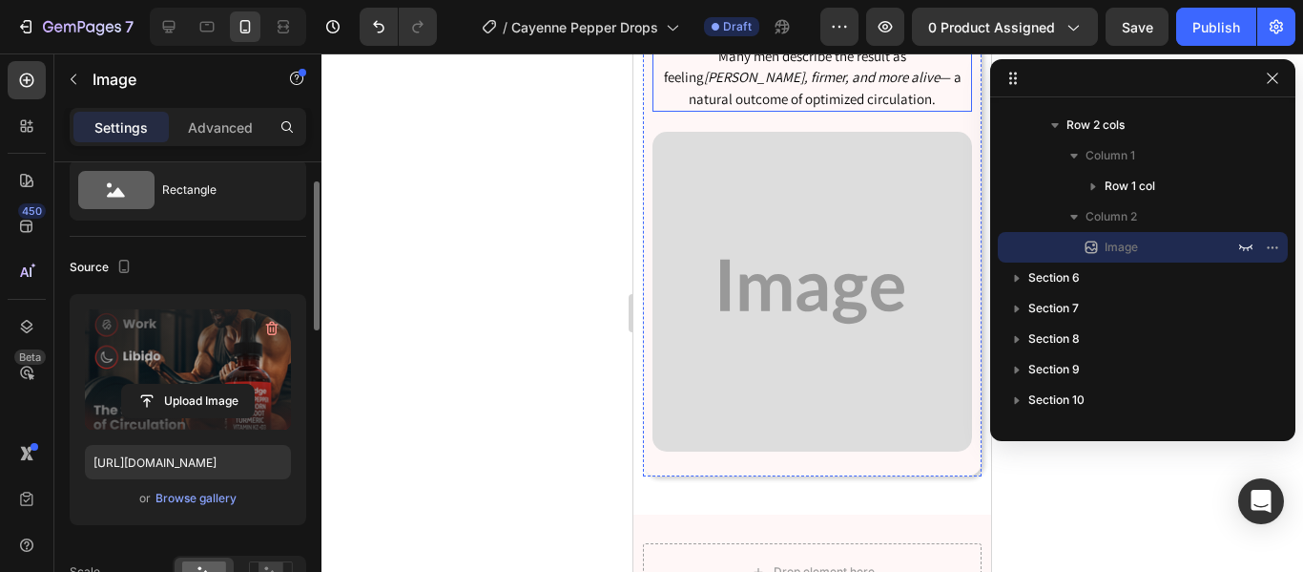
scroll to position [2216, 0]
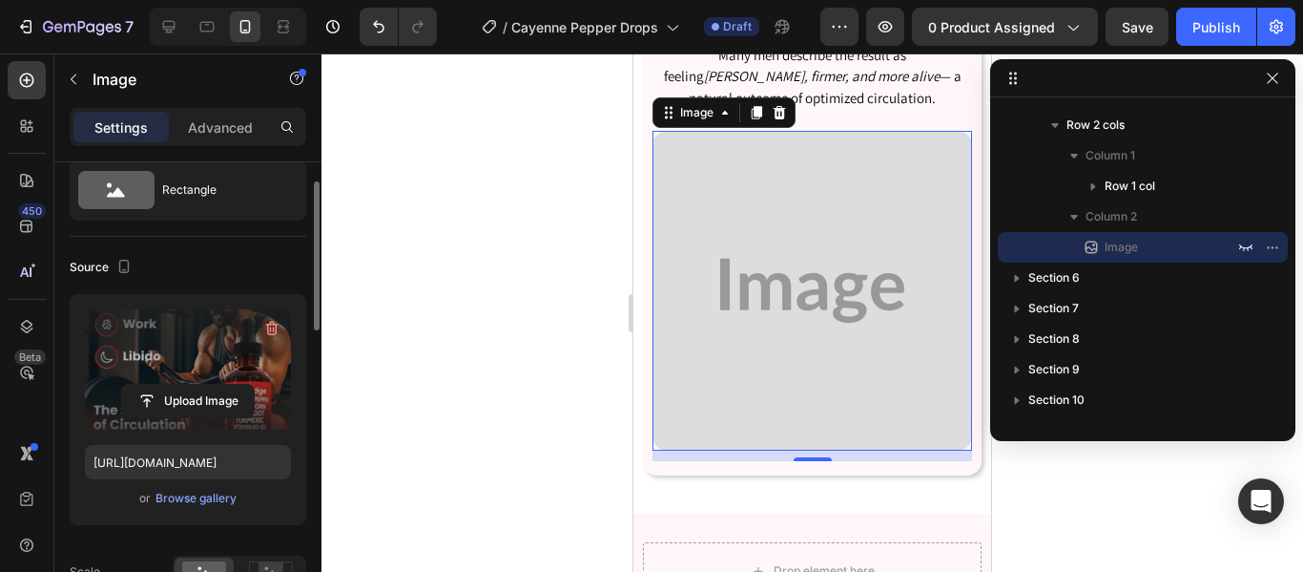
click at [774, 343] on img at bounding box center [813, 291] width 320 height 320
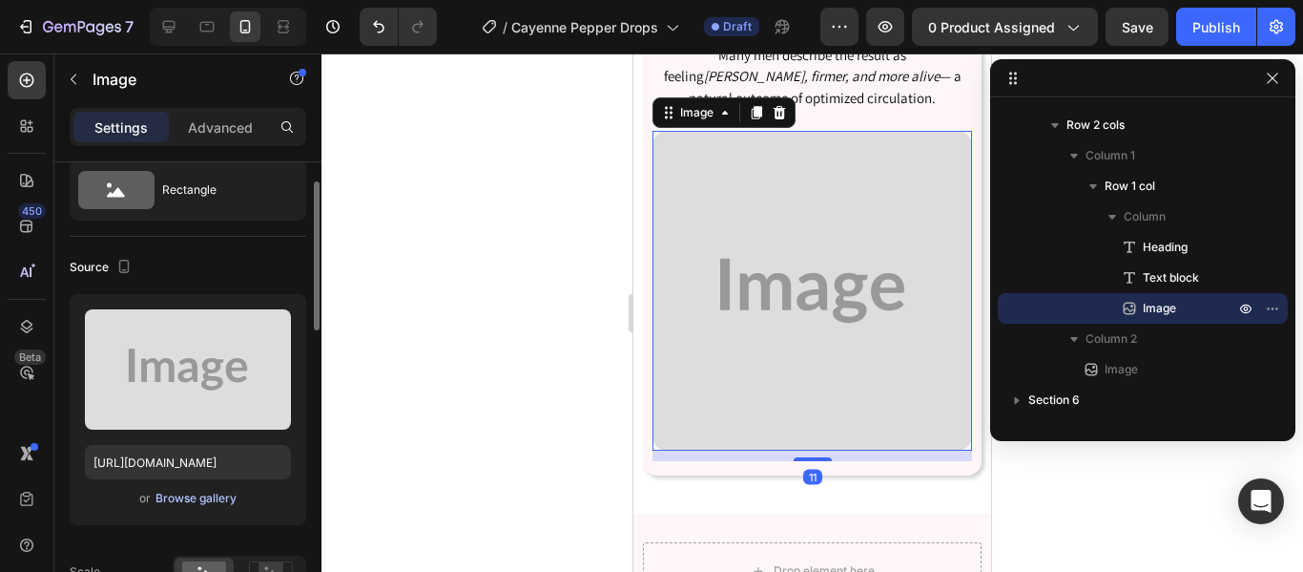
click at [209, 504] on div "Browse gallery" at bounding box center [196, 498] width 81 height 17
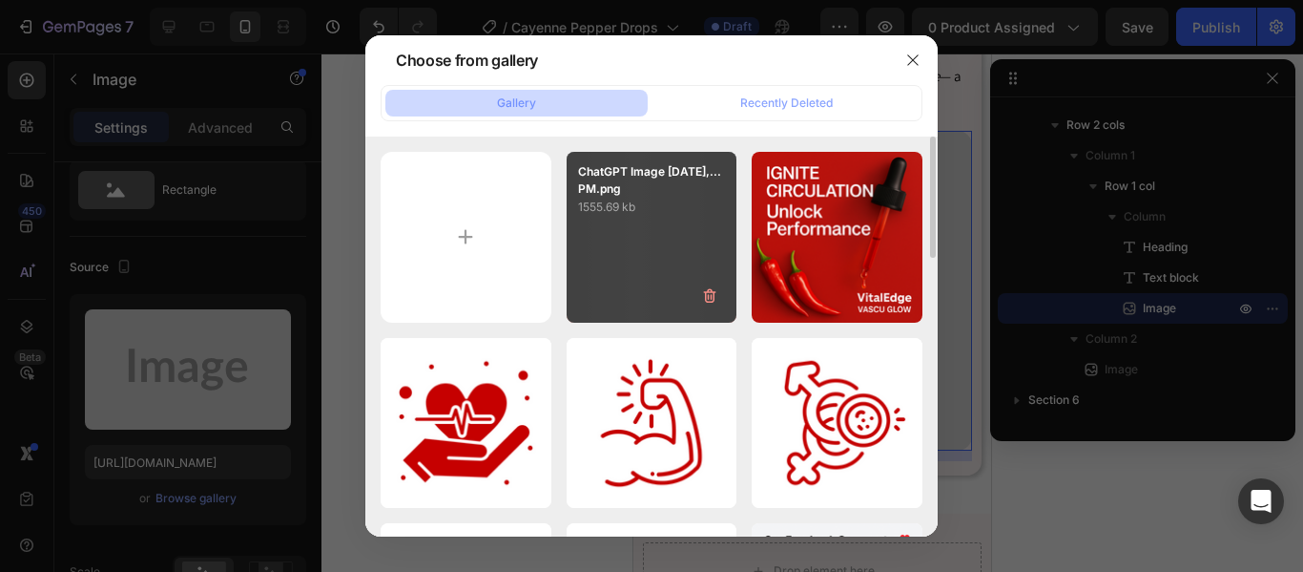
click at [670, 286] on div "ChatGPT Image Aug 26,...PM.png 1555.69 kb" at bounding box center [652, 237] width 171 height 171
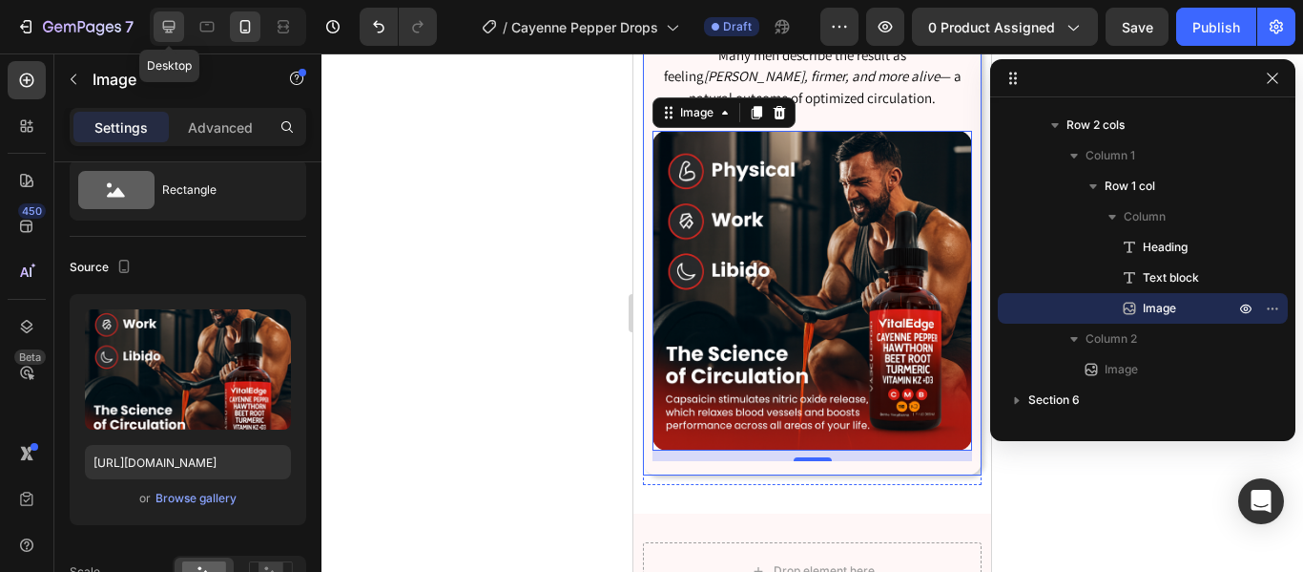
click at [171, 31] on icon at bounding box center [169, 27] width 12 height 12
type input "https://placehold.co/1000x1000?text=Image"
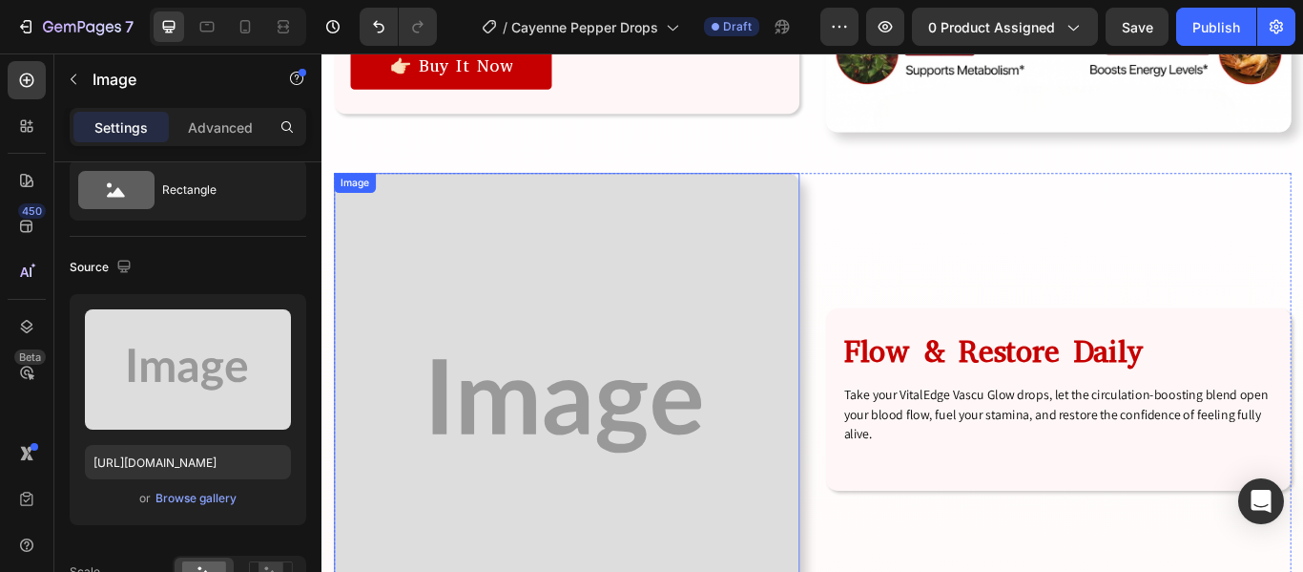
scroll to position [4326, 0]
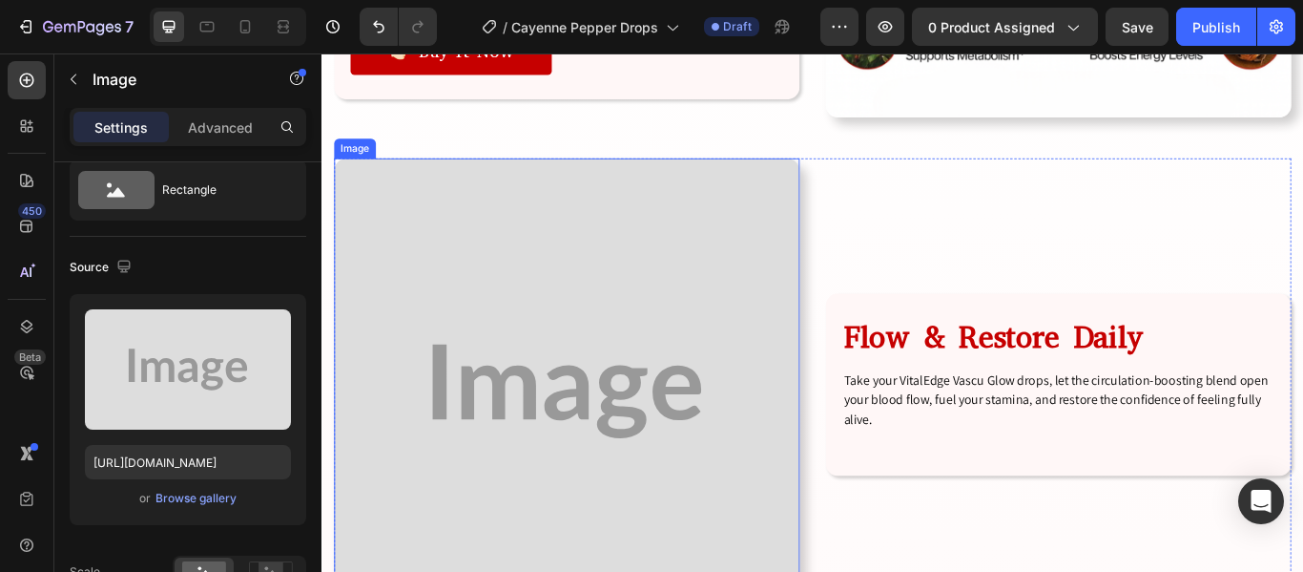
click at [781, 403] on img at bounding box center [607, 447] width 543 height 543
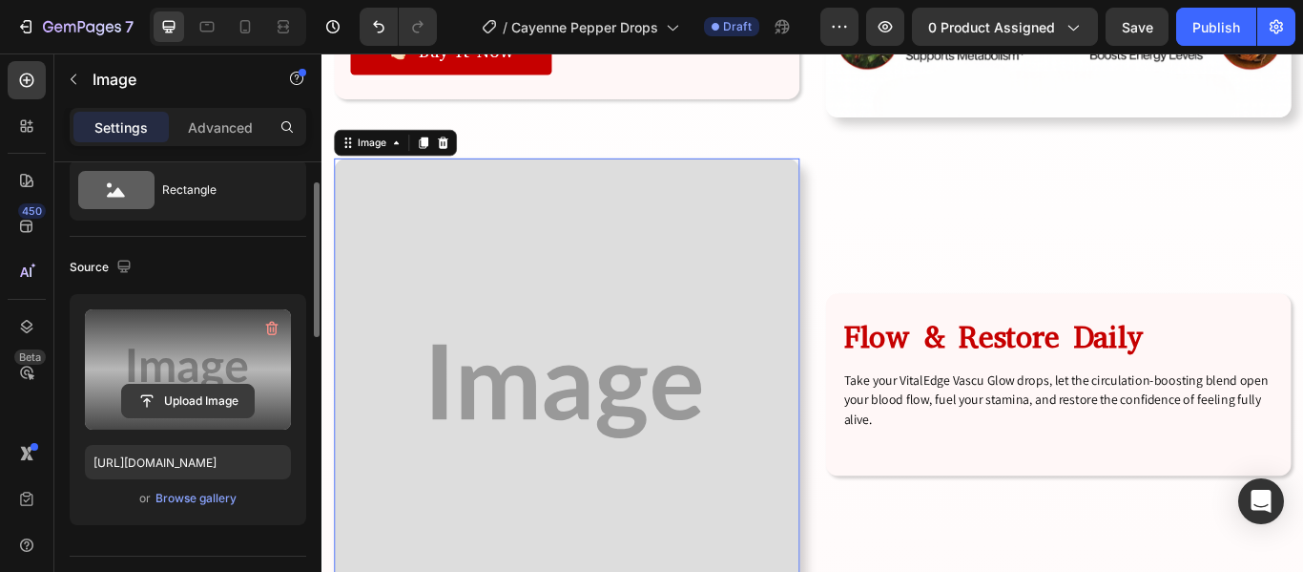
click at [229, 394] on input "file" at bounding box center [188, 401] width 132 height 32
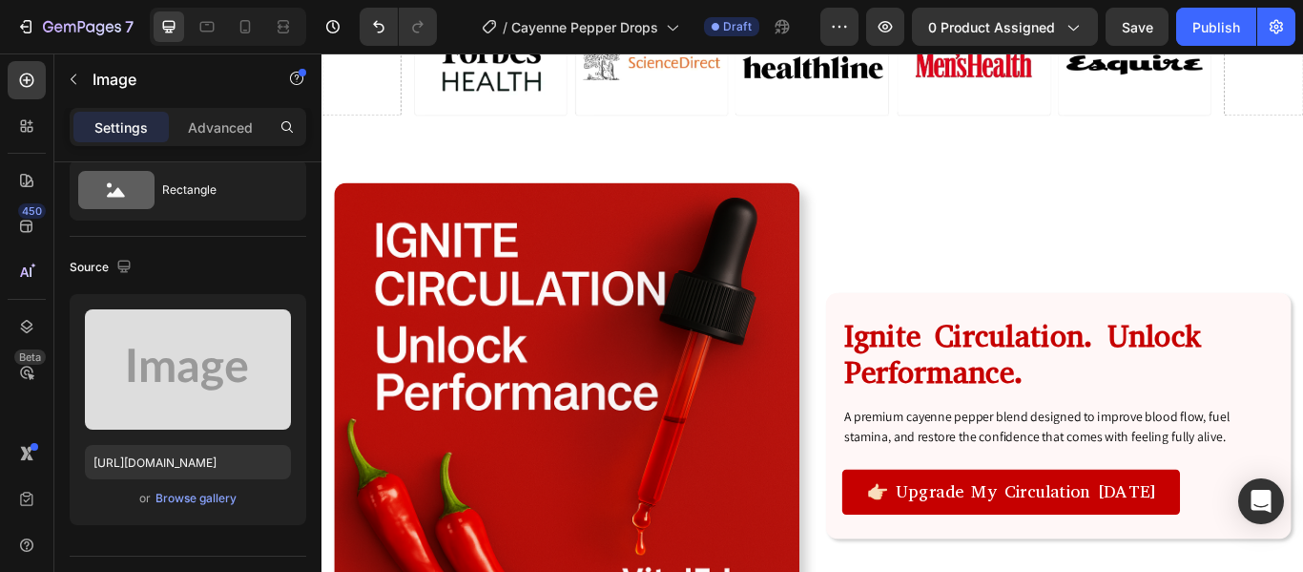
scroll to position [1665, 0]
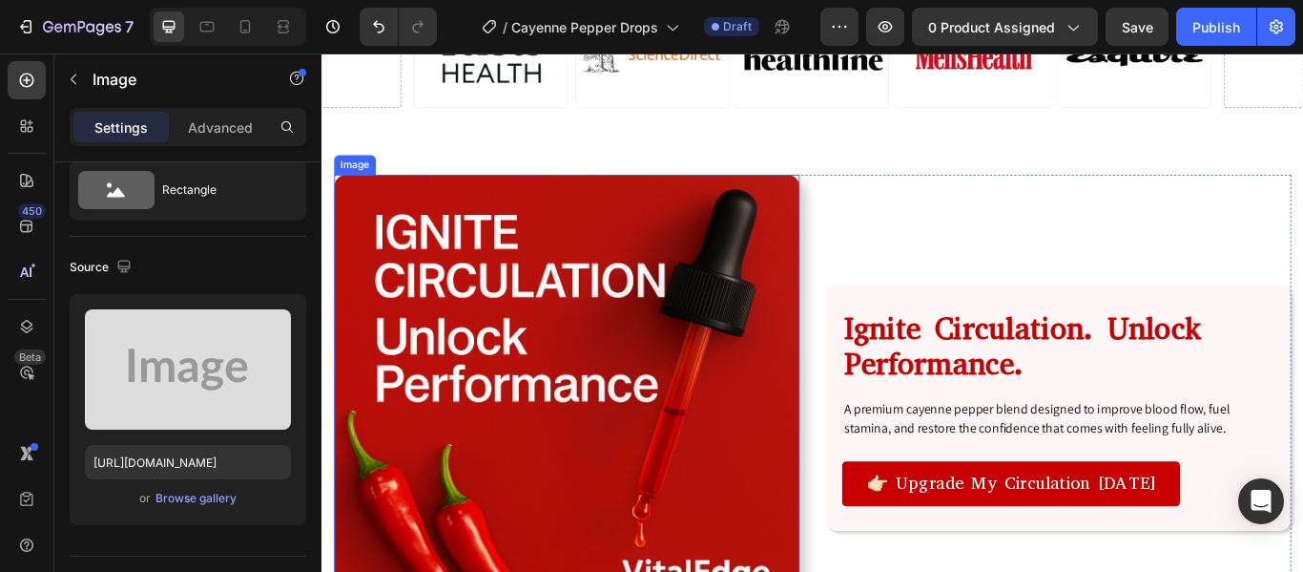
click at [658, 438] on img at bounding box center [607, 466] width 543 height 543
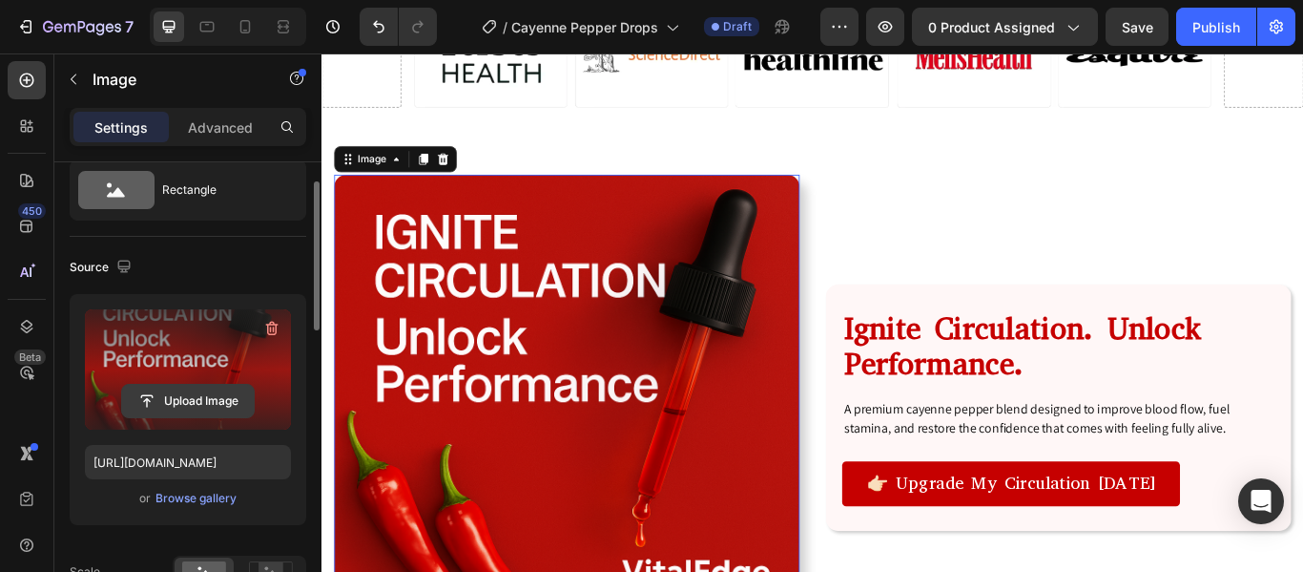
click at [198, 390] on input "file" at bounding box center [188, 401] width 132 height 32
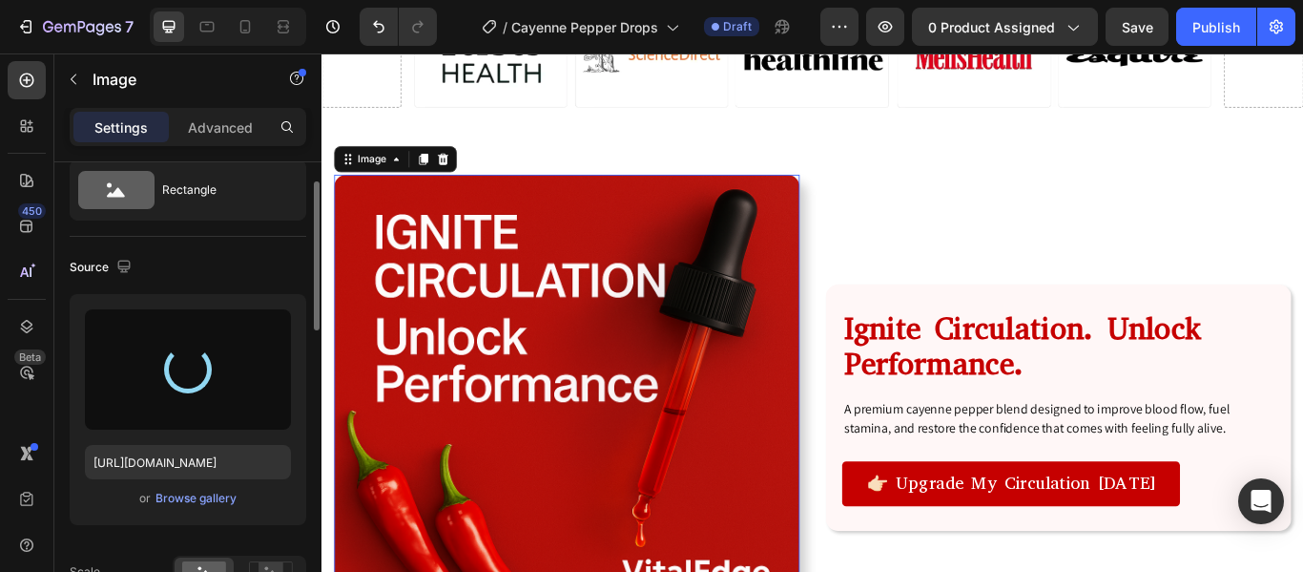
type input "https://cdn.shopify.com/s/files/1/0926/5496/0931/files/gempages_581625443682091…"
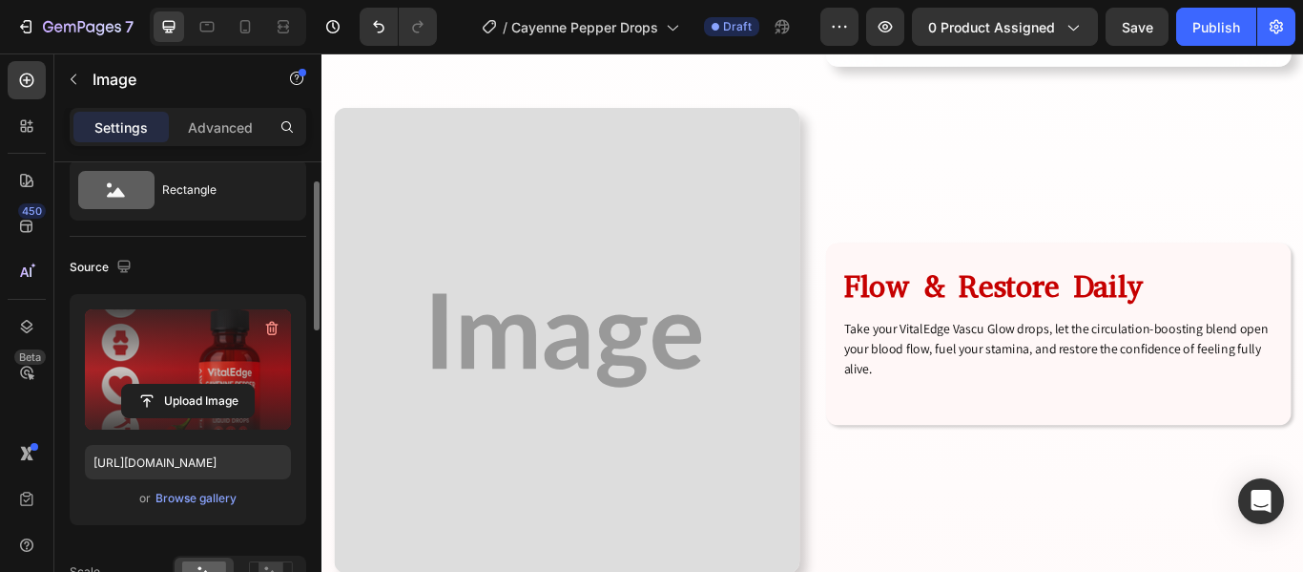
scroll to position [4764, 0]
click at [726, 358] on img at bounding box center [607, 386] width 543 height 543
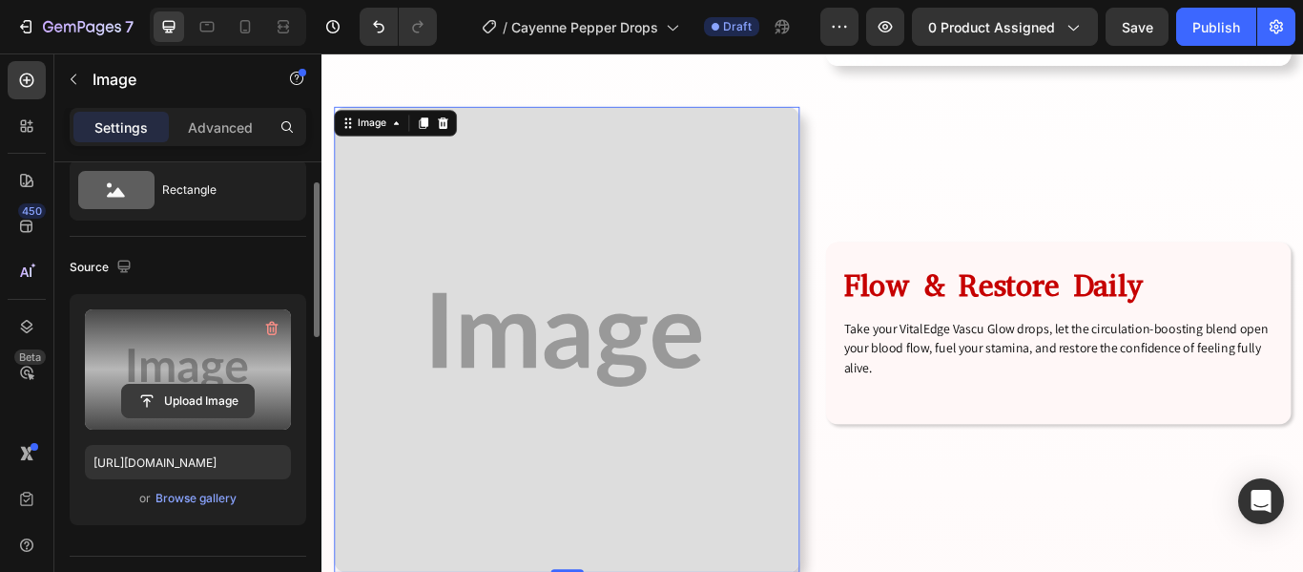
click at [165, 404] on input "file" at bounding box center [188, 401] width 132 height 32
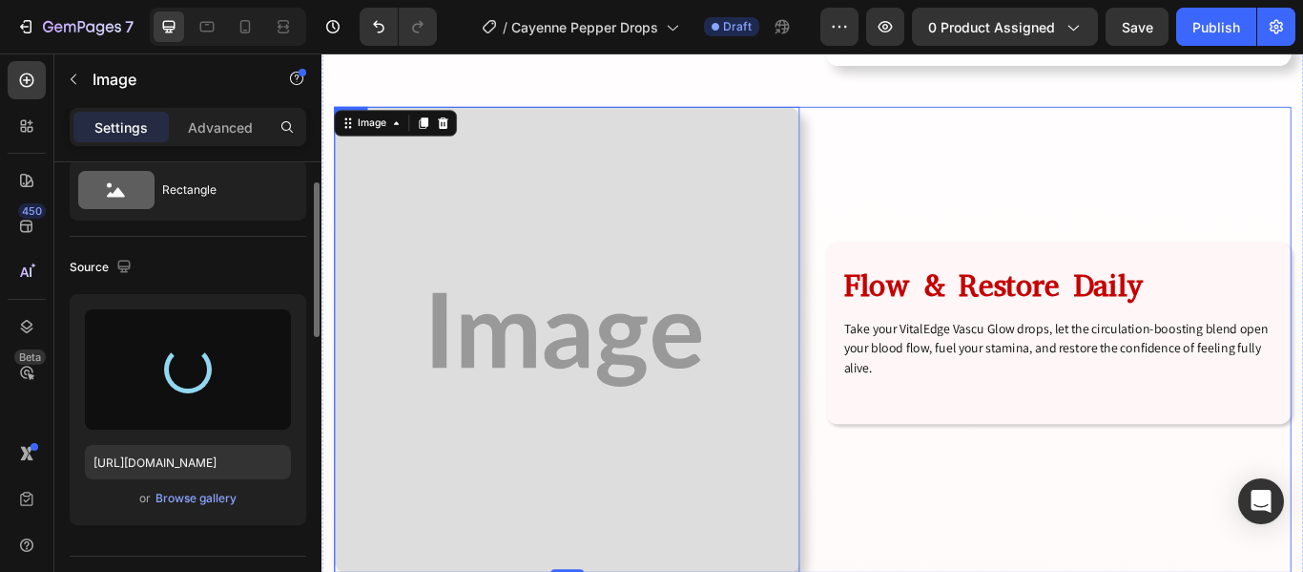
scroll to position [4848, 0]
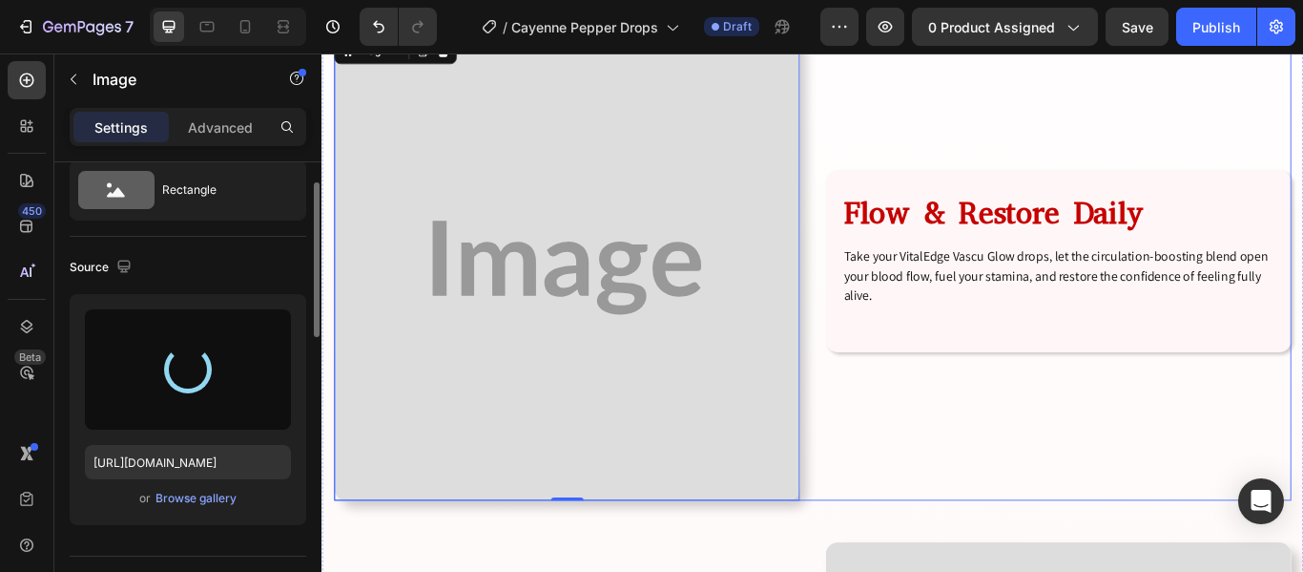
type input "https://cdn.shopify.com/s/files/1/0926/5496/0931/files/gempages_581625443682091…"
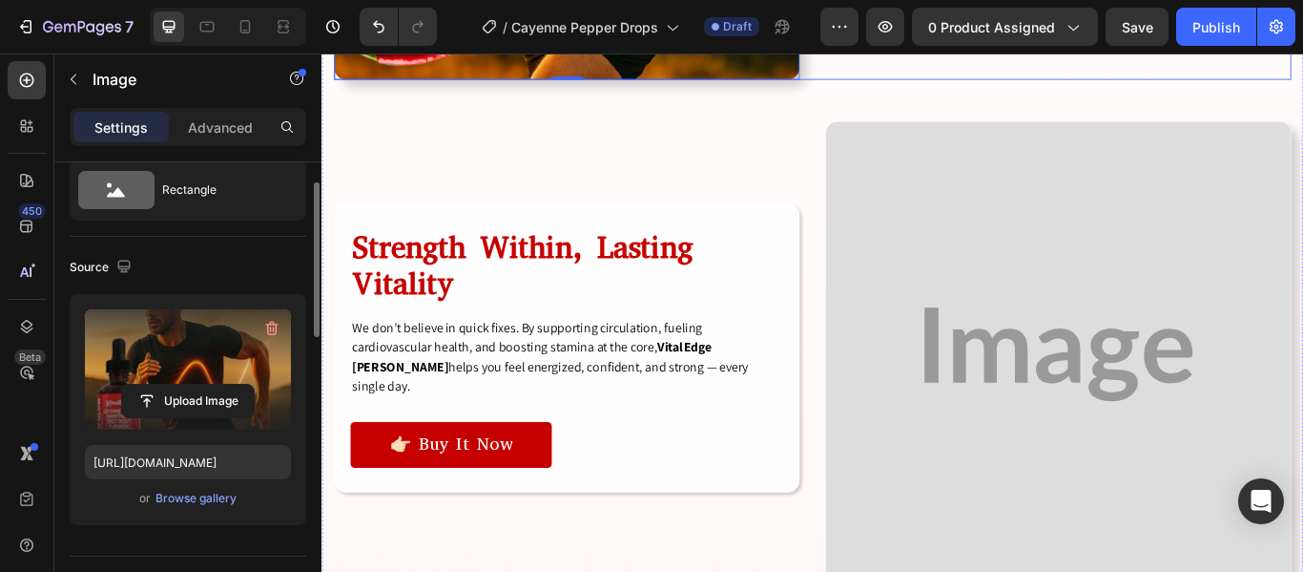
scroll to position [5381, 0]
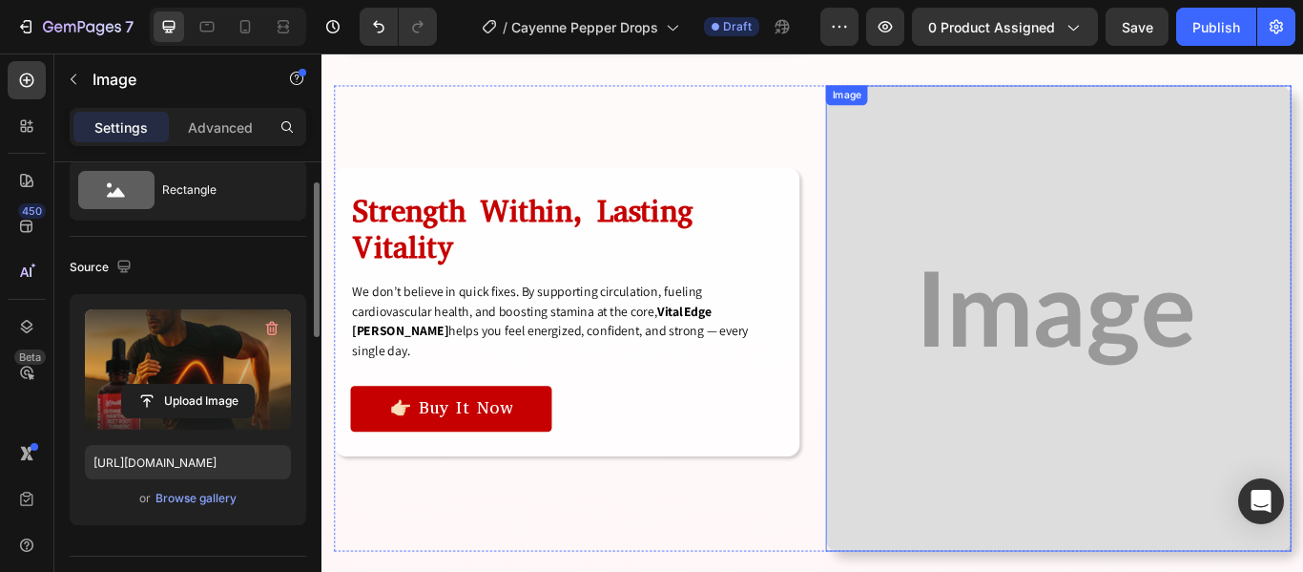
click at [1028, 353] on img at bounding box center [1180, 362] width 543 height 543
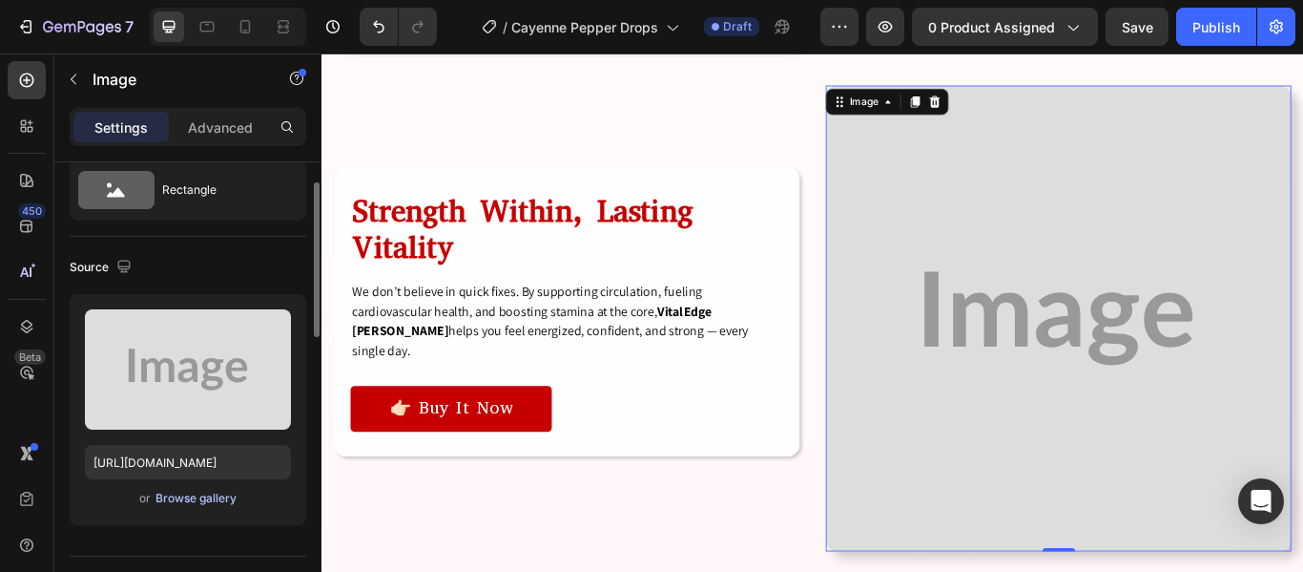
click at [200, 506] on div "Browse gallery" at bounding box center [196, 498] width 81 height 17
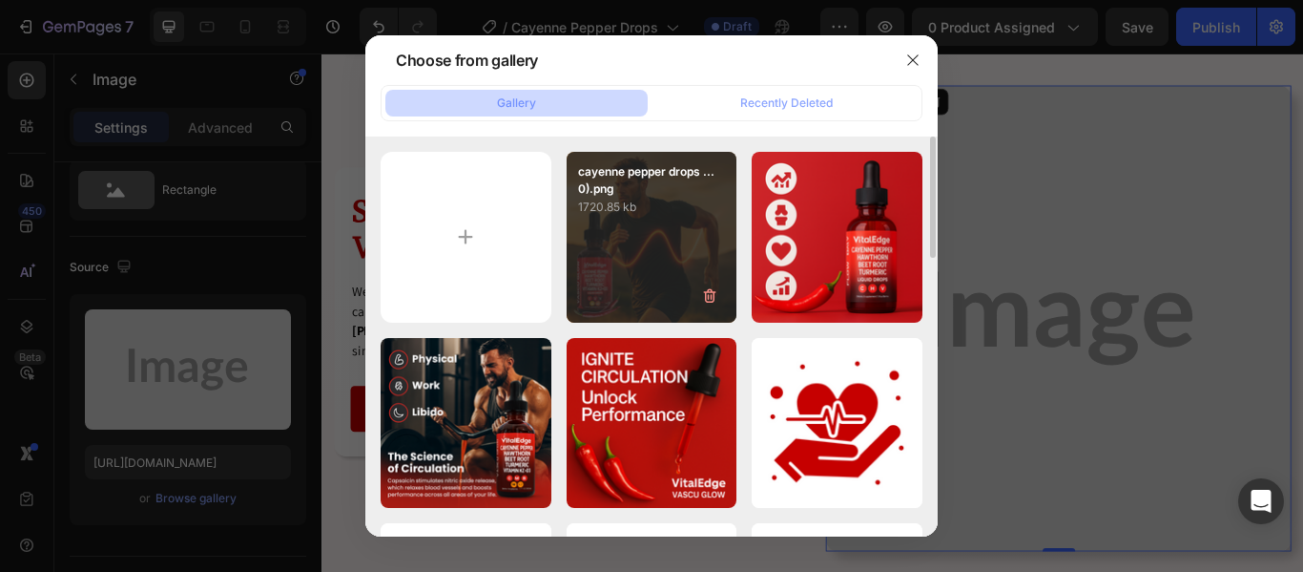
click at [706, 229] on div "cayenne pepper drops ...0).png 1720.85 kb" at bounding box center [652, 237] width 171 height 171
type input "https://cdn.shopify.com/s/files/1/0926/5496/0931/files/gempages_581625443682091…"
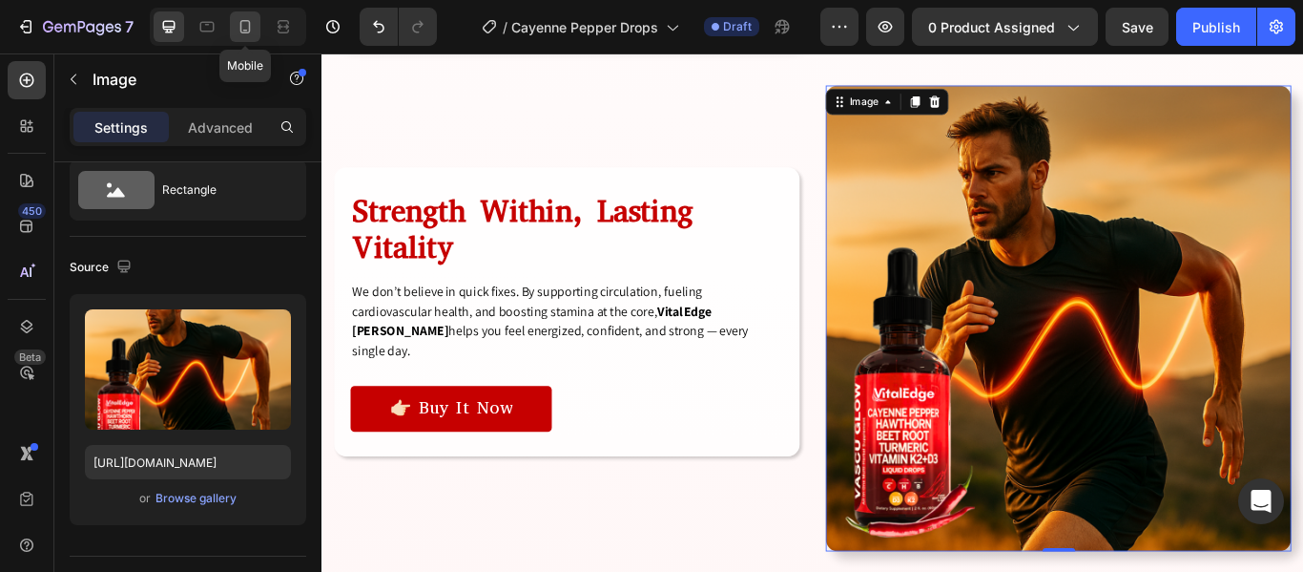
click at [237, 30] on icon at bounding box center [245, 26] width 19 height 19
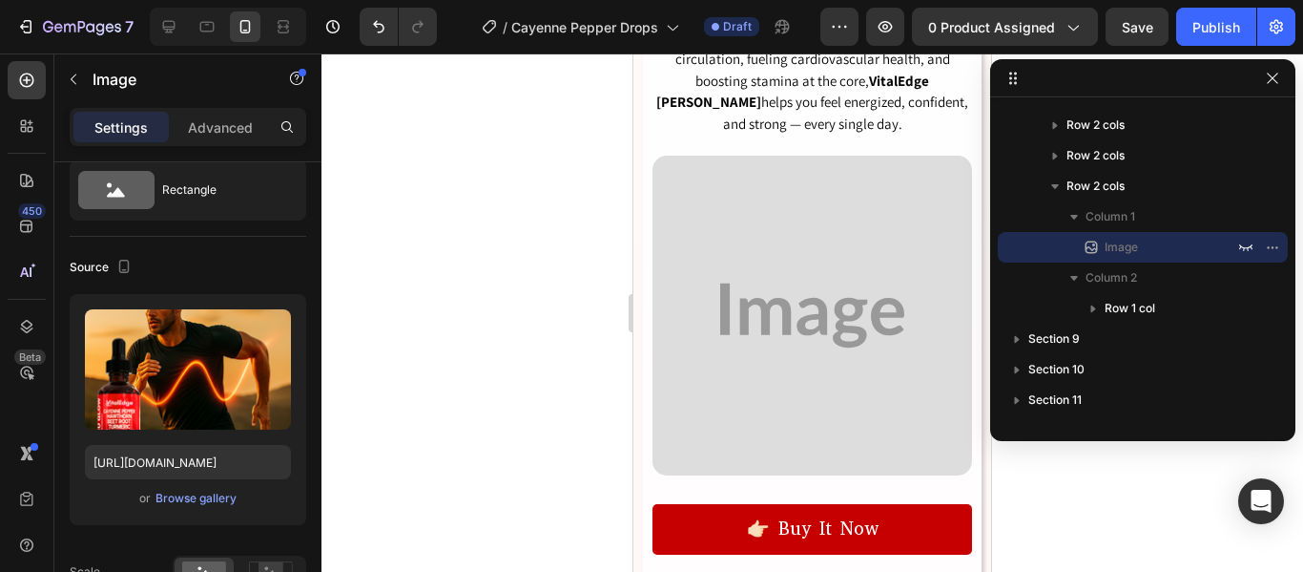
scroll to position [5807, 0]
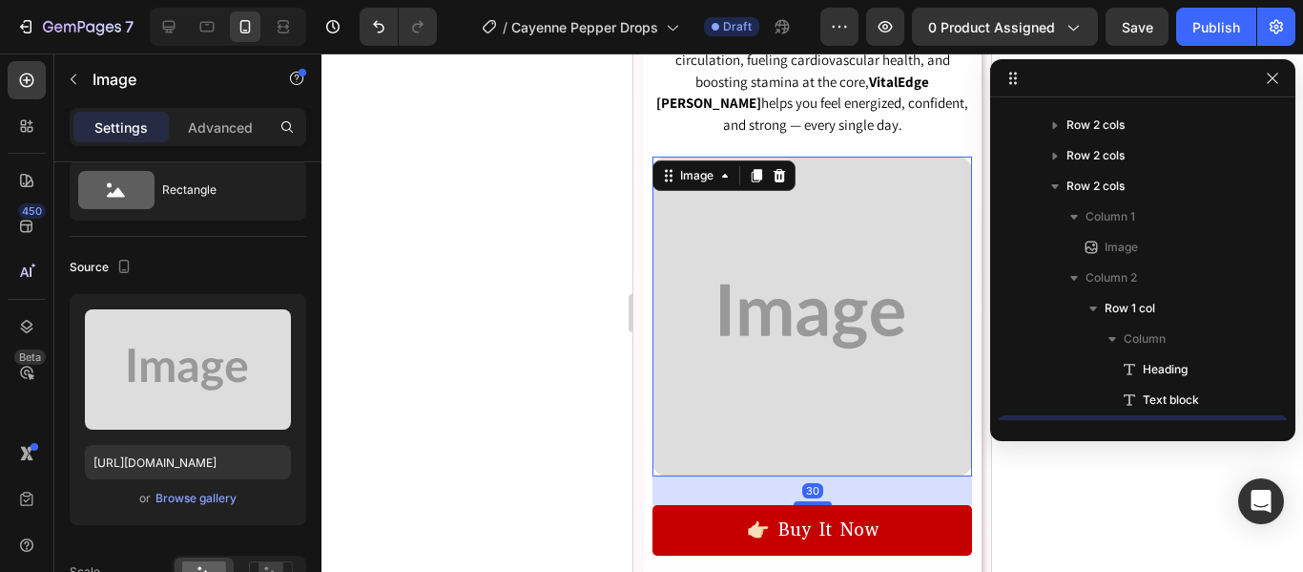
click at [690, 204] on img at bounding box center [813, 316] width 320 height 320
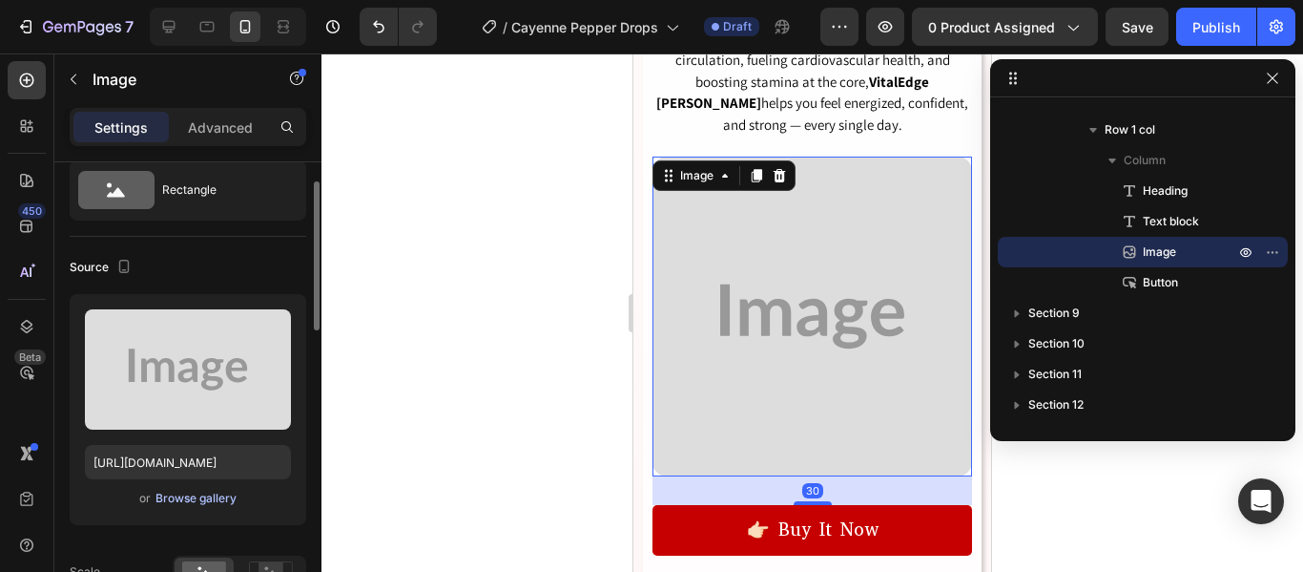
click at [231, 496] on div "Browse gallery" at bounding box center [196, 498] width 81 height 17
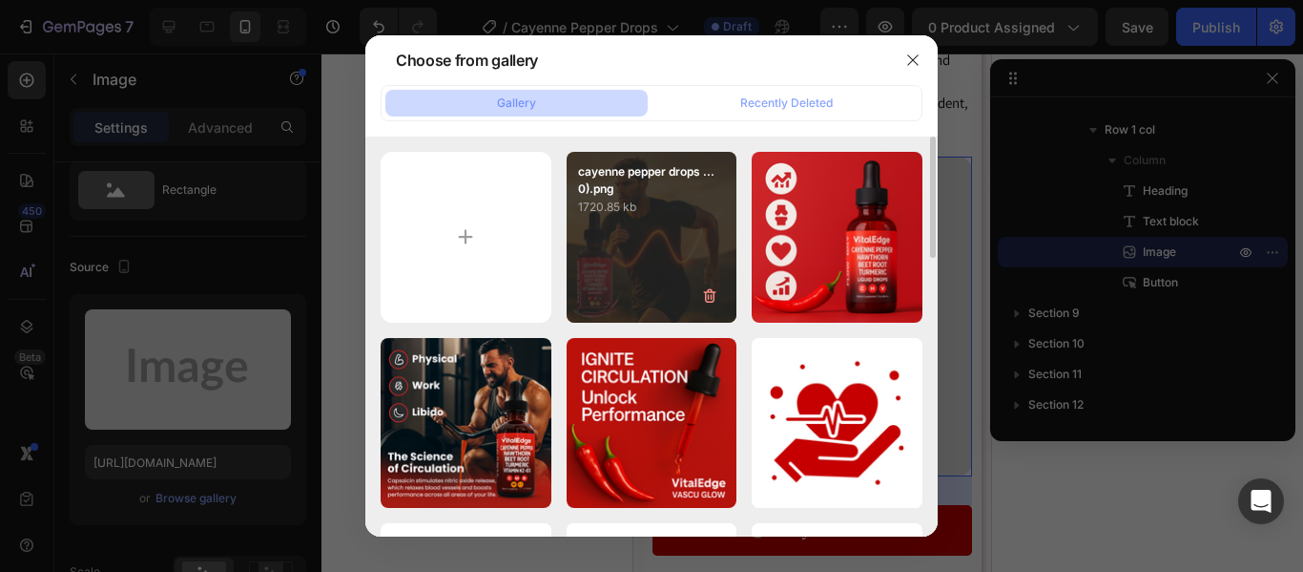
click at [689, 238] on div "cayenne pepper drops ...0).png 1720.85 kb" at bounding box center [652, 237] width 171 height 171
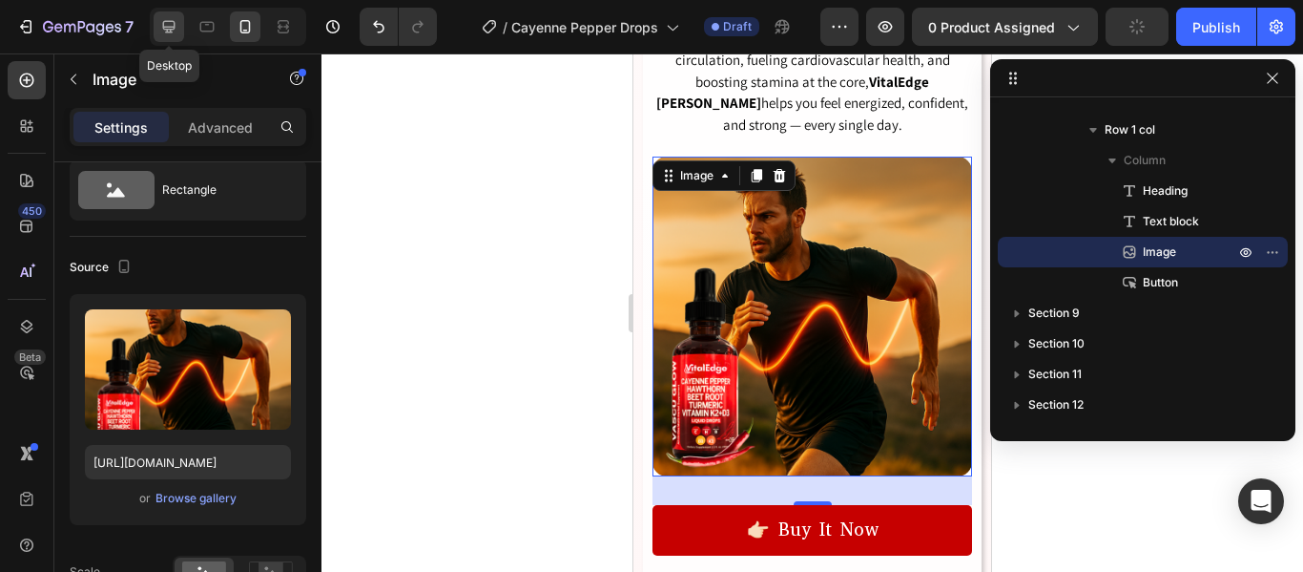
click at [165, 28] on icon at bounding box center [169, 27] width 12 height 12
type input "[URL][DOMAIN_NAME]"
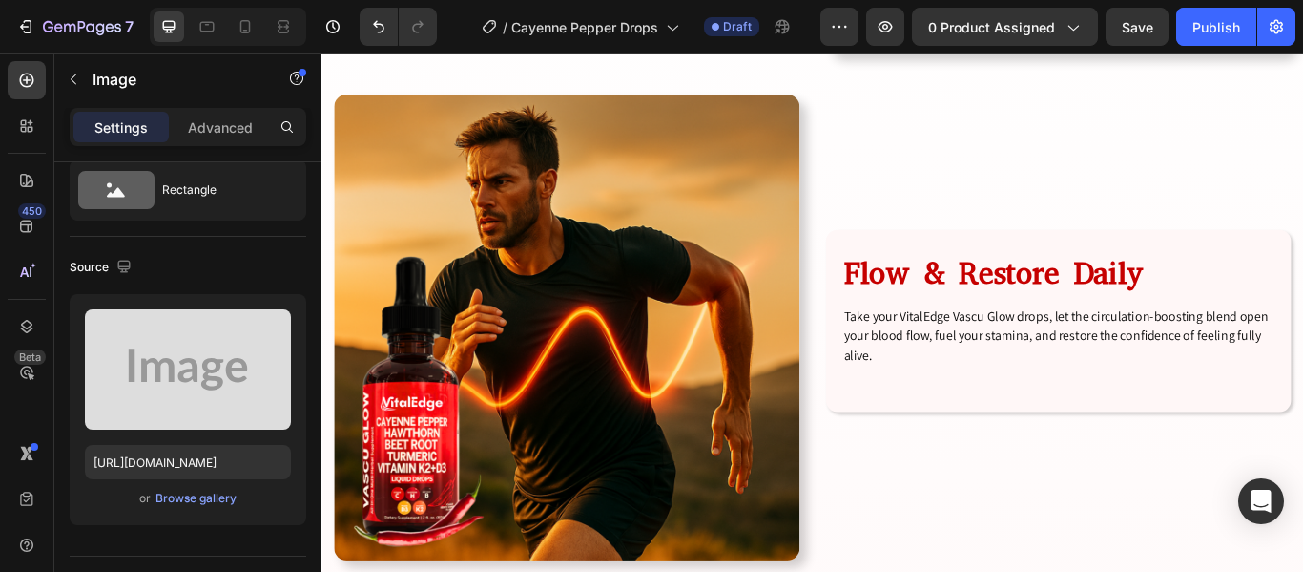
scroll to position [4773, 0]
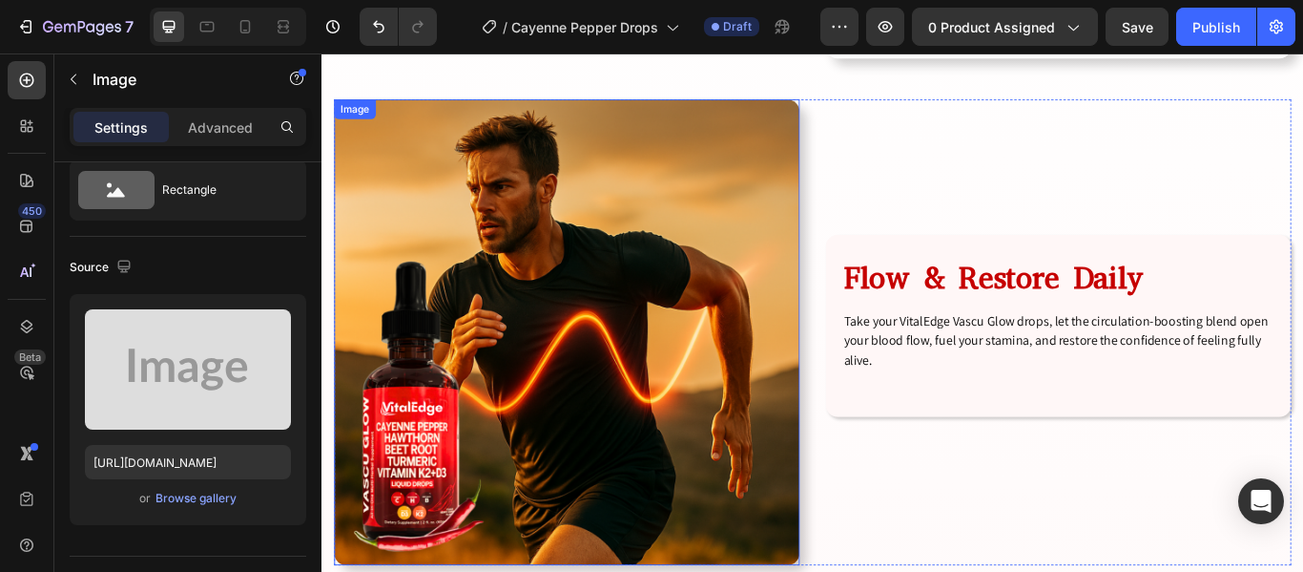
click at [614, 386] on img at bounding box center [607, 378] width 543 height 543
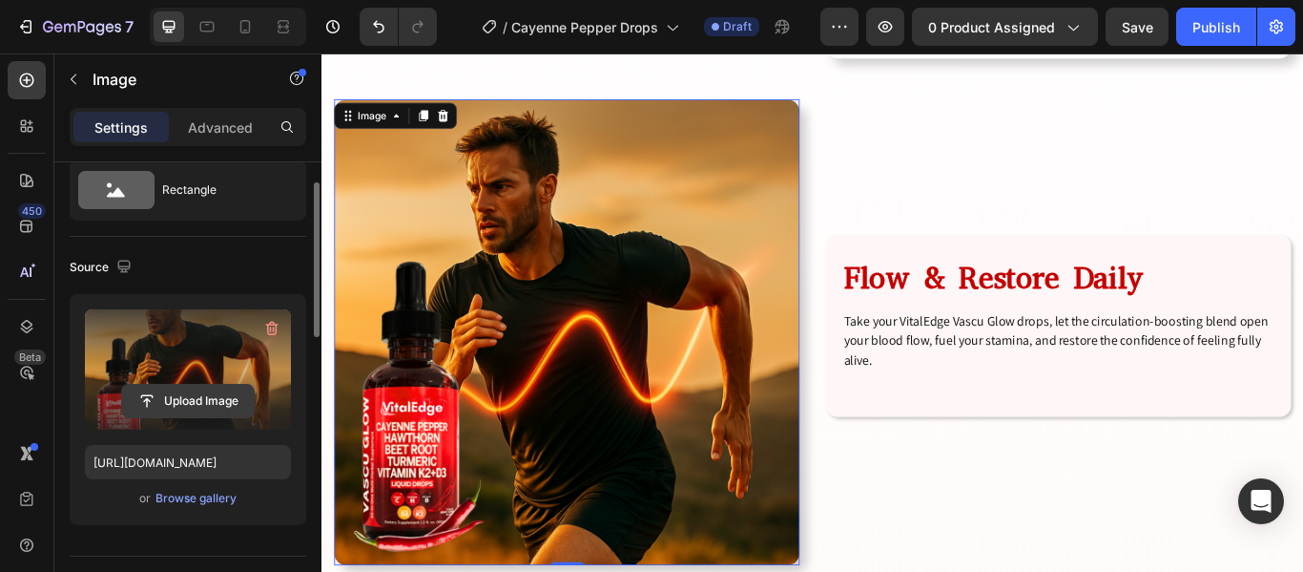
click at [208, 386] on input "file" at bounding box center [188, 401] width 132 height 32
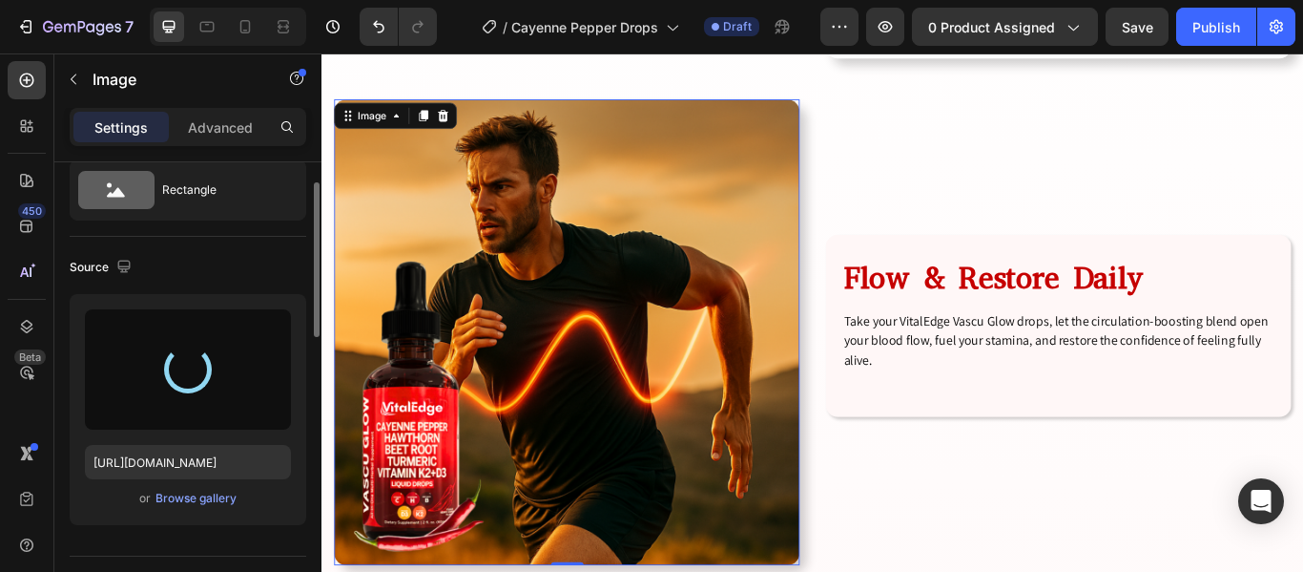
type input "https://cdn.shopify.com/s/files/1/0926/5496/0931/files/gempages_581625443682091…"
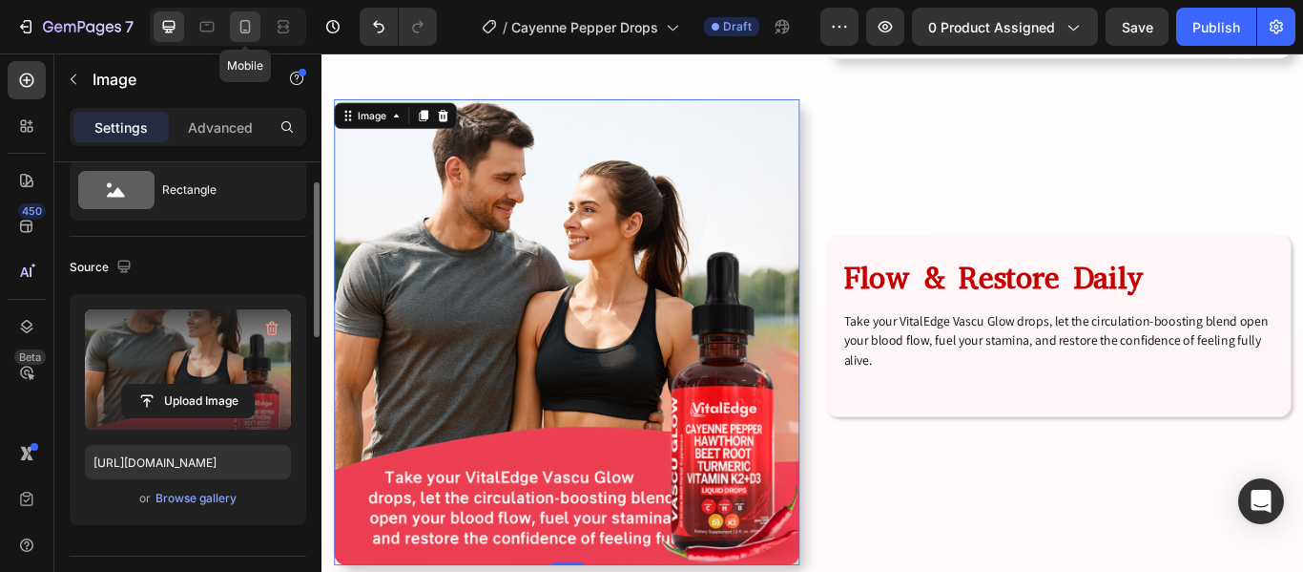
click at [240, 21] on icon at bounding box center [245, 26] width 19 height 19
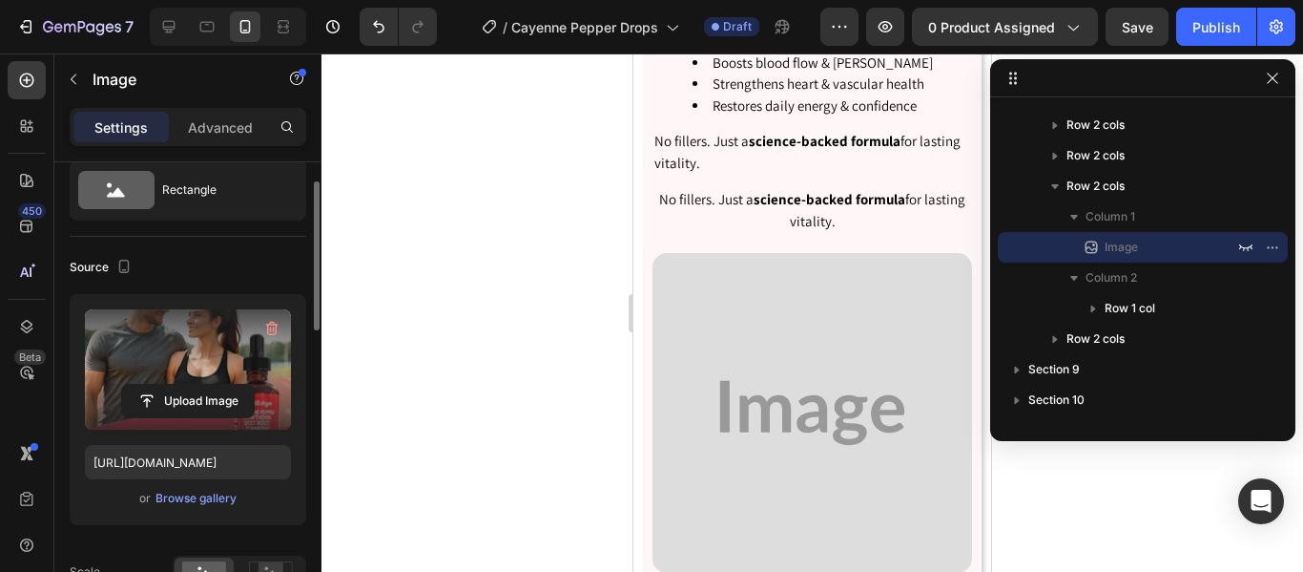
scroll to position [4151, 0]
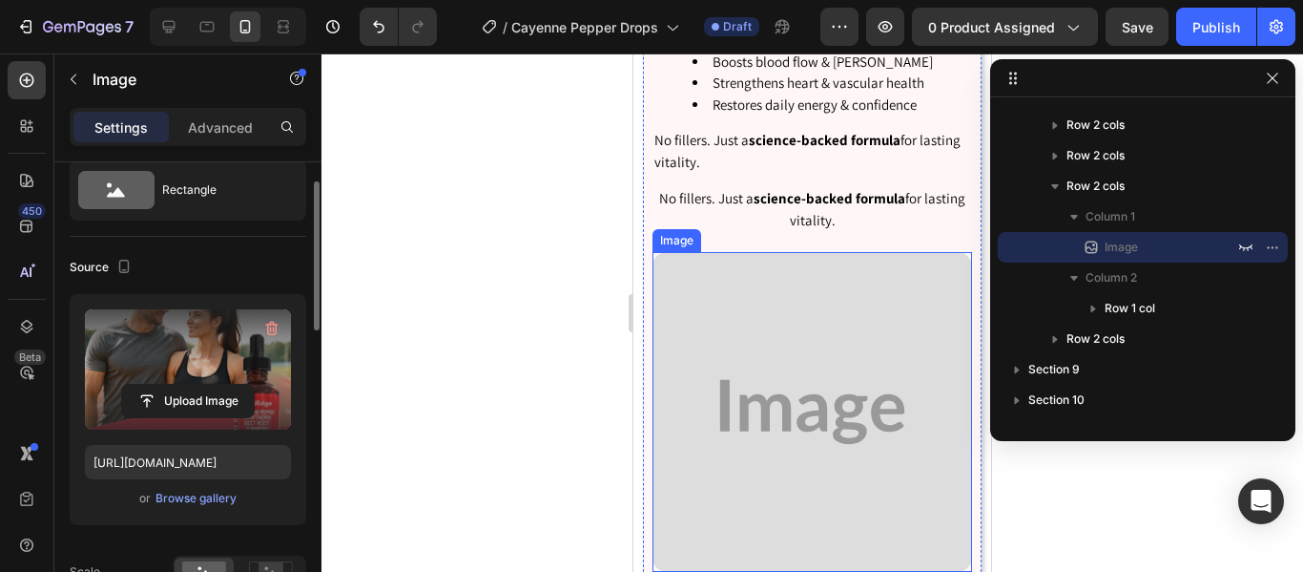
click at [819, 423] on img at bounding box center [813, 412] width 320 height 320
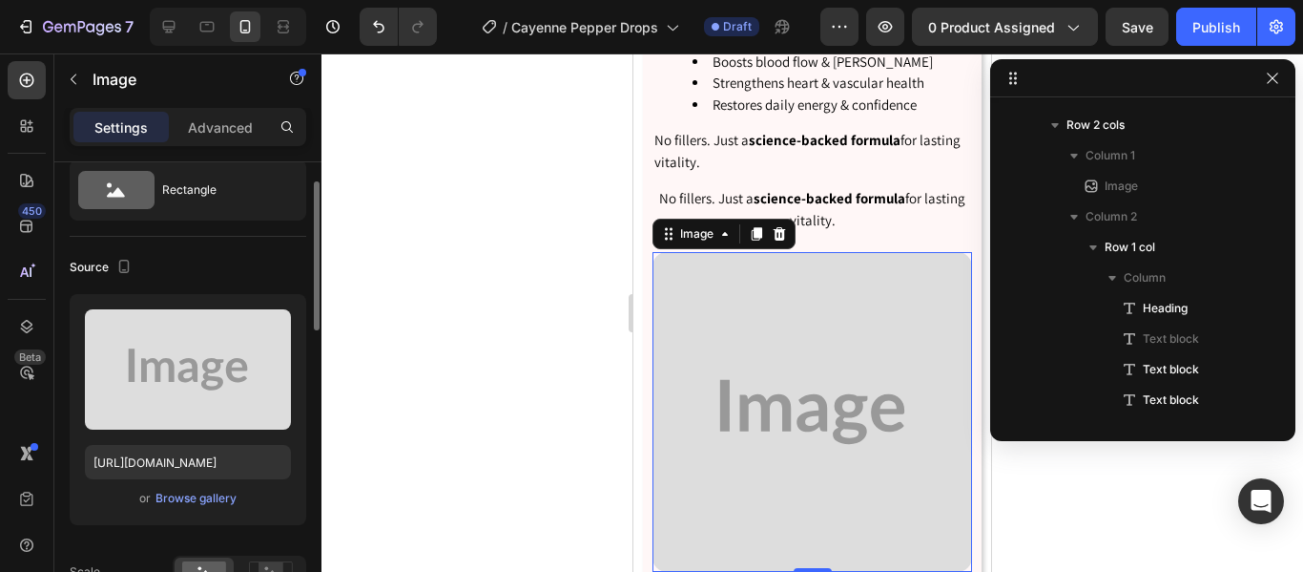
scroll to position [484, 0]
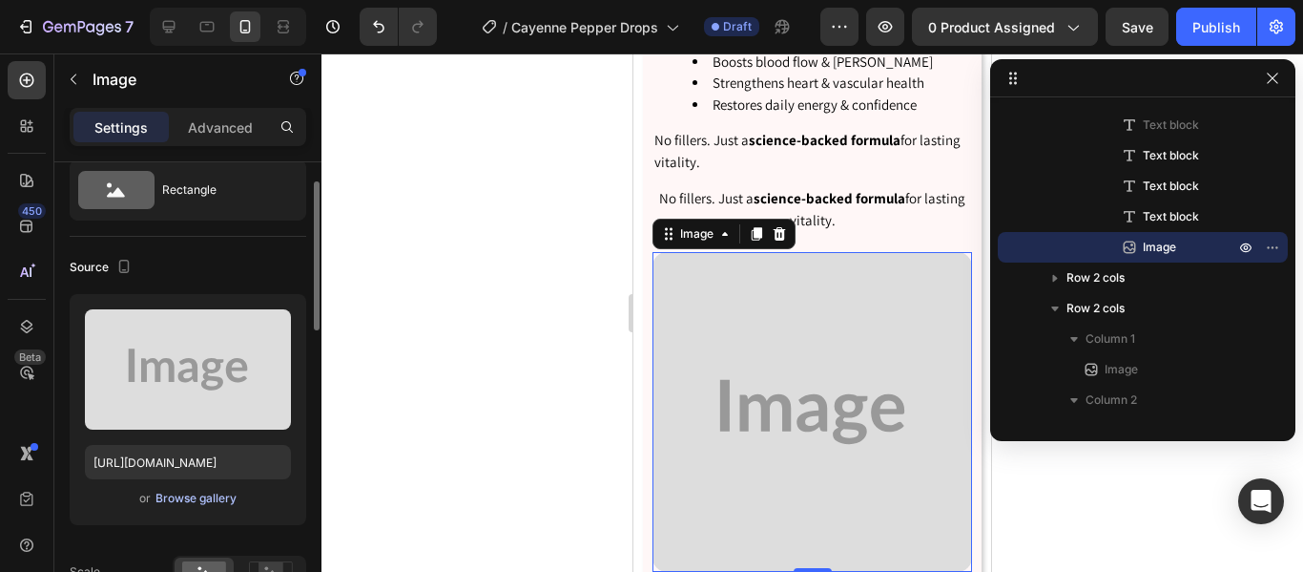
click at [201, 503] on div "Browse gallery" at bounding box center [196, 498] width 81 height 17
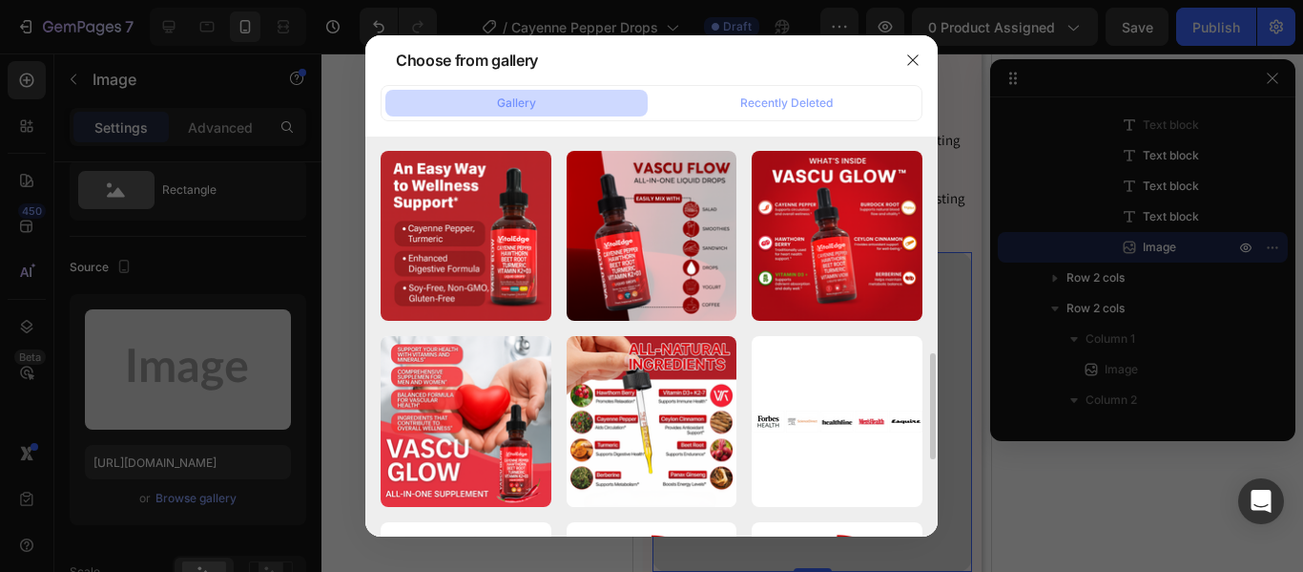
scroll to position [761, 0]
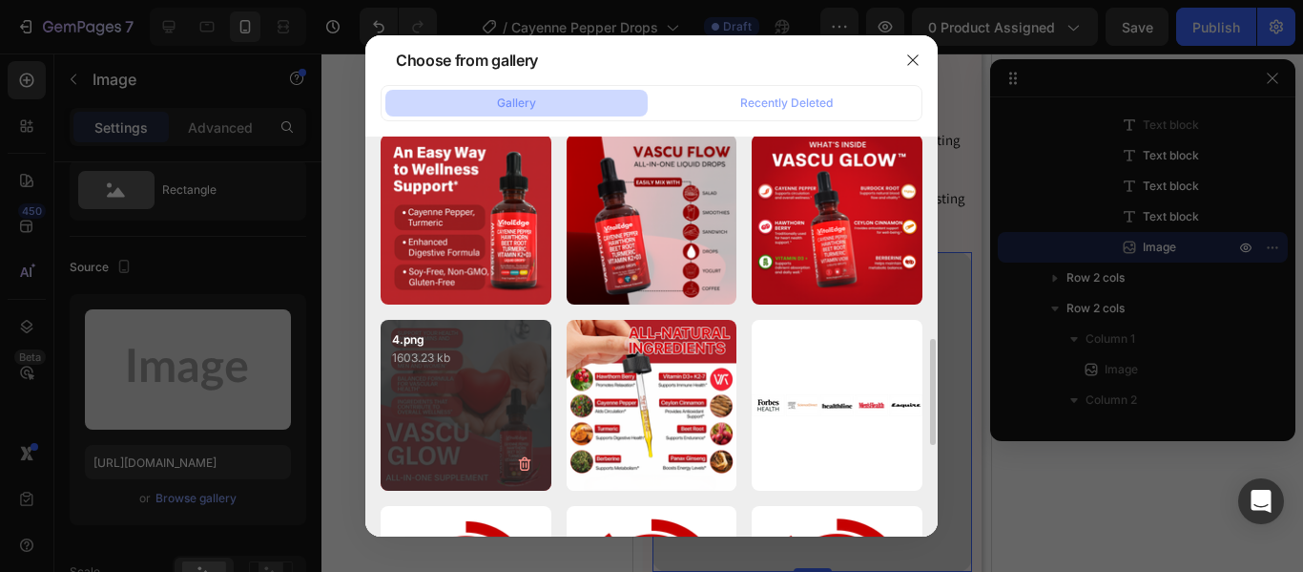
click at [470, 413] on div "4.png 1603.23 kb" at bounding box center [466, 405] width 171 height 171
type input "https://cdn.shopify.com/s/files/1/0926/5496/0931/files/gempages_581625443682091…"
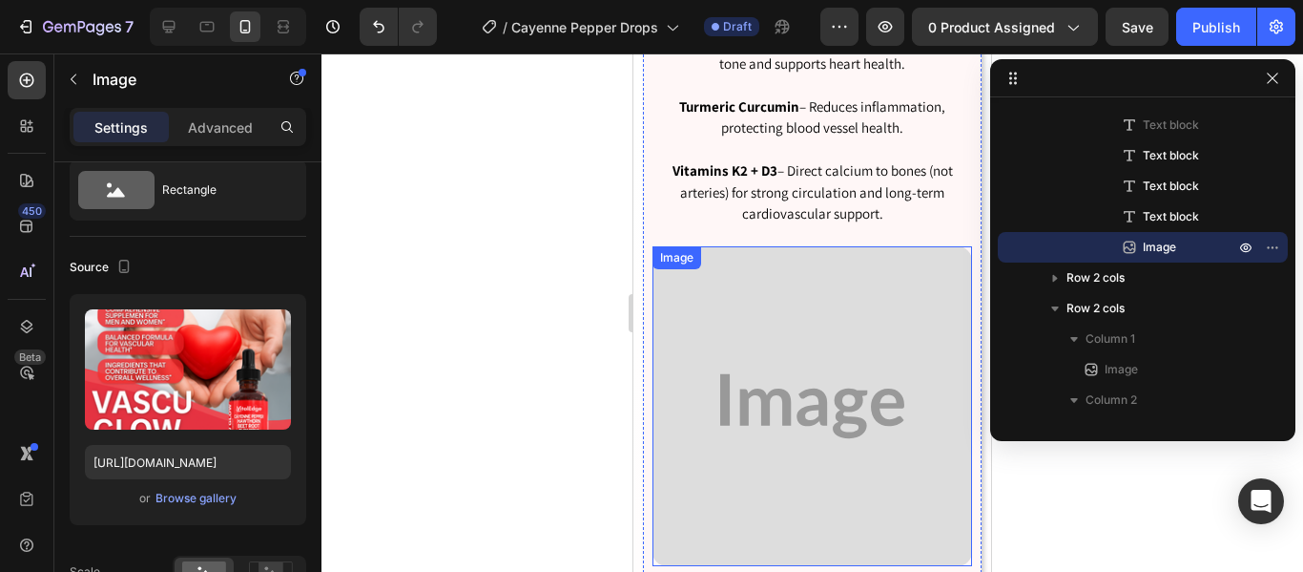
scroll to position [5014, 0]
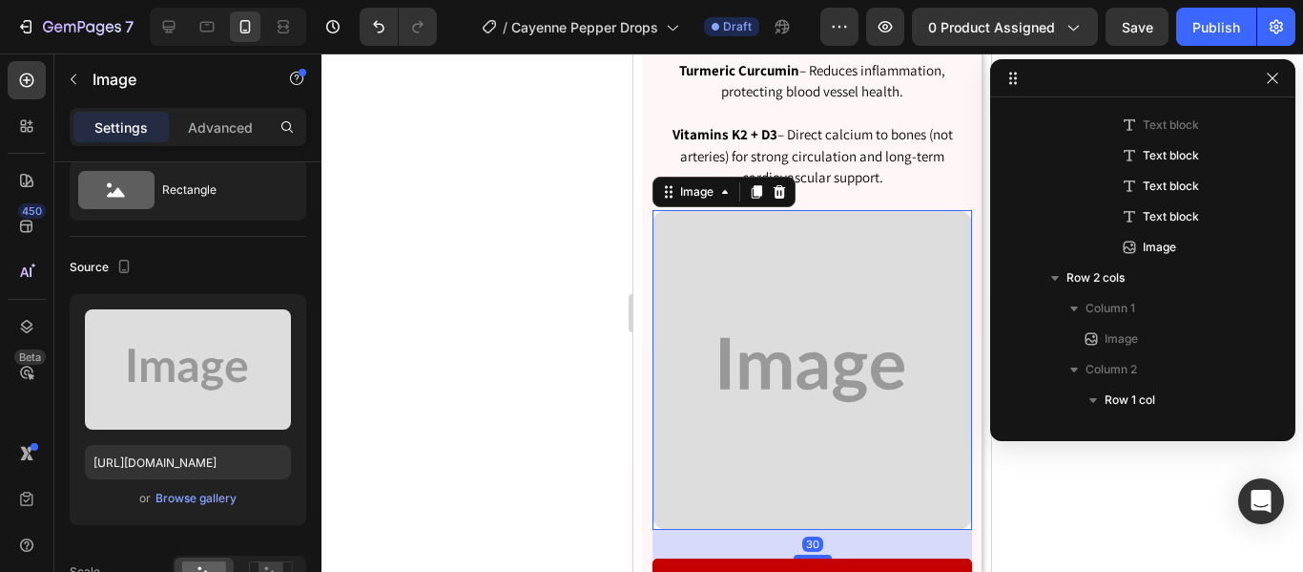
click at [849, 322] on img at bounding box center [813, 370] width 320 height 320
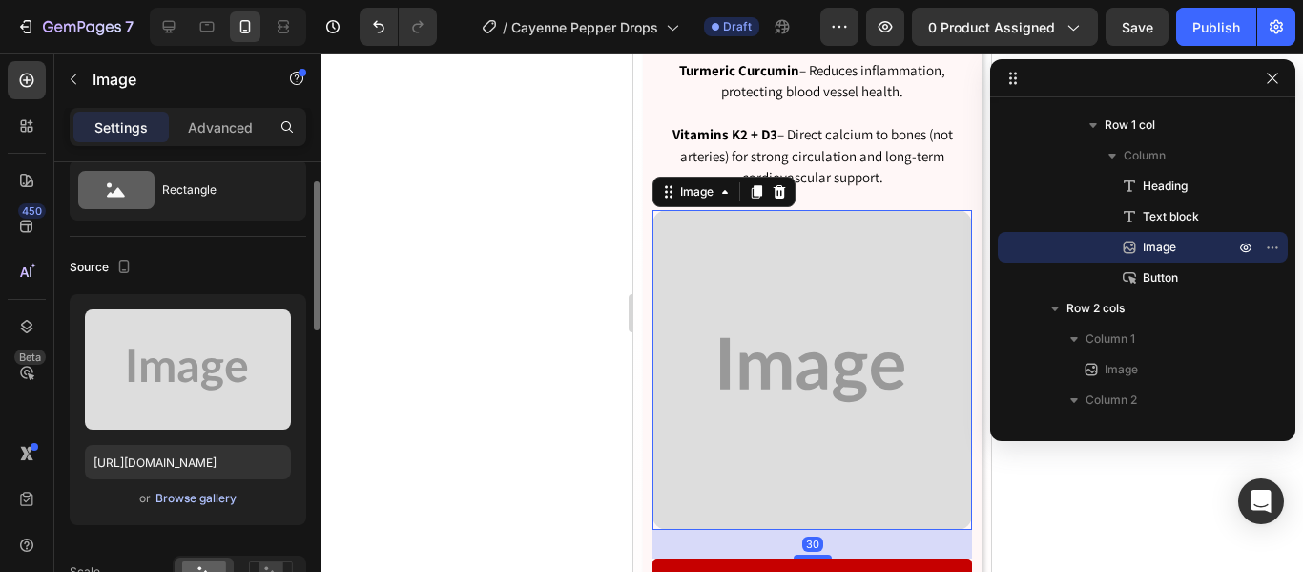
click at [190, 501] on div "Browse gallery" at bounding box center [196, 498] width 81 height 17
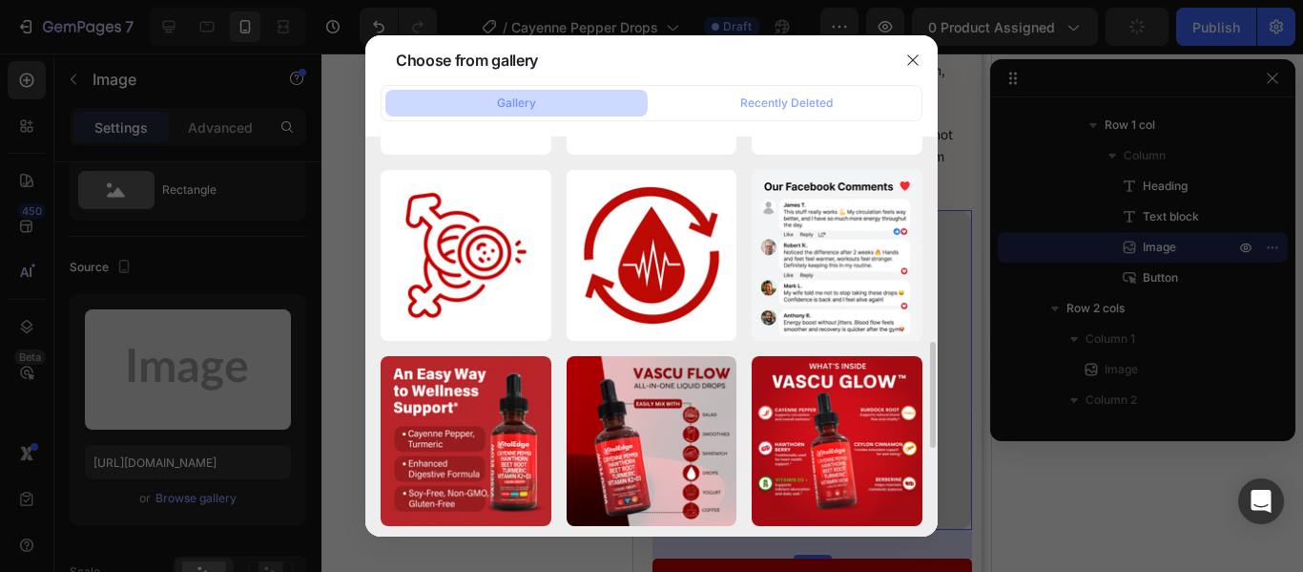
scroll to position [715, 0]
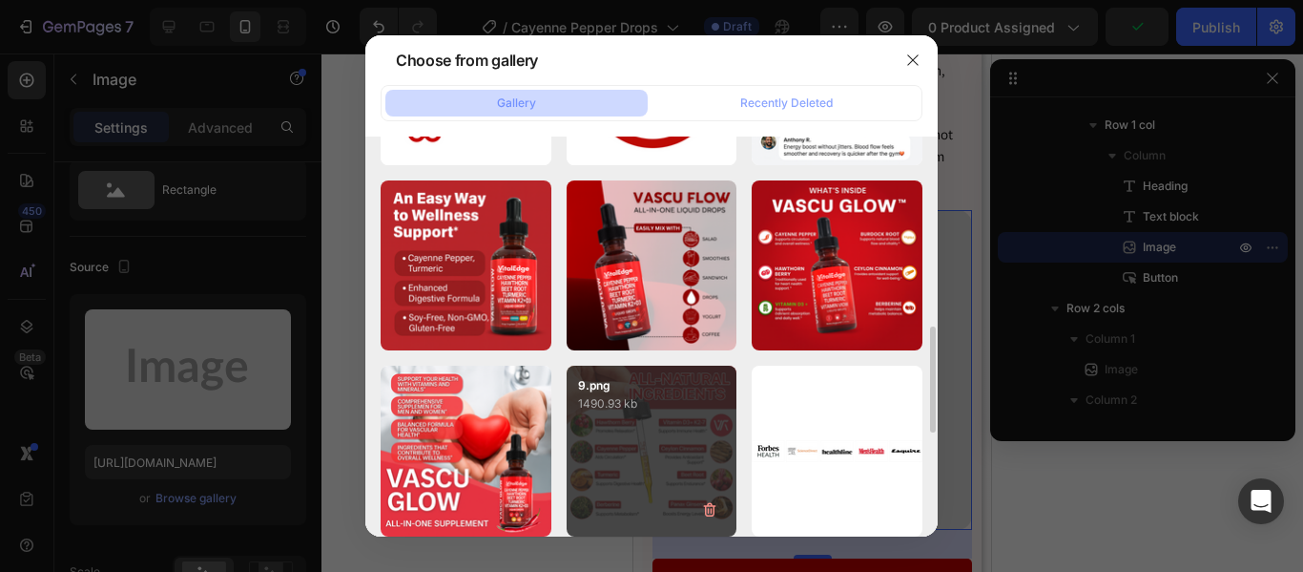
click at [617, 479] on div "9.png 1490.93 kb" at bounding box center [652, 450] width 171 height 171
type input "https://cdn.shopify.com/s/files/1/0926/5496/0931/files/gempages_581625443682091…"
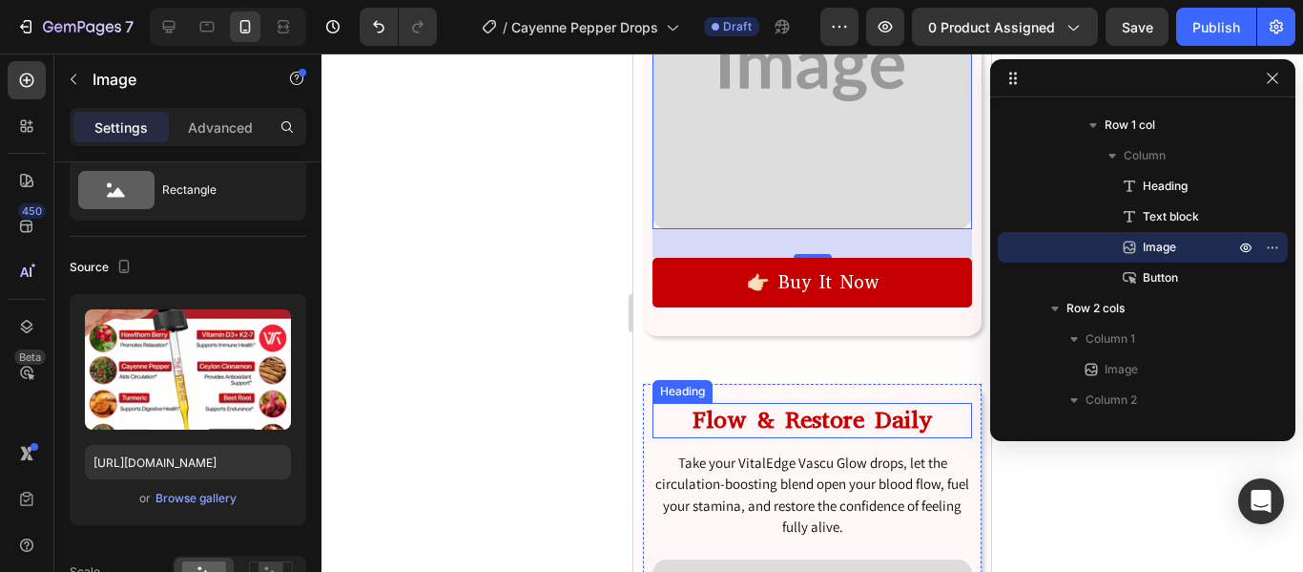
scroll to position [5583, 0]
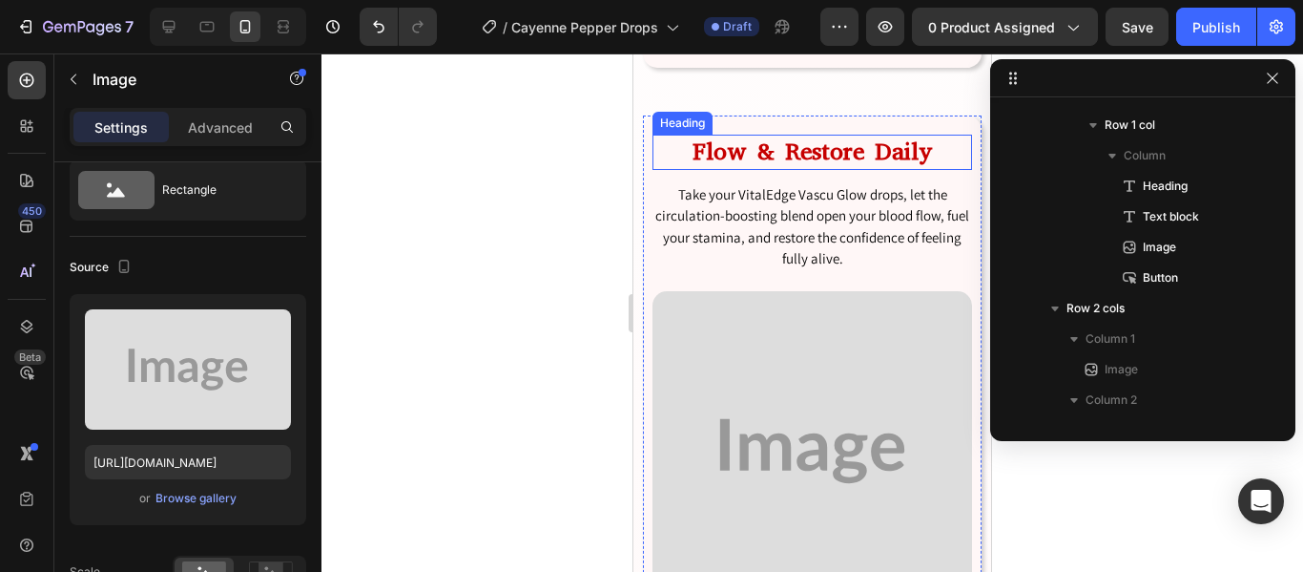
click at [806, 387] on img at bounding box center [813, 451] width 320 height 320
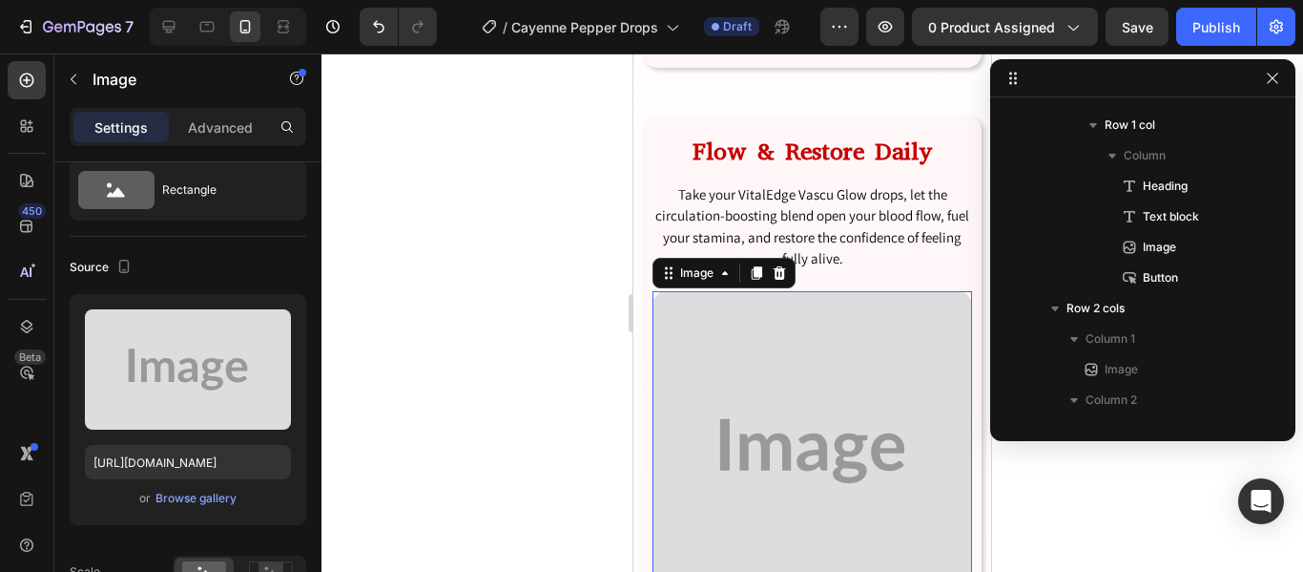
scroll to position [1059, 0]
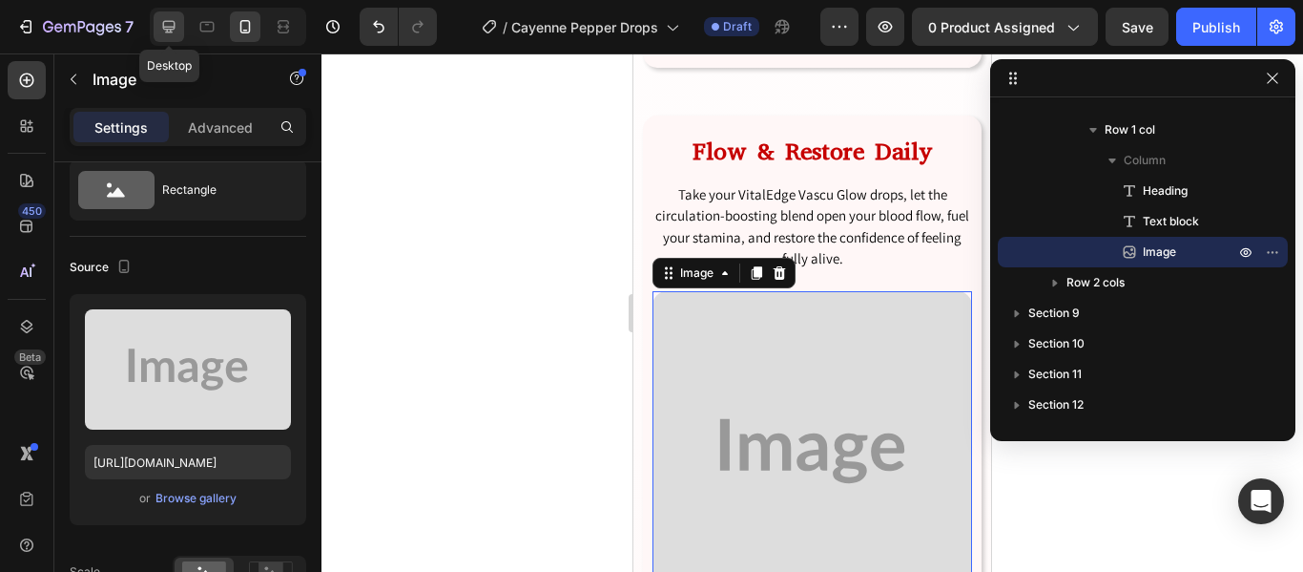
click at [175, 22] on icon at bounding box center [169, 27] width 12 height 12
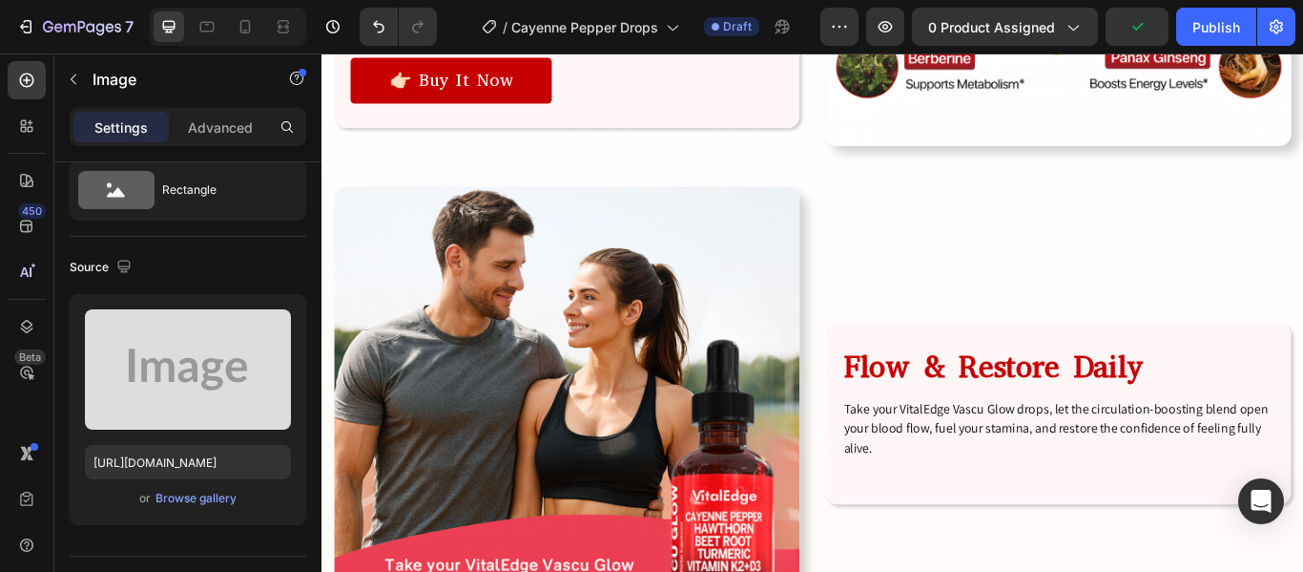
scroll to position [5198, 0]
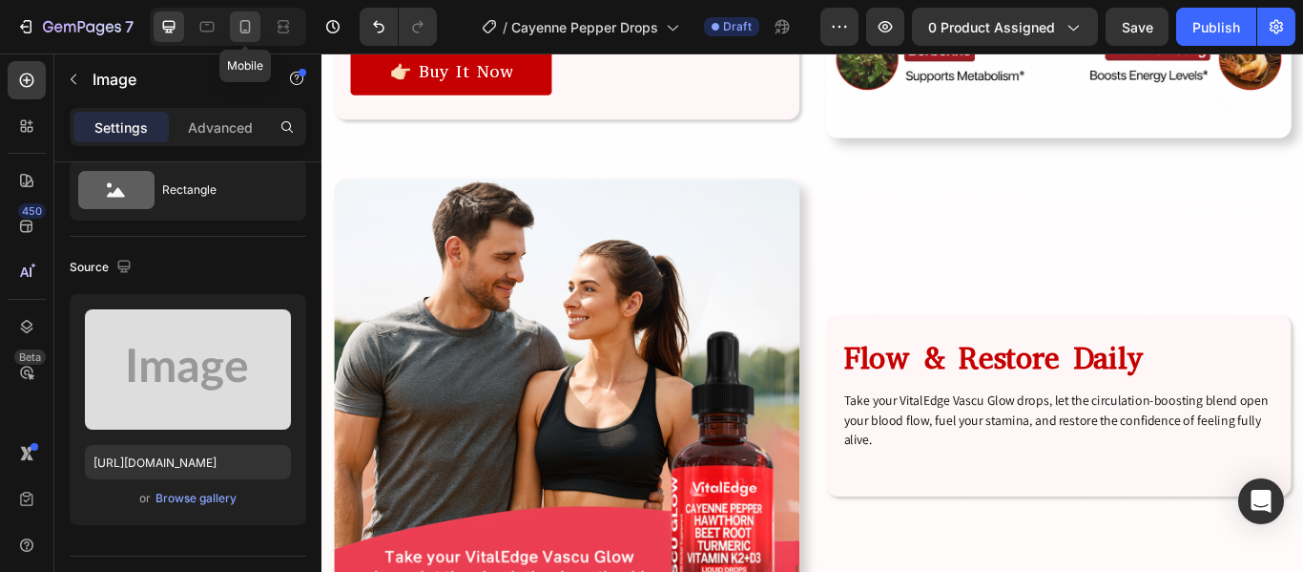
click at [249, 33] on icon at bounding box center [245, 26] width 19 height 19
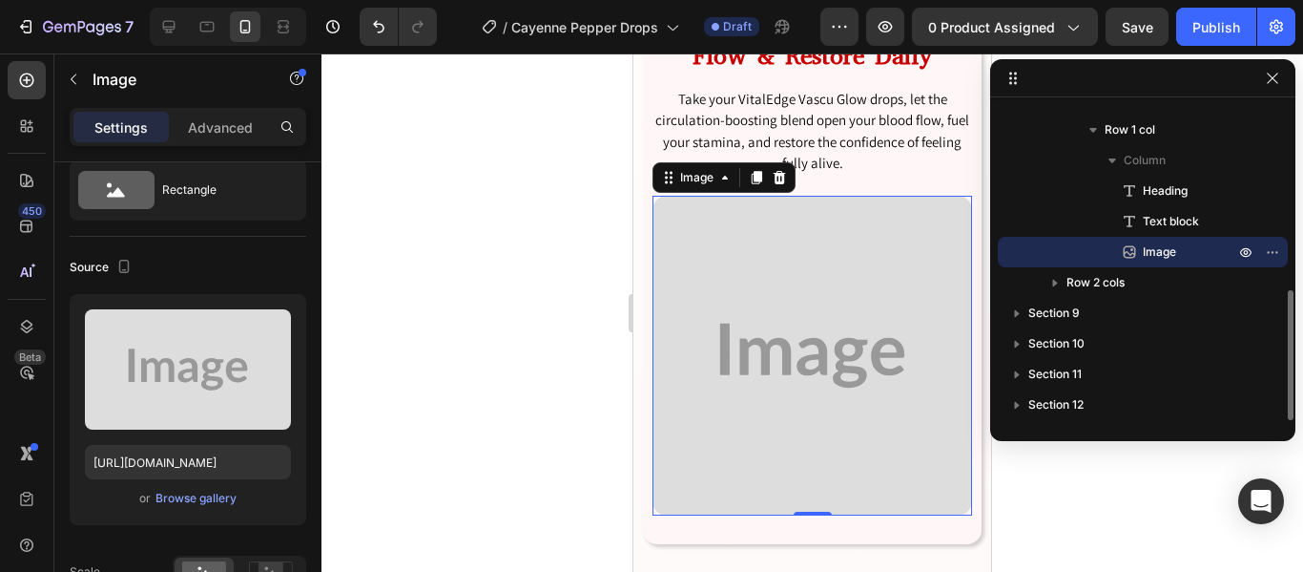
scroll to position [5704, 0]
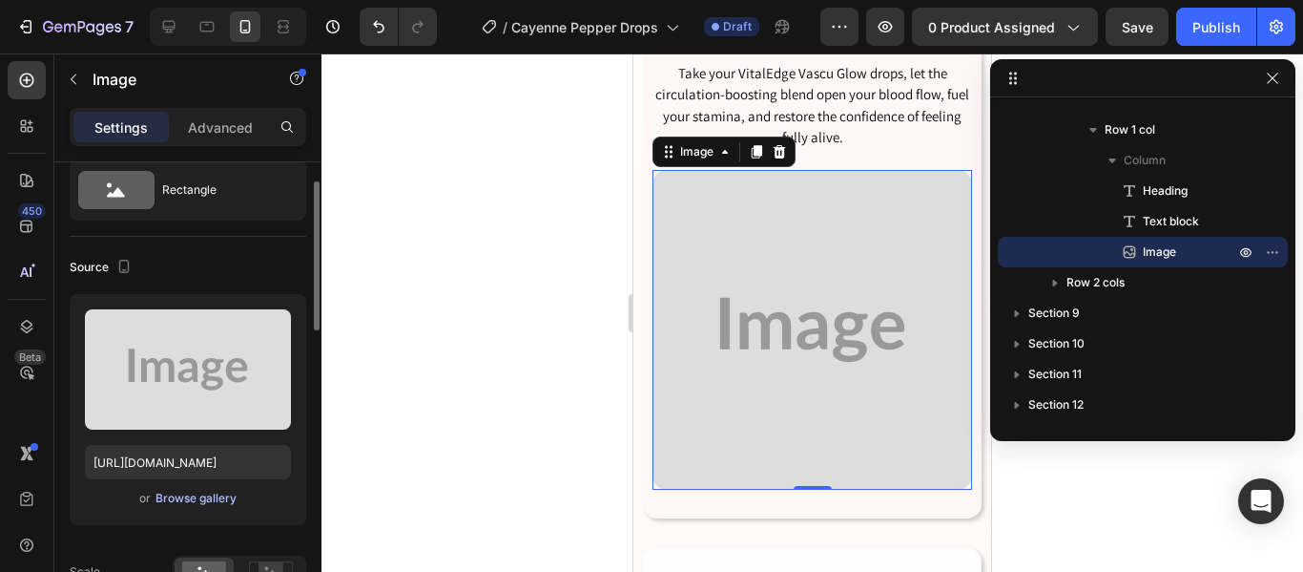
click at [192, 493] on div "Browse gallery" at bounding box center [196, 498] width 81 height 17
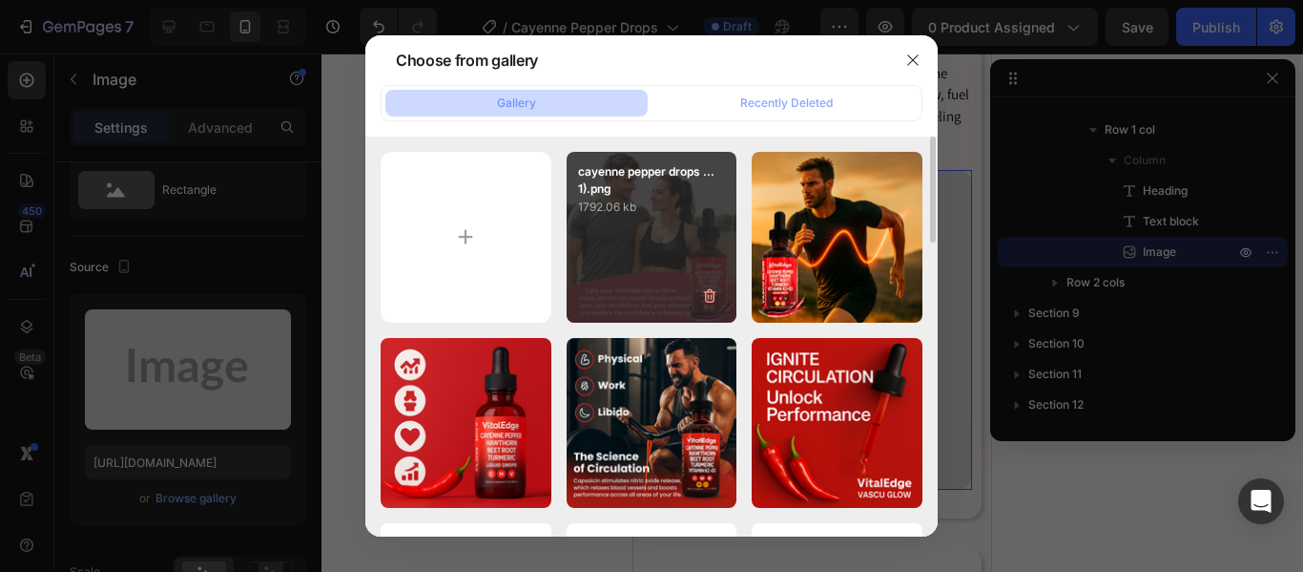
click at [656, 260] on div "cayenne pepper drops ...1).png 1792.06 kb" at bounding box center [652, 237] width 171 height 171
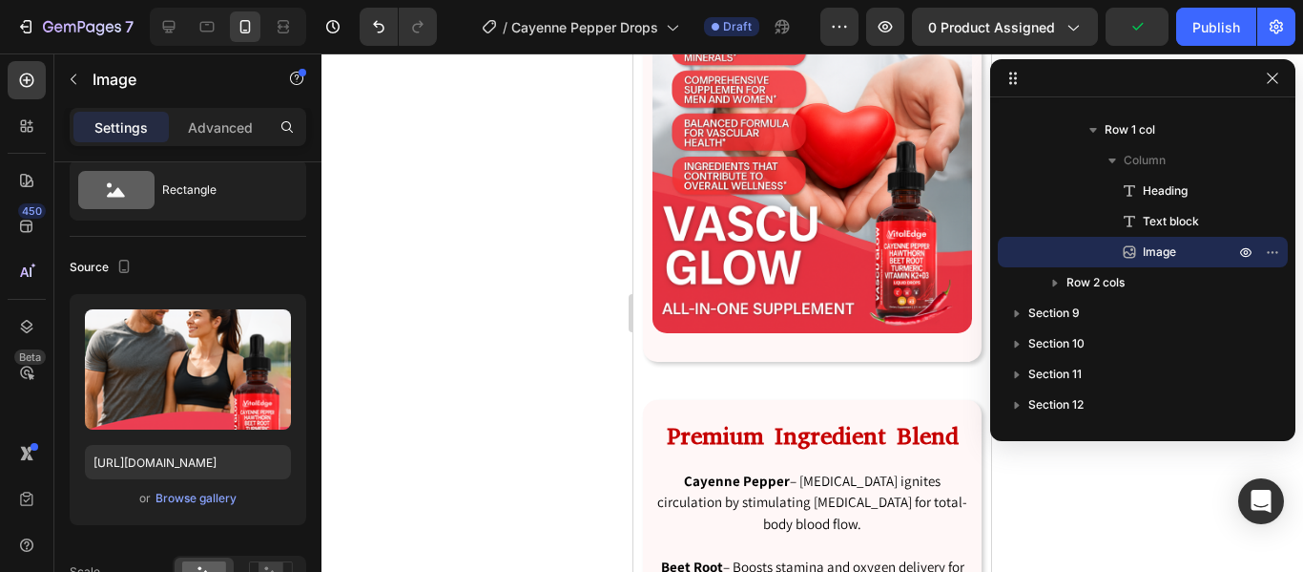
scroll to position [4346, 0]
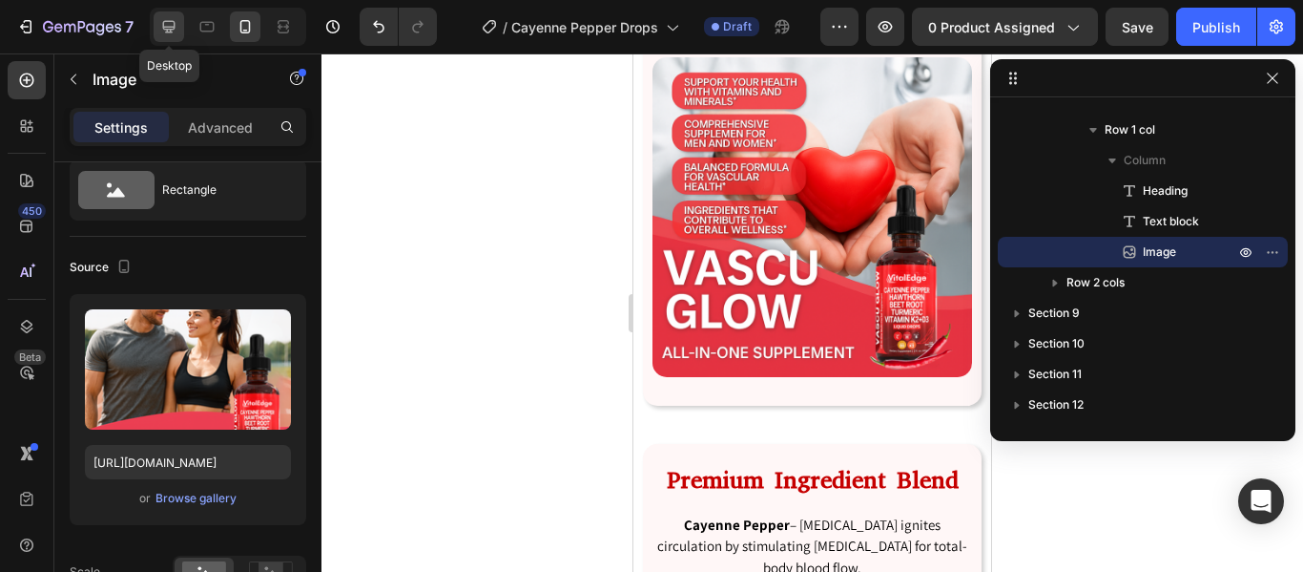
click at [178, 26] on icon at bounding box center [168, 26] width 19 height 19
type input "https://placehold.co/802x814?text=Image"
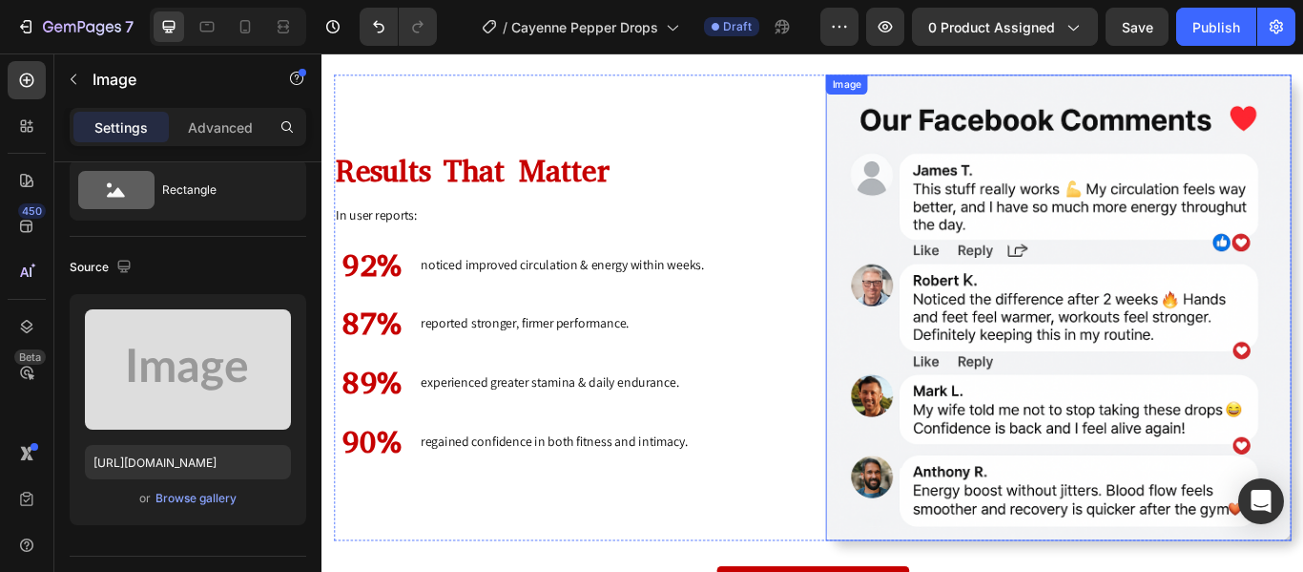
scroll to position [6069, 0]
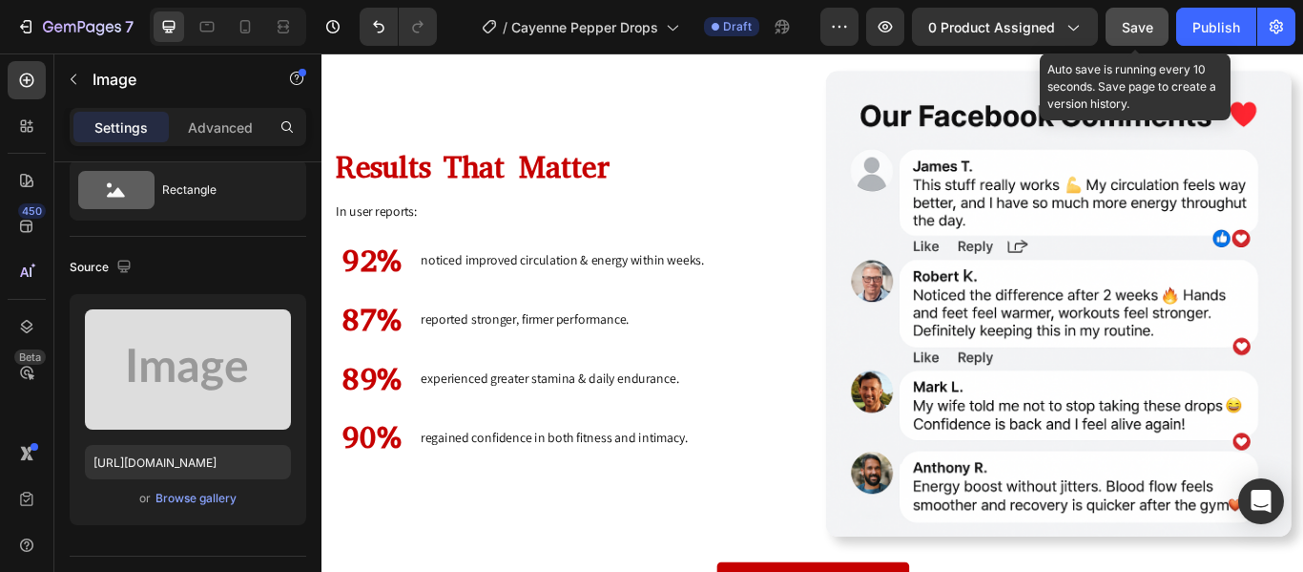
click at [1140, 23] on span "Save" at bounding box center [1137, 27] width 31 height 16
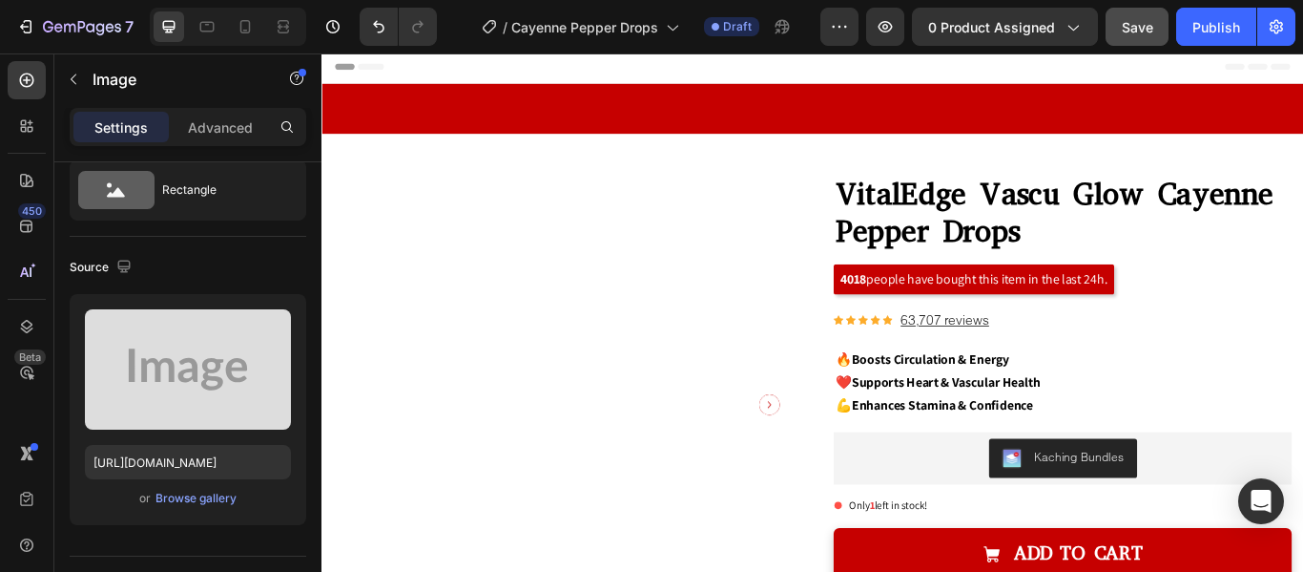
scroll to position [0, 0]
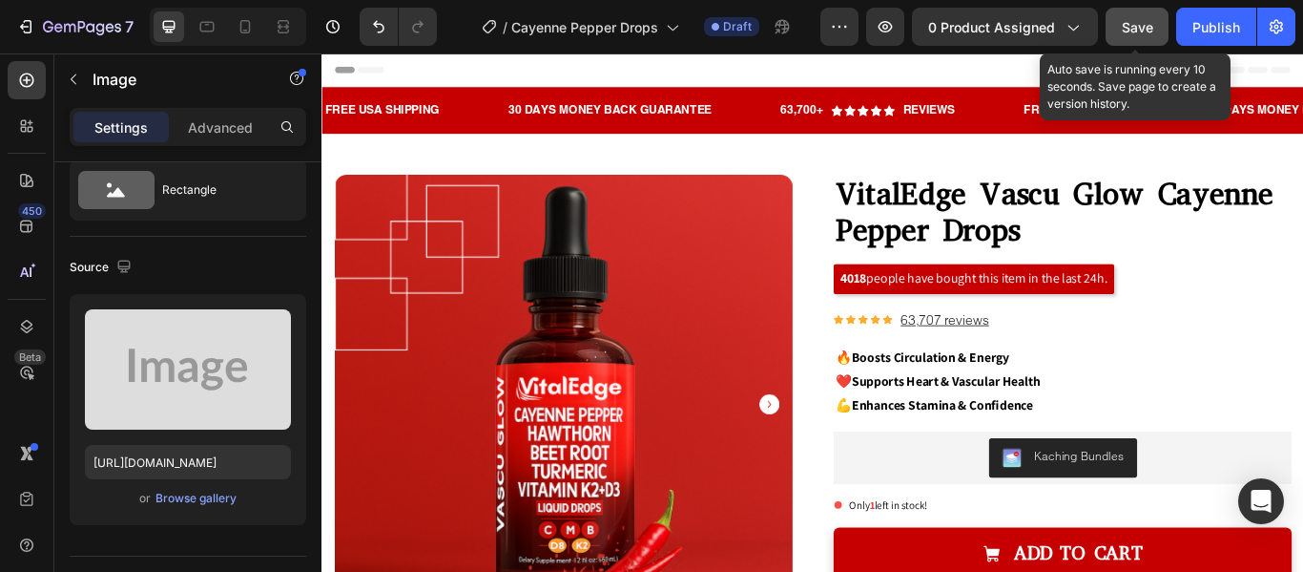
click at [1134, 32] on span "Save" at bounding box center [1137, 27] width 31 height 16
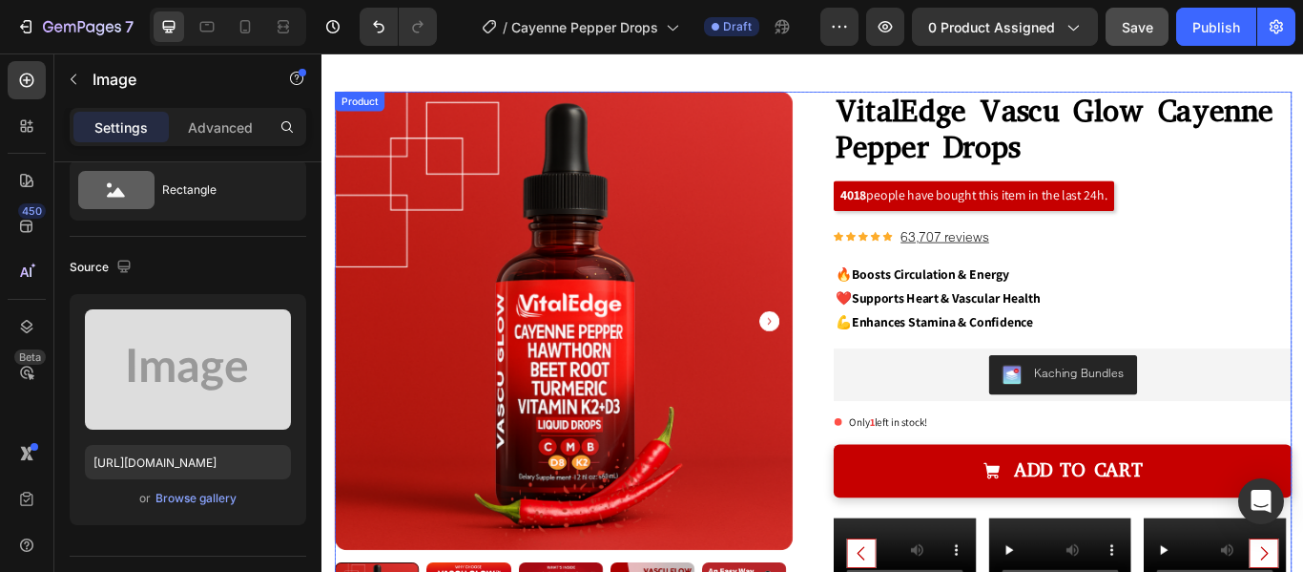
scroll to position [98, 0]
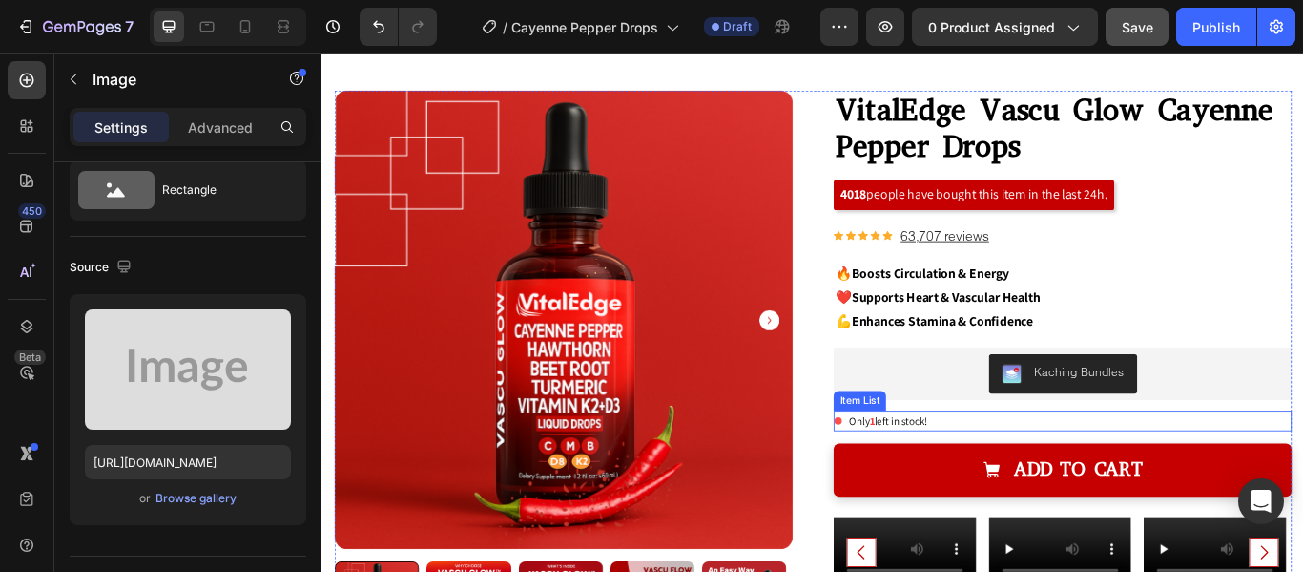
click at [960, 481] on strong "1" at bounding box center [963, 481] width 6 height 16
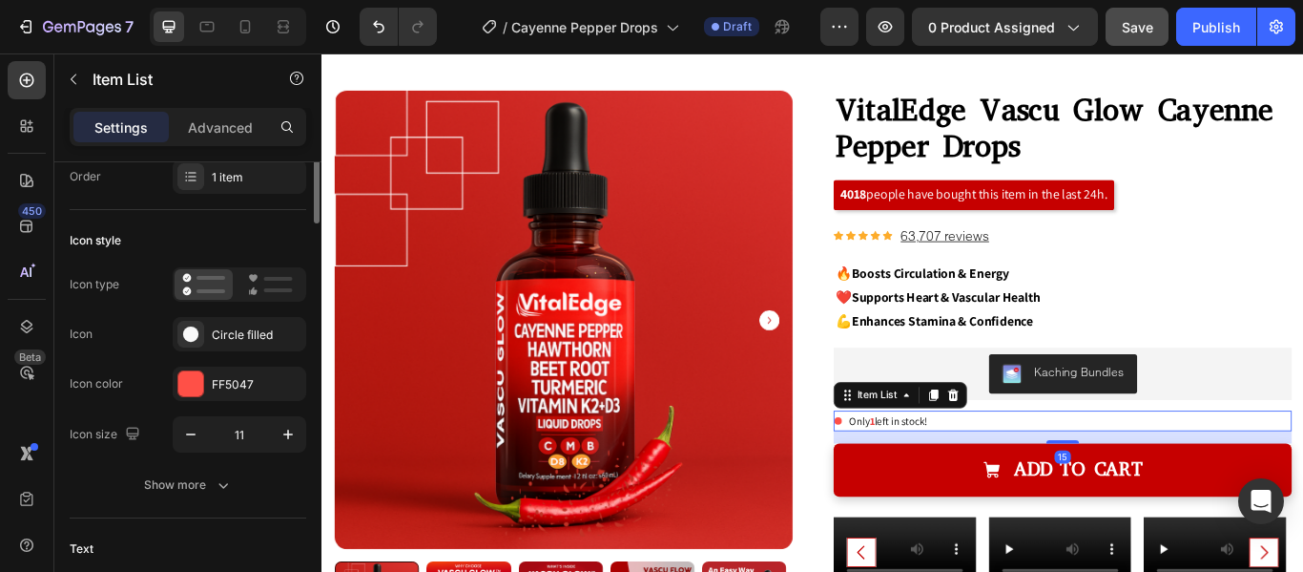
scroll to position [0, 0]
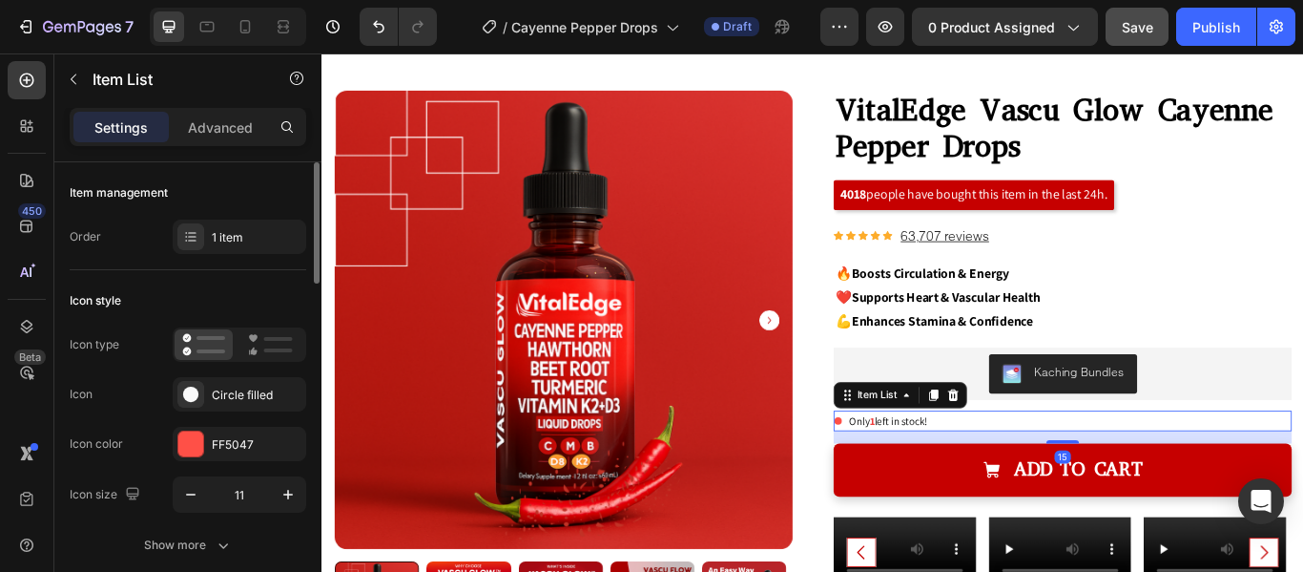
click at [960, 481] on strong "1" at bounding box center [963, 481] width 6 height 16
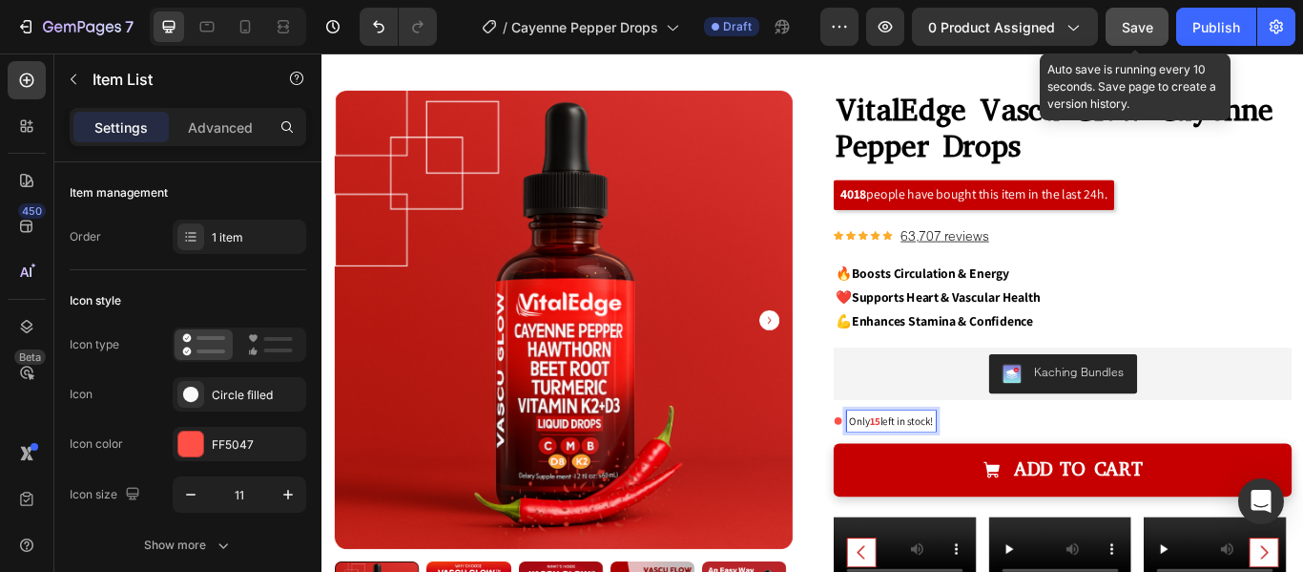
click at [1138, 32] on span "Save" at bounding box center [1137, 27] width 31 height 16
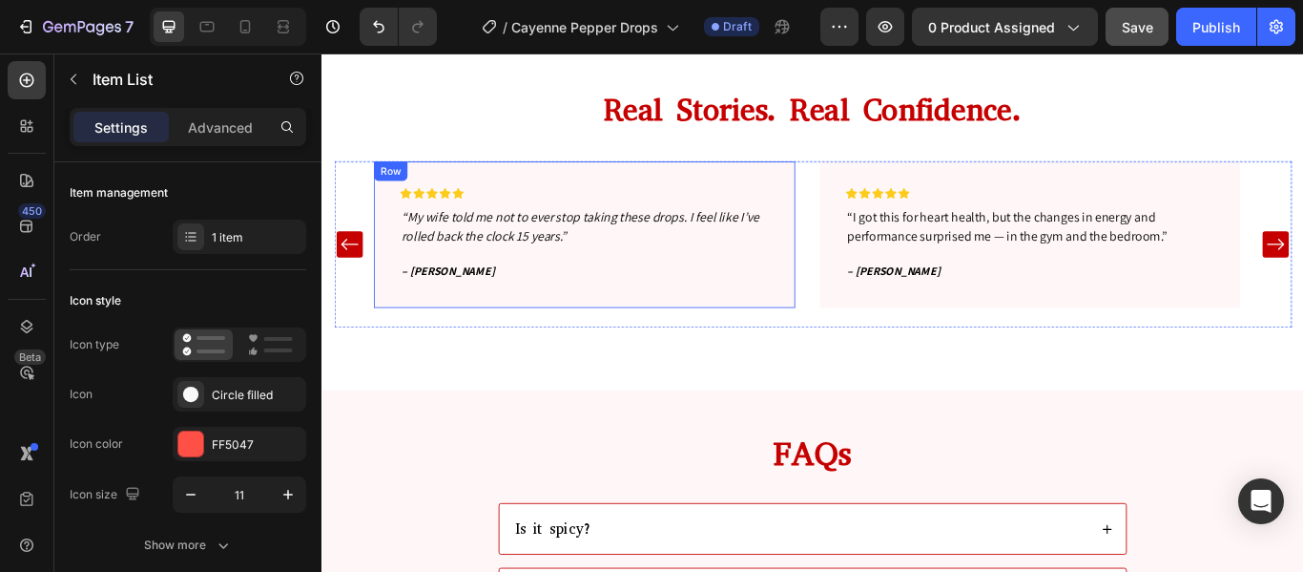
scroll to position [6471, 0]
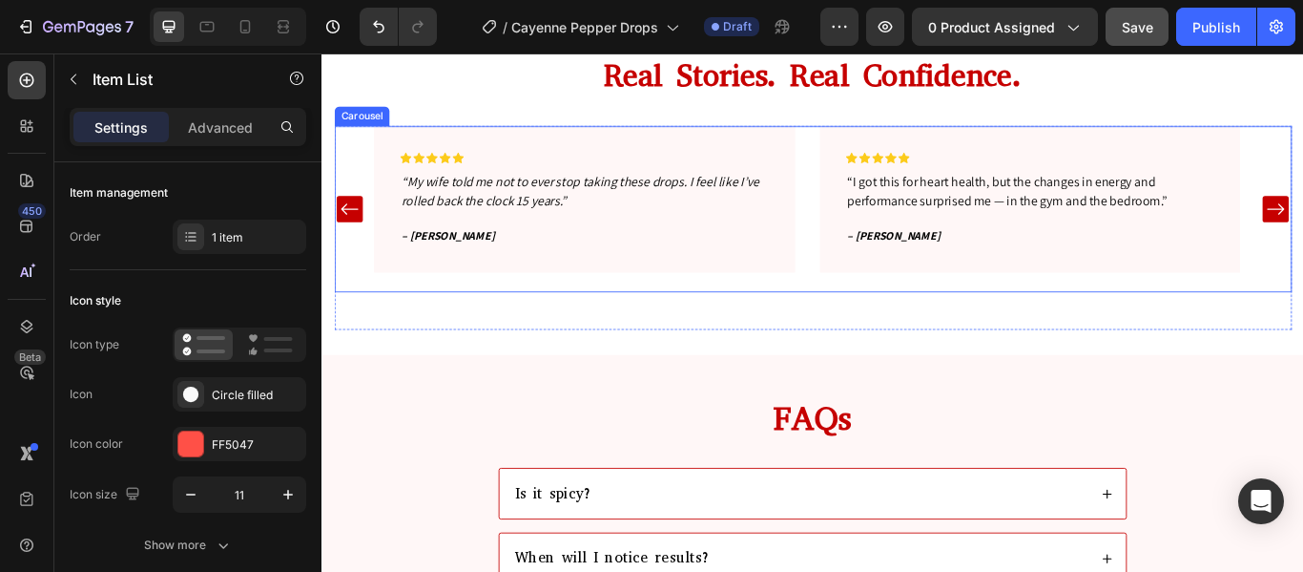
click at [893, 237] on div "Icon Icon Icon Icon Icon Row “My wife told me not to ever stop taking these dro…" at bounding box center [894, 235] width 1025 height 194
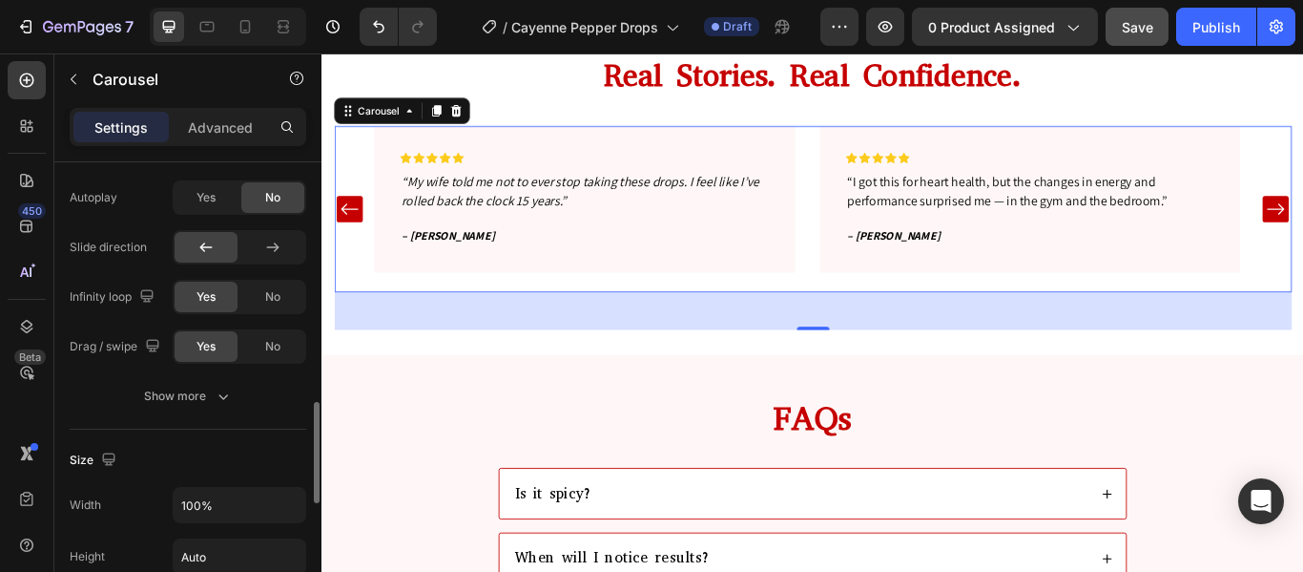
scroll to position [1081, 0]
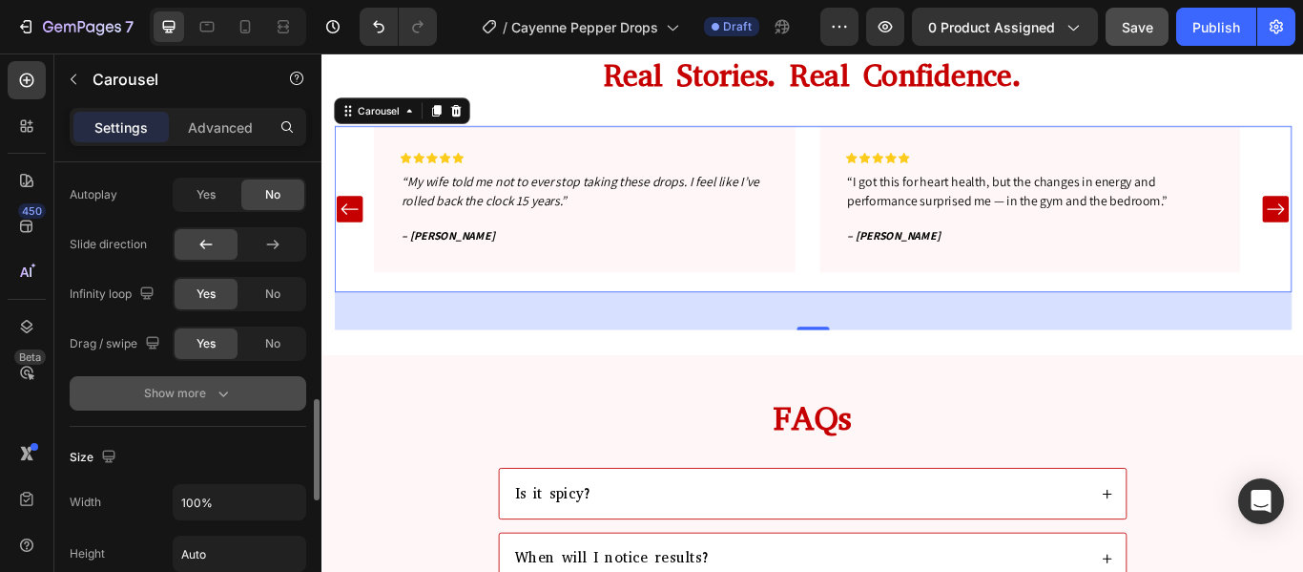
click at [197, 400] on div "Show more" at bounding box center [188, 393] width 89 height 19
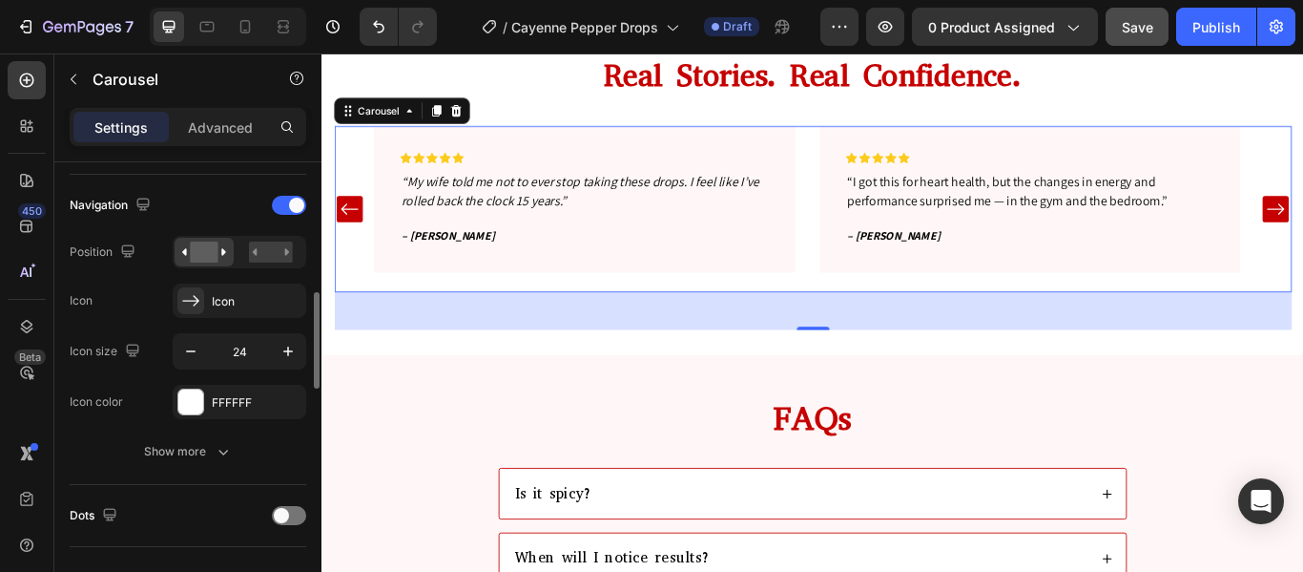
scroll to position [656, 0]
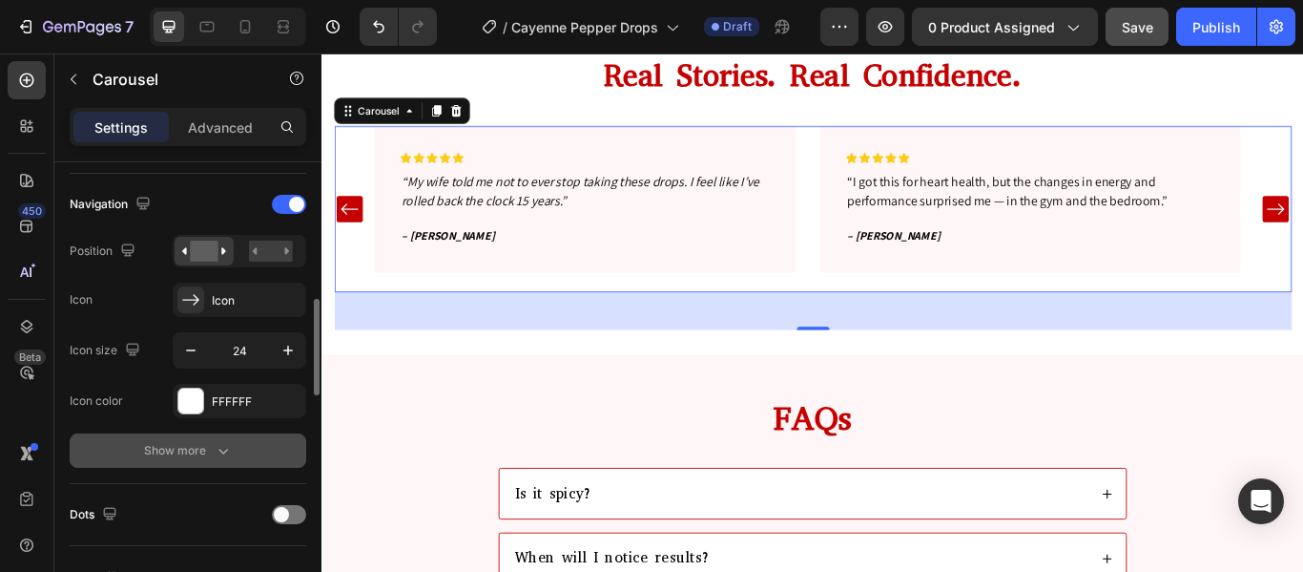
click at [237, 451] on button "Show more" at bounding box center [188, 450] width 237 height 34
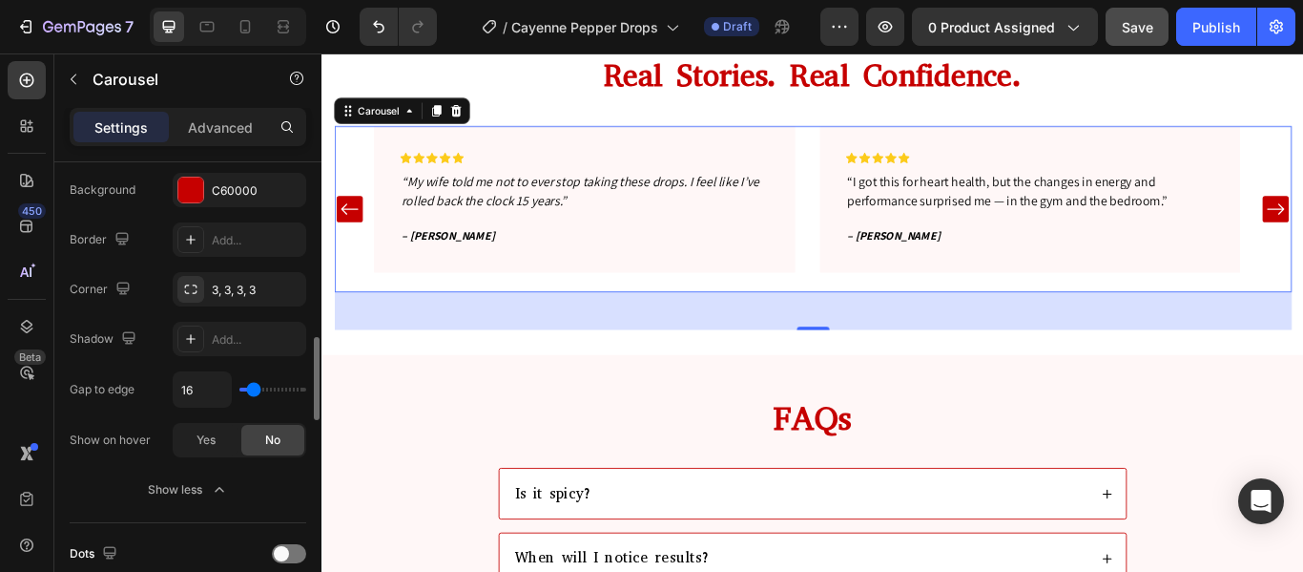
scroll to position [967, 0]
click at [190, 446] on div "Yes" at bounding box center [206, 439] width 63 height 31
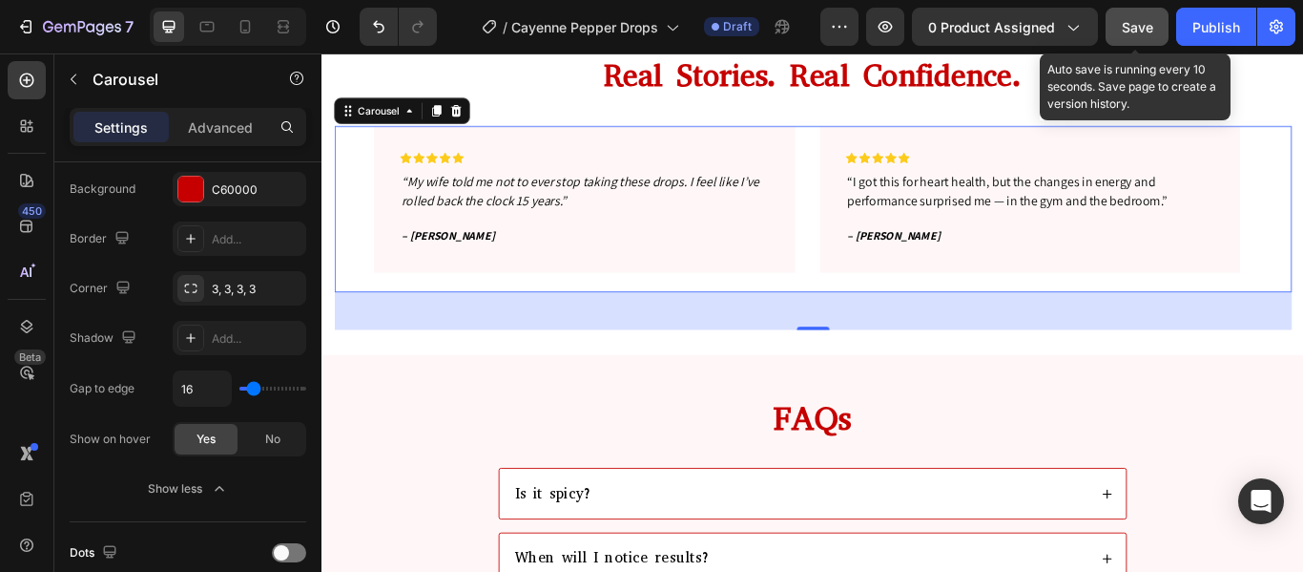
click at [1138, 30] on span "Save" at bounding box center [1137, 27] width 31 height 16
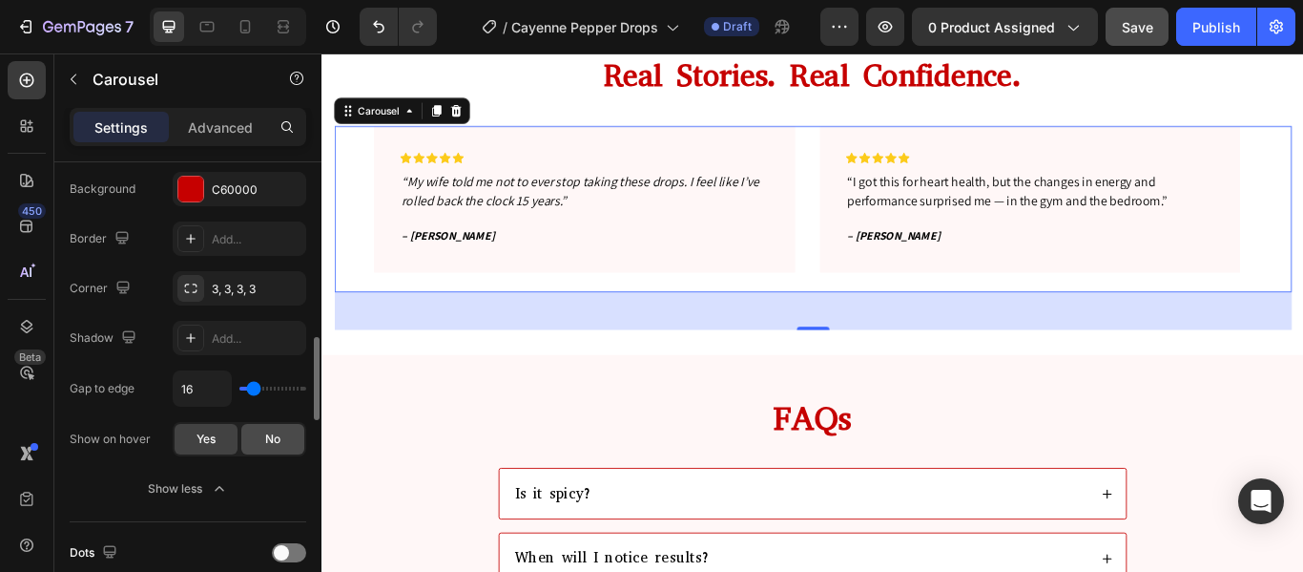
drag, startPoint x: 264, startPoint y: 449, endPoint x: 276, endPoint y: 248, distance: 201.7
click at [264, 449] on div "No" at bounding box center [272, 439] width 63 height 31
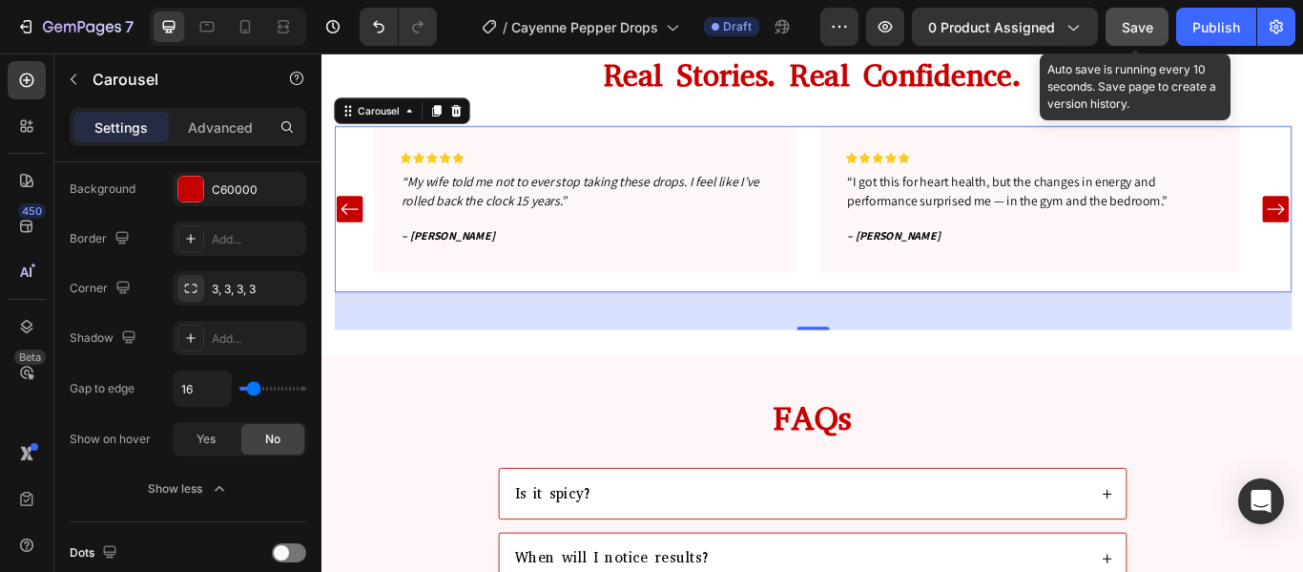
click at [1136, 25] on span "Save" at bounding box center [1137, 27] width 31 height 16
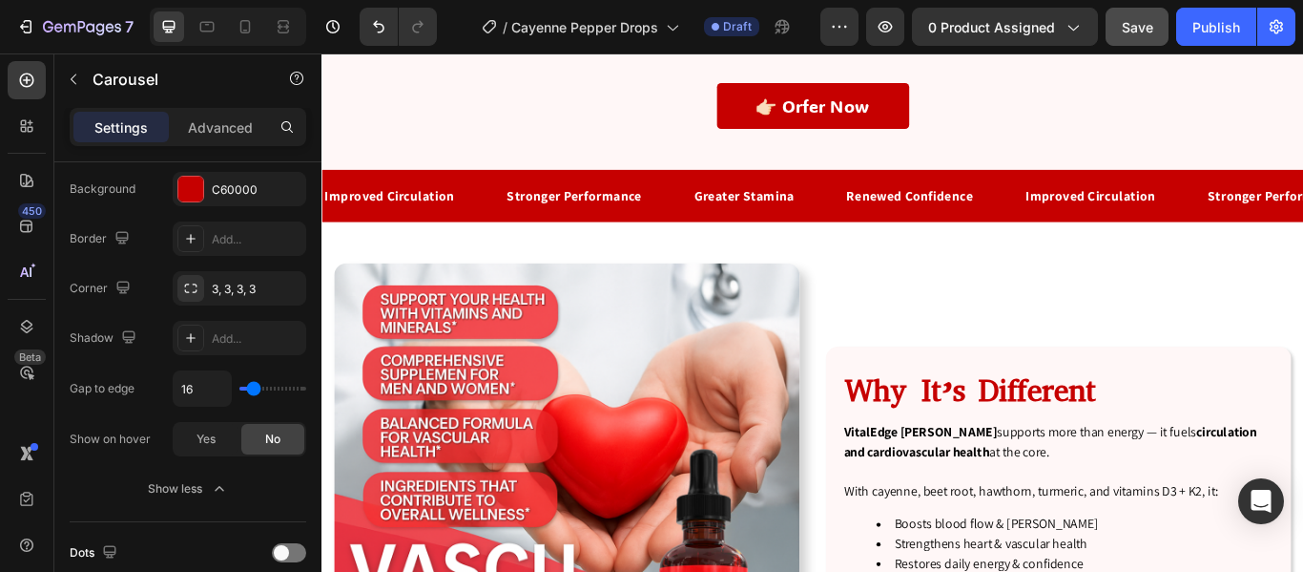
scroll to position [3273, 0]
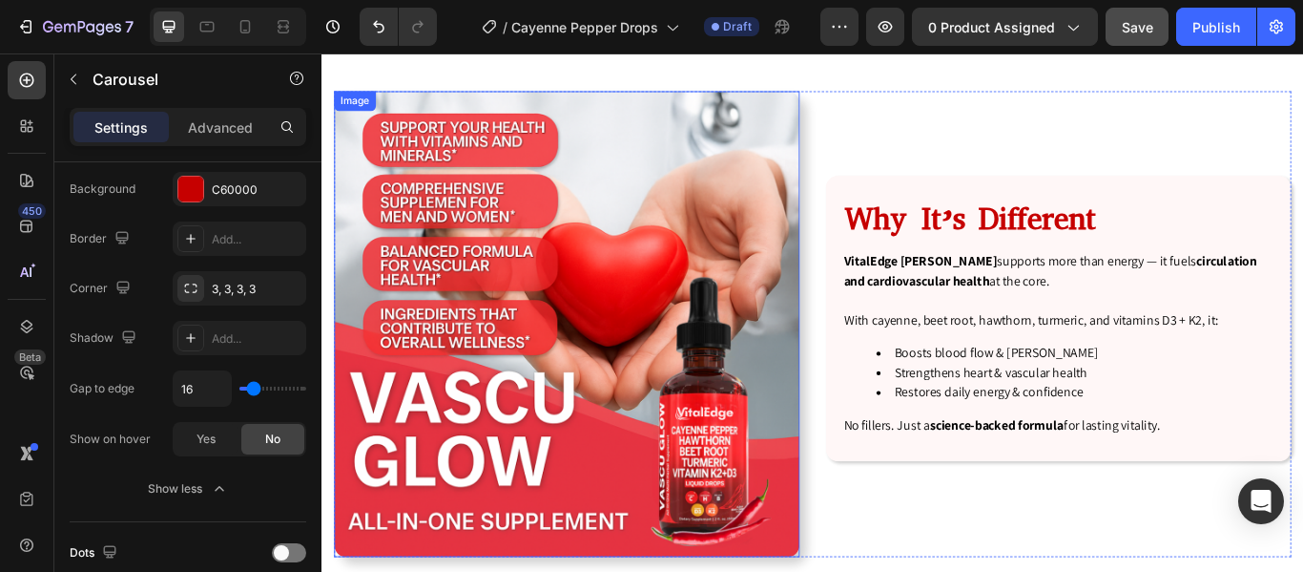
click at [637, 410] on img at bounding box center [607, 368] width 543 height 543
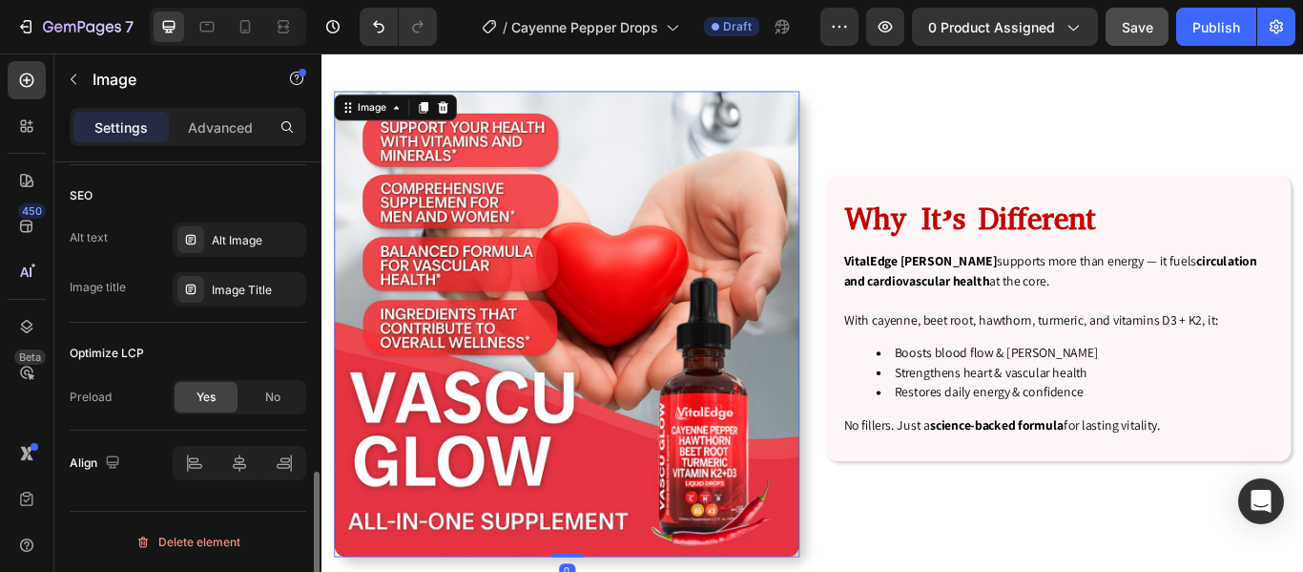
scroll to position [0, 0]
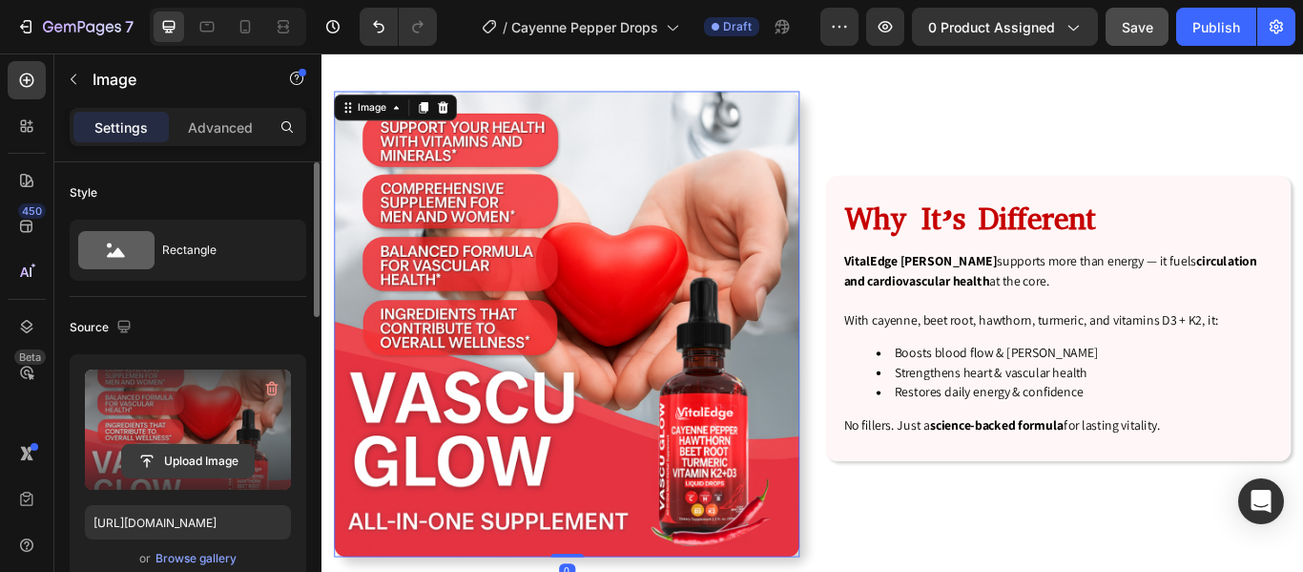
click at [185, 447] on input "file" at bounding box center [188, 461] width 132 height 32
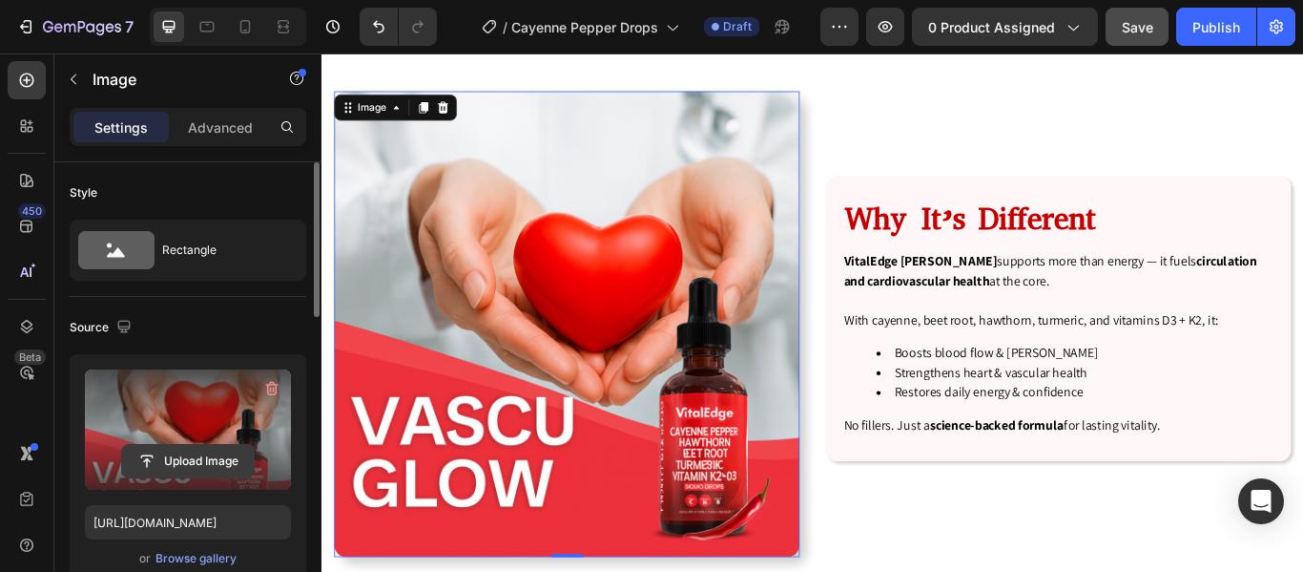
click at [203, 463] on input "file" at bounding box center [188, 461] width 132 height 32
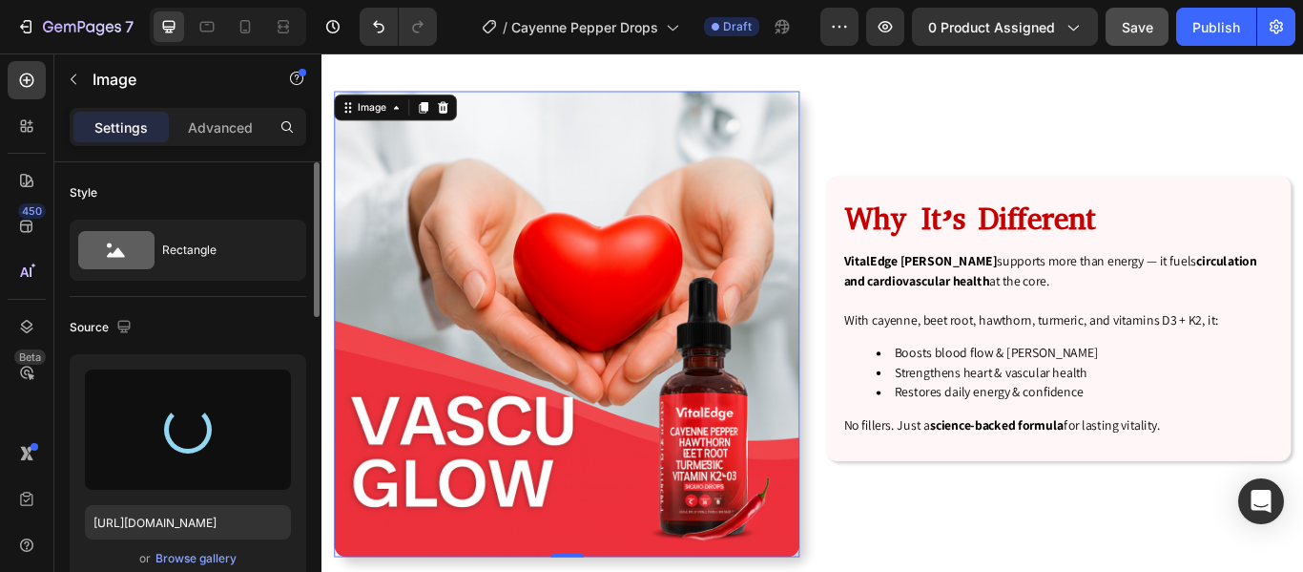
type input "https://cdn.shopify.com/s/files/1/0926/5496/0931/files/gempages_581625443682091…"
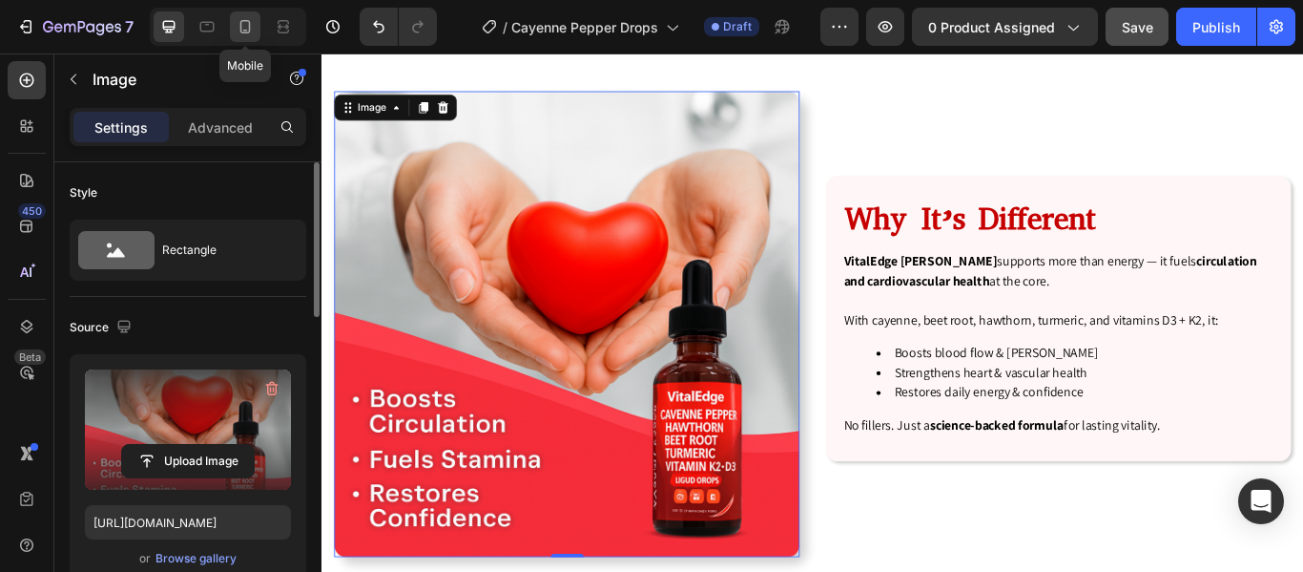
click at [243, 29] on icon at bounding box center [245, 26] width 19 height 19
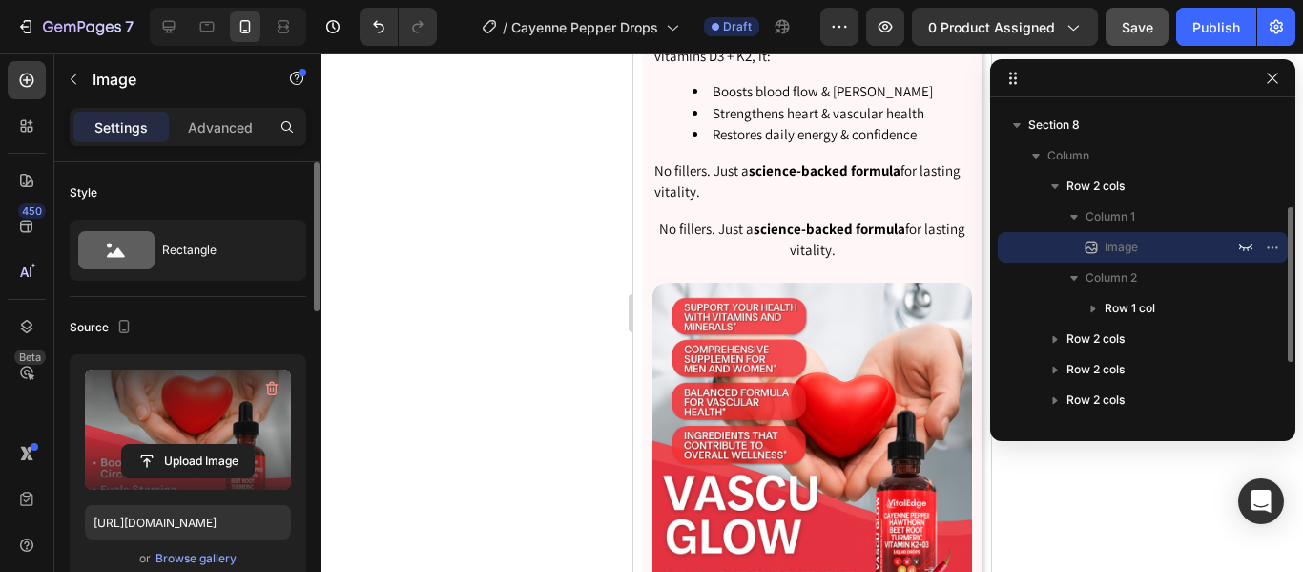
scroll to position [3227, 0]
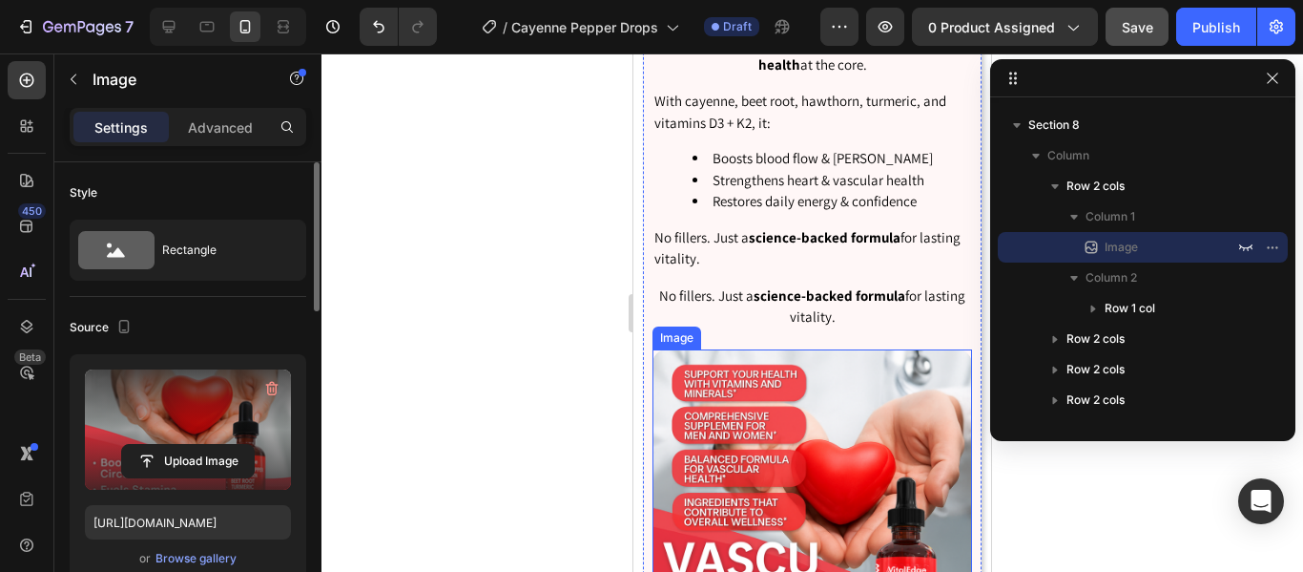
click at [732, 467] on img at bounding box center [813, 509] width 320 height 320
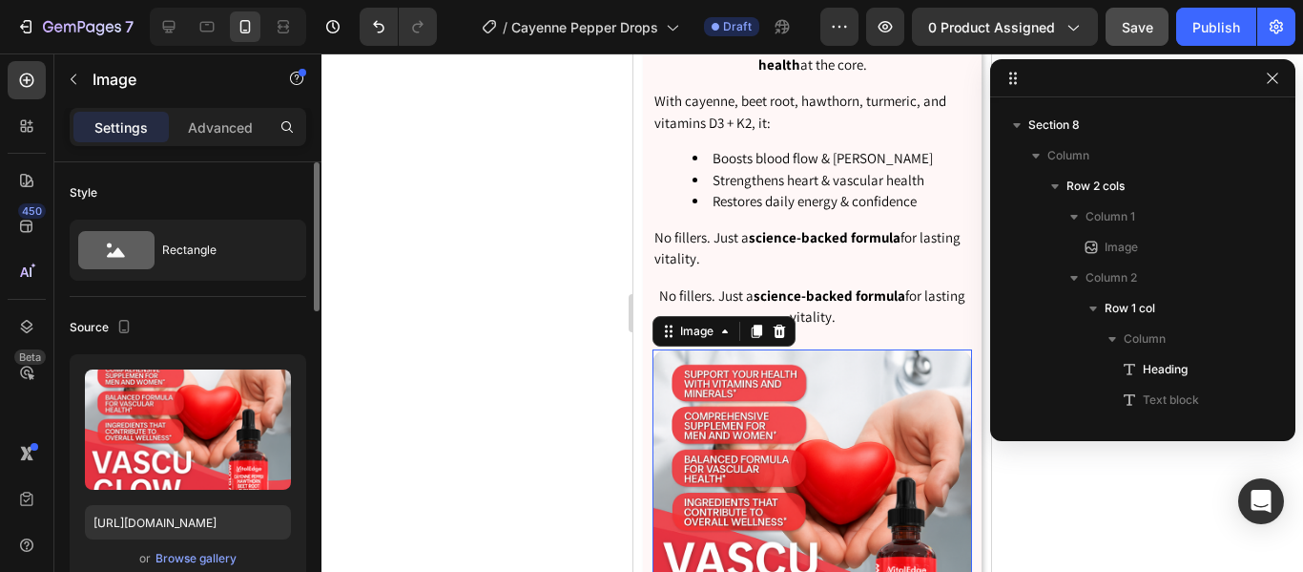
scroll to position [484, 0]
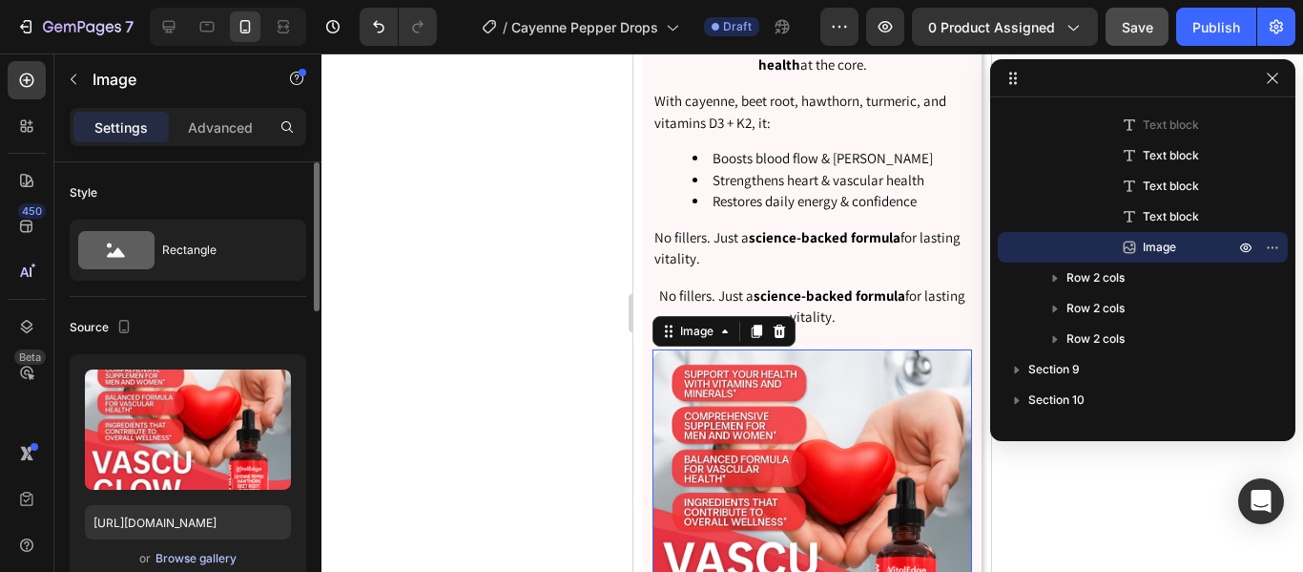
click at [194, 554] on div "Browse gallery" at bounding box center [196, 558] width 81 height 17
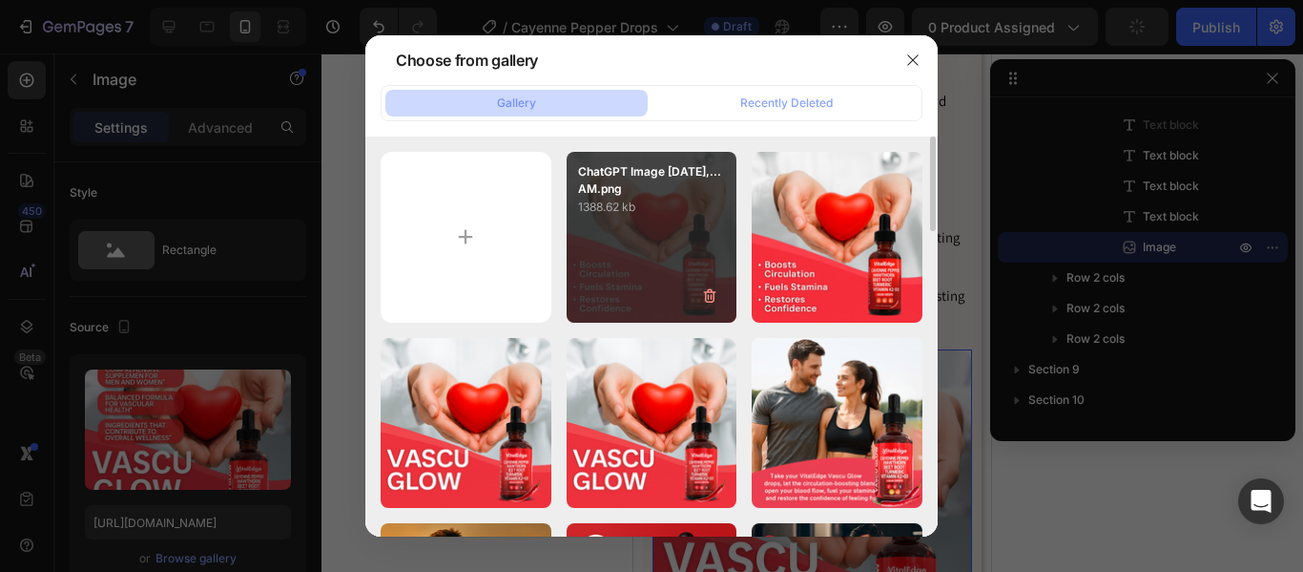
click at [594, 252] on div "ChatGPT Image Aug 27,...AM.png 1388.62 kb" at bounding box center [652, 237] width 171 height 171
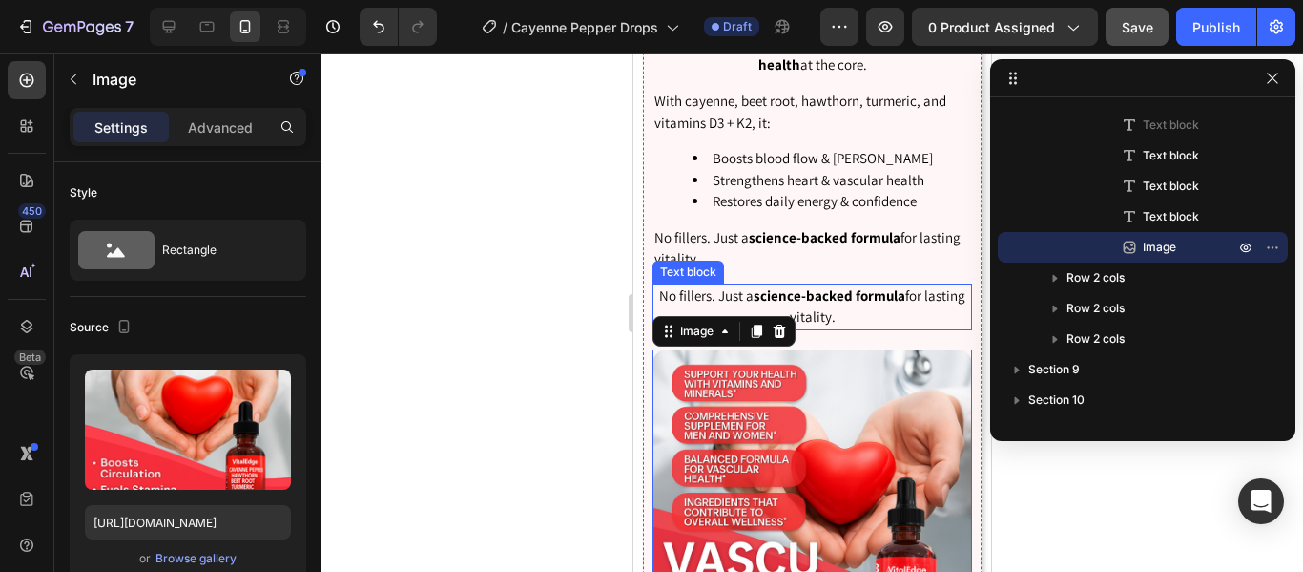
scroll to position [3388, 0]
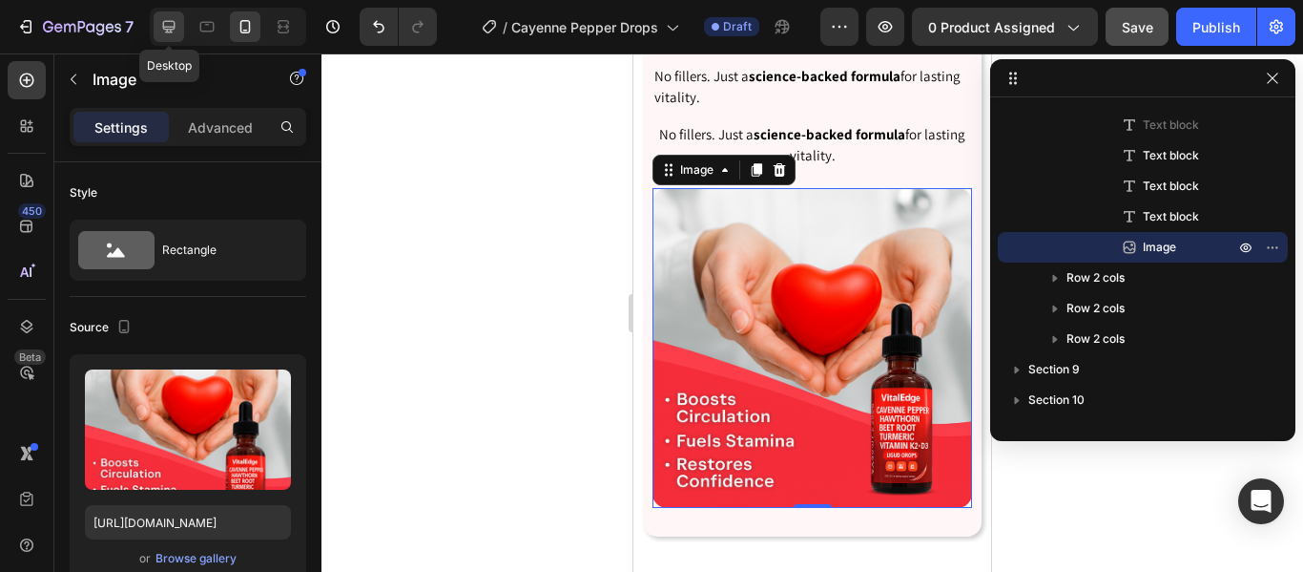
click at [167, 29] on icon at bounding box center [169, 27] width 12 height 12
type input "https://placehold.co/802x814?text=Image"
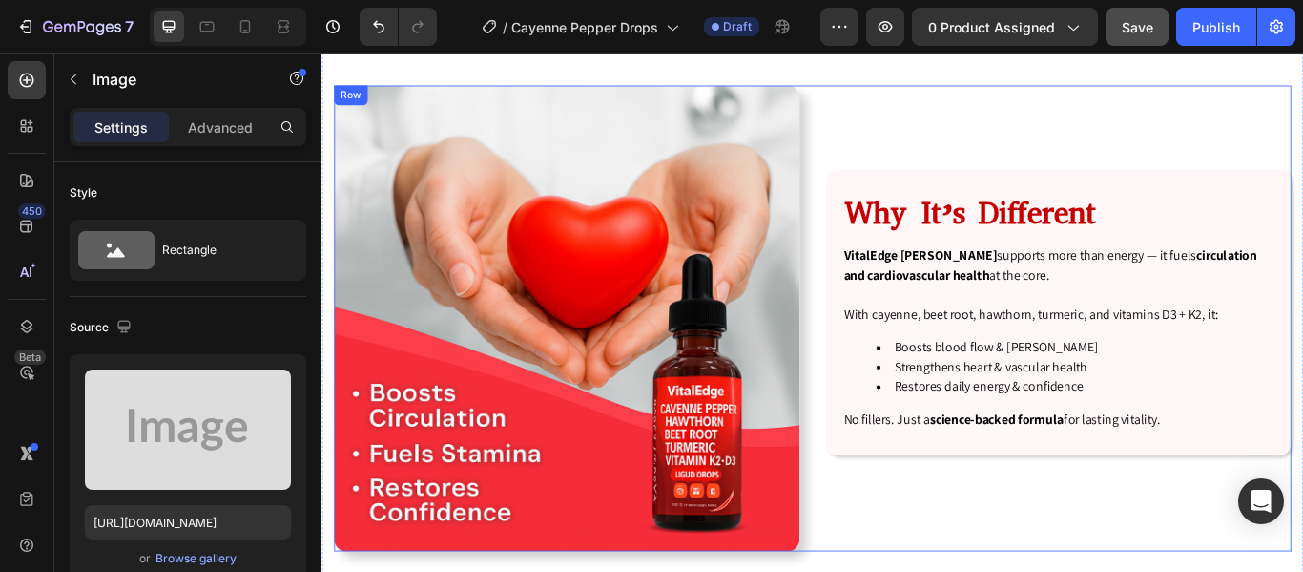
scroll to position [3279, 0]
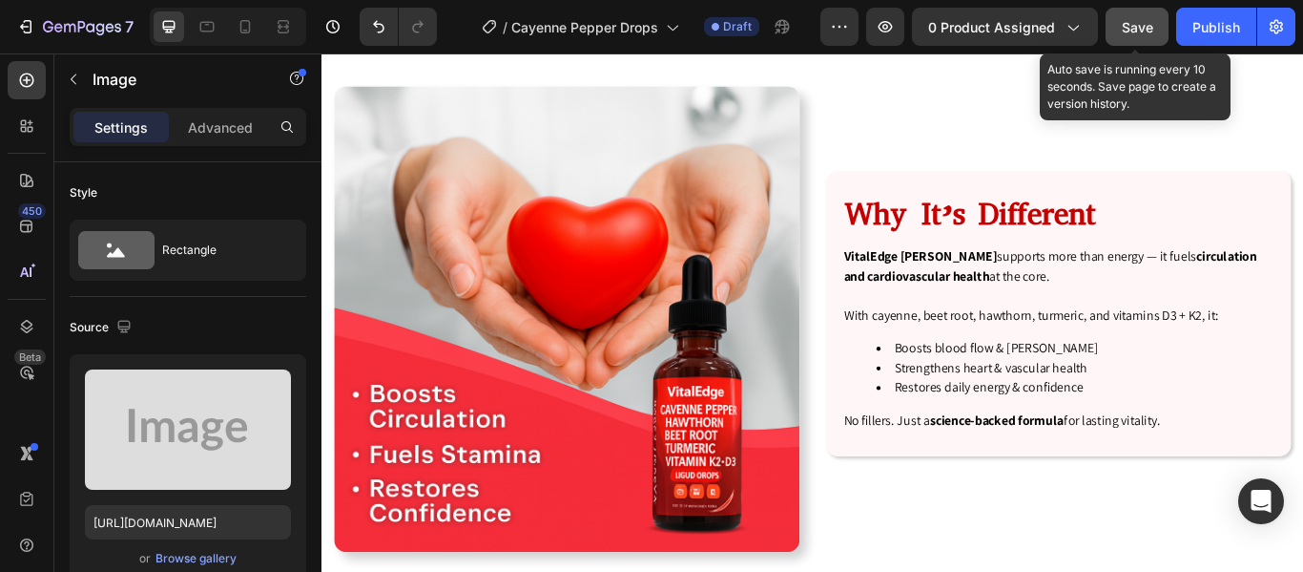
click at [1136, 28] on span "Save" at bounding box center [1137, 27] width 31 height 16
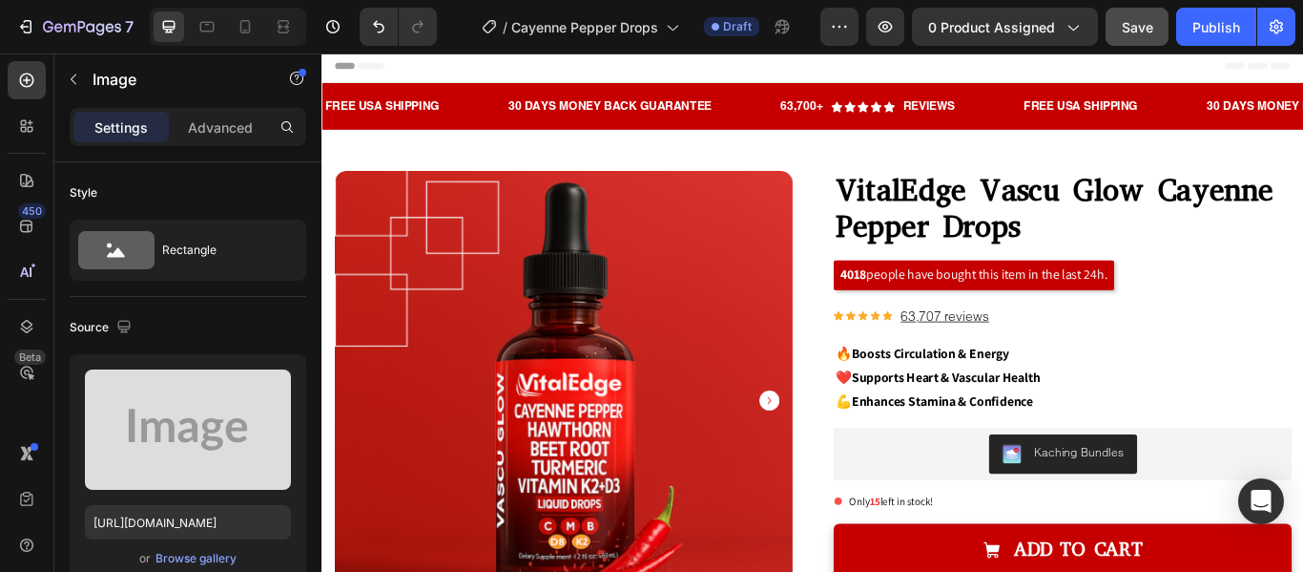
scroll to position [0, 0]
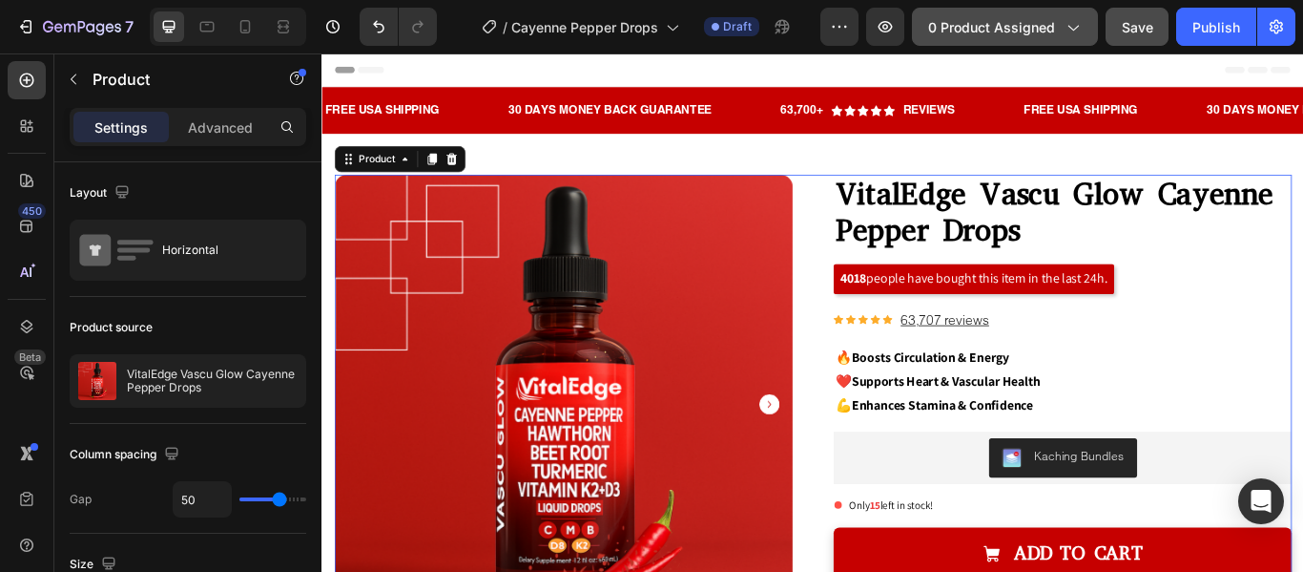
click at [1061, 22] on div "0 product assigned" at bounding box center [1005, 27] width 154 height 20
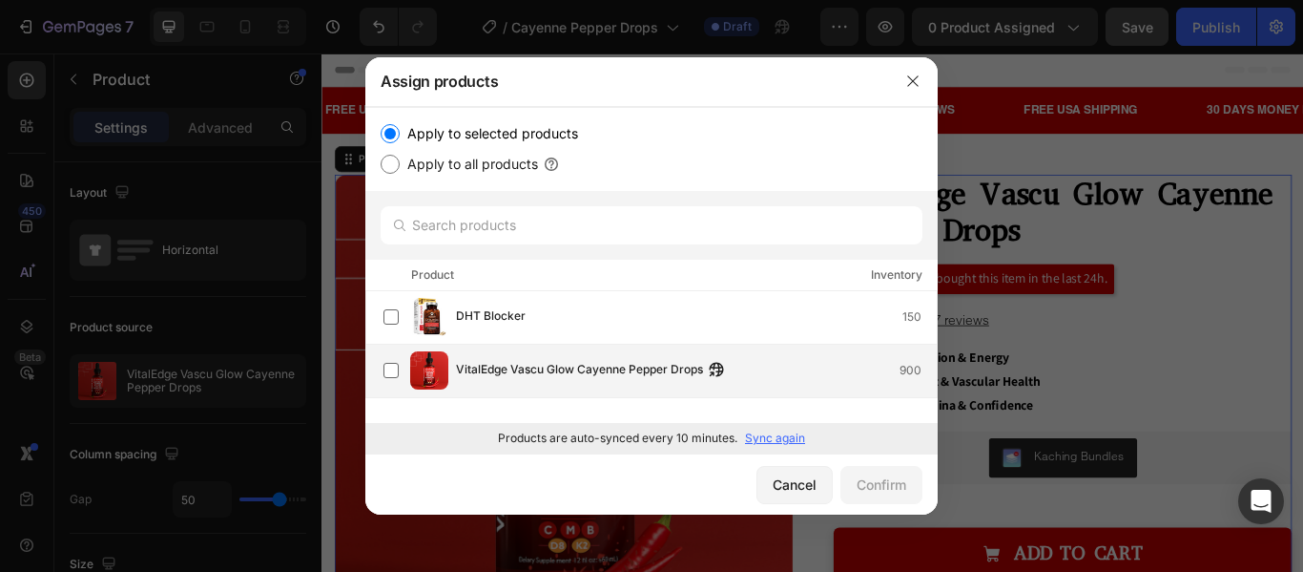
click at [521, 370] on span "VitalEdge Vascu Glow Cayenne Pepper Drops" at bounding box center [579, 370] width 247 height 21
click at [872, 469] on button "Confirm" at bounding box center [882, 485] width 82 height 38
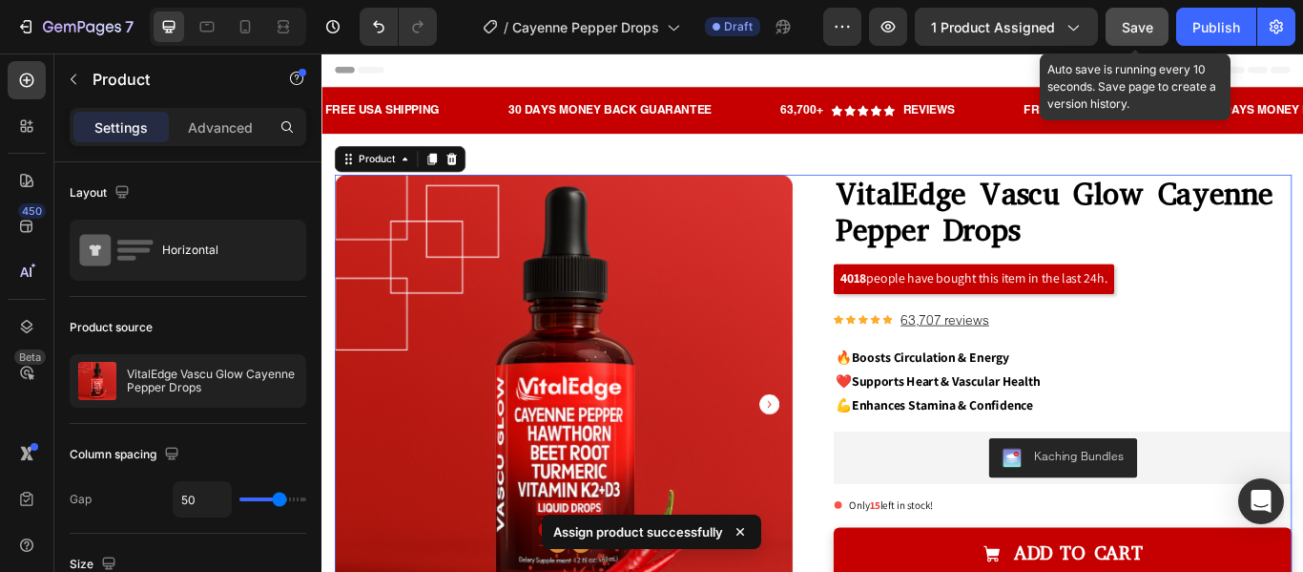
click at [1149, 34] on span "Save" at bounding box center [1137, 27] width 31 height 16
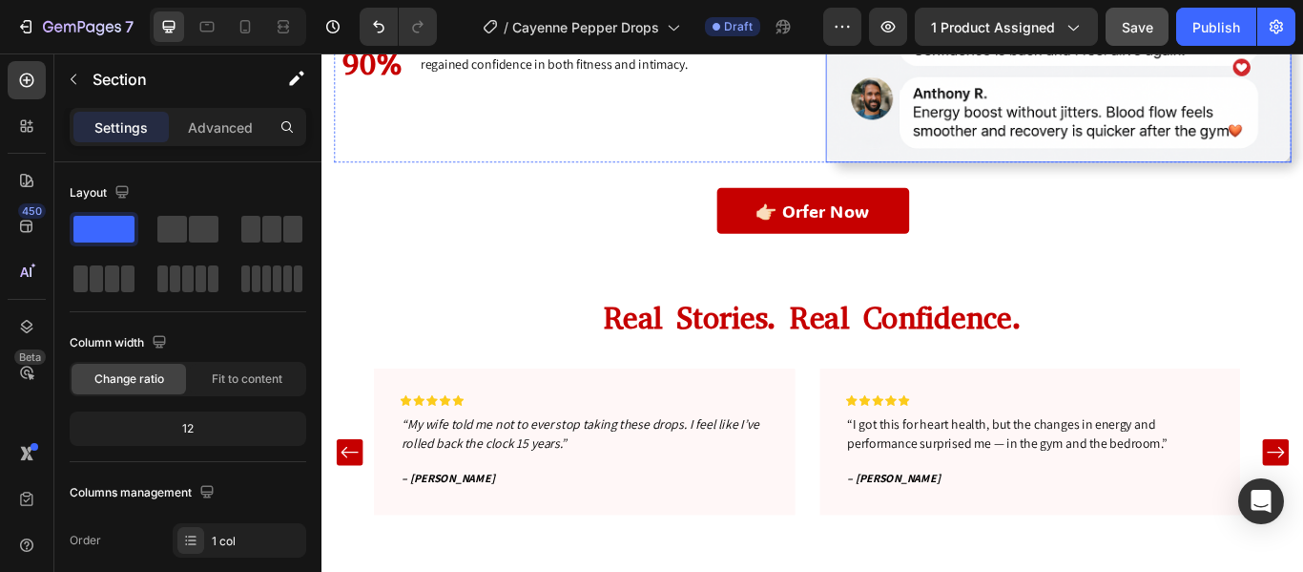
scroll to position [6196, 0]
